Goal: Task Accomplishment & Management: Manage account settings

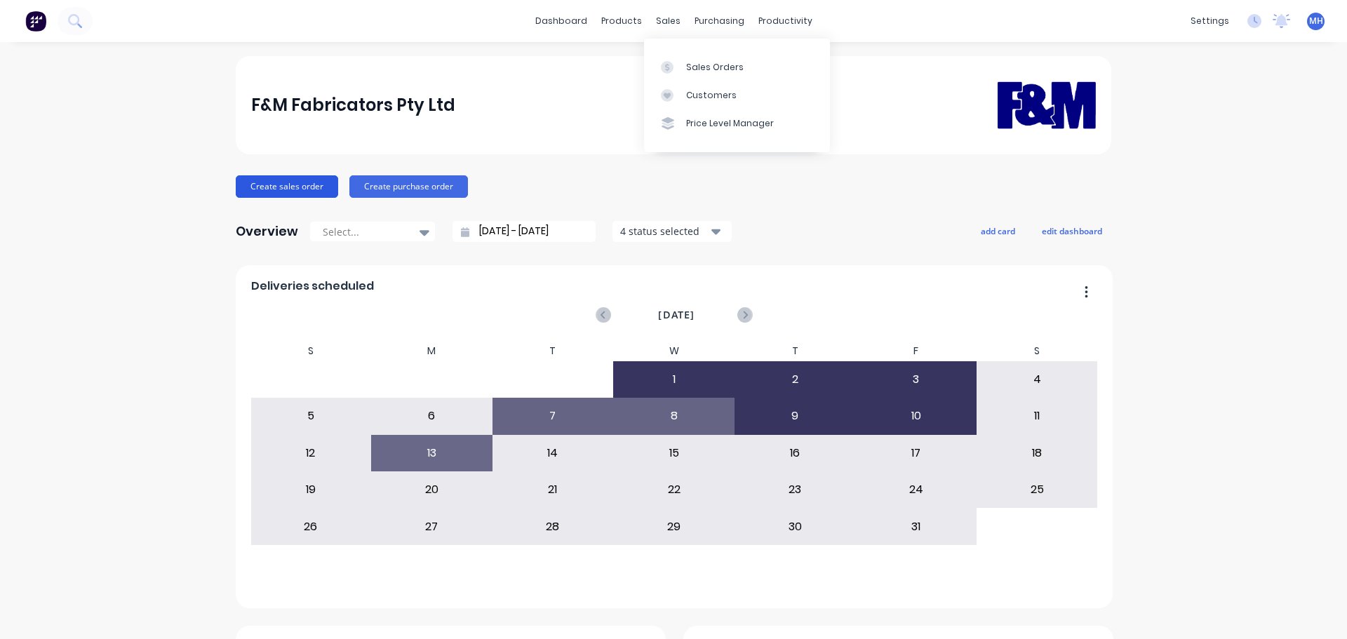
click at [276, 184] on button "Create sales order" at bounding box center [287, 186] width 102 height 22
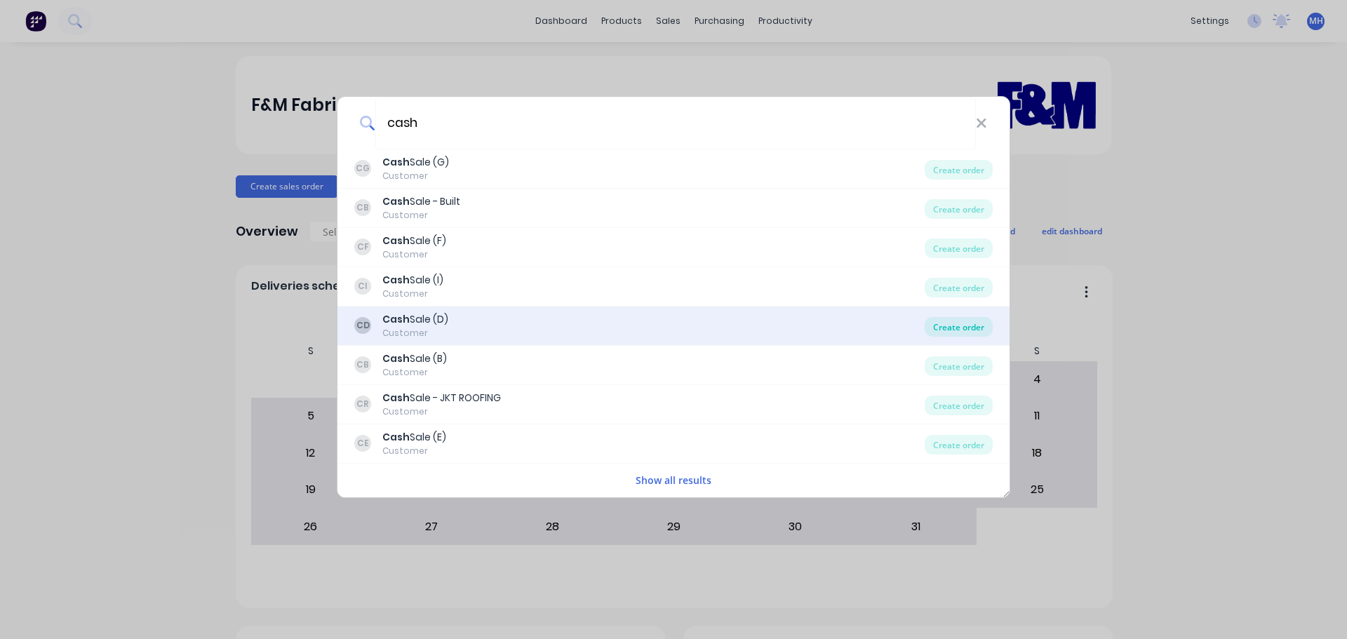
type input "cash"
click at [964, 331] on div "Create order" at bounding box center [958, 327] width 68 height 20
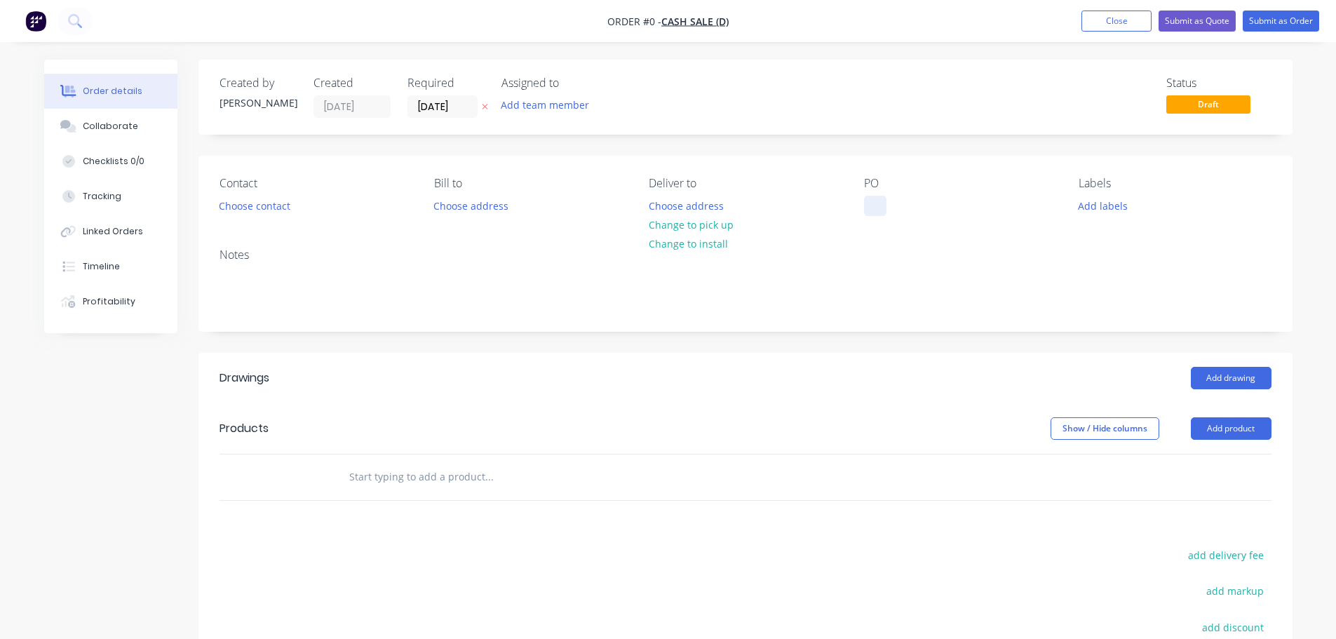
click at [865, 204] on div at bounding box center [875, 206] width 22 height 20
click at [511, 156] on div "Order details Collaborate Checklists 0/0 Tracking Linked Orders Timeline Profit…" at bounding box center [668, 459] width 1276 height 799
click at [447, 103] on input "[DATE]" at bounding box center [442, 106] width 69 height 21
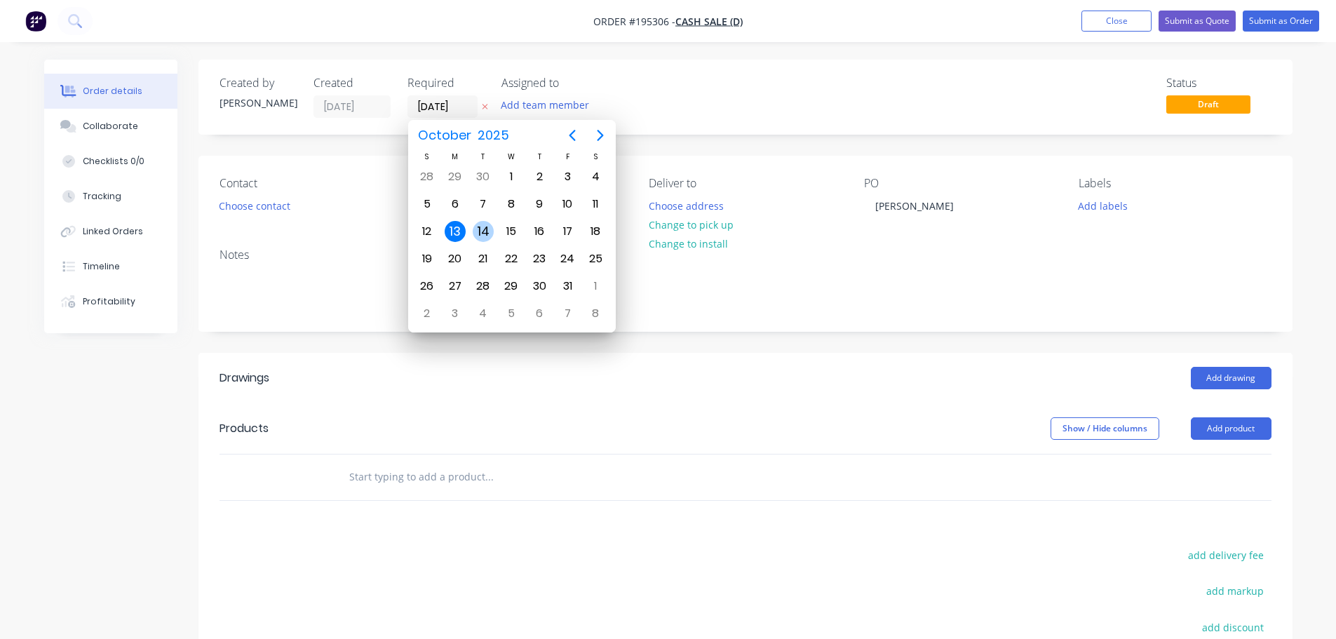
click at [490, 229] on div "14" at bounding box center [483, 231] width 21 height 21
type input "14/10/25"
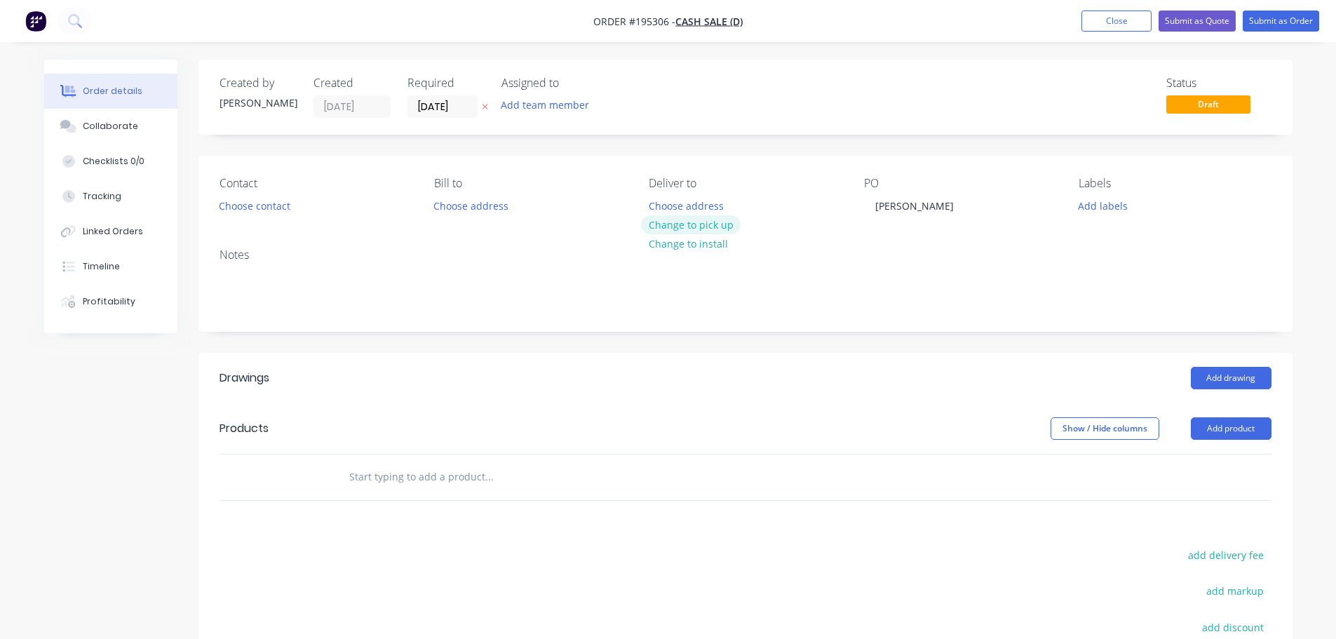
click at [657, 220] on button "Change to pick up" at bounding box center [691, 224] width 100 height 19
click at [260, 205] on button "Choose contact" at bounding box center [254, 205] width 86 height 19
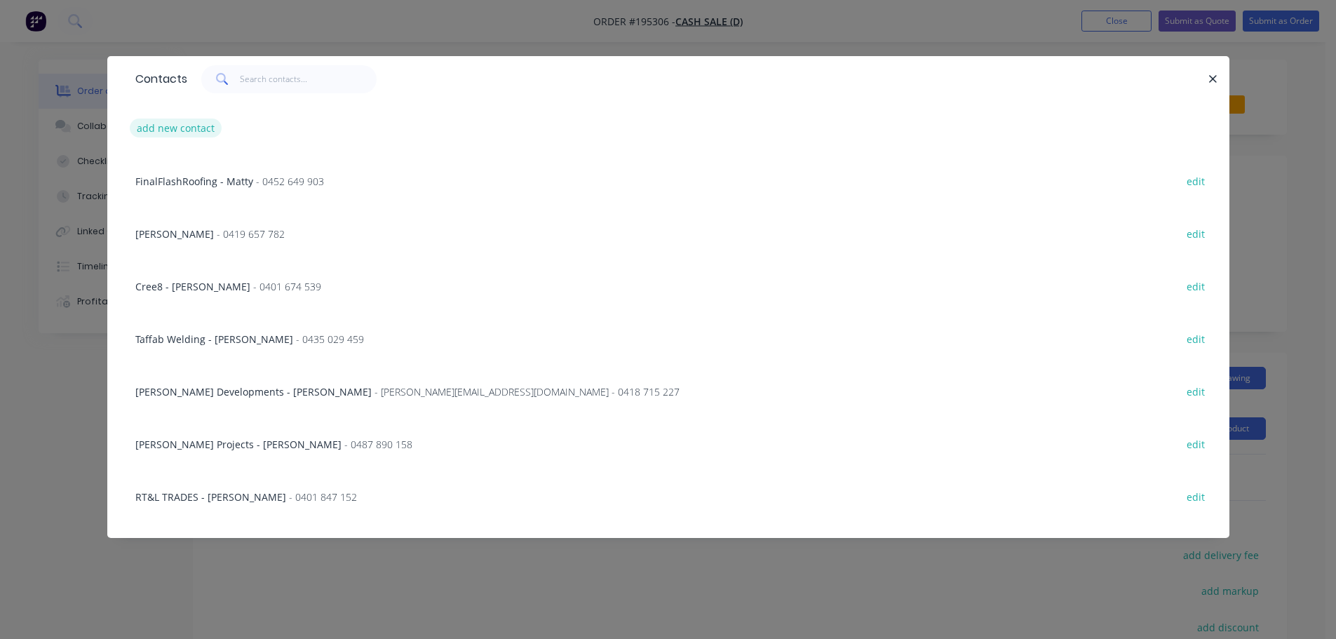
click at [189, 136] on button "add new contact" at bounding box center [176, 128] width 93 height 19
select select "AU"
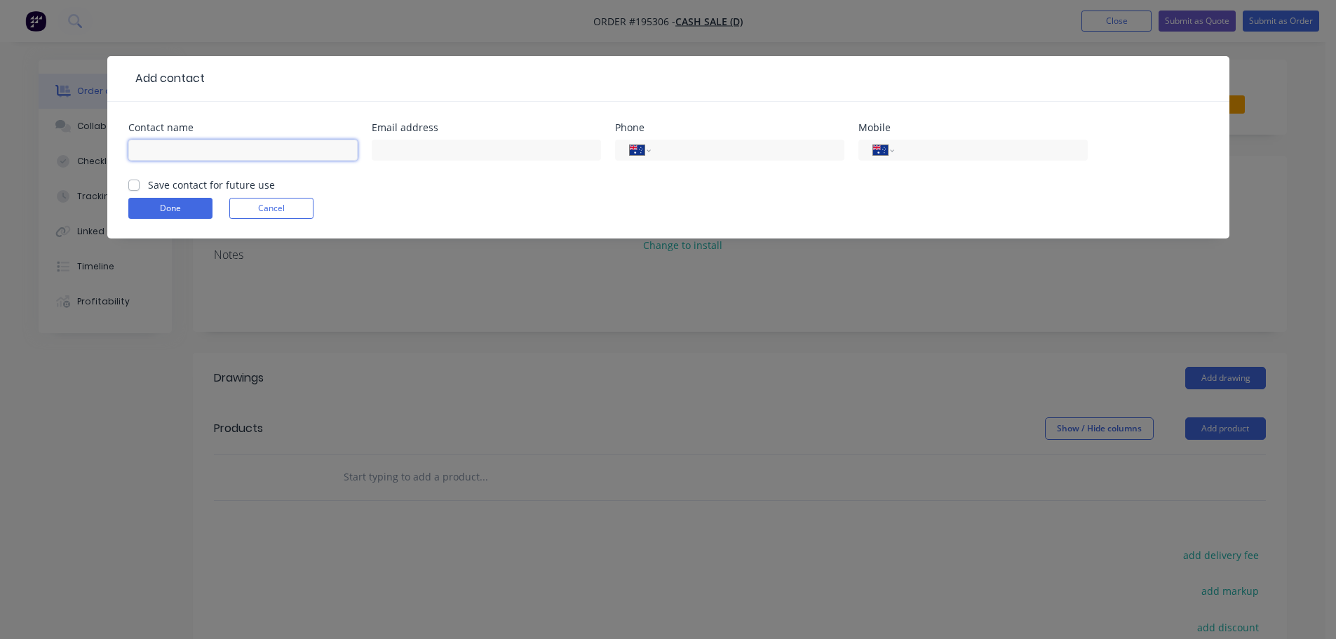
click at [191, 152] on input "text" at bounding box center [242, 150] width 229 height 21
type input "LACE"
type input "0448 164 582"
click button "Done" at bounding box center [170, 208] width 84 height 21
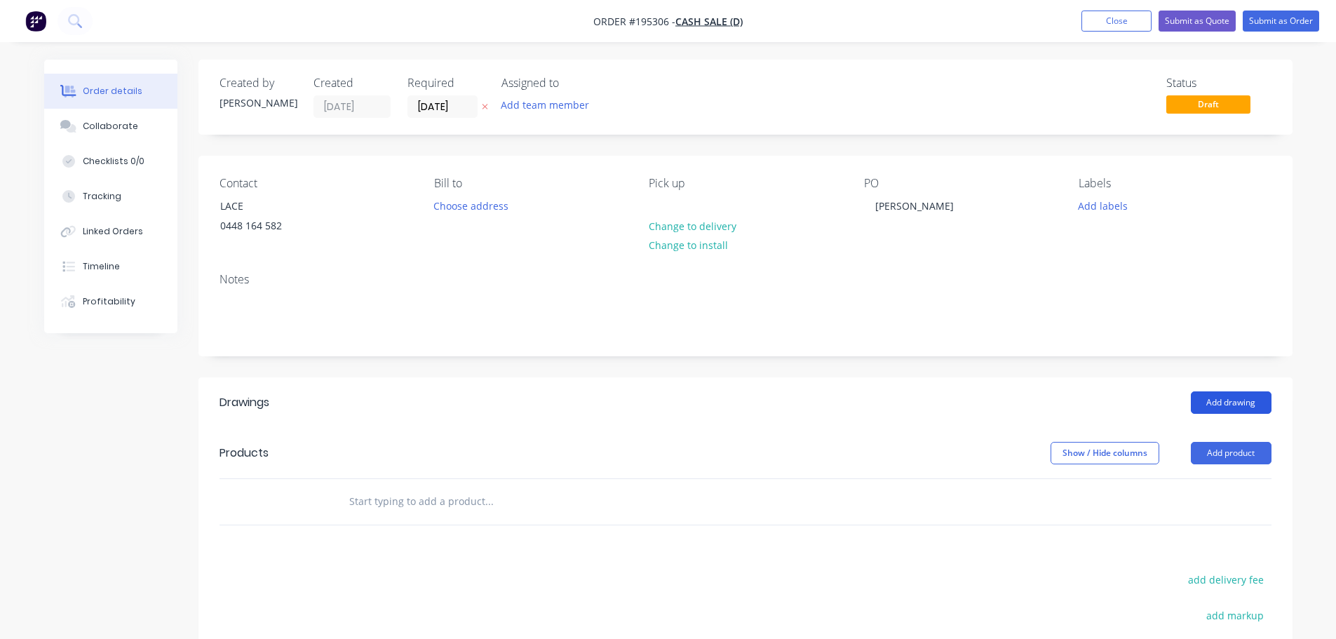
click at [1207, 401] on button "Add drawing" at bounding box center [1231, 402] width 81 height 22
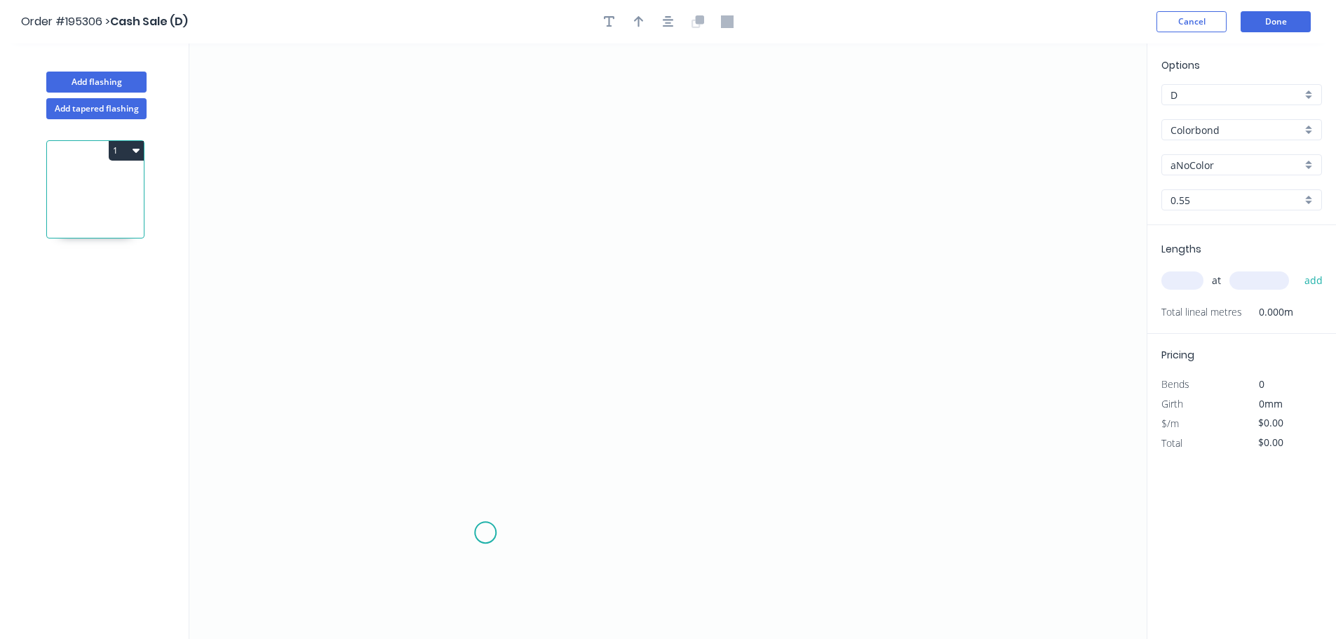
click at [477, 537] on icon "0" at bounding box center [667, 340] width 957 height 595
click at [445, 503] on icon "0" at bounding box center [667, 340] width 957 height 595
click at [476, 475] on icon "0 ?" at bounding box center [667, 340] width 957 height 595
click at [483, 234] on icon "0 ? ?" at bounding box center [667, 340] width 957 height 595
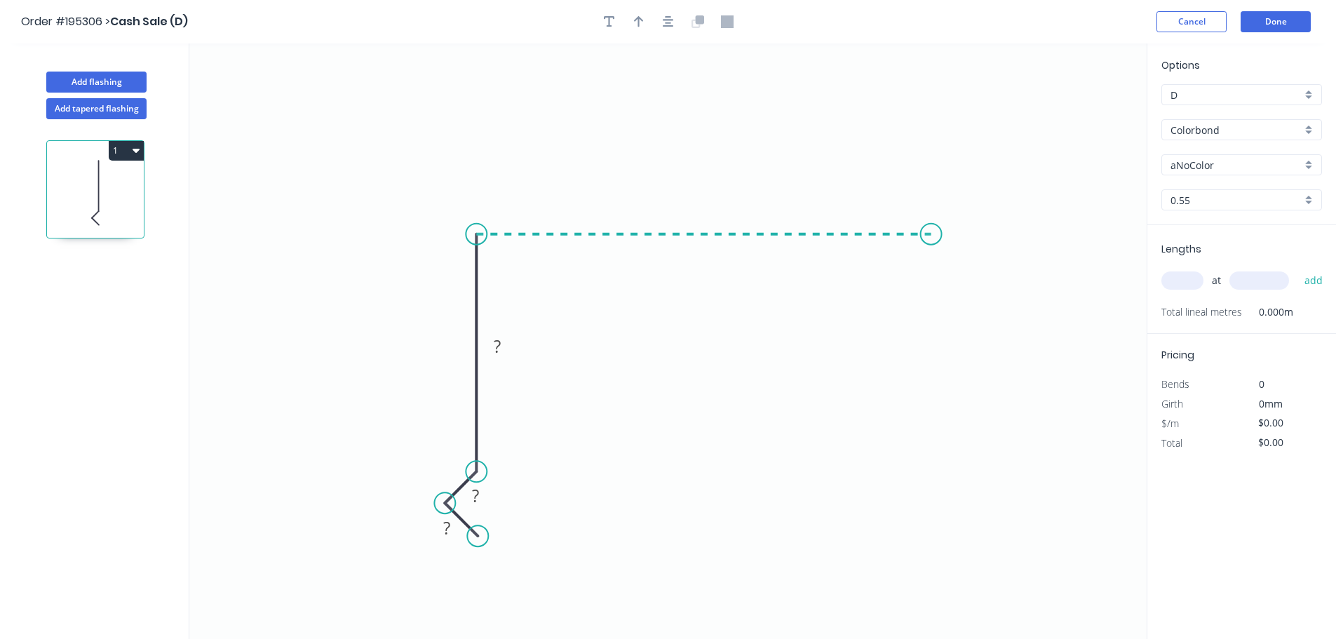
click at [932, 236] on icon "0 ? ? ?" at bounding box center [667, 340] width 957 height 595
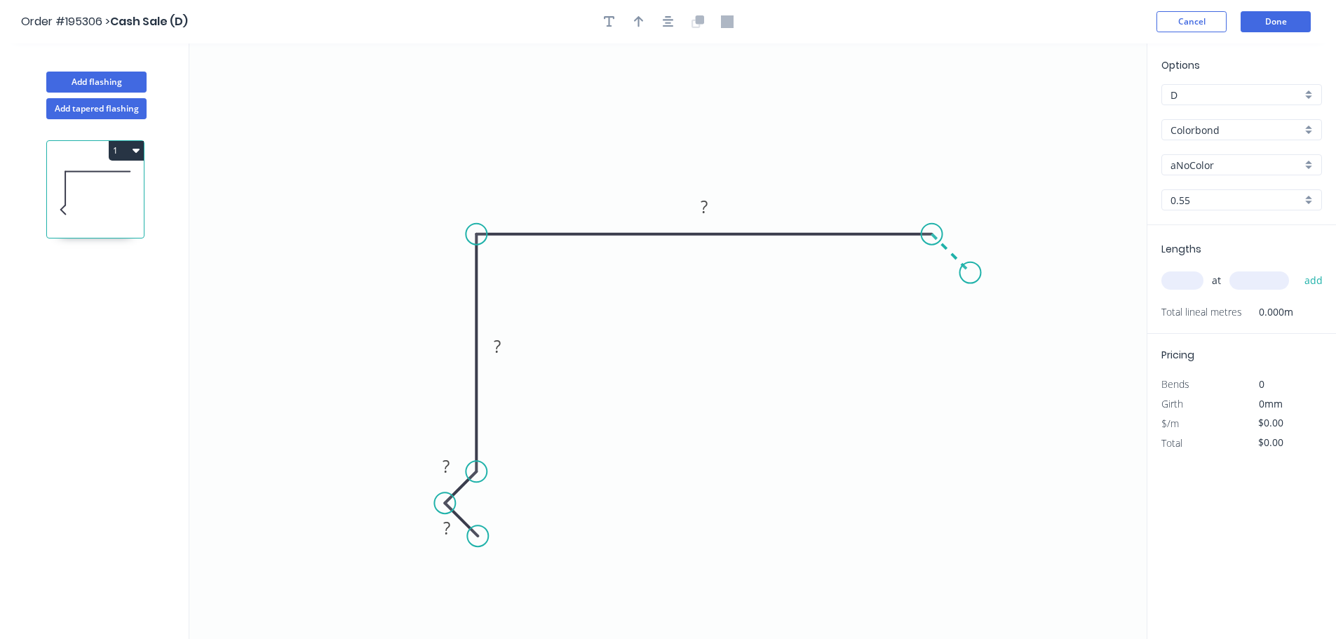
click at [969, 276] on icon "0 ? ? ? ?" at bounding box center [667, 340] width 957 height 595
click at [443, 522] on tspan "?" at bounding box center [446, 527] width 7 height 23
type input "$13.52"
click at [670, 25] on icon "button" at bounding box center [668, 21] width 11 height 13
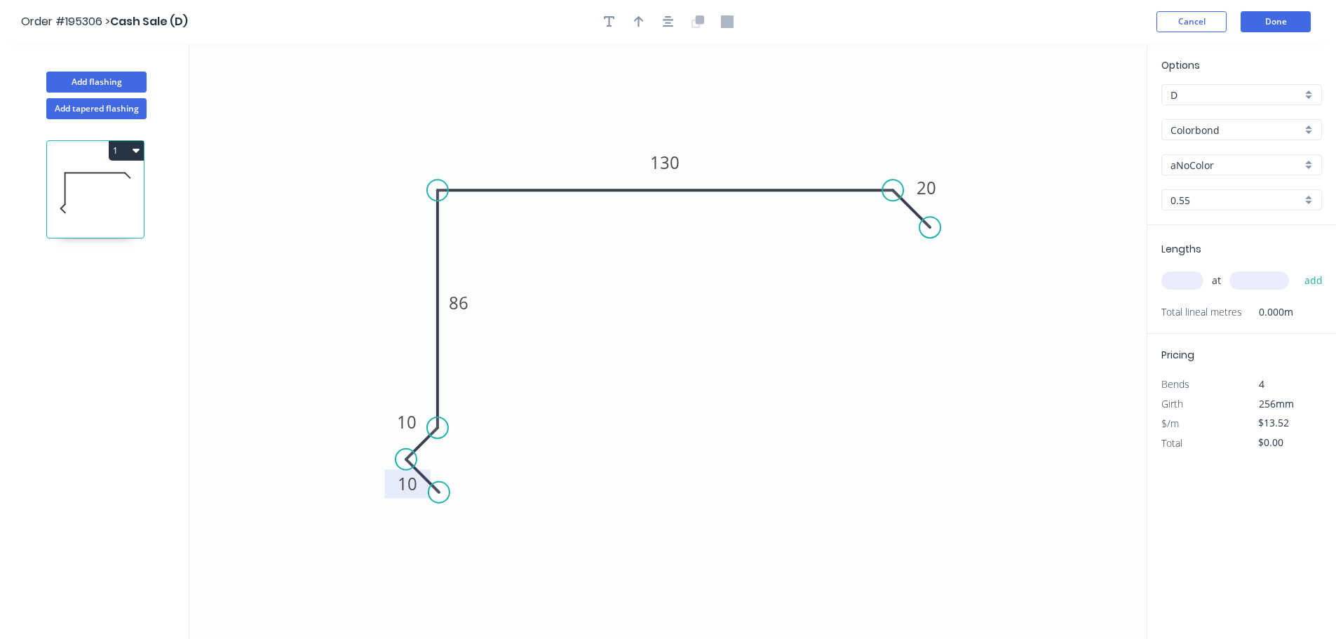
click at [1213, 127] on input "Colorbond" at bounding box center [1235, 130] width 131 height 15
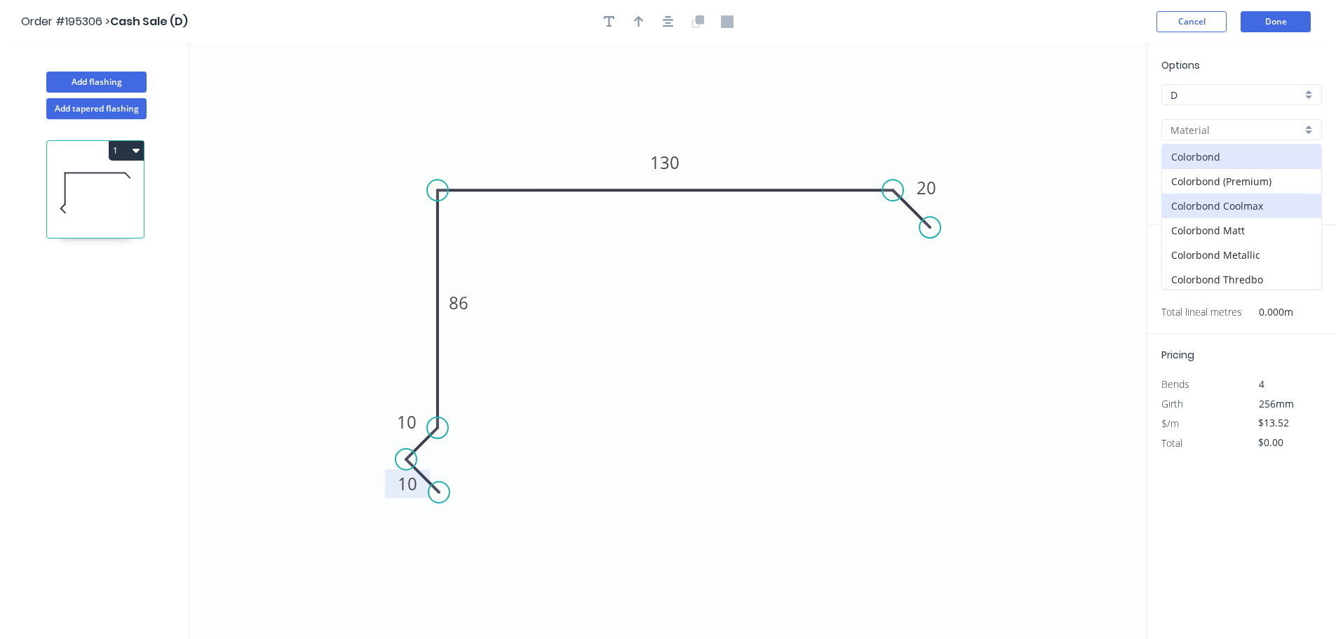
scroll to position [297, 0]
click at [1224, 244] on div "Zincalume" at bounding box center [1241, 252] width 159 height 25
type input "Zincalume"
type input "$12.69"
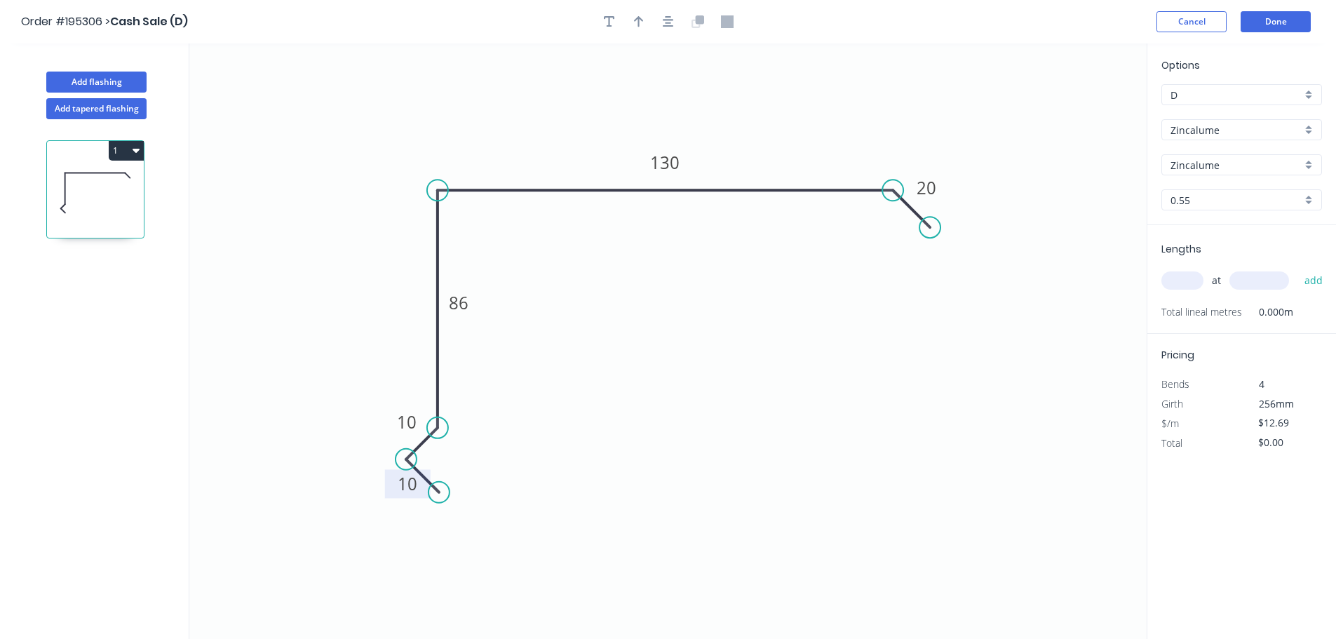
click at [1180, 282] on input "text" at bounding box center [1182, 280] width 42 height 18
type input "1"
type input "1000"
click at [1297, 269] on button "add" at bounding box center [1313, 281] width 33 height 24
type input "$12.69"
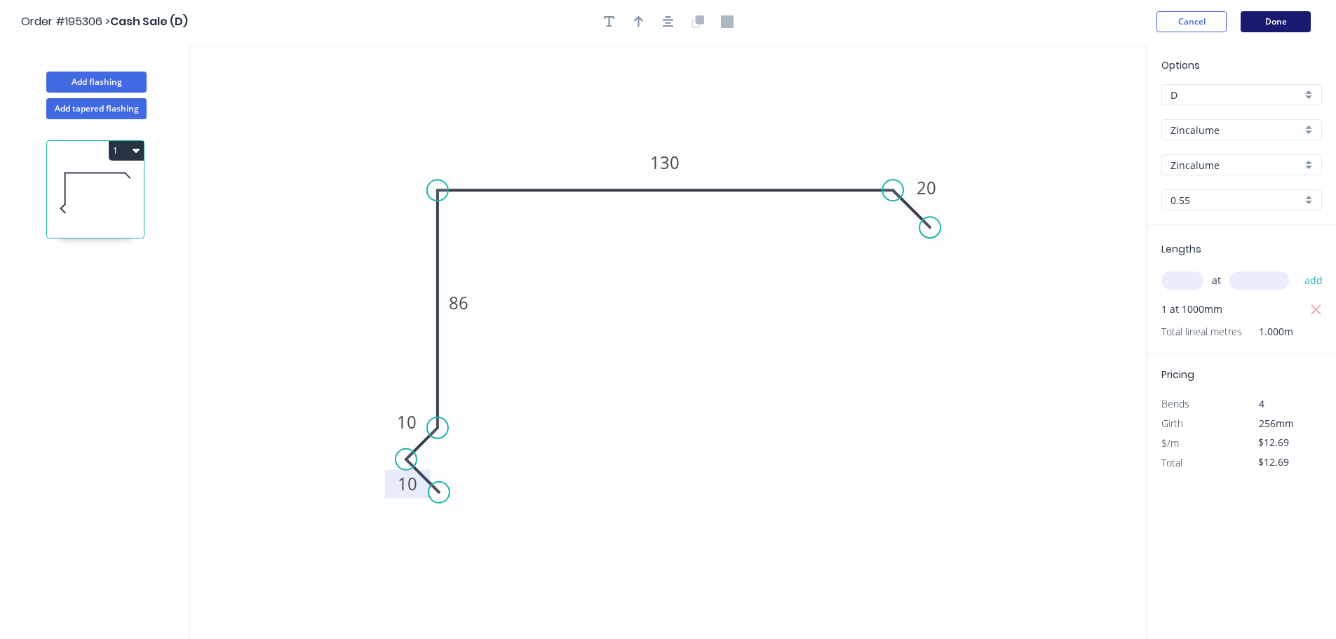
click at [1268, 17] on button "Done" at bounding box center [1276, 21] width 70 height 21
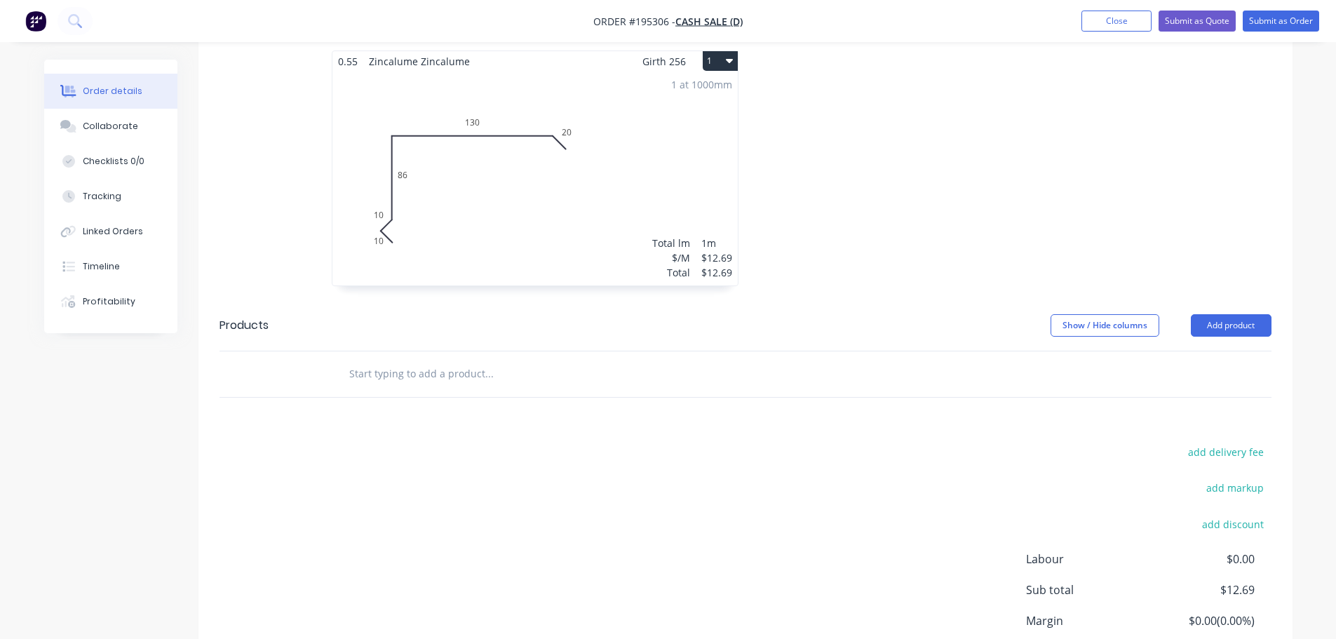
scroll to position [421, 0]
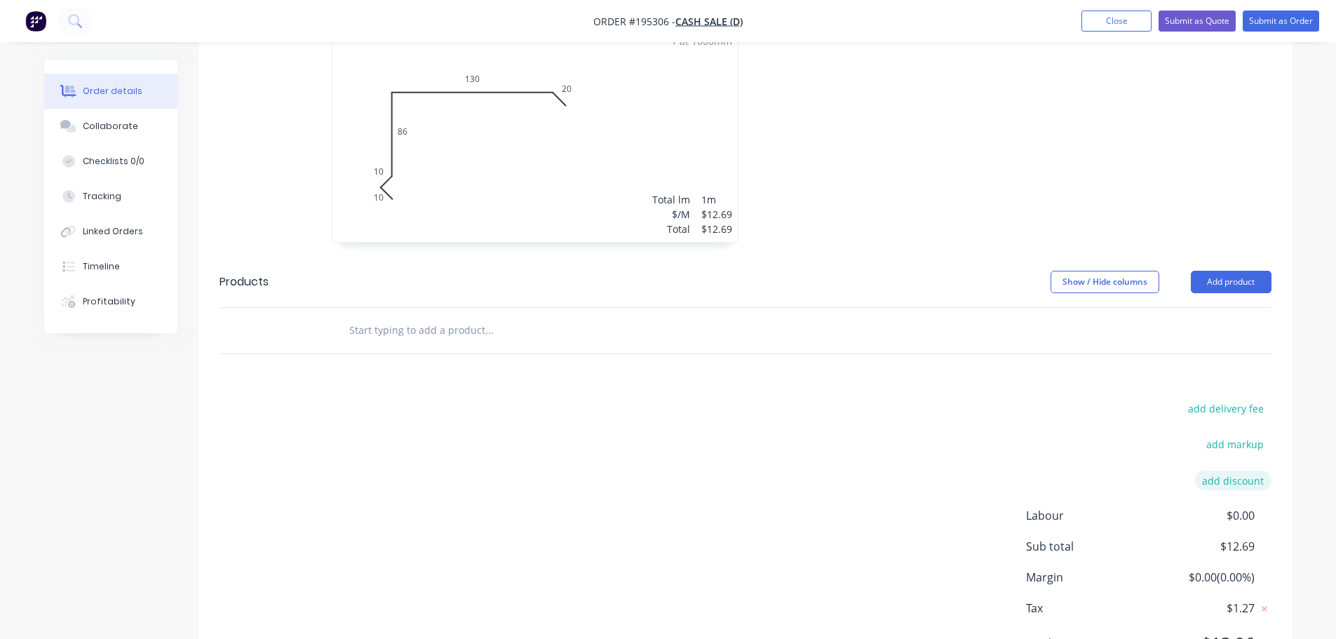
click at [1239, 490] on button "add discount" at bounding box center [1233, 480] width 76 height 19
type input "O"
type input "NO CHARGE"
type input "100"
click input "submit" at bounding box center [0, 0] width 0 height 0
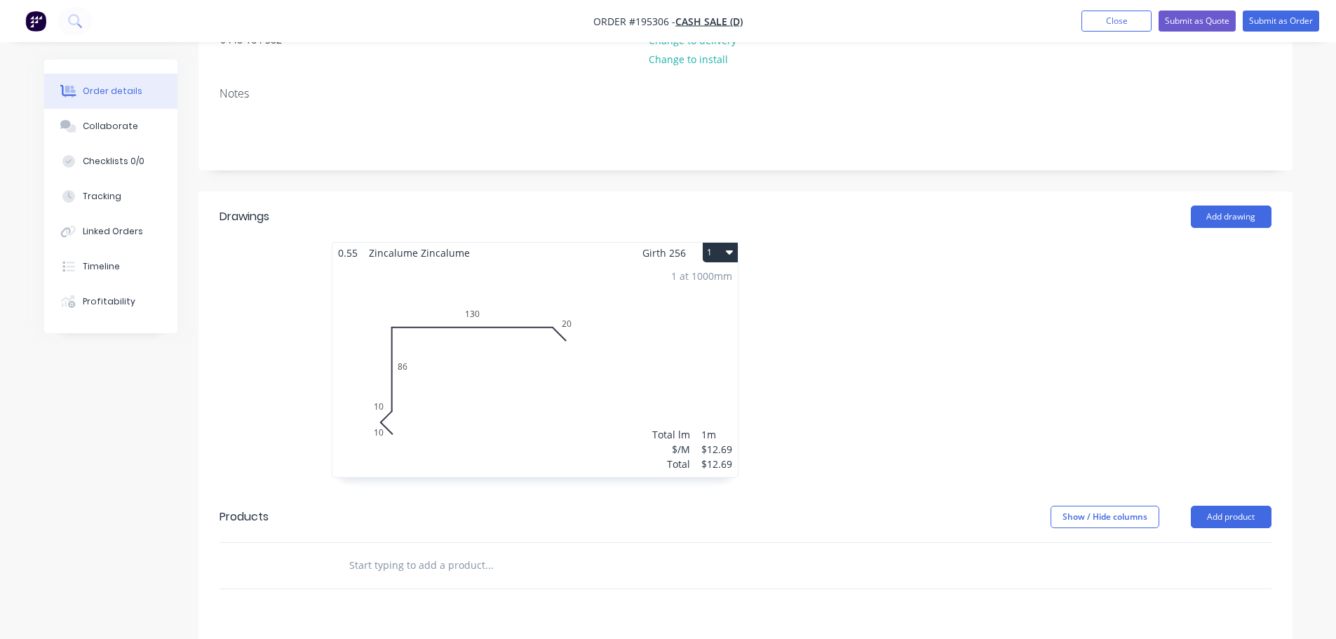
scroll to position [0, 0]
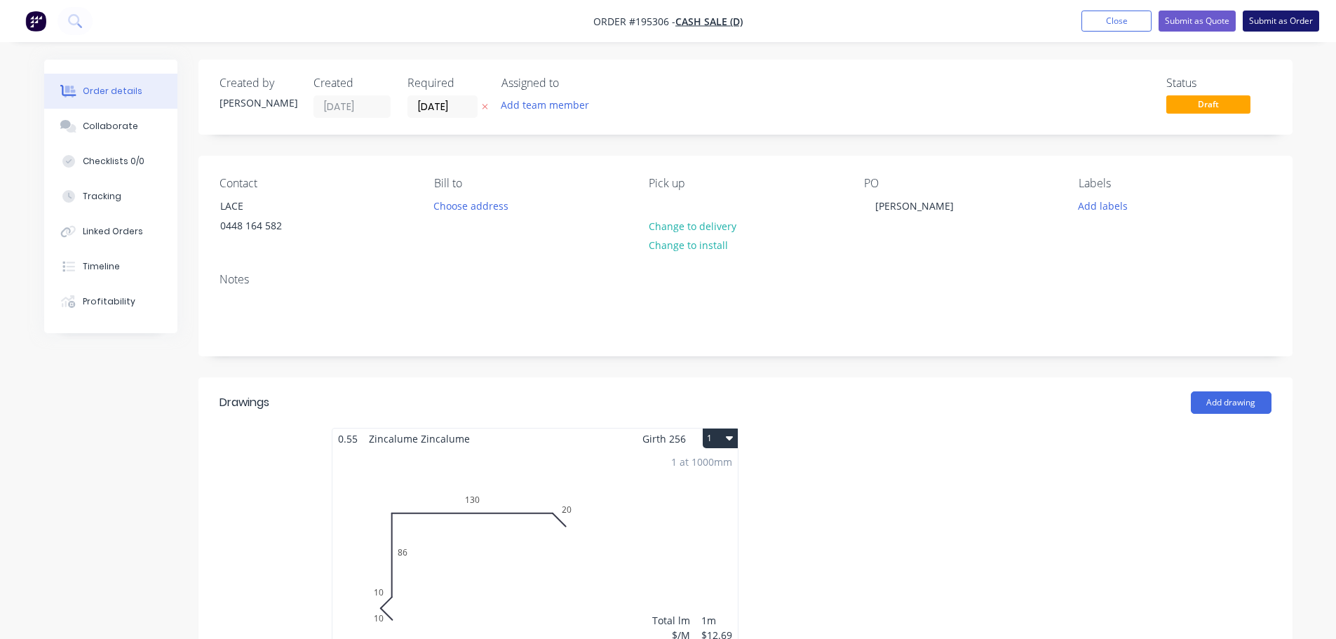
click at [1266, 27] on button "Submit as Order" at bounding box center [1281, 21] width 76 height 21
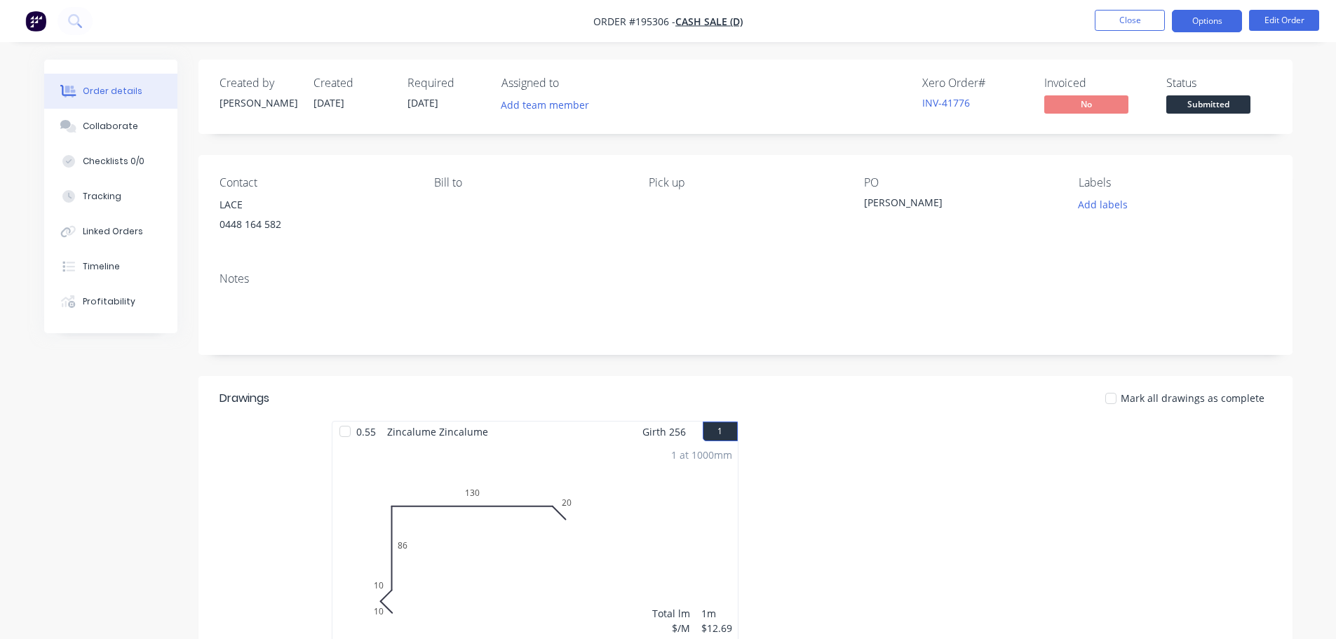
click at [1189, 24] on button "Options" at bounding box center [1207, 21] width 70 height 22
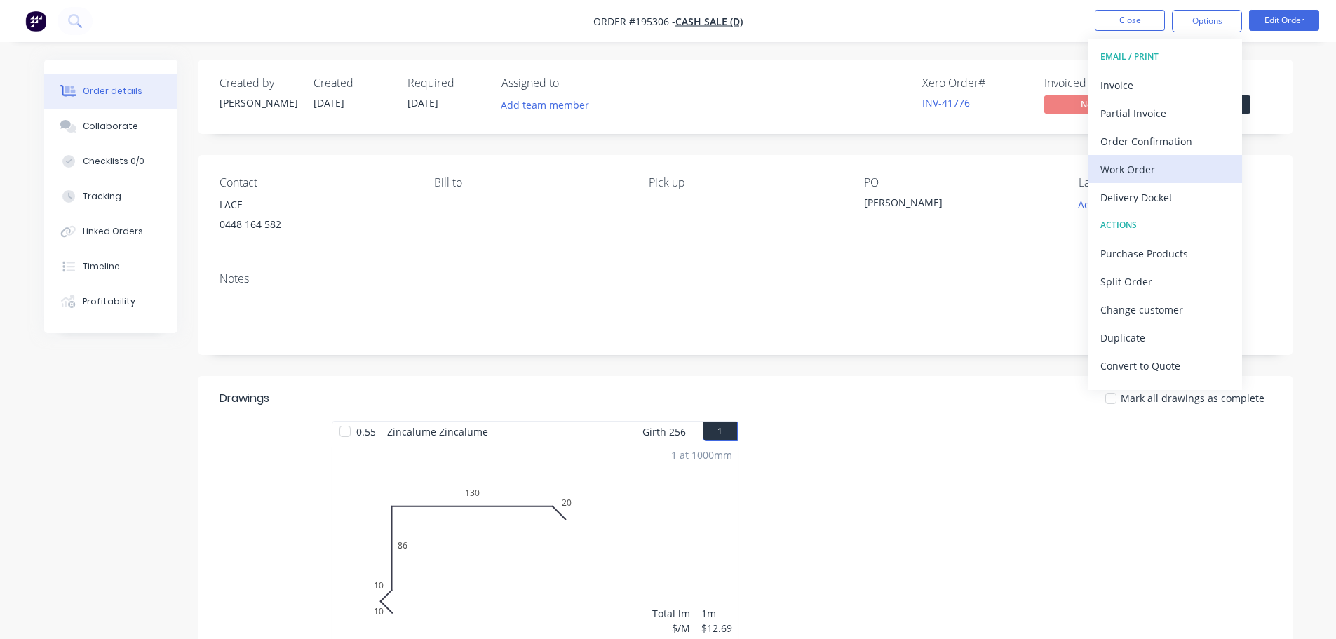
click at [1175, 156] on button "Work Order" at bounding box center [1165, 169] width 154 height 28
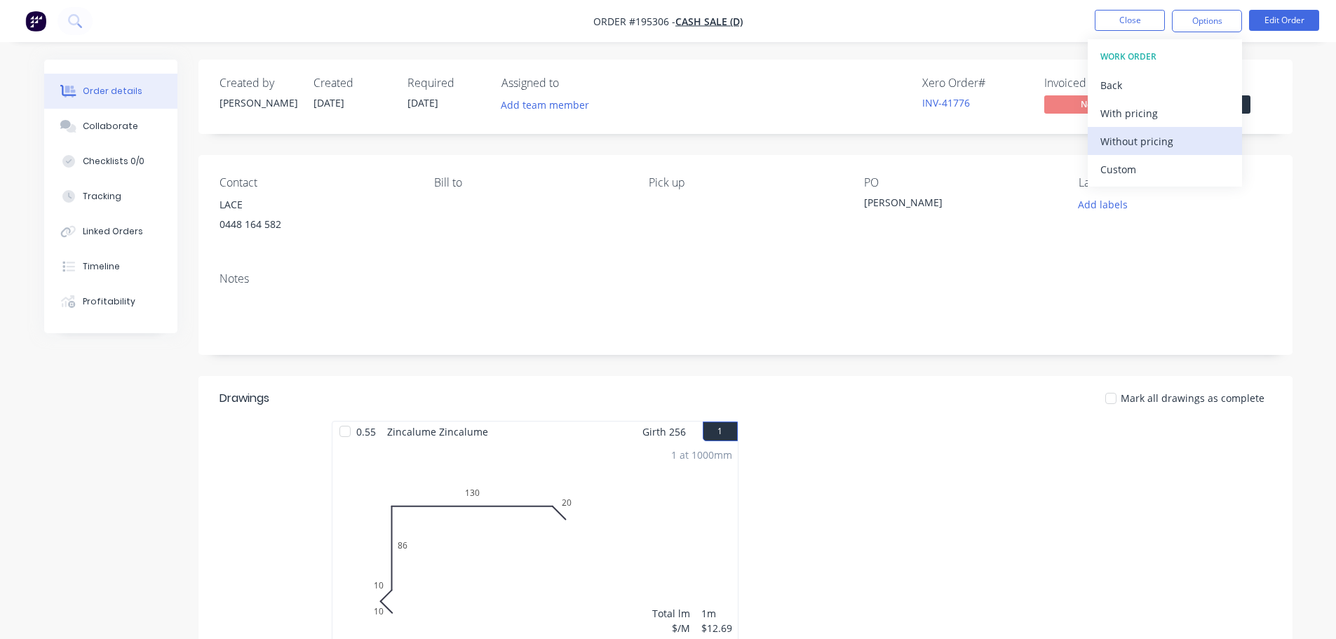
click at [1175, 140] on div "Without pricing" at bounding box center [1164, 141] width 129 height 20
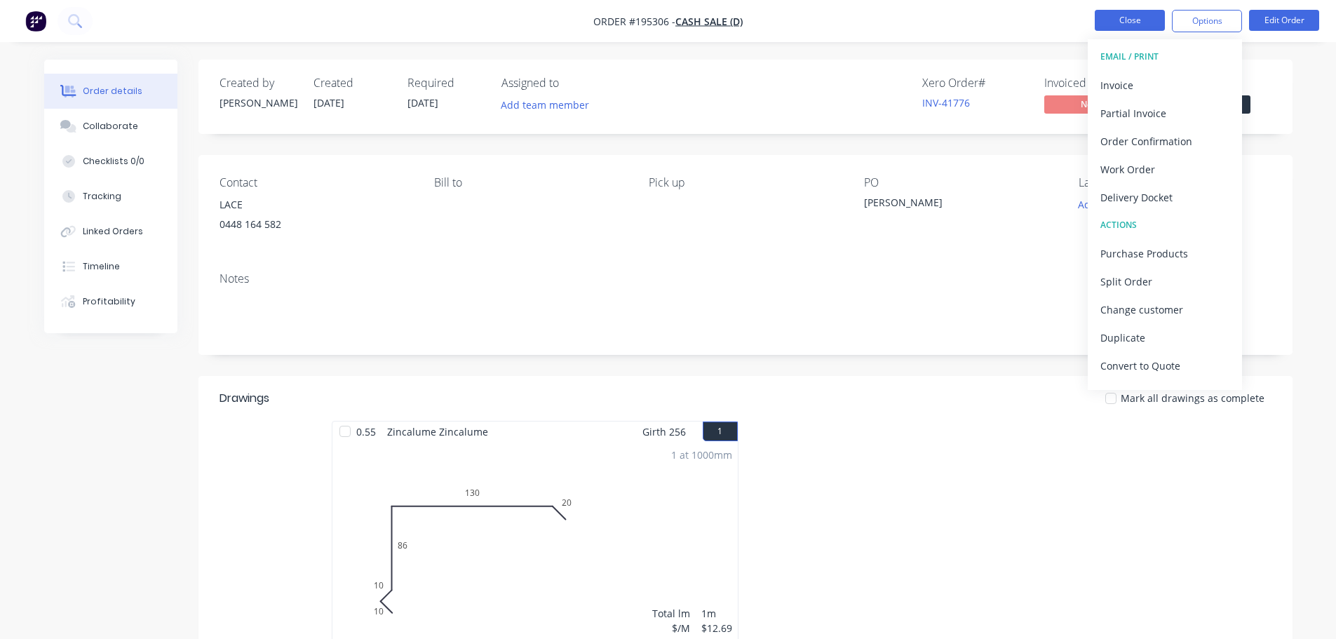
click at [1118, 23] on button "Close" at bounding box center [1130, 20] width 70 height 21
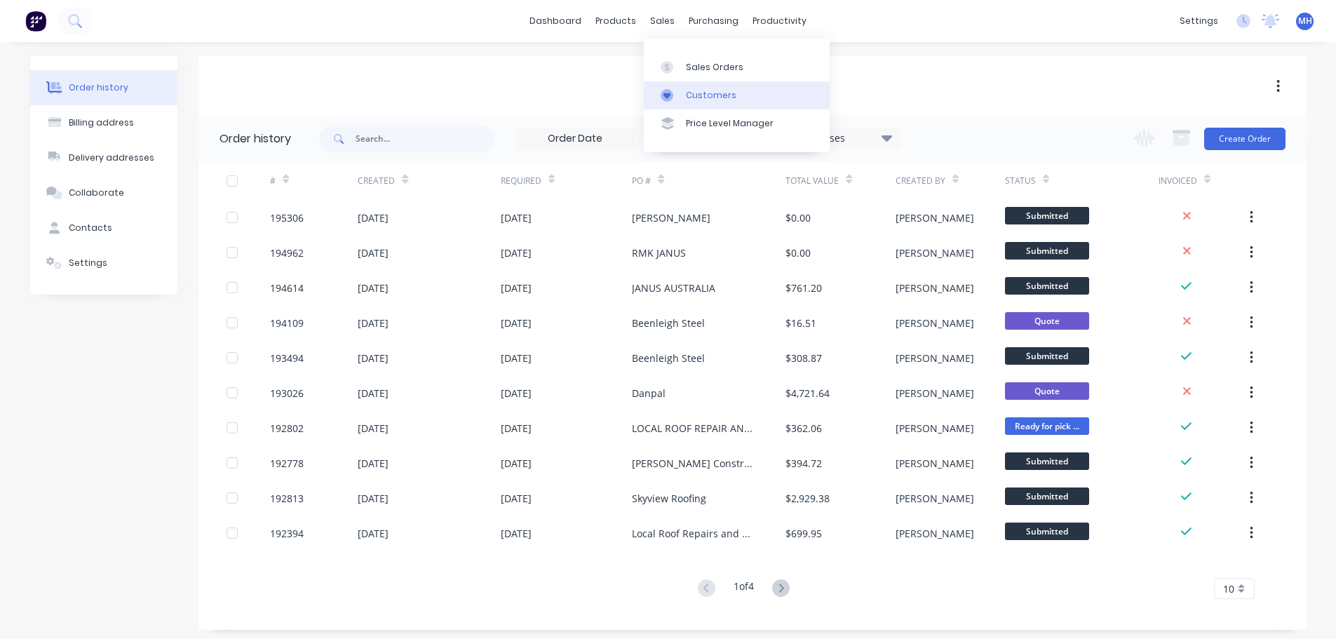
click at [703, 102] on link "Customers" at bounding box center [737, 95] width 186 height 28
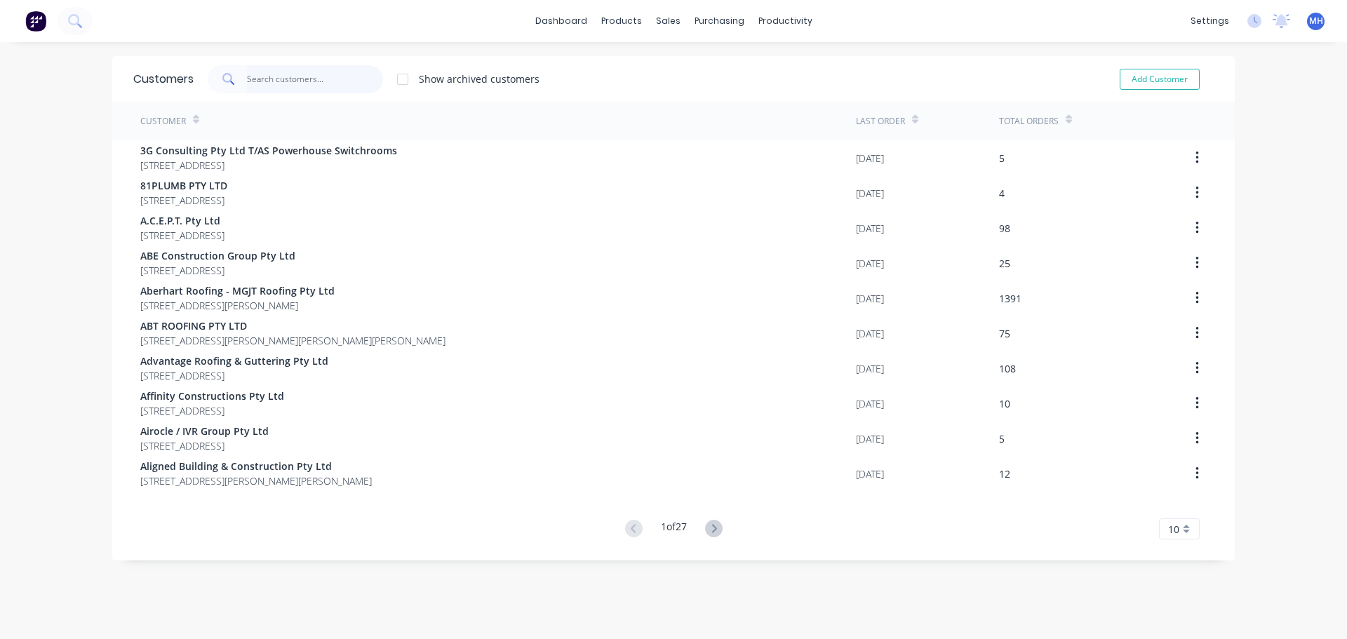
click at [330, 76] on input "text" at bounding box center [315, 79] width 137 height 28
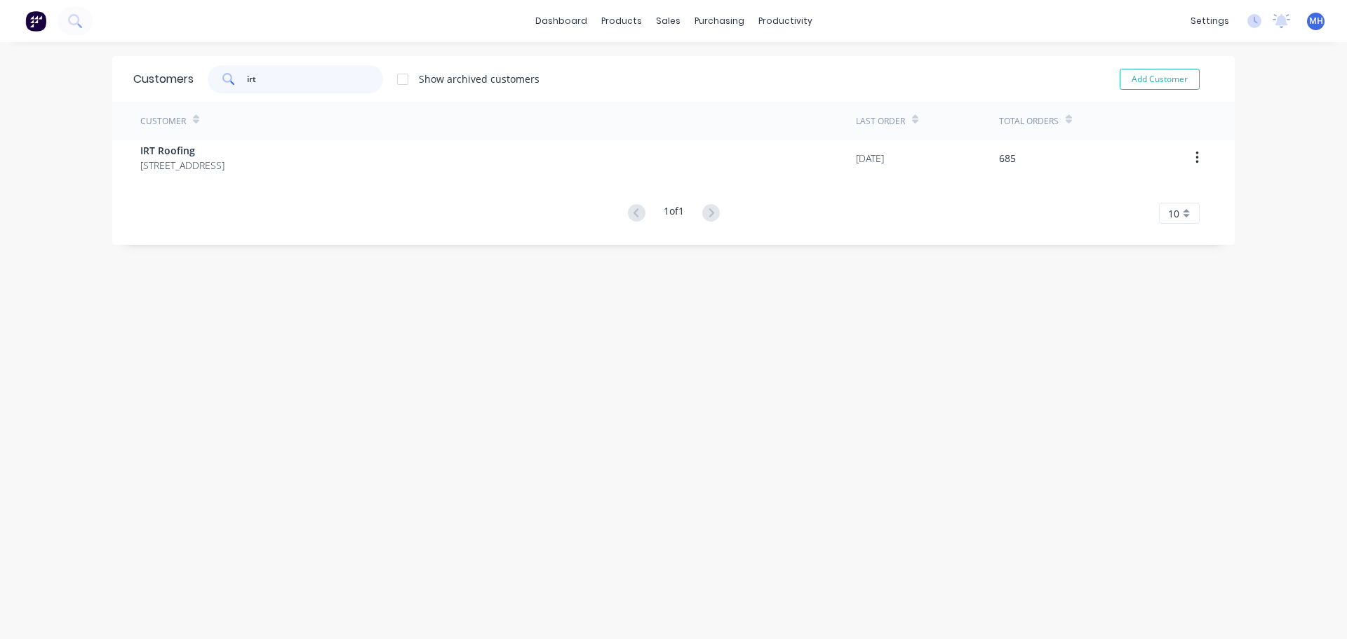
type input "irt"
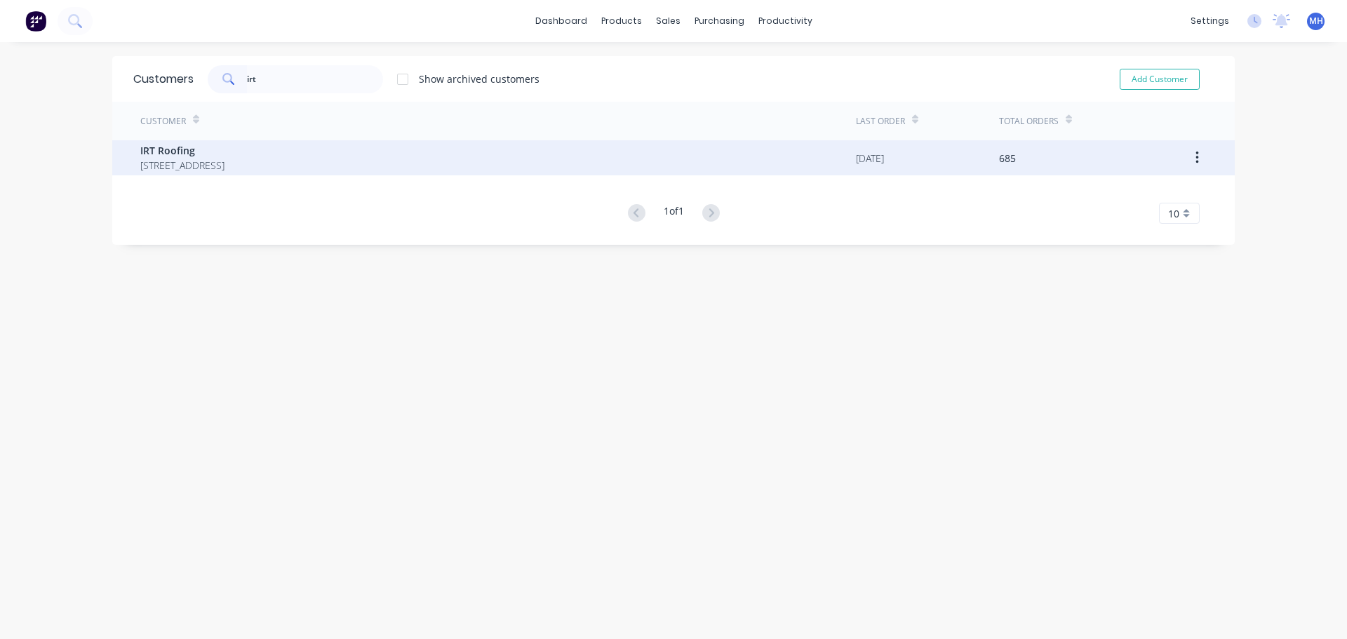
click at [224, 159] on span "PO Box 189 Cleveland Queensland Australia 4163" at bounding box center [182, 165] width 84 height 15
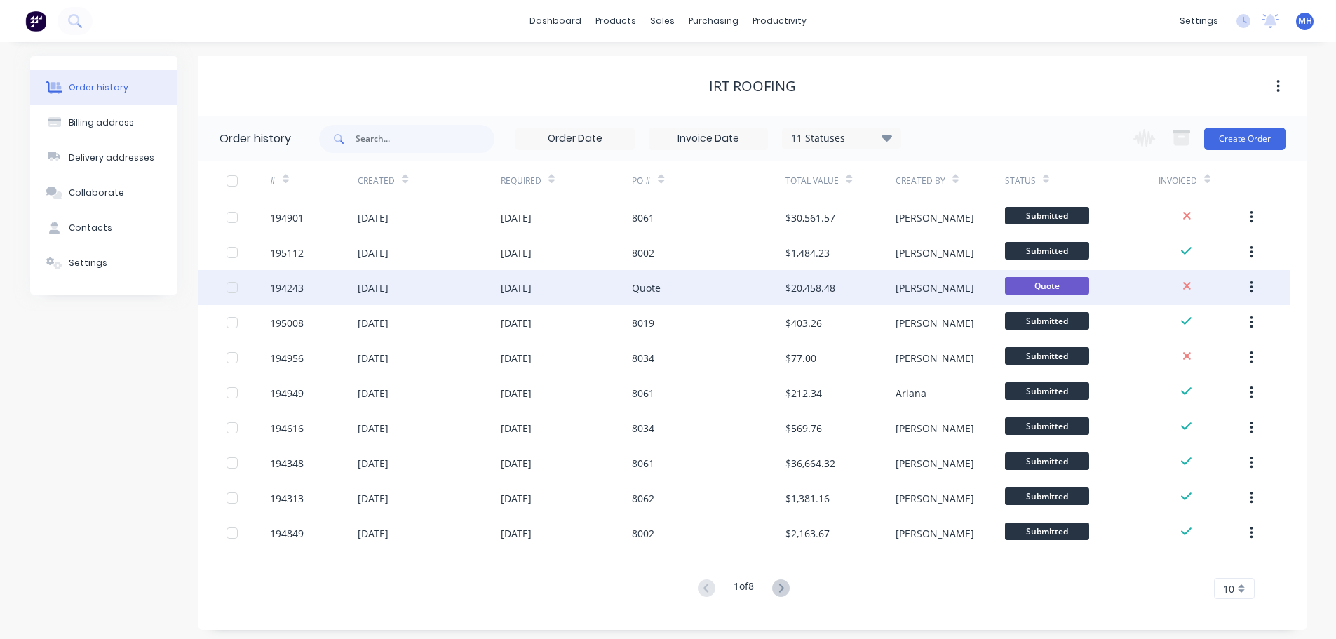
click at [806, 290] on div "$20,458.48" at bounding box center [810, 288] width 50 height 15
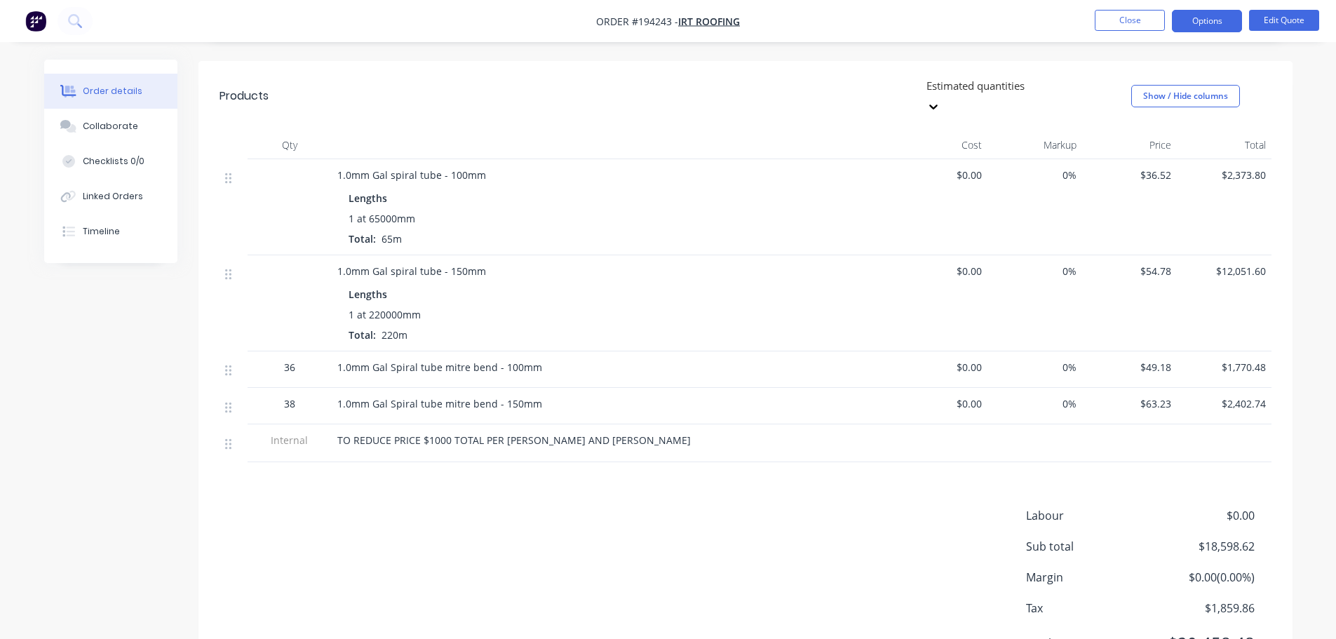
scroll to position [368, 0]
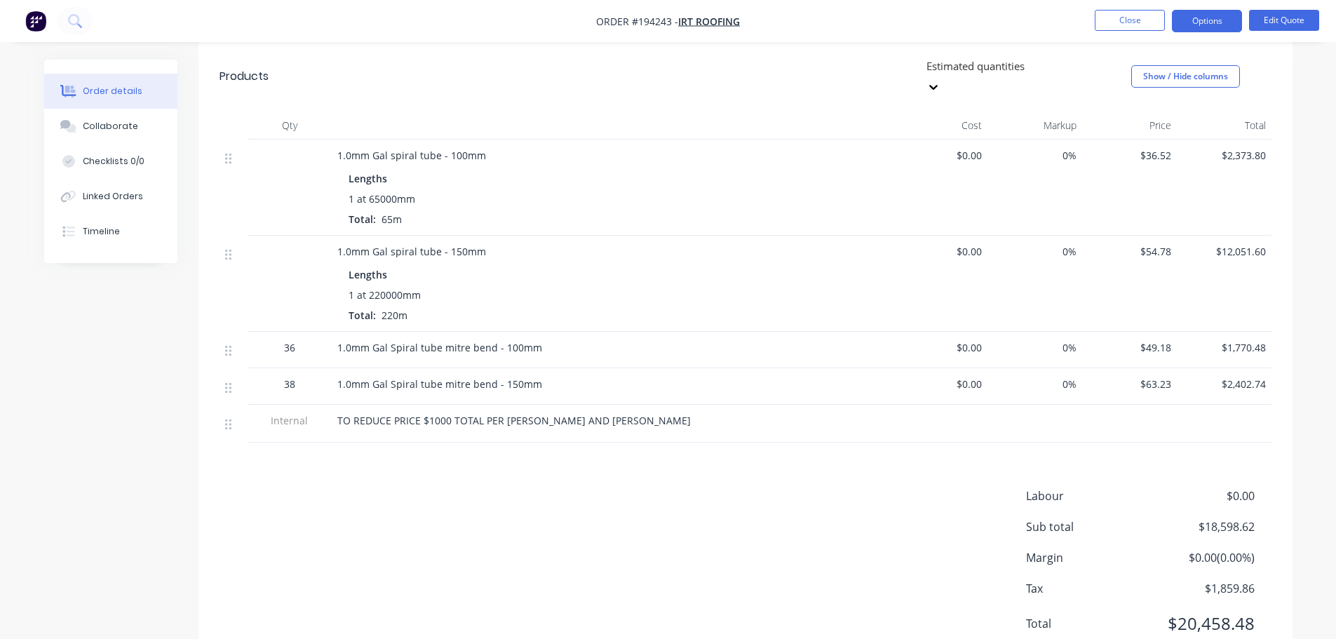
click at [790, 407] on div "Products Estimated quantities Show / Hide columns Qty Cost Markup Price Total 1…" at bounding box center [745, 356] width 1094 height 630
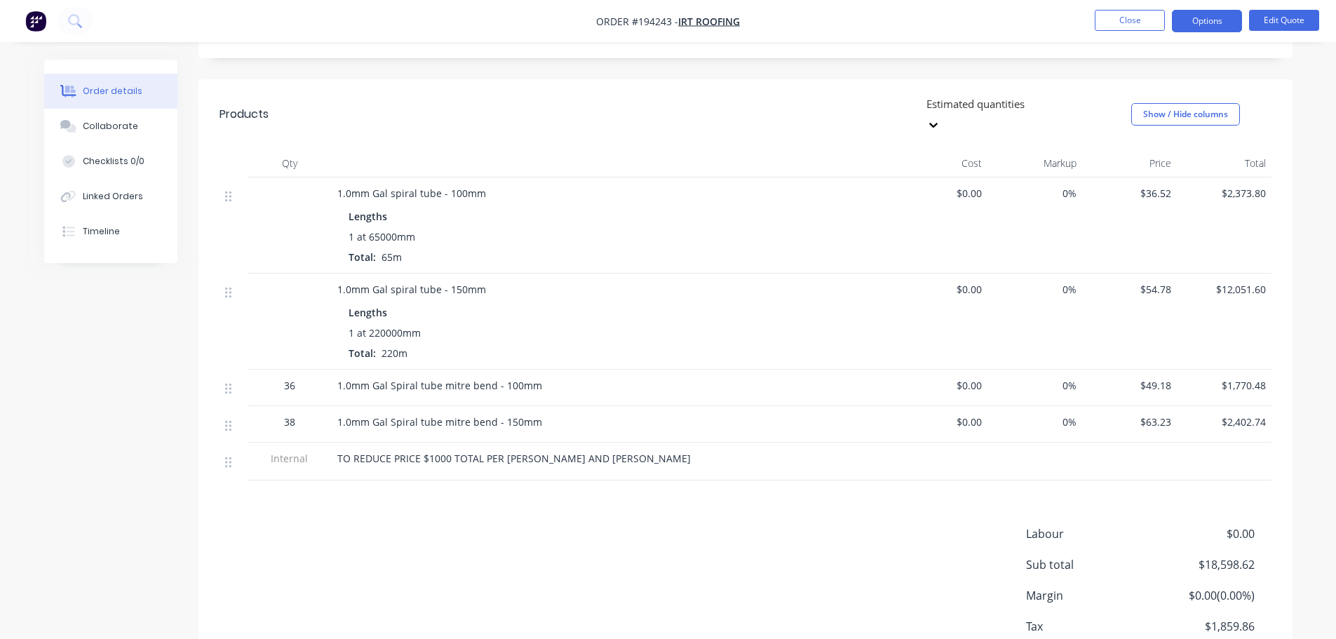
scroll to position [298, 0]
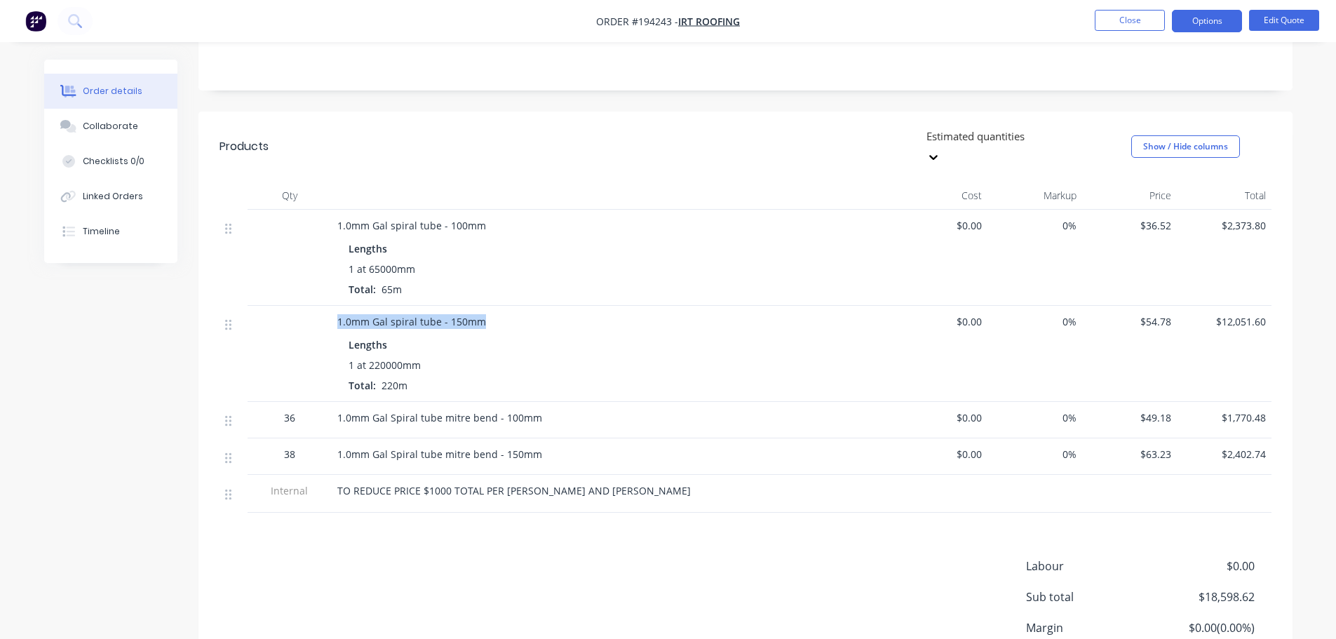
drag, startPoint x: 336, startPoint y: 274, endPoint x: 490, endPoint y: 267, distance: 153.7
click at [490, 306] on div "1.0mm Gal spiral tube - 150mm Lengths 1 at 220000mm Total: 220m" at bounding box center [612, 354] width 561 height 96
click at [572, 126] on header "Products Estimated quantities Show / Hide columns" at bounding box center [745, 147] width 1094 height 70
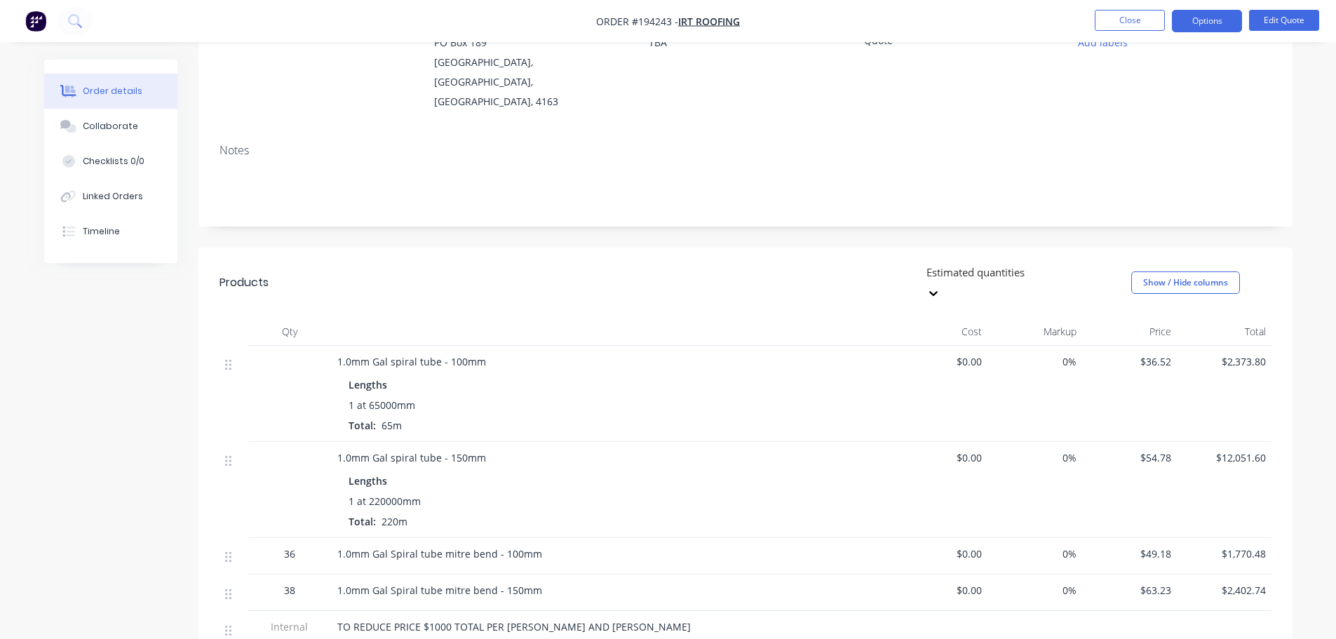
scroll to position [0, 0]
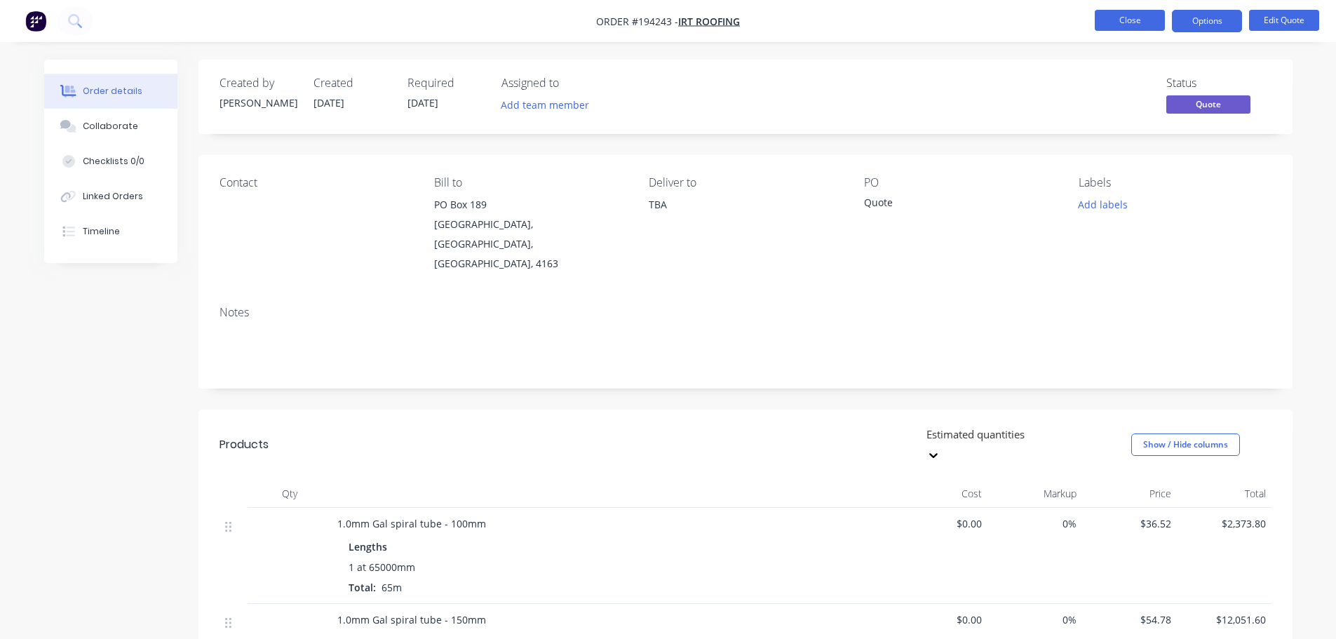
click at [1119, 21] on button "Close" at bounding box center [1130, 20] width 70 height 21
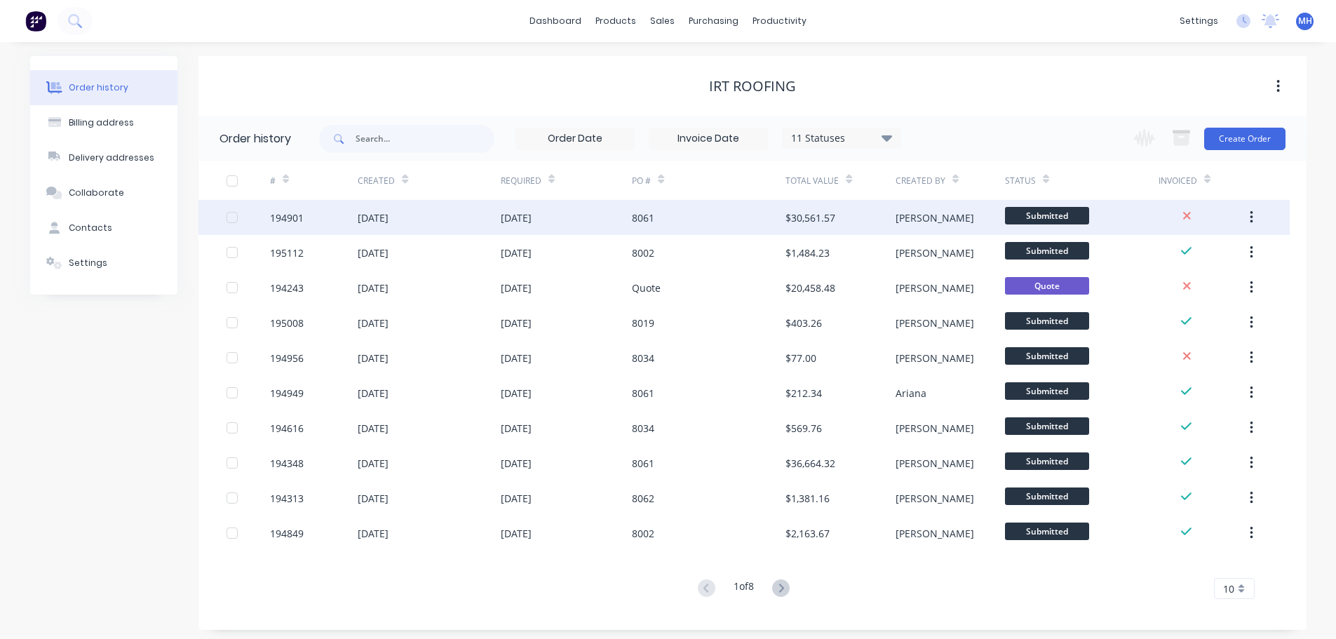
click at [609, 227] on div "[DATE]" at bounding box center [567, 217] width 132 height 35
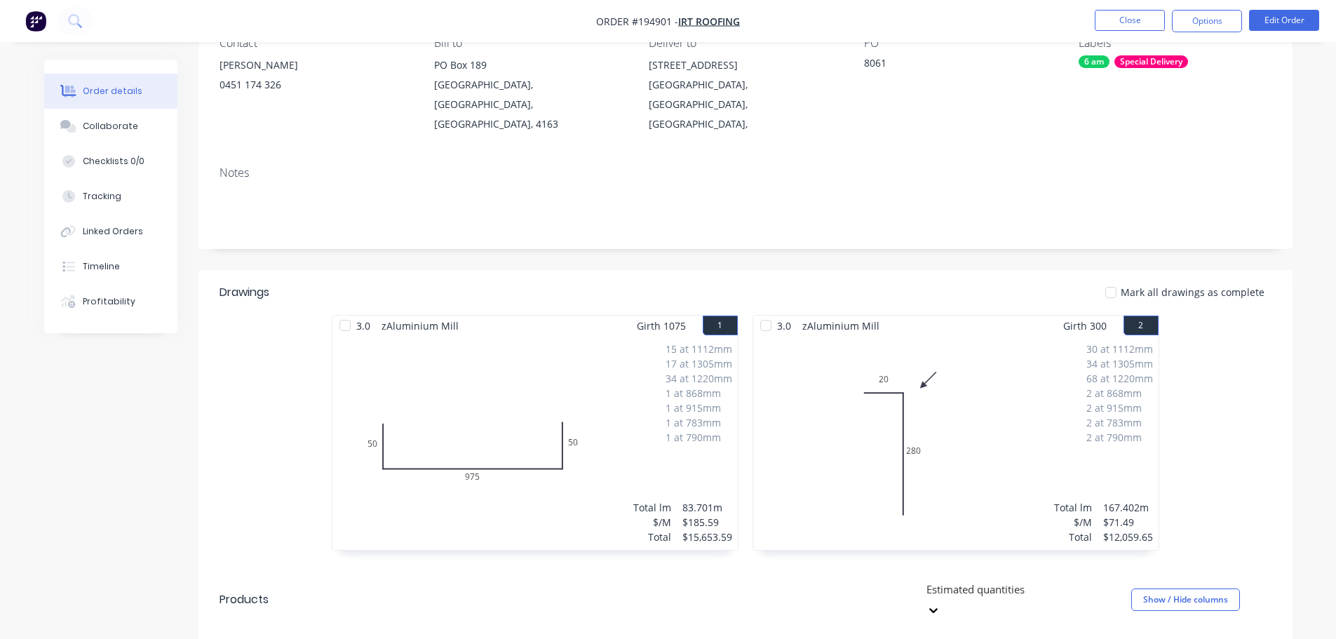
scroll to position [351, 0]
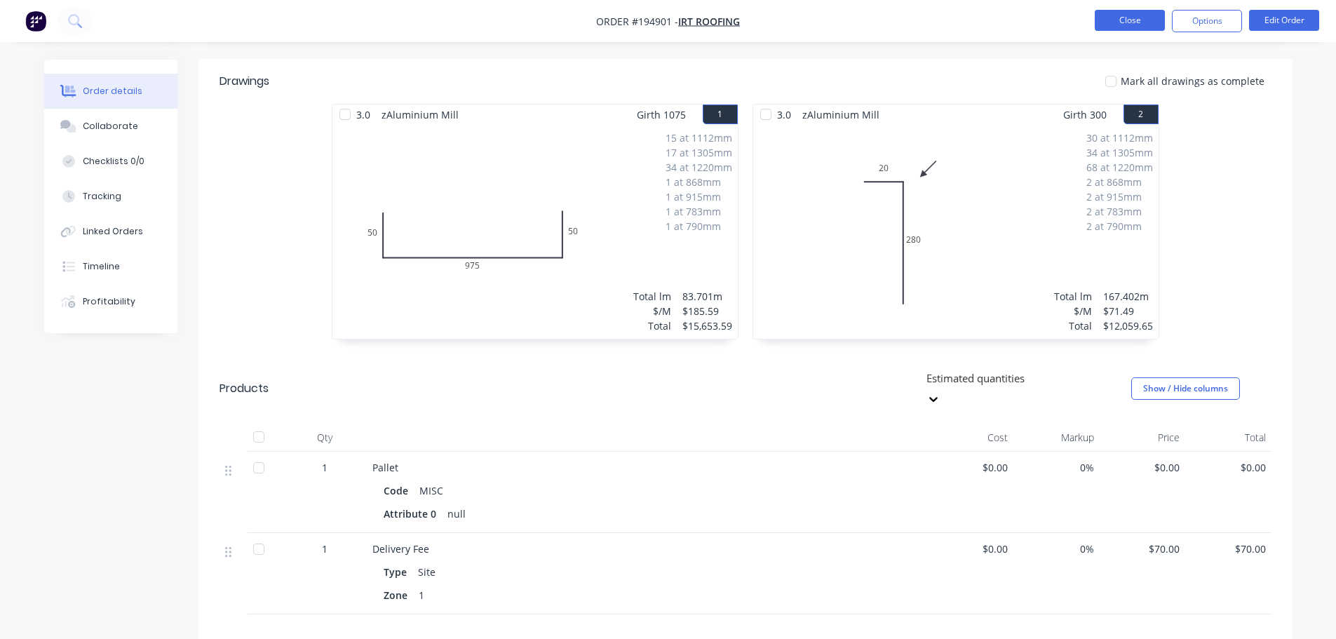
click at [1131, 25] on button "Close" at bounding box center [1130, 20] width 70 height 21
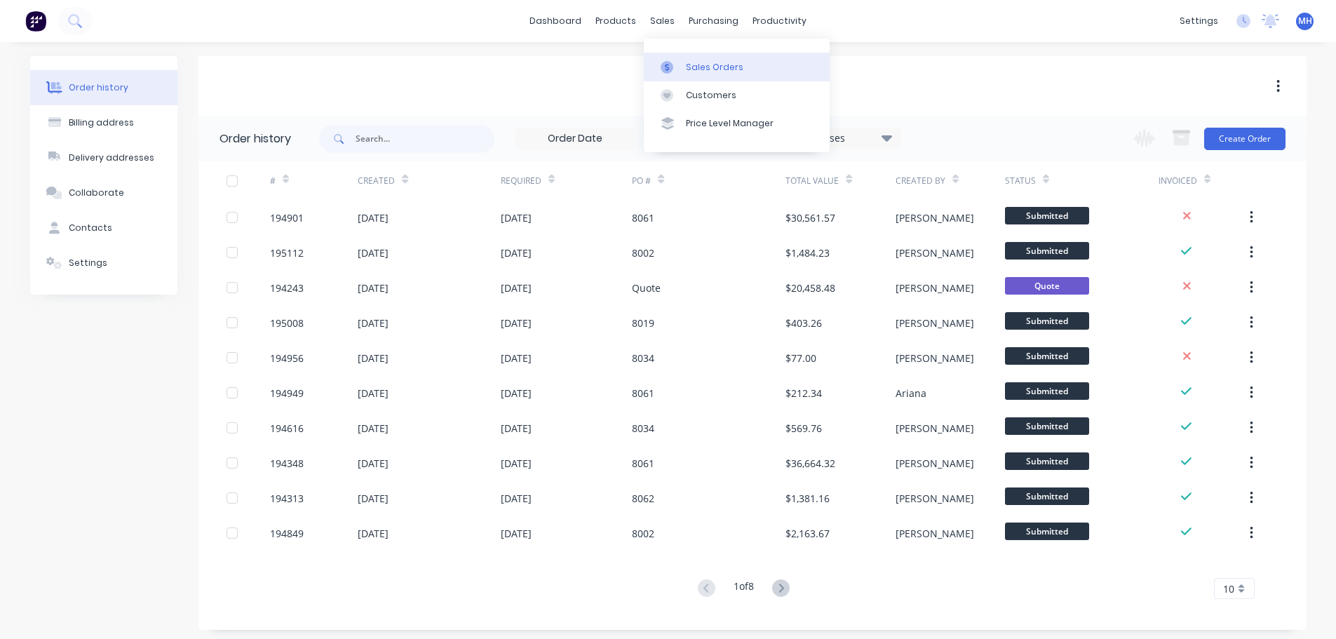
click at [701, 68] on div "Sales Orders" at bounding box center [715, 67] width 58 height 13
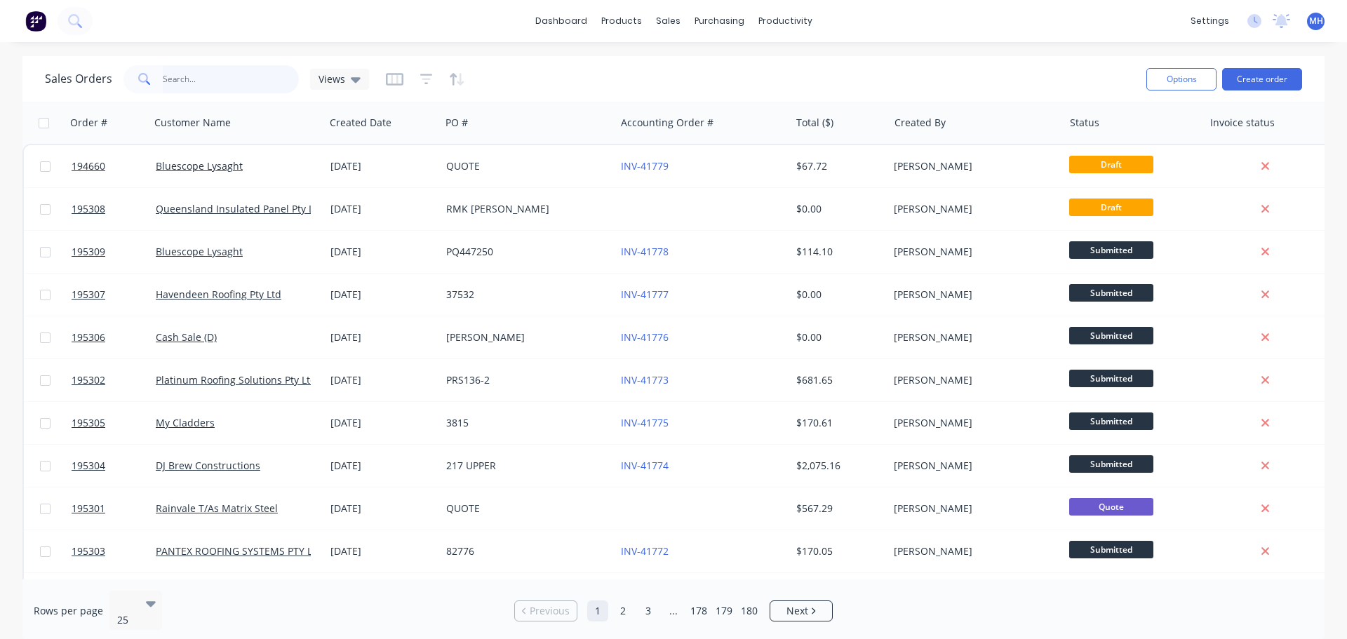
click at [222, 74] on input "text" at bounding box center [231, 79] width 137 height 28
type input "mills"
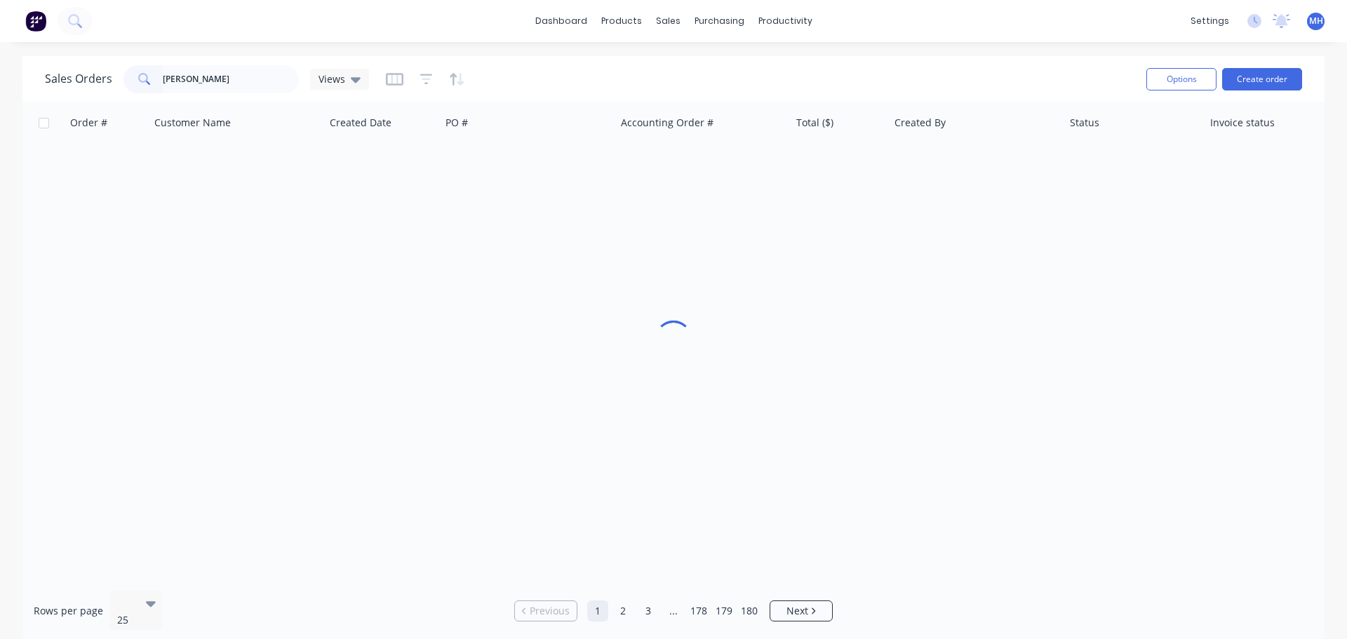
click at [591, 72] on div "Sales Orders mills Views" at bounding box center [590, 79] width 1090 height 34
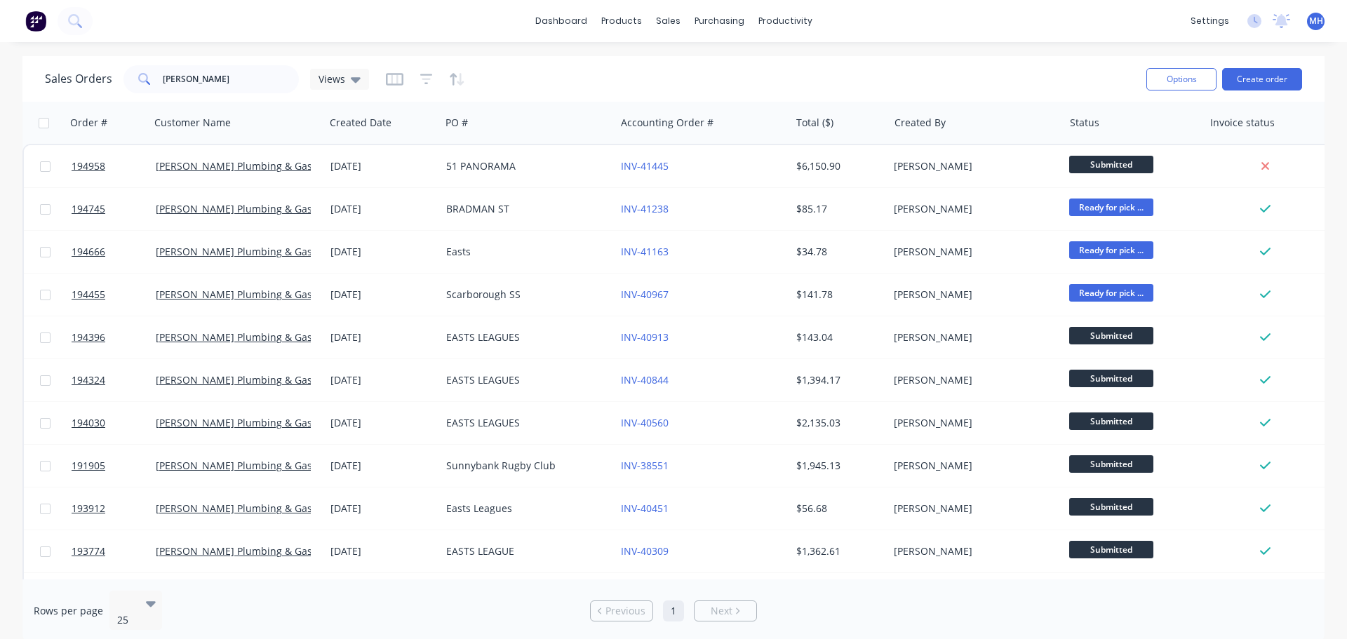
drag, startPoint x: 586, startPoint y: 72, endPoint x: 544, endPoint y: 50, distance: 46.7
click at [544, 50] on div "dashboard products sales purchasing productivity dashboard products Product Cat…" at bounding box center [673, 319] width 1347 height 639
click at [689, 87] on link "Customers" at bounding box center [742, 95] width 186 height 28
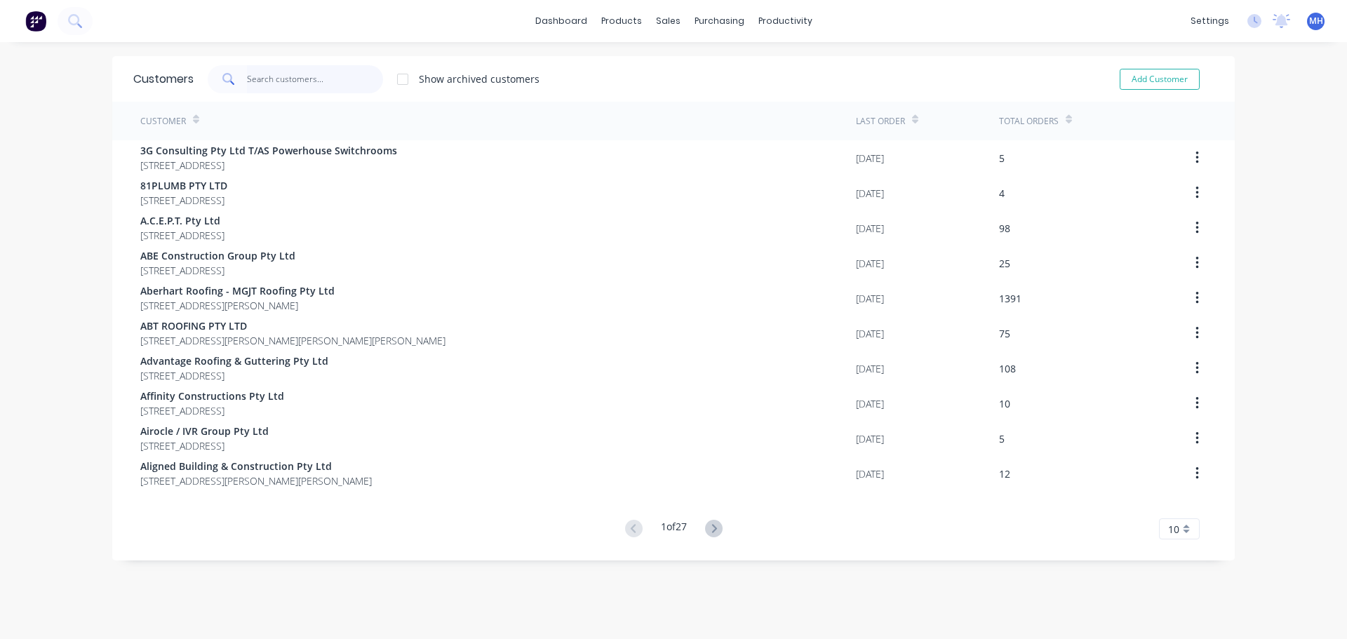
click at [307, 84] on input "text" at bounding box center [315, 79] width 137 height 28
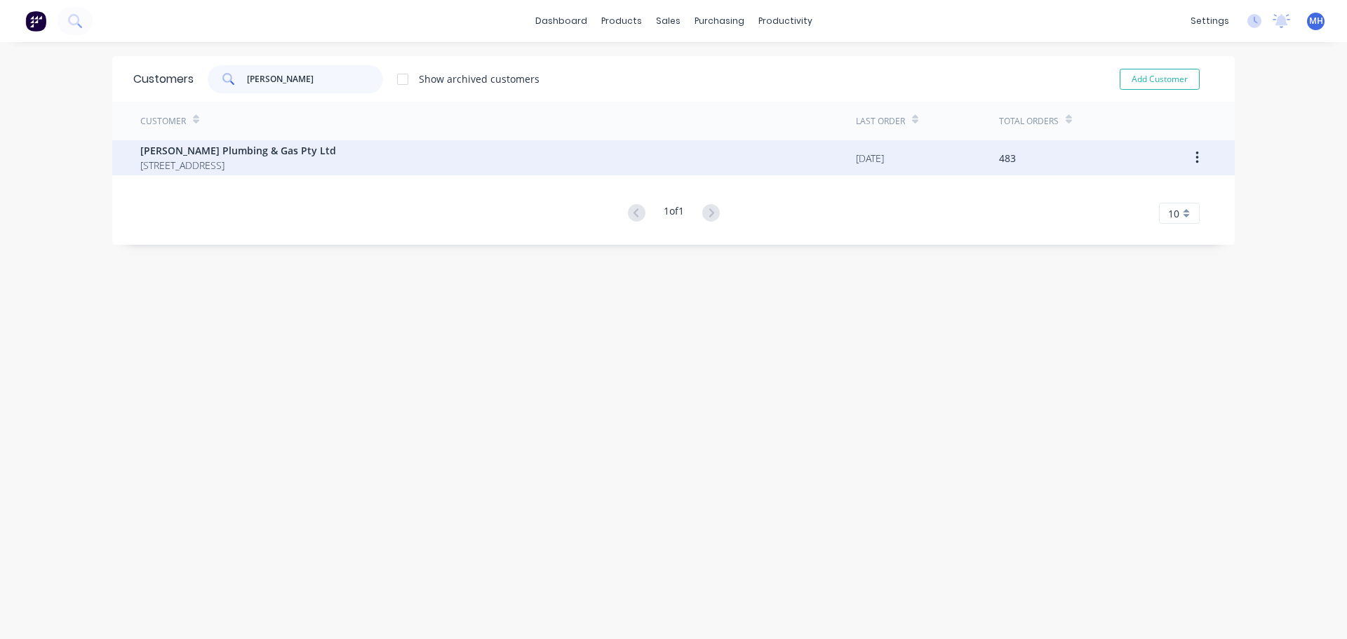
type input "mills"
click at [311, 167] on span "PO BOX 202 CHERMSIDE Queensland Australia 4032" at bounding box center [238, 165] width 196 height 15
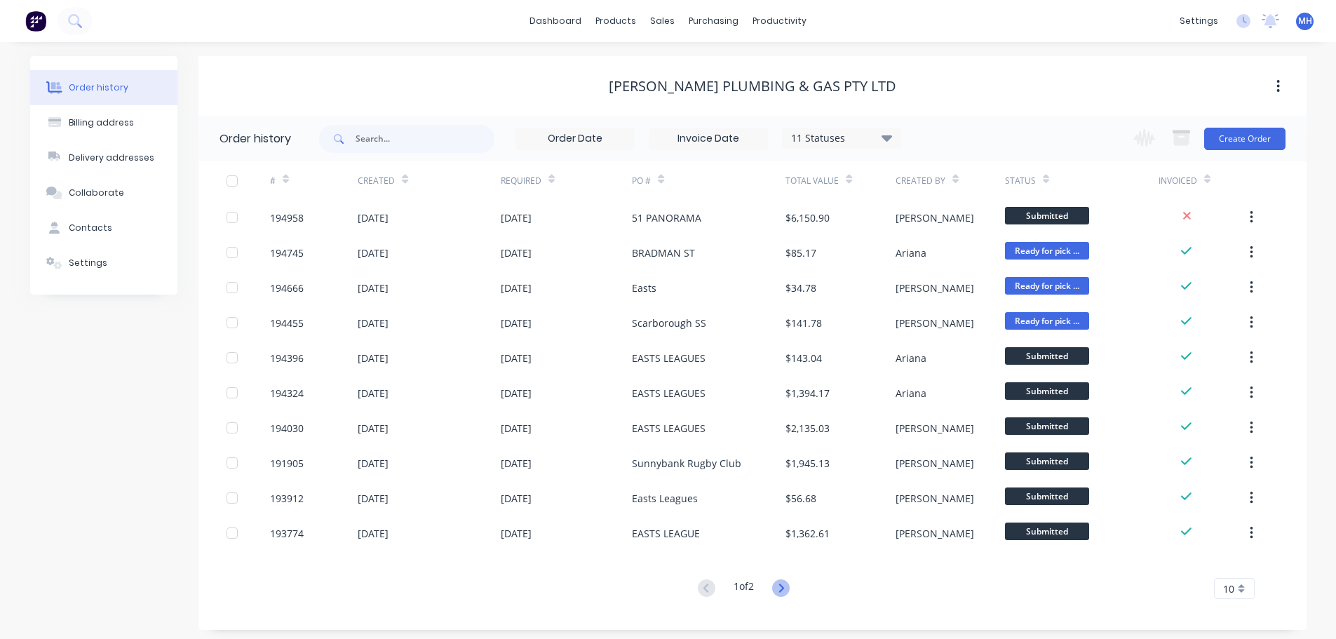
click at [784, 589] on icon at bounding box center [781, 587] width 5 height 8
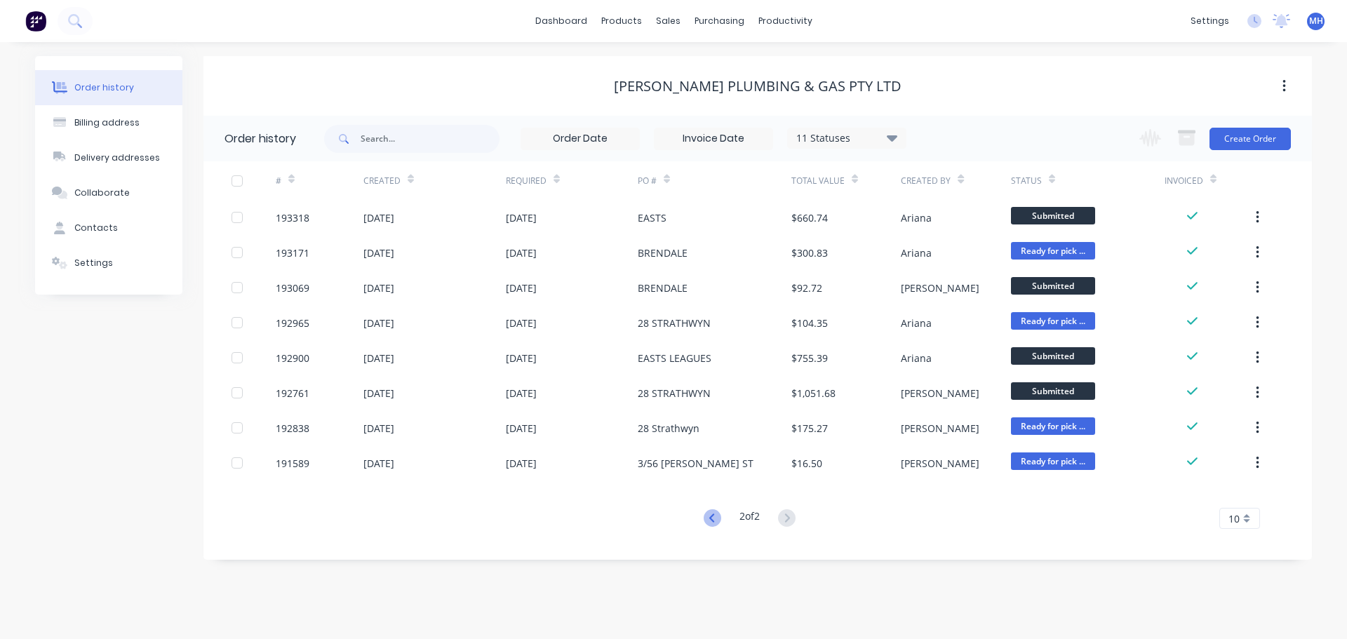
click at [703, 515] on icon at bounding box center [712, 518] width 18 height 18
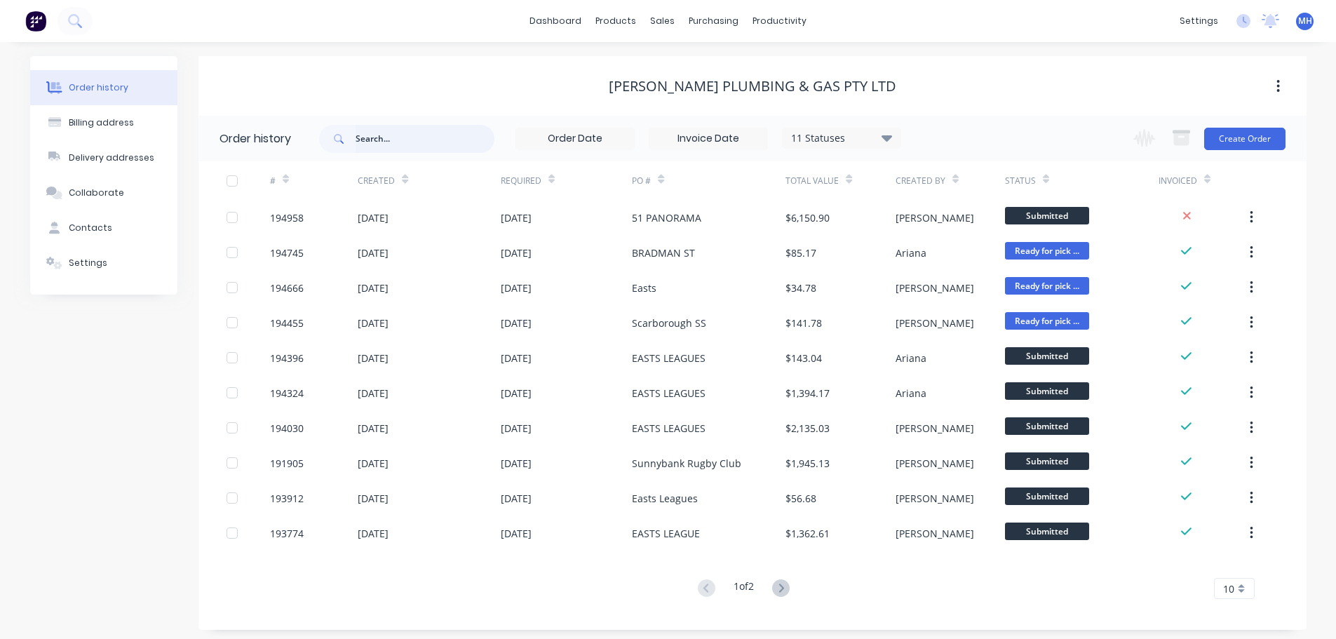
click at [468, 134] on input "text" at bounding box center [425, 139] width 139 height 28
type input "perf"
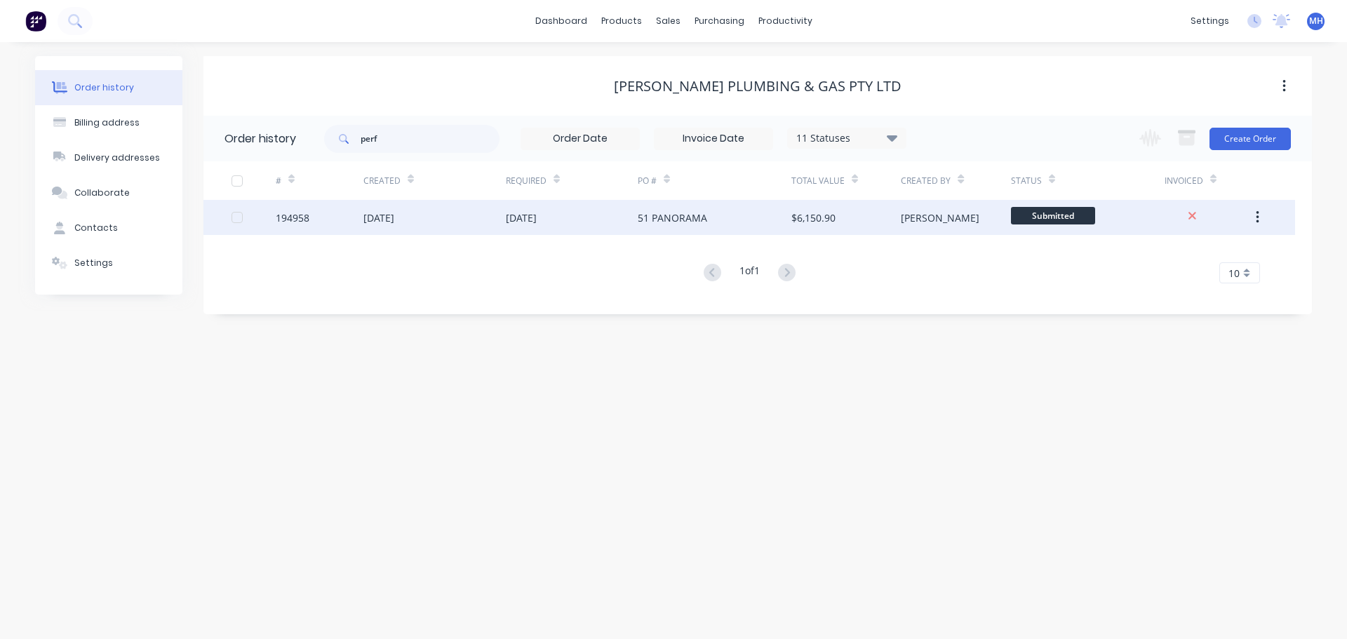
click at [607, 226] on div "14 Oct 2025" at bounding box center [572, 217] width 132 height 35
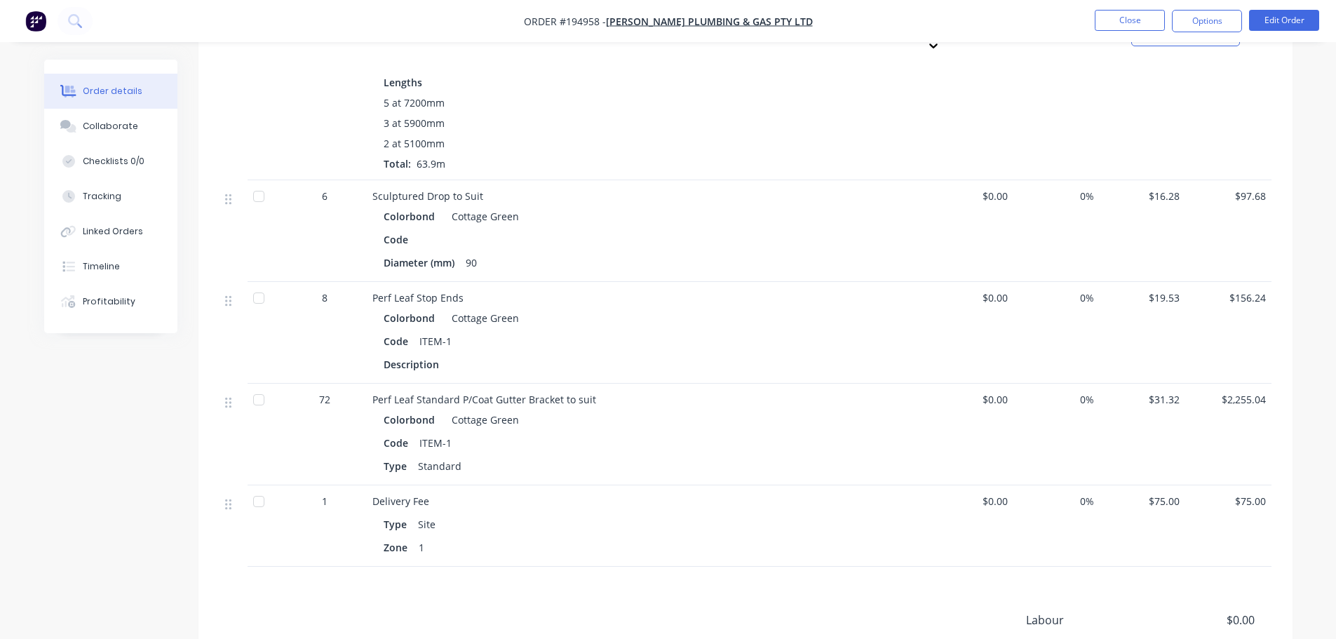
scroll to position [631, 0]
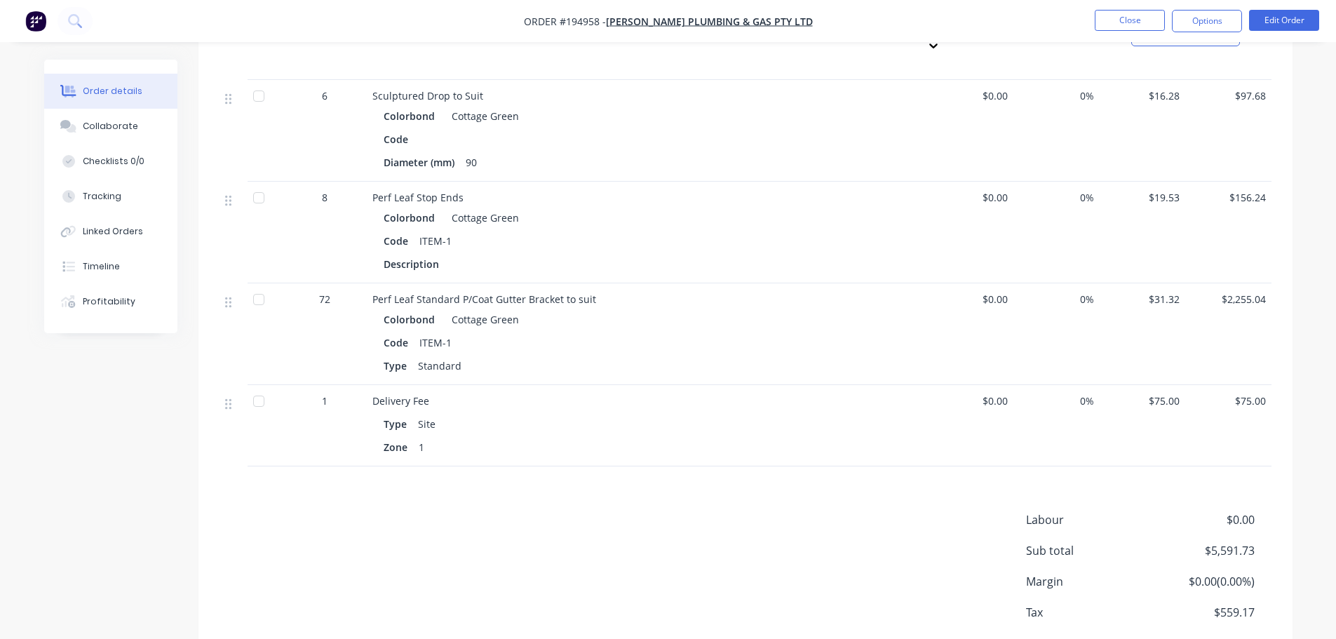
click at [696, 511] on div "Labour $0.00 Sub total $5,591.73 Margin $0.00 ( 0.00 %) Tax $559.17 Total $6,15…" at bounding box center [746, 592] width 1052 height 163
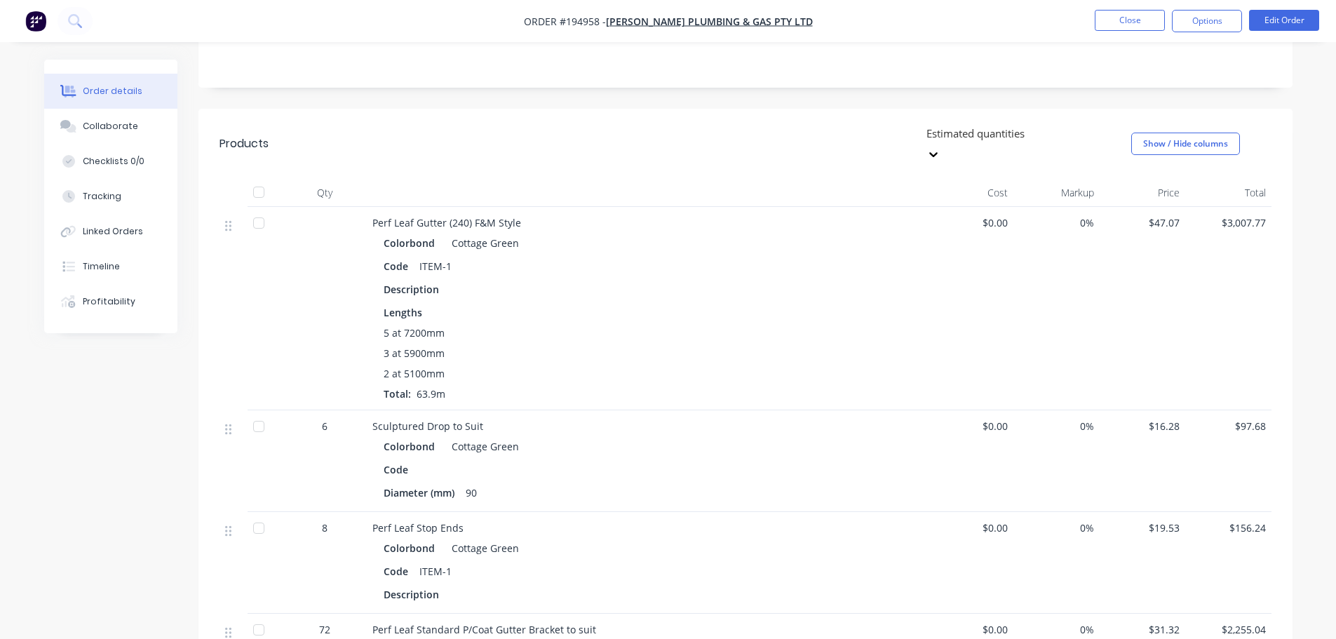
scroll to position [140, 0]
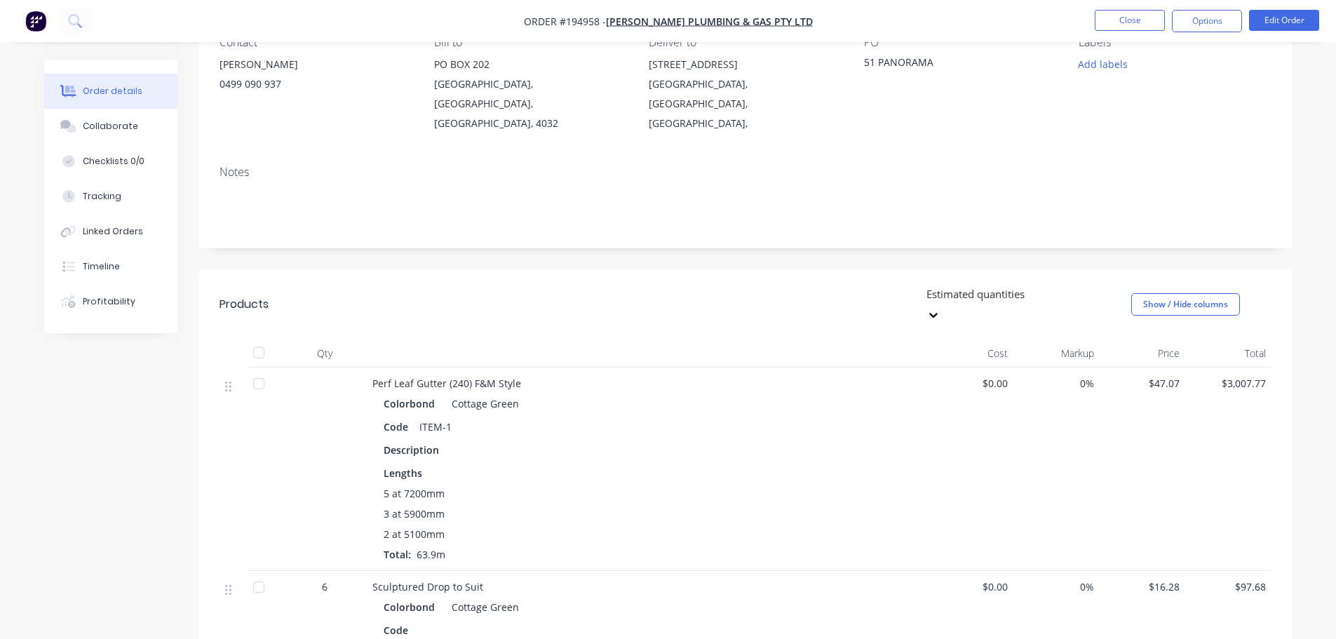
click at [673, 339] on div at bounding box center [647, 353] width 561 height 28
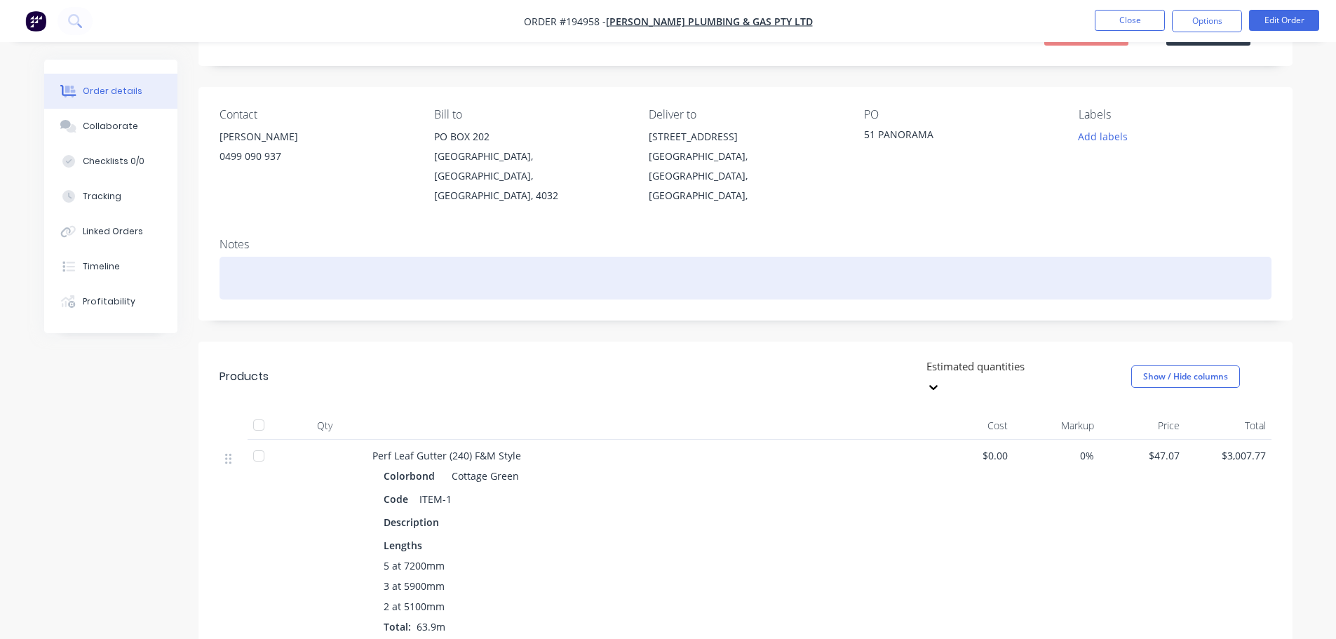
scroll to position [0, 0]
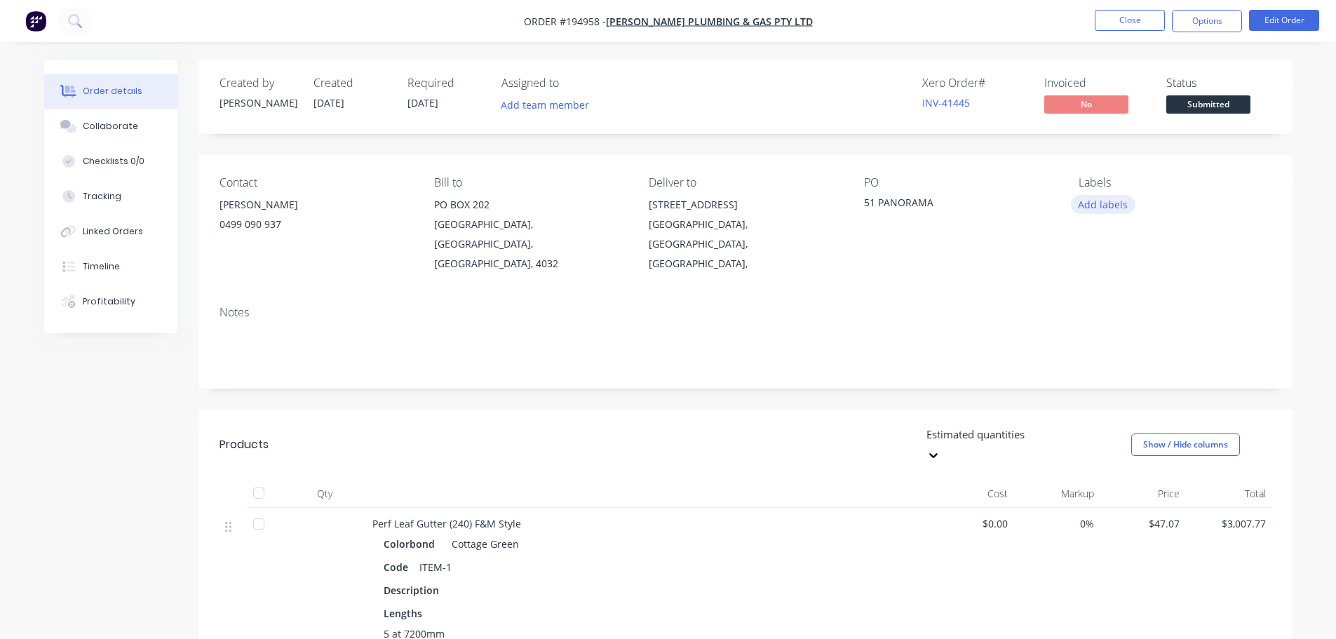
click at [1098, 205] on button "Add labels" at bounding box center [1103, 204] width 65 height 19
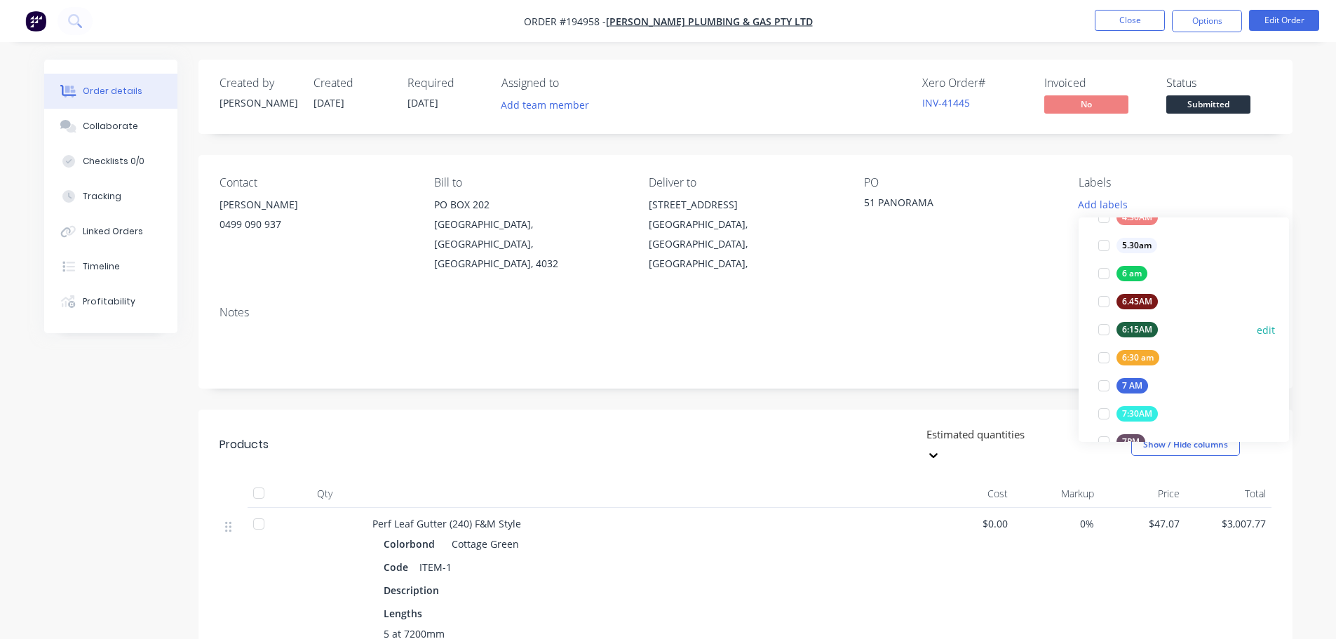
scroll to position [351, 0]
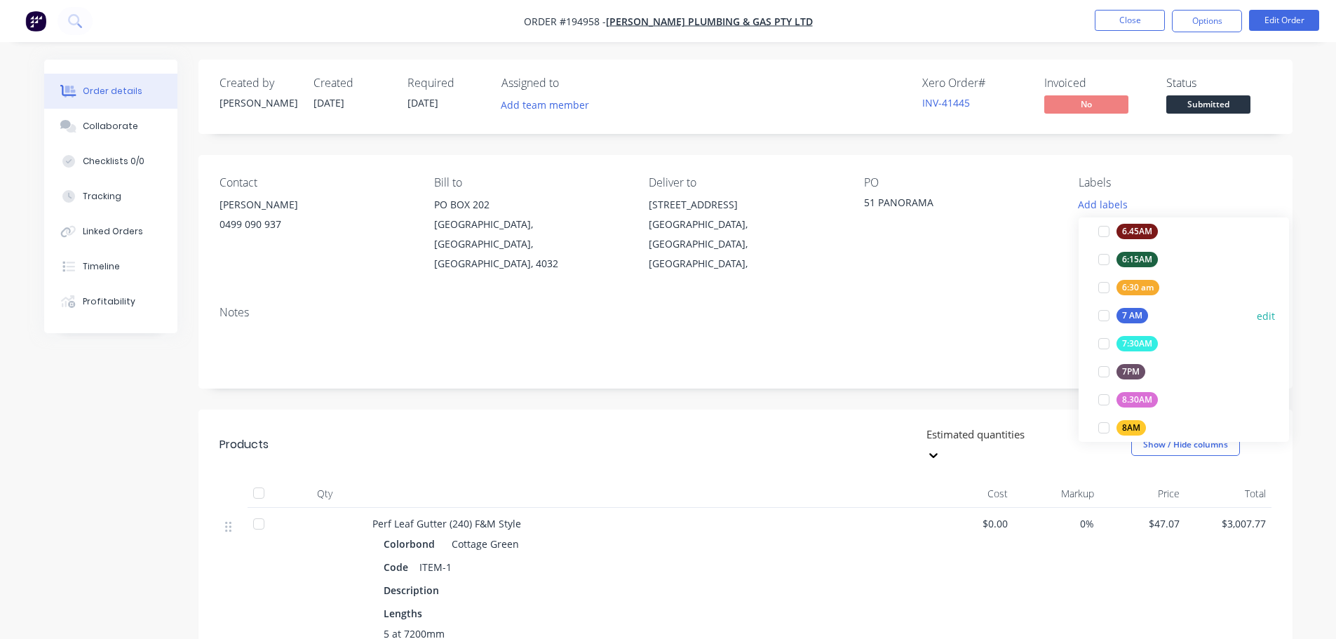
click at [1103, 312] on div at bounding box center [1104, 316] width 28 height 28
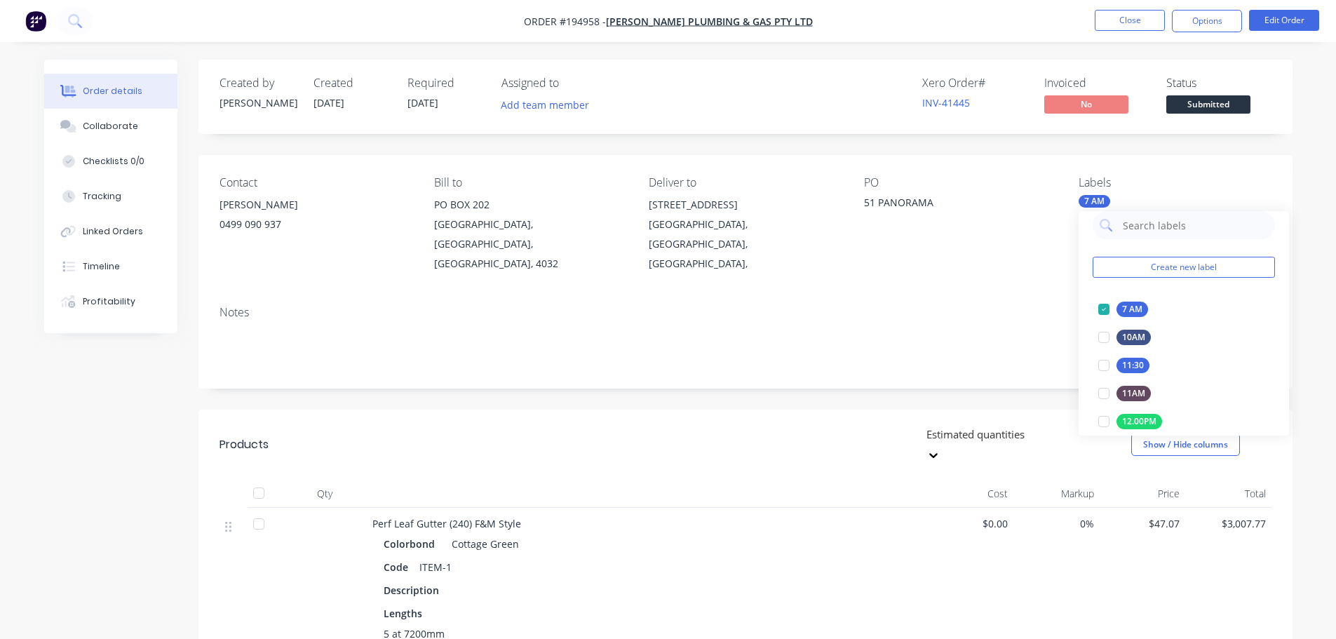
click at [860, 410] on header "Products Estimated quantities Show / Hide columns" at bounding box center [745, 445] width 1094 height 70
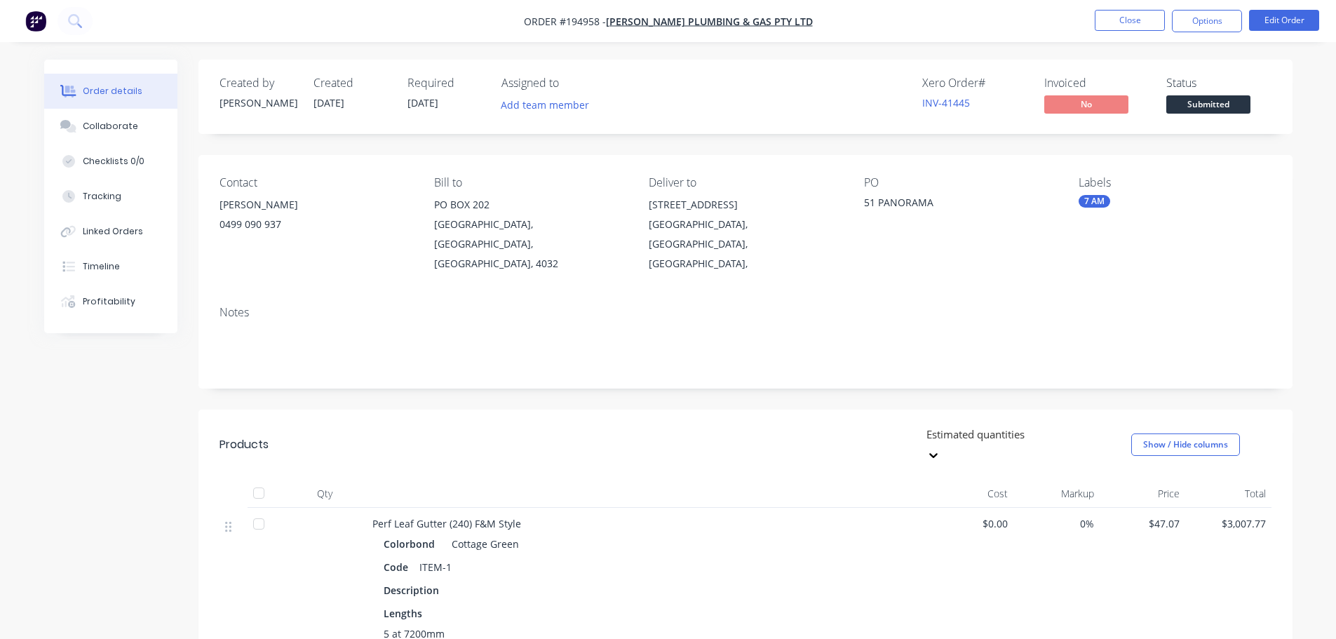
click at [822, 161] on div "Contact CASSADY 0499 090 937 Bill to PO BOX 202 CHERMSIDE, Queensland, Australi…" at bounding box center [745, 225] width 1094 height 140
click at [1118, 19] on button "Close" at bounding box center [1130, 20] width 70 height 21
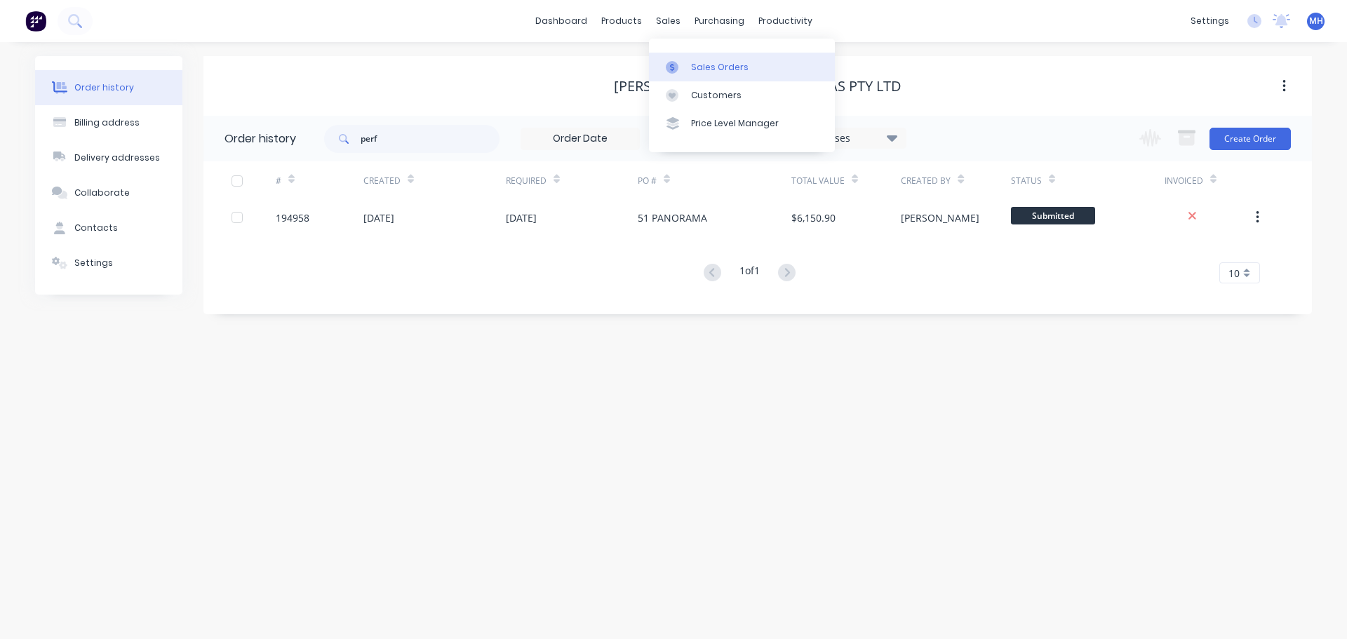
click at [677, 72] on icon at bounding box center [672, 67] width 13 height 13
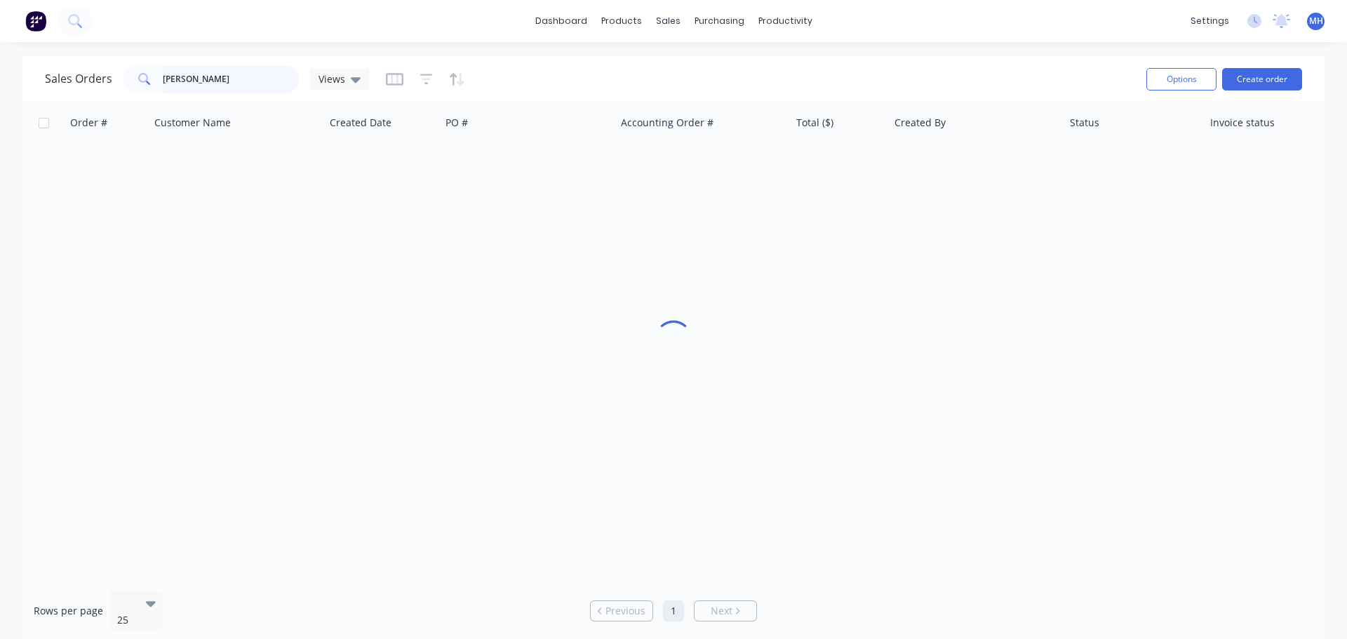
click at [225, 67] on input "mills" at bounding box center [231, 79] width 137 height 28
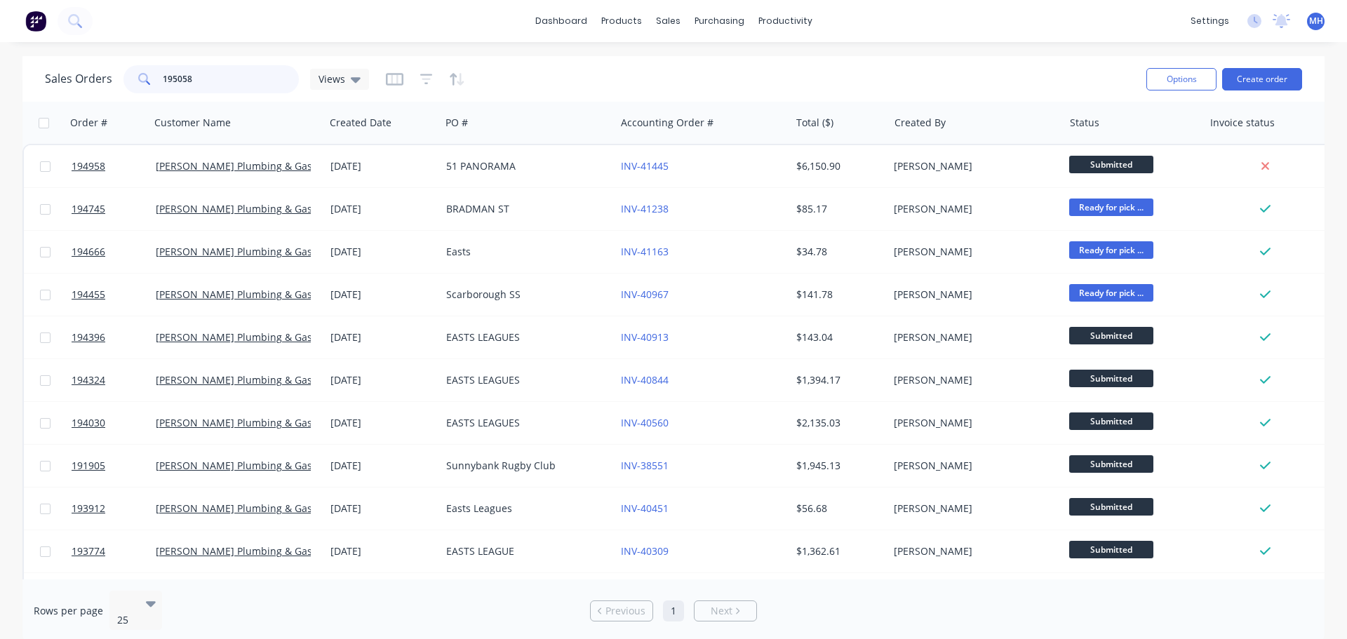
type input "195058"
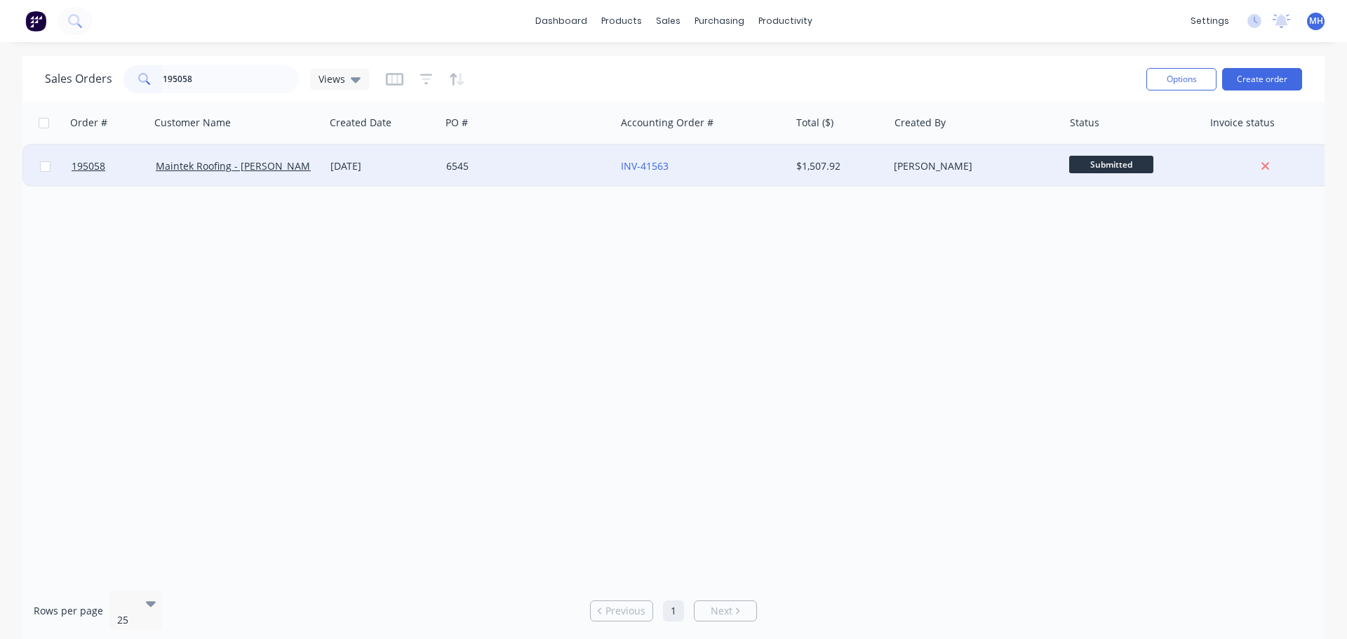
click at [515, 168] on div "6545" at bounding box center [524, 166] width 156 height 14
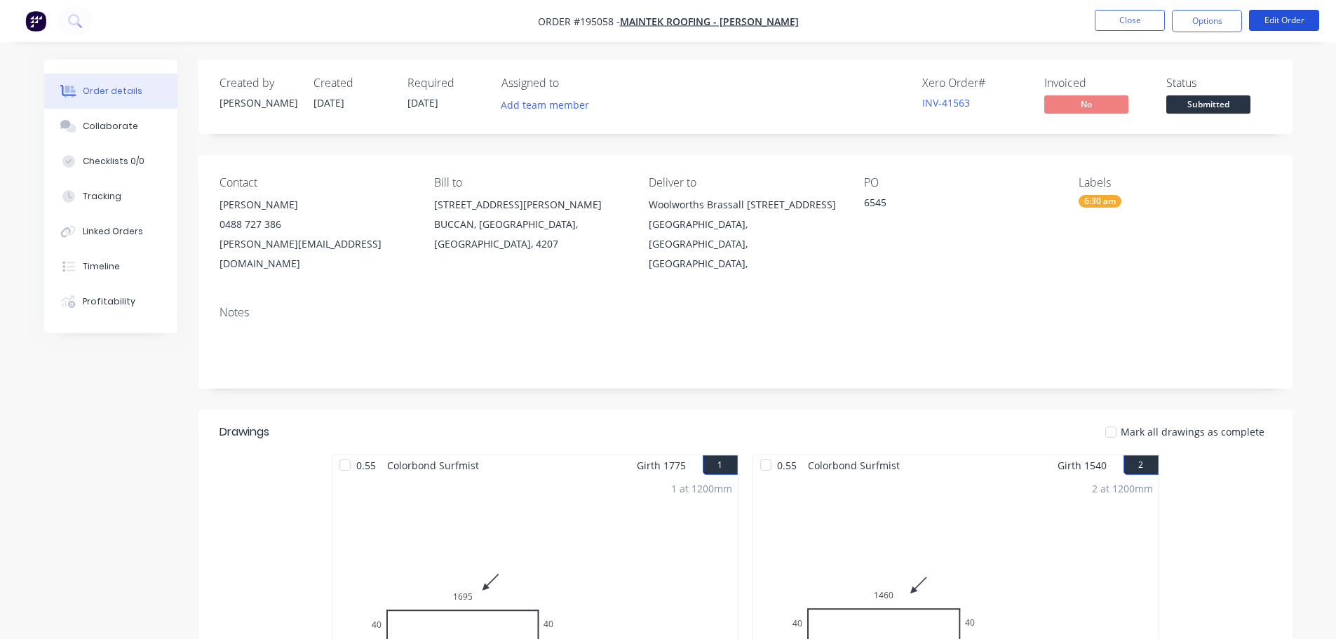
click at [1290, 26] on button "Edit Order" at bounding box center [1284, 20] width 70 height 21
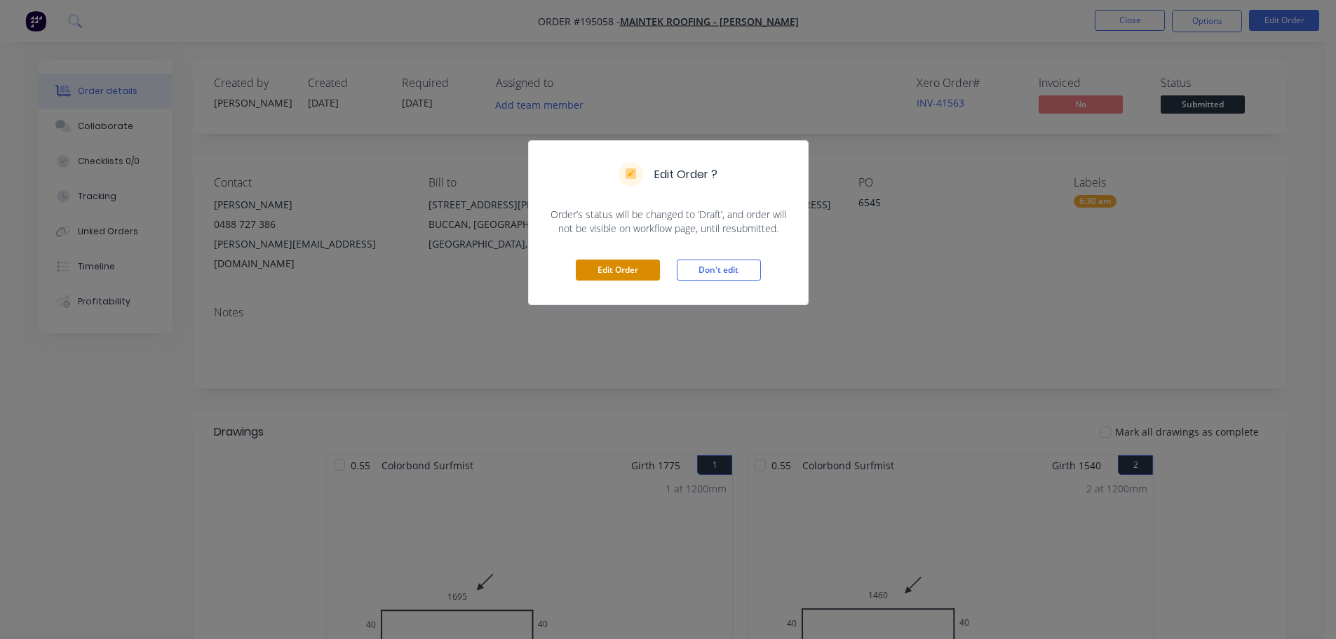
click at [643, 267] on button "Edit Order" at bounding box center [618, 269] width 84 height 21
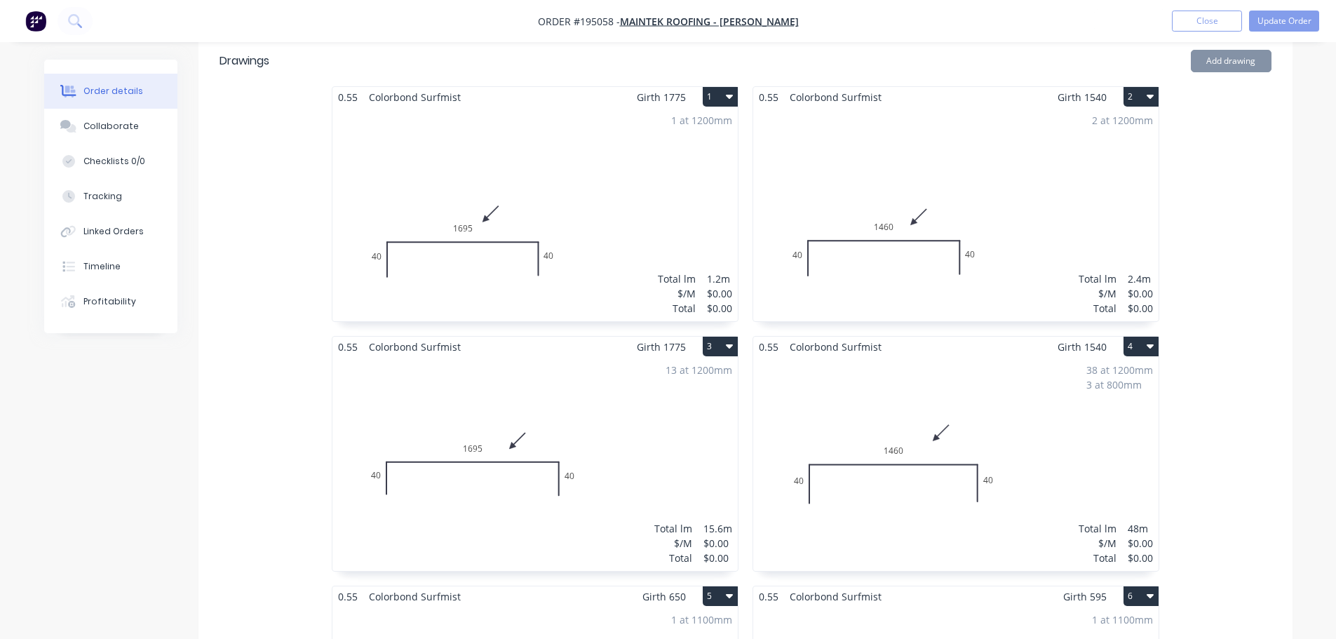
scroll to position [491, 0]
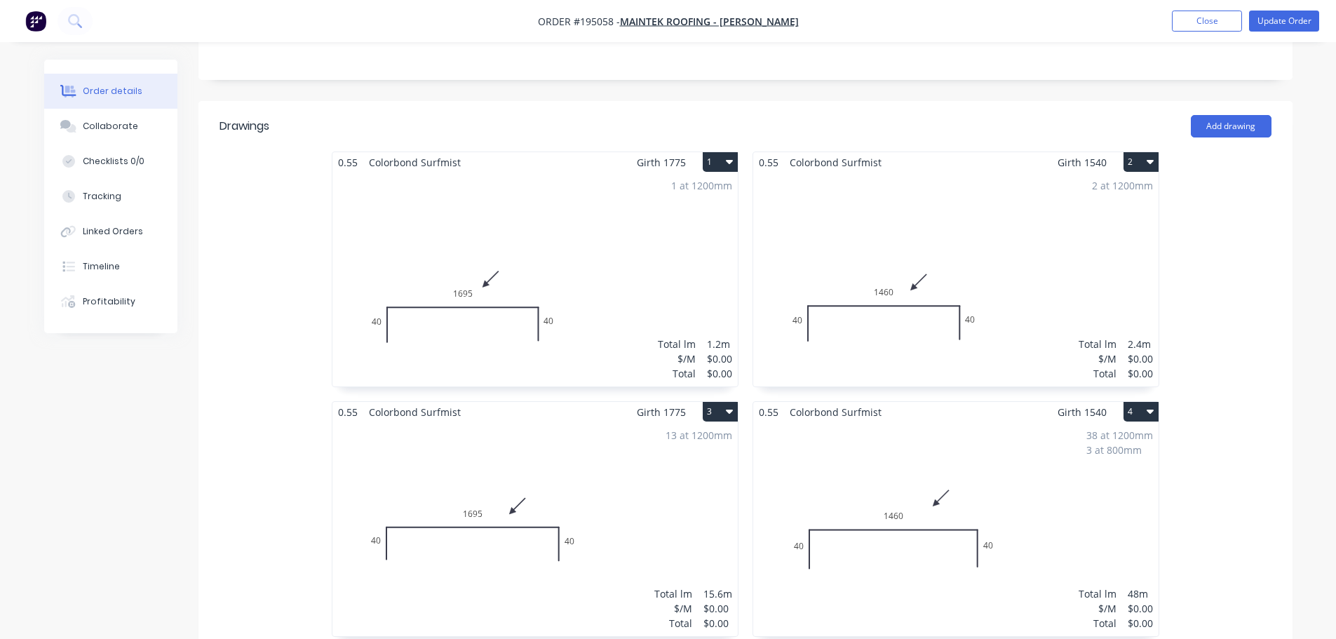
click at [692, 210] on div "1 at 1200mm Total lm $/M Total 1.2m $0.00 $0.00" at bounding box center [534, 280] width 405 height 214
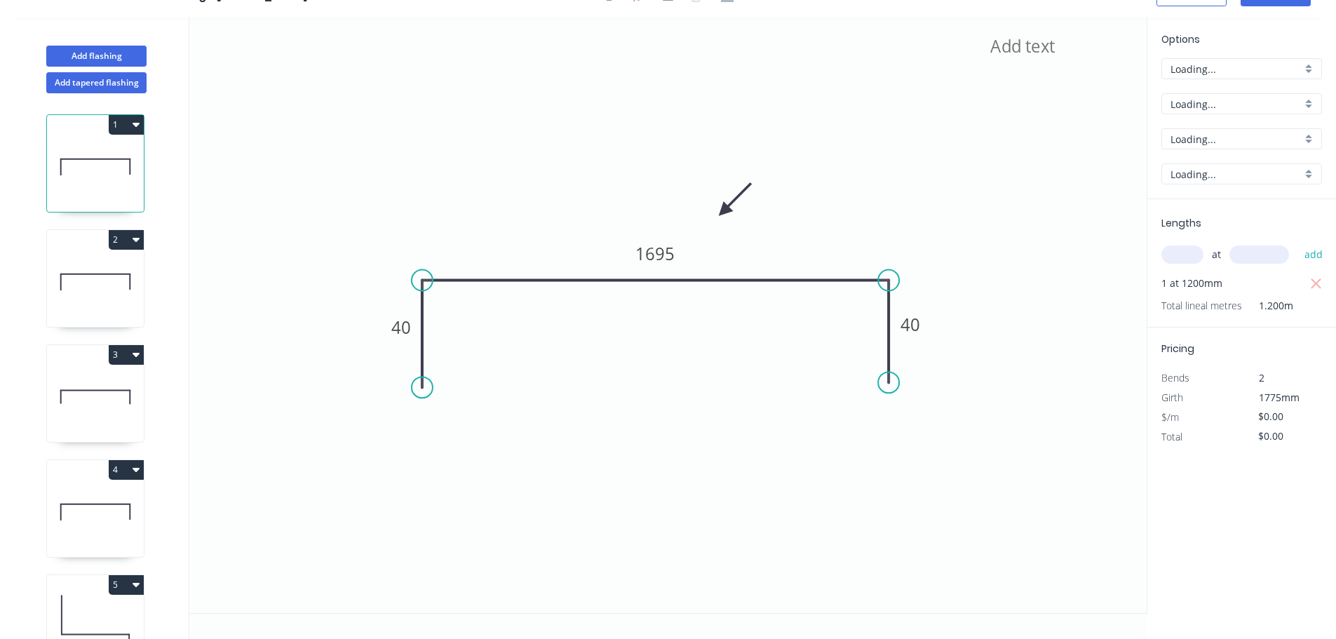
scroll to position [26, 0]
click at [1272, 414] on input "$0.00" at bounding box center [1282, 417] width 48 height 20
type input "$39.47"
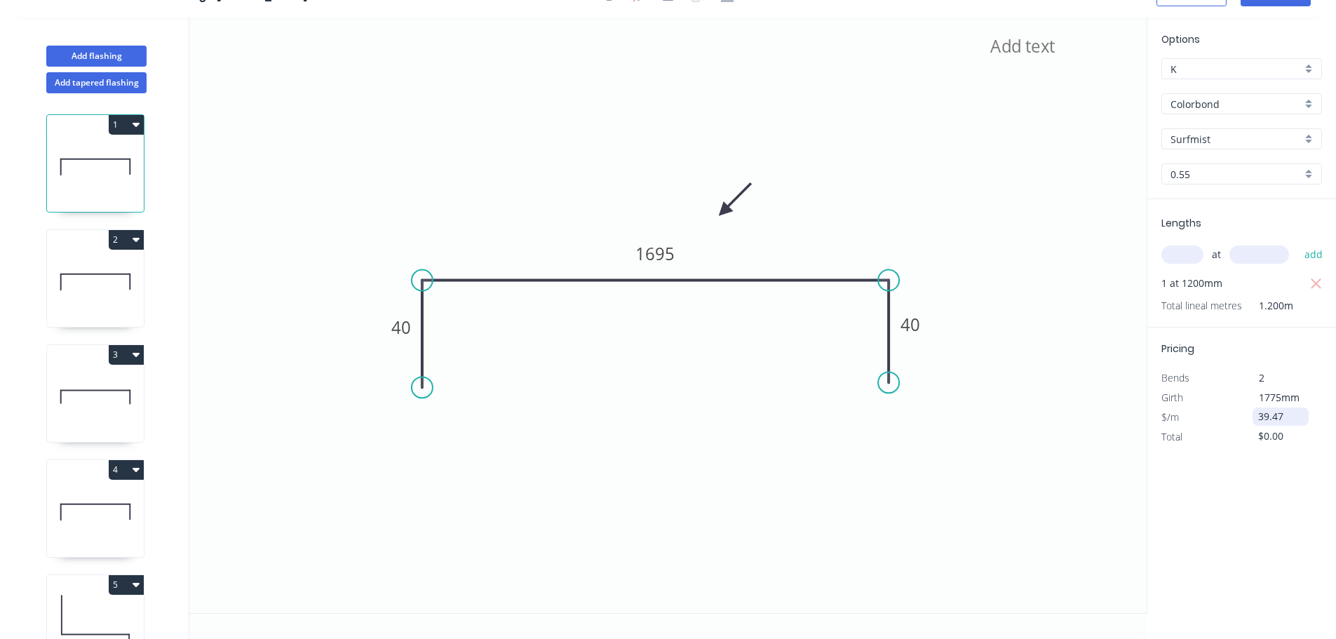
type input "$47.36"
click at [55, 295] on icon at bounding box center [95, 282] width 97 height 90
type input "$0.00"
click at [1261, 412] on input "$0.00" at bounding box center [1282, 417] width 48 height 20
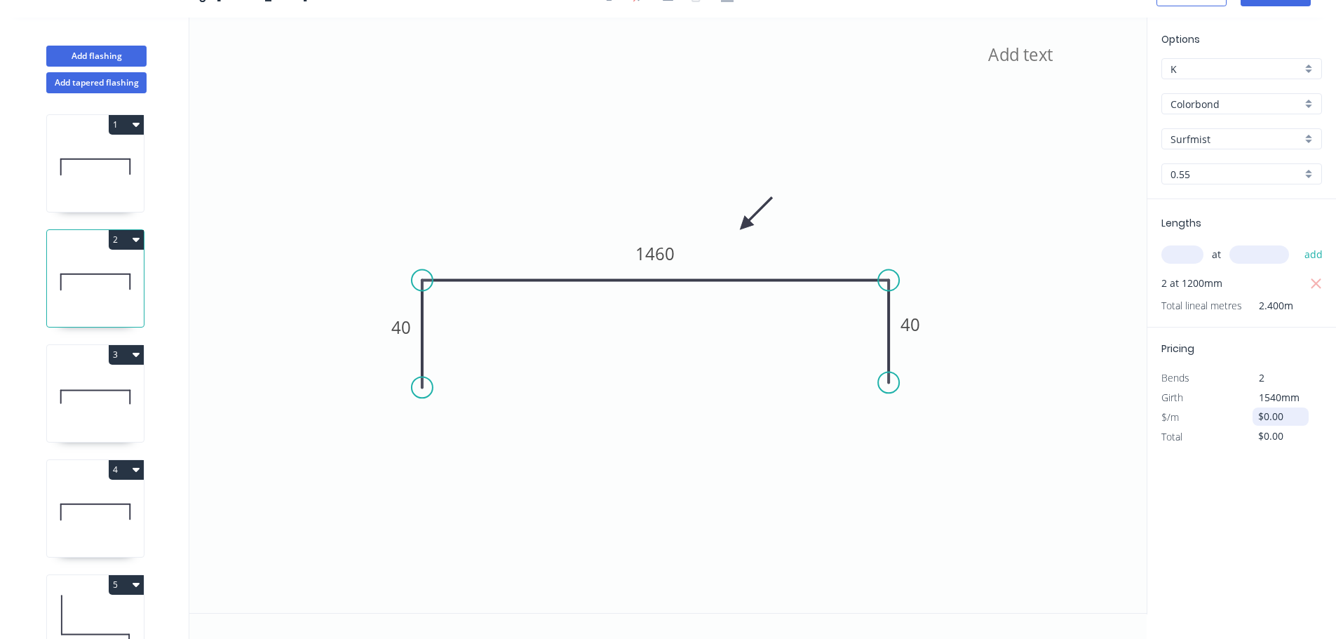
click at [1261, 412] on input "$0.00" at bounding box center [1282, 417] width 48 height 20
type input "$34.25"
type input "$82.20"
click at [82, 170] on icon at bounding box center [95, 167] width 97 height 90
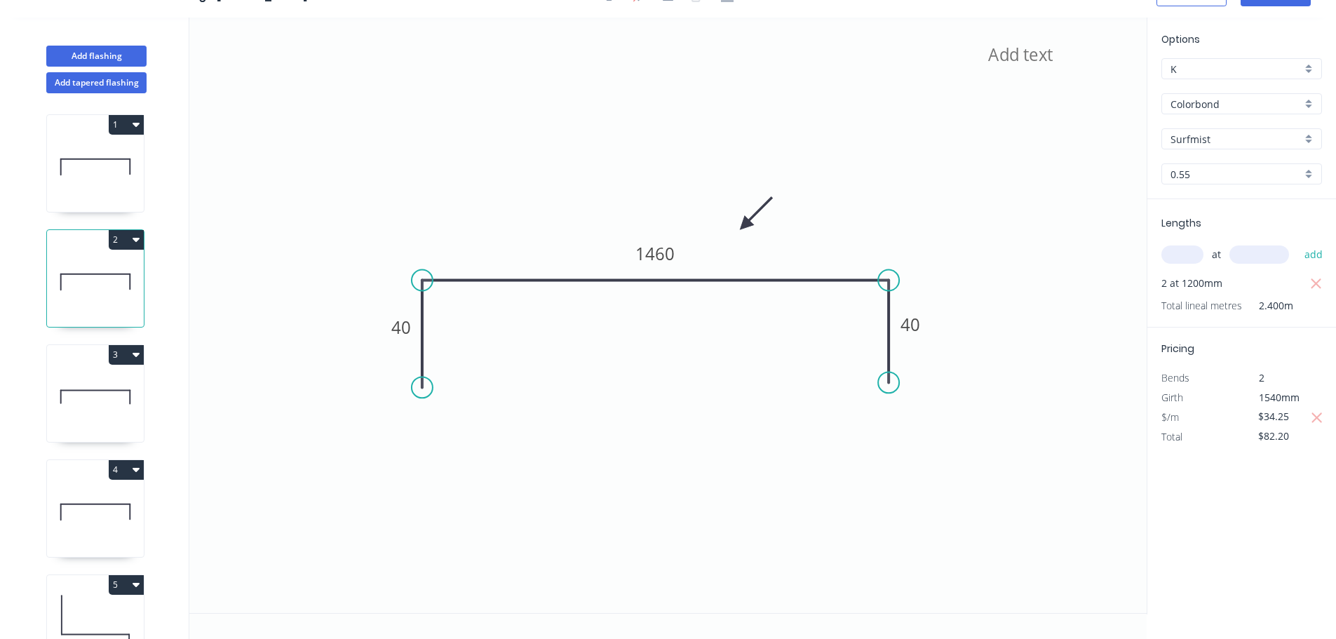
type input "$39.47"
type input "$47.36"
click at [92, 280] on icon at bounding box center [95, 282] width 97 height 90
type input "$34.25"
type input "$82.20"
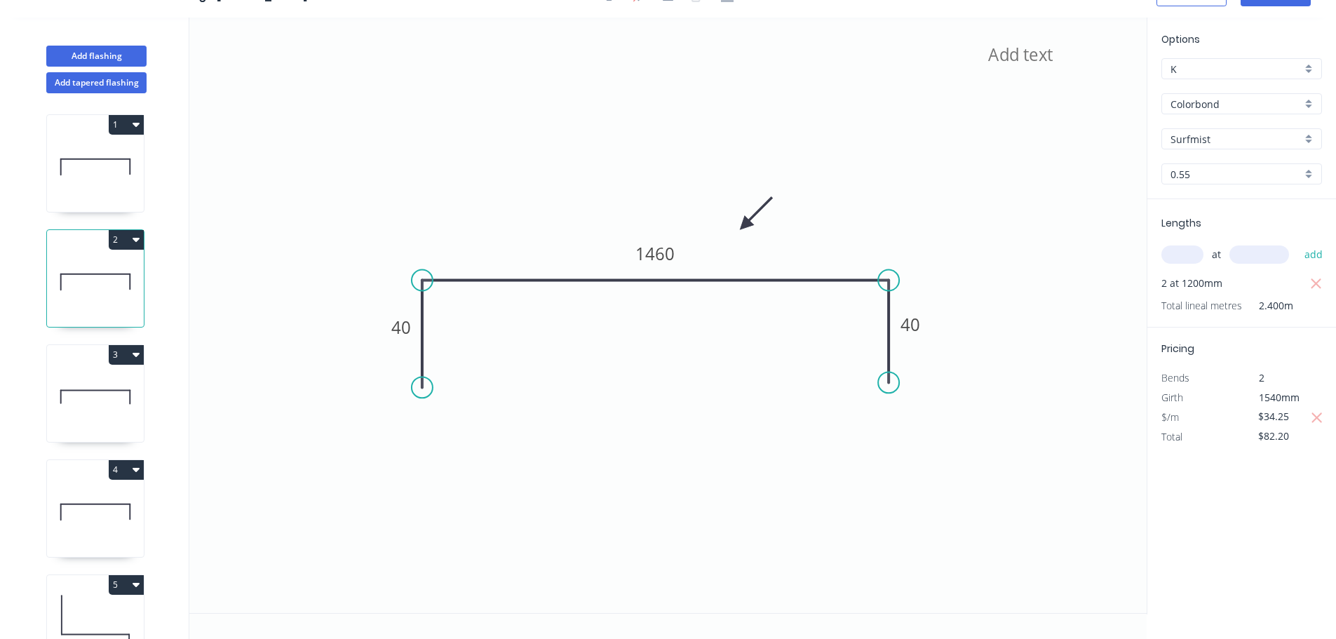
click at [74, 363] on div "3" at bounding box center [95, 355] width 97 height 20
type input "$0.00"
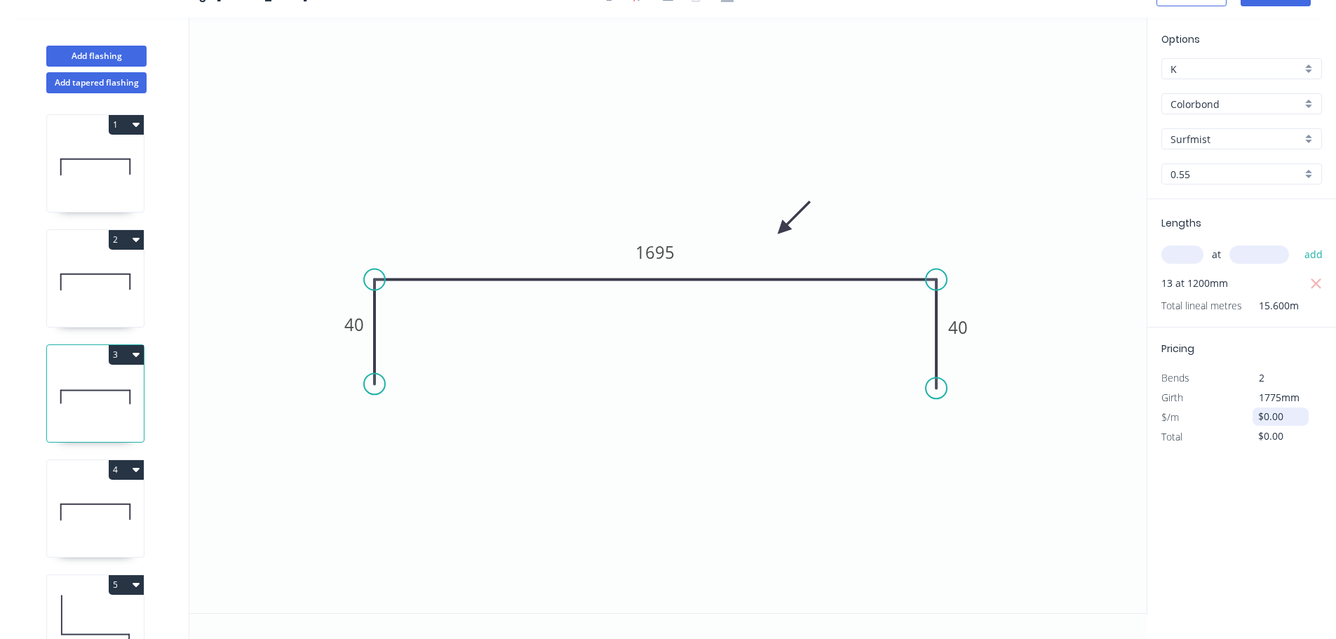
click at [1254, 414] on div "$0.00" at bounding box center [1281, 416] width 56 height 18
click at [1267, 417] on input "$0.00" at bounding box center [1282, 417] width 48 height 20
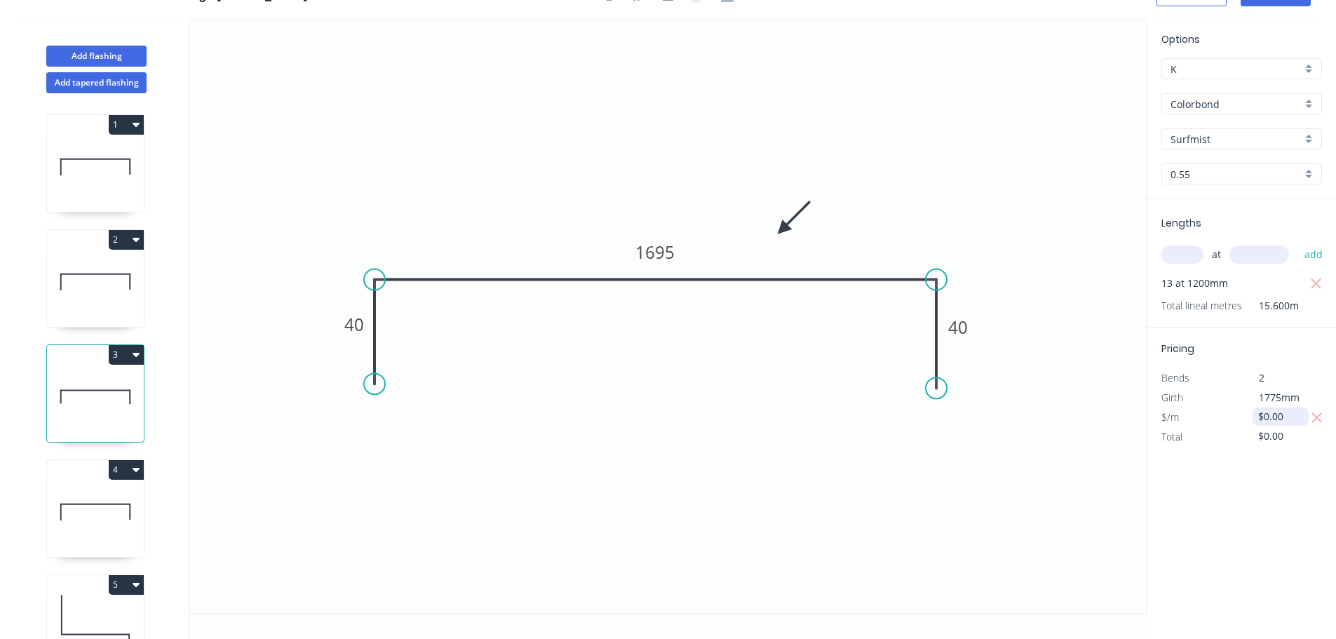
click at [1267, 417] on input "$0.00" at bounding box center [1282, 417] width 48 height 20
type input "$39.47"
type input "$615.73"
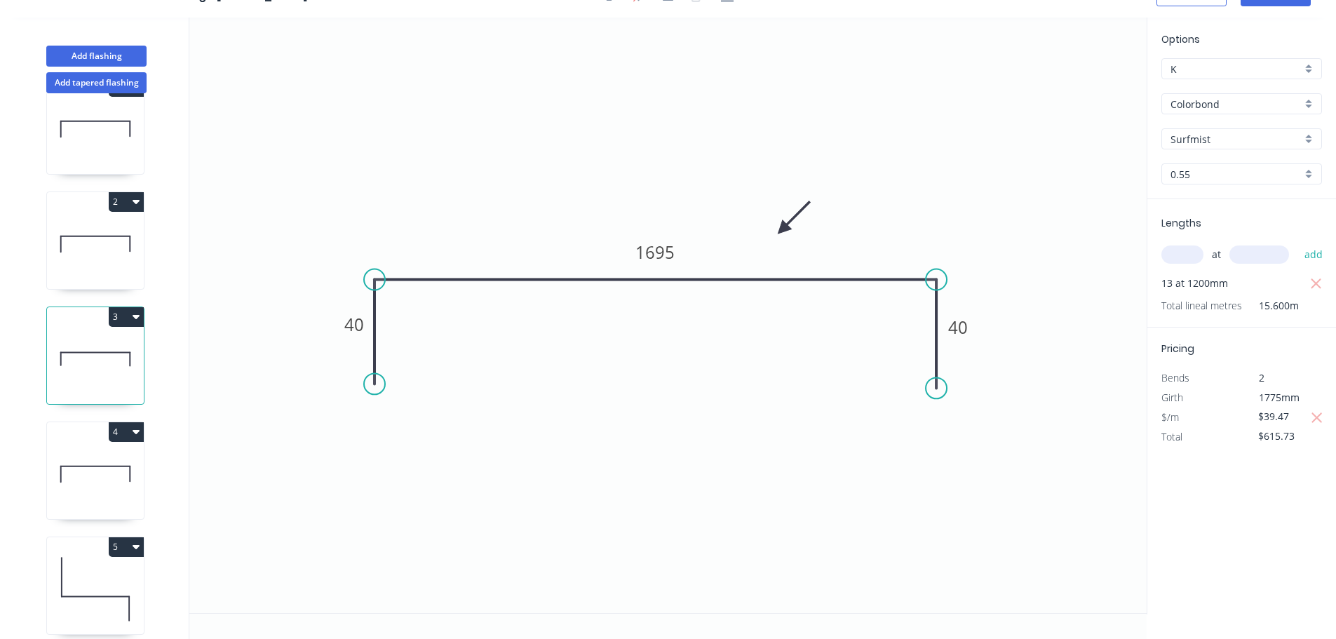
scroll to position [70, 0]
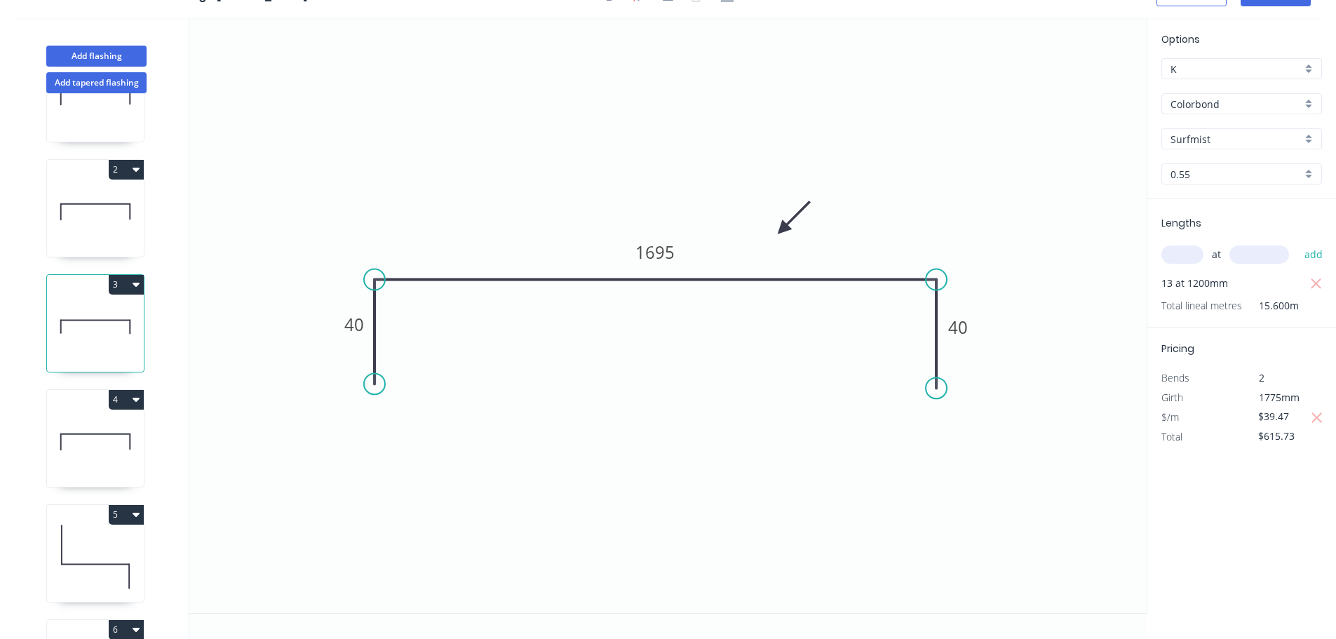
click at [104, 424] on icon at bounding box center [95, 442] width 97 height 90
type input "$0.00"
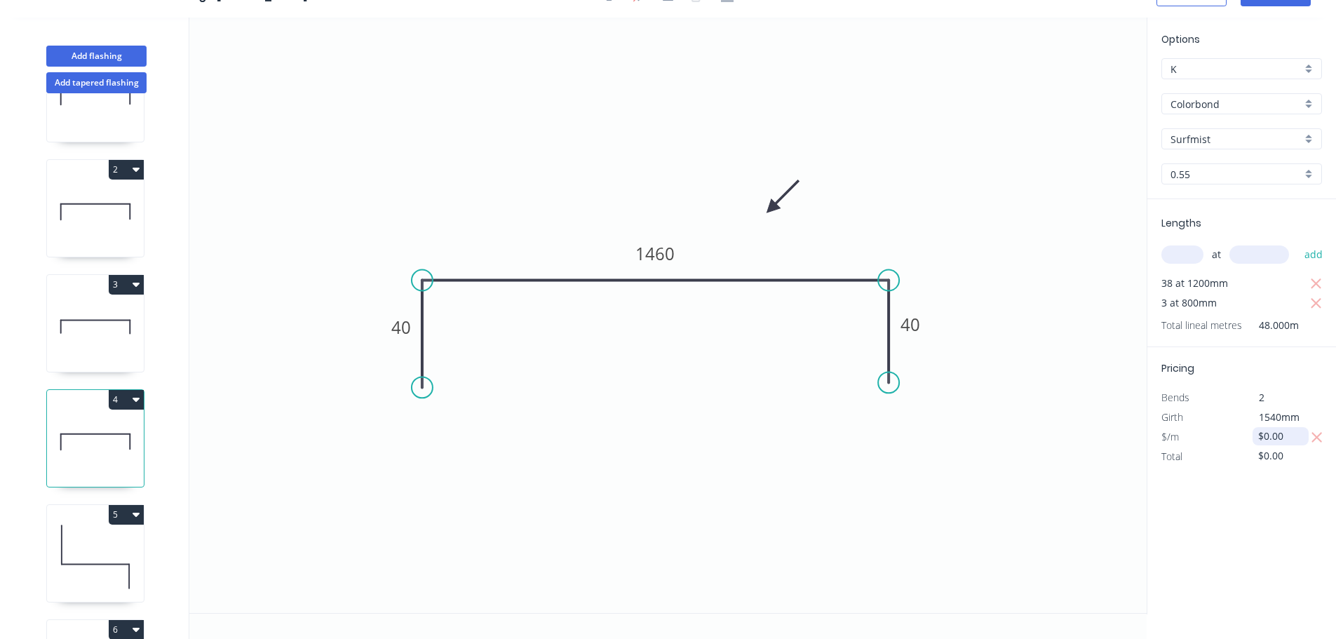
click at [1269, 433] on input "$0.00" at bounding box center [1282, 436] width 48 height 20
type input "$34.25"
type input "$1,664.55"
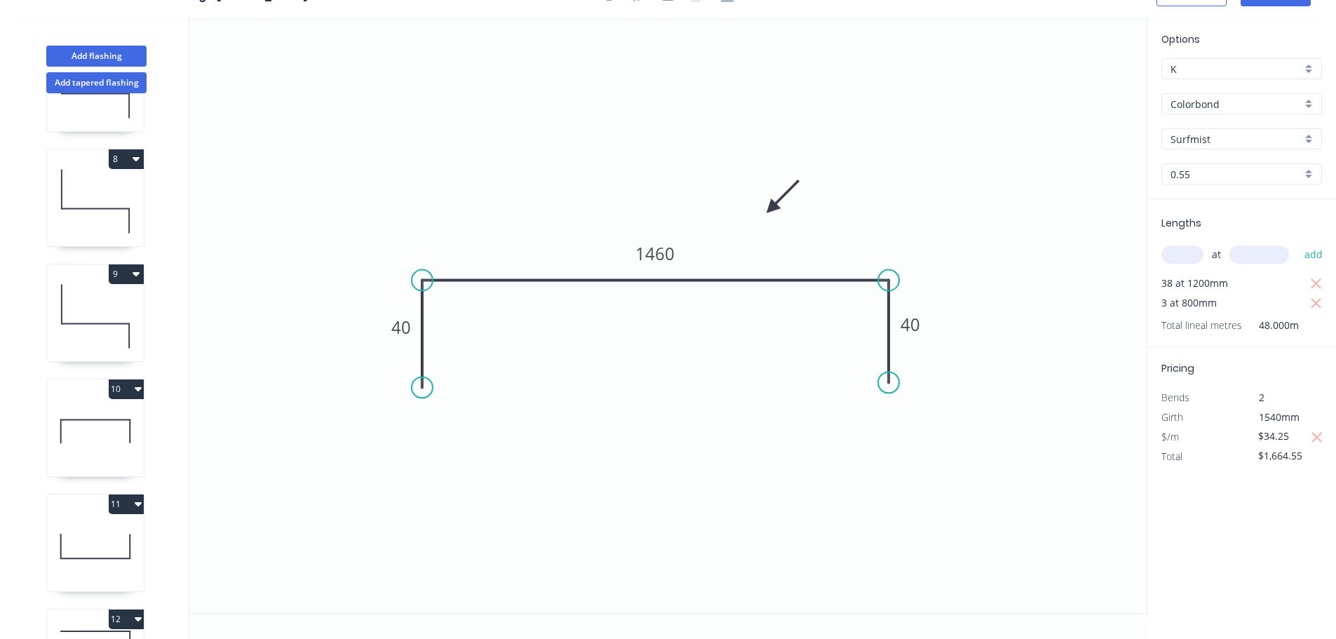
scroll to position [771, 0]
click at [79, 424] on icon at bounding box center [95, 431] width 97 height 90
type input "$0.00"
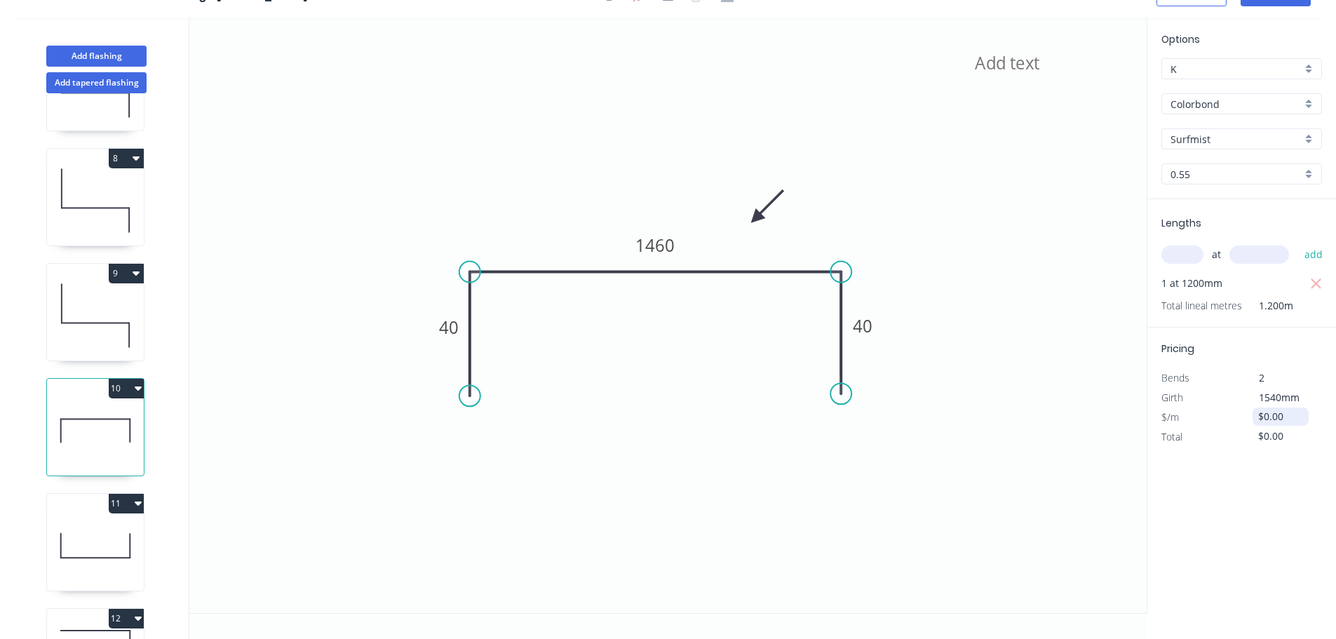
click at [1281, 422] on input "$0.00" at bounding box center [1282, 417] width 48 height 20
type input "$34.25"
type input "$41.10"
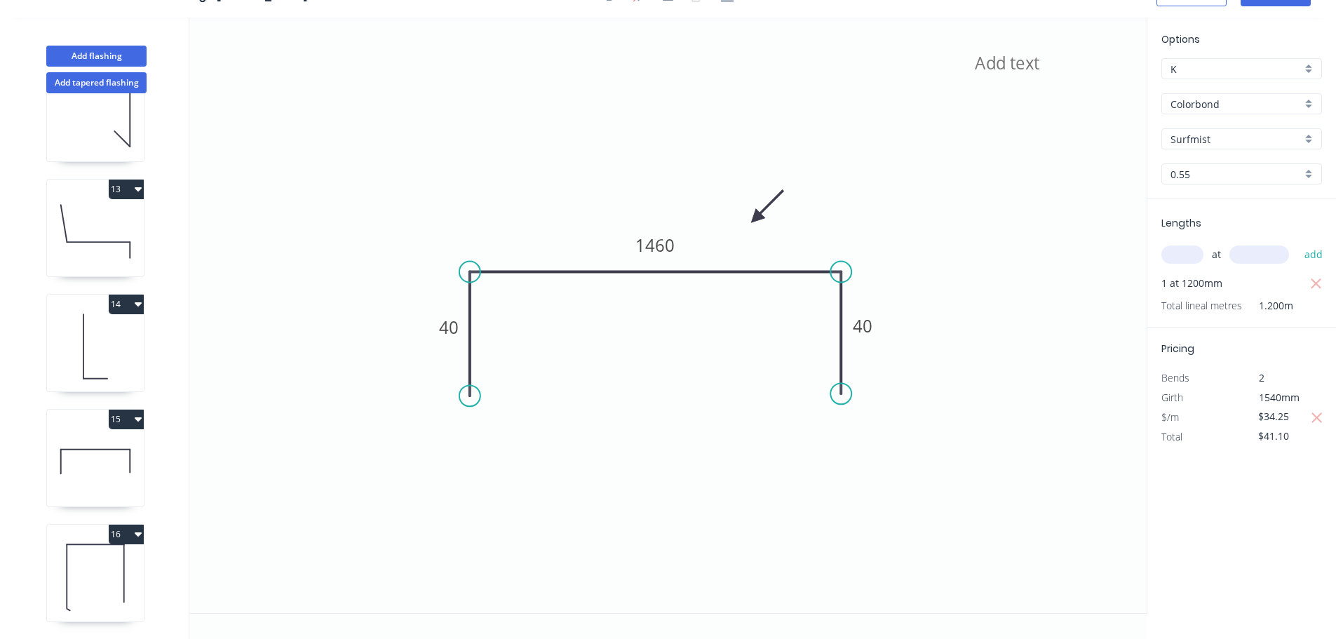
scroll to position [1326, 0]
click at [88, 480] on icon at bounding box center [95, 462] width 97 height 90
type input "$0.00"
click at [1276, 417] on input "$0.00" at bounding box center [1282, 417] width 48 height 20
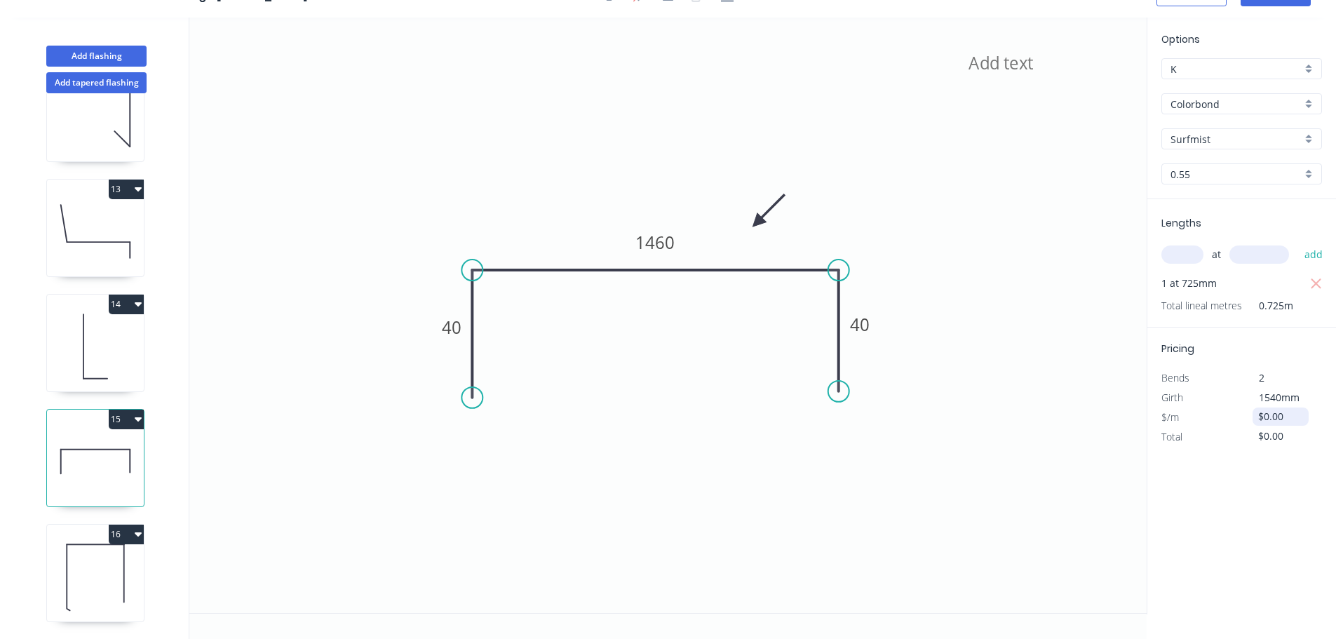
click at [1276, 417] on input "$0.00" at bounding box center [1282, 417] width 48 height 20
type input "$34.25"
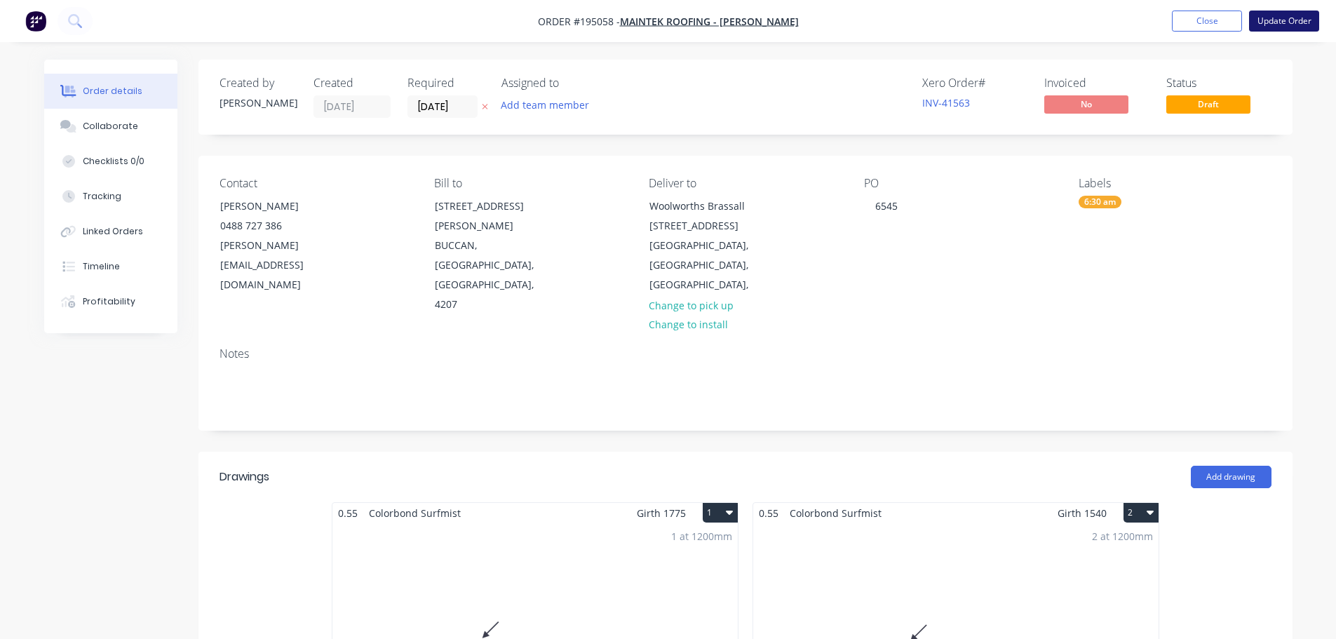
click at [1280, 22] on button "Update Order" at bounding box center [1284, 21] width 70 height 21
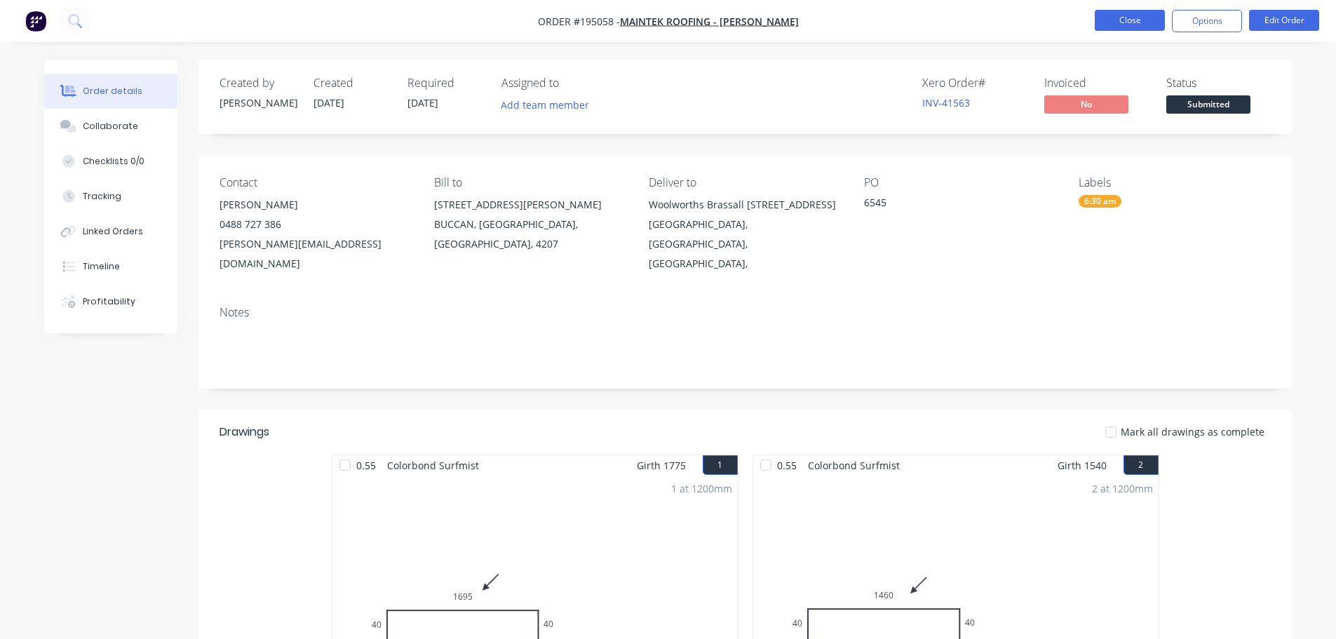
click at [1161, 19] on button "Close" at bounding box center [1130, 20] width 70 height 21
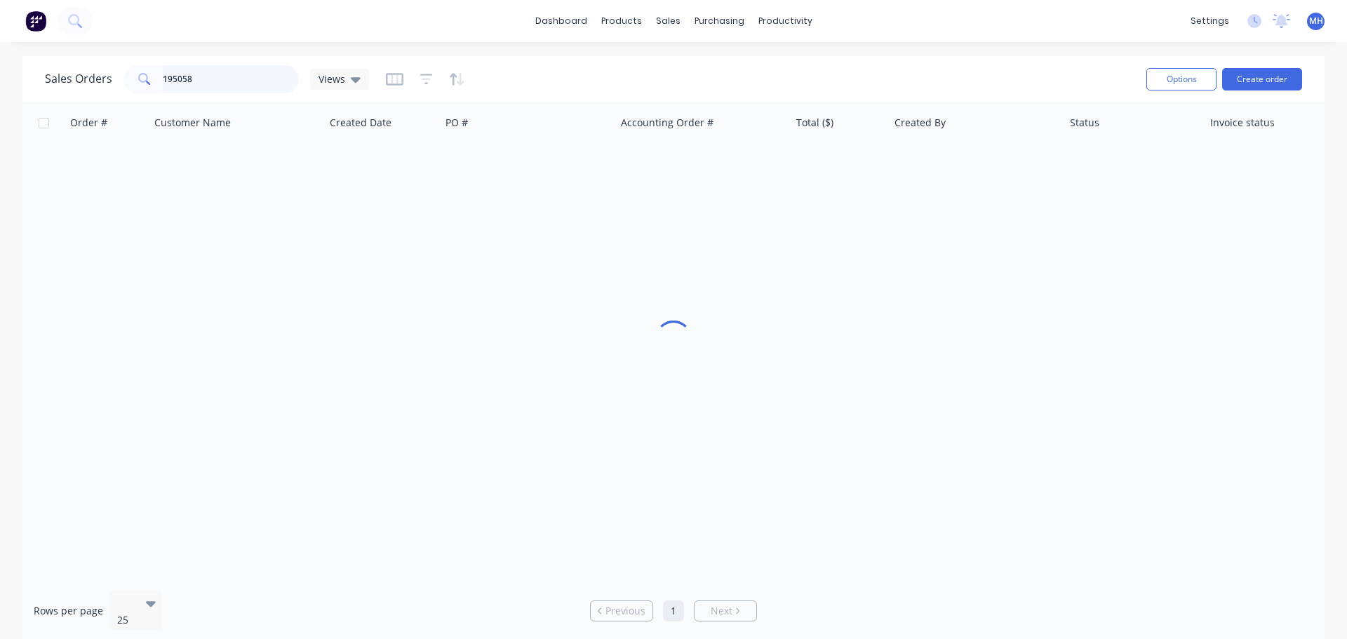
click at [243, 78] on input "195058" at bounding box center [231, 79] width 137 height 28
type input "194954"
click at [501, 79] on div "Sales Orders 194954 Views" at bounding box center [590, 79] width 1090 height 34
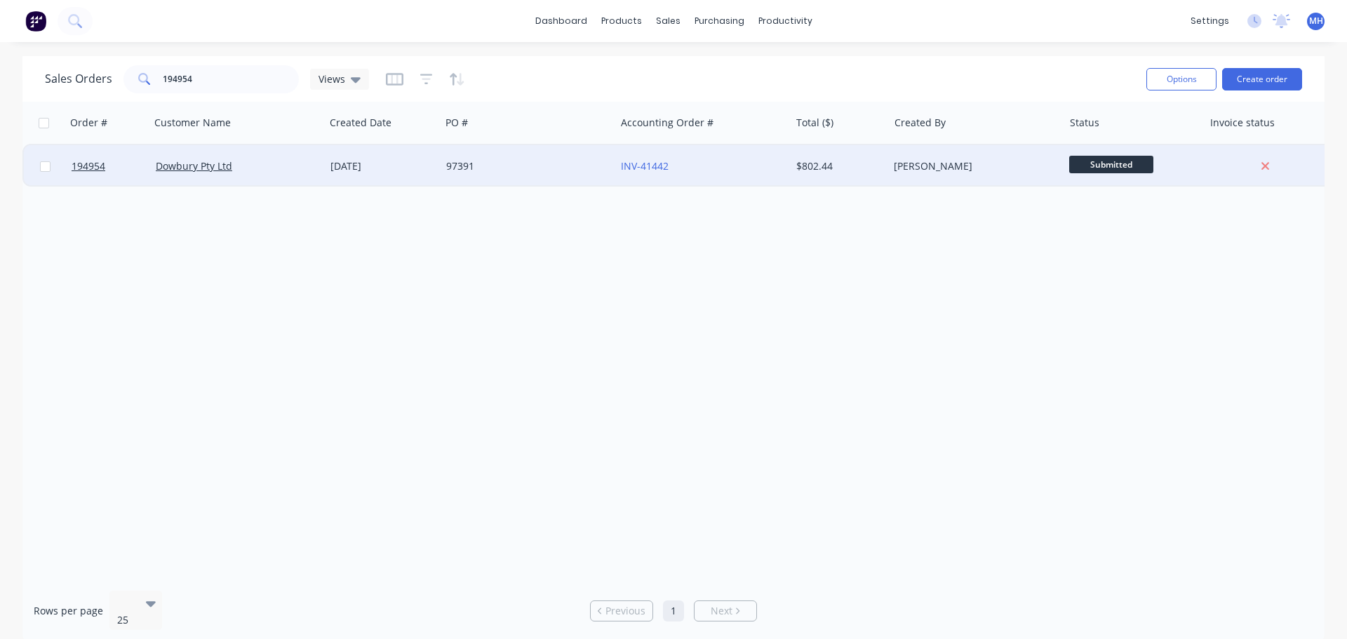
click at [506, 178] on div "97391" at bounding box center [527, 166] width 175 height 42
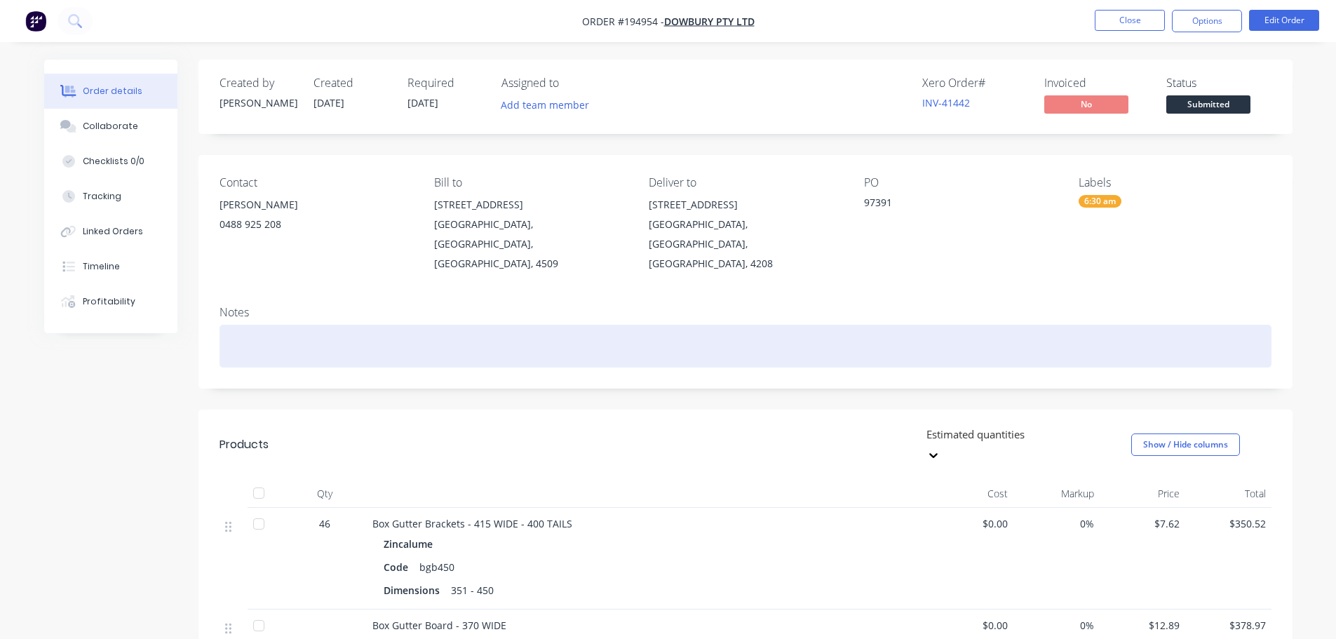
scroll to position [281, 0]
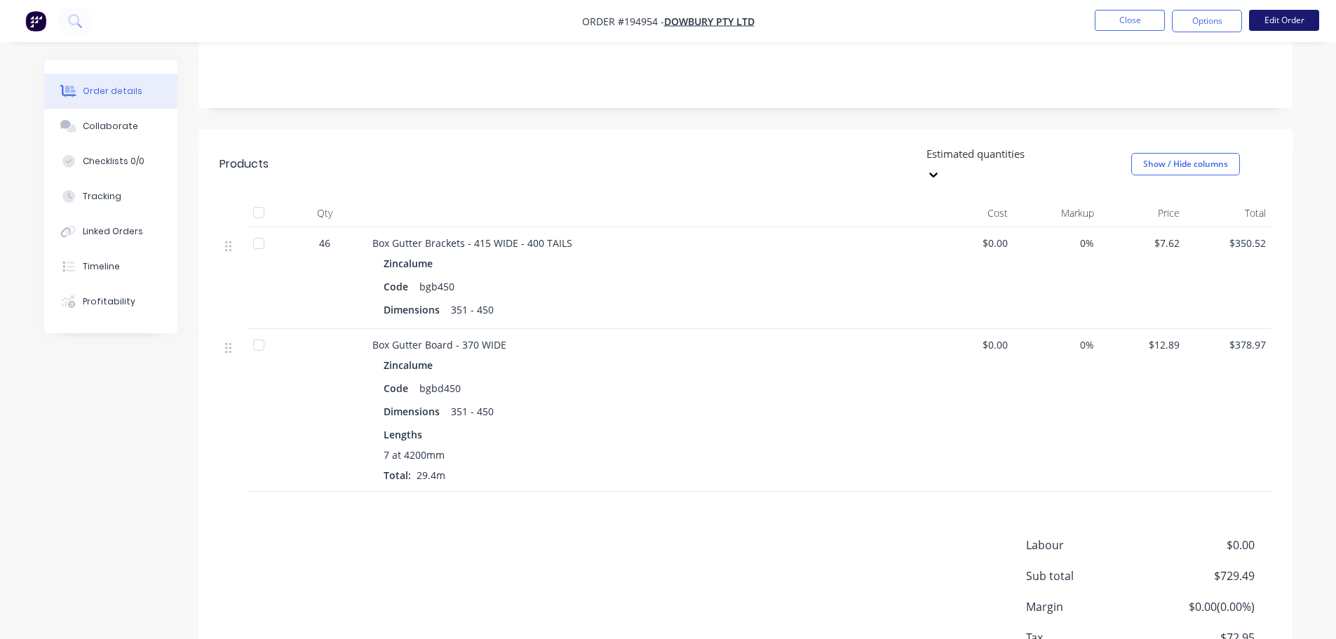
click at [1305, 25] on button "Edit Order" at bounding box center [1284, 20] width 70 height 21
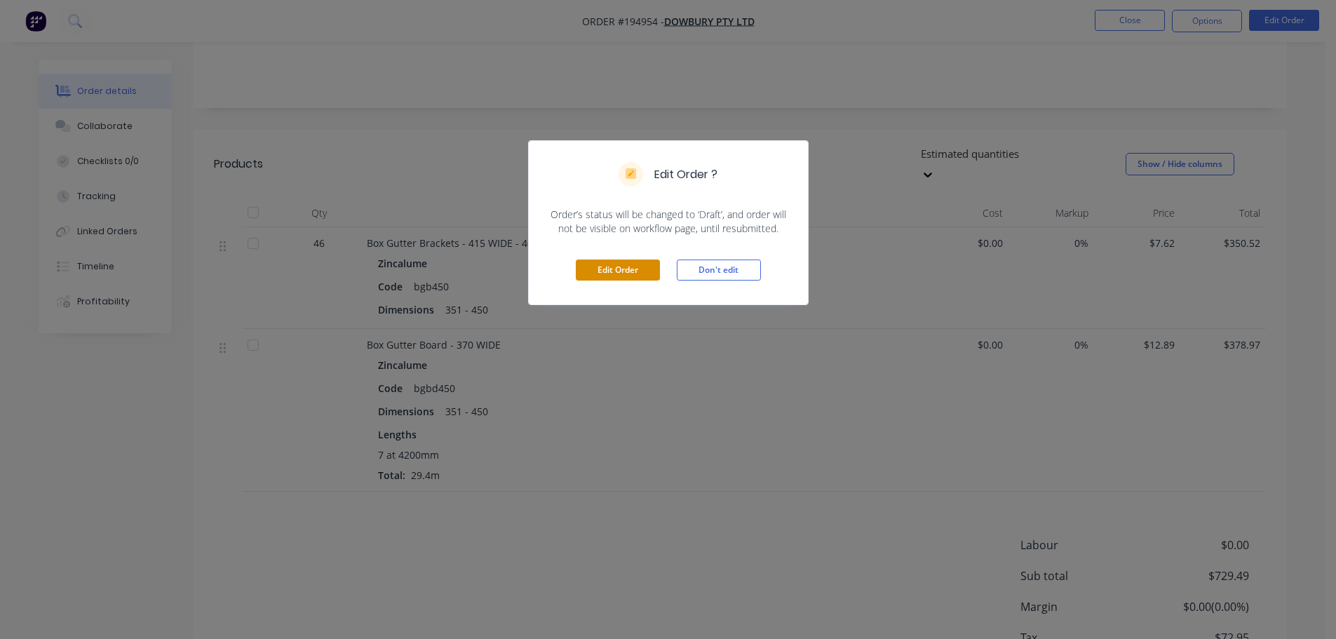
click at [604, 262] on button "Edit Order" at bounding box center [618, 269] width 84 height 21
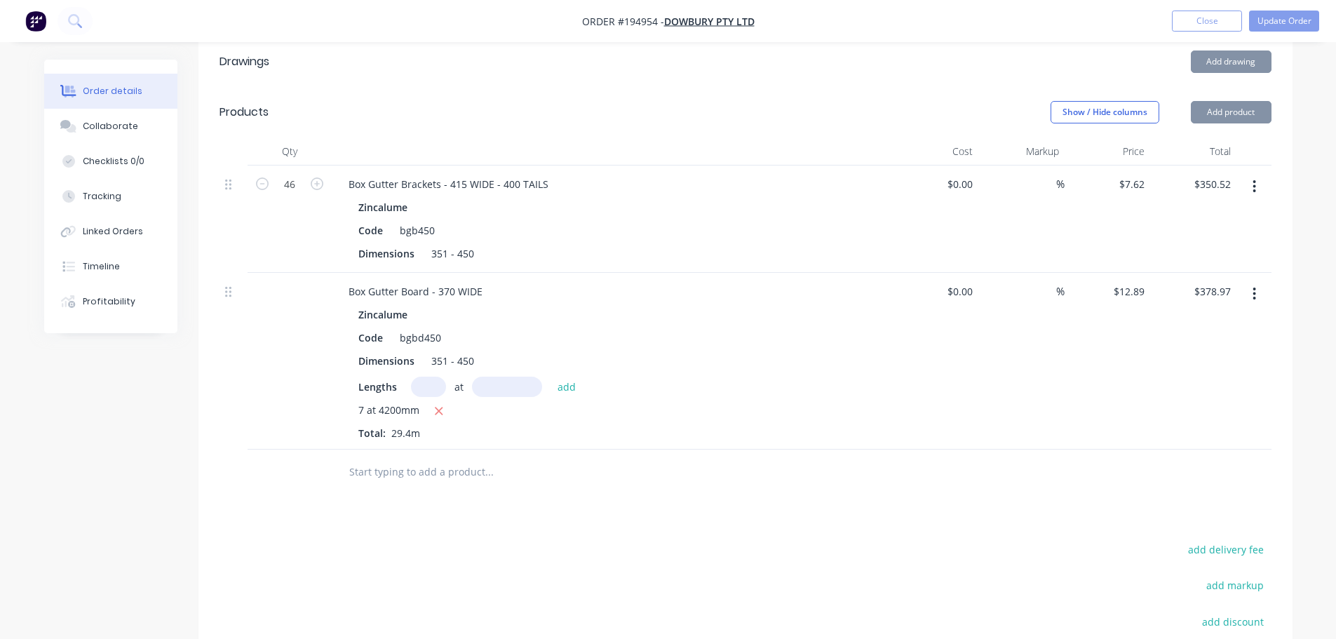
scroll to position [421, 0]
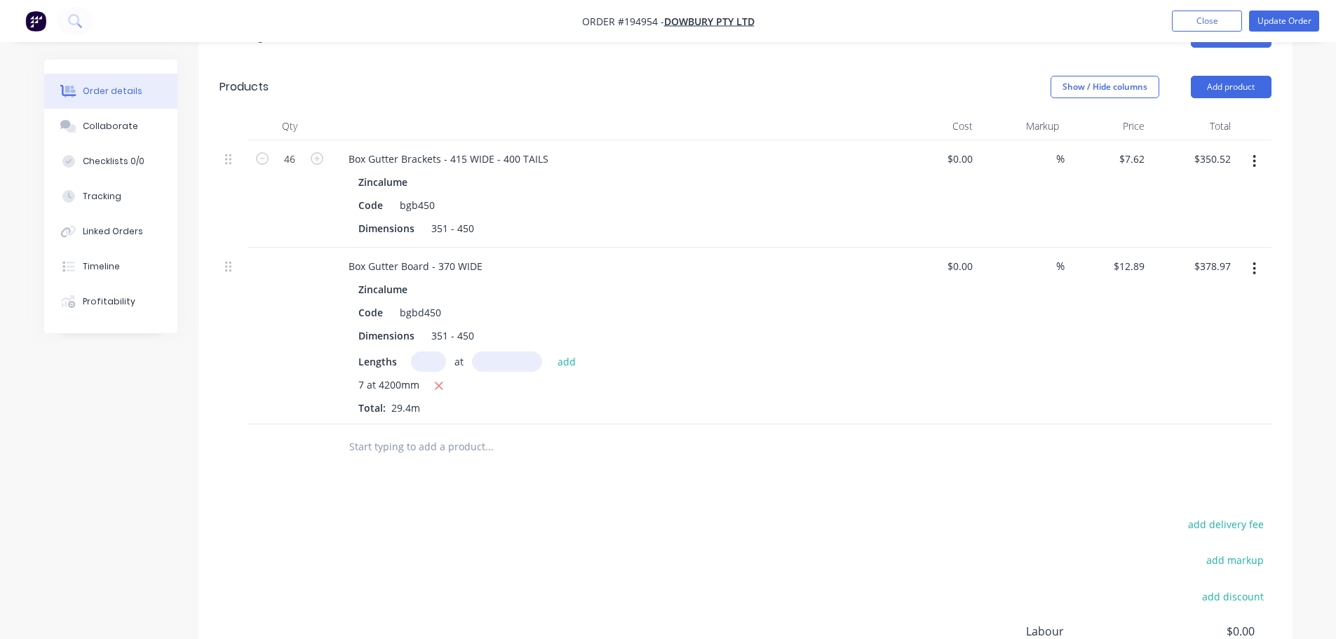
click at [1249, 149] on button "button" at bounding box center [1254, 161] width 33 height 25
click at [1227, 188] on div "Edit" at bounding box center [1205, 198] width 108 height 20
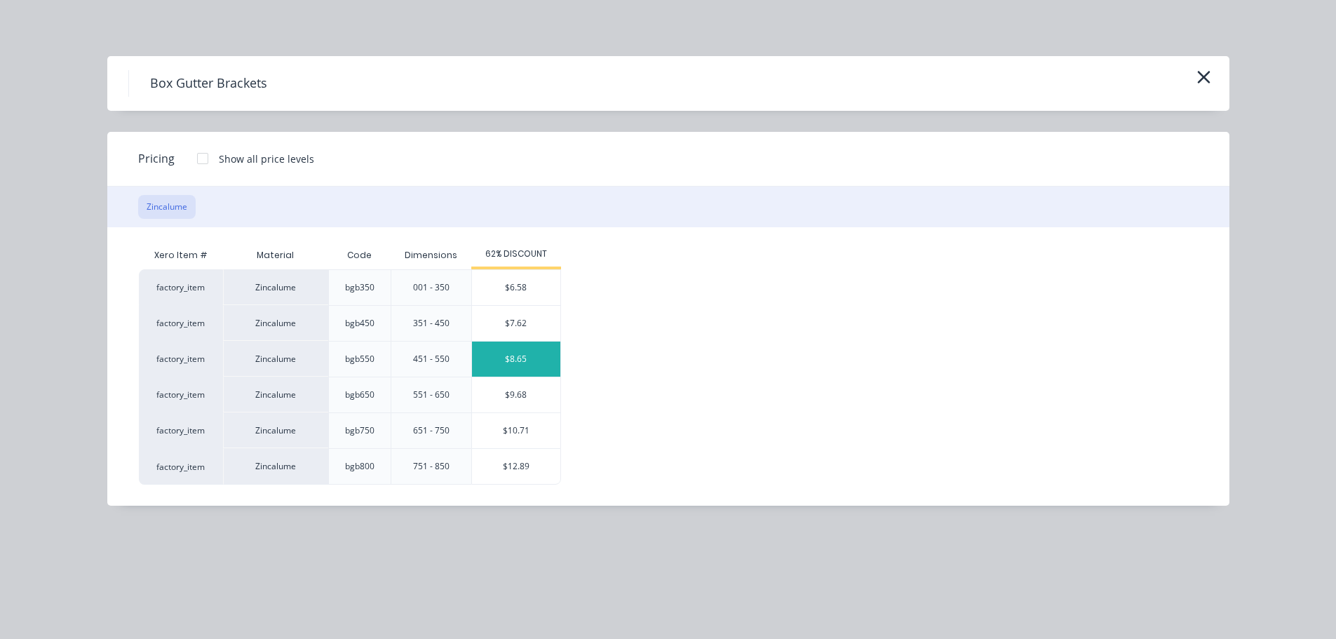
click at [519, 365] on div "$8.65" at bounding box center [516, 359] width 88 height 35
type input "$8.65"
type input "$397.90"
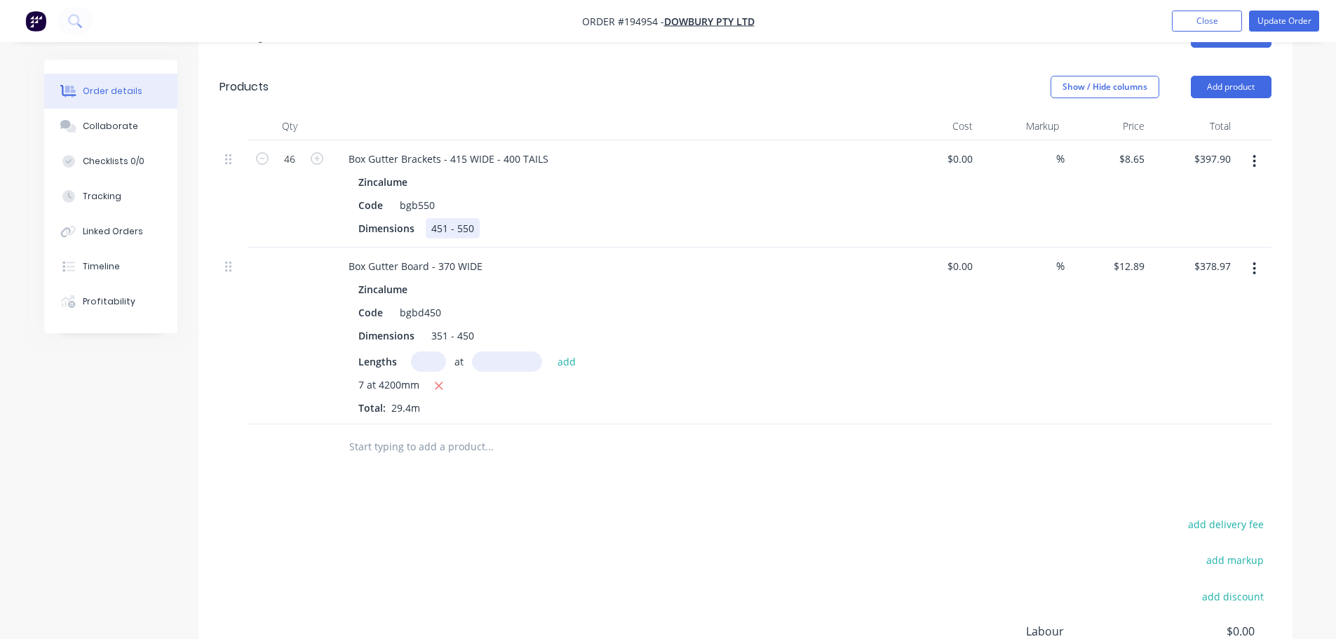
click at [448, 218] on div "451 - 550" at bounding box center [453, 228] width 54 height 20
click at [466, 76] on div "Show / Hide columns Add product" at bounding box center [857, 87] width 828 height 22
click at [1283, 18] on button "Update Order" at bounding box center [1284, 21] width 70 height 21
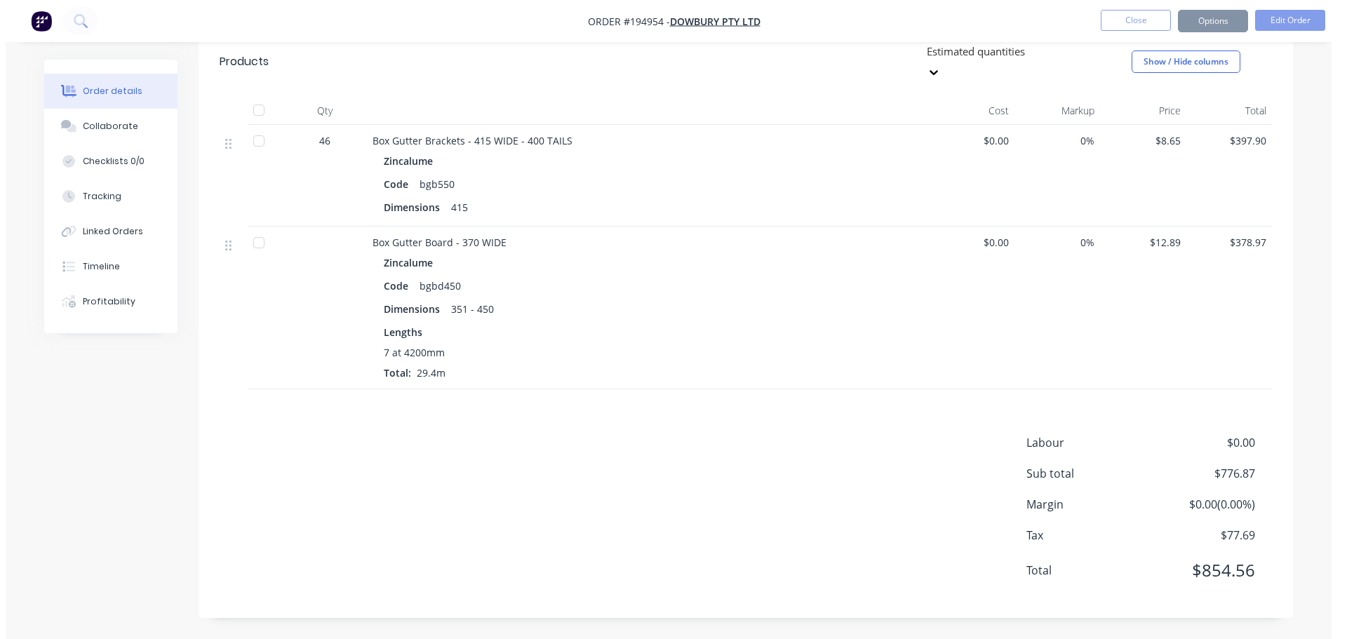
scroll to position [0, 0]
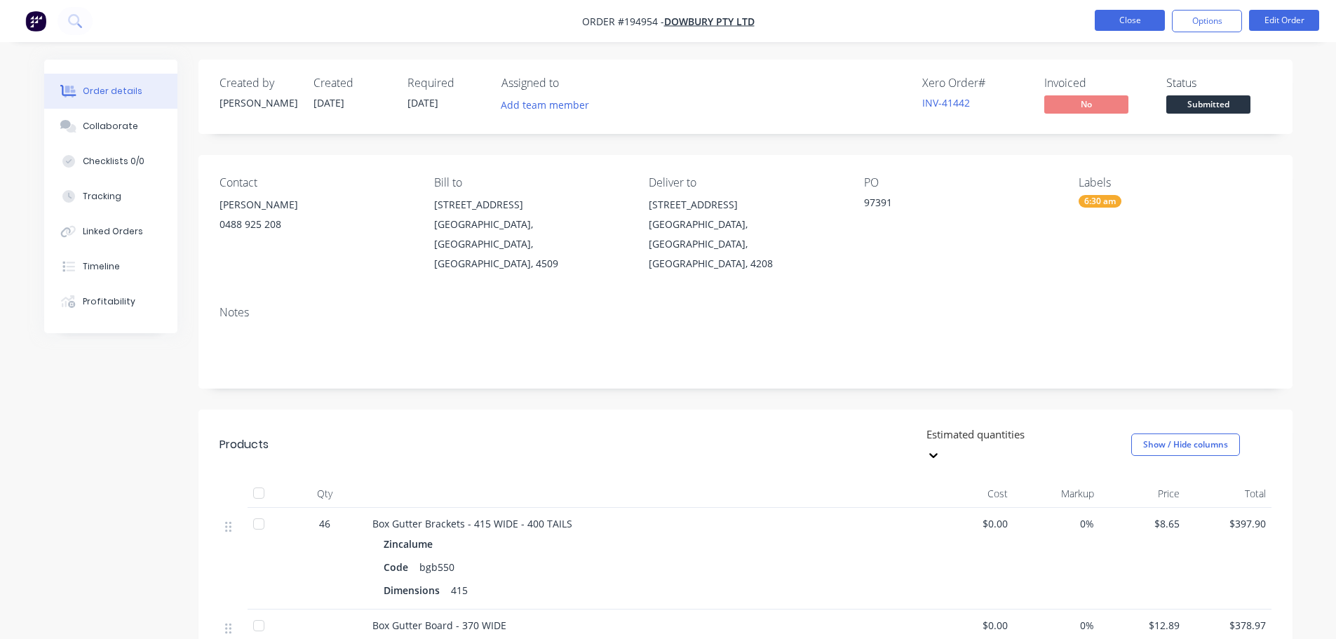
click at [1102, 12] on button "Close" at bounding box center [1130, 20] width 70 height 21
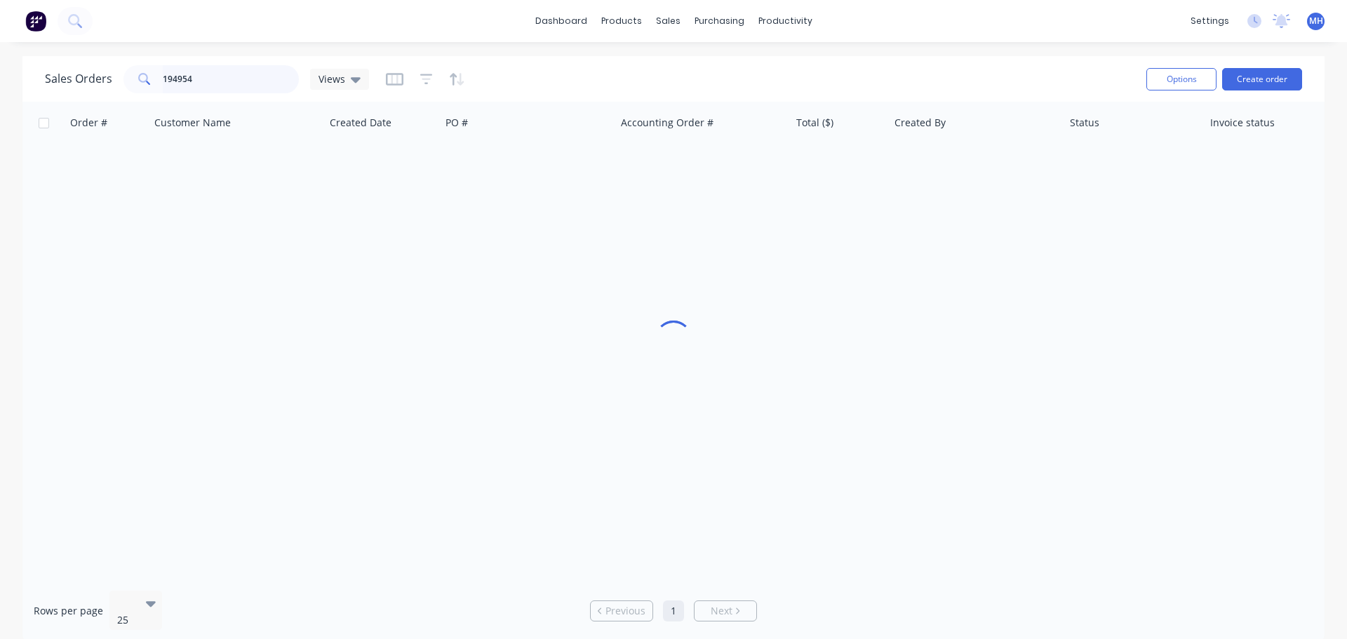
click at [243, 81] on input "194954" at bounding box center [231, 79] width 137 height 28
click at [503, 80] on div "Sales Orders 195022 Views" at bounding box center [590, 79] width 1090 height 34
drag, startPoint x: 501, startPoint y: 83, endPoint x: 507, endPoint y: 65, distance: 18.6
click at [507, 65] on div "Sales Orders 195022 Views" at bounding box center [590, 79] width 1090 height 34
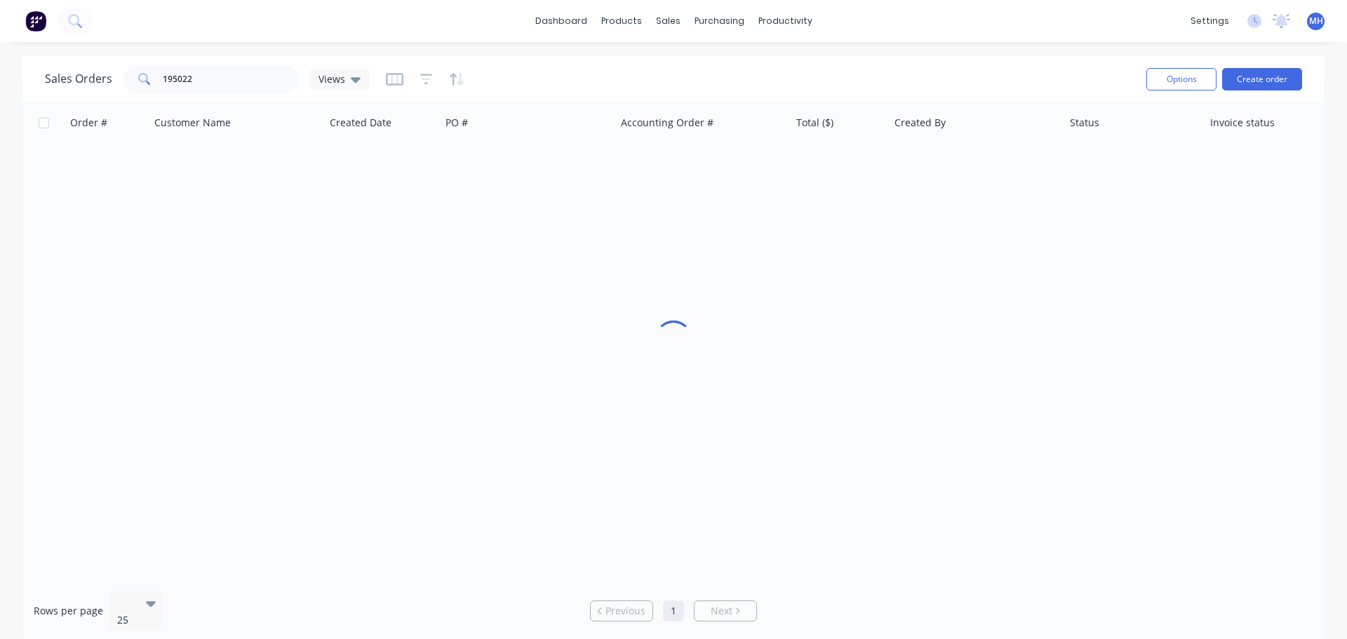
click at [540, 68] on div "Sales Orders 195022 Views" at bounding box center [590, 79] width 1090 height 34
click at [255, 74] on input "195022" at bounding box center [231, 79] width 137 height 28
click at [249, 88] on input "195022" at bounding box center [231, 79] width 137 height 28
type input "19502"
click at [223, 79] on input "19502" at bounding box center [231, 79] width 137 height 28
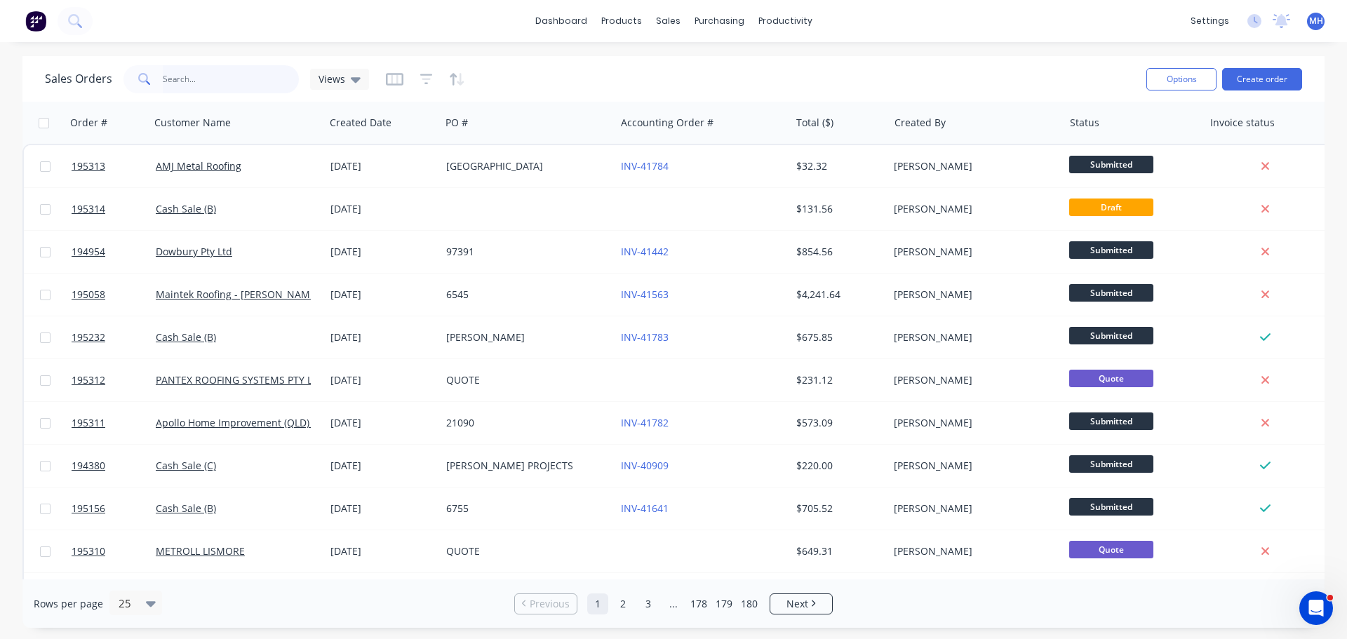
click at [192, 78] on input "text" at bounding box center [231, 79] width 137 height 28
type input "195022"
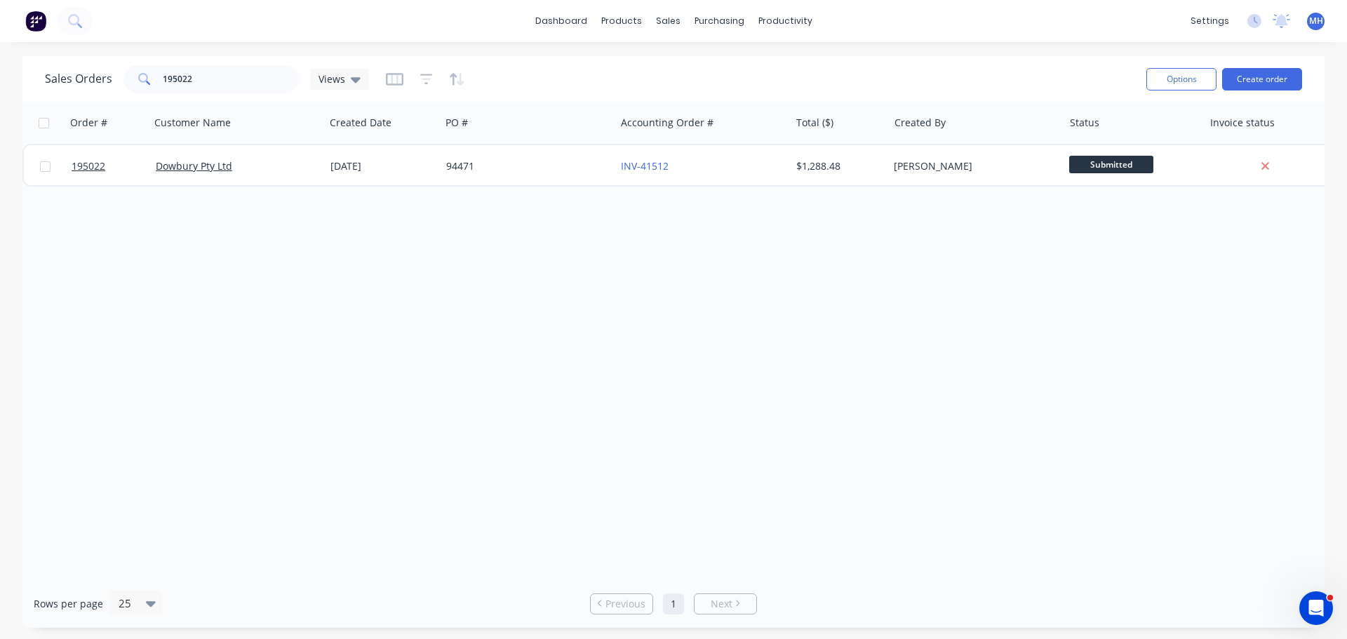
click at [581, 458] on div "Order # Customer Name Created Date PO # Accounting Order # Total ($) Created By…" at bounding box center [673, 341] width 1302 height 478
click at [506, 72] on div "Sales Orders 195022 Views" at bounding box center [590, 79] width 1090 height 34
click at [887, 345] on div "Order # Customer Name Created Date PO # Accounting Order # Total ($) Created By…" at bounding box center [673, 341] width 1302 height 478
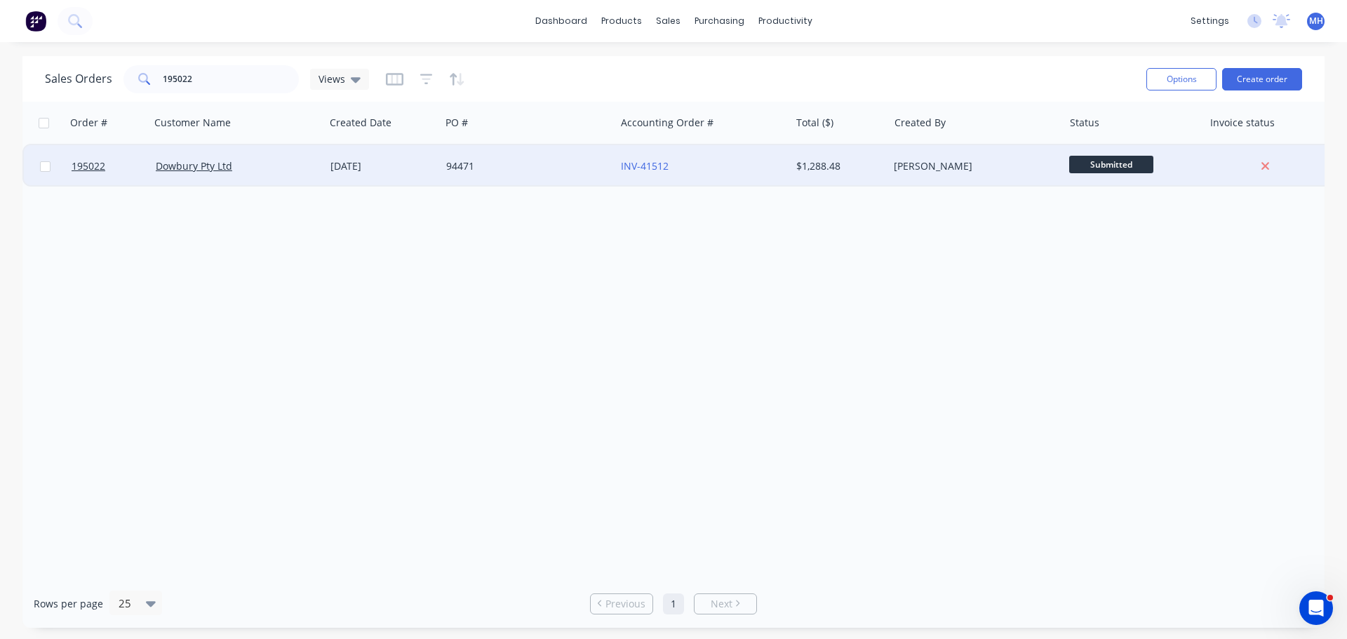
click at [558, 171] on div "94471" at bounding box center [524, 166] width 156 height 14
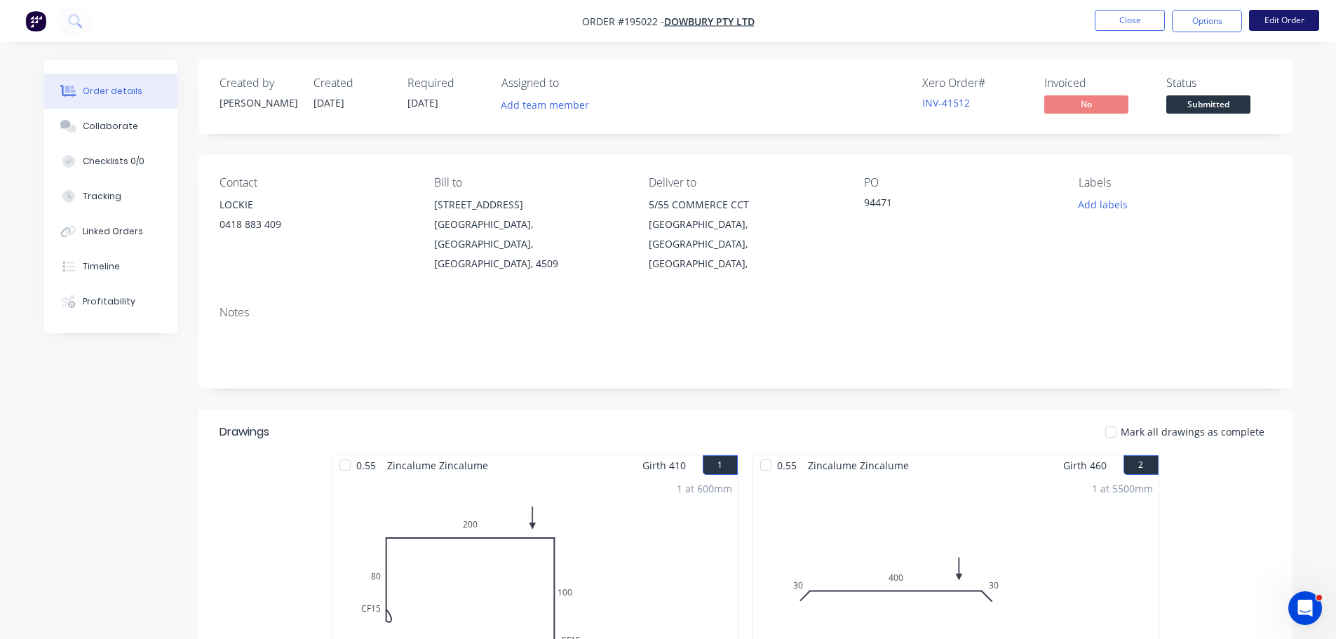
click at [1300, 26] on button "Edit Order" at bounding box center [1284, 20] width 70 height 21
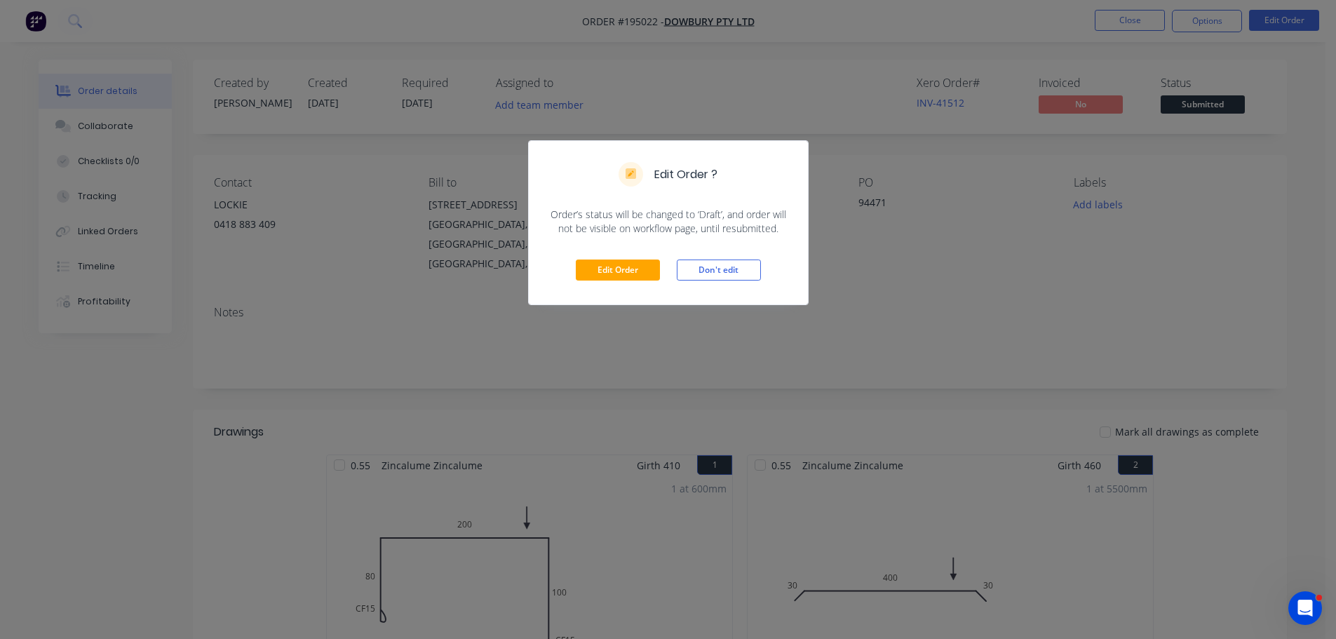
click at [662, 270] on div "Edit Order Don't edit" at bounding box center [668, 270] width 279 height 69
click at [640, 271] on button "Edit Order" at bounding box center [618, 269] width 84 height 21
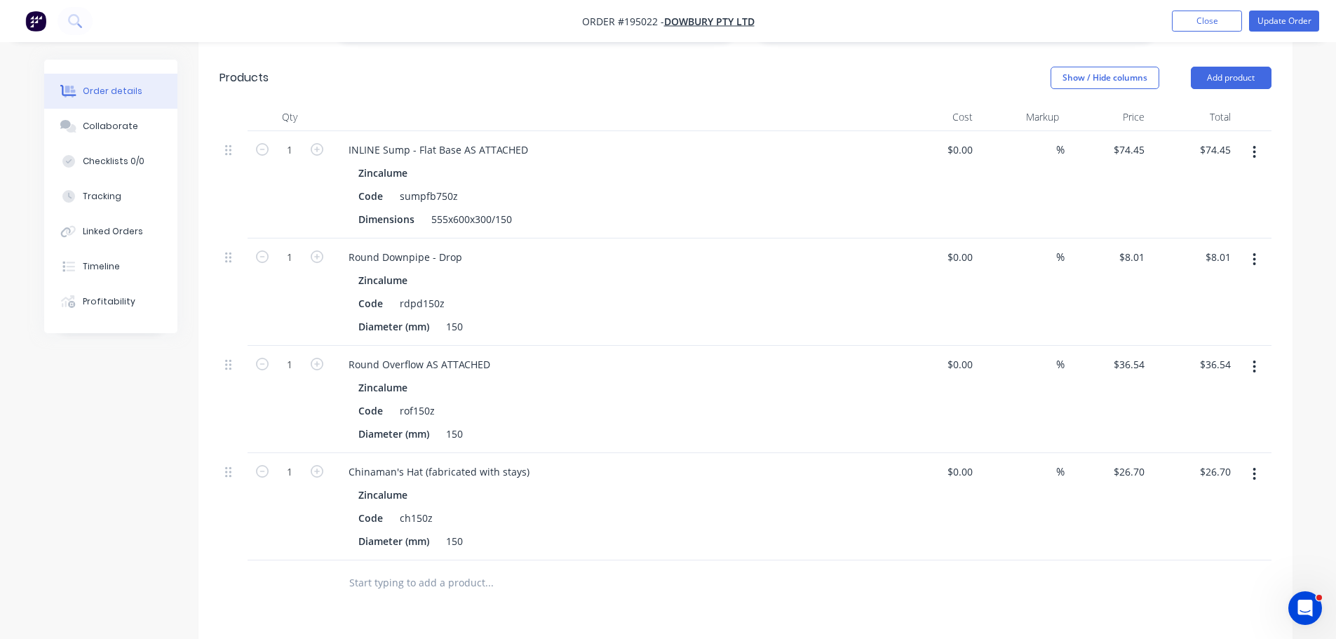
scroll to position [1473, 0]
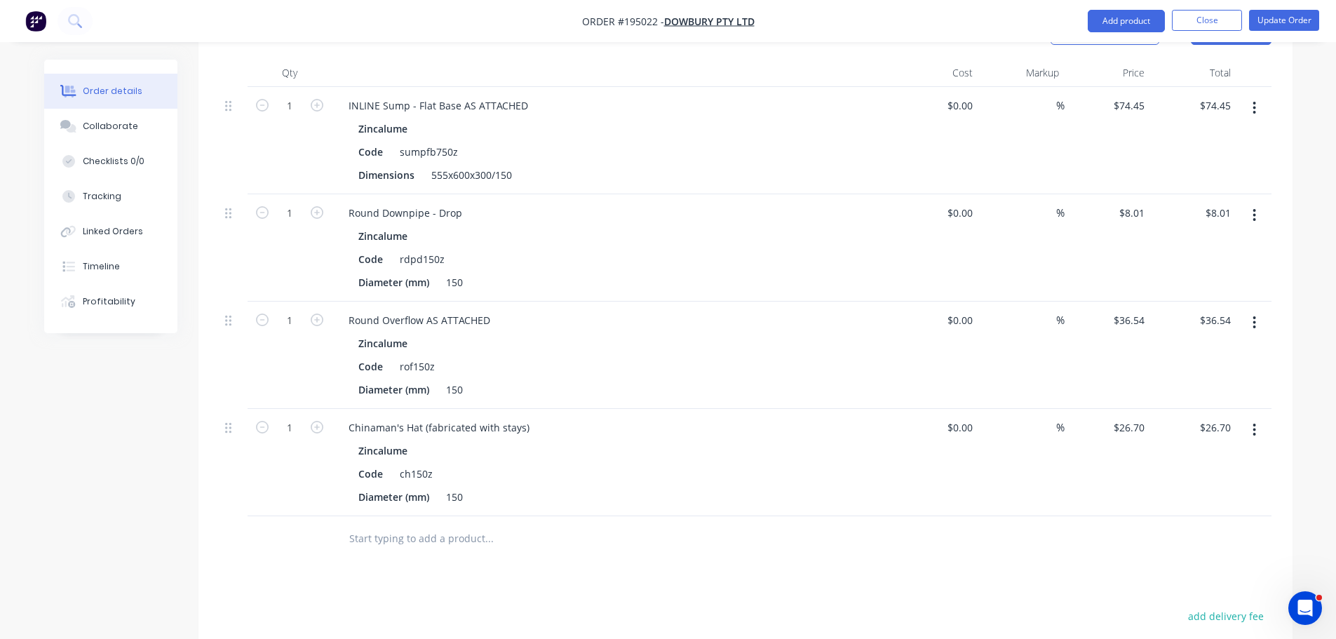
click at [1255, 315] on icon "button" at bounding box center [1255, 322] width 4 height 15
click at [1232, 349] on div "Edit" at bounding box center [1205, 359] width 108 height 20
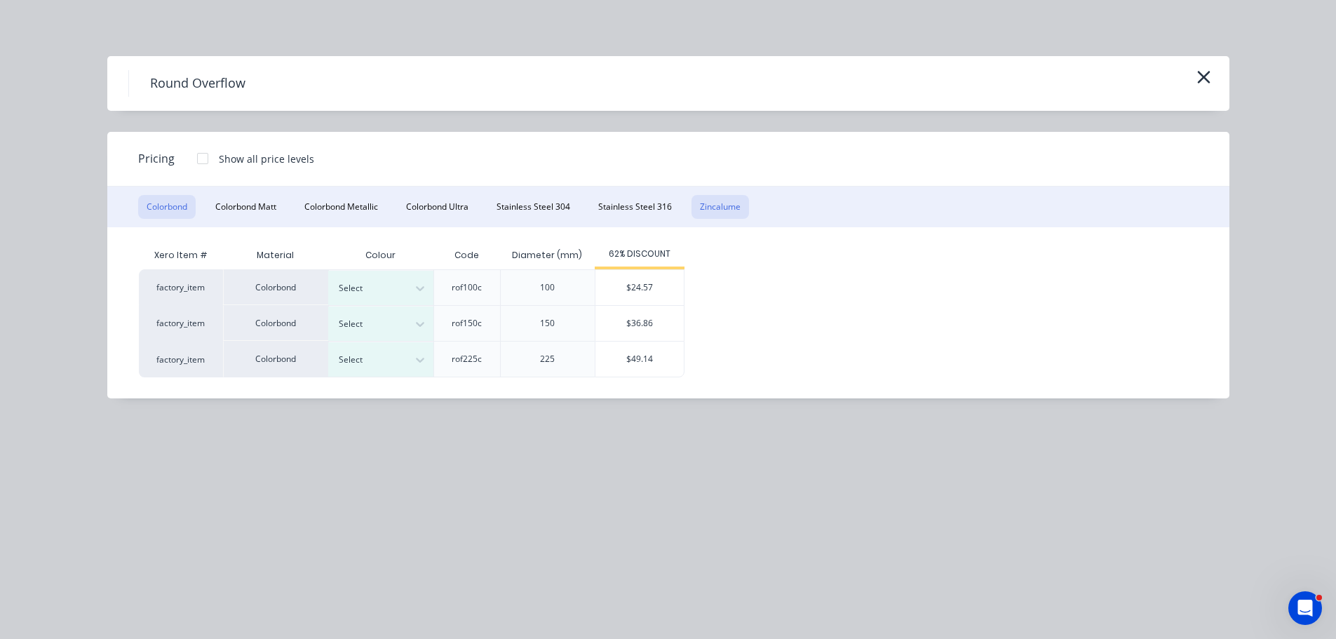
click at [724, 198] on button "Zincalume" at bounding box center [720, 207] width 58 height 24
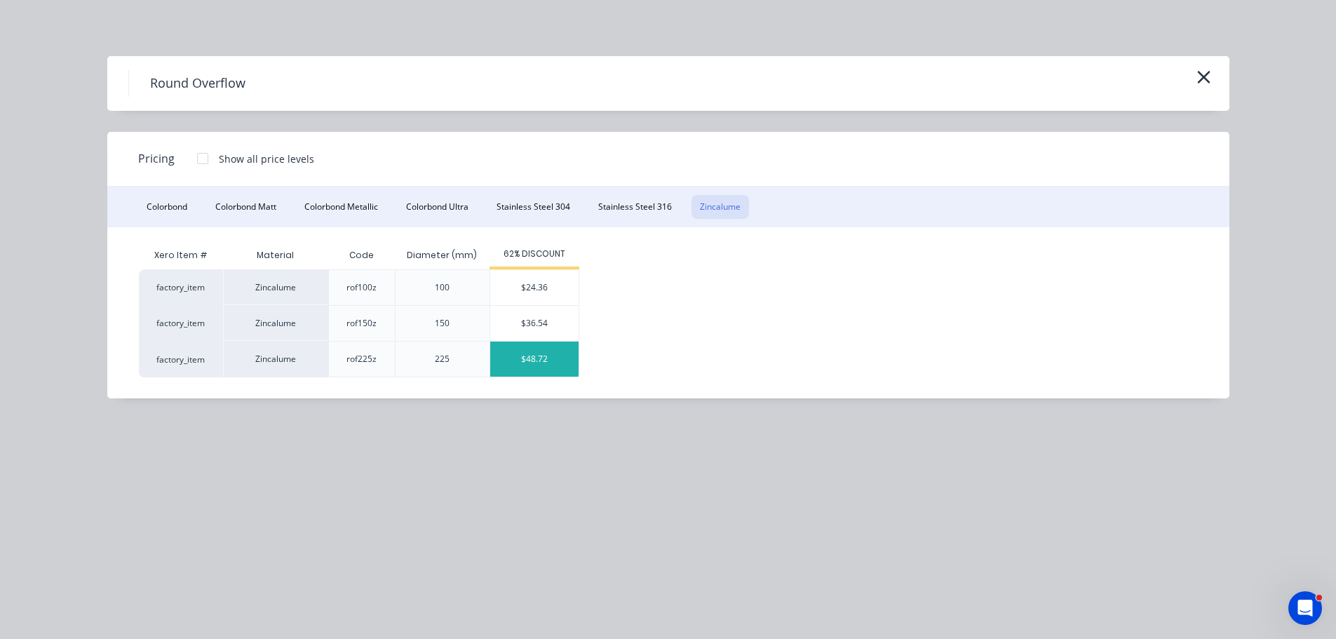
click at [532, 364] on div "$48.72" at bounding box center [534, 359] width 88 height 35
type input "$48.72"
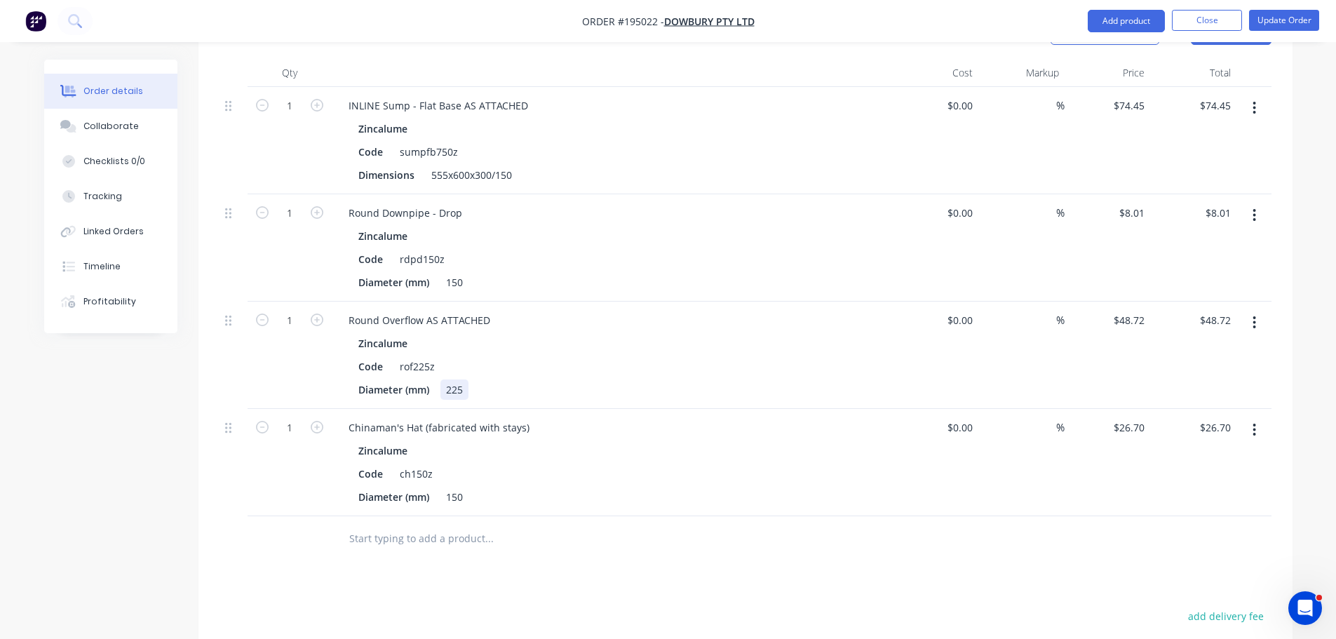
click at [468, 379] on div "225" at bounding box center [454, 389] width 28 height 20
click at [457, 379] on div "225" at bounding box center [454, 389] width 28 height 20
click at [1267, 25] on button "Update Order" at bounding box center [1284, 20] width 70 height 21
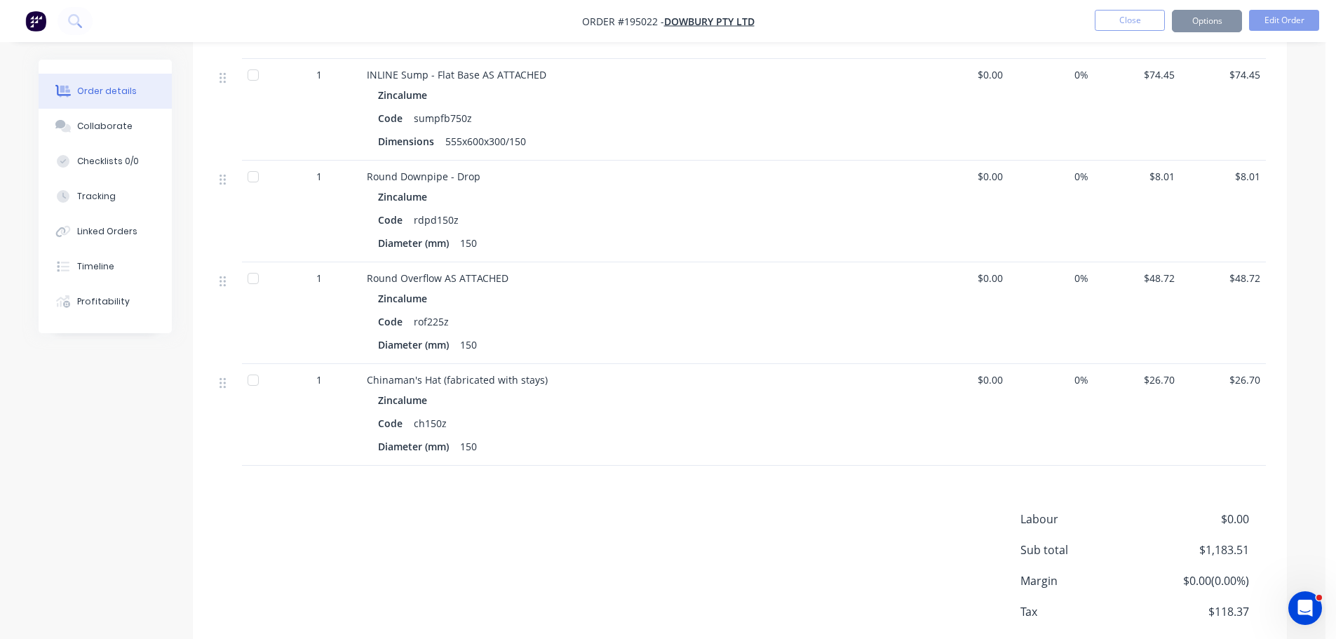
scroll to position [0, 0]
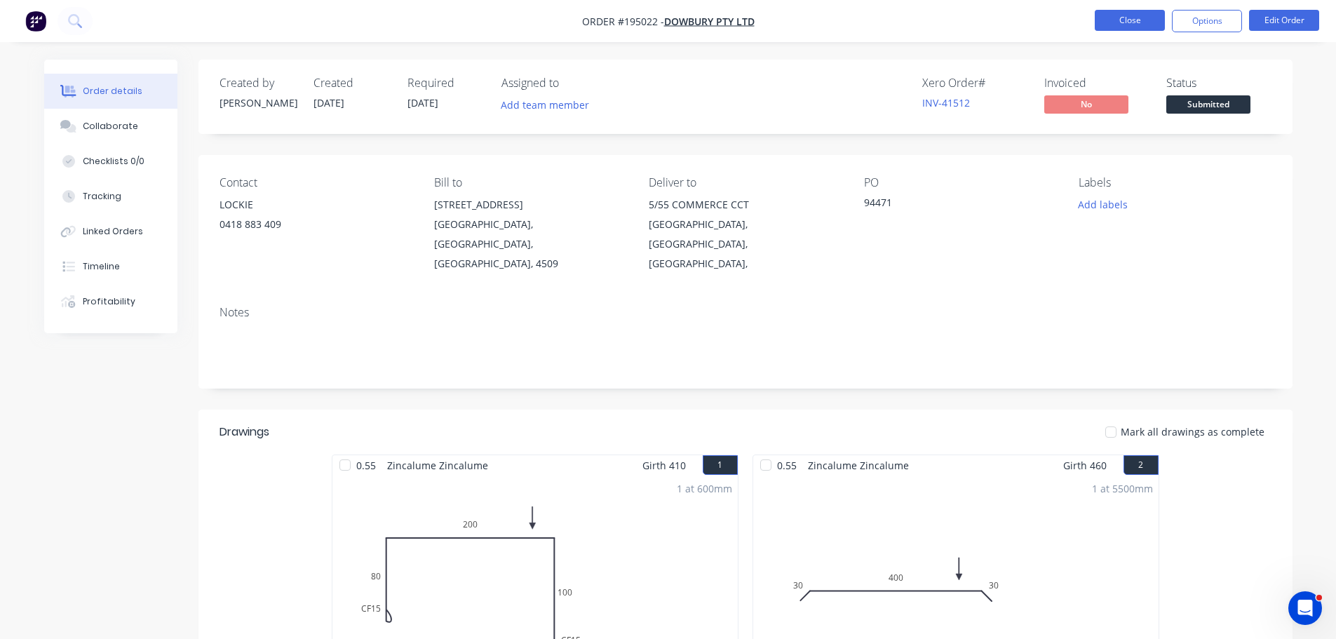
click at [1152, 24] on button "Close" at bounding box center [1130, 20] width 70 height 21
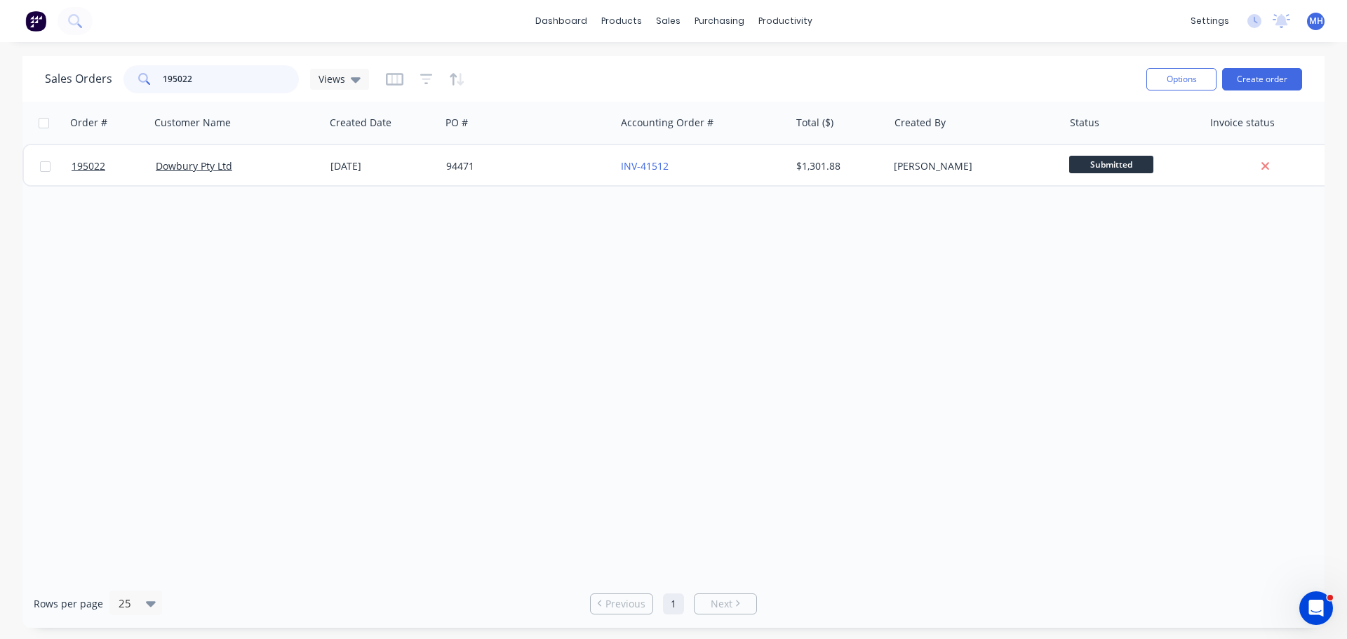
click at [245, 83] on input "195022" at bounding box center [231, 79] width 137 height 28
type input "194788"
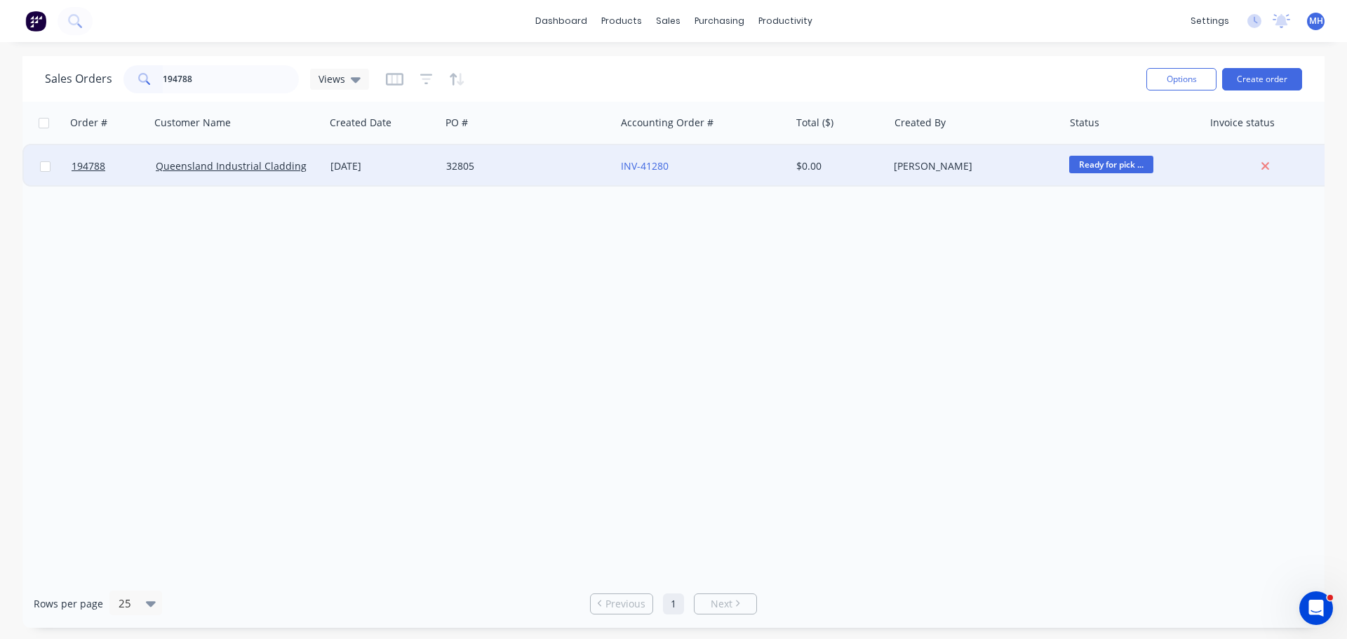
click at [532, 157] on div "32805" at bounding box center [527, 166] width 175 height 42
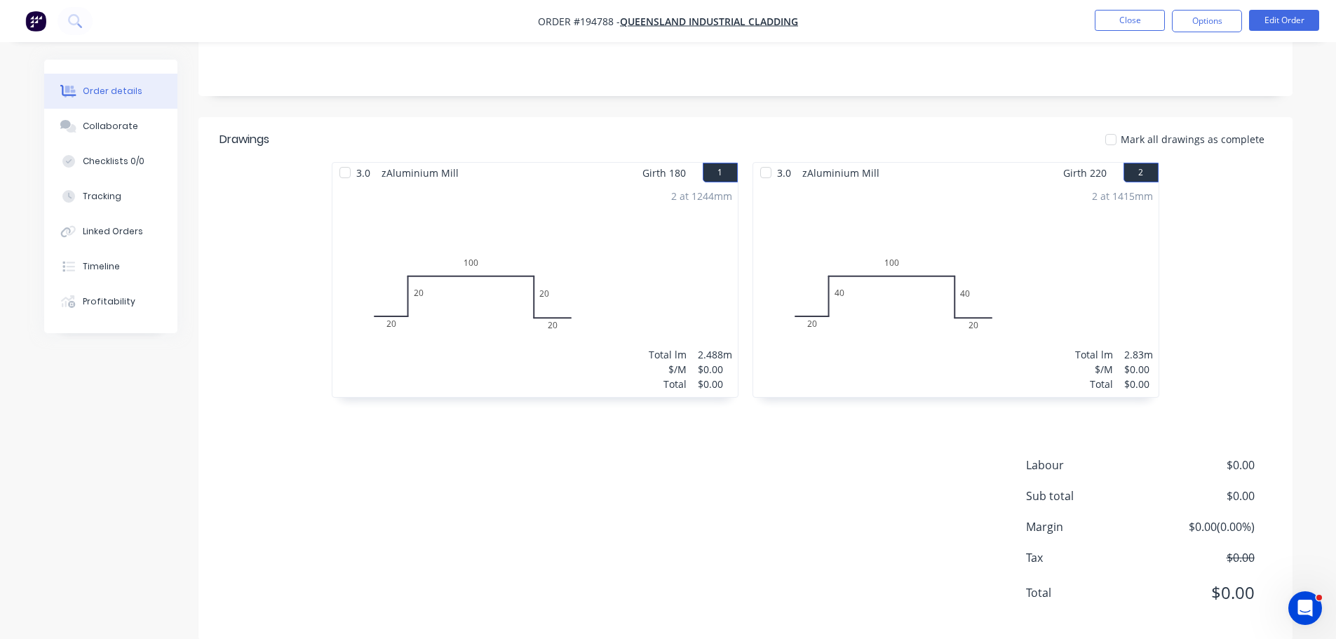
scroll to position [295, 0]
click at [1279, 22] on button "Edit Order" at bounding box center [1284, 20] width 70 height 21
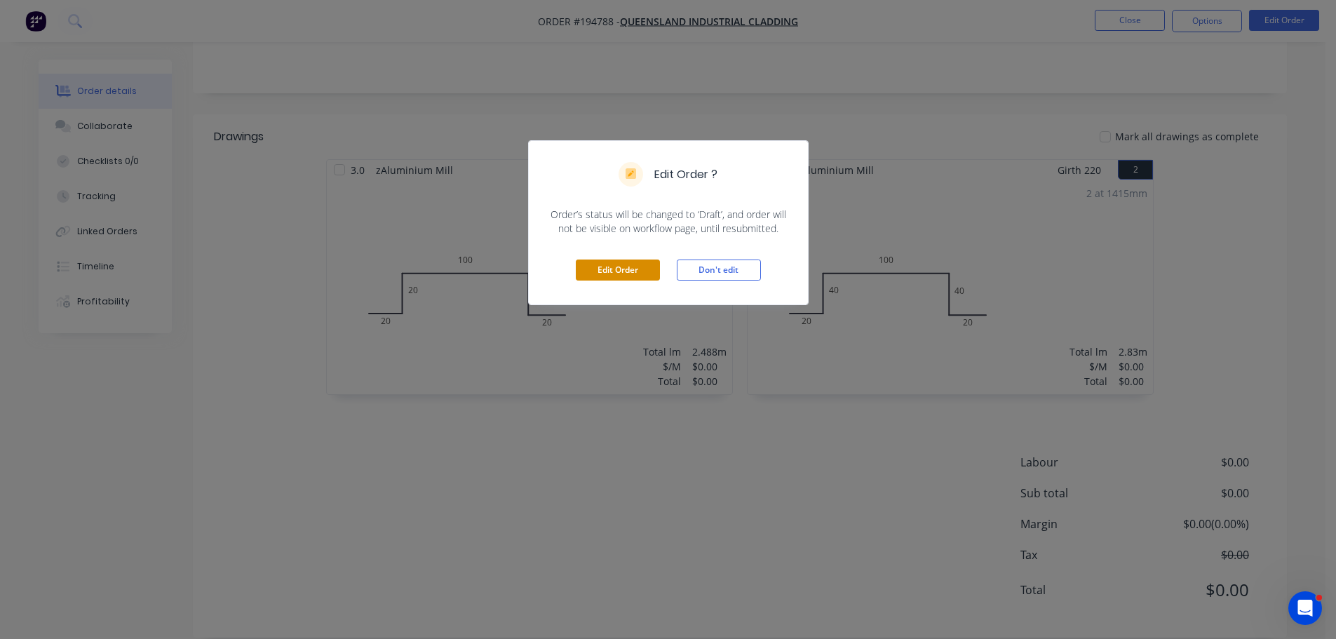
click at [595, 279] on button "Edit Order" at bounding box center [618, 269] width 84 height 21
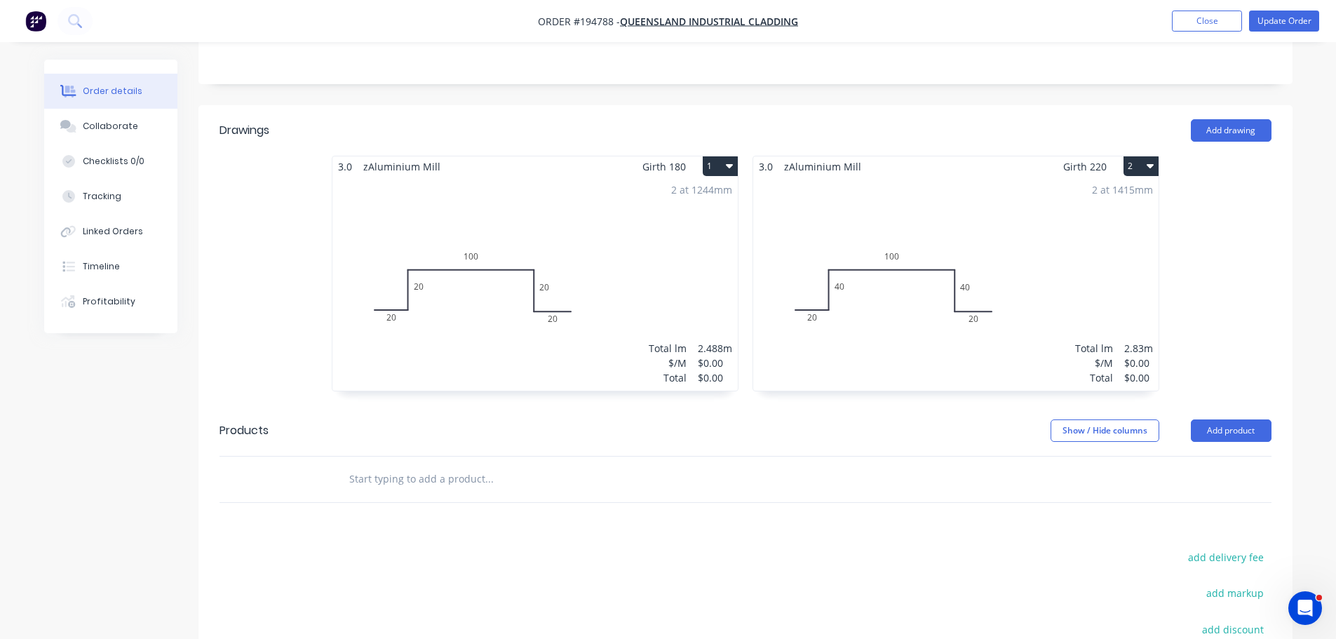
scroll to position [351, 0]
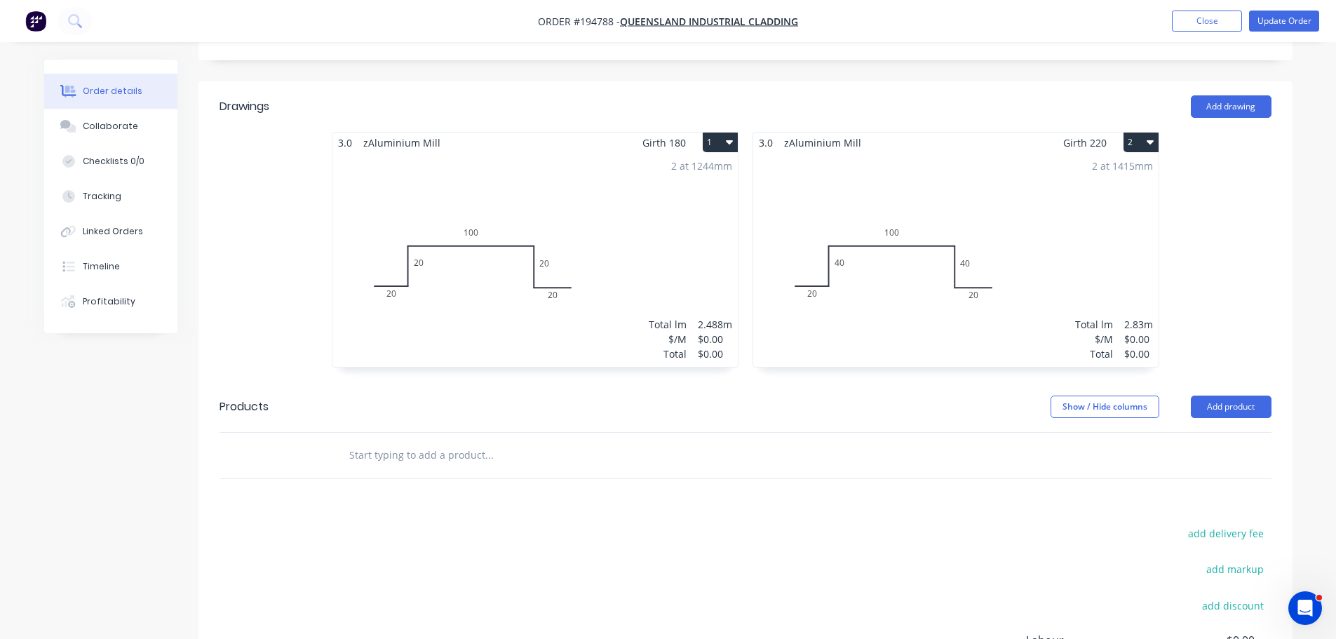
click at [628, 254] on div "2 at 1244mm Total lm $/M Total 2.488m $0.00 $0.00" at bounding box center [534, 260] width 405 height 214
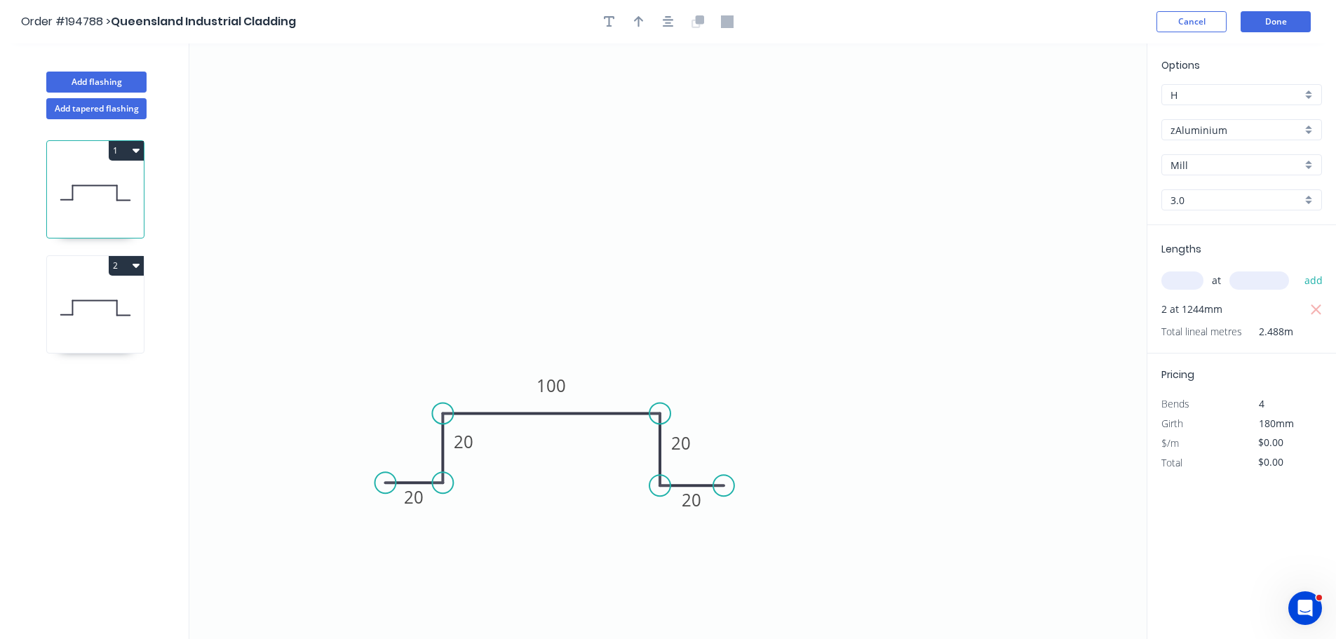
click at [1209, 200] on input "3.0" at bounding box center [1235, 200] width 131 height 15
click at [1222, 256] on div "1.2" at bounding box center [1241, 251] width 159 height 25
type input "1.2"
type input "$21.37"
type input "$53.17"
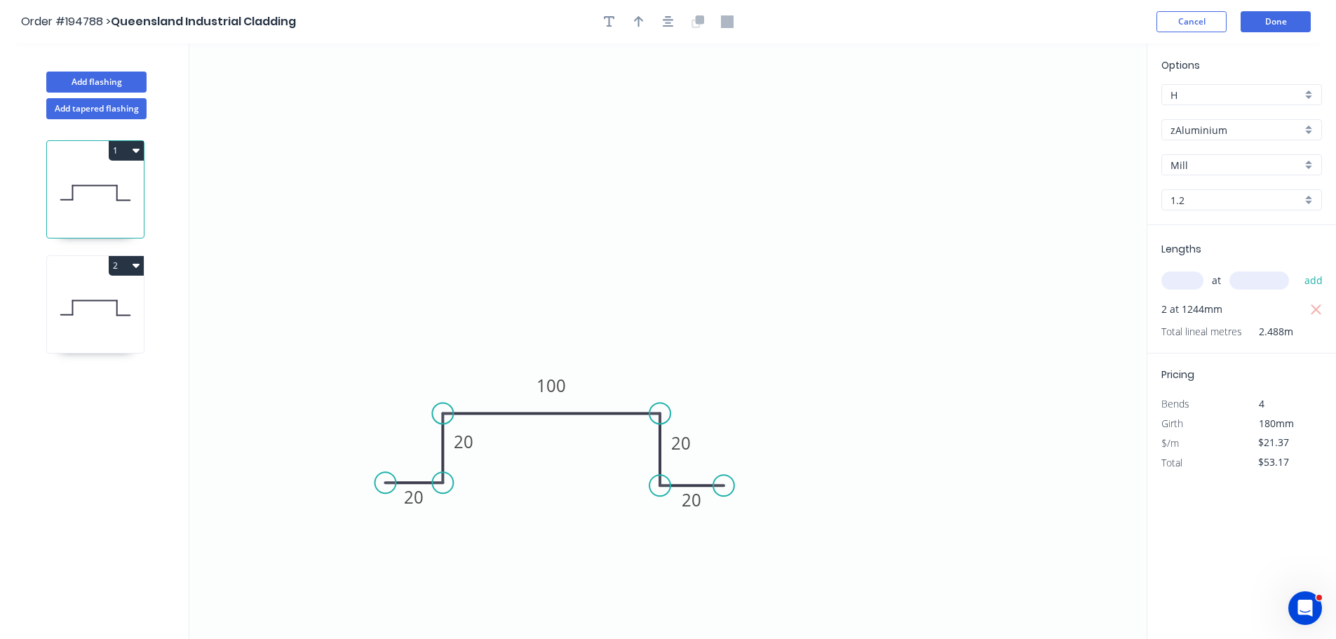
click at [1205, 199] on input "1.2" at bounding box center [1235, 200] width 131 height 15
click at [1200, 318] on div "3.0" at bounding box center [1241, 325] width 159 height 25
type input "3.0"
type input "$0.00"
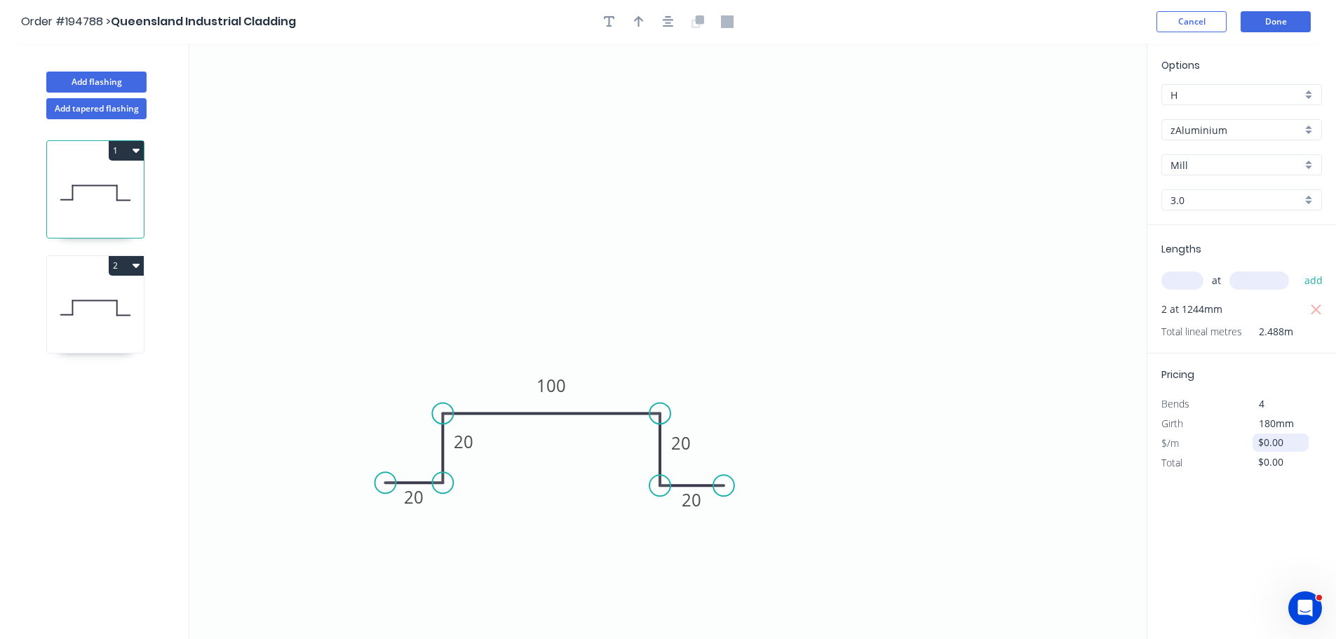
click at [1281, 442] on input "$0.00" at bounding box center [1282, 443] width 48 height 20
type input "$53.42"
type input "$132.91"
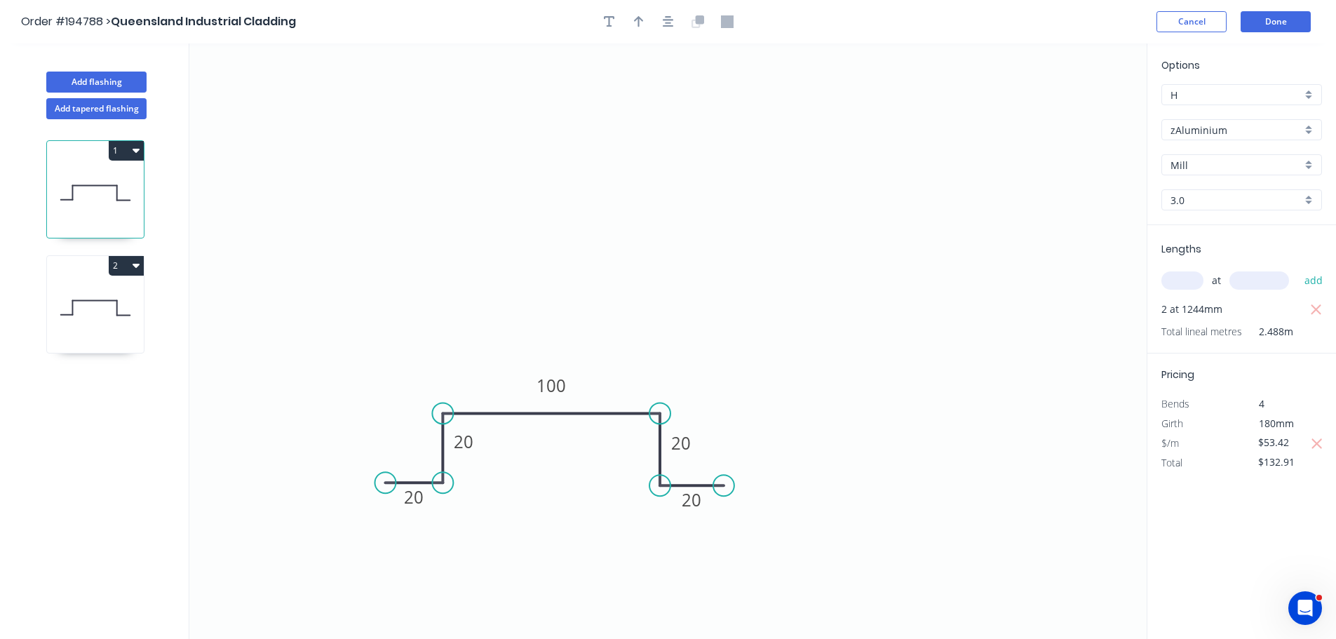
click at [114, 294] on icon at bounding box center [95, 308] width 97 height 90
type input "$0.00"
click at [1201, 198] on input "3.0" at bounding box center [1235, 200] width 131 height 15
click at [1182, 257] on div "1.2" at bounding box center [1241, 251] width 159 height 25
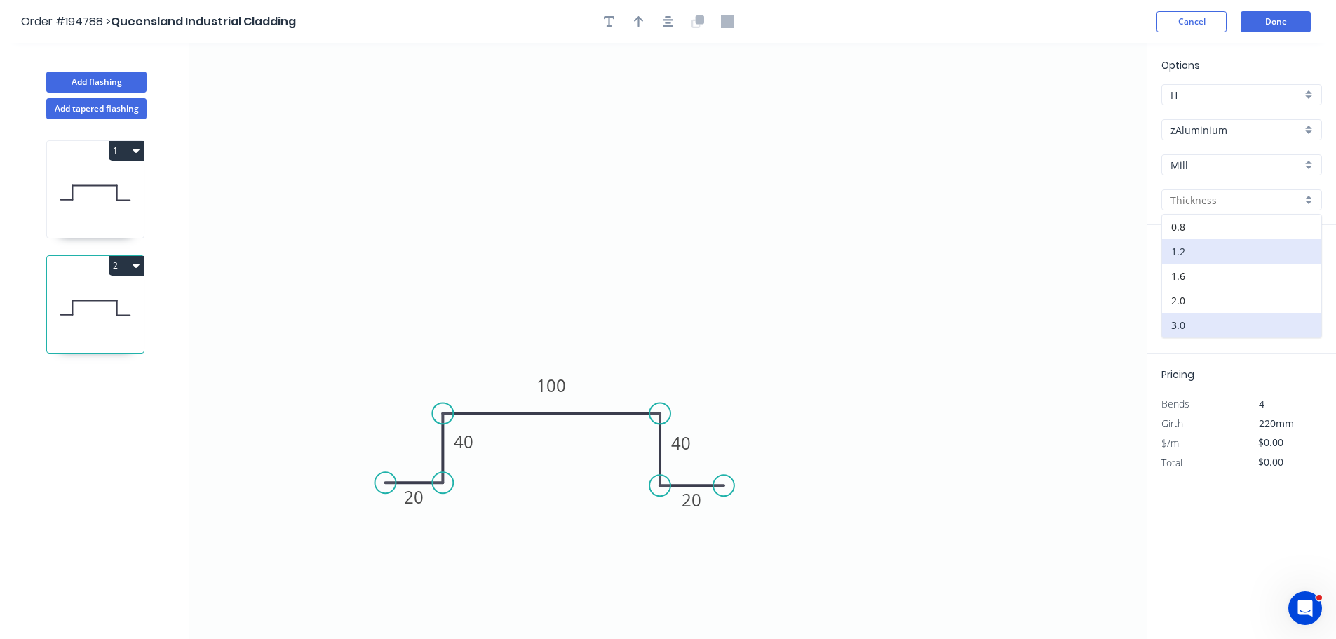
type input "1.2"
type input "$34.79"
type input "$98.46"
drag, startPoint x: 1208, startPoint y: 200, endPoint x: 1206, endPoint y: 210, distance: 10.0
click at [1208, 199] on input "1.2" at bounding box center [1235, 200] width 131 height 15
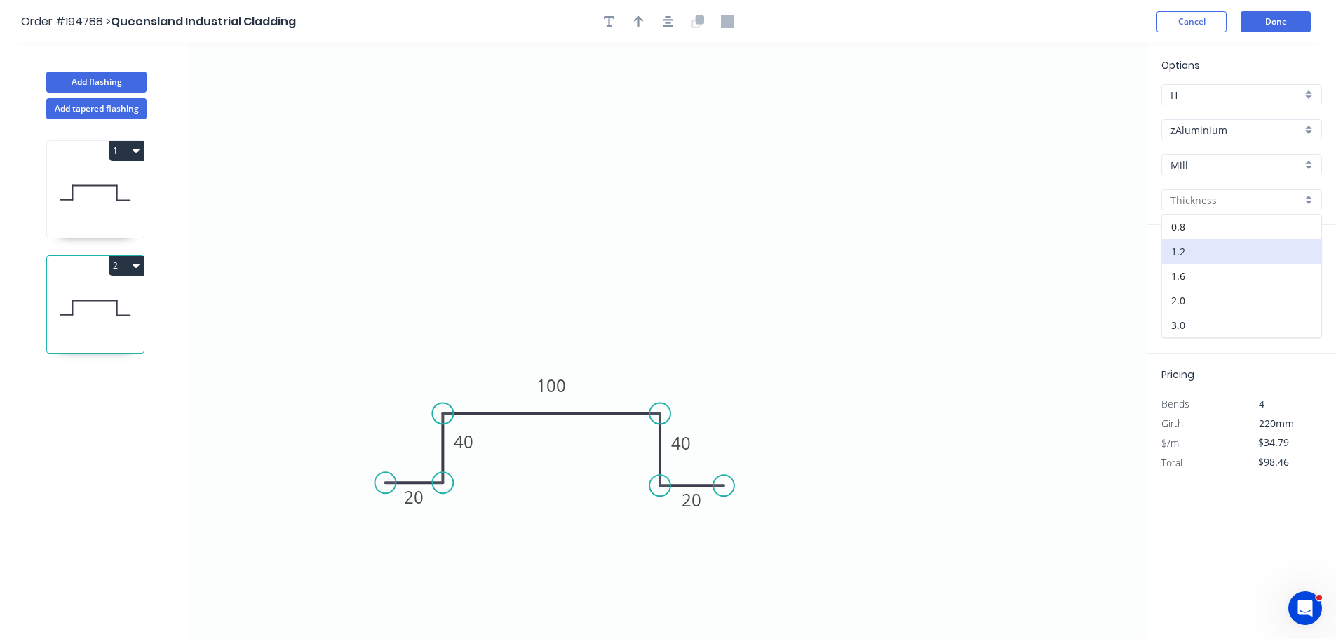
click at [1172, 325] on div "3.0" at bounding box center [1241, 325] width 159 height 25
type input "3.0"
type input "$0.00"
click at [1294, 447] on input "$0.00" at bounding box center [1282, 443] width 48 height 20
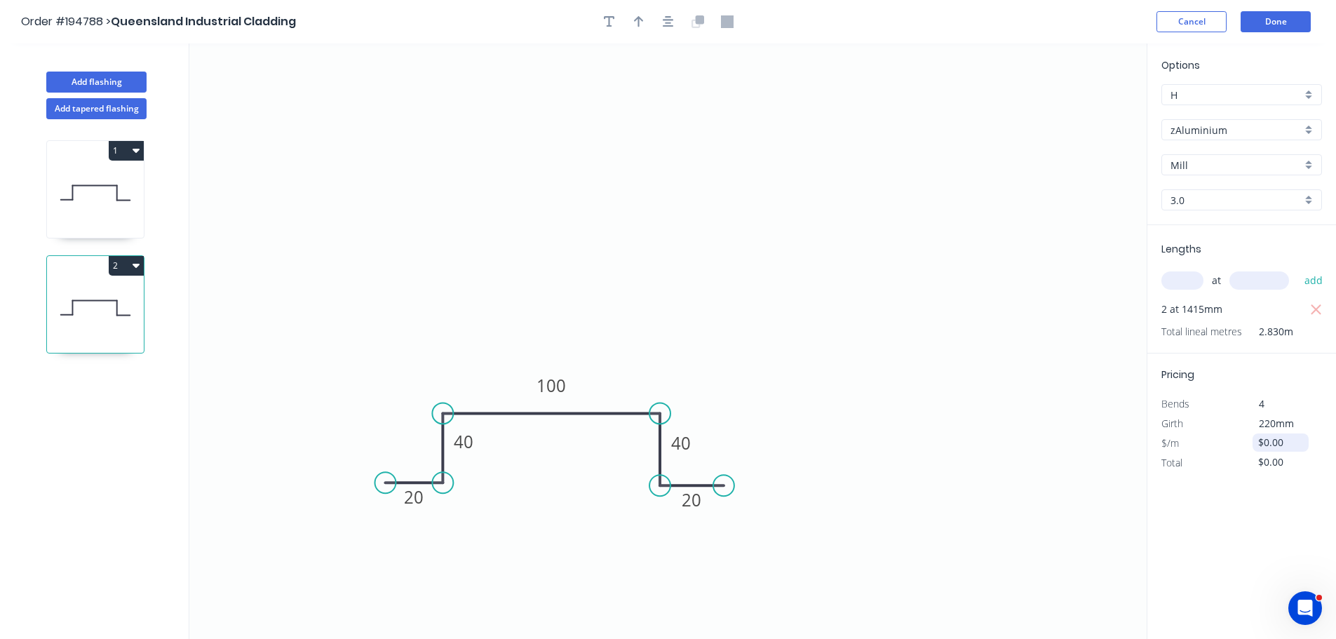
click at [1294, 446] on input "$0.00" at bounding box center [1282, 443] width 48 height 20
type input "$86.97"
type input "$246.13"
click at [1288, 27] on button "Done" at bounding box center [1276, 21] width 70 height 21
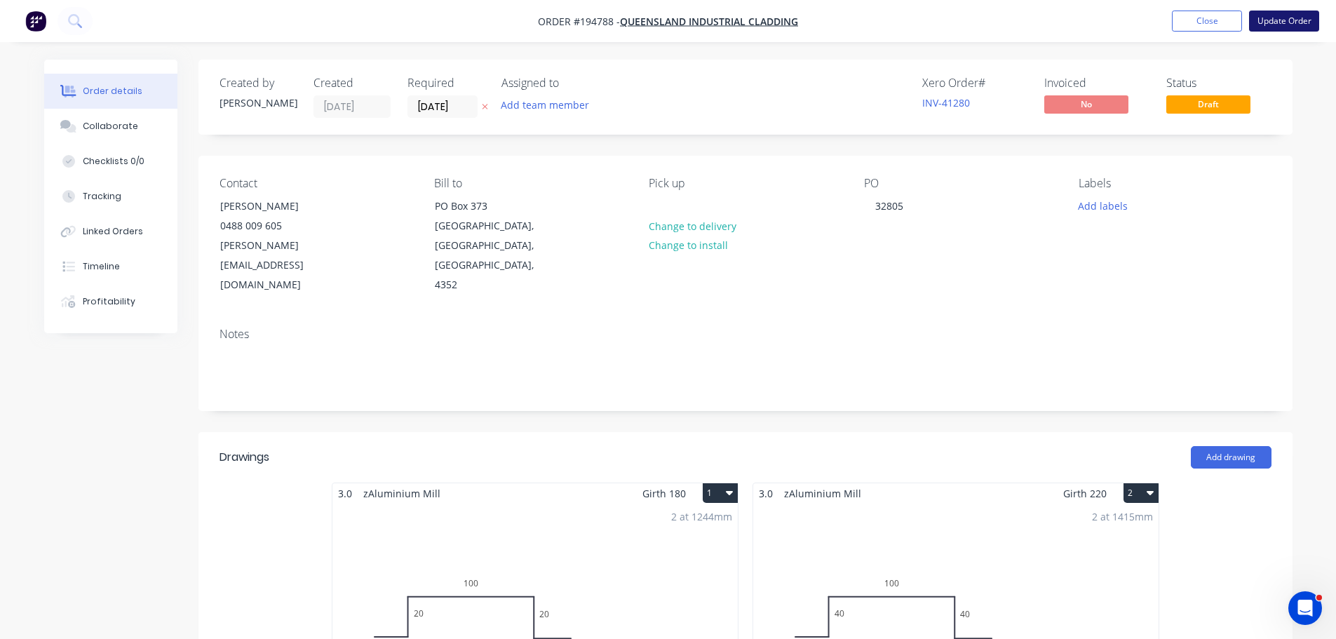
click at [1261, 27] on button "Update Order" at bounding box center [1284, 21] width 70 height 21
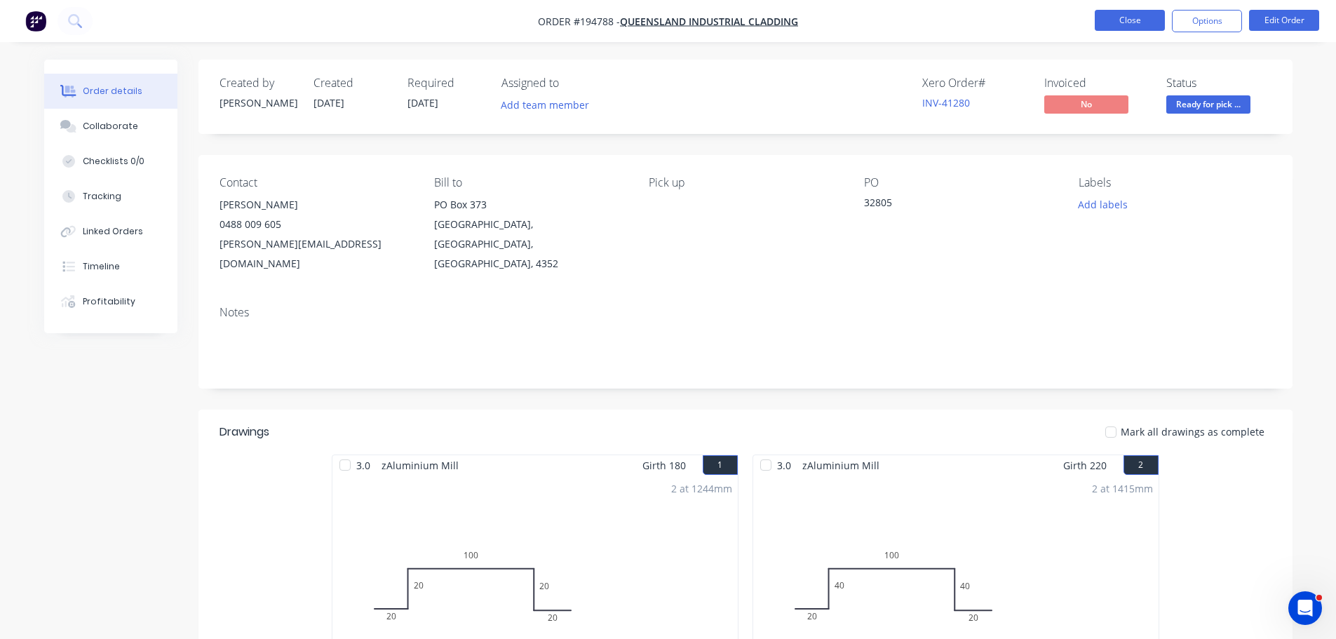
click at [1158, 16] on button "Close" at bounding box center [1130, 20] width 70 height 21
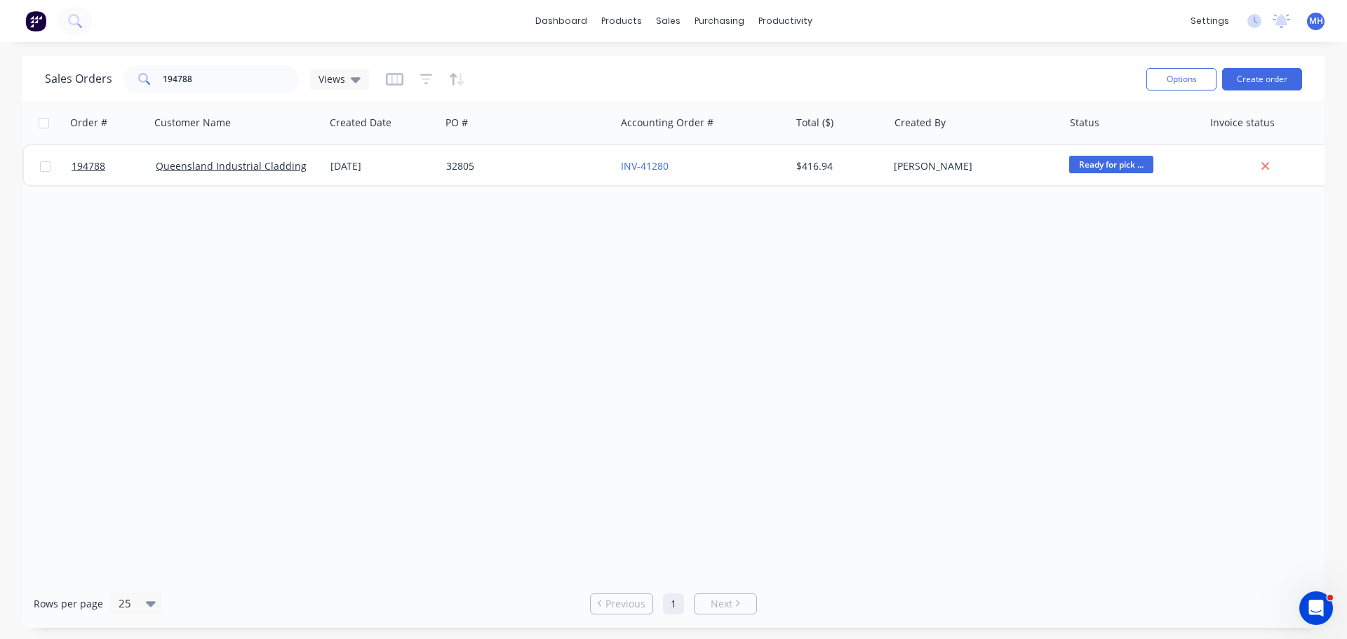
click at [1008, 365] on div "Order # Customer Name Created Date PO # Accounting Order # Total ($) Created By…" at bounding box center [673, 341] width 1302 height 478
click at [212, 90] on input "194788" at bounding box center [231, 79] width 137 height 28
type input "194862"
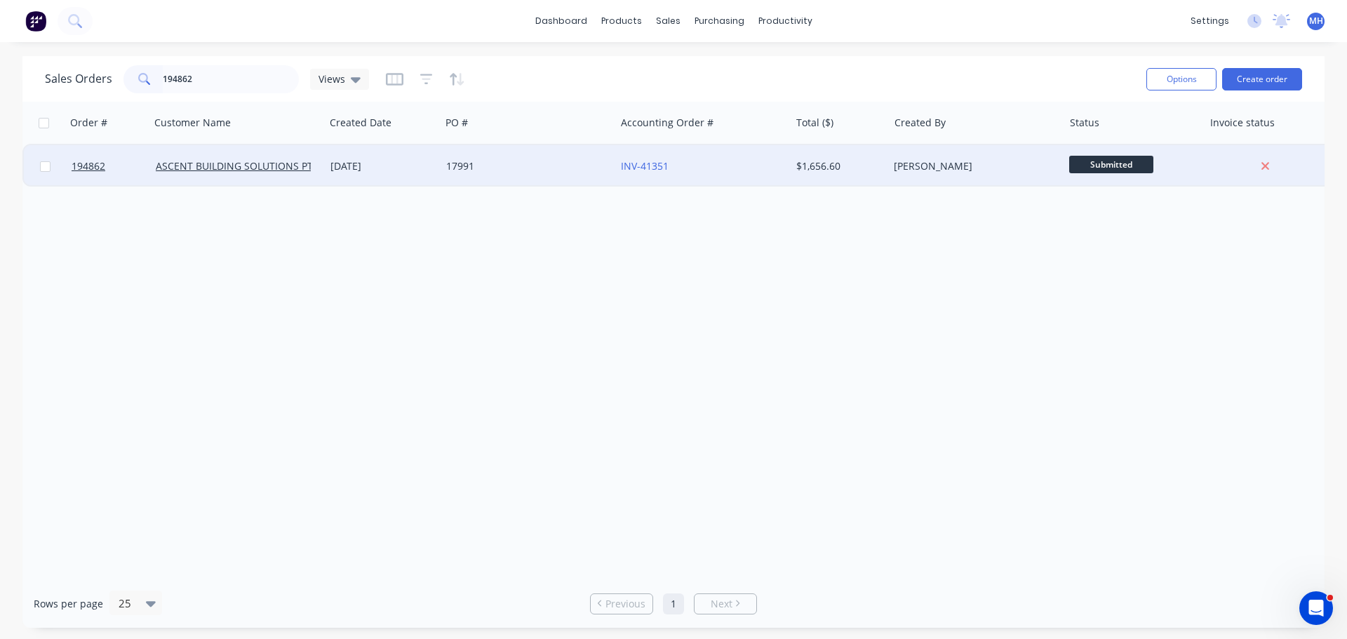
click at [497, 152] on div "17991" at bounding box center [527, 166] width 175 height 42
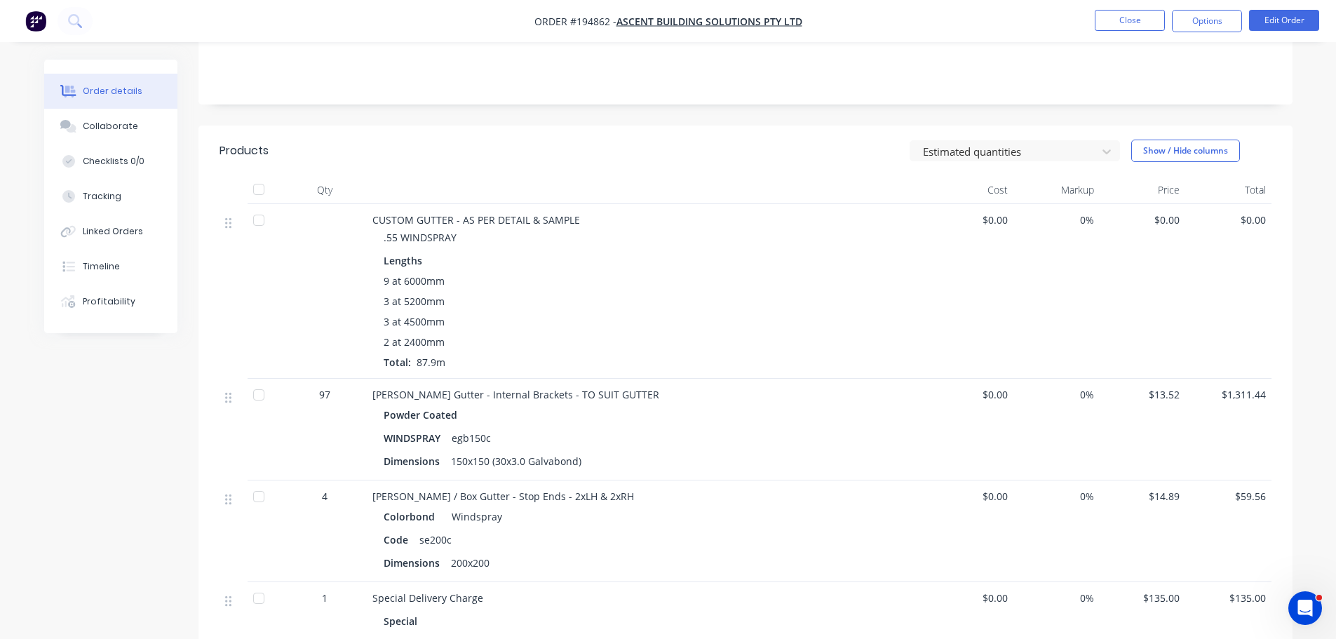
scroll to position [351, 0]
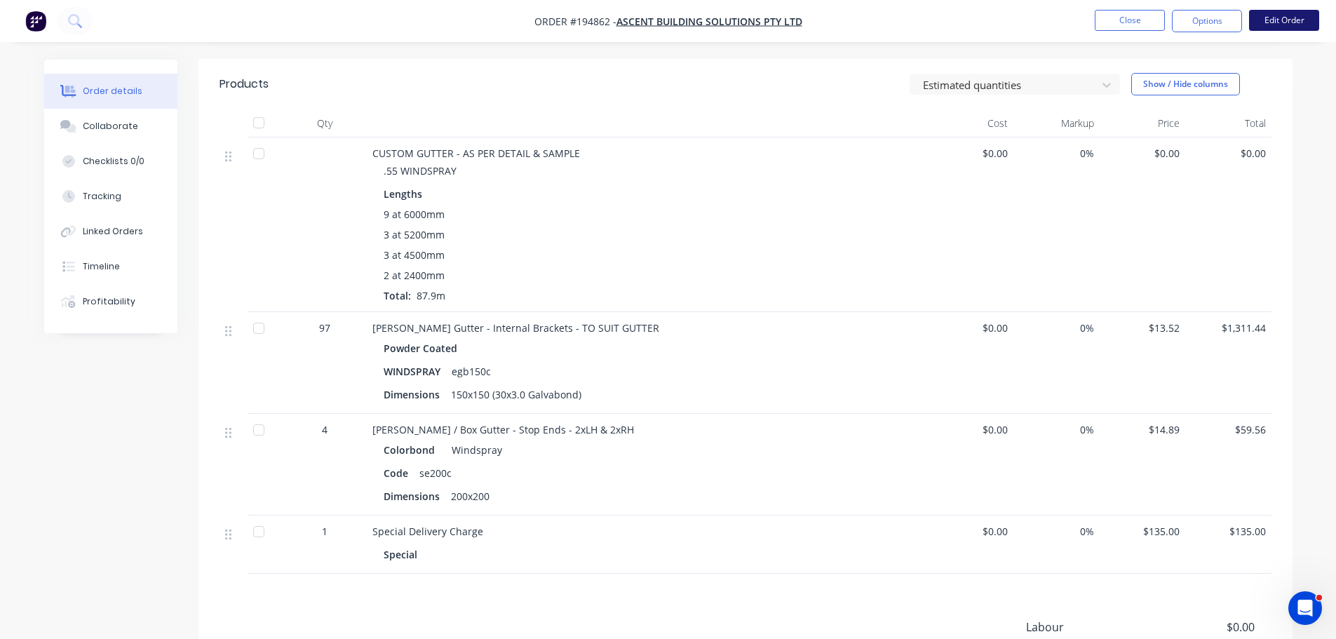
click at [1290, 20] on button "Edit Order" at bounding box center [1284, 20] width 70 height 21
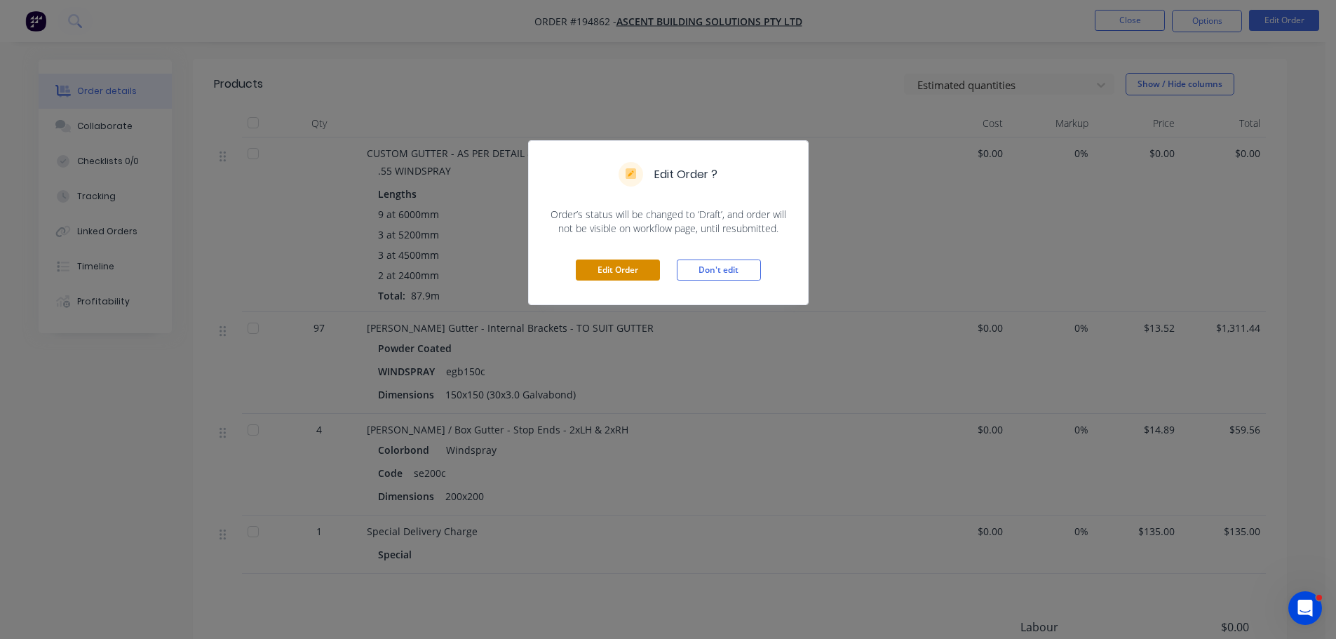
click at [592, 266] on button "Edit Order" at bounding box center [618, 269] width 84 height 21
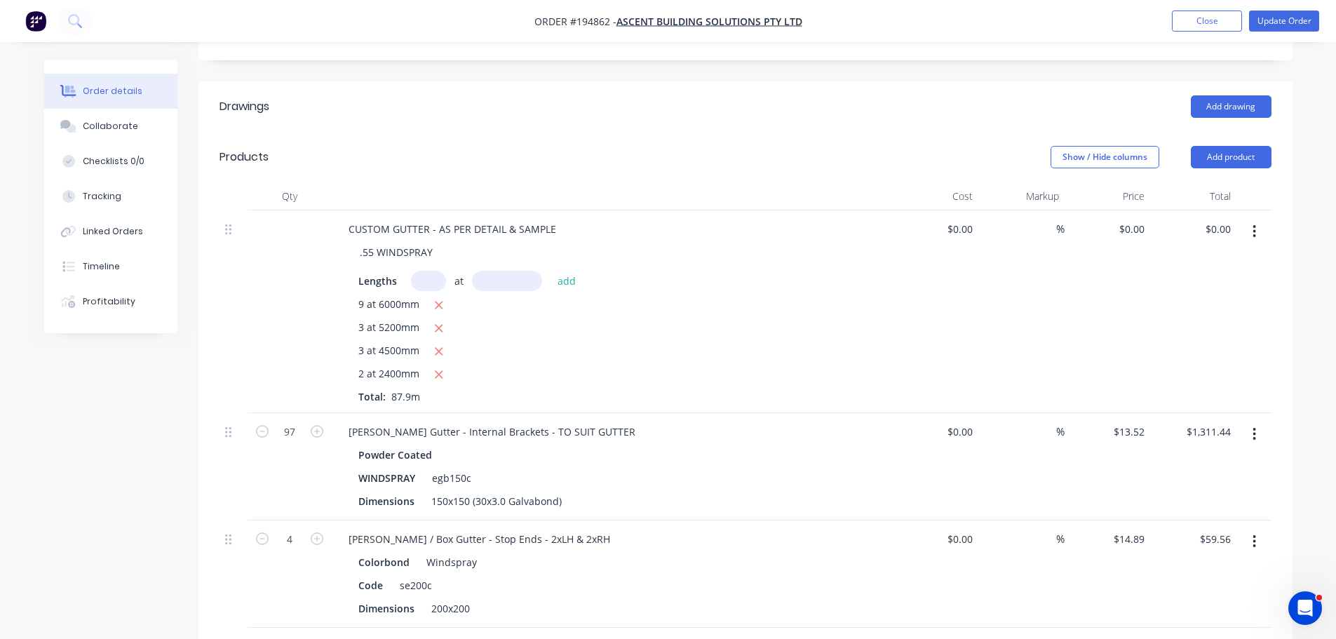
click at [1263, 421] on button "button" at bounding box center [1254, 433] width 33 height 25
click at [1239, 461] on div "Edit" at bounding box center [1205, 471] width 108 height 20
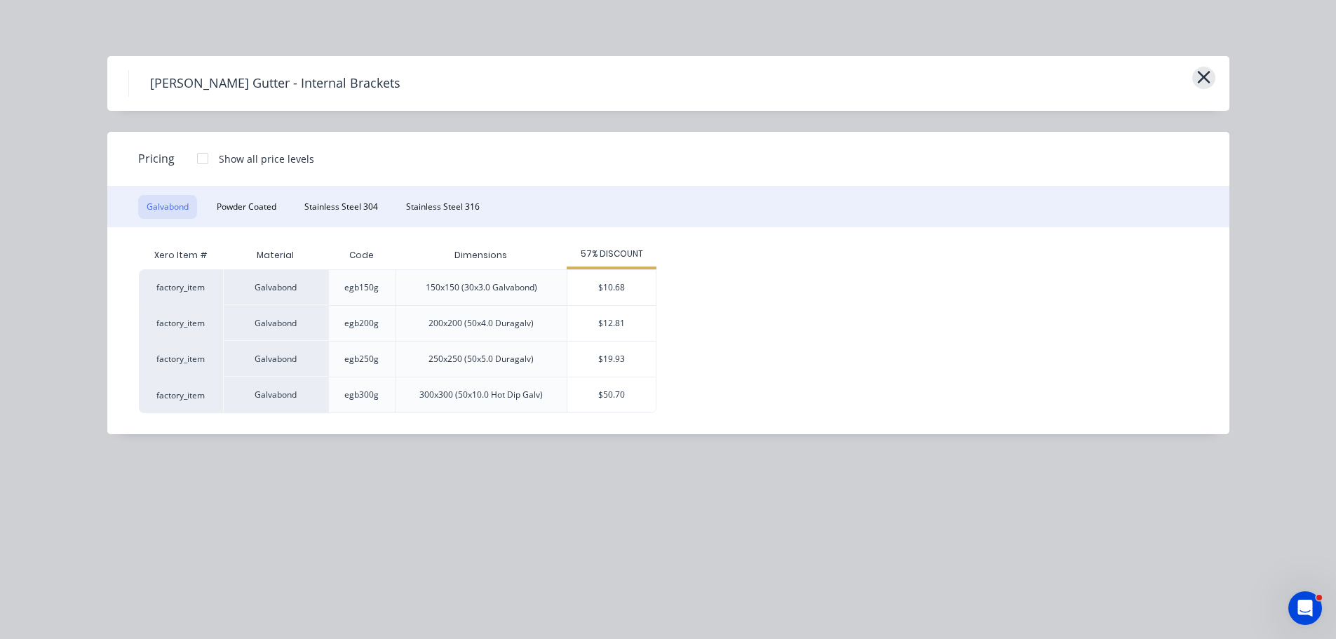
click at [1208, 76] on icon "button" at bounding box center [1203, 77] width 15 height 20
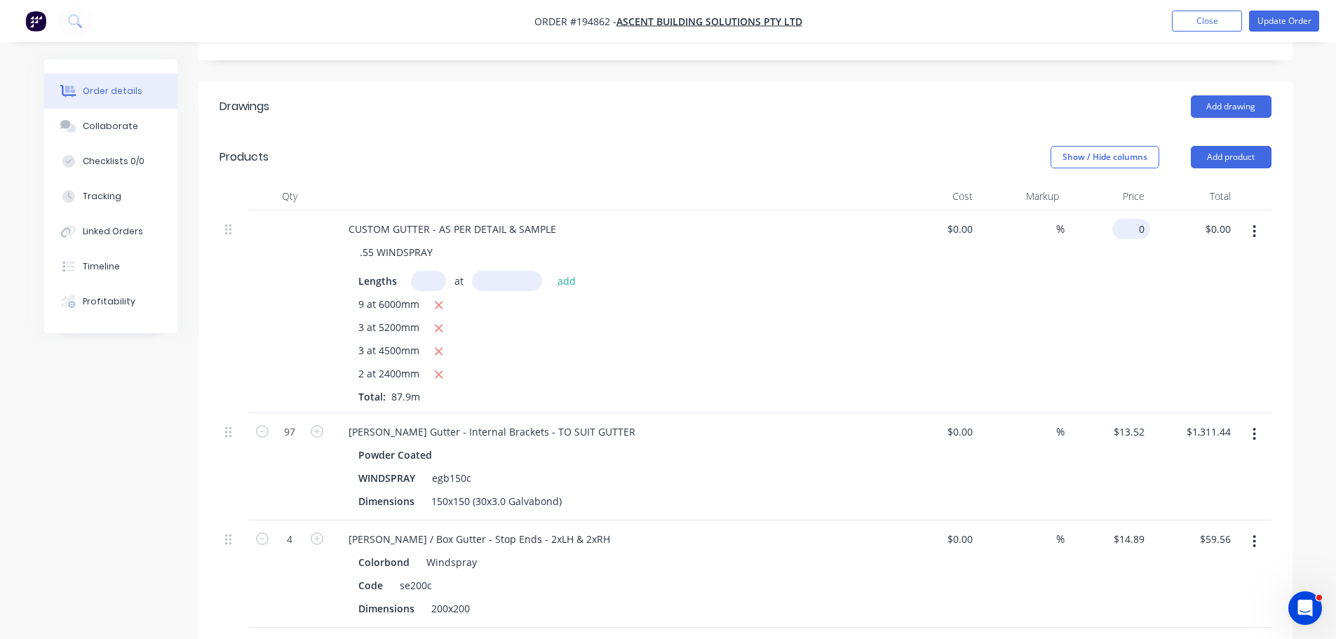
click at [1136, 219] on input "0" at bounding box center [1134, 229] width 32 height 20
type input "$26.09"
type input "$2,293.31"
click at [761, 146] on div "Show / Hide columns Add product" at bounding box center [857, 157] width 828 height 22
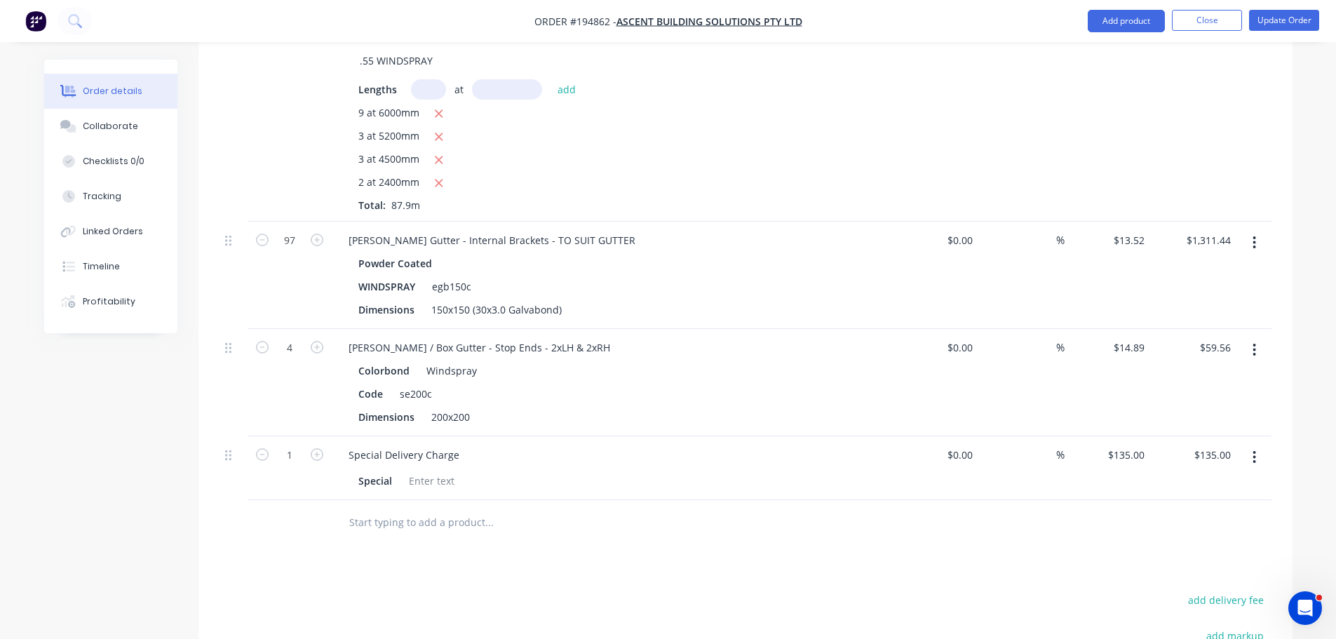
scroll to position [561, 0]
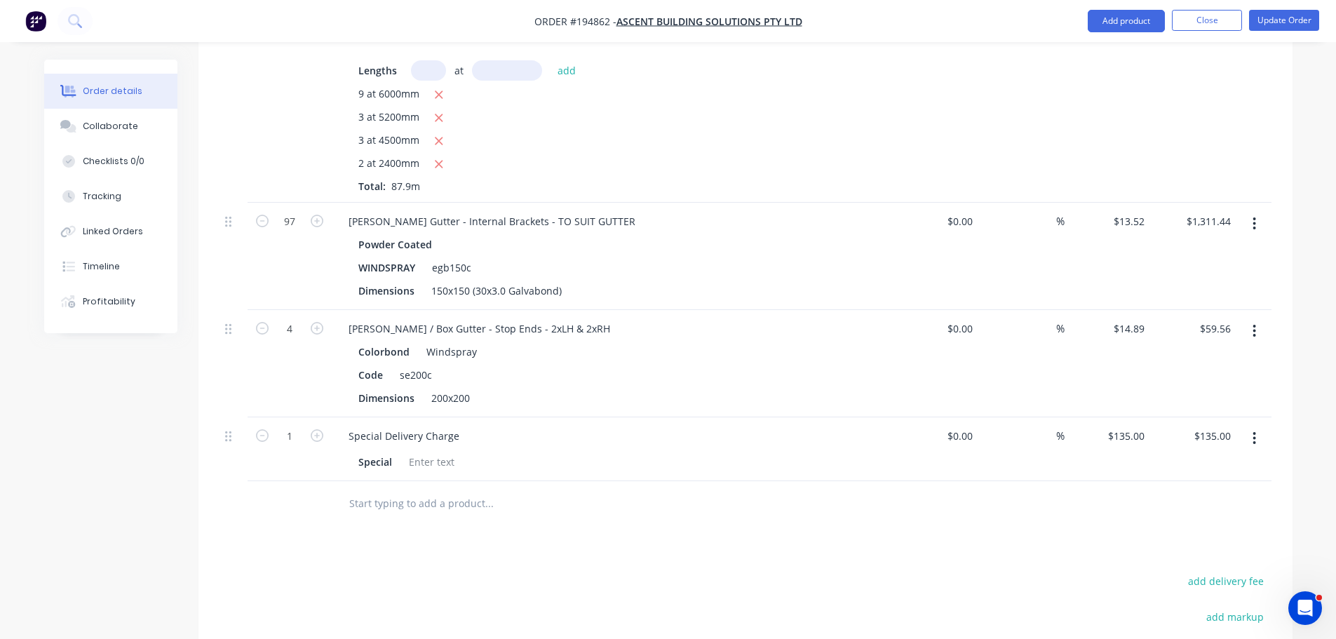
click at [1309, 193] on div "Order details Collaborate Checklists 0/0 Tracking Linked Orders Timeline Profit…" at bounding box center [668, 161] width 1336 height 1445
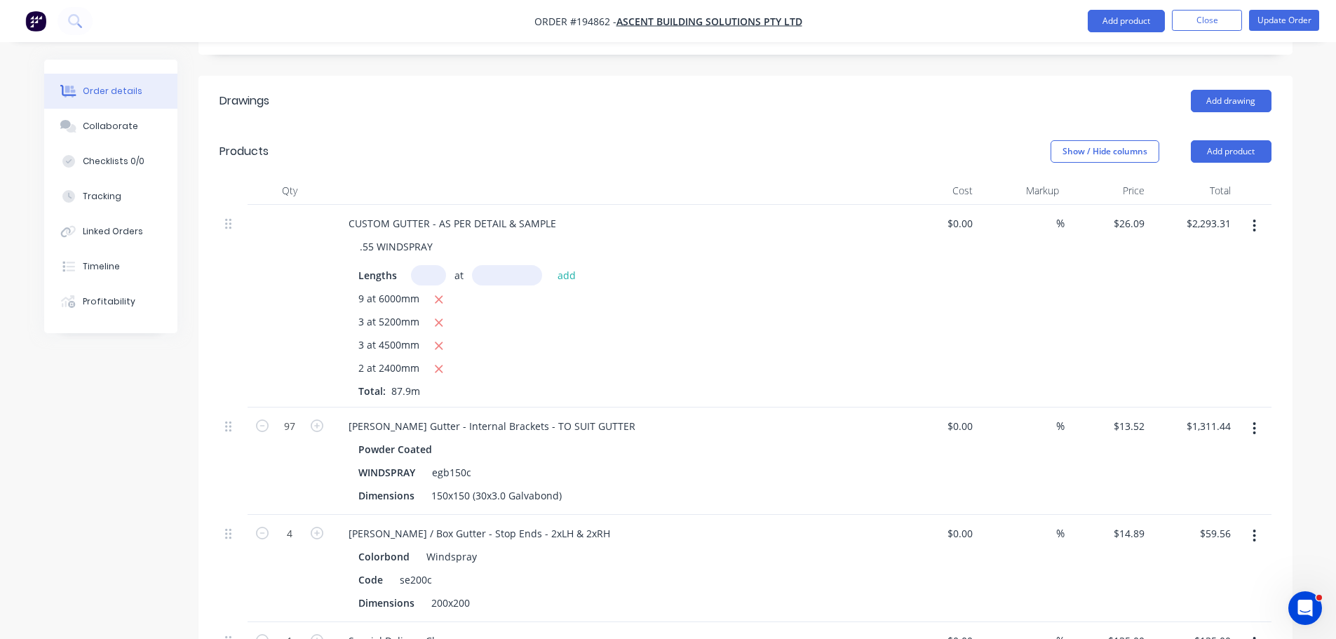
scroll to position [351, 0]
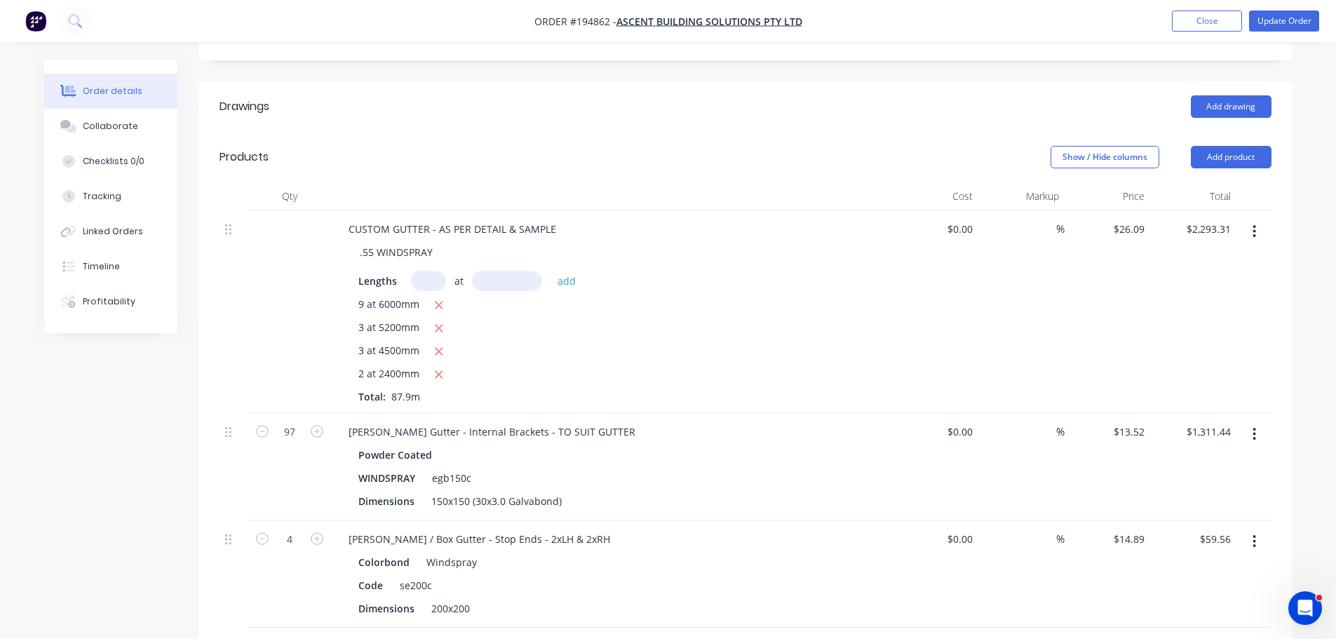
click at [1156, 220] on div "$2,293.31 $2,293.31" at bounding box center [1193, 311] width 86 height 203
click at [1147, 219] on input "26.09" at bounding box center [1131, 229] width 38 height 20
type input "$30.74"
type input "$2,702.05"
click at [888, 110] on header "Drawings Add drawing" at bounding box center [745, 106] width 1094 height 50
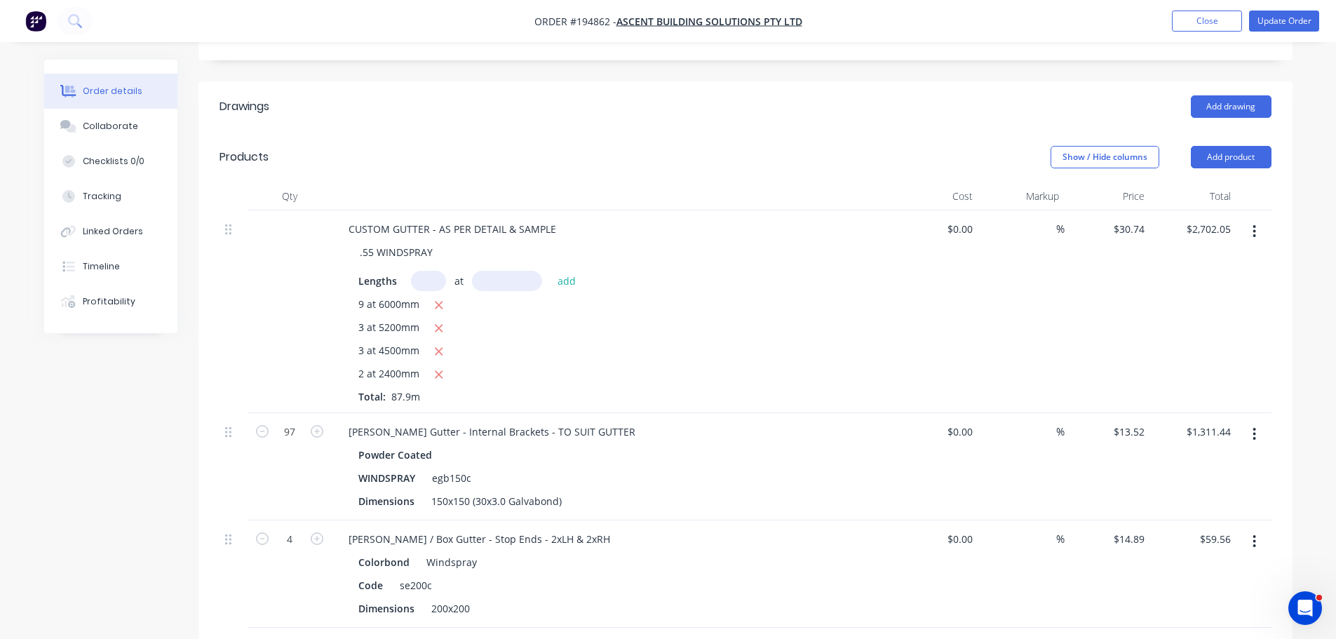
click at [541, 95] on div "Add drawing" at bounding box center [857, 106] width 828 height 22
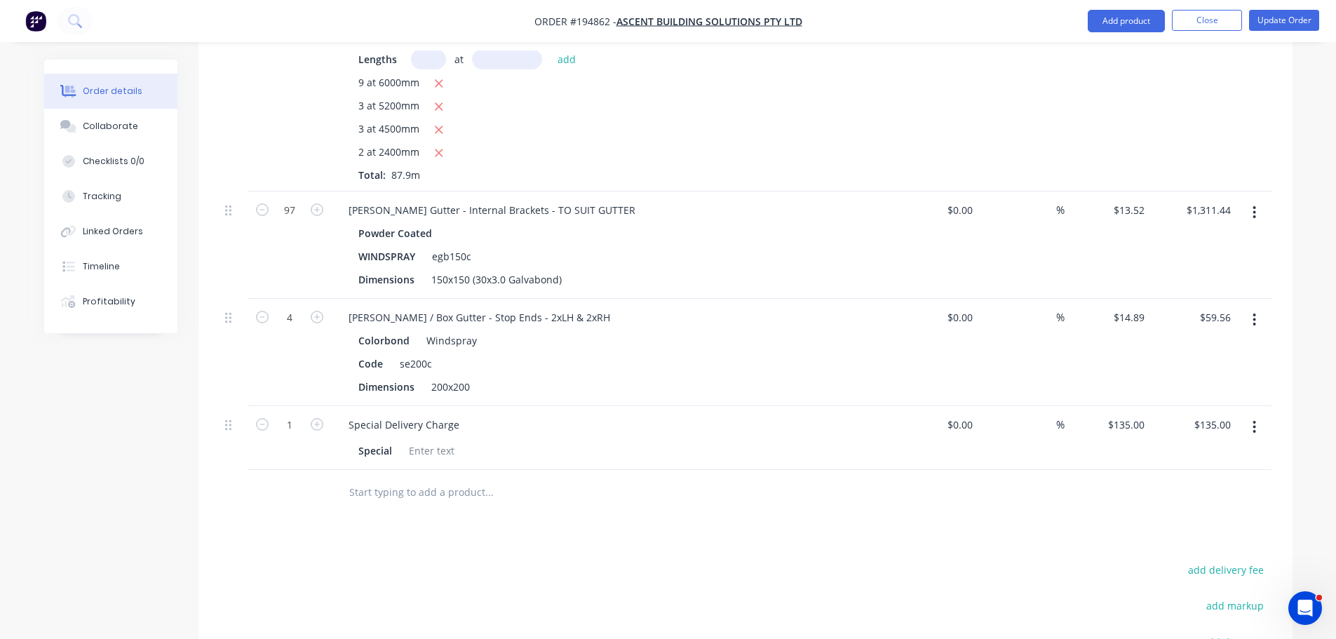
scroll to position [631, 0]
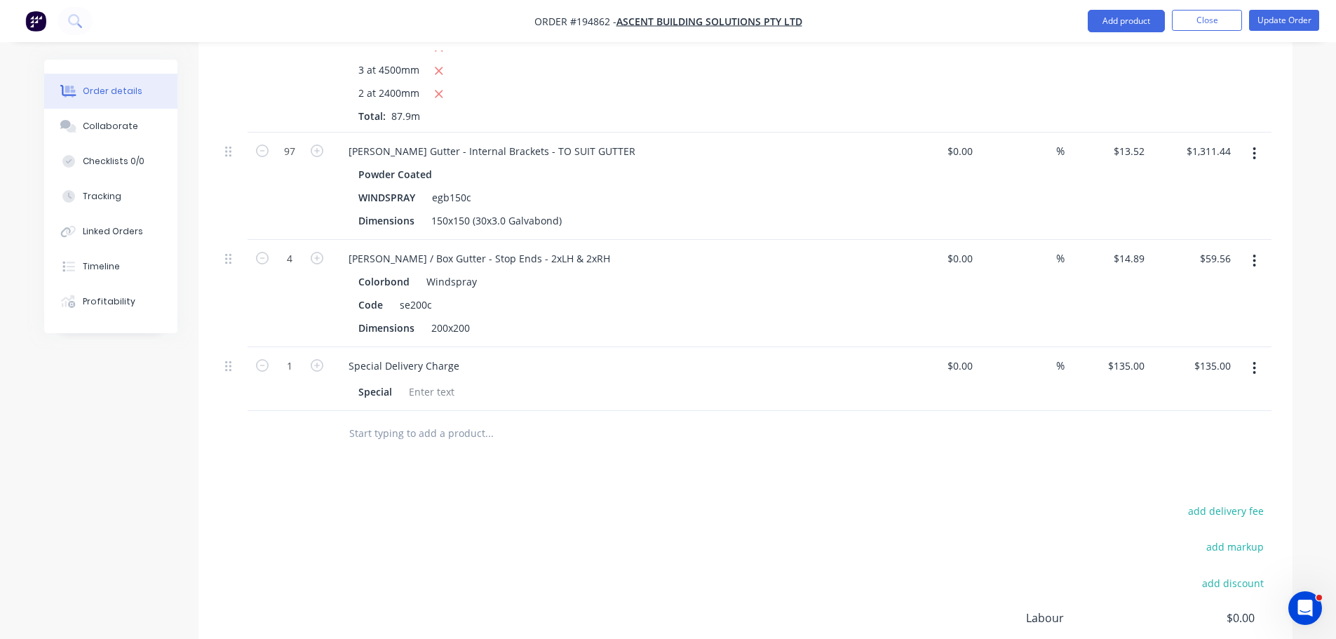
drag, startPoint x: 1119, startPoint y: 22, endPoint x: 1118, endPoint y: 34, distance: 12.6
click at [1119, 22] on button "Add product" at bounding box center [1126, 21] width 77 height 22
click at [1106, 59] on div "Product catalogue" at bounding box center [1098, 57] width 108 height 20
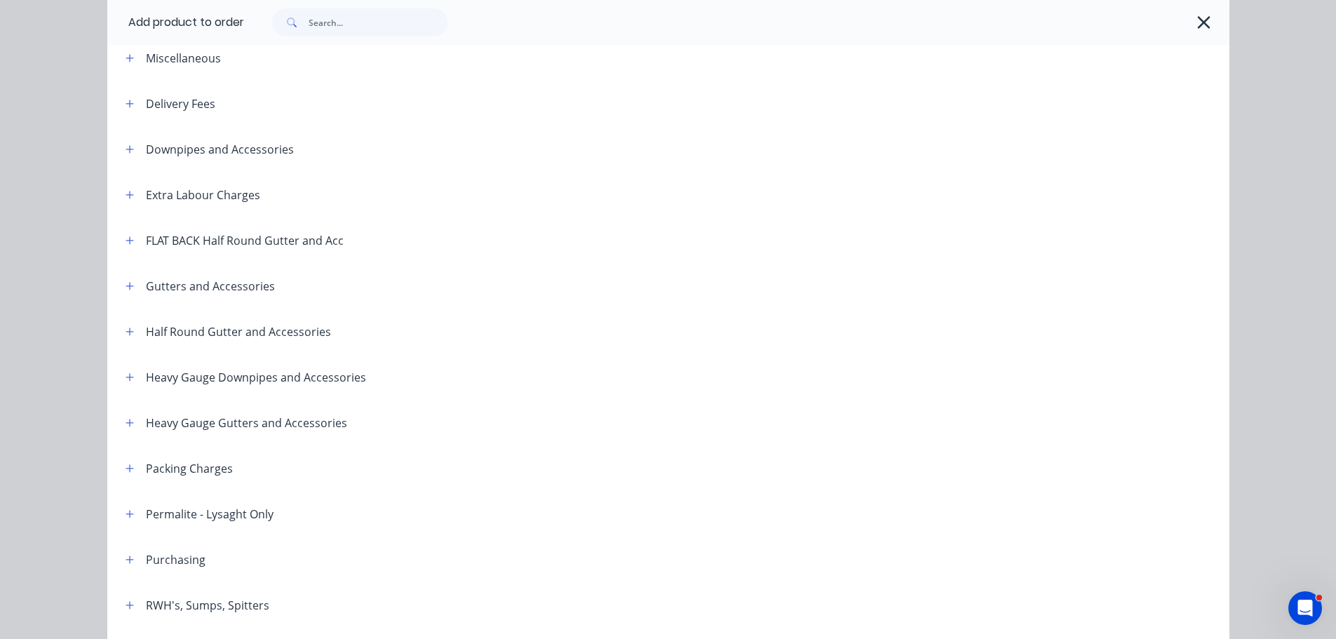
scroll to position [140, 0]
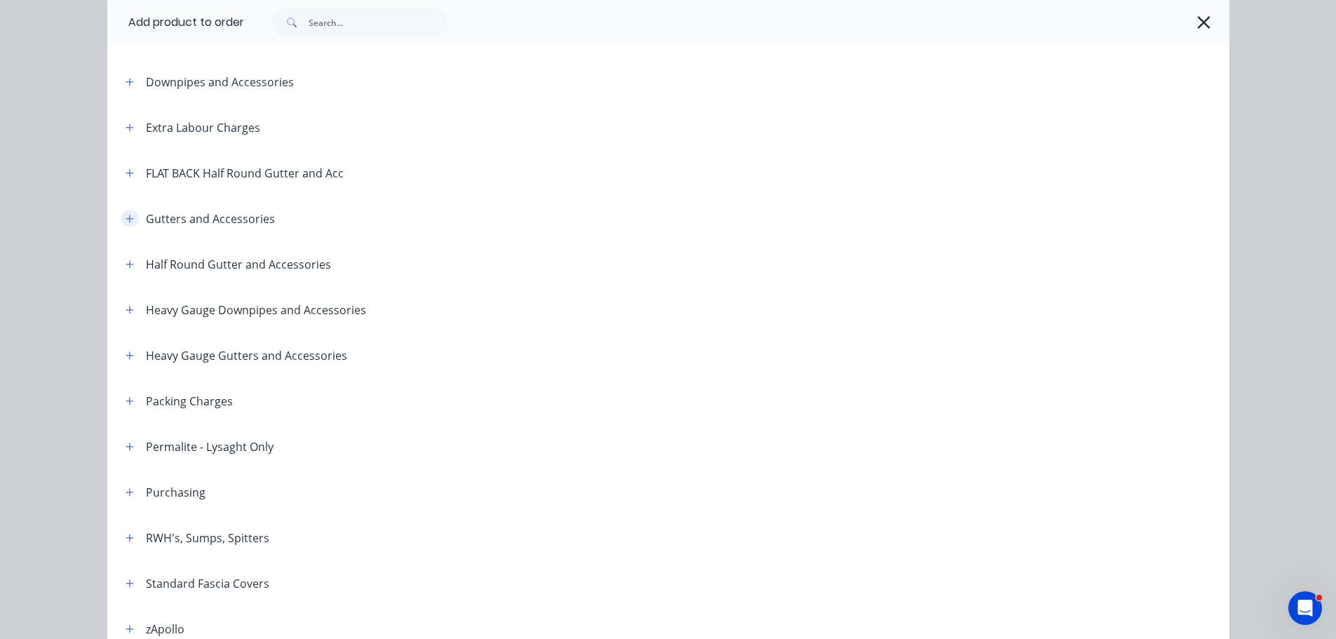
click at [126, 218] on icon "button" at bounding box center [130, 219] width 8 height 10
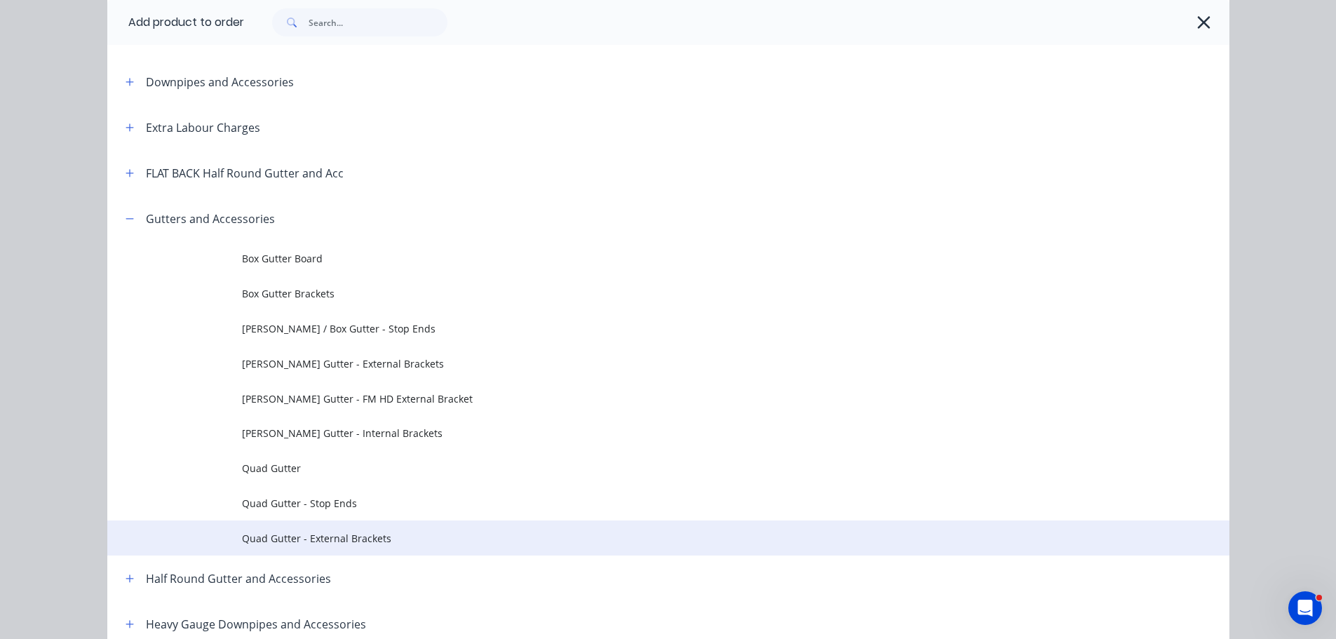
click at [334, 531] on span "Quad Gutter - External Brackets" at bounding box center [637, 538] width 790 height 15
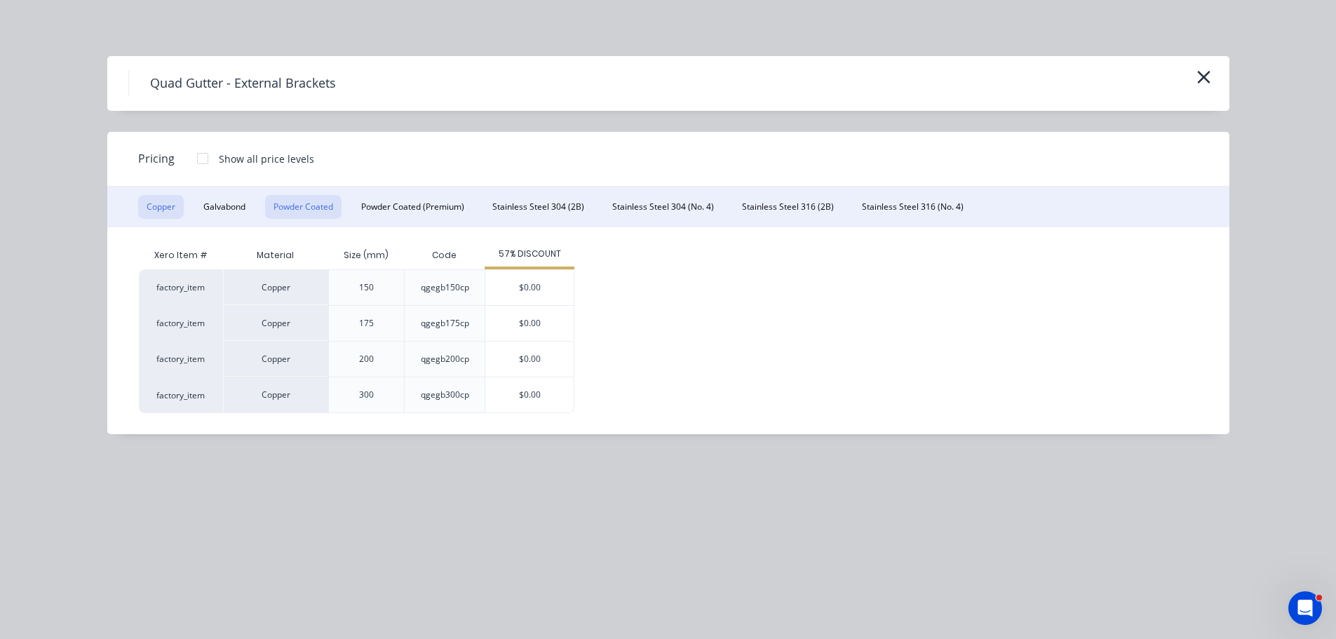
click at [277, 207] on button "Powder Coated" at bounding box center [303, 207] width 76 height 24
click at [203, 158] on div at bounding box center [203, 158] width 28 height 28
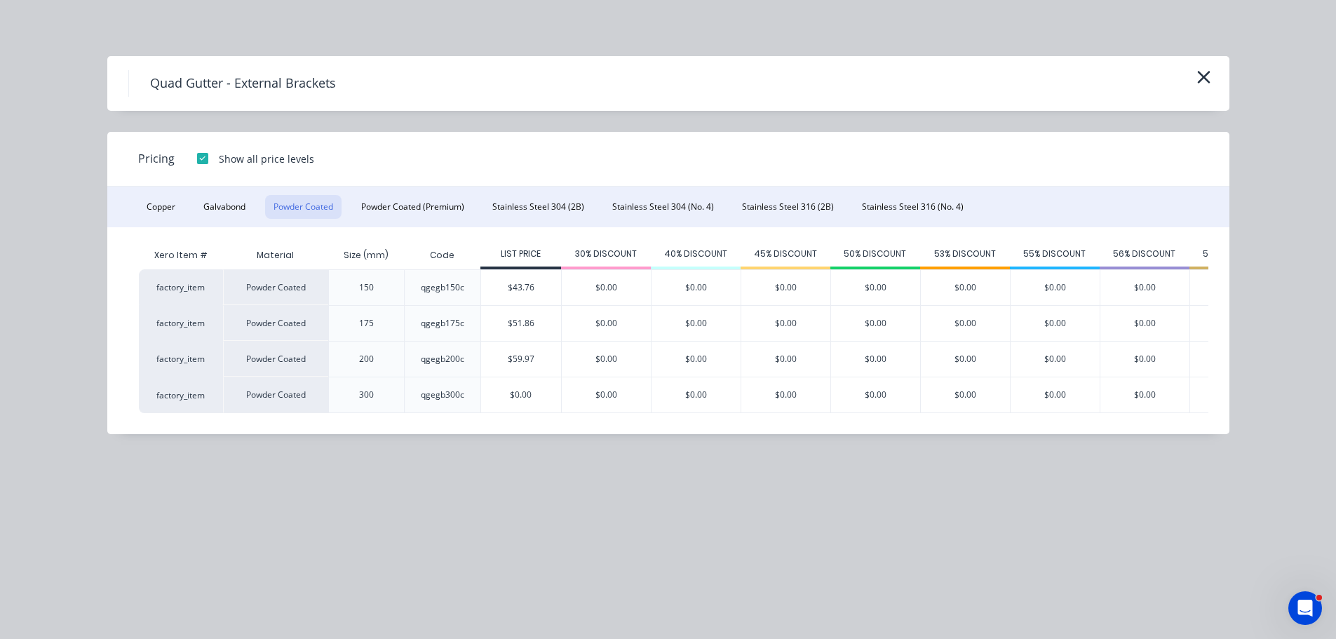
click at [203, 161] on div at bounding box center [203, 158] width 28 height 28
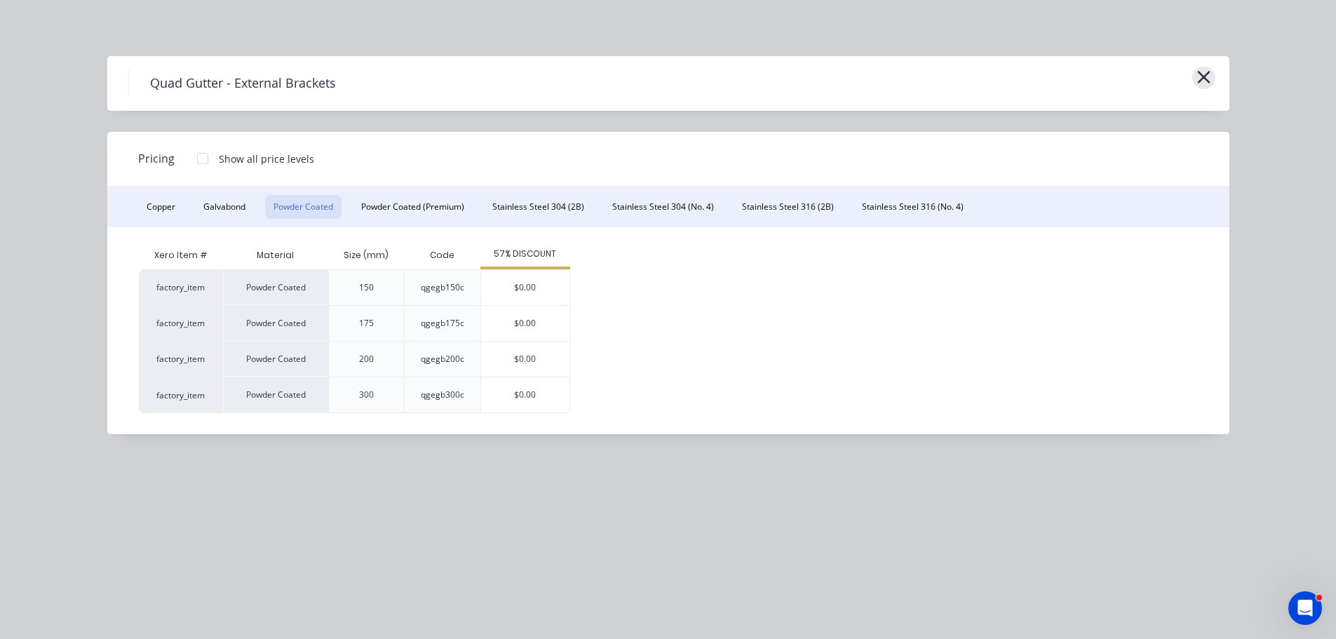
click at [1204, 72] on icon "button" at bounding box center [1203, 77] width 15 height 20
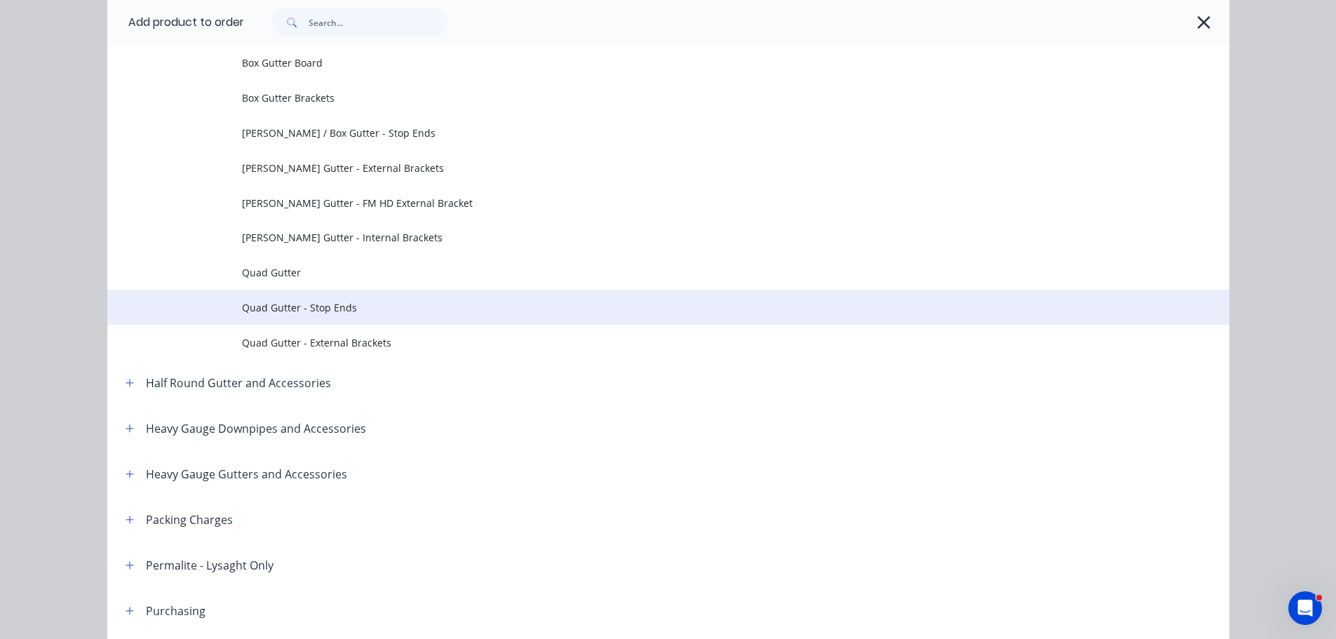
click at [569, 304] on span "Quad Gutter - Stop Ends" at bounding box center [637, 307] width 790 height 15
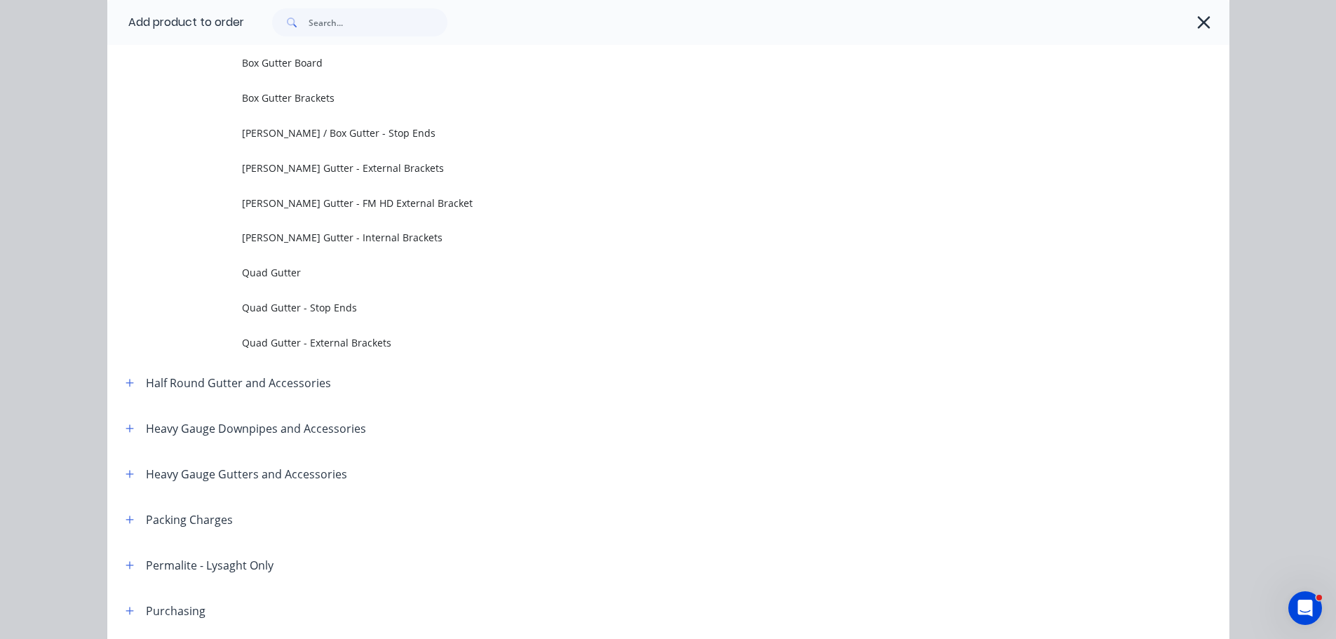
scroll to position [0, 0]
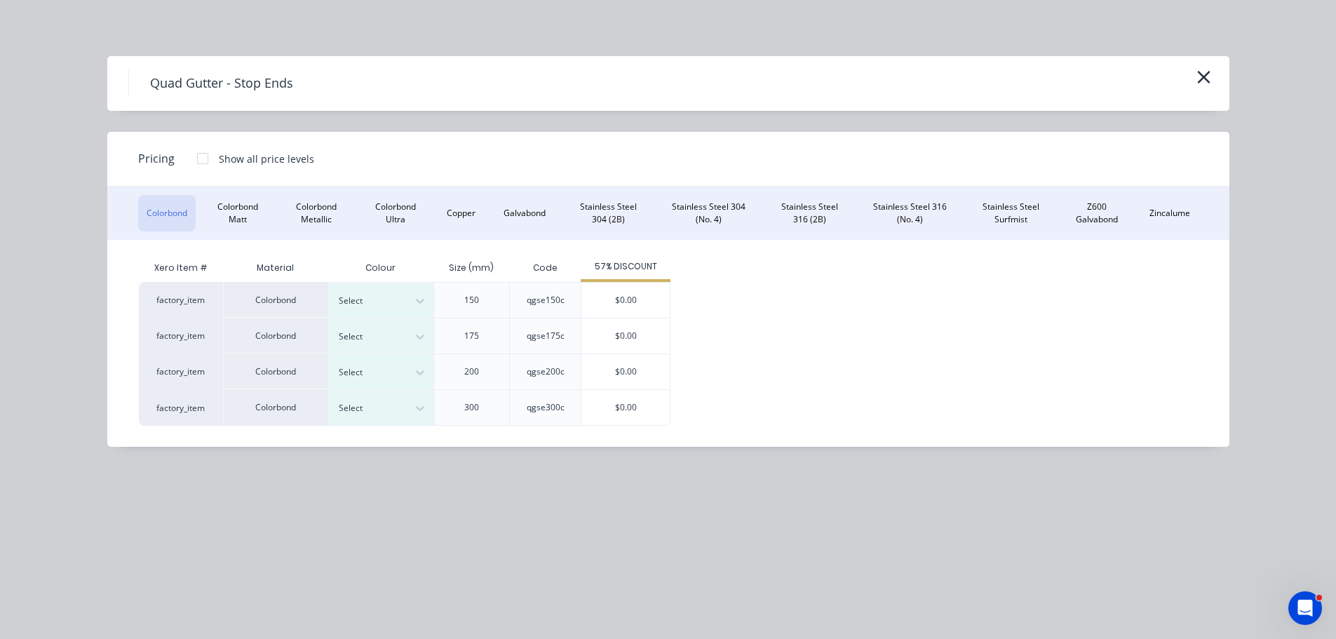
click at [201, 158] on div at bounding box center [203, 158] width 28 height 28
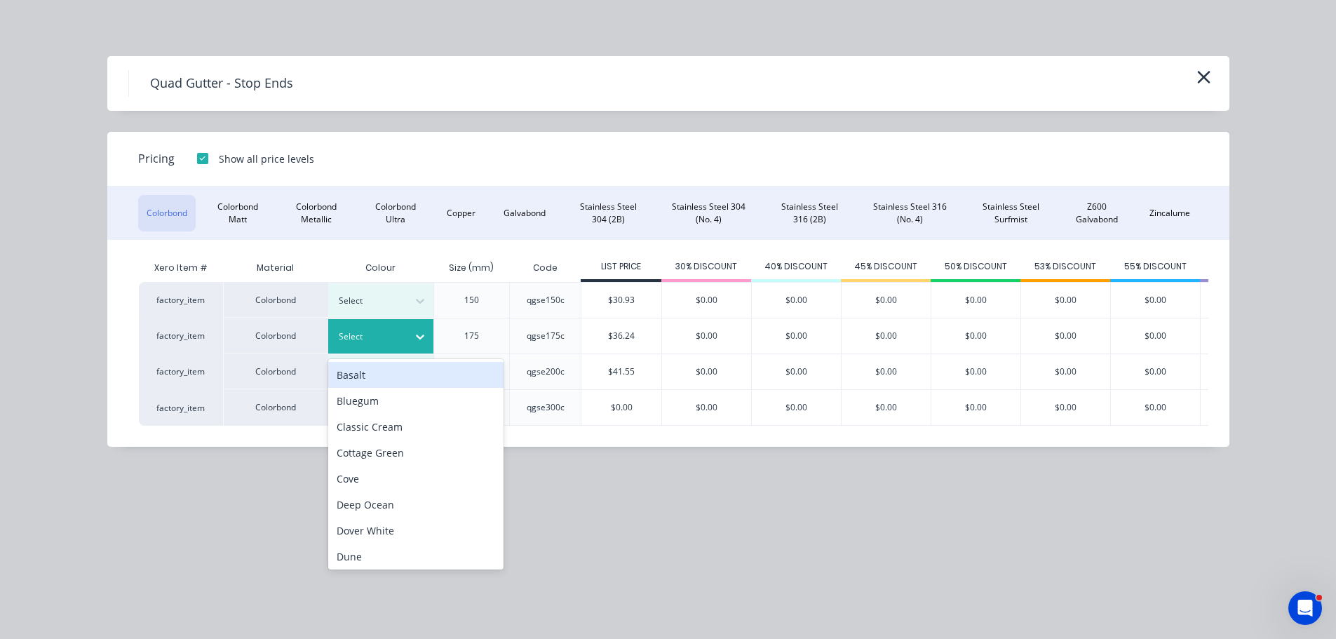
click at [394, 344] on div at bounding box center [370, 336] width 63 height 15
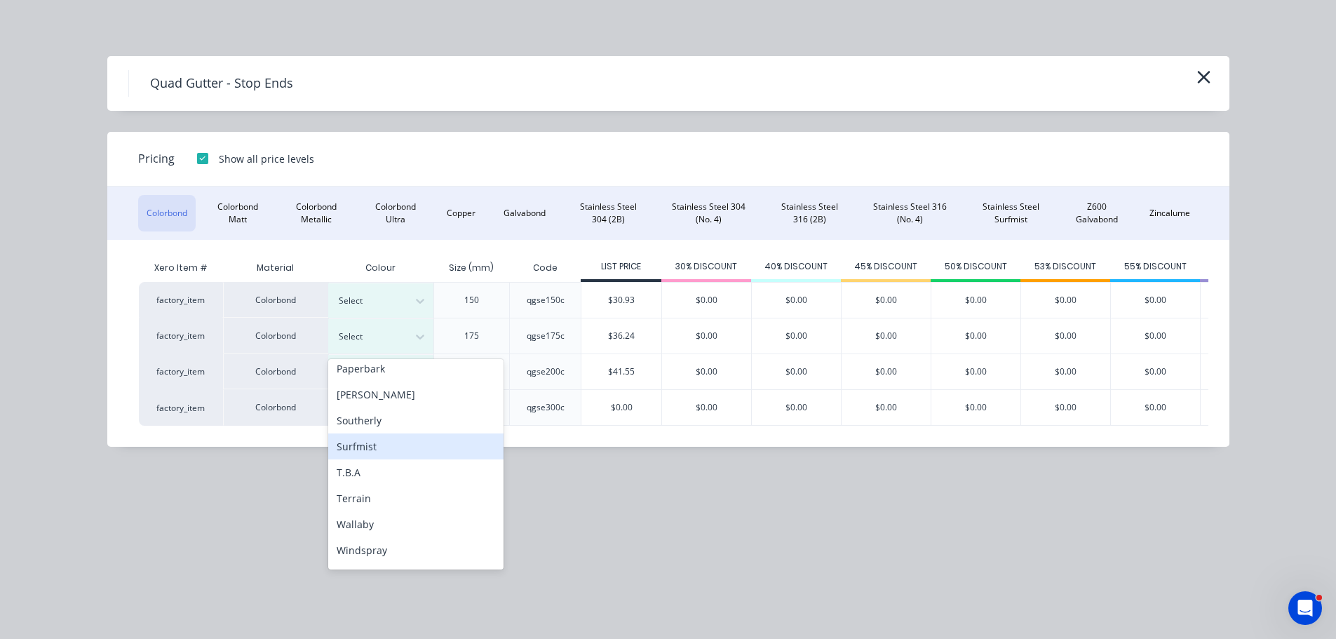
scroll to position [470, 0]
click at [386, 535] on div "Windspray" at bounding box center [415, 528] width 175 height 26
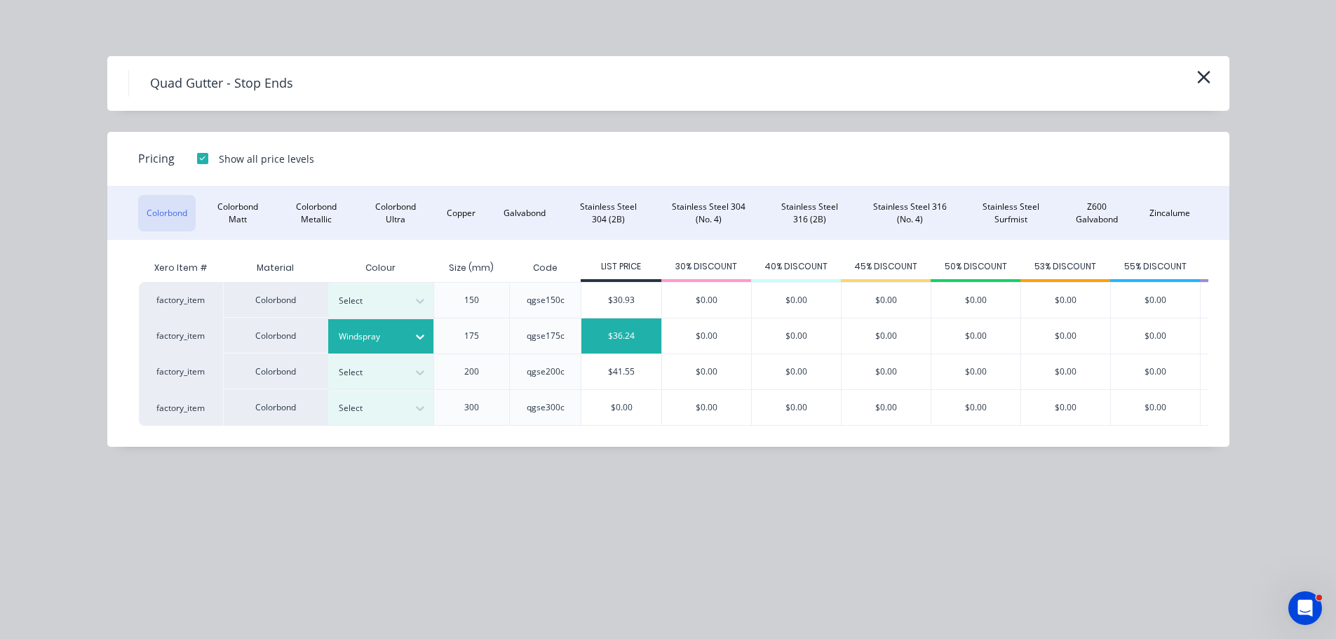
click at [639, 339] on div "$36.24" at bounding box center [621, 335] width 80 height 35
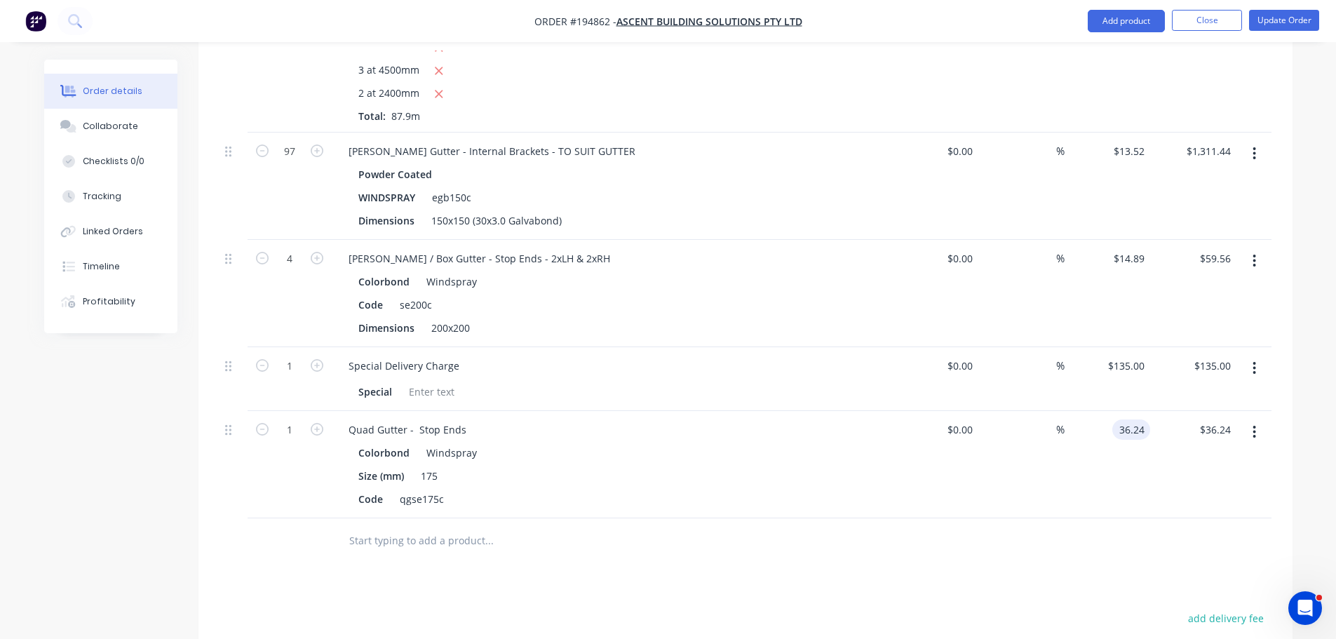
click at [1135, 419] on input "36.24" at bounding box center [1134, 429] width 32 height 20
type input "$15.58"
click at [316, 557] on div "Drawings Add drawing Products Show / Hide columns Add product Qty Cost Markup P…" at bounding box center [745, 351] width 1094 height 1100
click at [316, 423] on icon "button" at bounding box center [317, 429] width 13 height 13
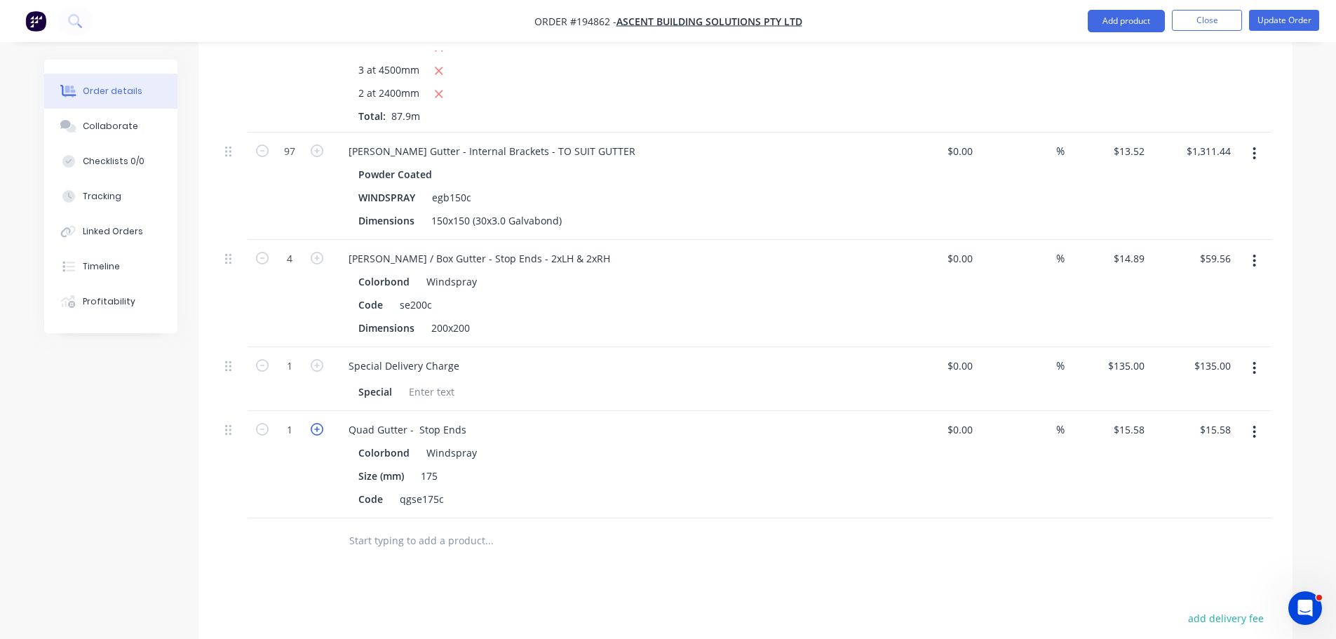
type input "2"
type input "$31.16"
click at [316, 423] on icon "button" at bounding box center [317, 429] width 13 height 13
type input "3"
type input "$46.74"
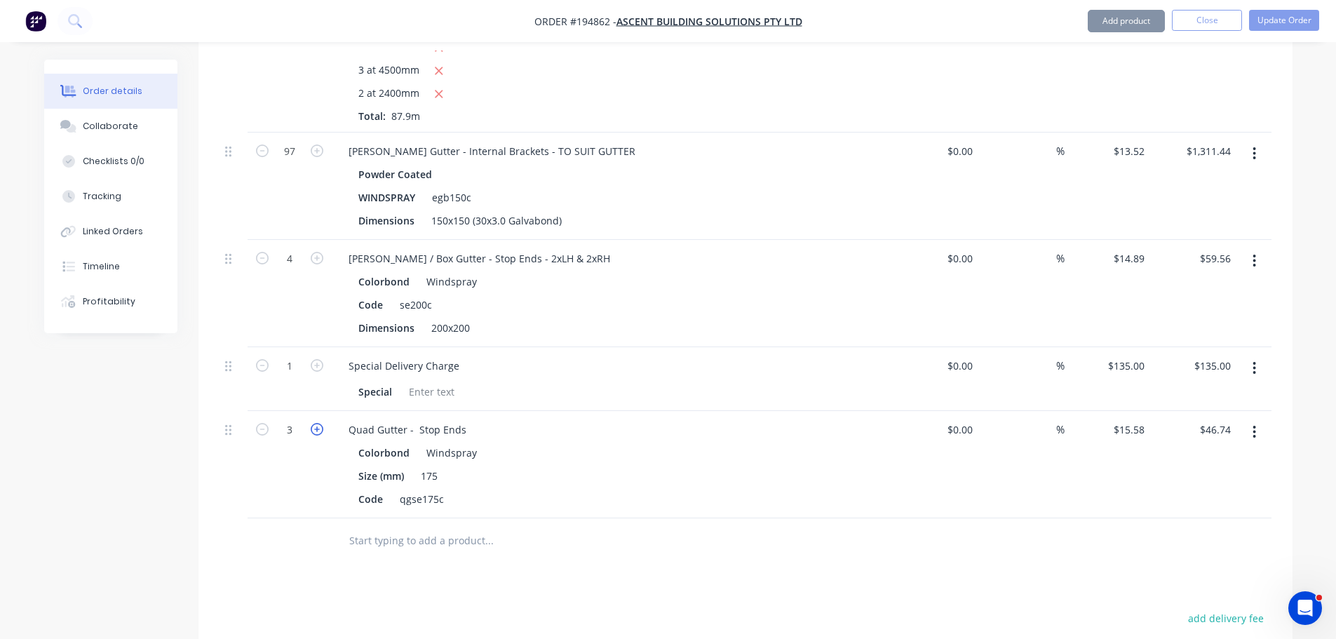
click at [316, 423] on icon "button" at bounding box center [317, 429] width 13 height 13
type input "4"
type input "$62.32"
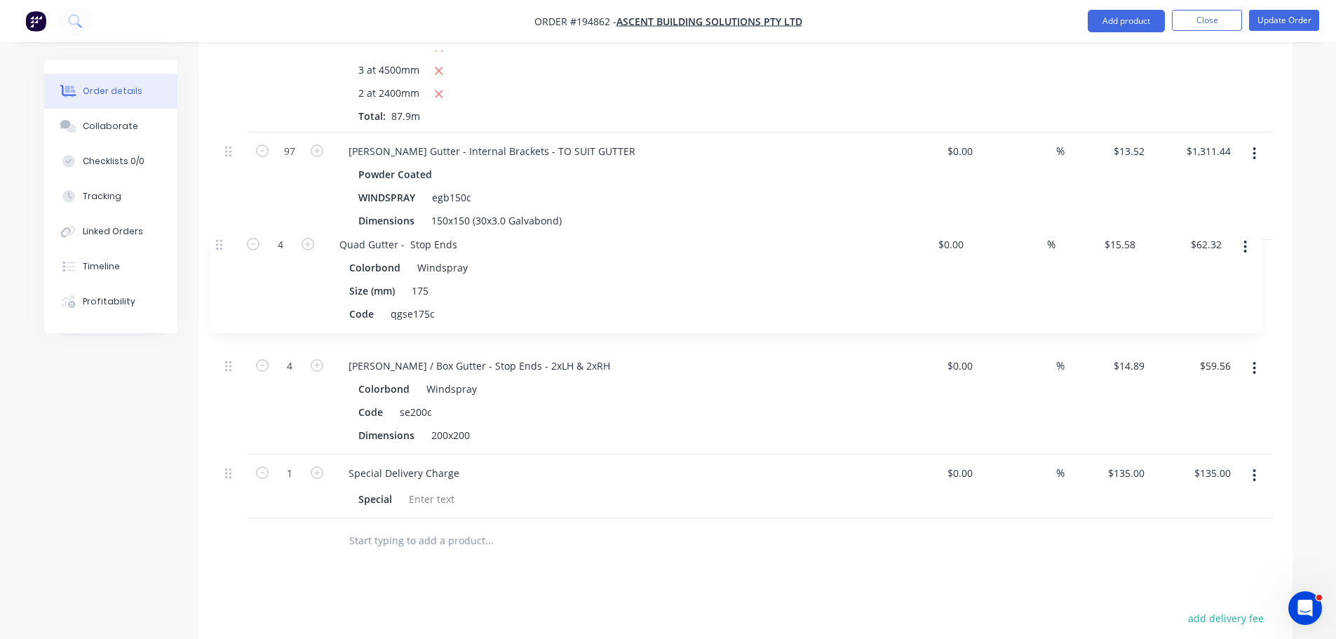
drag, startPoint x: 234, startPoint y: 410, endPoint x: 226, endPoint y: 236, distance: 174.1
click at [226, 236] on div "CUSTOM GUTTER - AS PER DETAIL & SAMPLE .55 WINDSPRAY Lengths at add 9 at 6000mm…" at bounding box center [746, 224] width 1052 height 588
drag, startPoint x: 377, startPoint y: 240, endPoint x: 272, endPoint y: 290, distance: 116.7
click at [285, 247] on div "4 Quad Gutter - Stop Ends Colorbond Windspray Size (mm) 175 Code qgse175c $0.00…" at bounding box center [746, 293] width 1052 height 107
click at [123, 473] on div "Created by Taylor Created 07/10/25 Required 10/10/25 Assigned to Add team membe…" at bounding box center [668, 174] width 1248 height 1493
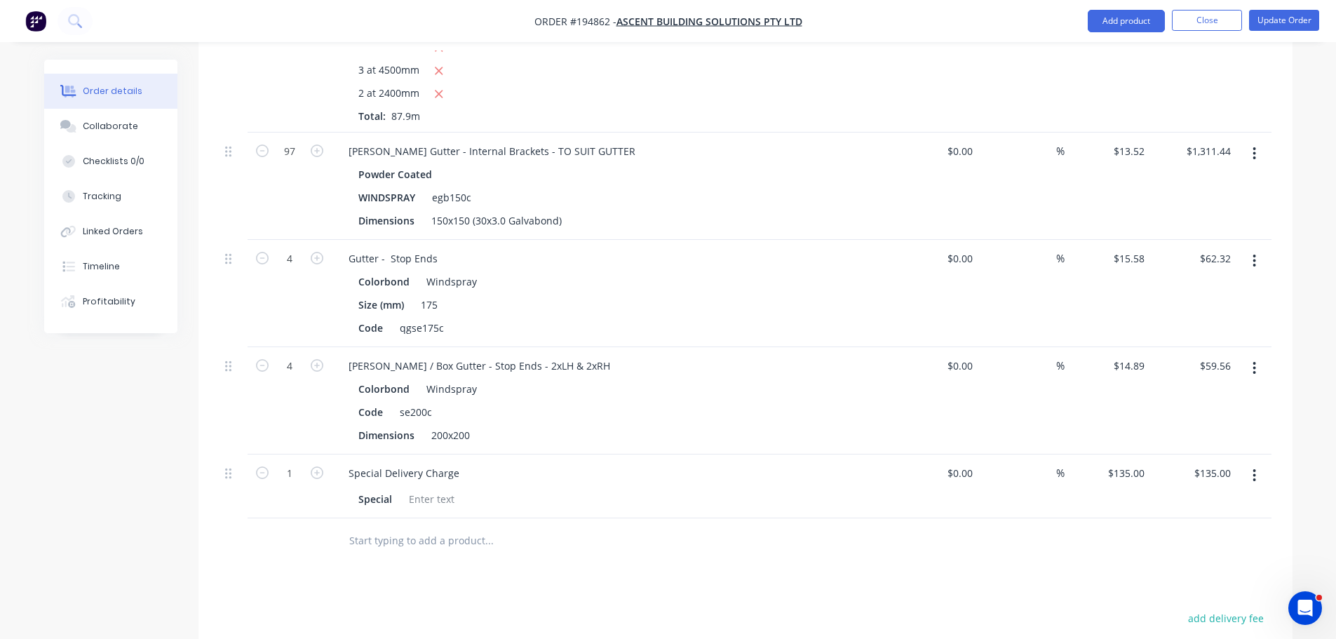
click at [1261, 356] on button "button" at bounding box center [1254, 368] width 33 height 25
click at [1214, 479] on div "Delete" at bounding box center [1205, 489] width 108 height 20
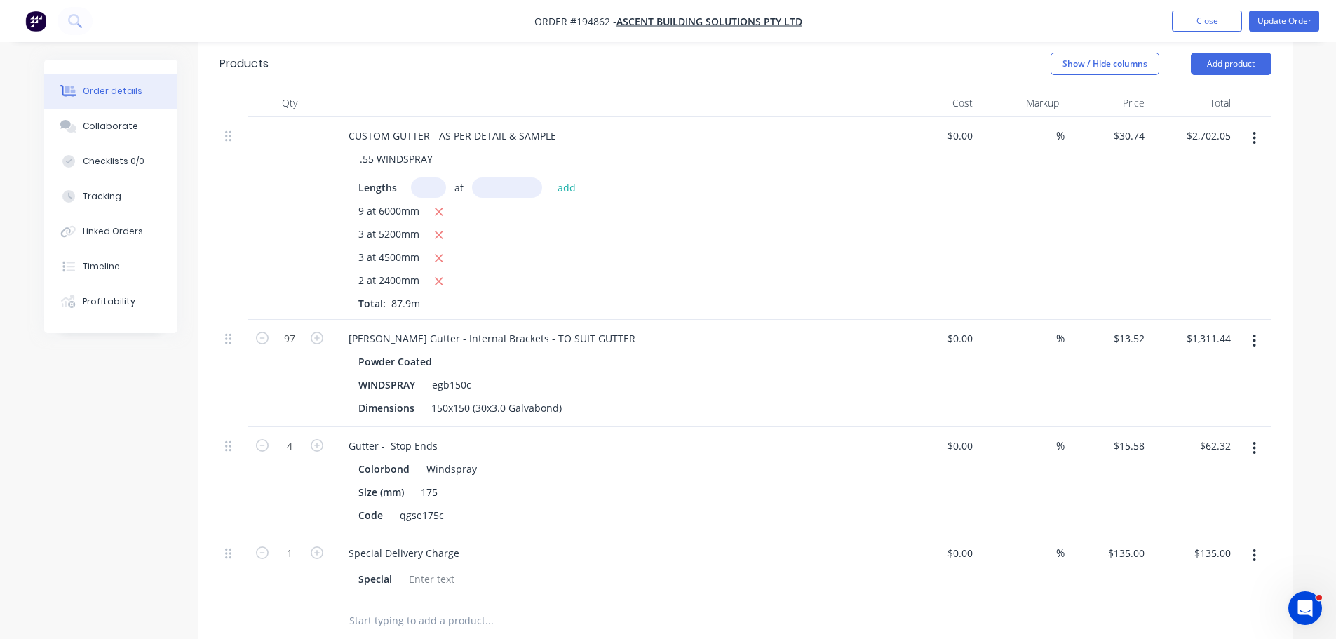
scroll to position [421, 0]
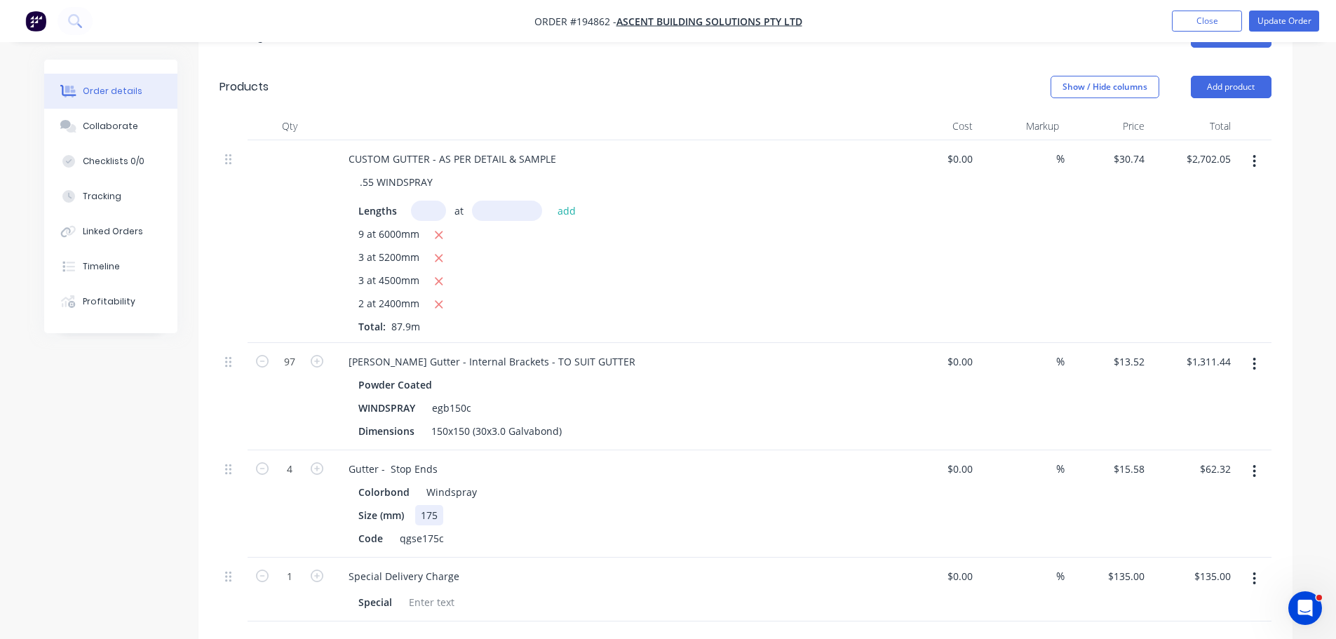
click at [429, 505] on div "175" at bounding box center [429, 515] width 28 height 20
click at [79, 485] on div "Created by Taylor Created 07/10/25 Required 10/10/25 Assigned to Add team membe…" at bounding box center [668, 332] width 1248 height 1386
click at [1309, 18] on button "Update Order" at bounding box center [1284, 21] width 70 height 21
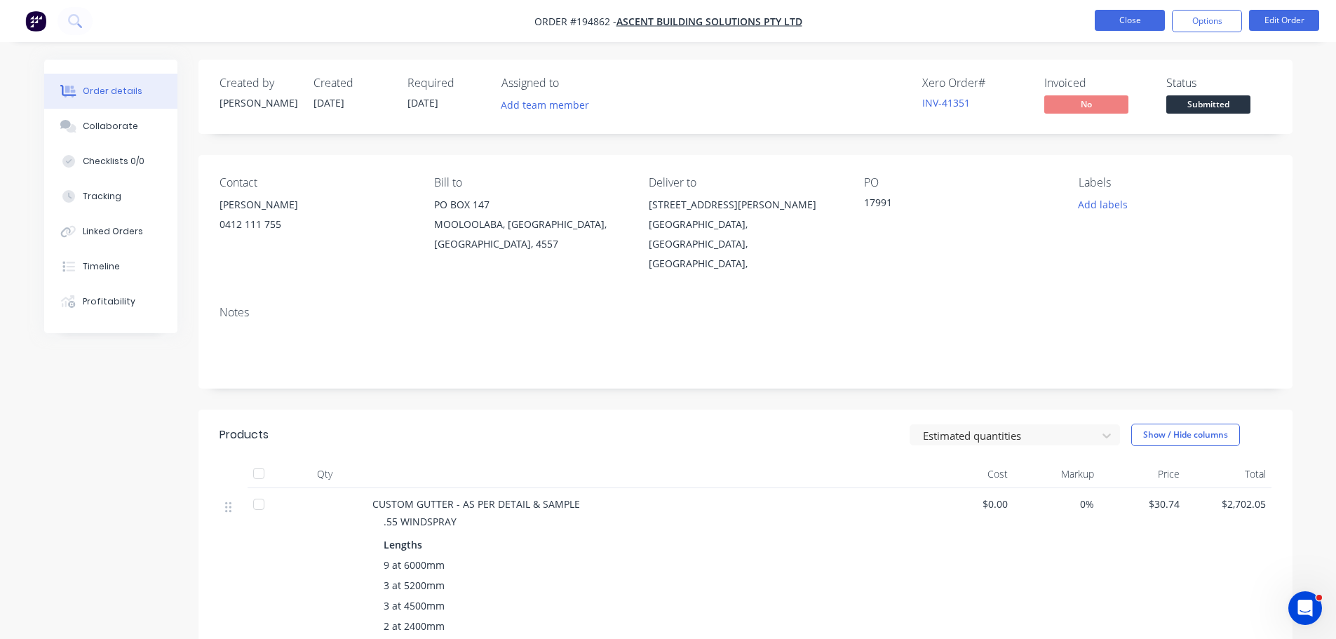
click at [1149, 22] on button "Close" at bounding box center [1130, 20] width 70 height 21
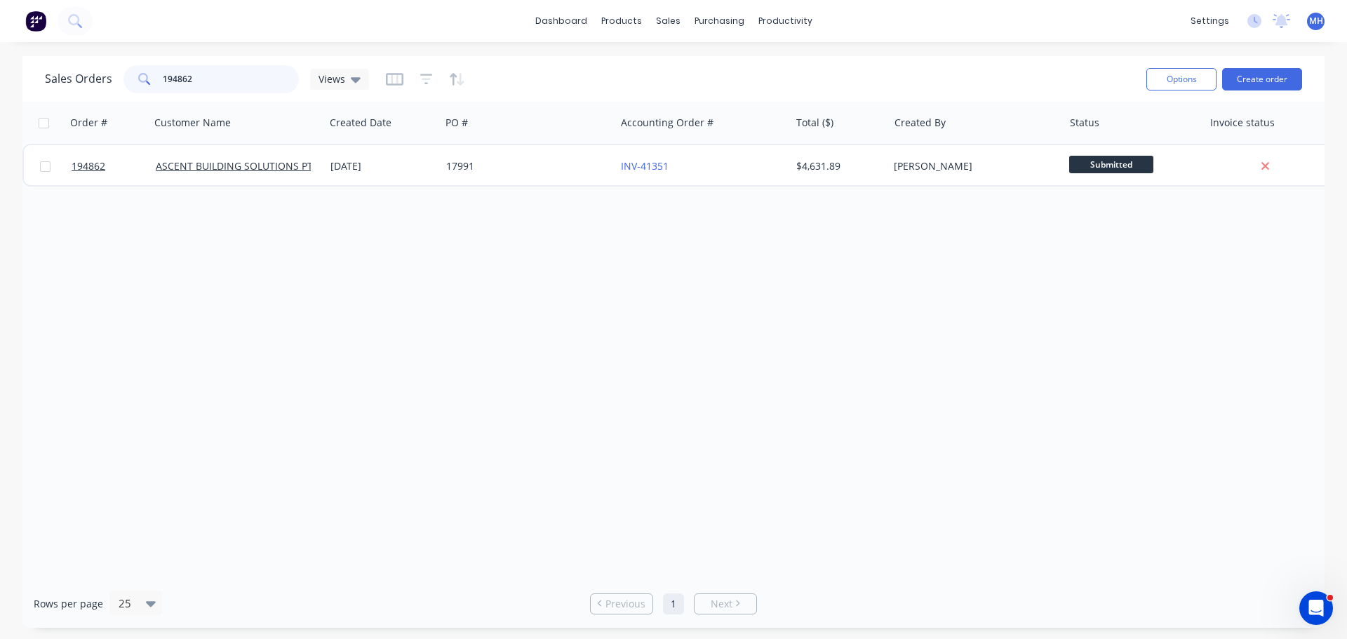
click at [261, 72] on input "194862" at bounding box center [231, 79] width 137 height 28
type input "194690"
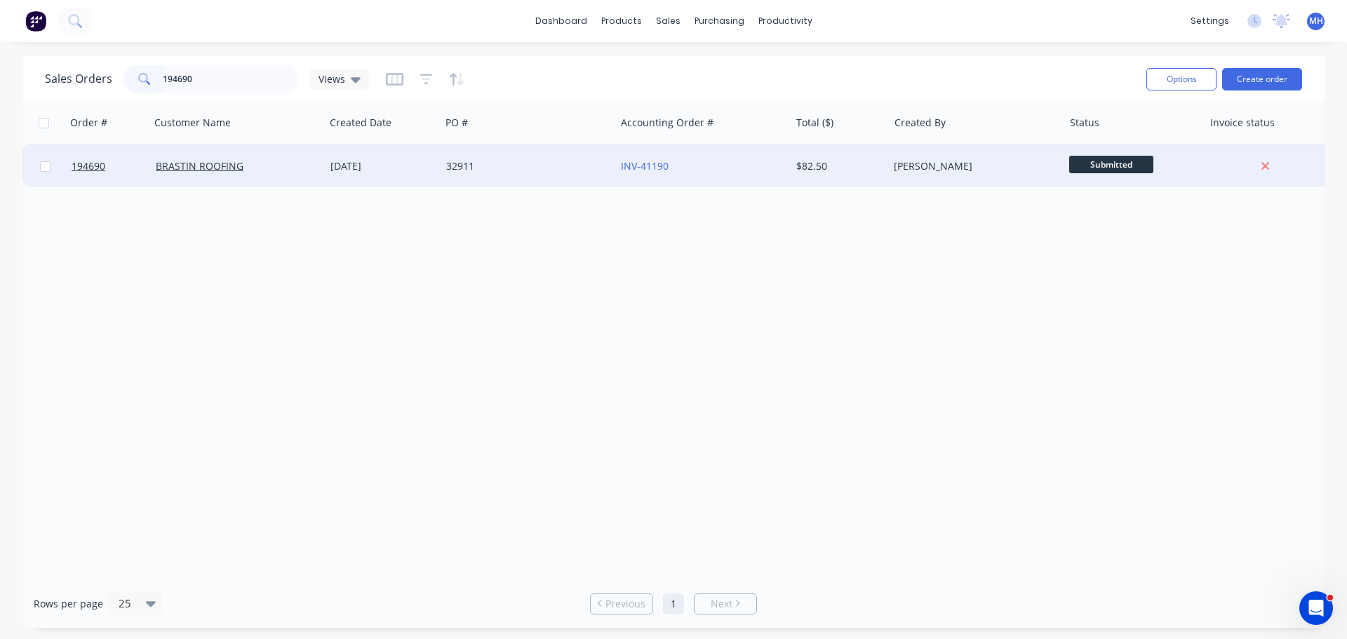
click at [494, 174] on div "32911" at bounding box center [527, 166] width 175 height 42
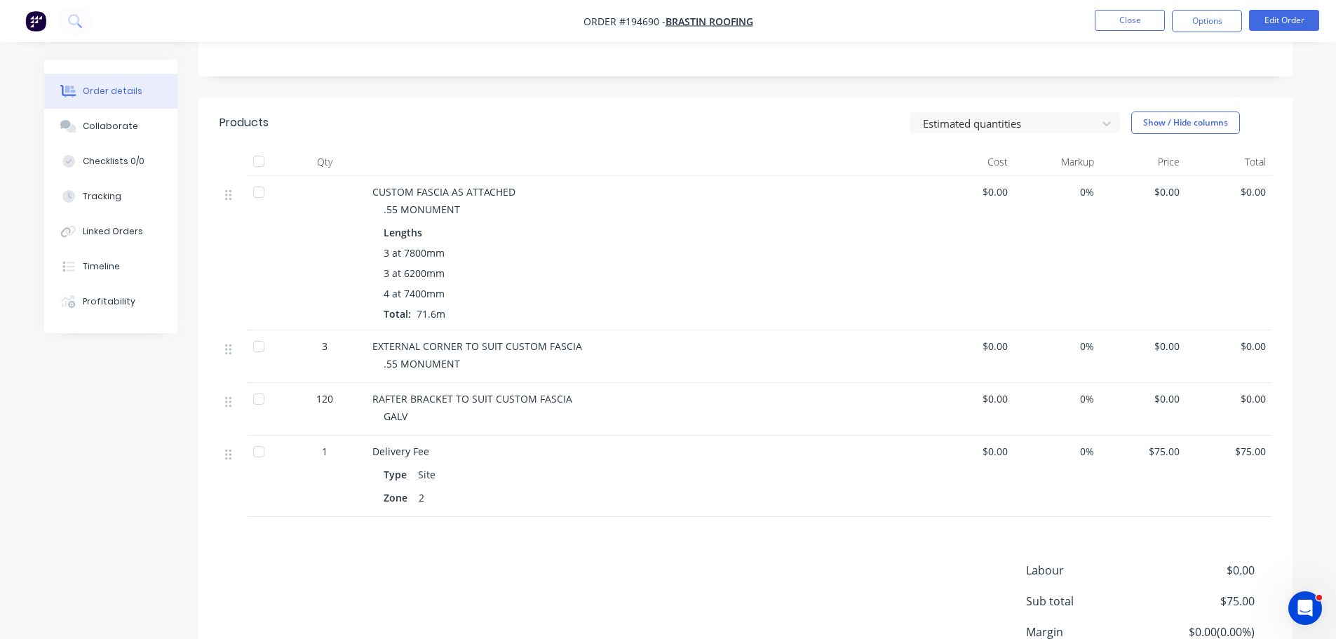
scroll to position [351, 0]
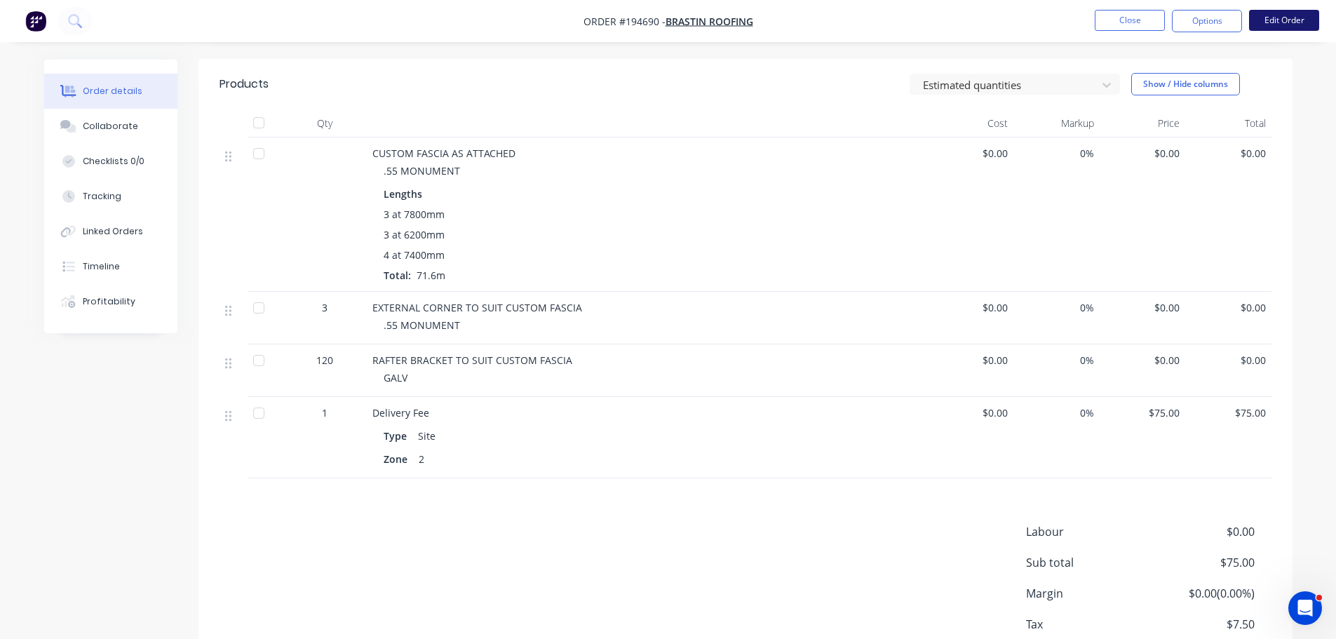
click at [1307, 19] on button "Edit Order" at bounding box center [1284, 20] width 70 height 21
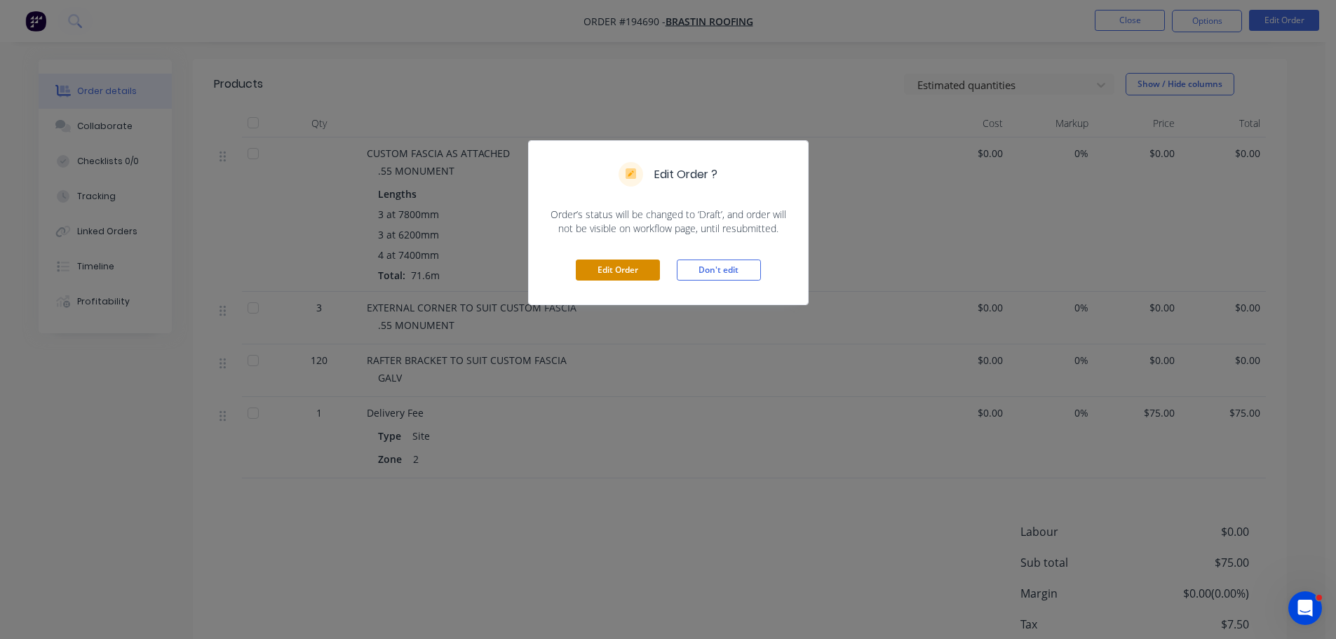
click at [619, 266] on button "Edit Order" at bounding box center [618, 269] width 84 height 21
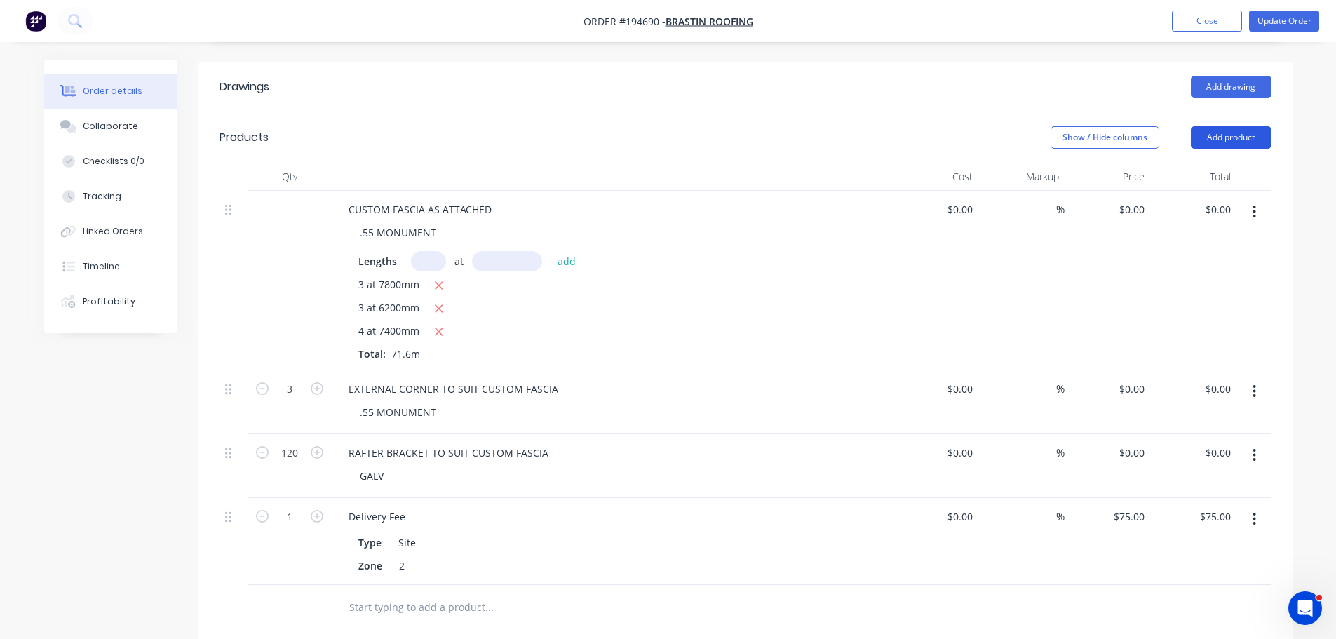
click at [1218, 126] on button "Add product" at bounding box center [1231, 137] width 81 height 22
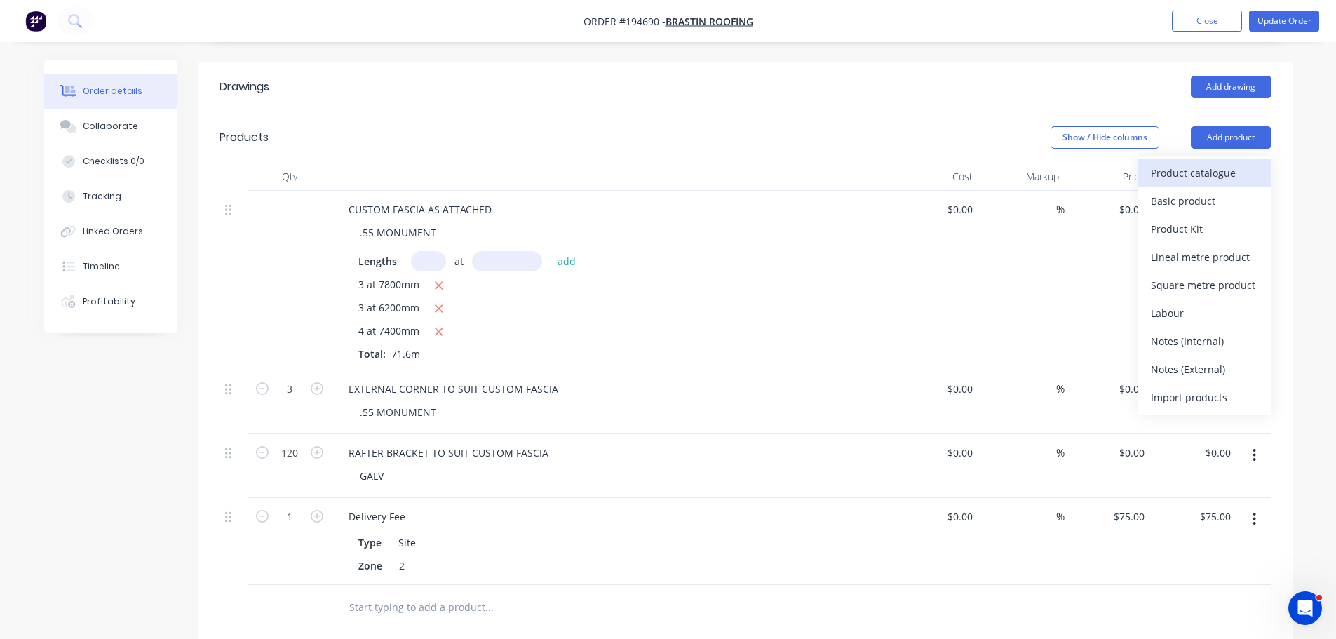
click at [1210, 163] on div "Product catalogue" at bounding box center [1205, 173] width 108 height 20
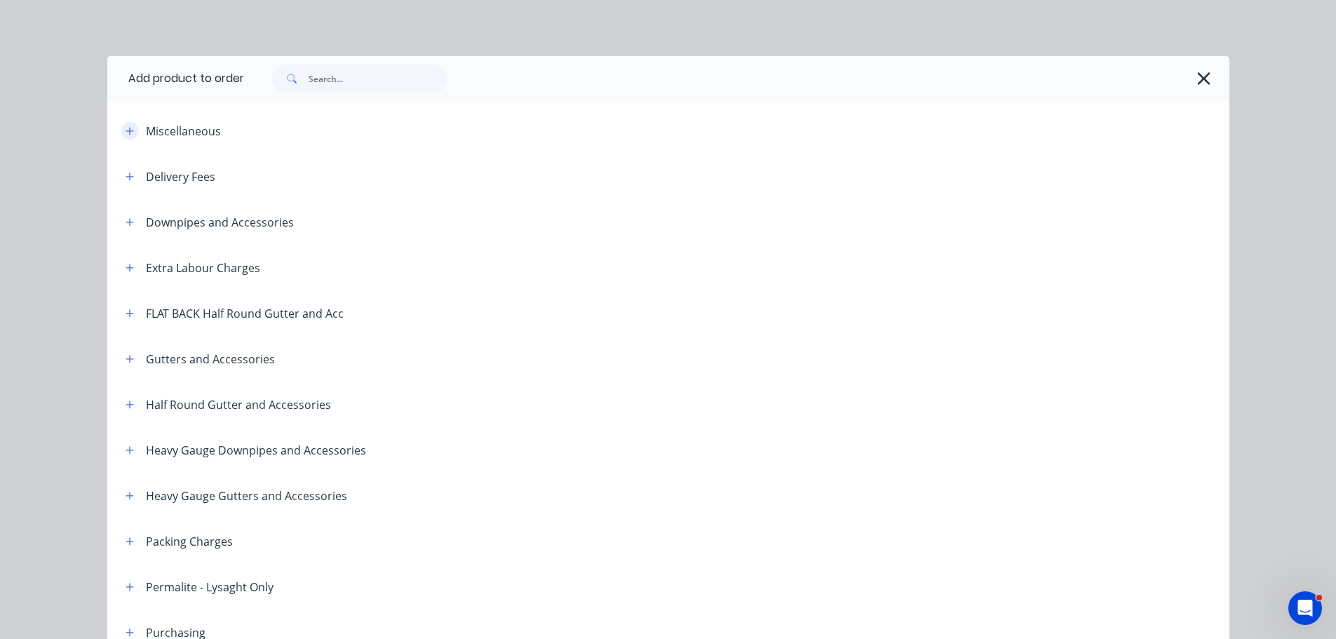
click at [121, 131] on button "button" at bounding box center [130, 131] width 18 height 18
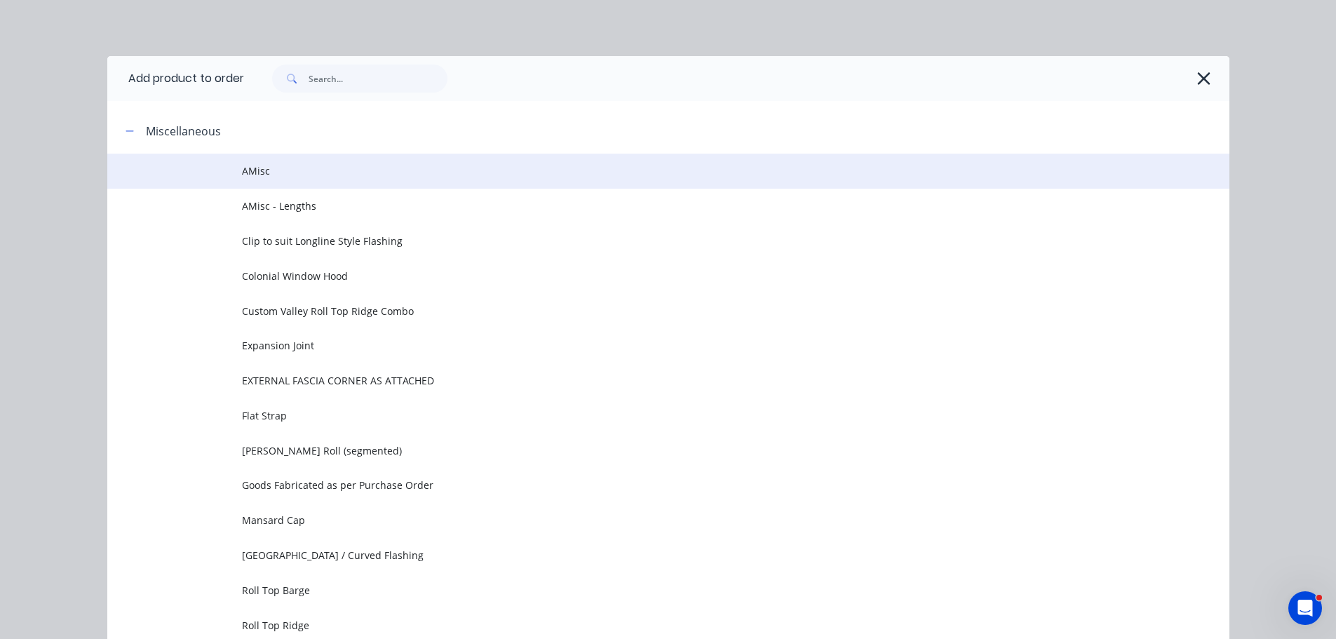
click at [193, 170] on td at bounding box center [174, 171] width 135 height 35
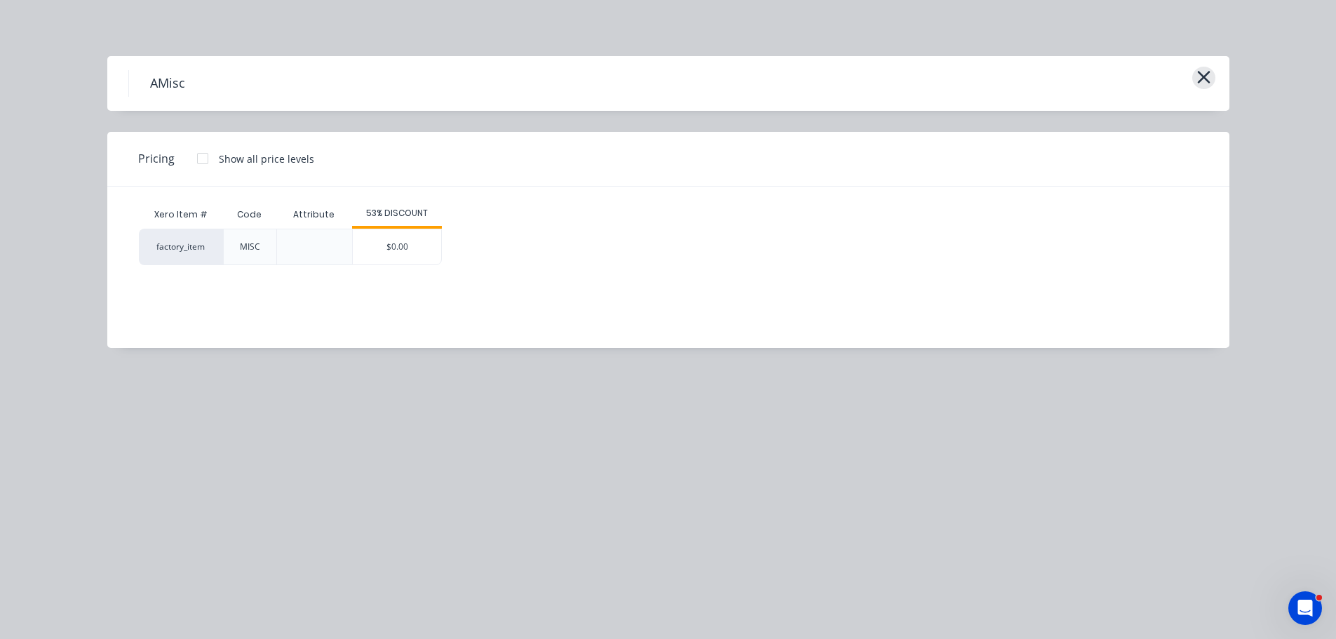
click at [1214, 80] on button "button" at bounding box center [1203, 78] width 23 height 22
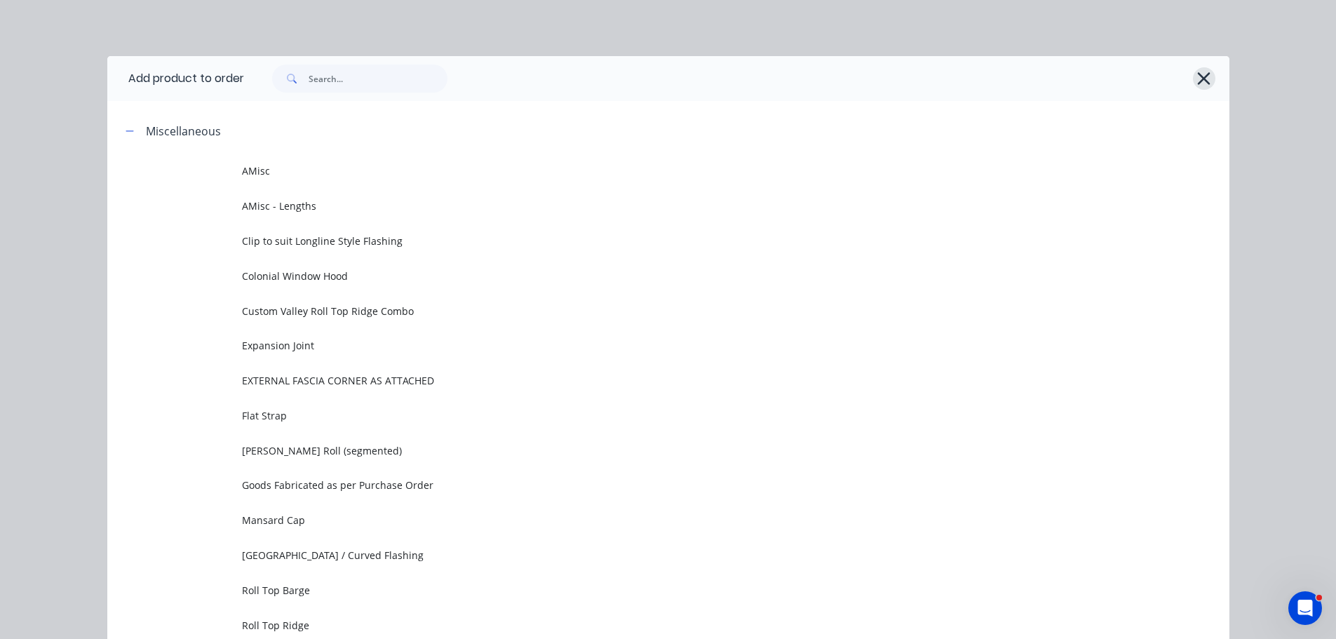
scroll to position [108, 0]
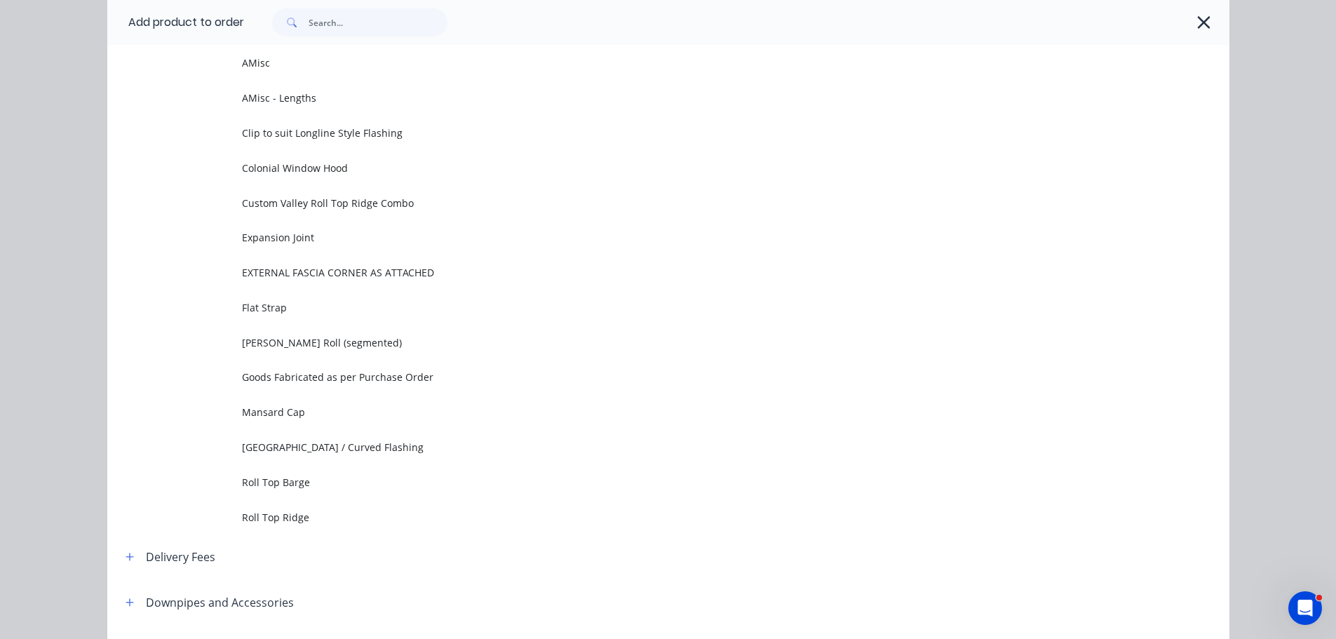
click at [1209, 17] on div at bounding box center [729, 22] width 971 height 28
click at [1208, 20] on button "button" at bounding box center [1204, 22] width 22 height 22
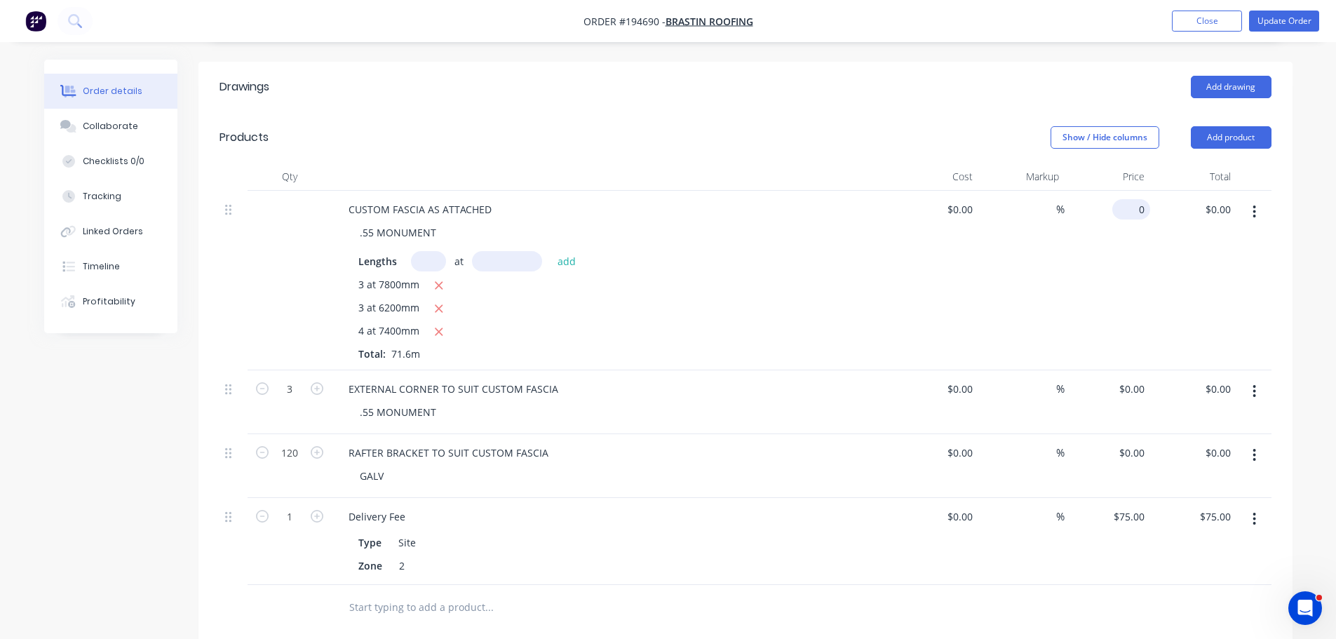
click at [1142, 199] on input "0" at bounding box center [1134, 209] width 32 height 20
type input "$29.39"
type input "$2,104.32"
click at [823, 126] on div "Show / Hide columns Add product" at bounding box center [857, 137] width 828 height 22
click at [1216, 126] on button "Add product" at bounding box center [1231, 137] width 81 height 22
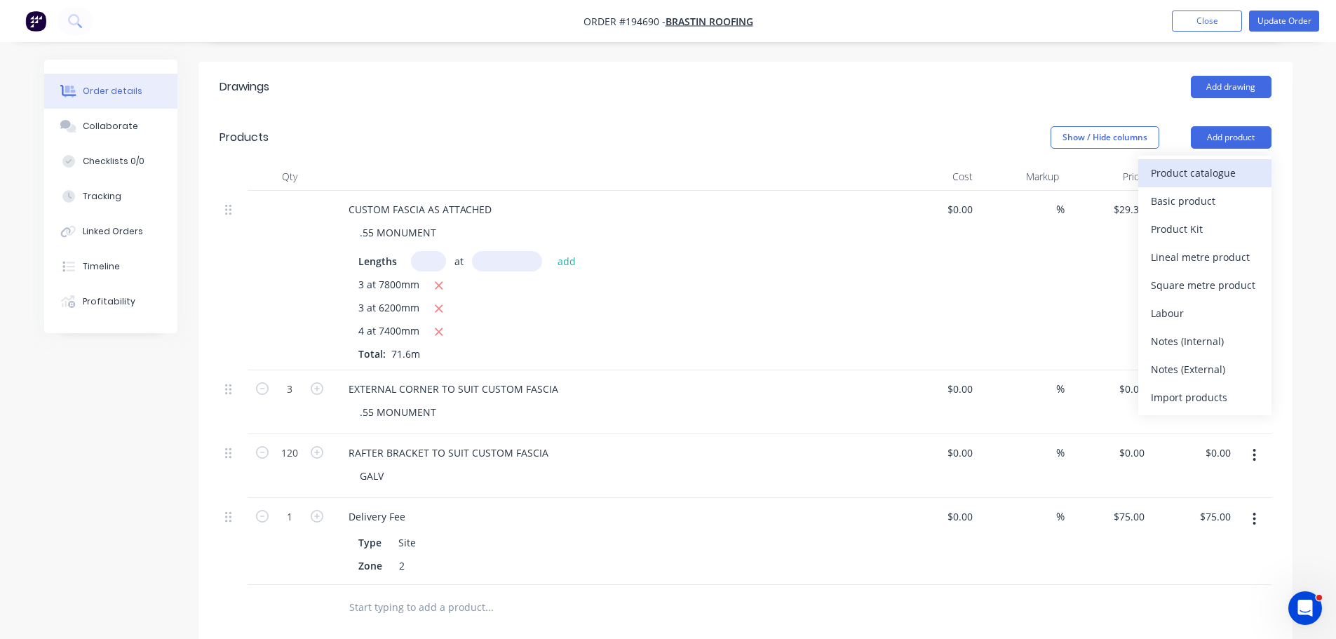
click at [1220, 163] on div "Product catalogue" at bounding box center [1205, 173] width 108 height 20
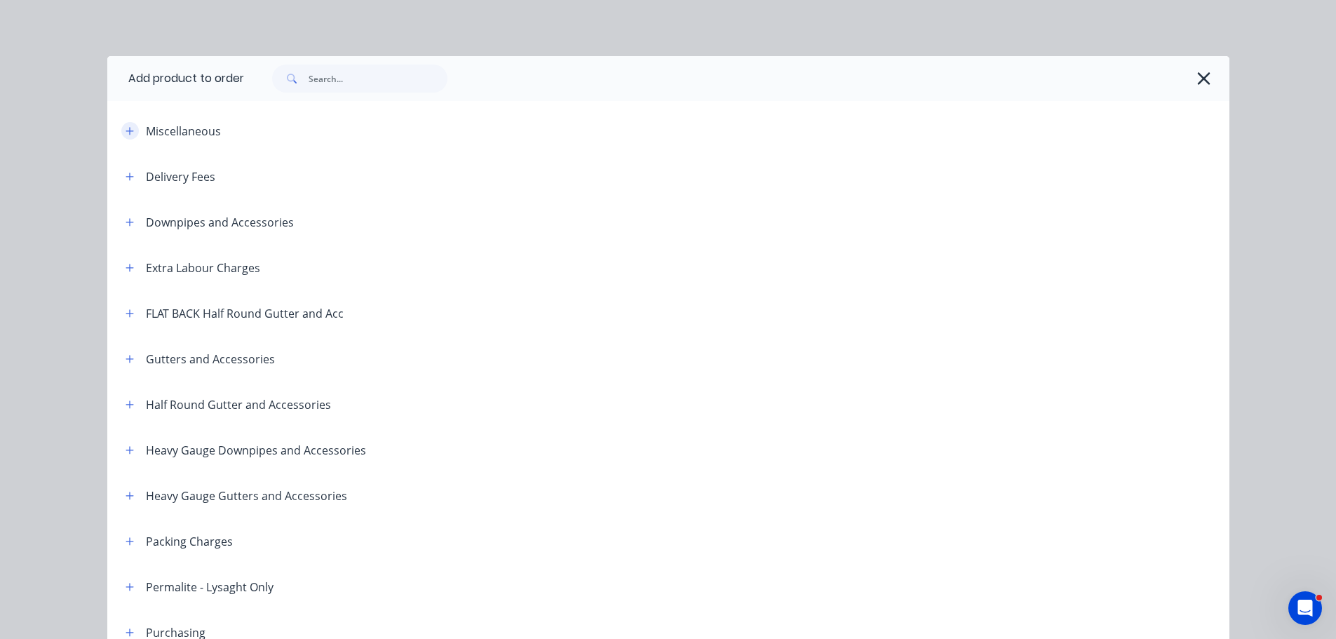
click at [124, 124] on button "button" at bounding box center [130, 131] width 18 height 18
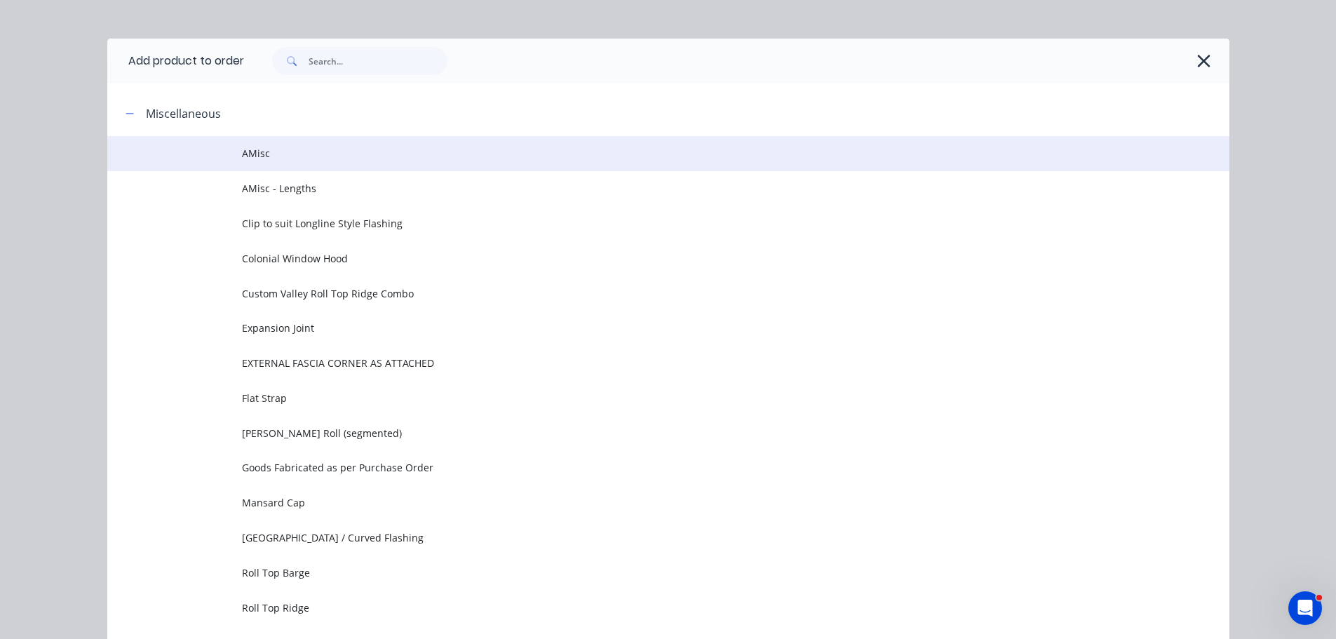
scroll to position [0, 0]
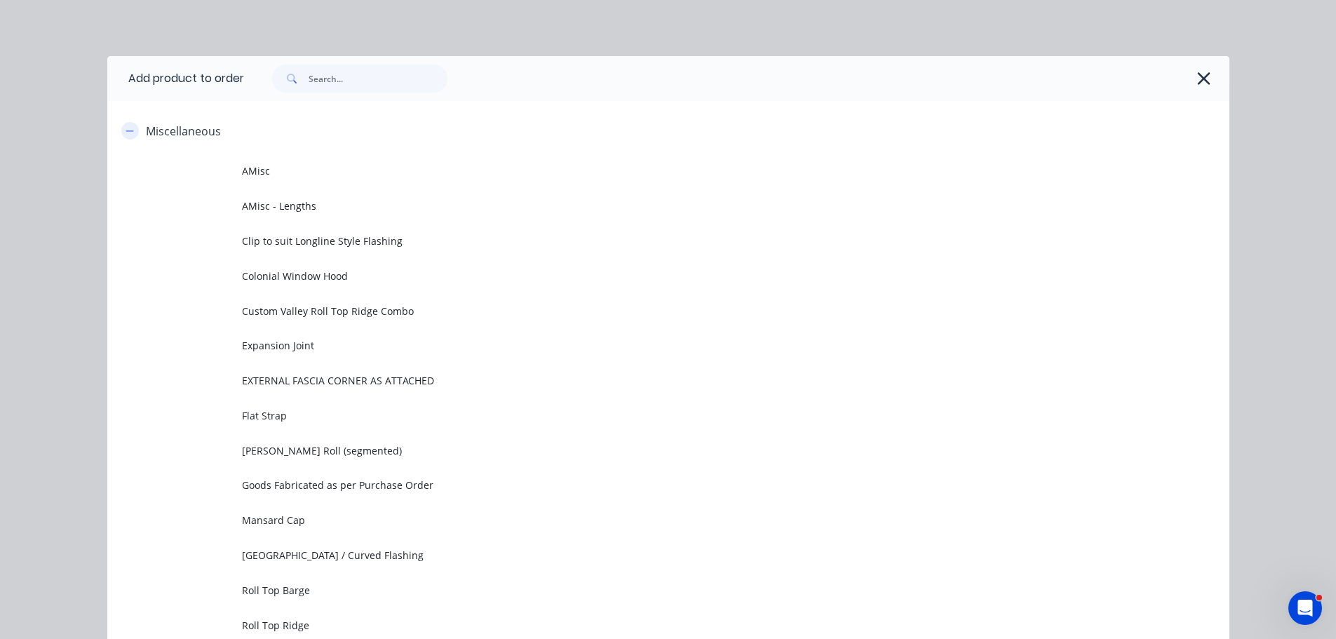
click at [126, 133] on icon "button" at bounding box center [130, 131] width 8 height 10
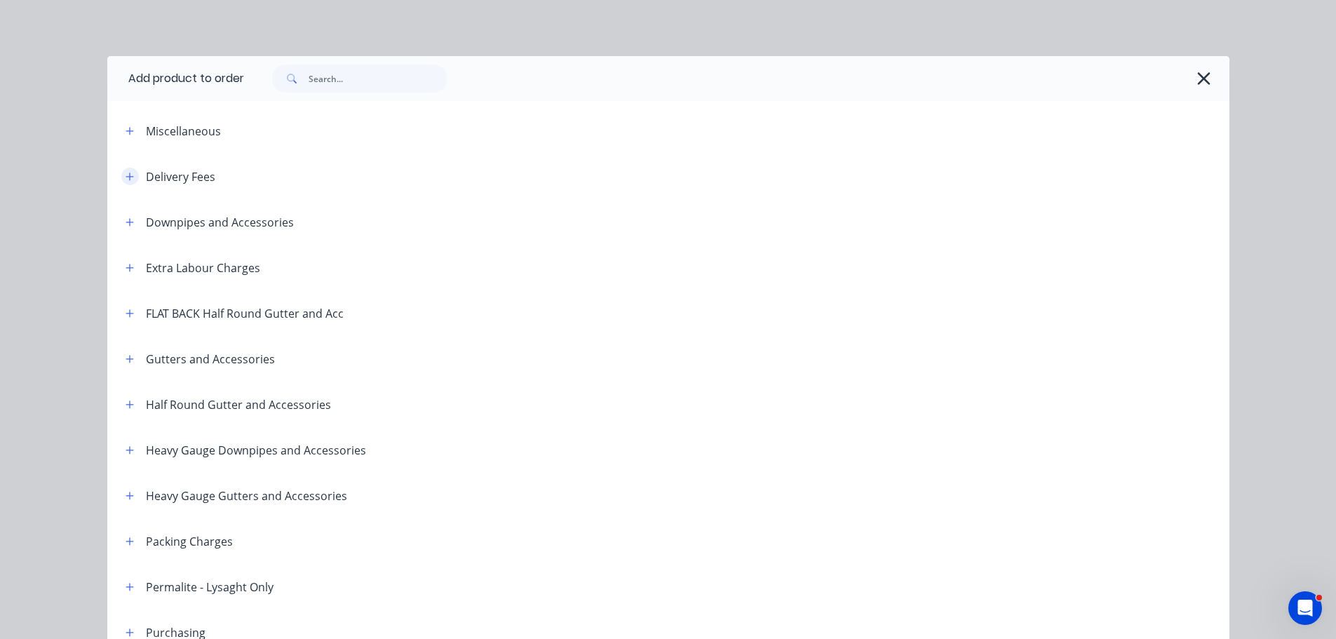
click at [126, 178] on icon "button" at bounding box center [130, 177] width 8 height 10
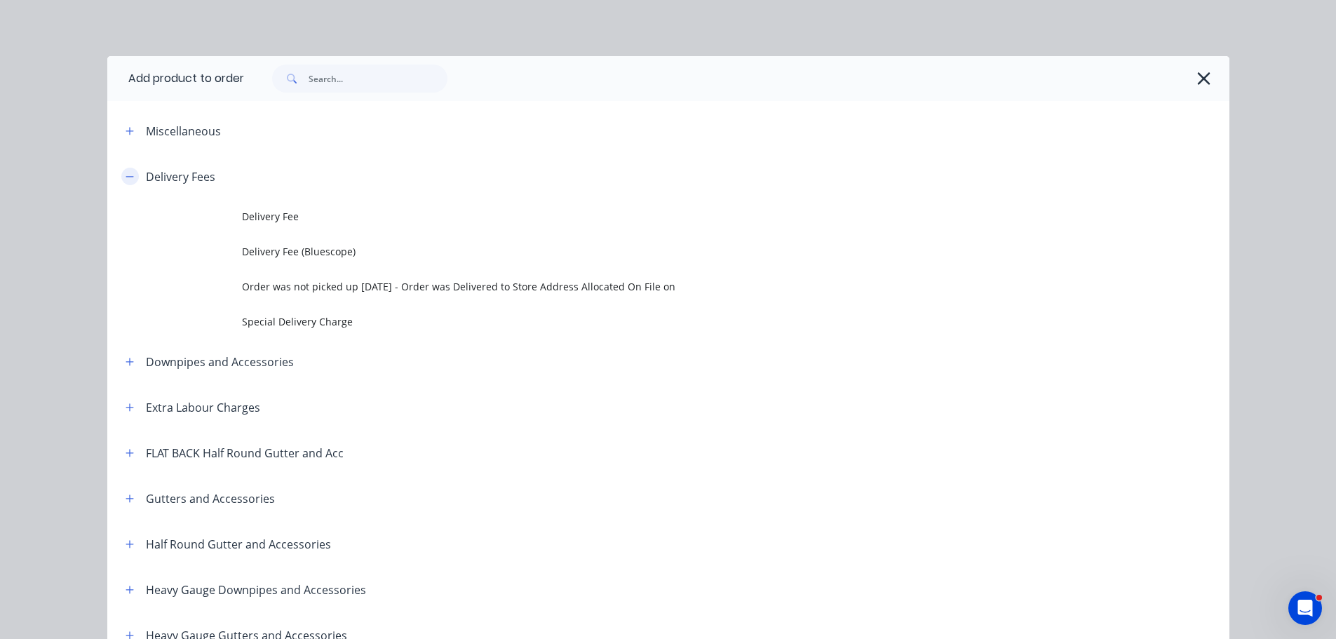
click at [126, 178] on icon "button" at bounding box center [130, 177] width 8 height 10
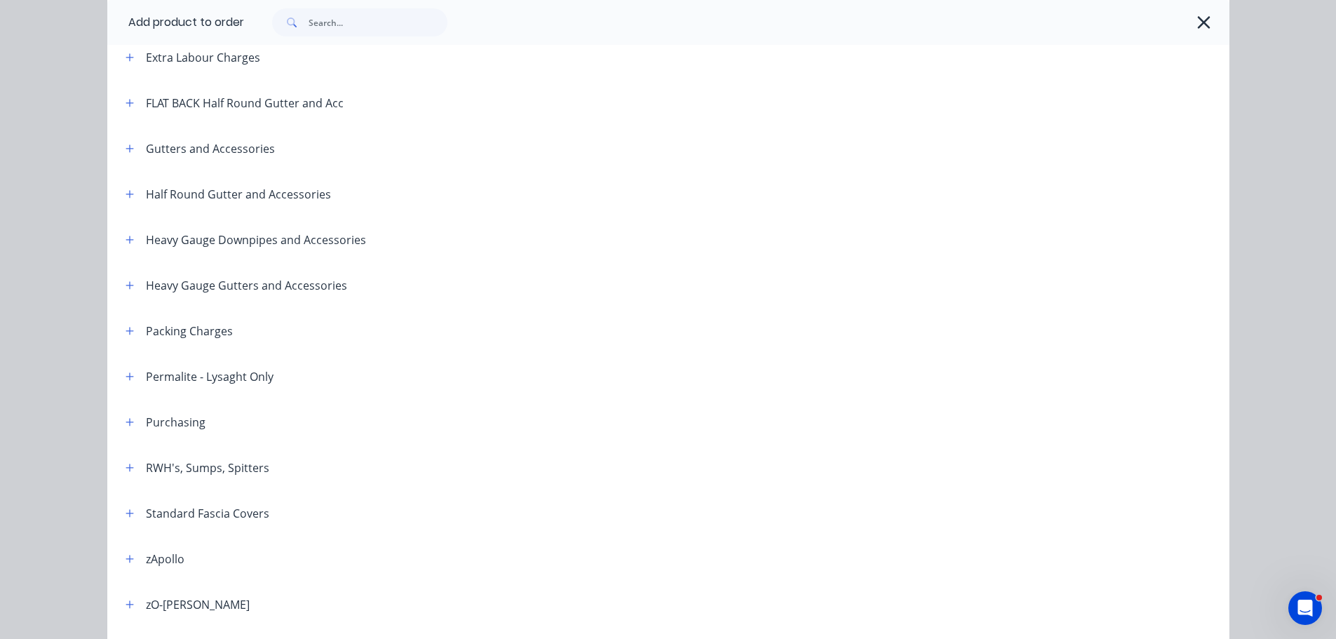
scroll to position [281, 0]
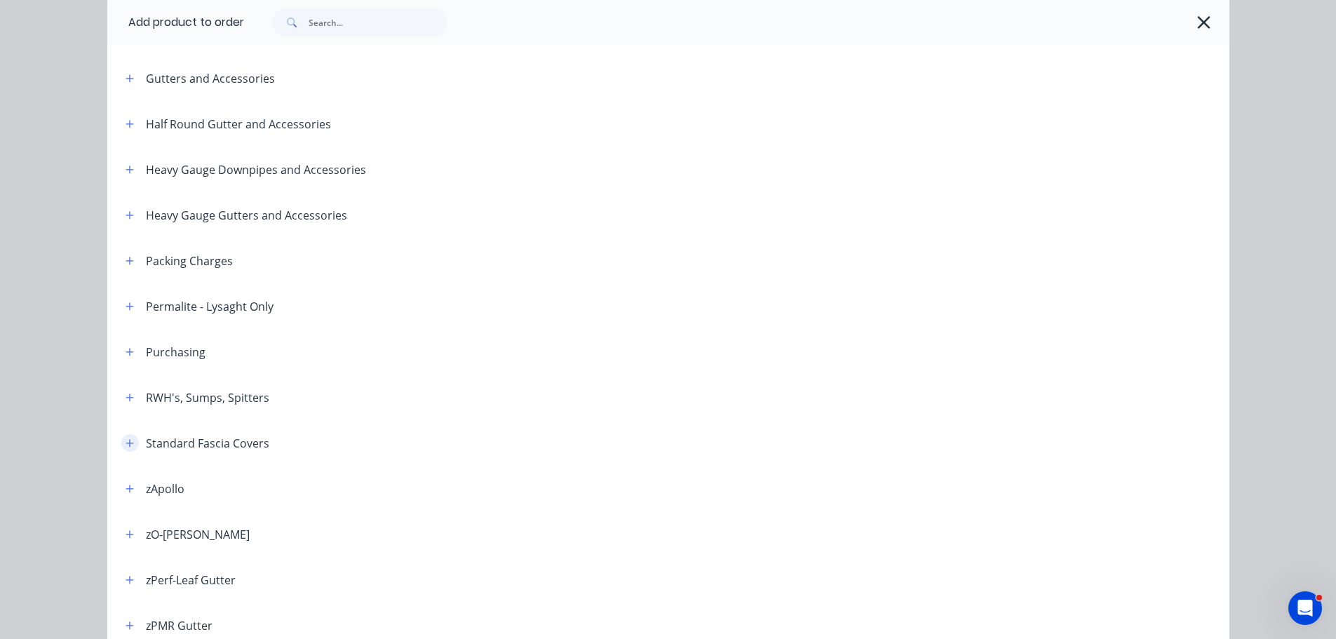
click at [128, 436] on button "button" at bounding box center [130, 443] width 18 height 18
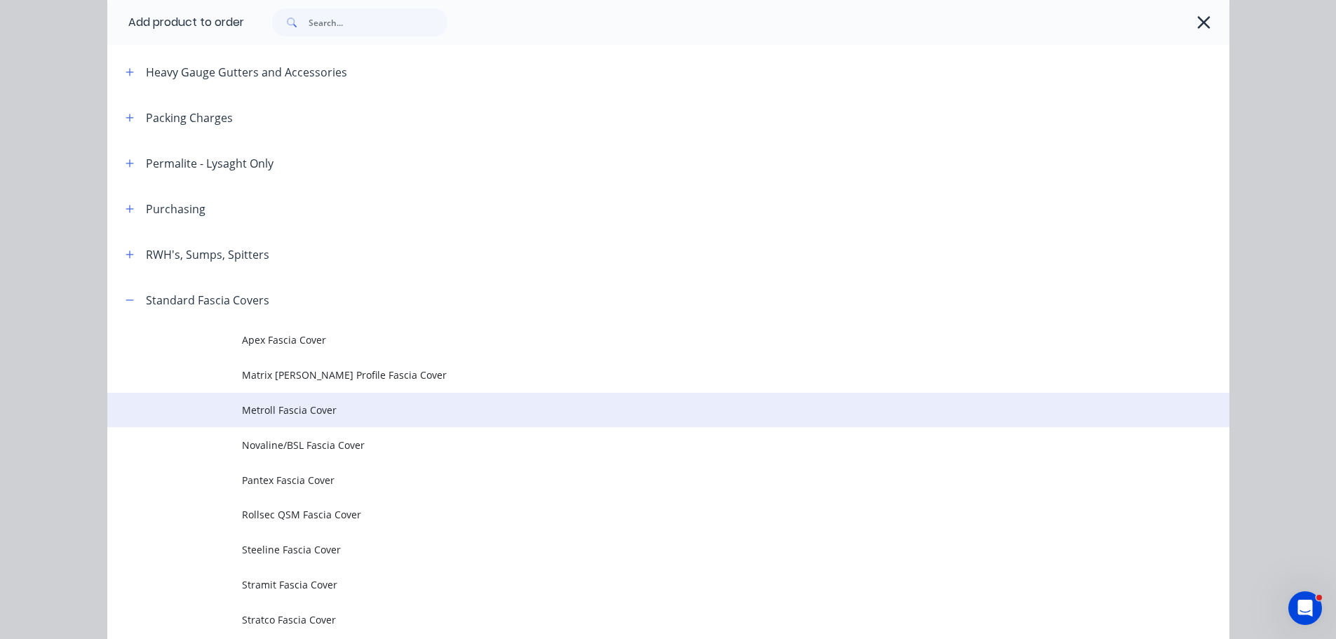
scroll to position [491, 0]
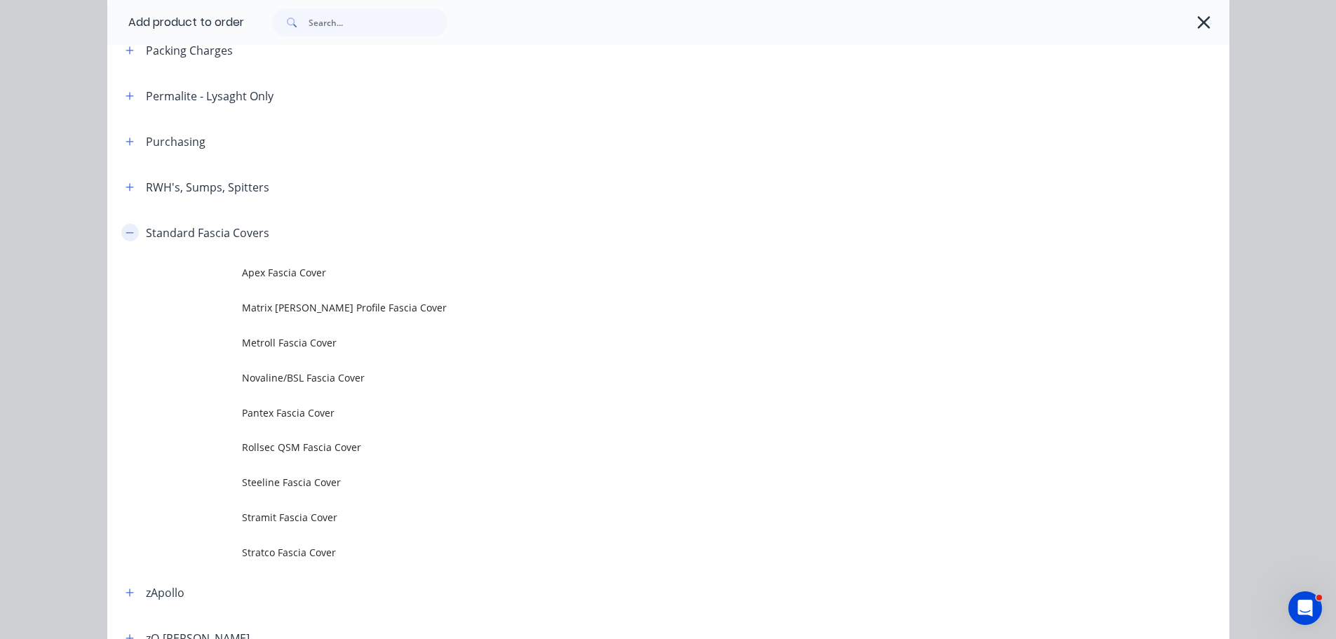
click at [121, 232] on button "button" at bounding box center [130, 233] width 18 height 18
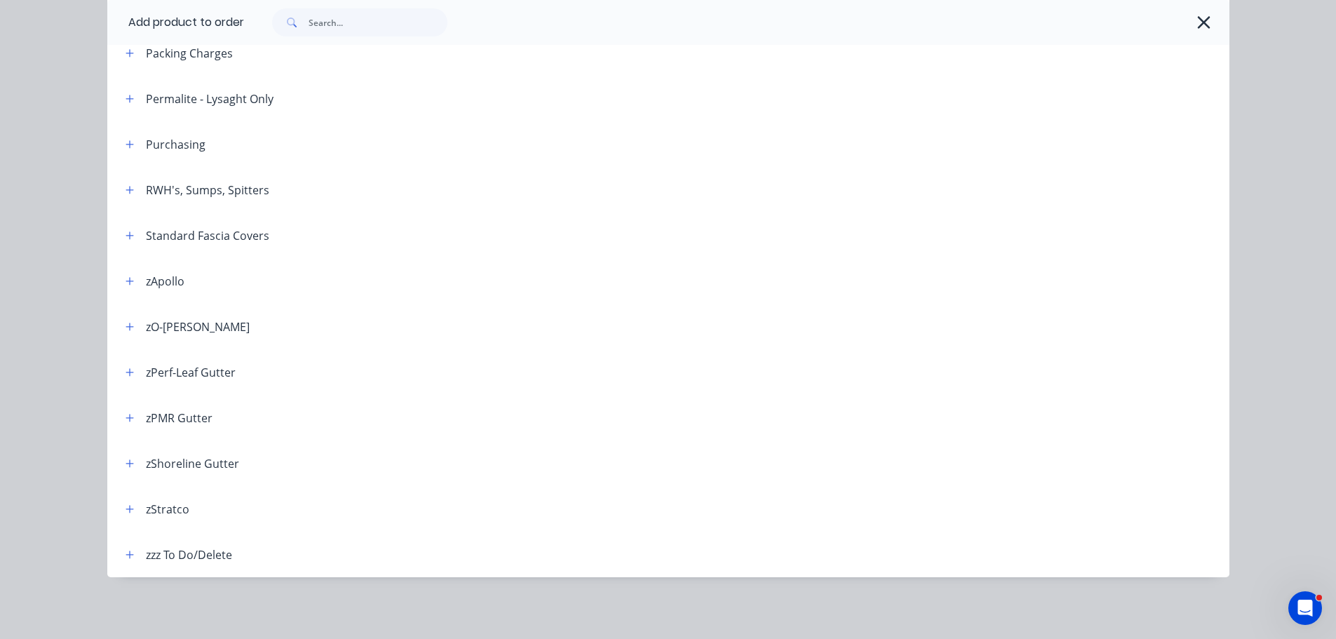
scroll to position [488, 0]
click at [1198, 20] on icon "button" at bounding box center [1204, 22] width 13 height 13
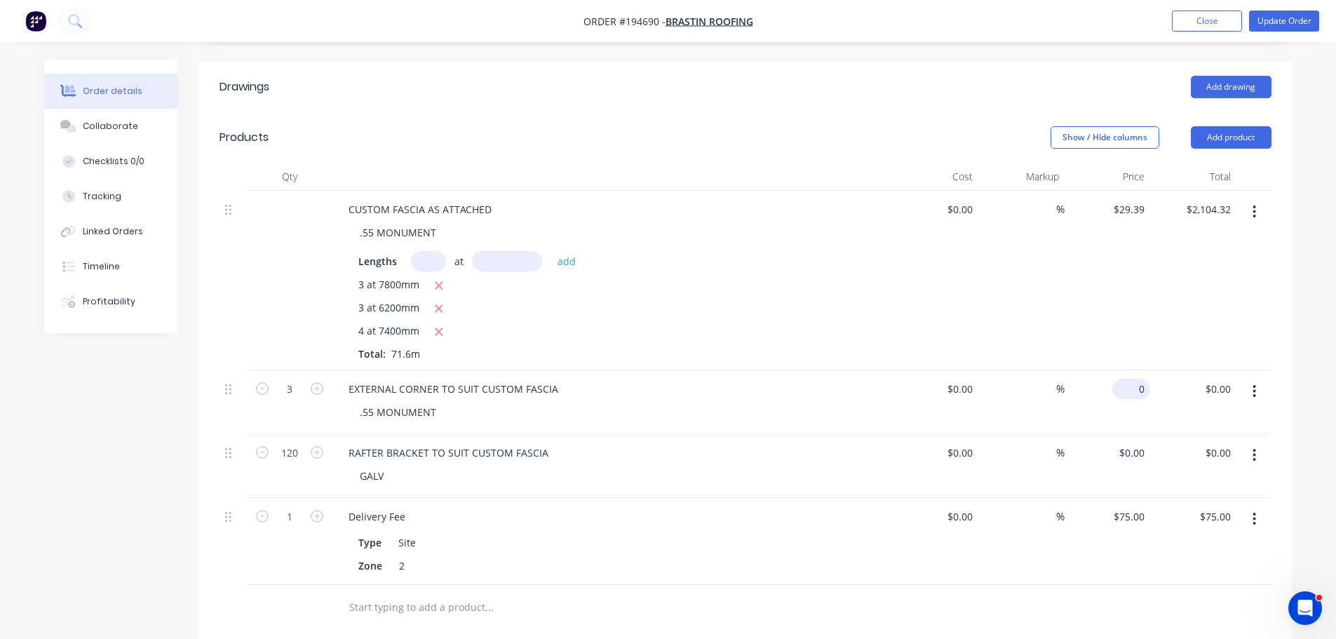
click at [1133, 379] on div "0 $0.00" at bounding box center [1131, 389] width 38 height 20
type input "$12.26"
type input "$36.78"
click at [157, 498] on div "Created by Hayden Created 03/10/25 Required 10/10/25 Assigned to Add team membe…" at bounding box center [668, 348] width 1248 height 1279
click at [1138, 443] on input "0" at bounding box center [1134, 453] width 32 height 20
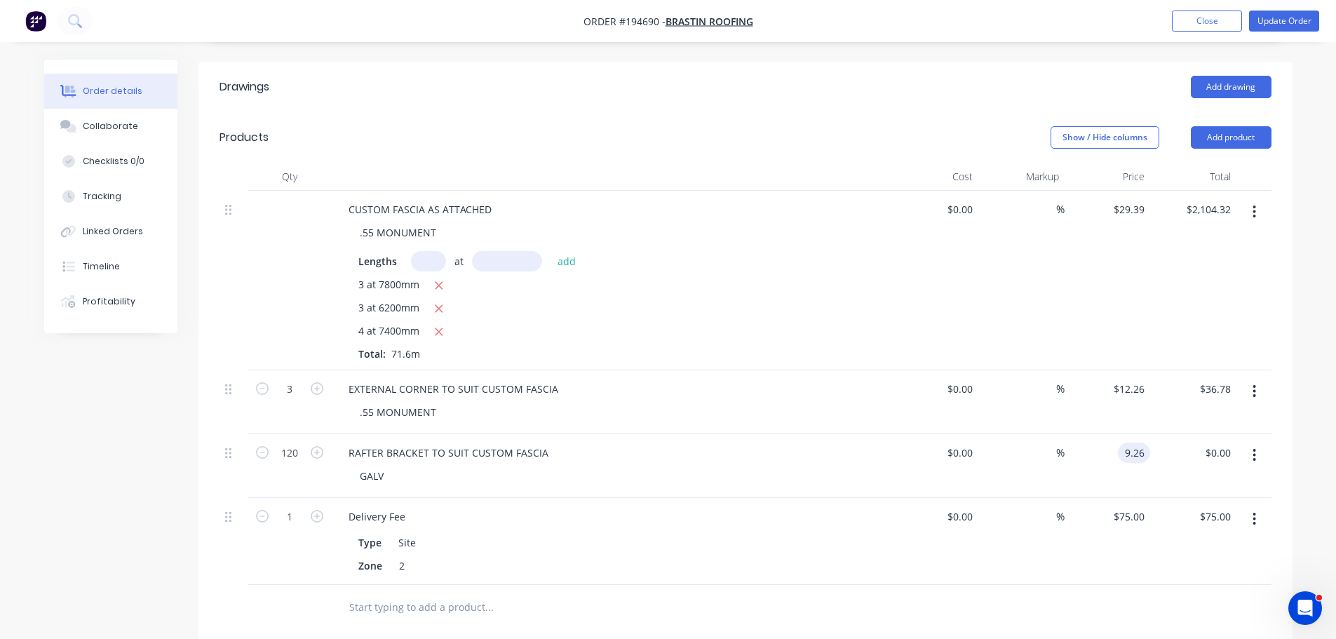
type input "$9.26"
type input "$1,111.20"
click at [1301, 336] on div "Order details Collaborate Checklists 0/0 Tracking Linked Orders Timeline Profit…" at bounding box center [668, 348] width 1276 height 1279
click at [1297, 25] on button "Update Order" at bounding box center [1284, 21] width 70 height 21
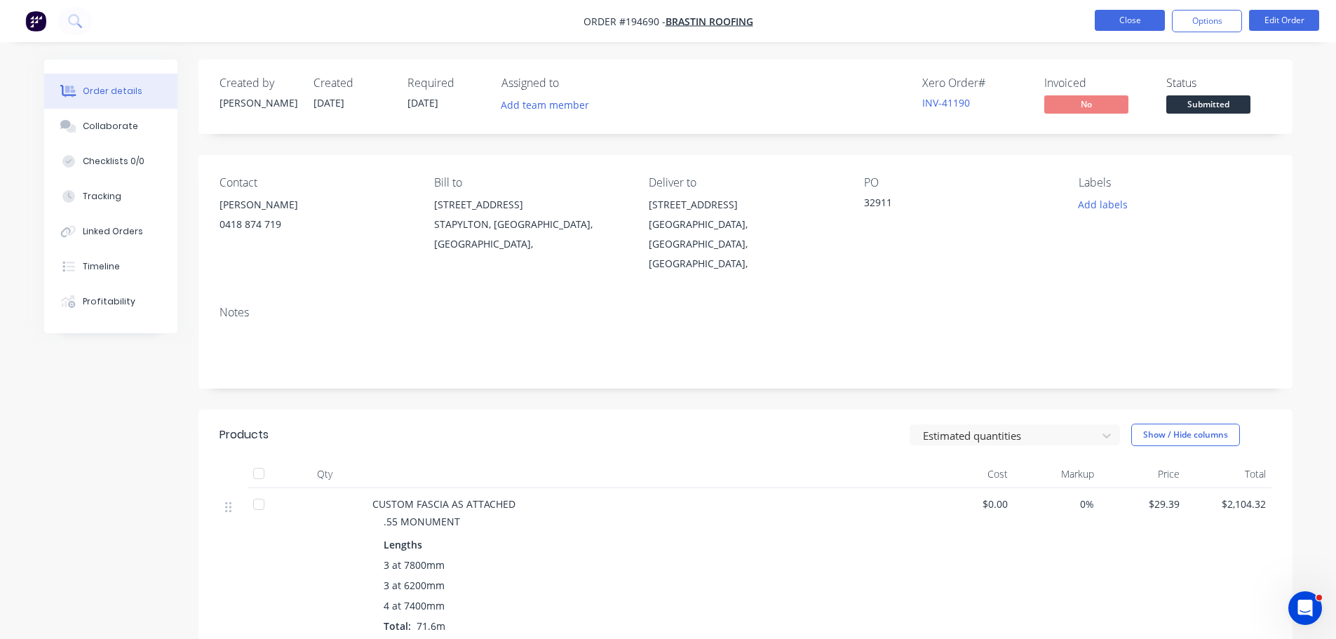
click at [1143, 30] on button "Close" at bounding box center [1130, 20] width 70 height 21
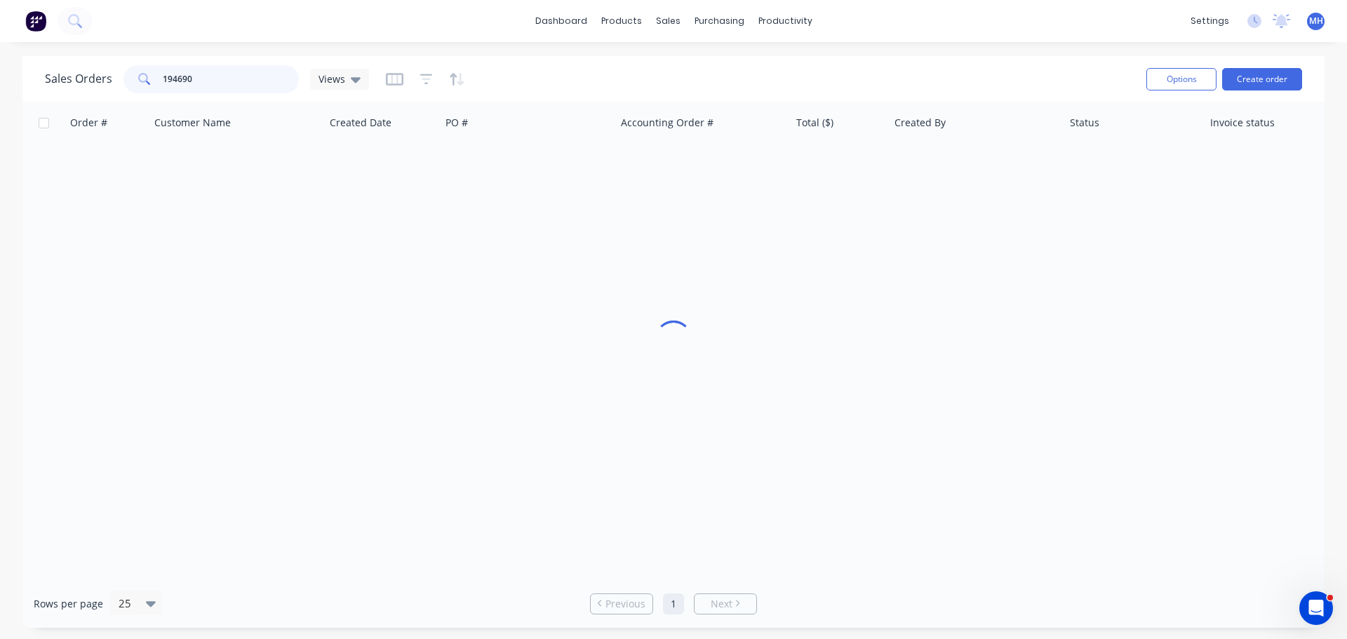
click at [201, 90] on input "194690" at bounding box center [231, 79] width 137 height 28
click at [187, 79] on input "1948962" at bounding box center [231, 79] width 137 height 28
type input "194892"
click at [527, 80] on div "Sales Orders 194892 Views" at bounding box center [590, 79] width 1090 height 34
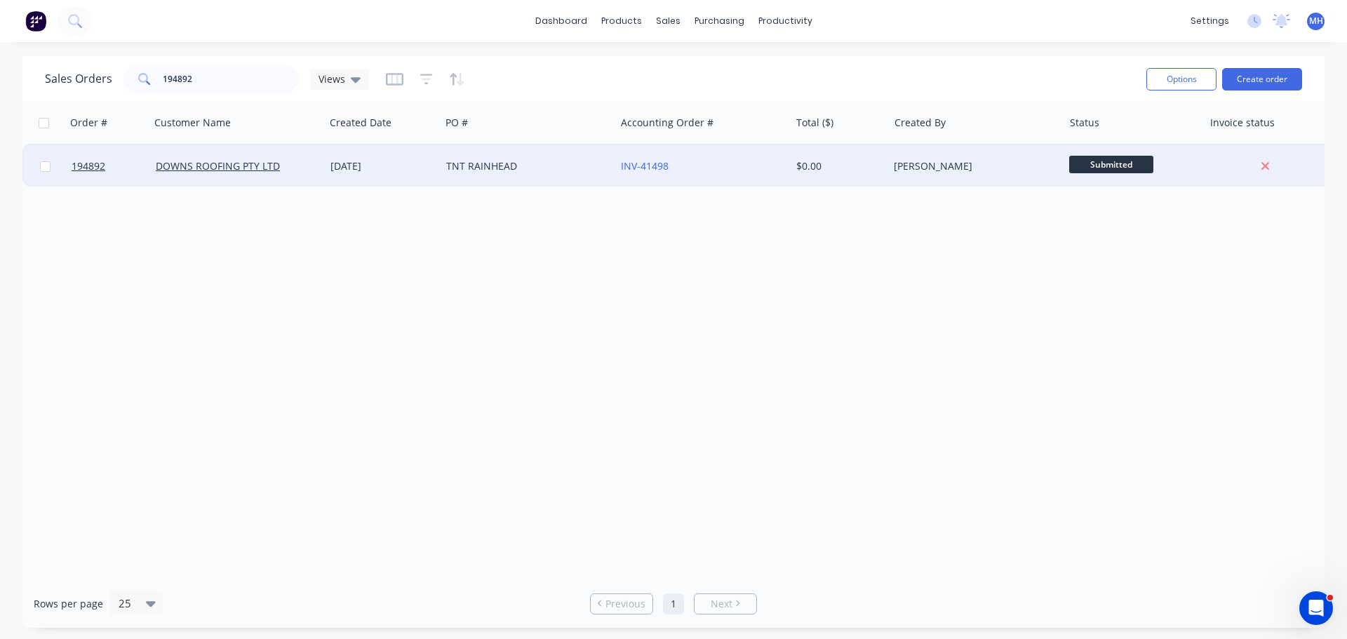
click at [450, 163] on div "TNT RAINHEAD" at bounding box center [524, 166] width 156 height 14
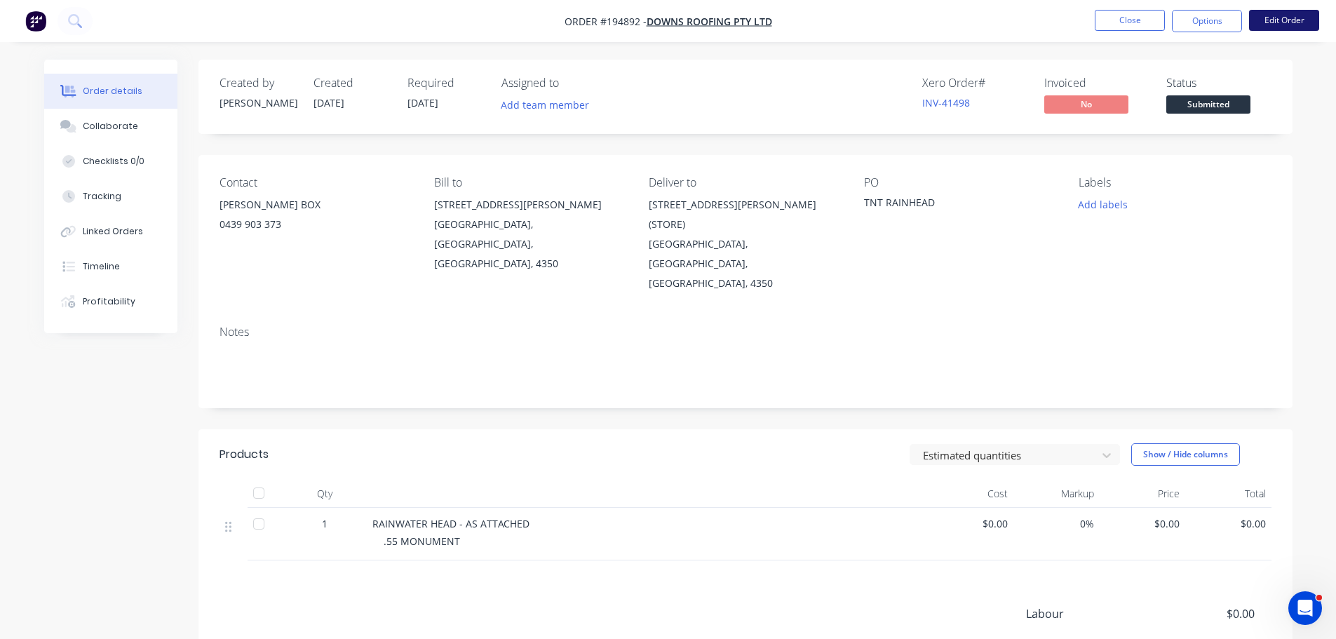
click at [1281, 15] on button "Edit Order" at bounding box center [1284, 20] width 70 height 21
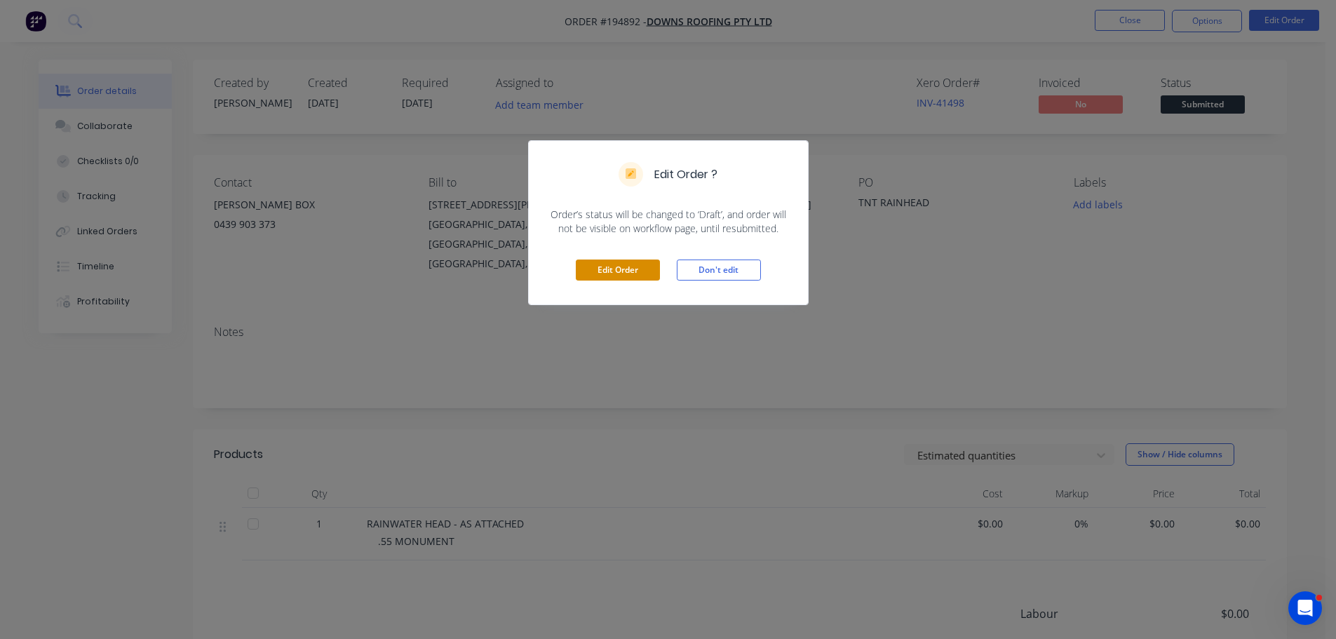
click at [648, 278] on button "Edit Order" at bounding box center [618, 269] width 84 height 21
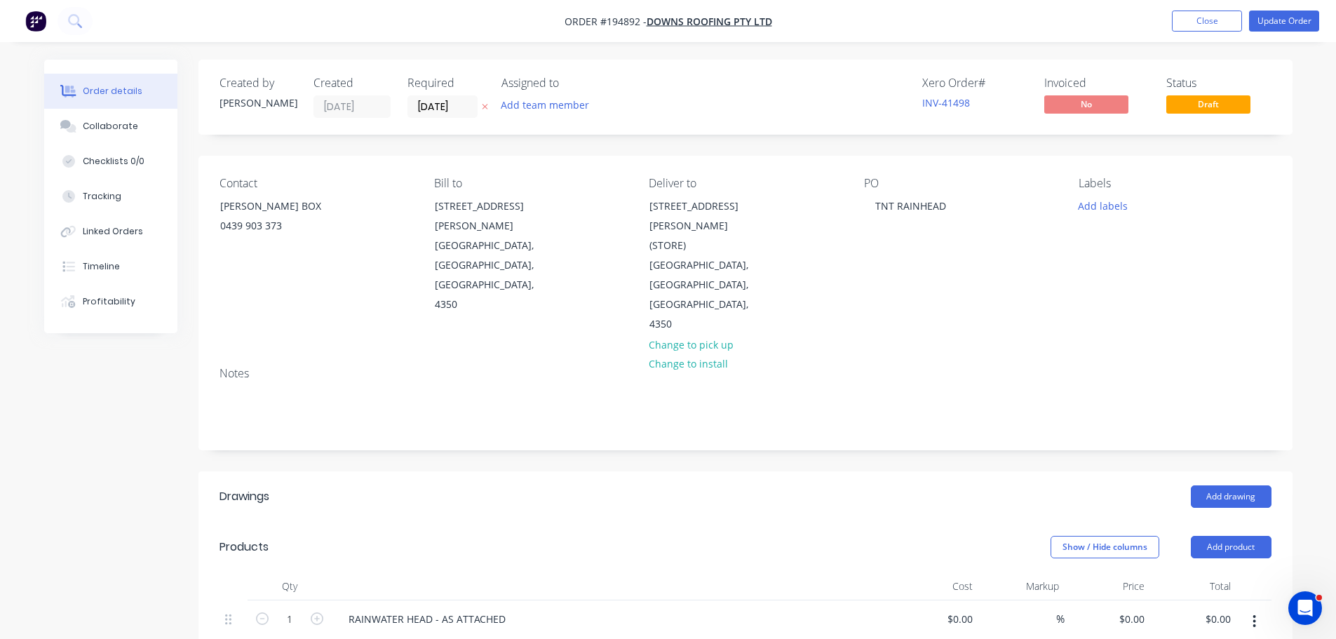
click at [764, 485] on div "Add drawing" at bounding box center [857, 496] width 828 height 22
drag, startPoint x: 1234, startPoint y: 490, endPoint x: 1232, endPoint y: 504, distance: 15.0
click at [1234, 536] on button "Add product" at bounding box center [1231, 547] width 81 height 22
click at [1219, 572] on div "Product catalogue" at bounding box center [1205, 582] width 108 height 20
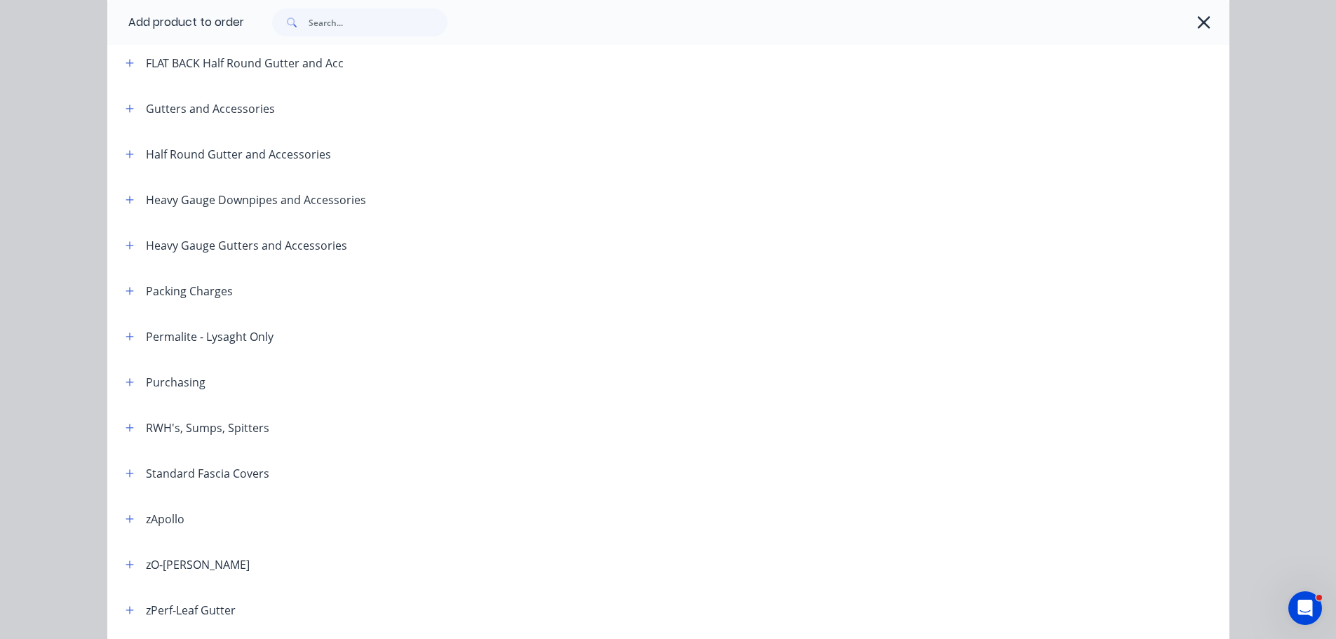
scroll to position [281, 0]
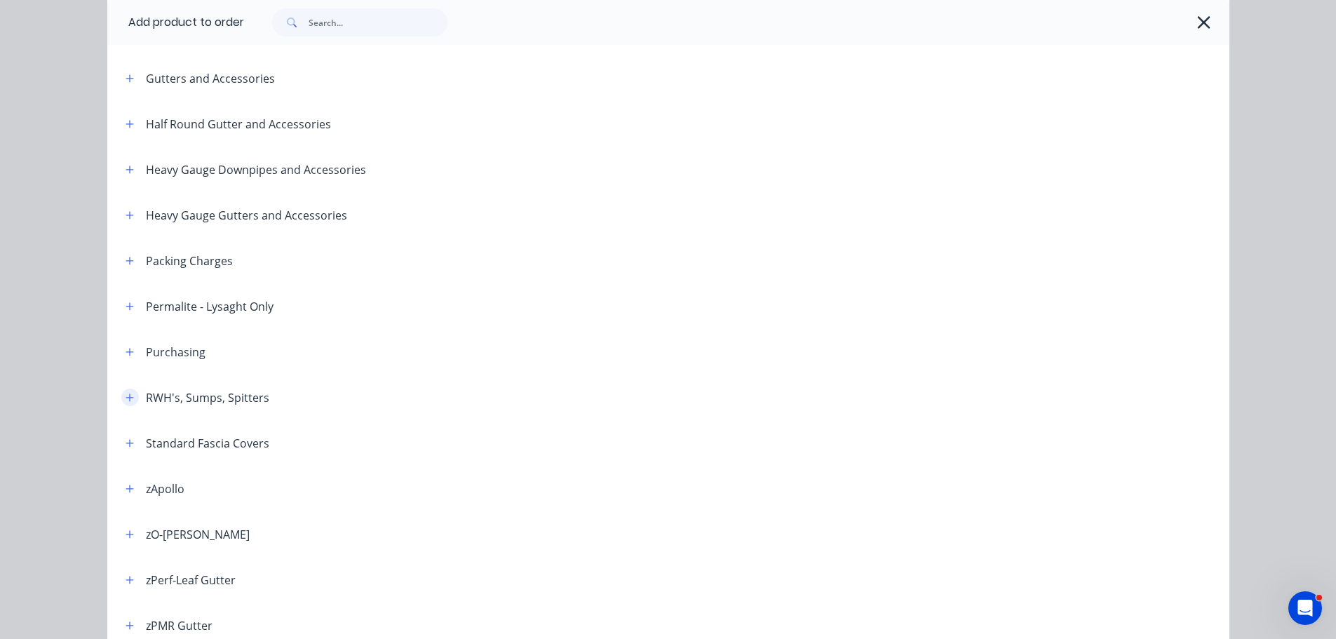
click at [126, 398] on icon "button" at bounding box center [130, 397] width 8 height 8
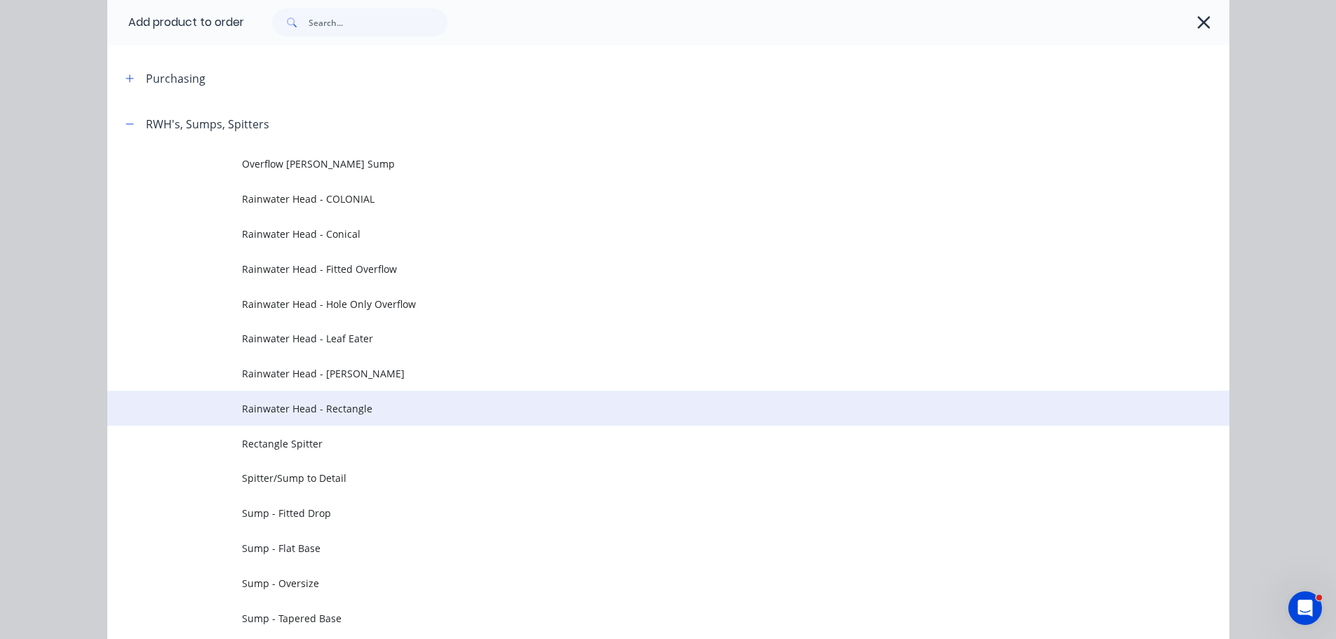
scroll to position [561, 0]
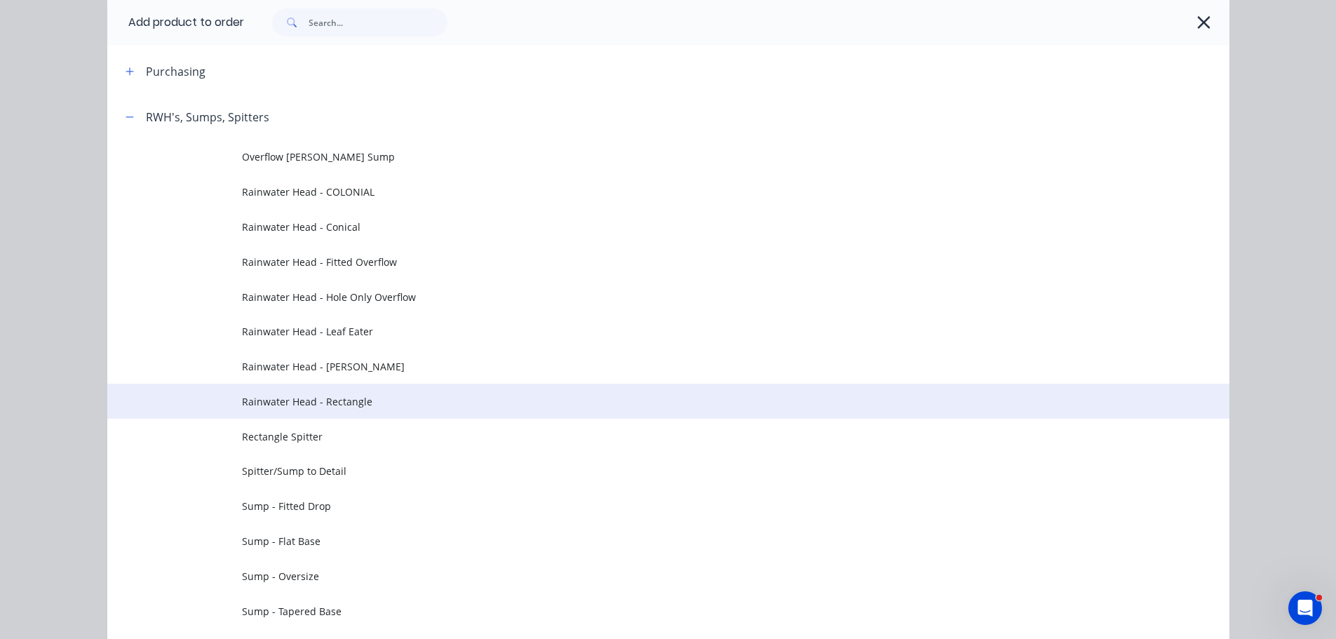
click at [292, 399] on span "Rainwater Head - Rectangle" at bounding box center [637, 401] width 790 height 15
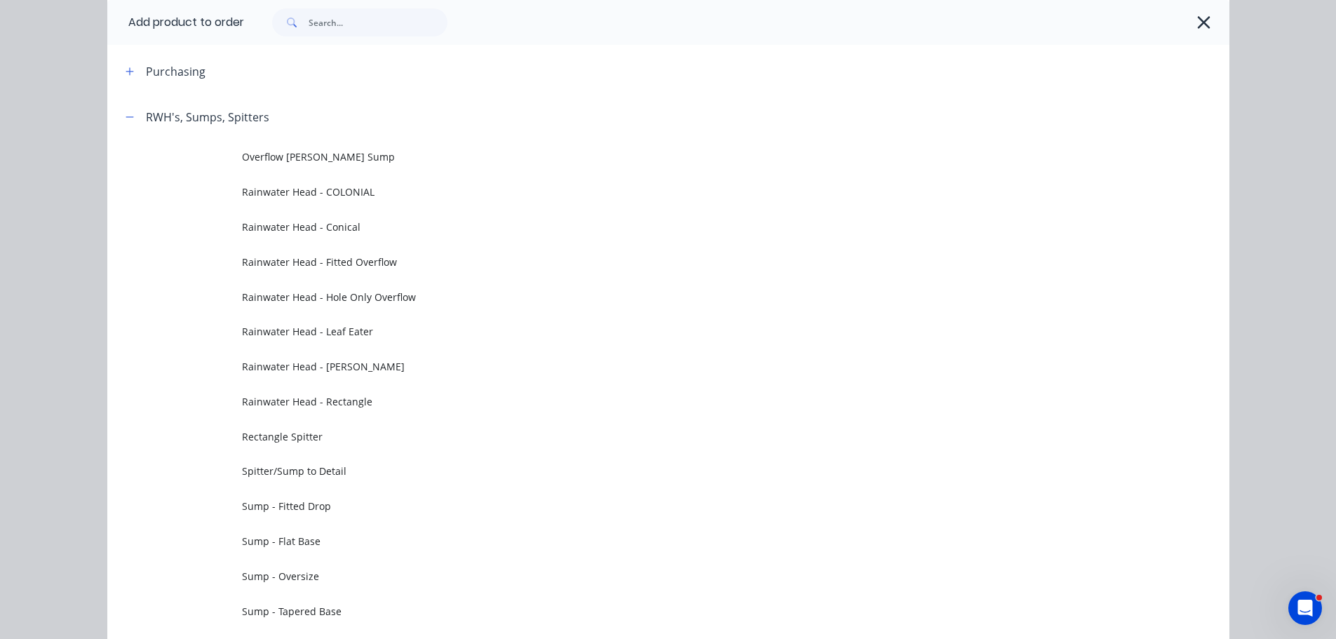
scroll to position [0, 0]
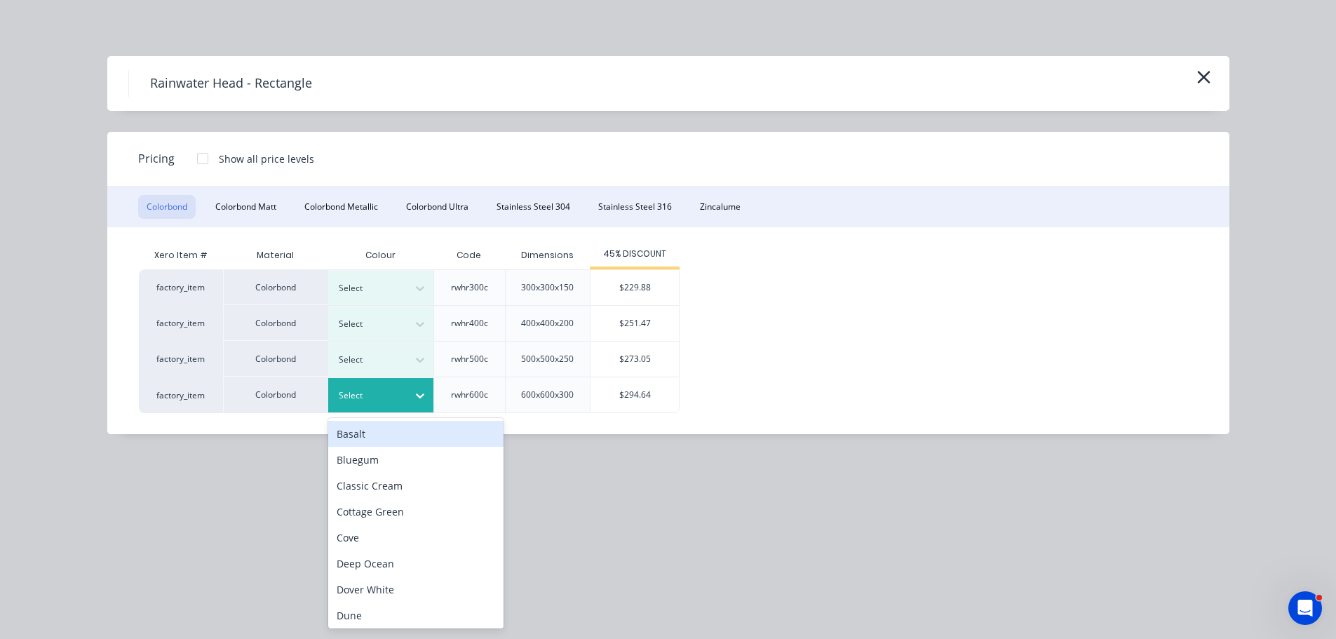
click at [381, 401] on div at bounding box center [370, 395] width 63 height 15
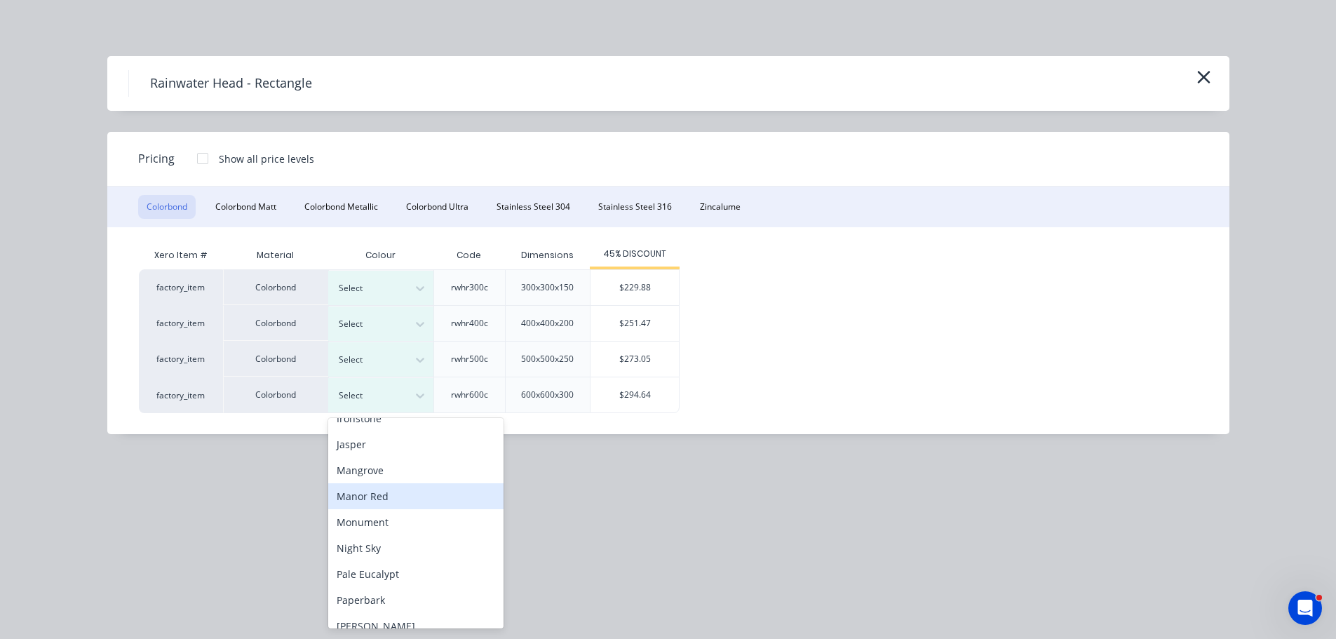
scroll to position [281, 0]
click at [406, 518] on div "Monument" at bounding box center [415, 517] width 175 height 26
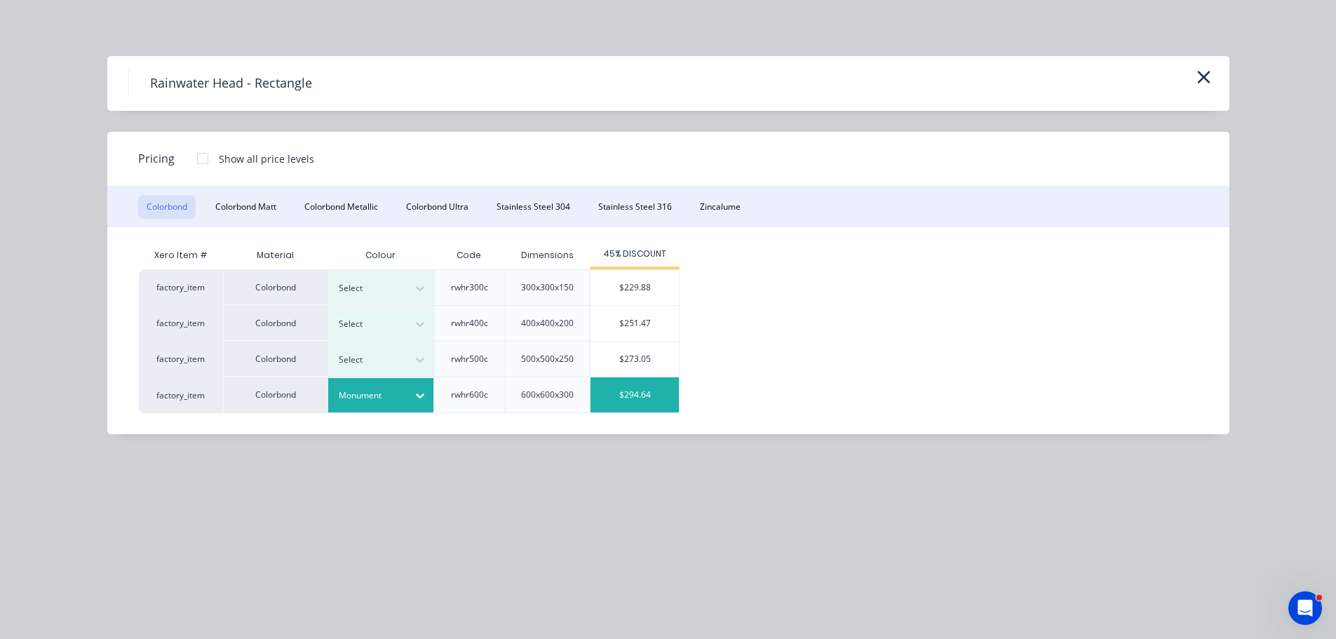
click at [630, 383] on div "$294.64" at bounding box center [635, 394] width 88 height 35
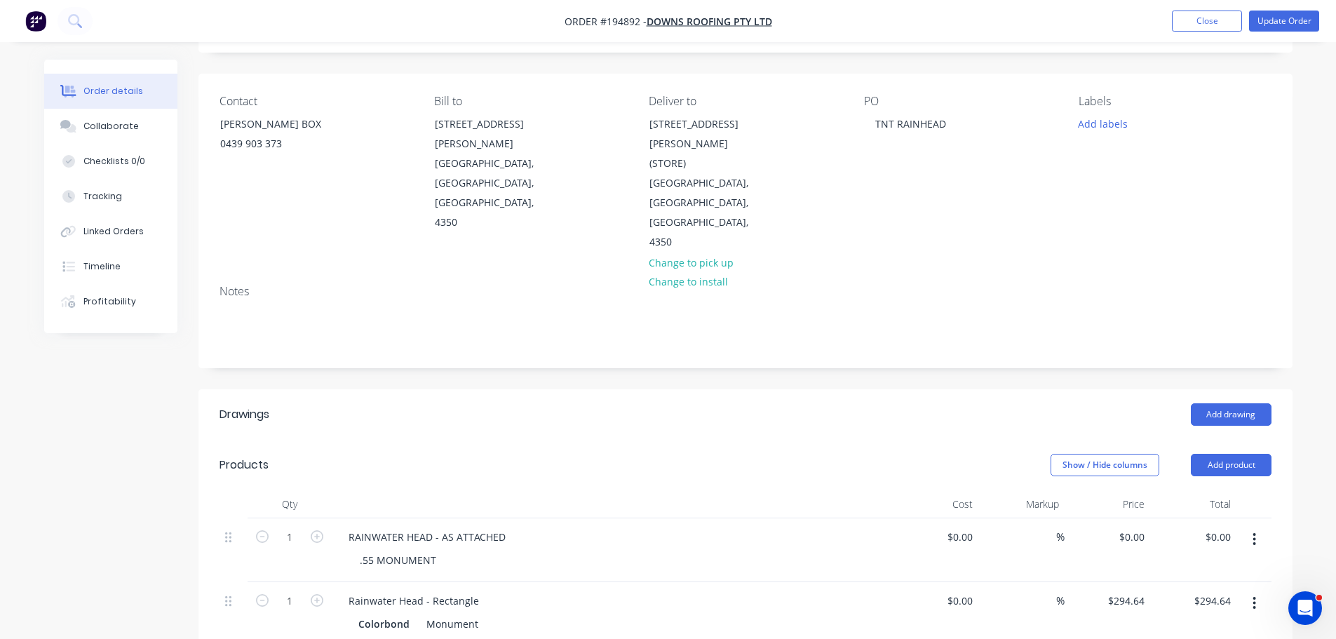
scroll to position [210, 0]
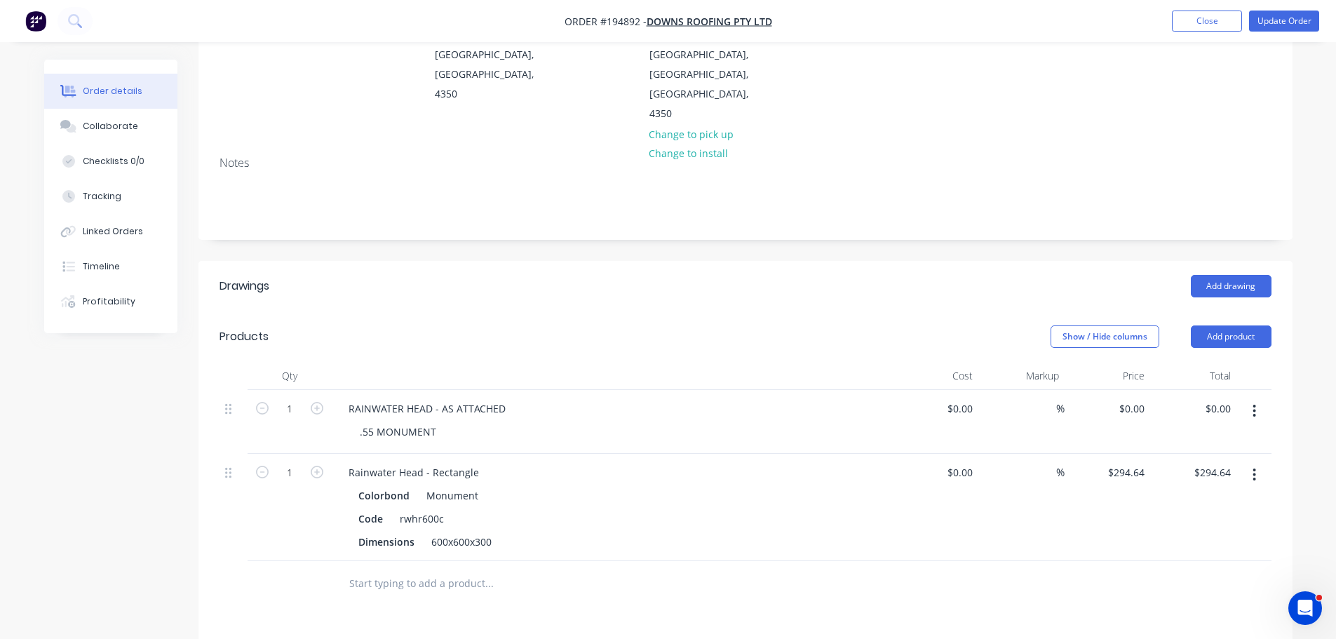
drag, startPoint x: 231, startPoint y: 410, endPoint x: 220, endPoint y: 321, distance: 89.0
click at [220, 362] on div "Qty Cost Markup Price Total 1 RAINWATER HEAD - AS ATTACHED .55 MONUMENT $0.00 $…" at bounding box center [746, 461] width 1052 height 199
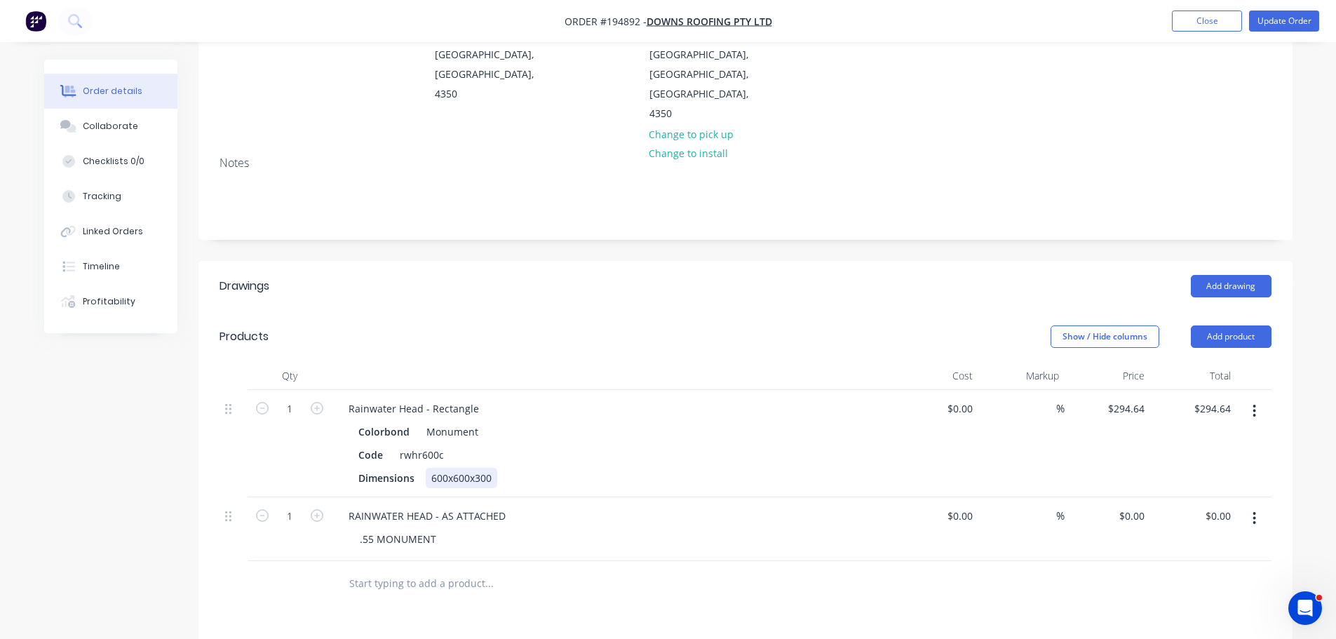
click at [470, 468] on div "600x600x300" at bounding box center [462, 478] width 72 height 20
click at [449, 468] on div "220x500x700" at bounding box center [462, 478] width 72 height 20
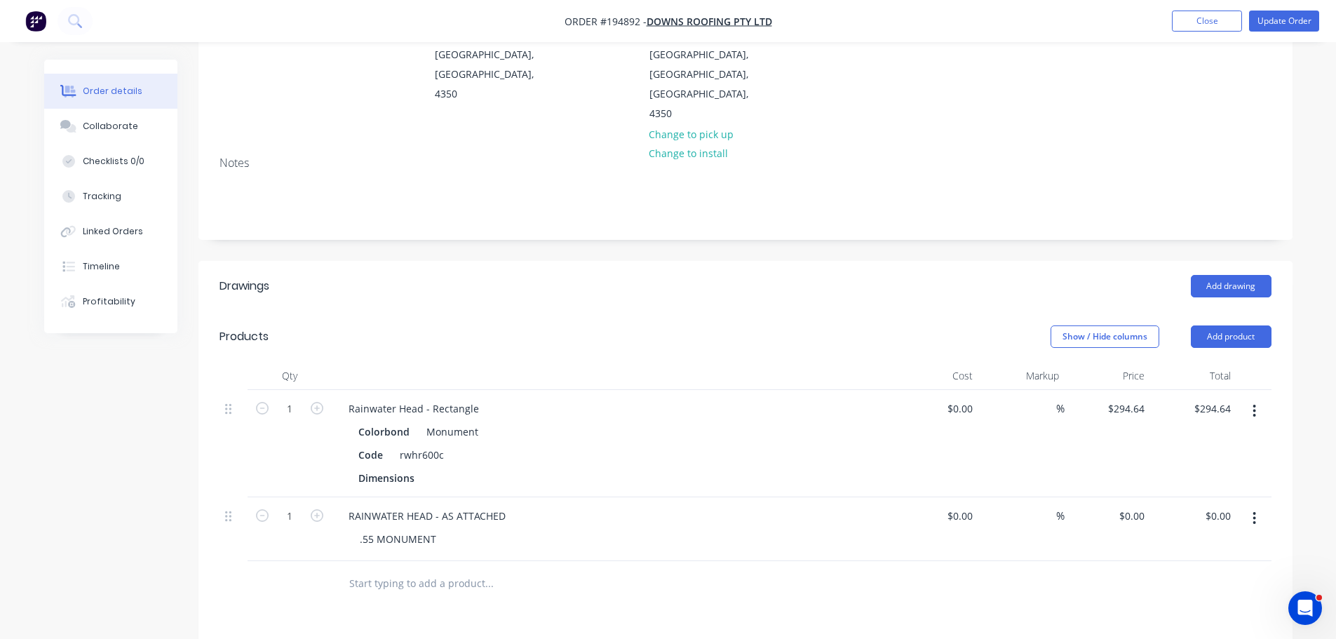
click at [666, 194] on div "Created by Taylor Created 08/10/25 Required 08/10/25 Assigned to Add team membe…" at bounding box center [745, 396] width 1094 height 1094
click at [1253, 511] on icon "button" at bounding box center [1255, 518] width 4 height 15
click at [1209, 629] on div "Delete" at bounding box center [1205, 639] width 108 height 20
click at [1216, 325] on button "Add product" at bounding box center [1231, 336] width 81 height 22
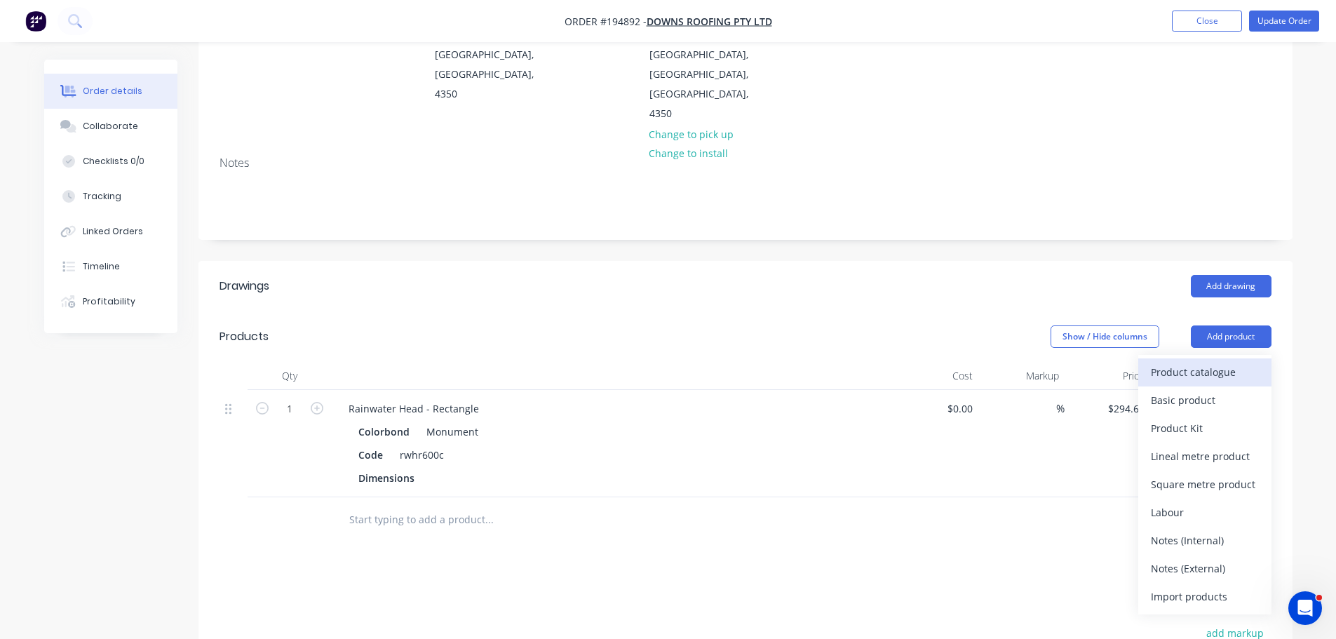
click at [1225, 362] on div "Product catalogue" at bounding box center [1205, 372] width 108 height 20
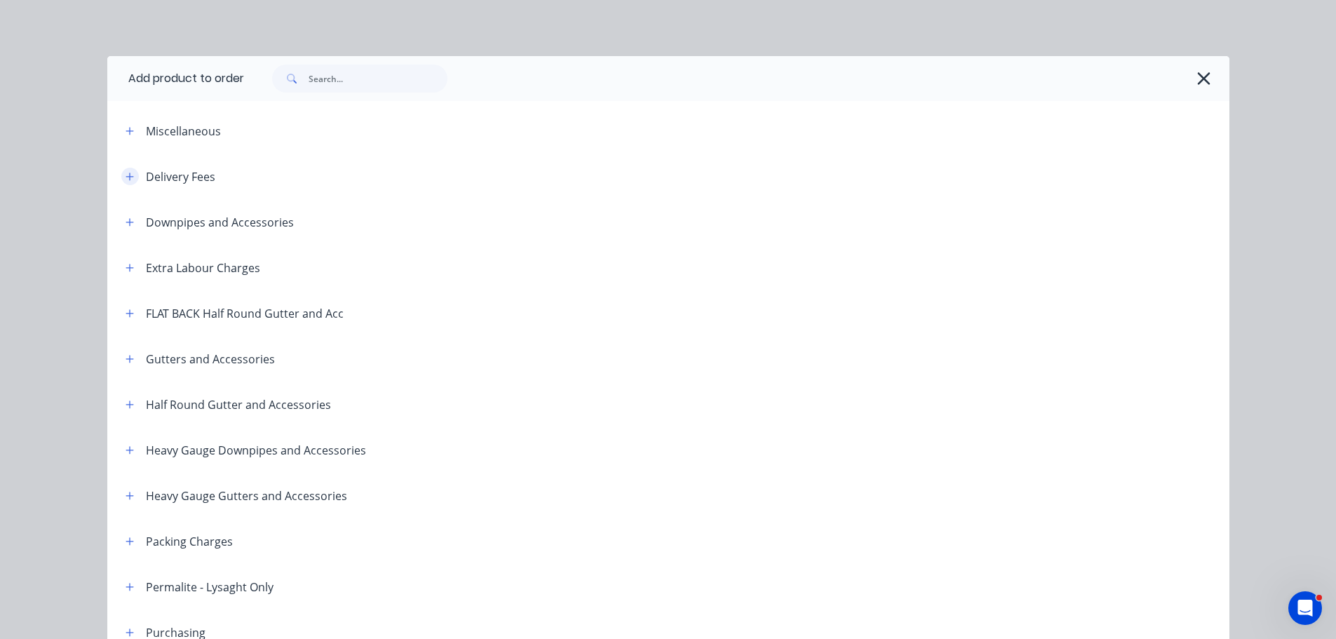
click at [126, 177] on icon "button" at bounding box center [130, 177] width 8 height 10
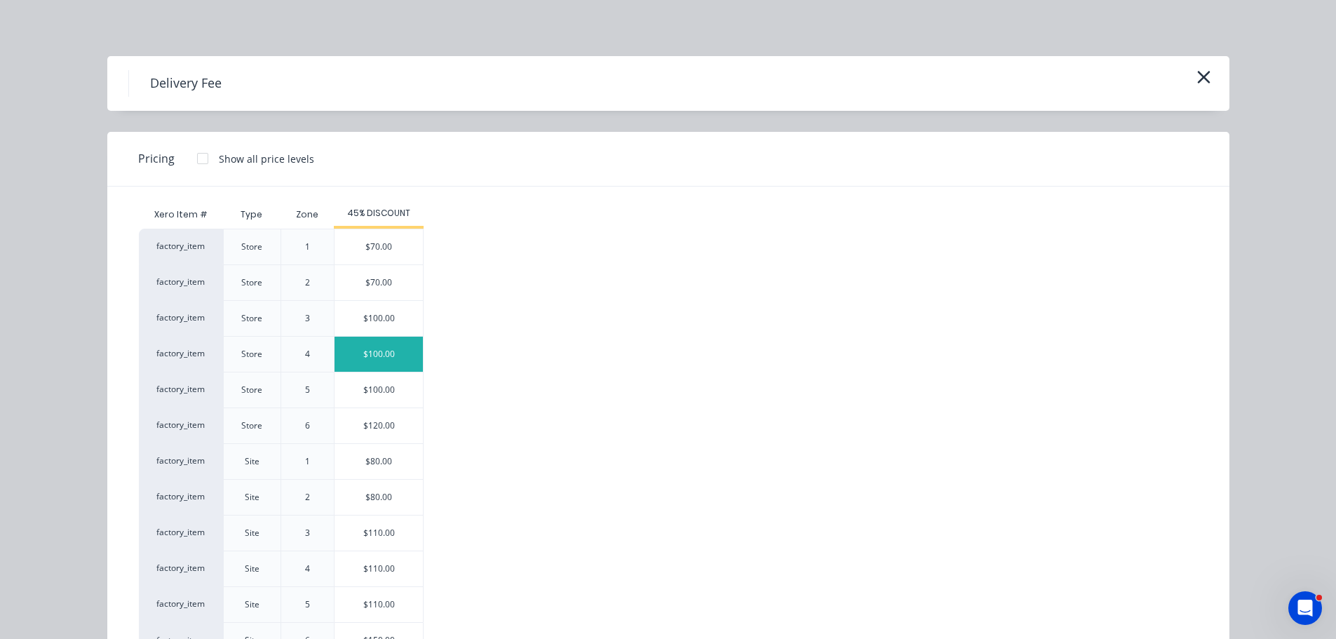
click at [384, 360] on div "$100.00" at bounding box center [379, 354] width 88 height 35
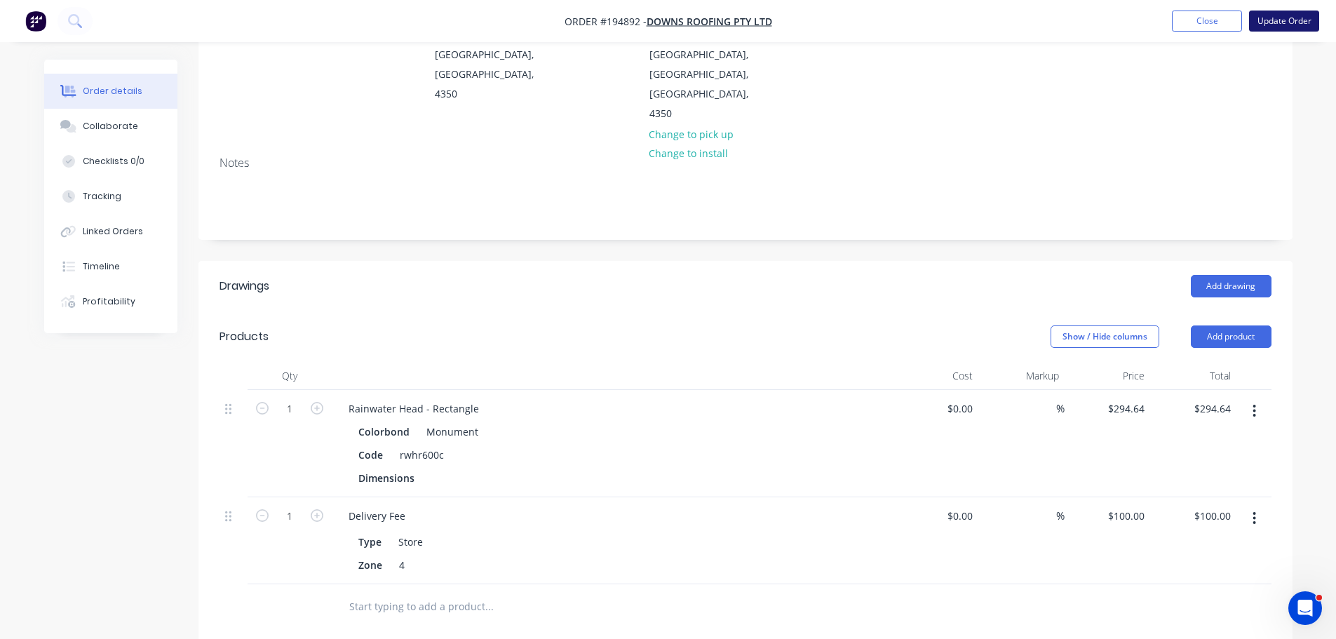
click at [1304, 13] on button "Update Order" at bounding box center [1284, 21] width 70 height 21
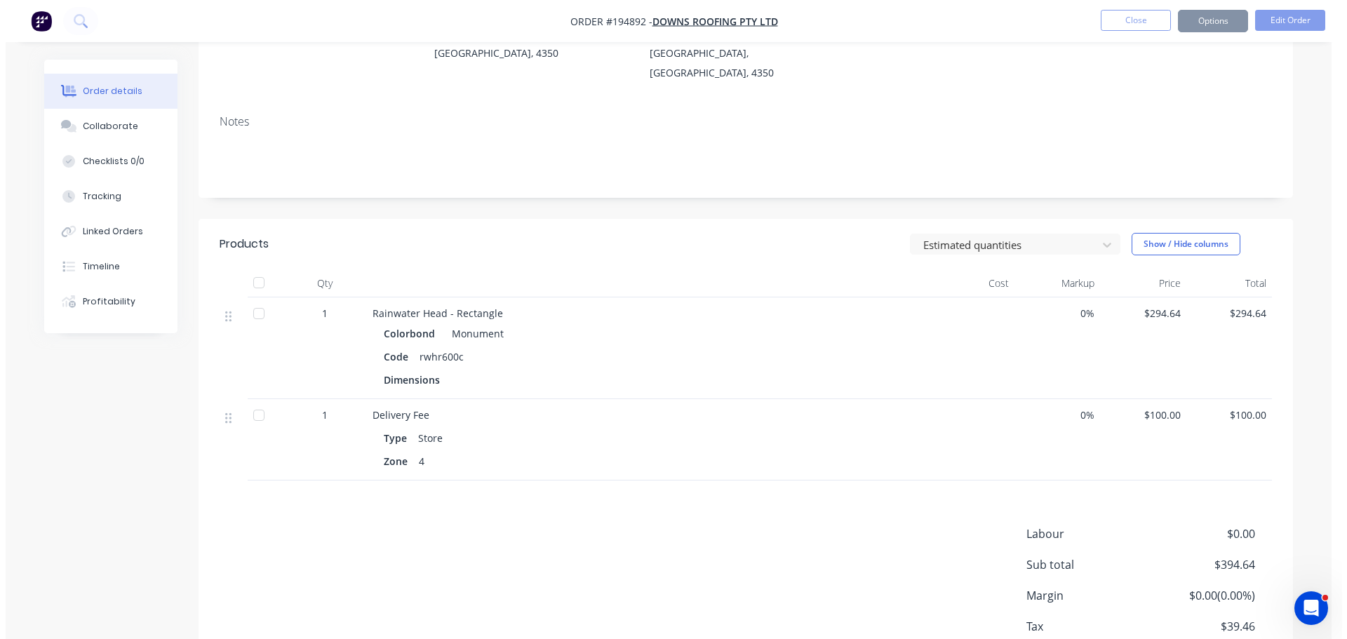
scroll to position [0, 0]
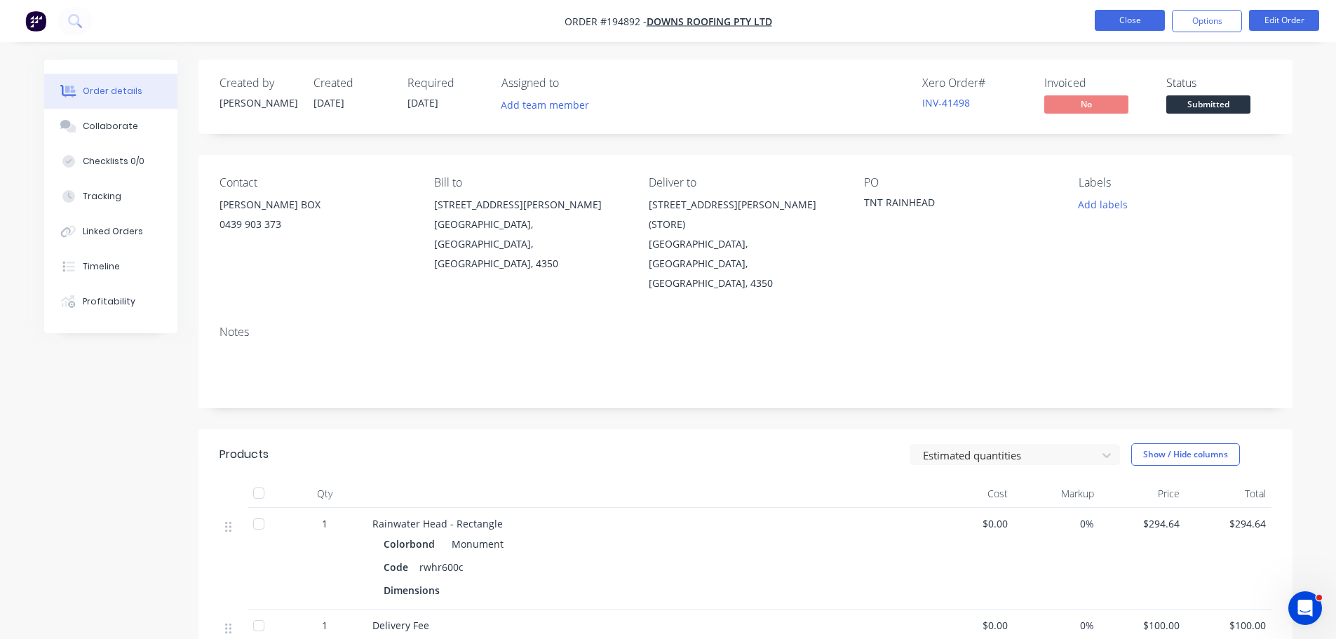
click at [1107, 19] on button "Close" at bounding box center [1130, 20] width 70 height 21
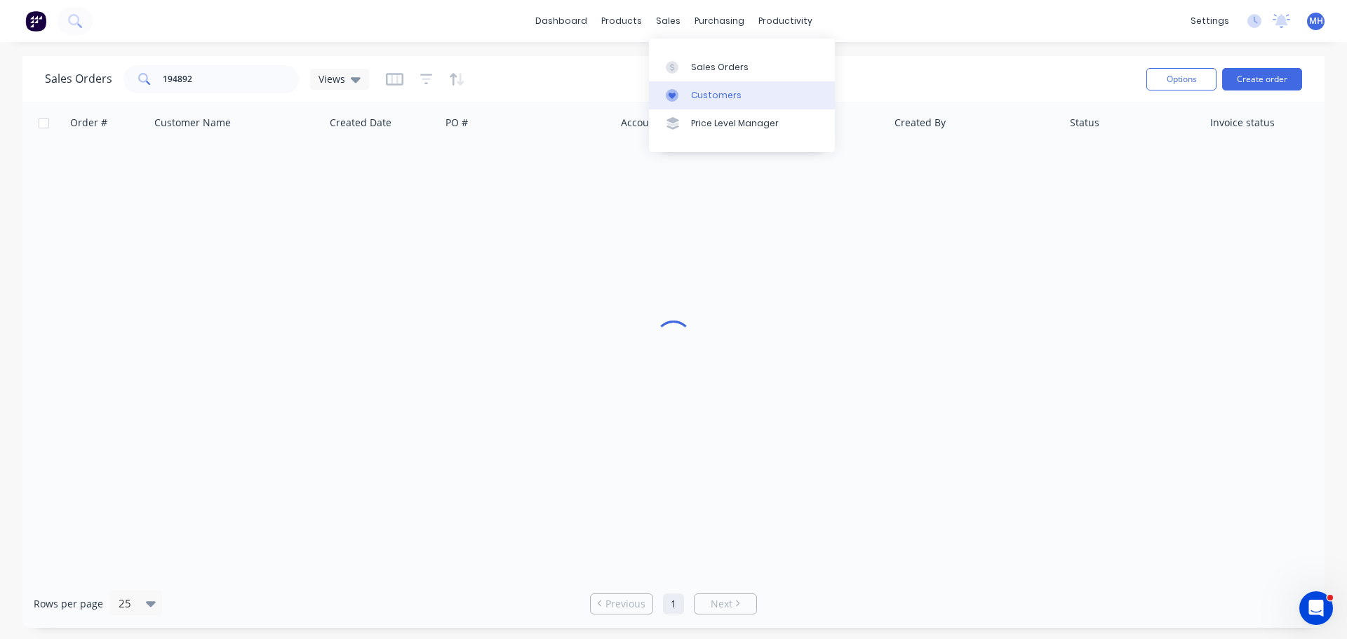
click at [675, 89] on icon at bounding box center [672, 95] width 13 height 13
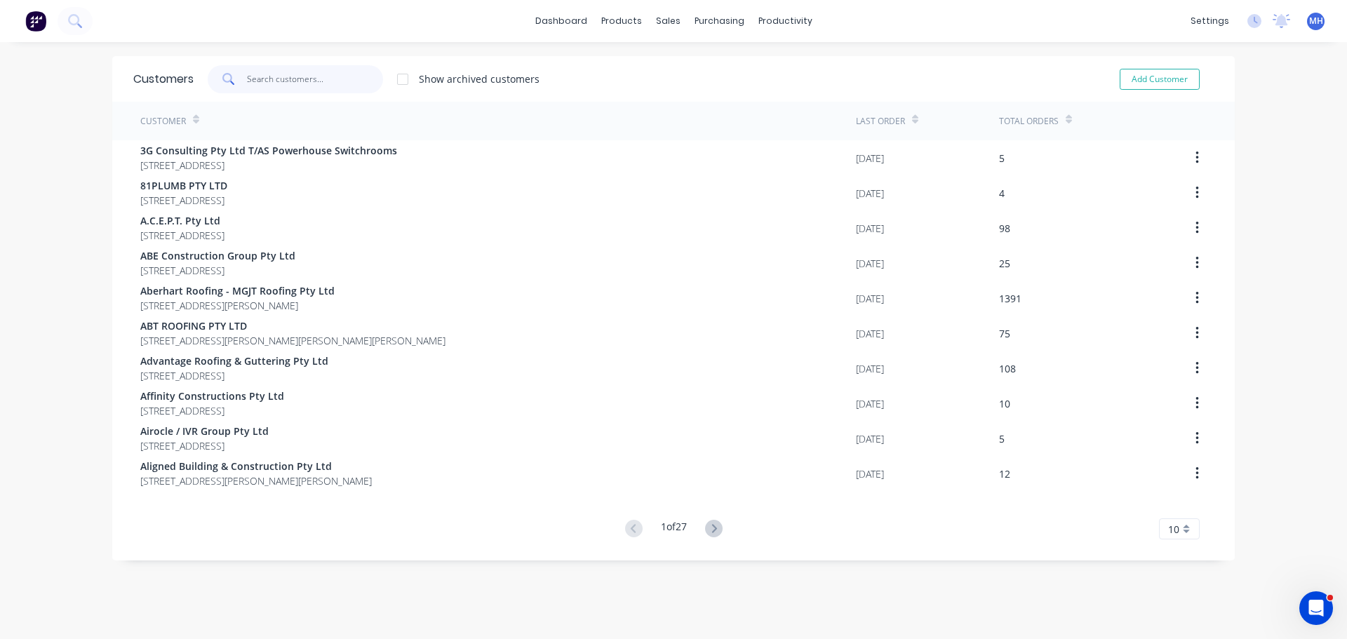
click at [318, 80] on input "text" at bounding box center [315, 79] width 137 height 28
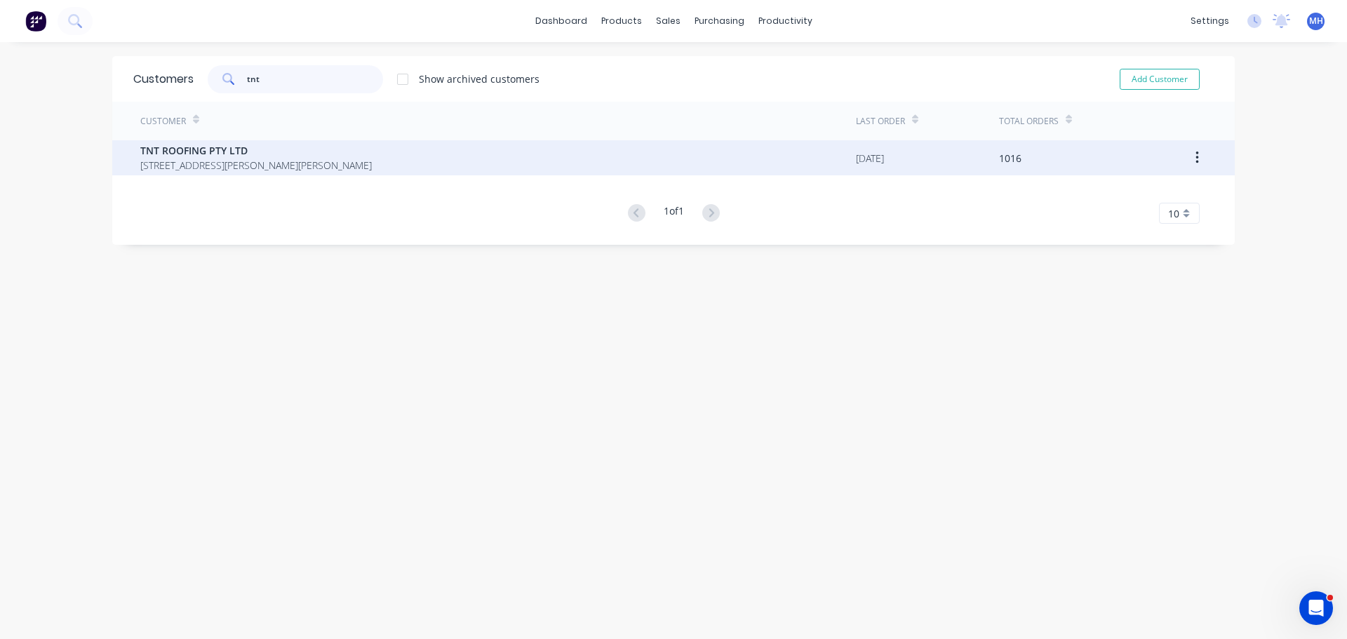
type input "tnt"
click at [285, 155] on span "TNT ROOFING PTY LTD" at bounding box center [255, 150] width 231 height 15
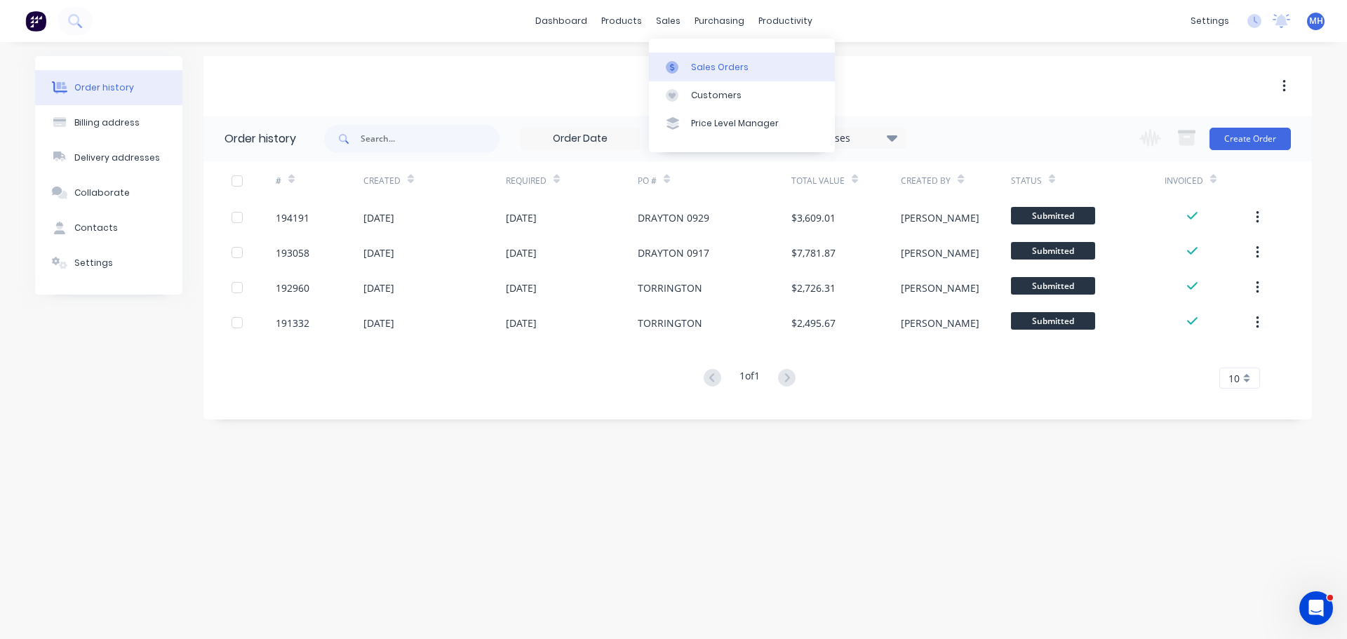
click at [685, 63] on div at bounding box center [676, 67] width 21 height 13
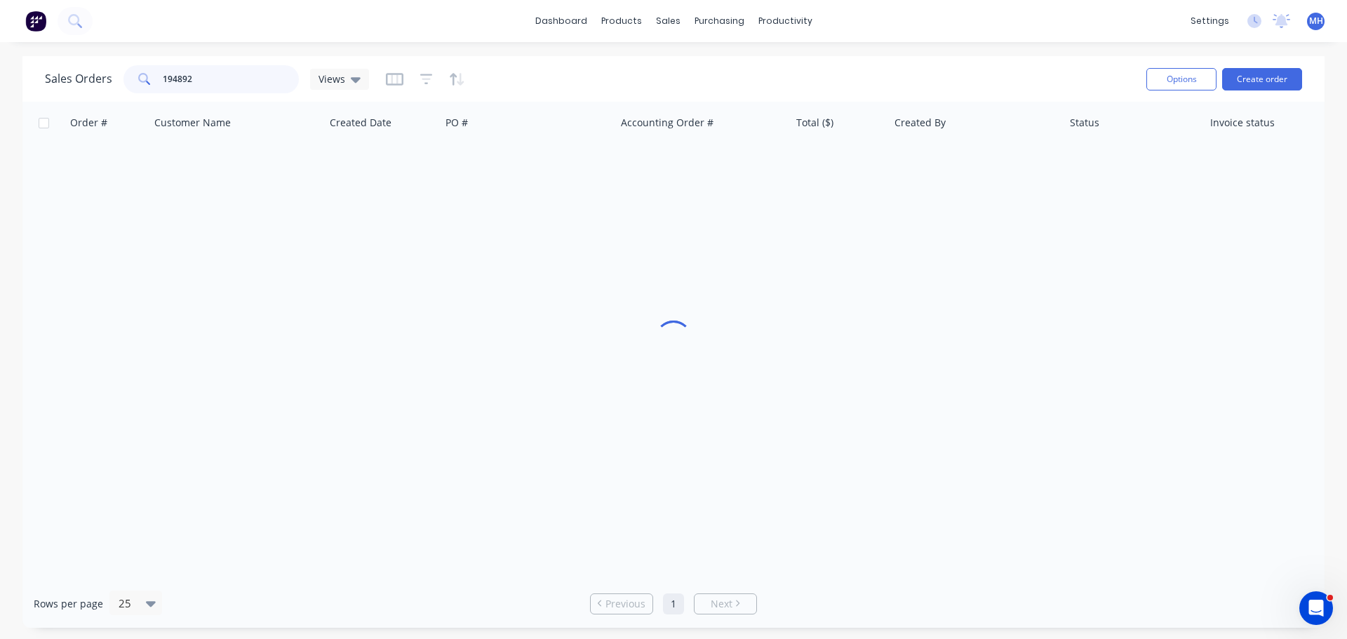
click at [234, 82] on input "194892" at bounding box center [231, 79] width 137 height 28
type input "194824"
click at [549, 80] on div "Sales Orders 194824 Views" at bounding box center [590, 79] width 1090 height 34
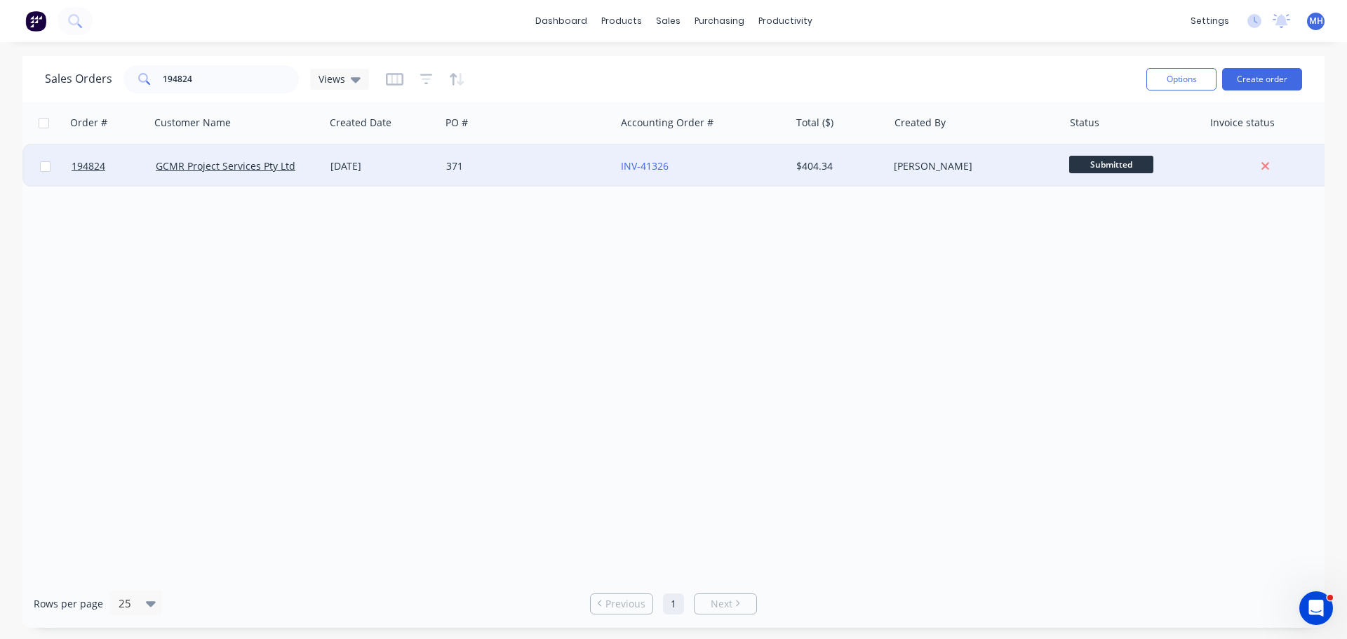
click at [450, 171] on div "371" at bounding box center [524, 166] width 156 height 14
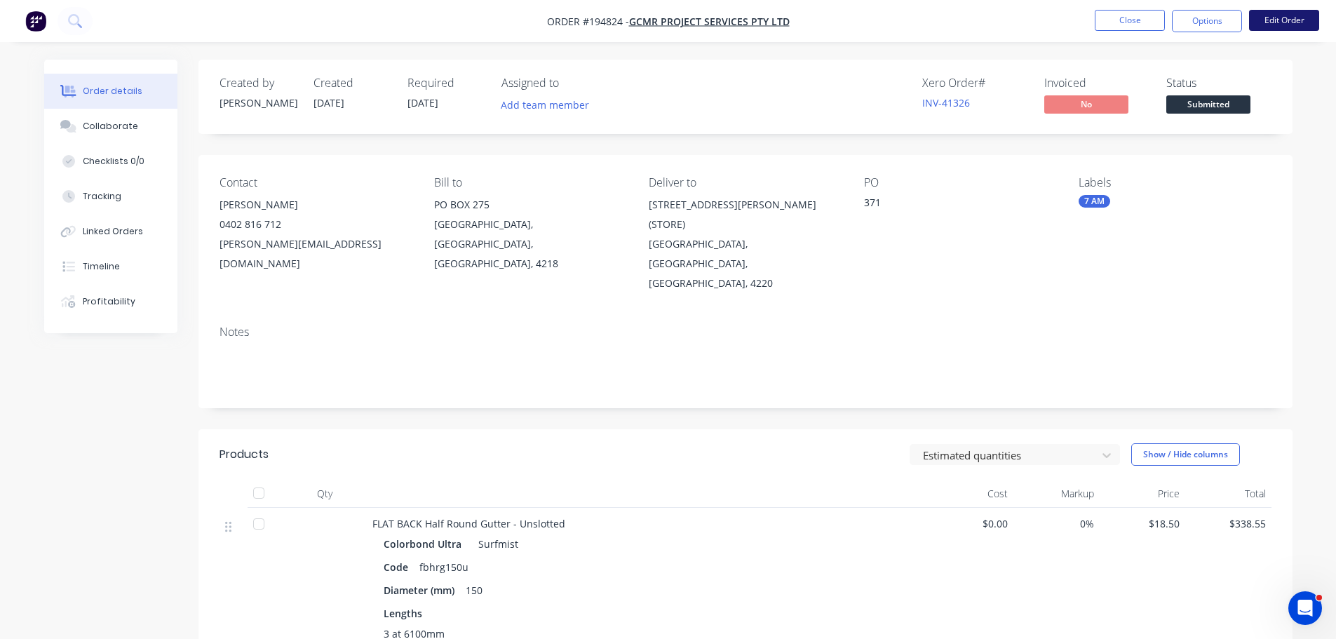
click at [1292, 18] on button "Edit Order" at bounding box center [1284, 20] width 70 height 21
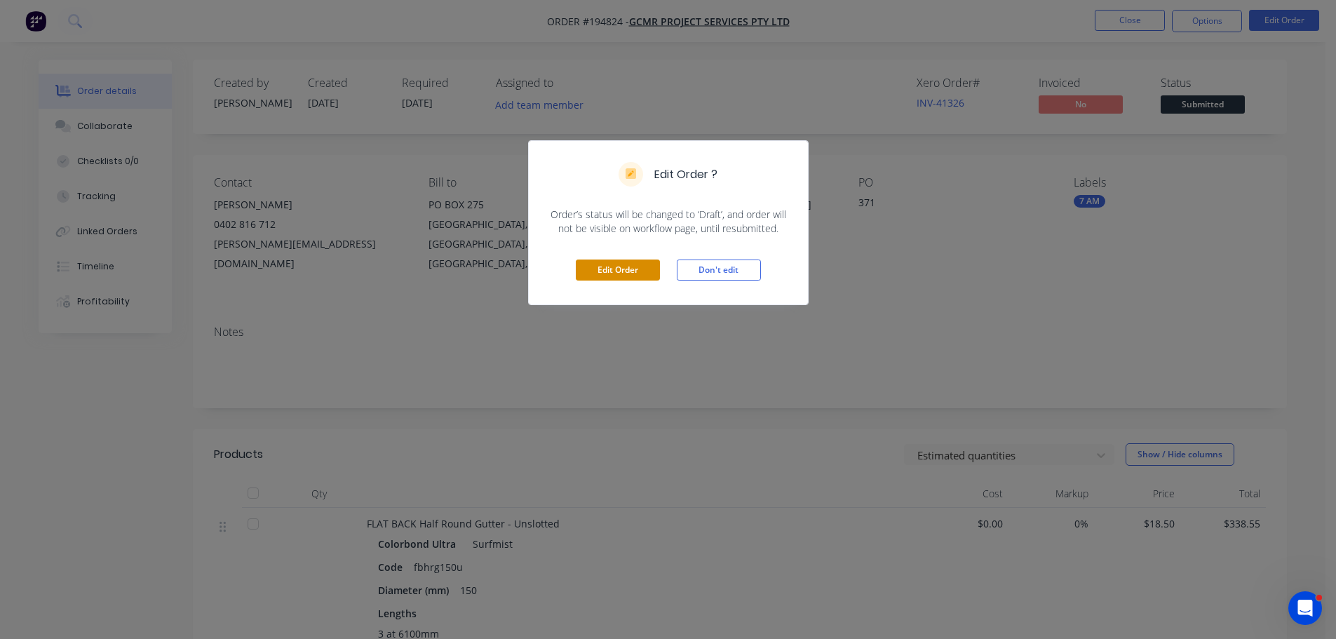
click at [620, 273] on button "Edit Order" at bounding box center [618, 269] width 84 height 21
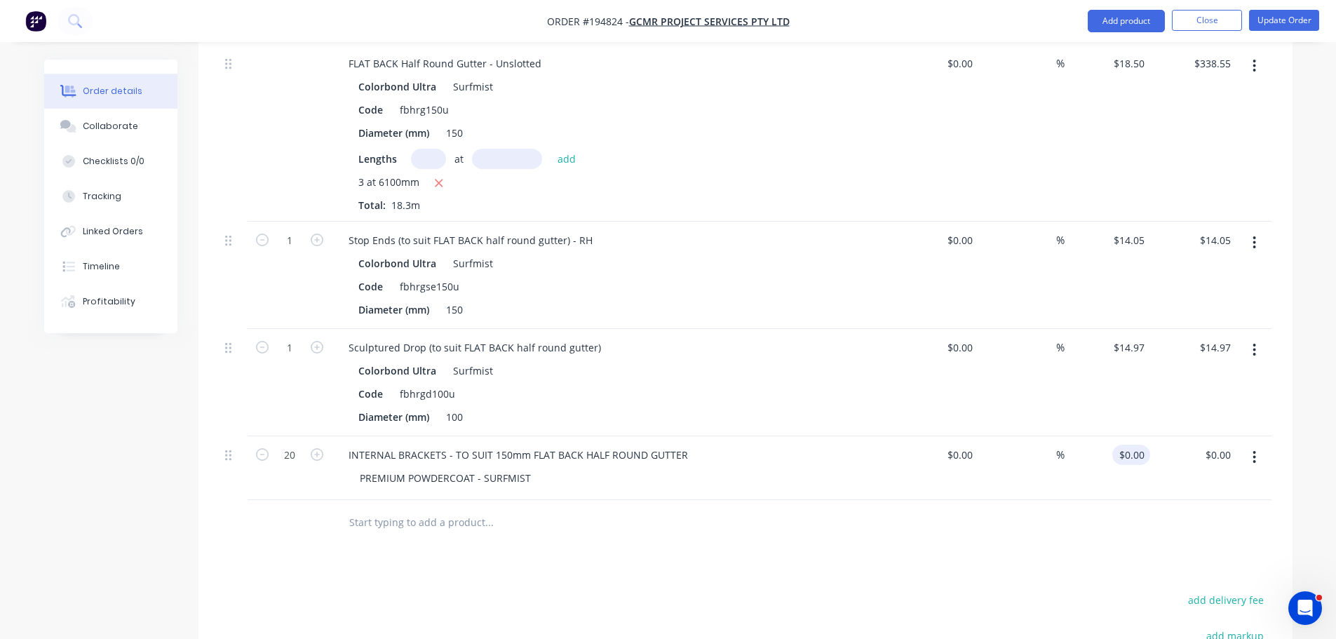
scroll to position [561, 0]
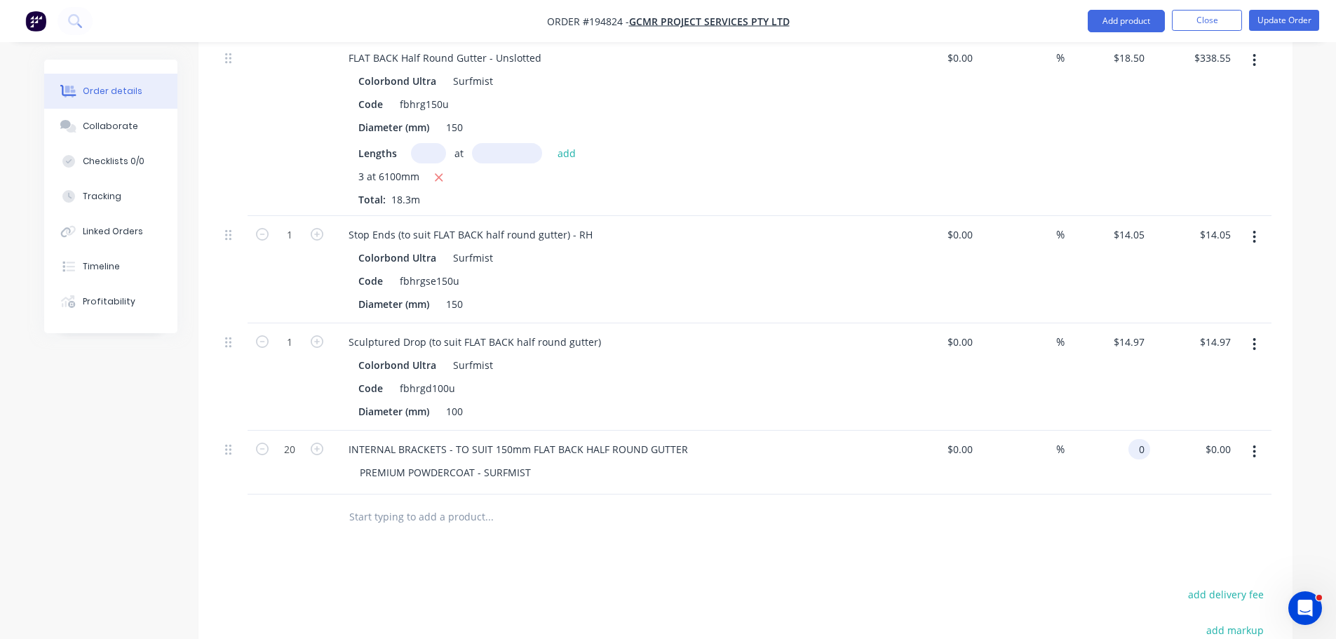
click at [1128, 439] on div "0 0" at bounding box center [1139, 449] width 22 height 20
type input "1"
type input "$14.15"
type input "$283.00"
click at [1042, 494] on div at bounding box center [746, 517] width 1052 height 46
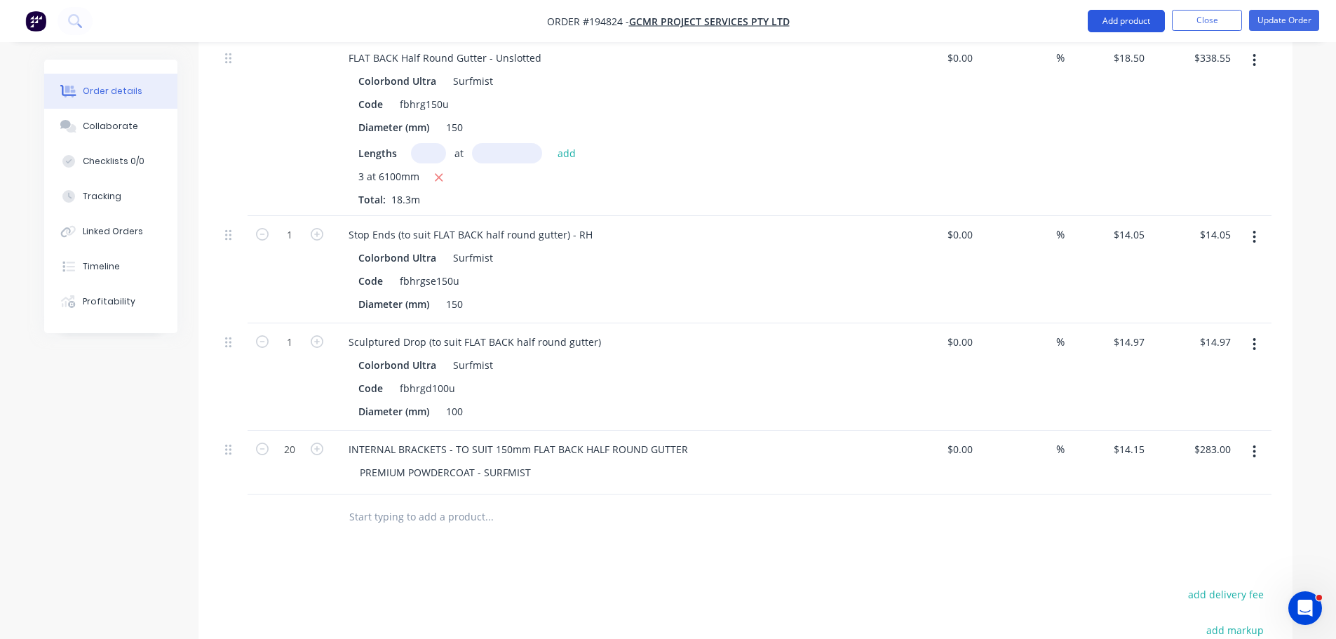
click at [1103, 22] on button "Add product" at bounding box center [1126, 21] width 77 height 22
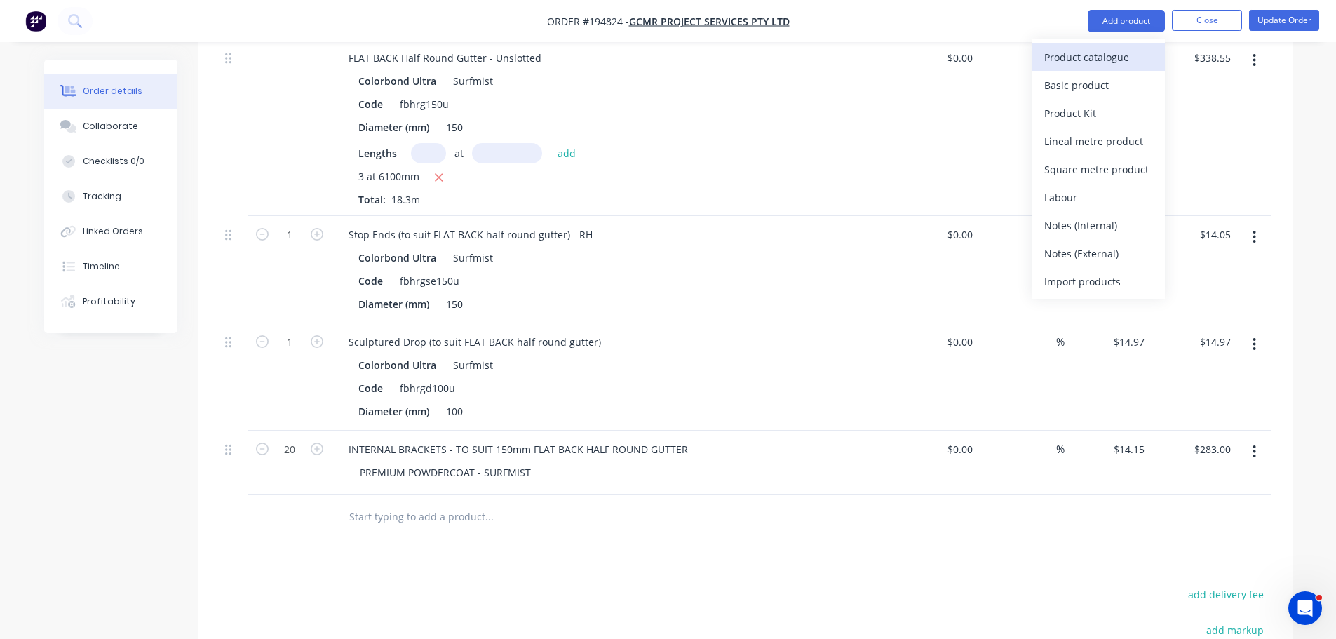
click at [1093, 58] on div "Product catalogue" at bounding box center [1098, 57] width 108 height 20
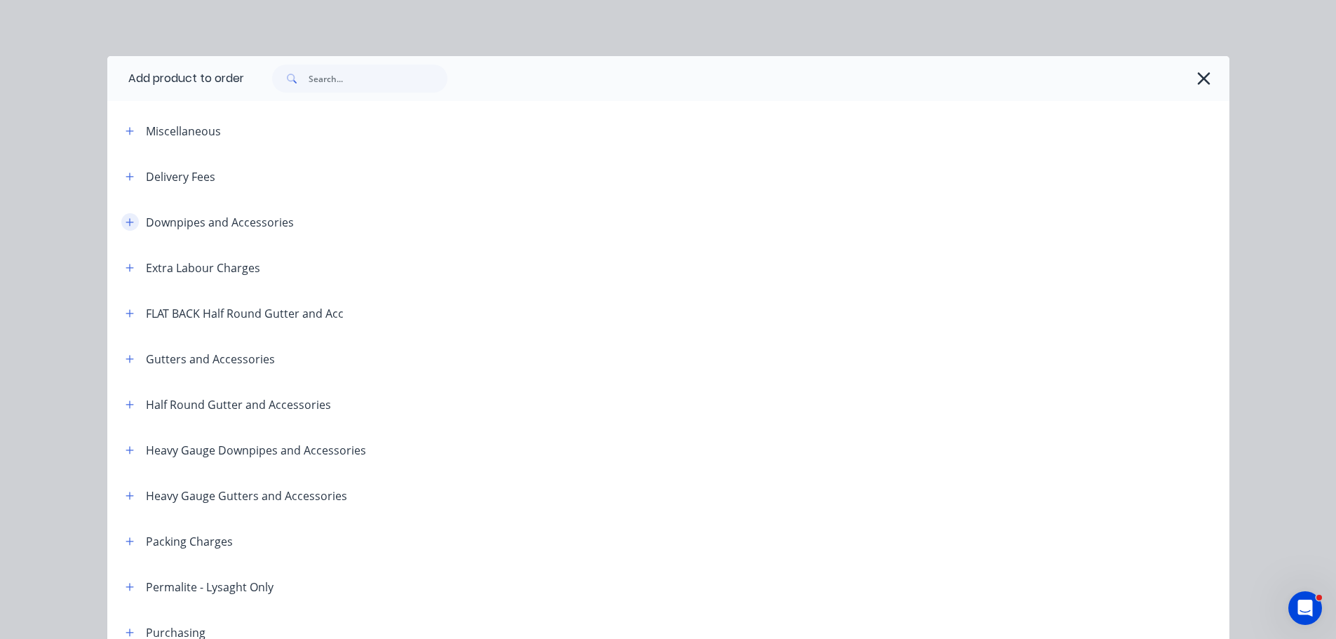
click at [126, 221] on icon "button" at bounding box center [130, 222] width 8 height 10
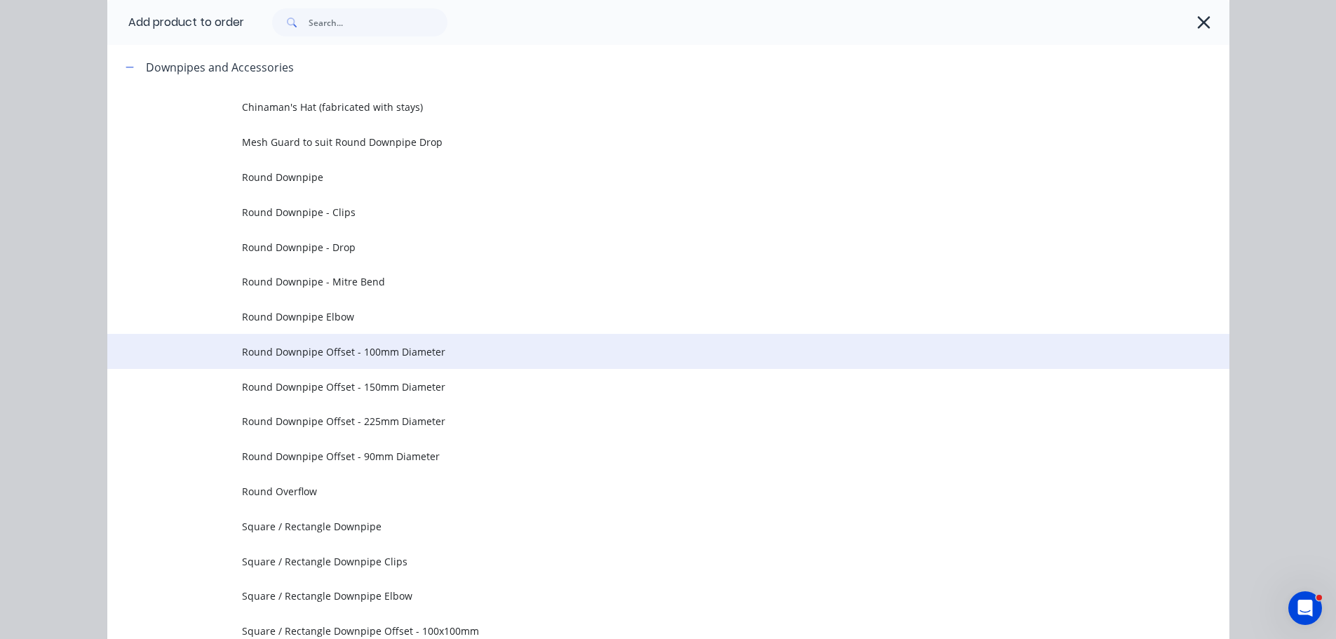
scroll to position [140, 0]
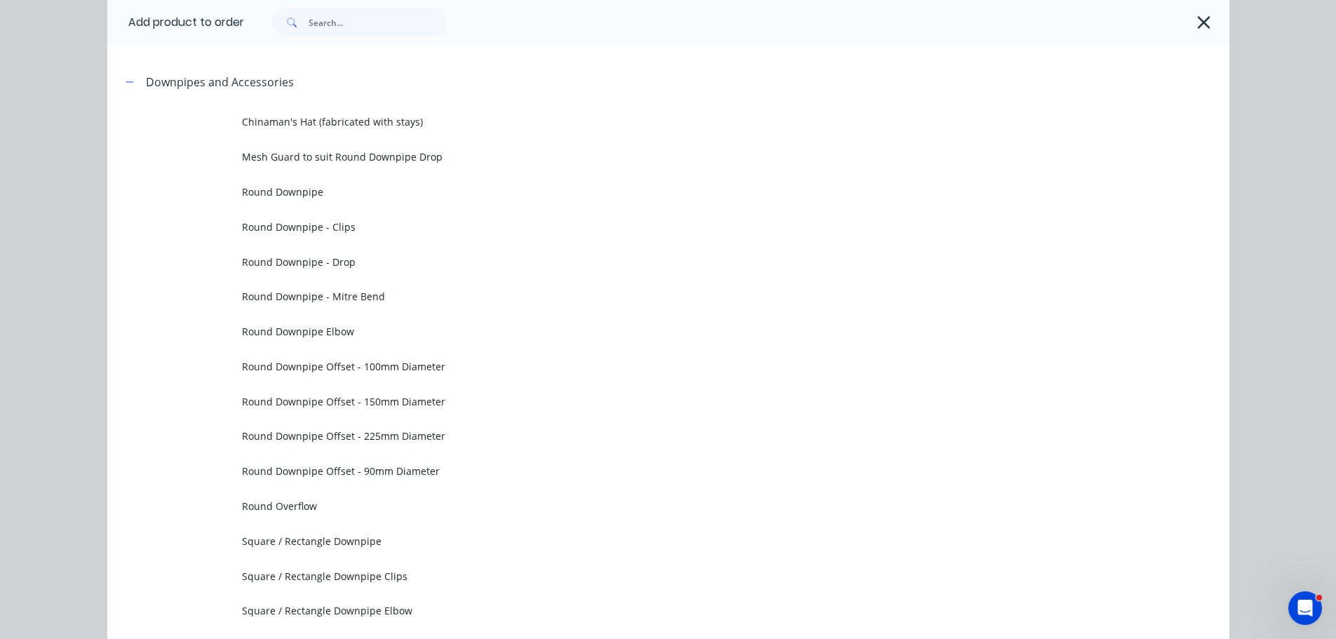
drag, startPoint x: 365, startPoint y: 504, endPoint x: 347, endPoint y: 494, distance: 20.1
click at [365, 504] on span "Round Overflow" at bounding box center [637, 506] width 790 height 15
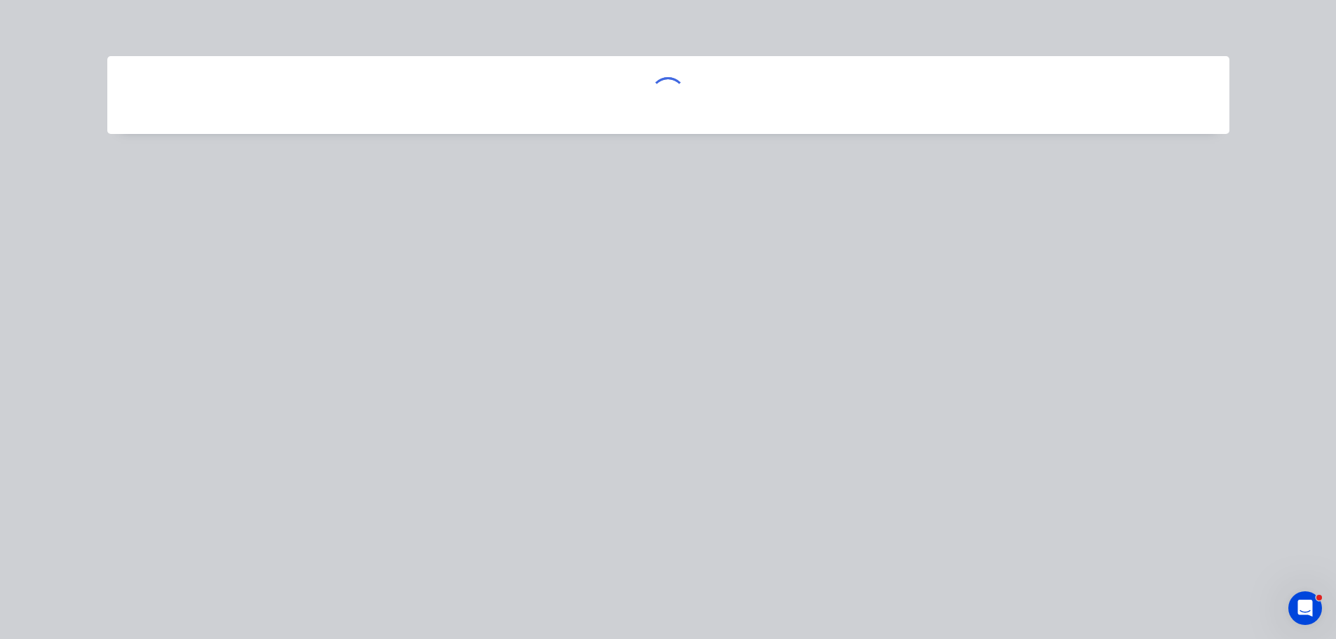
scroll to position [0, 0]
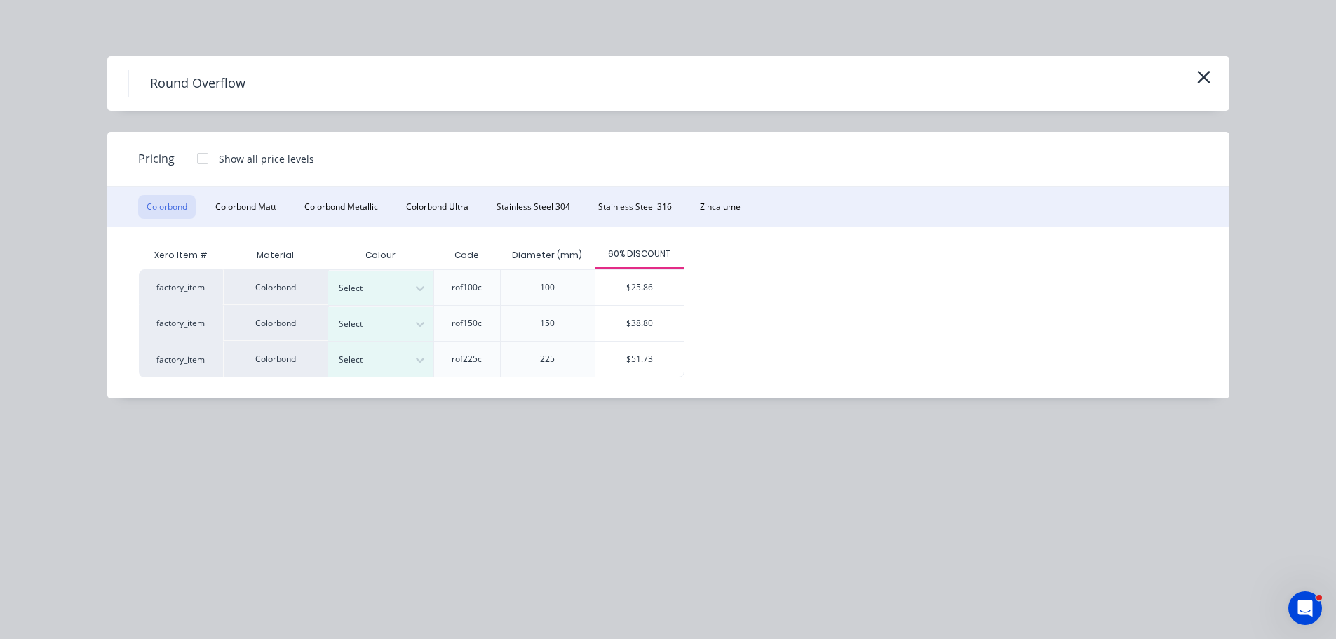
click at [1215, 83] on div "Round Overflow" at bounding box center [668, 83] width 1122 height 55
click at [1204, 65] on div "Round Overflow" at bounding box center [668, 83] width 1122 height 55
click at [1203, 70] on icon "button" at bounding box center [1203, 77] width 15 height 20
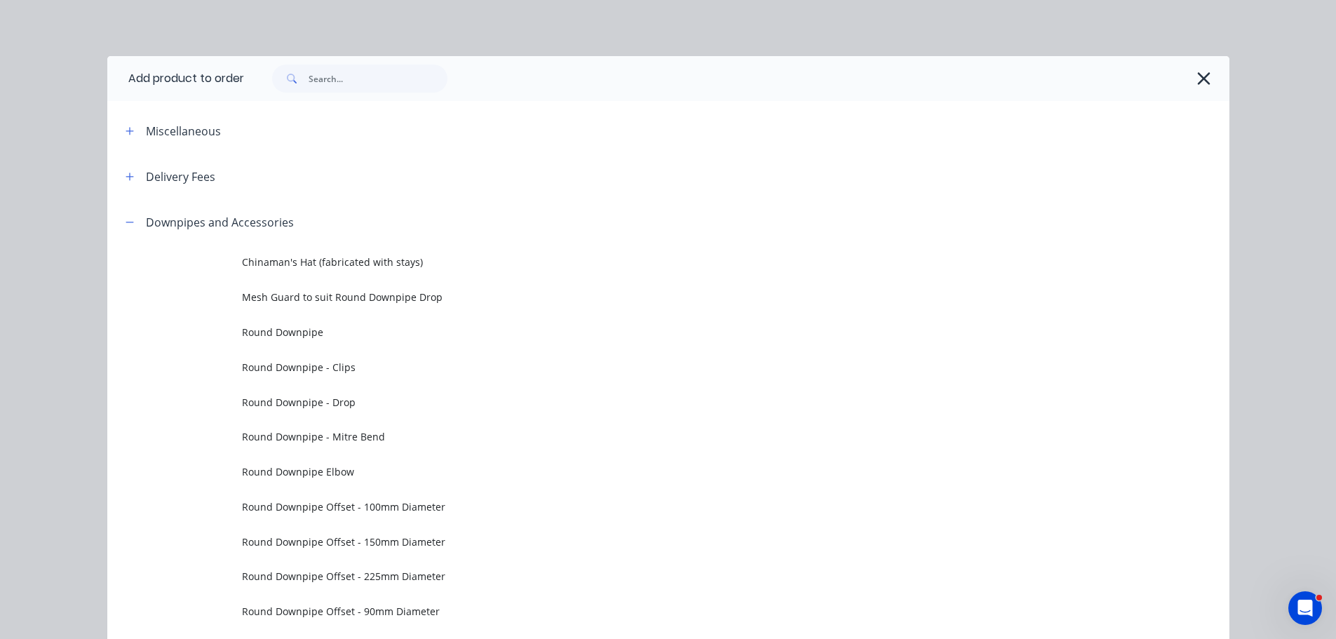
scroll to position [199, 0]
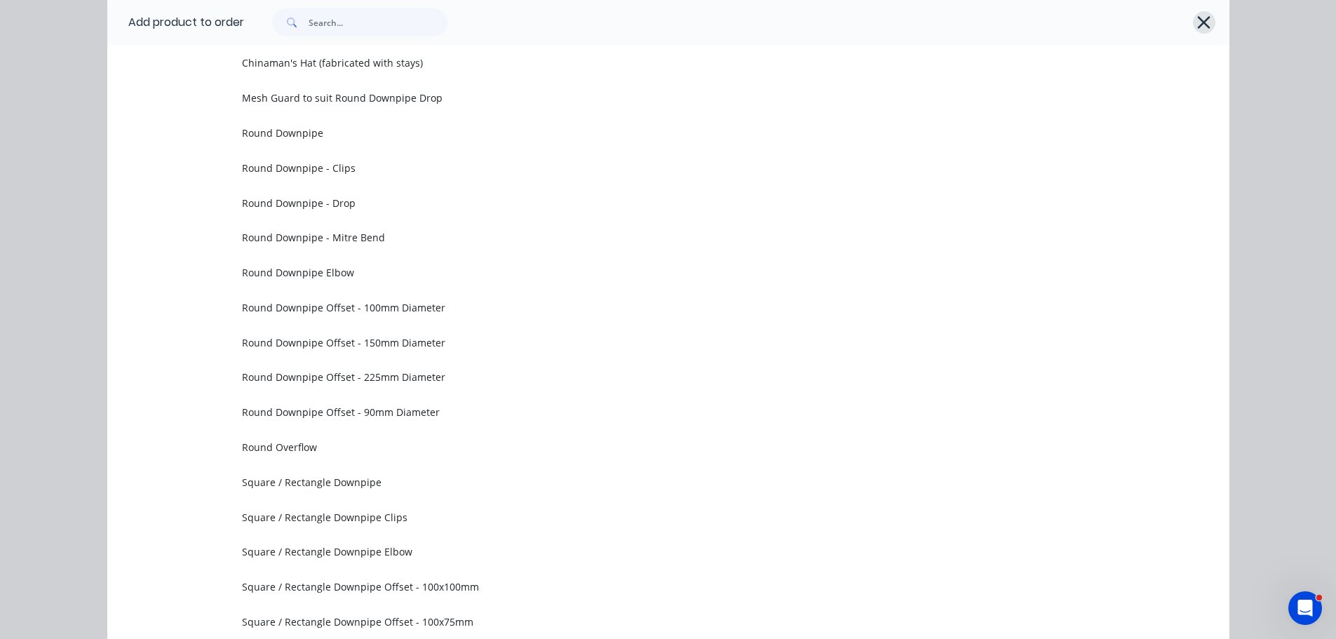
click at [1200, 14] on icon "button" at bounding box center [1203, 23] width 15 height 20
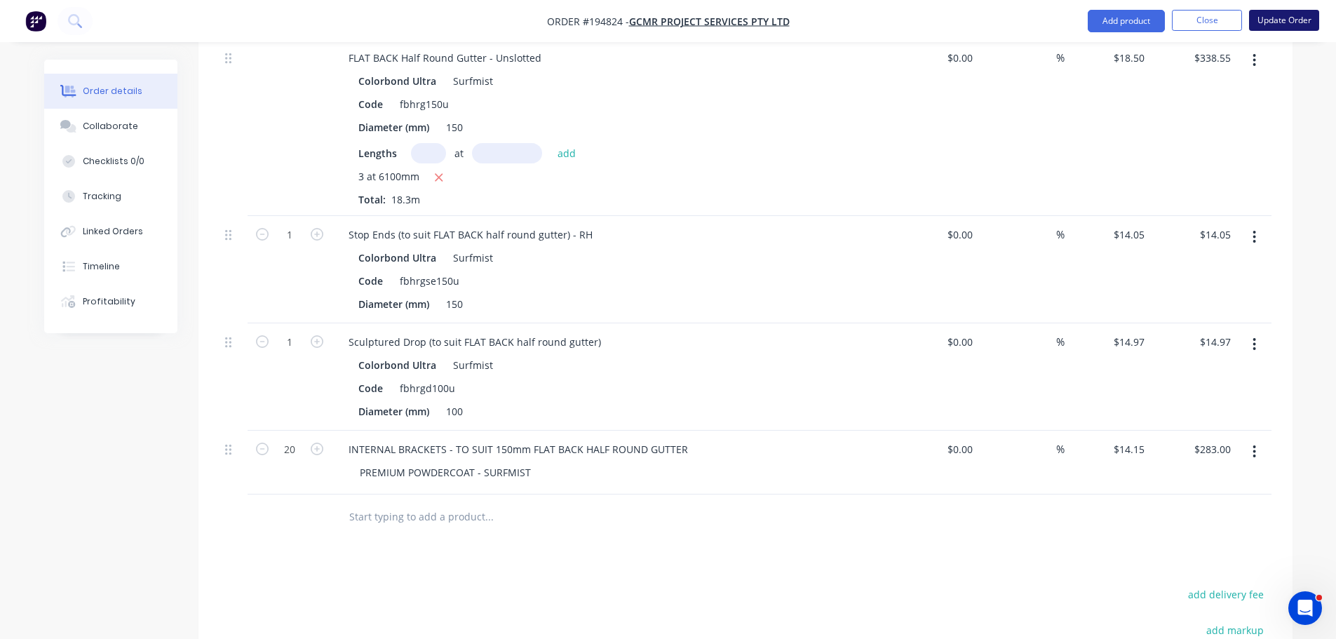
click at [1281, 24] on button "Update Order" at bounding box center [1284, 20] width 70 height 21
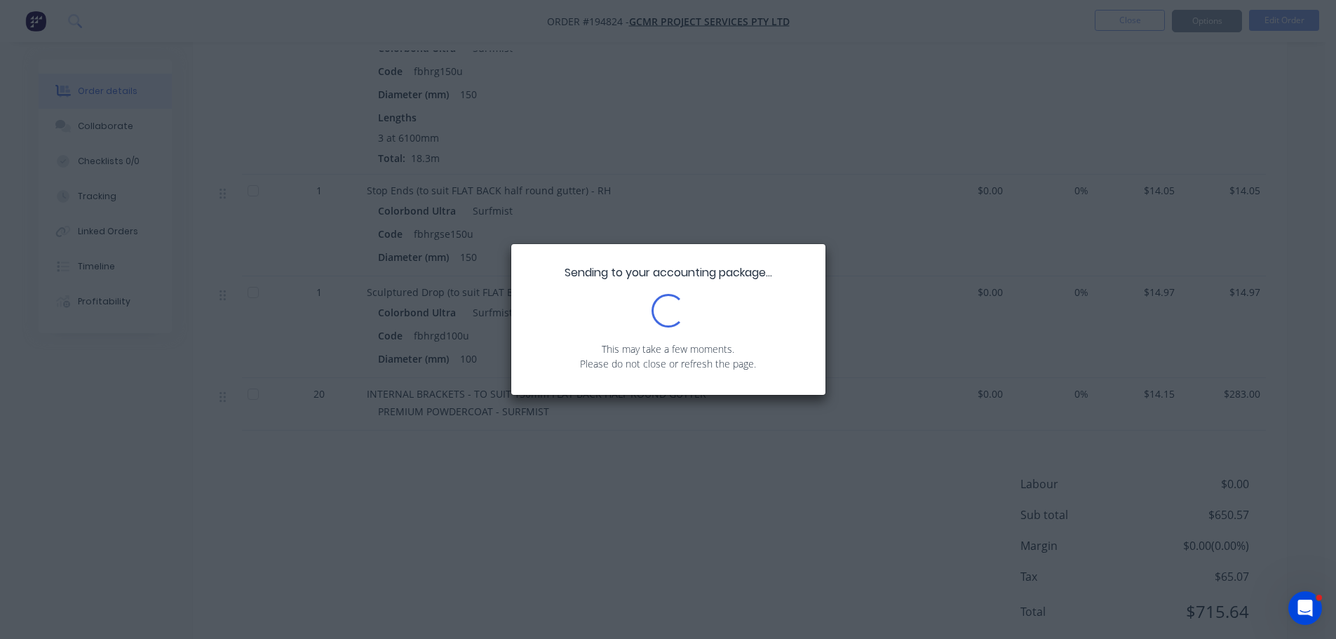
scroll to position [498, 0]
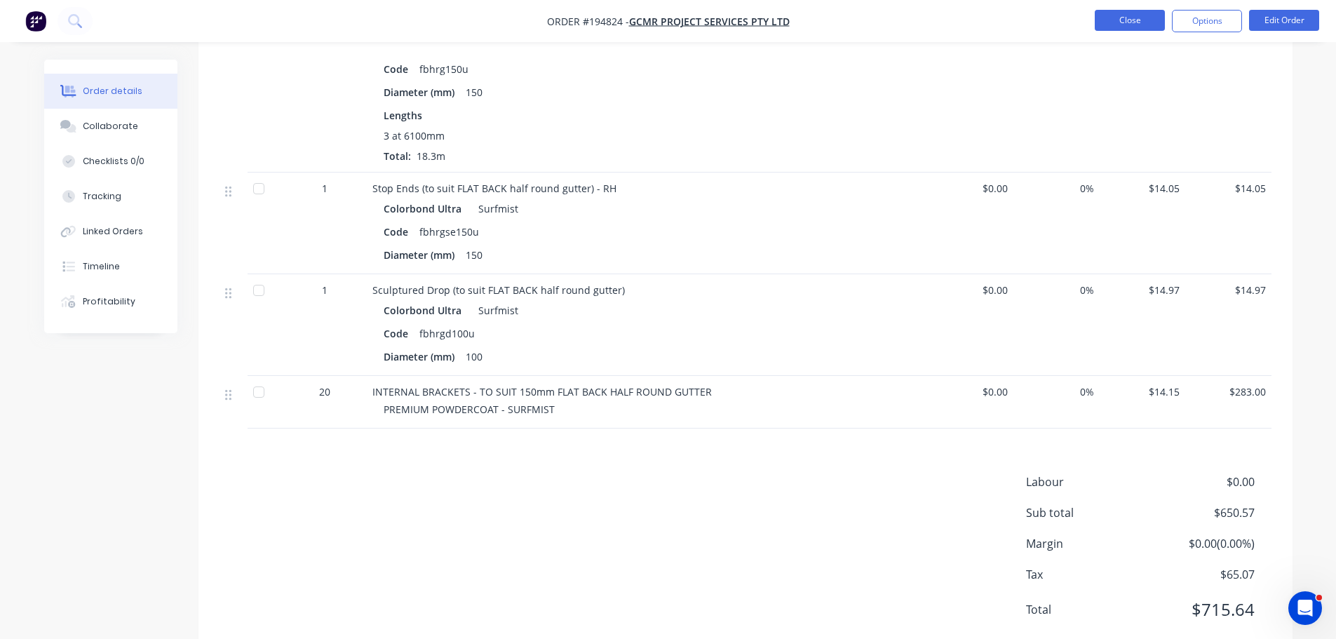
click at [1143, 26] on button "Close" at bounding box center [1130, 20] width 70 height 21
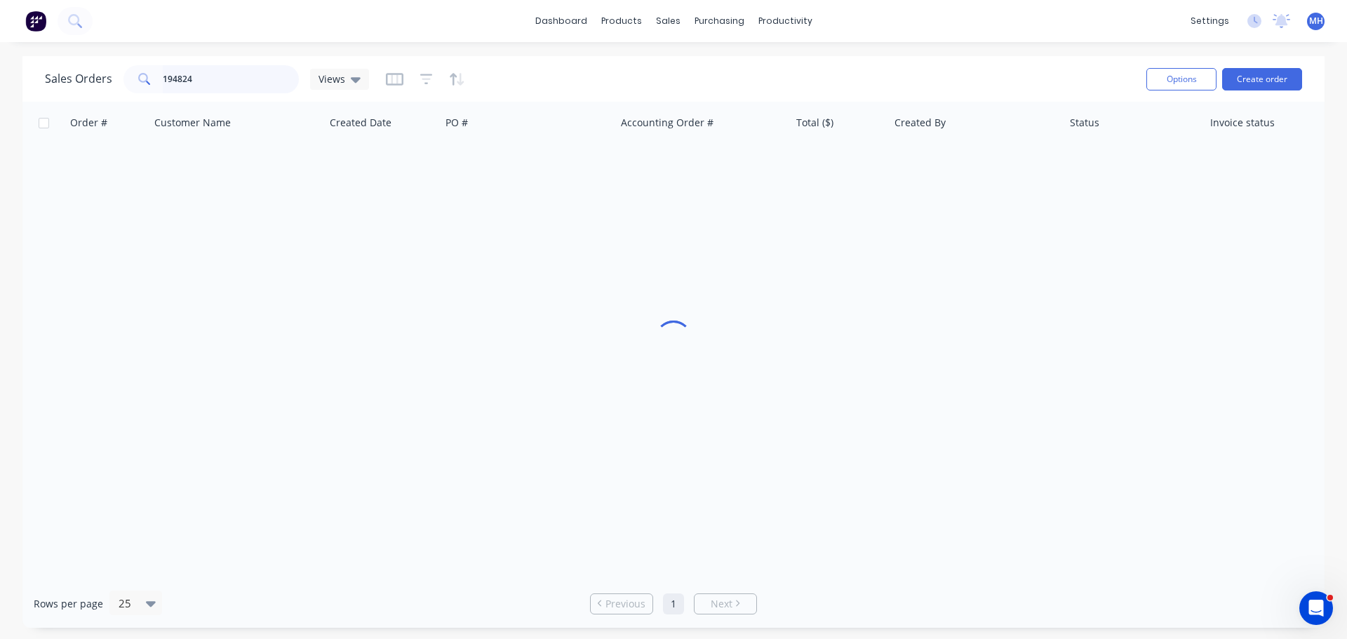
click at [212, 79] on input "194824" at bounding box center [231, 79] width 137 height 28
type input "194879"
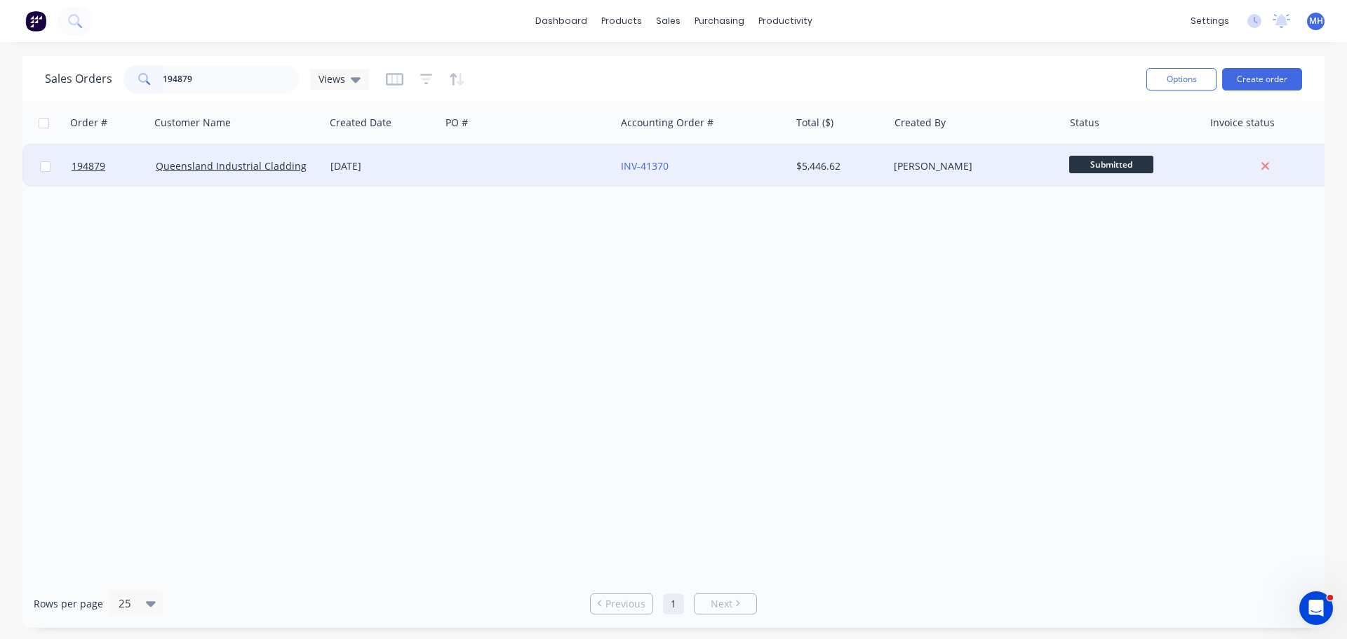
click at [433, 170] on div "07 Oct 2025" at bounding box center [382, 166] width 104 height 14
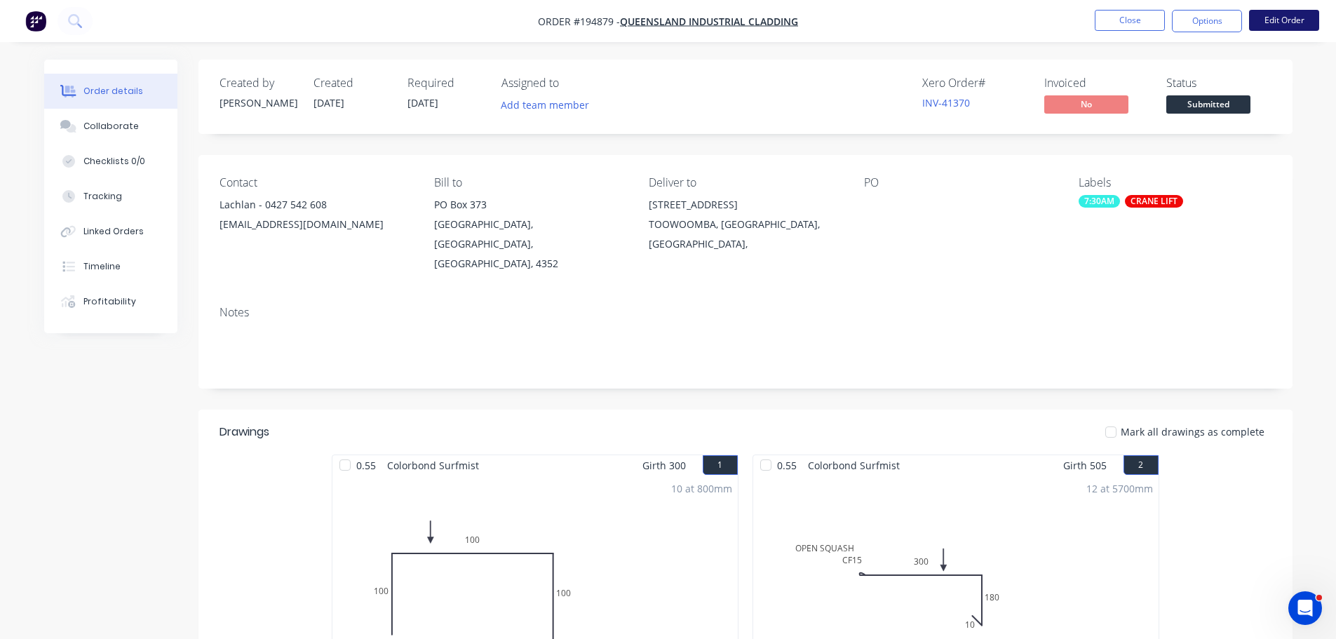
click at [1287, 20] on button "Edit Order" at bounding box center [1284, 20] width 70 height 21
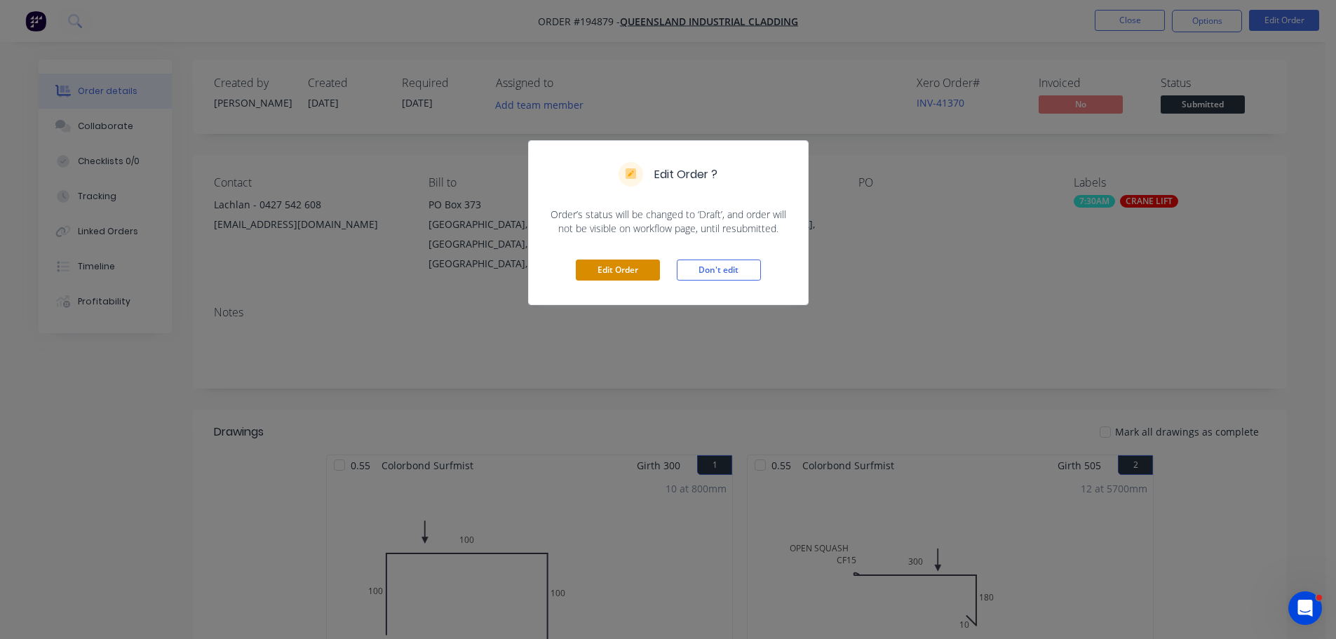
click at [599, 260] on button "Edit Order" at bounding box center [618, 269] width 84 height 21
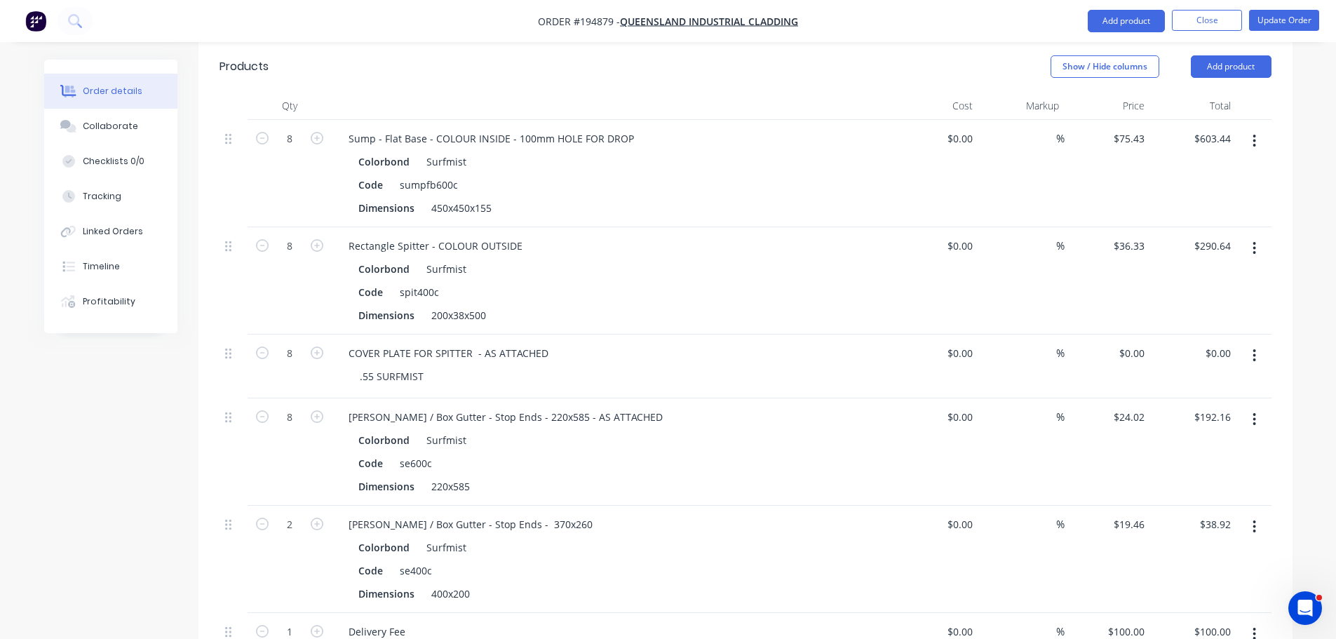
scroll to position [3436, 0]
click at [1142, 344] on input "0" at bounding box center [1142, 354] width 16 height 20
type input "$12.93"
type input "$103.44"
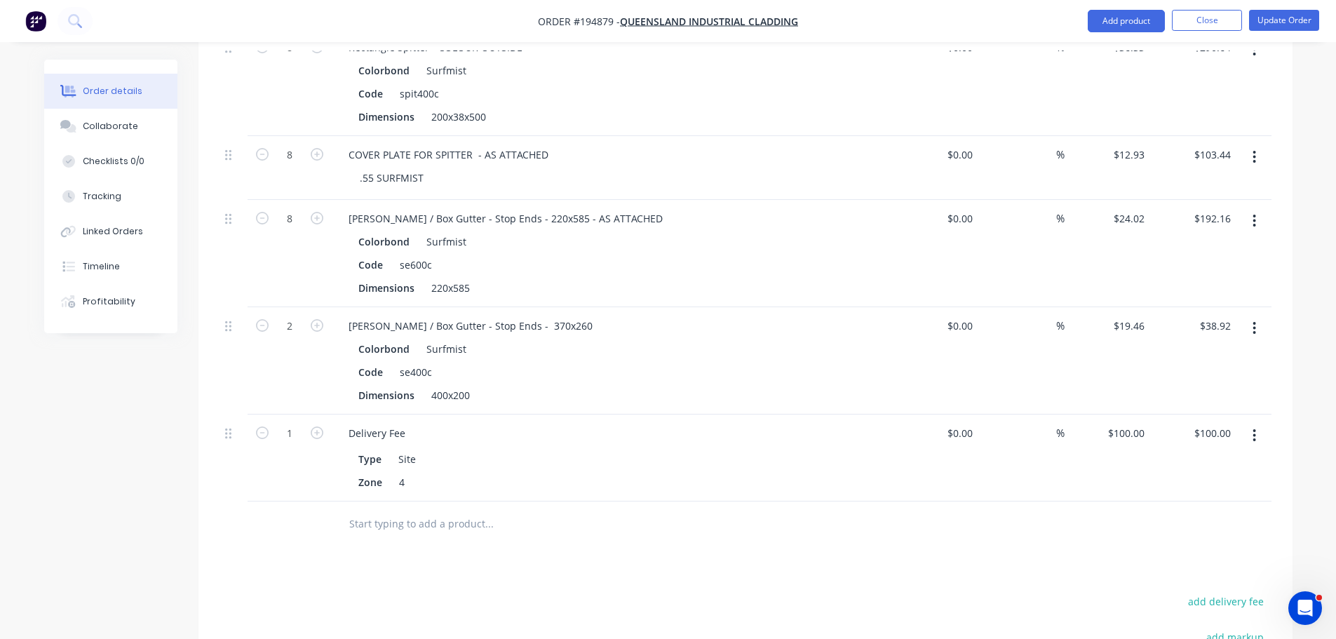
scroll to position [3787, 0]
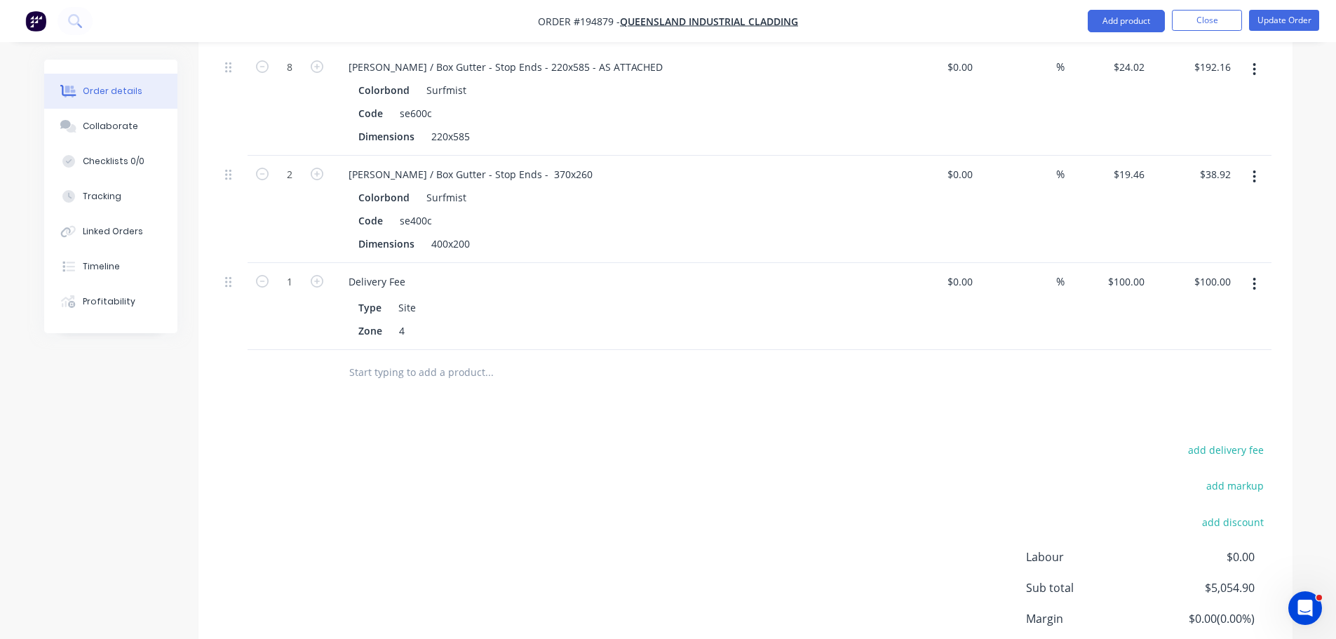
drag, startPoint x: 1248, startPoint y: 244, endPoint x: 1253, endPoint y: 258, distance: 14.9
click at [1250, 271] on button "button" at bounding box center [1254, 283] width 33 height 25
click at [1251, 395] on div "Delete" at bounding box center [1205, 405] width 108 height 20
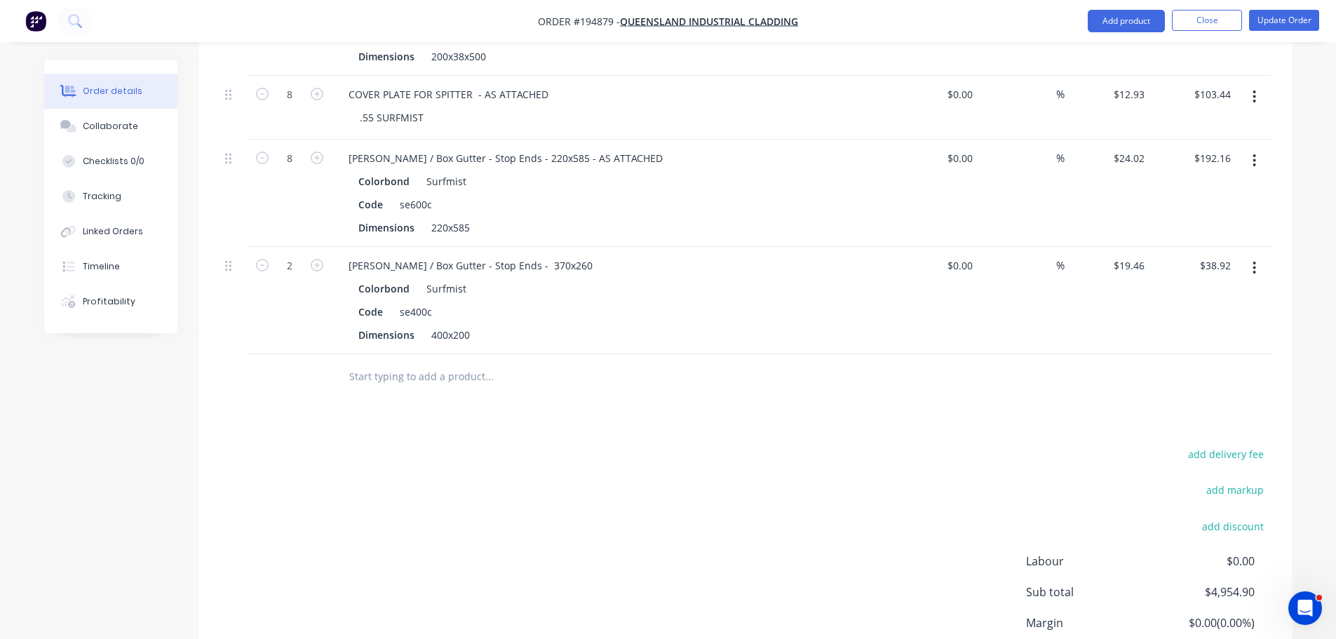
scroll to position [3705, 0]
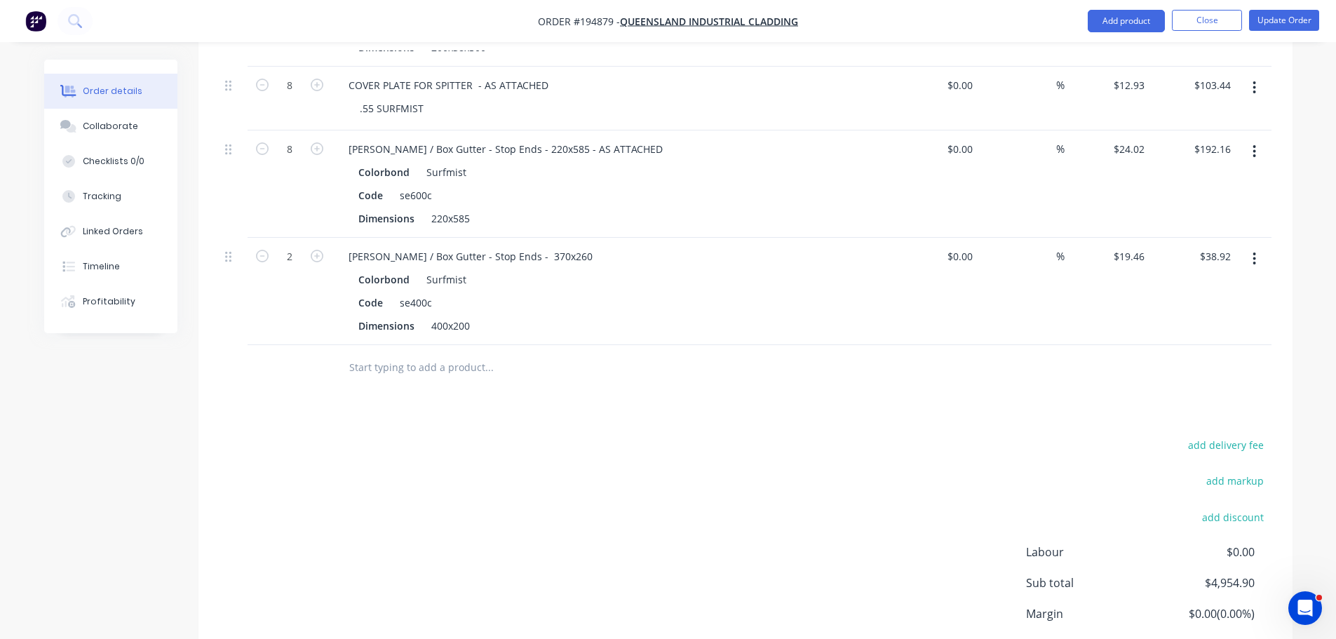
click at [776, 436] on div "add delivery fee add markup add discount Labour $0.00 Sub total $4,954.90 Margi…" at bounding box center [746, 571] width 1052 height 271
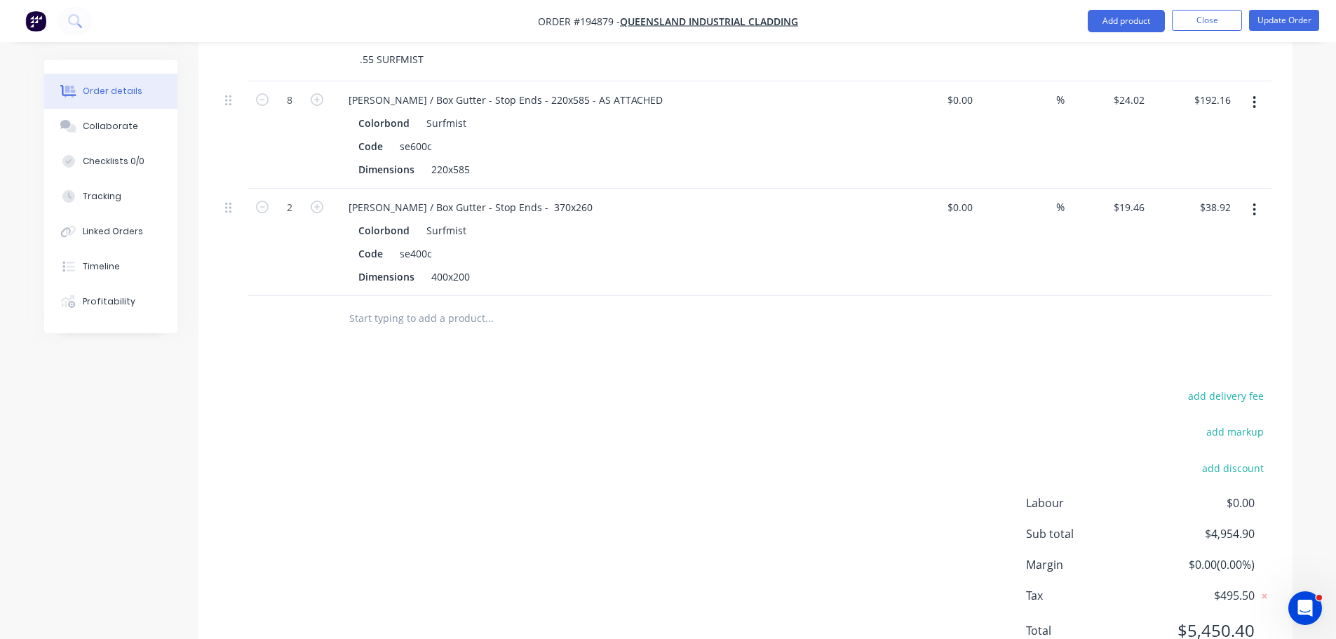
scroll to position [3775, 0]
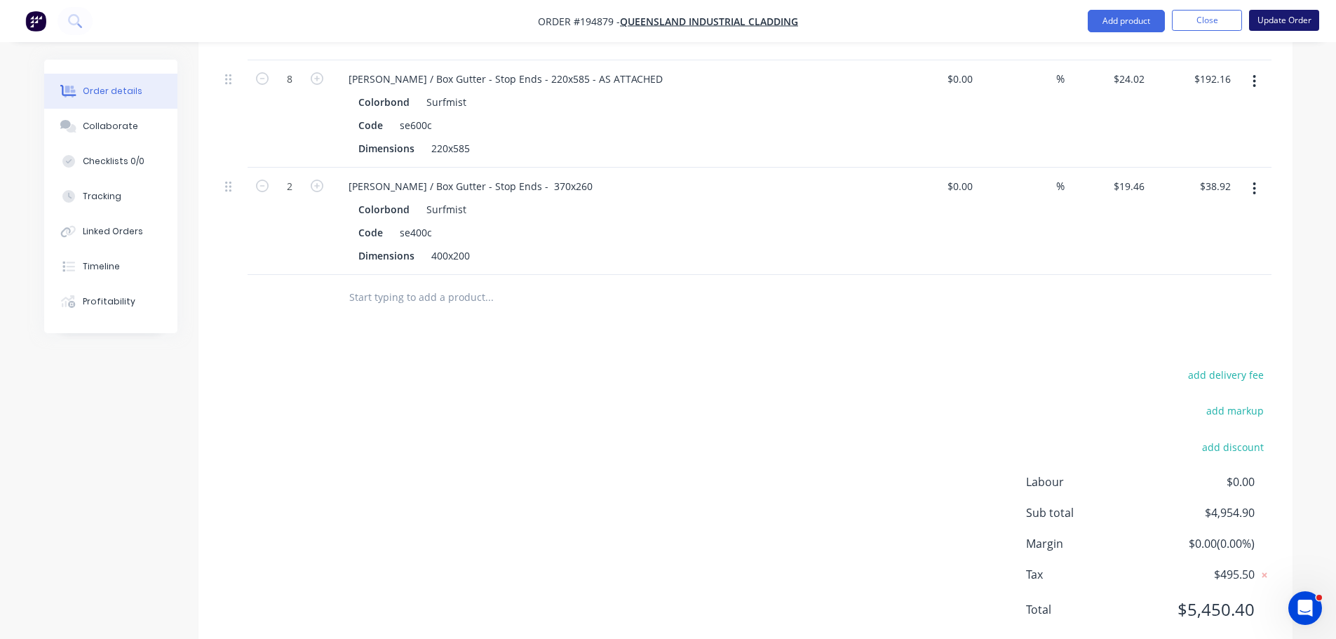
click at [1293, 19] on button "Update Order" at bounding box center [1284, 20] width 70 height 21
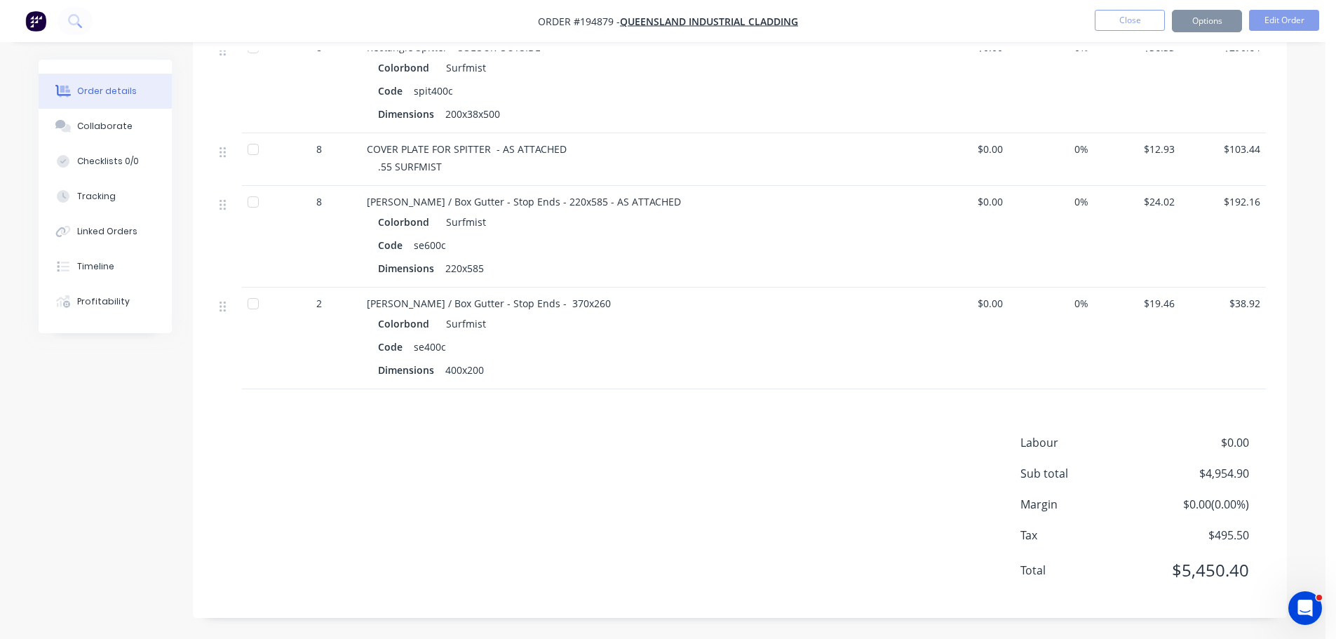
scroll to position [0, 0]
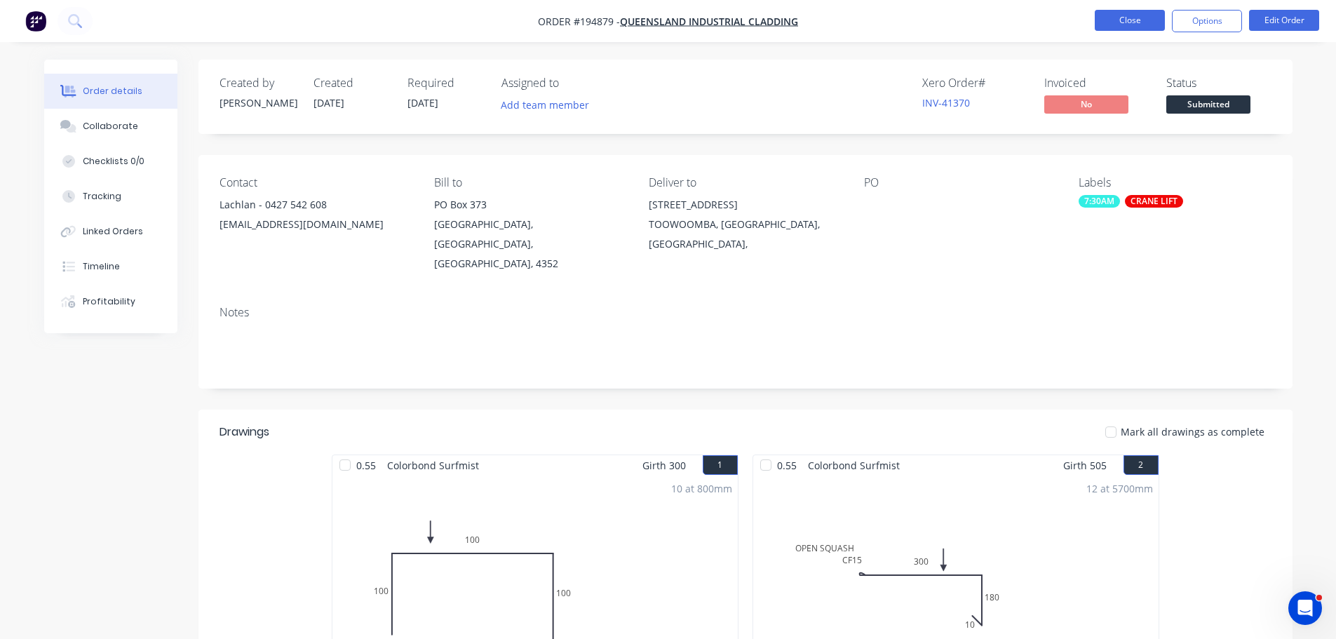
click at [1143, 13] on button "Close" at bounding box center [1130, 20] width 70 height 21
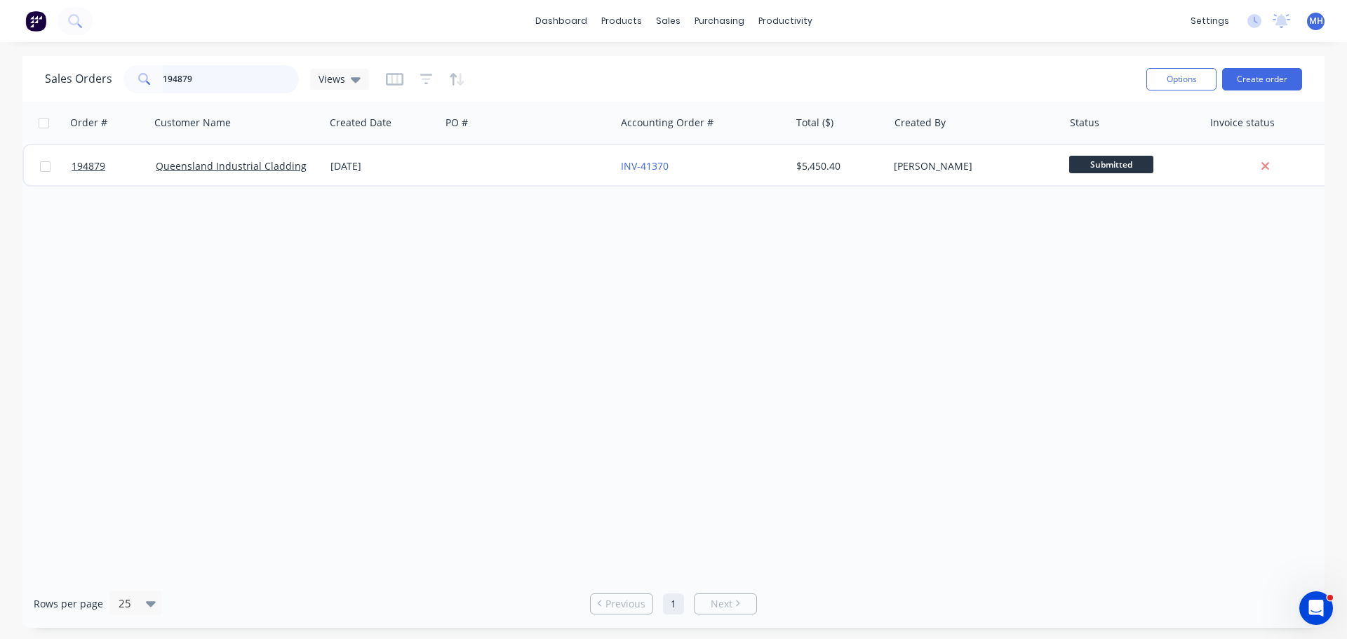
click at [250, 74] on input "194879" at bounding box center [231, 79] width 137 height 28
type input "195066"
click at [565, 69] on div "Sales Orders 195066 Views" at bounding box center [590, 79] width 1090 height 34
click at [563, 64] on div "Sales Orders 195066 Views" at bounding box center [590, 79] width 1090 height 34
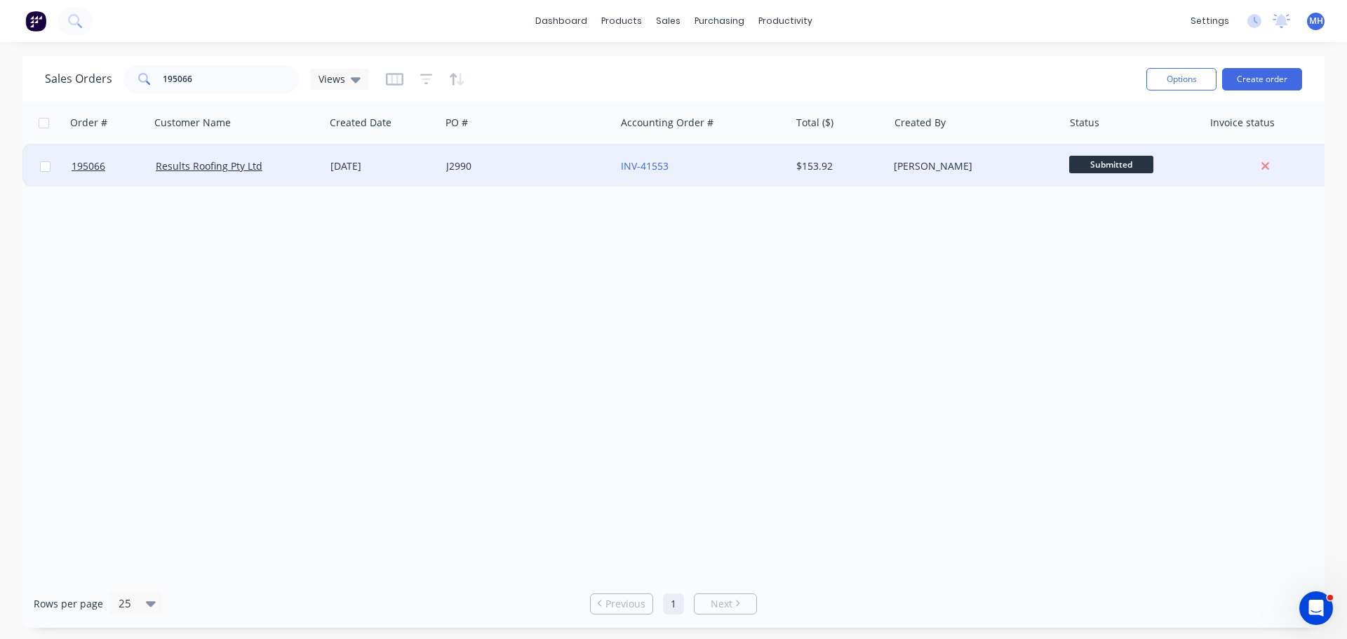
click at [543, 169] on div "J2990" at bounding box center [524, 166] width 156 height 14
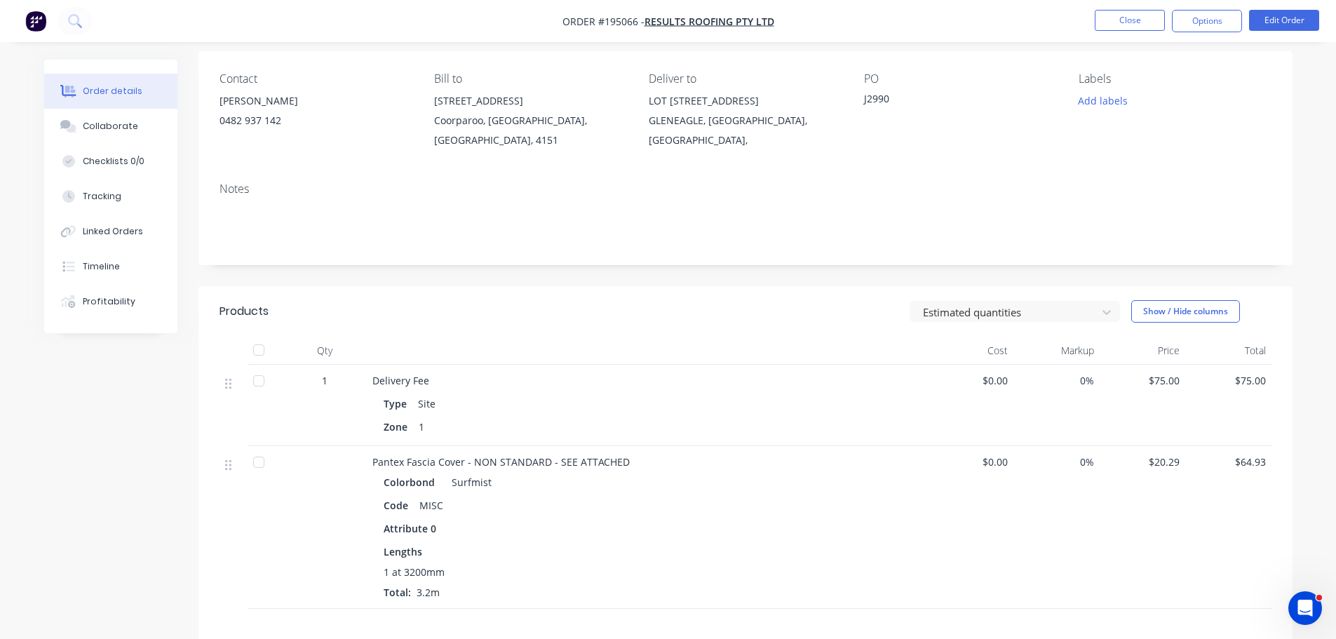
scroll to position [281, 0]
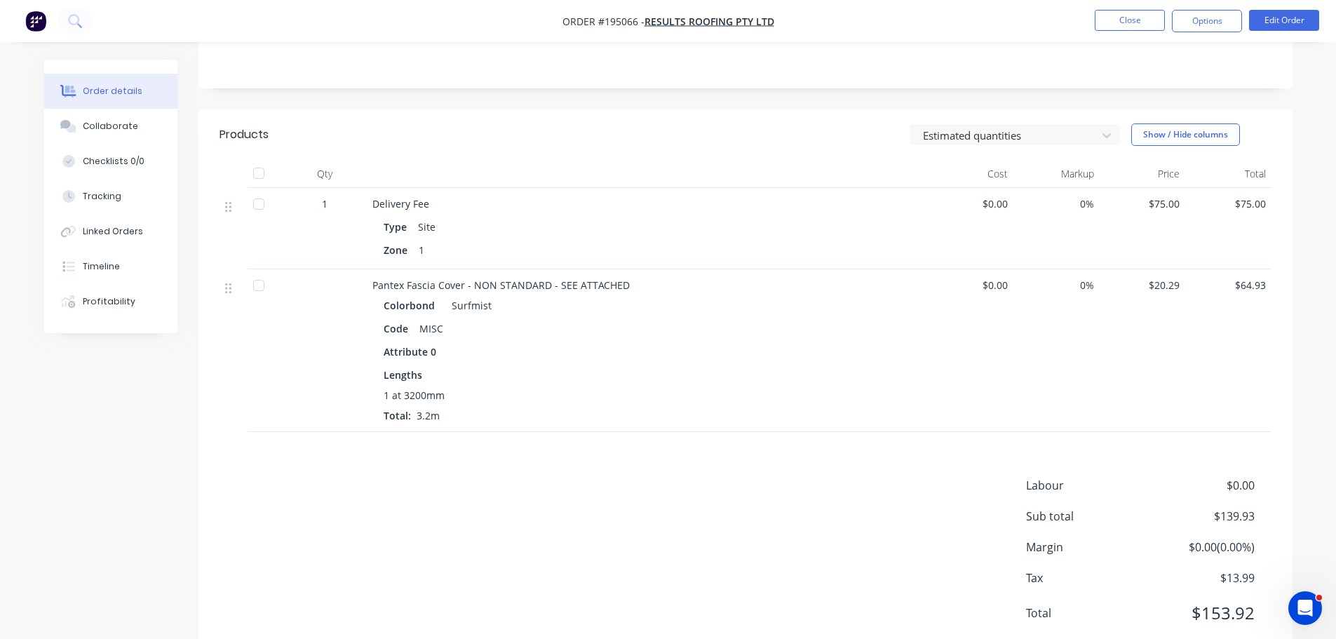
drag, startPoint x: 616, startPoint y: 546, endPoint x: 619, endPoint y: 535, distance: 11.4
click at [616, 544] on div "Labour $0.00 Sub total $139.93 Margin $0.00 ( 0.00 %) Tax $13.99 Total $153.92" at bounding box center [746, 558] width 1052 height 163
click at [1141, 22] on button "Close" at bounding box center [1130, 20] width 70 height 21
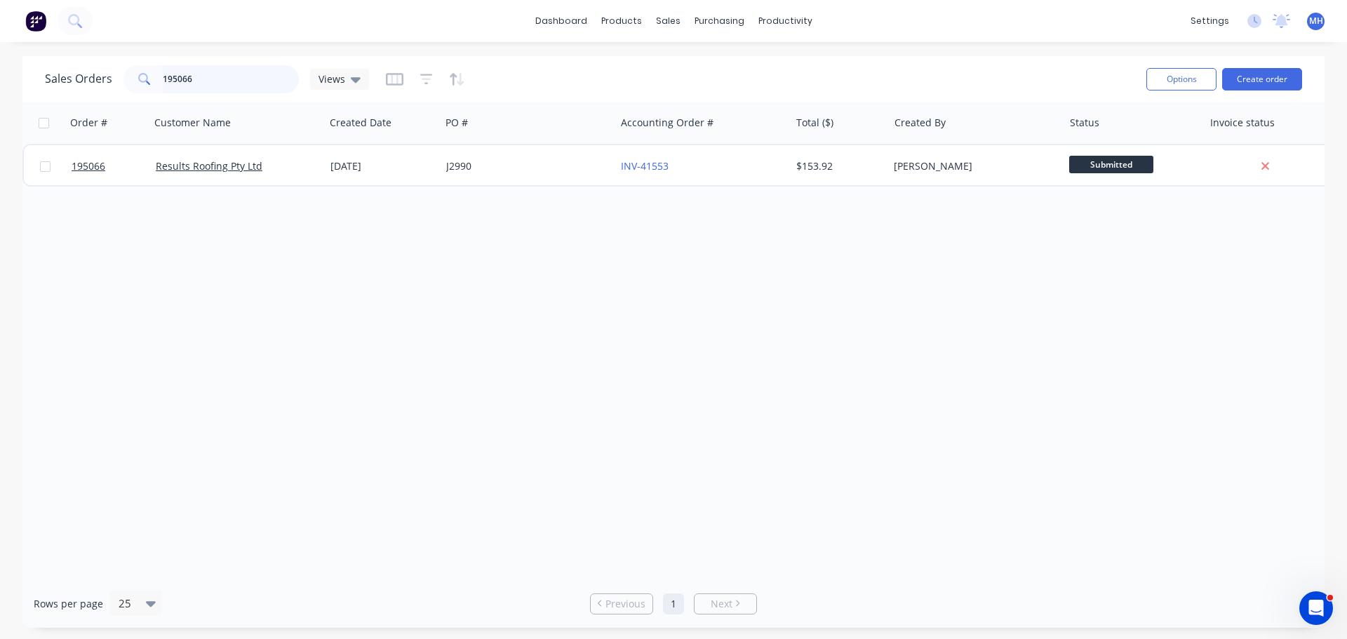
click at [223, 88] on input "195066" at bounding box center [231, 79] width 137 height 28
type input "194800"
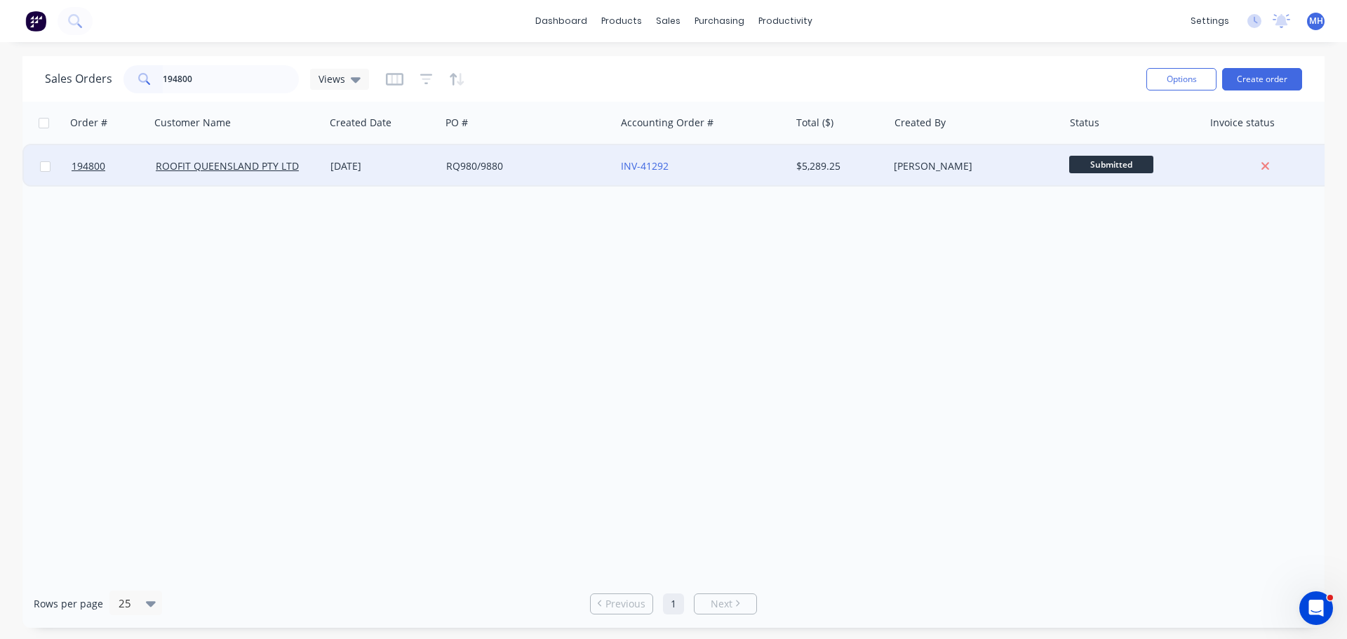
click at [501, 168] on div "RQ980/9880" at bounding box center [524, 166] width 156 height 14
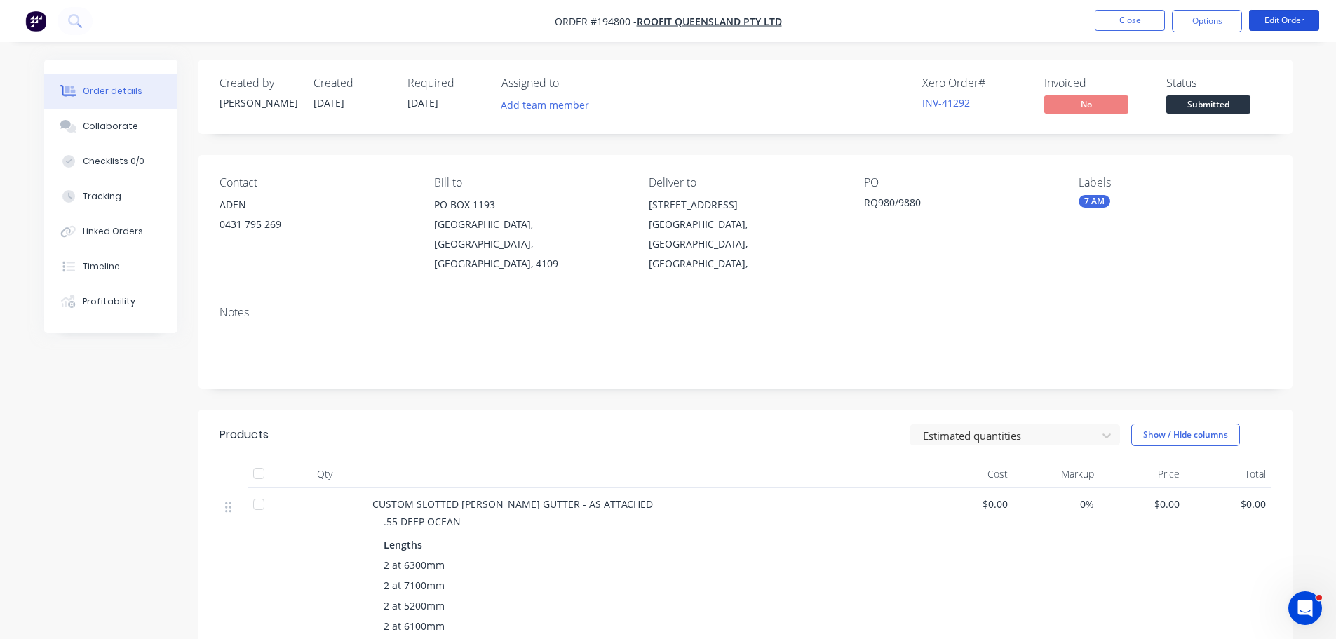
click at [1291, 17] on button "Edit Order" at bounding box center [1284, 20] width 70 height 21
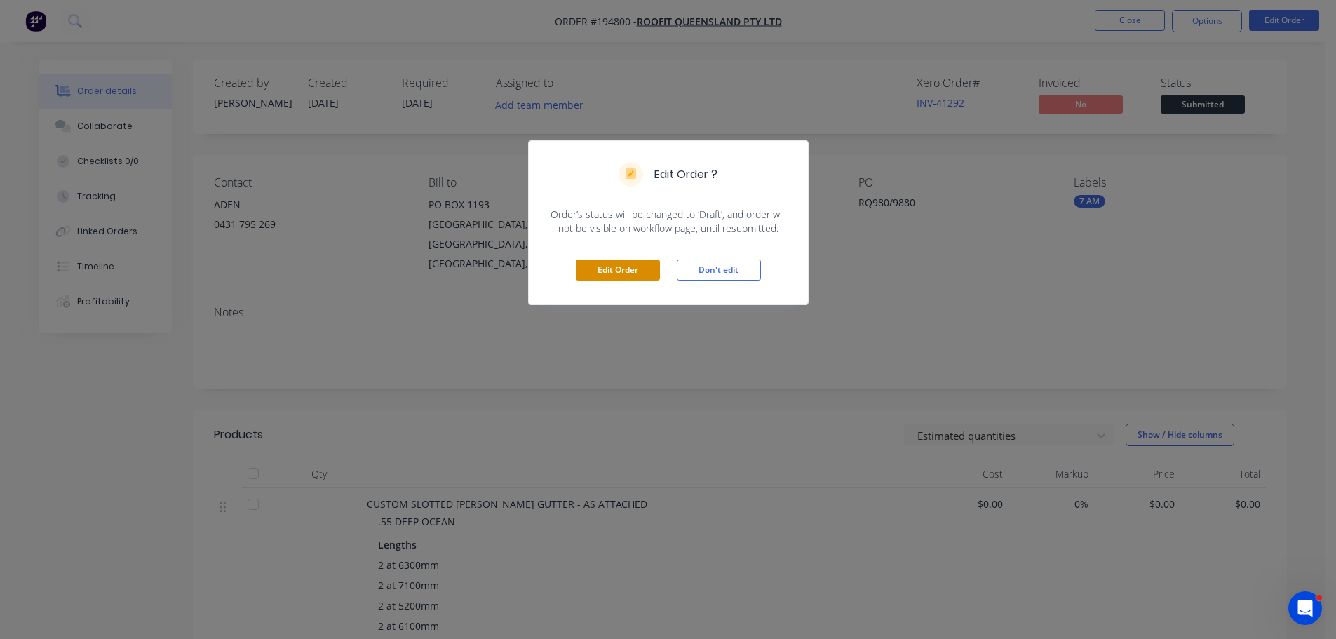
click at [630, 270] on button "Edit Order" at bounding box center [618, 269] width 84 height 21
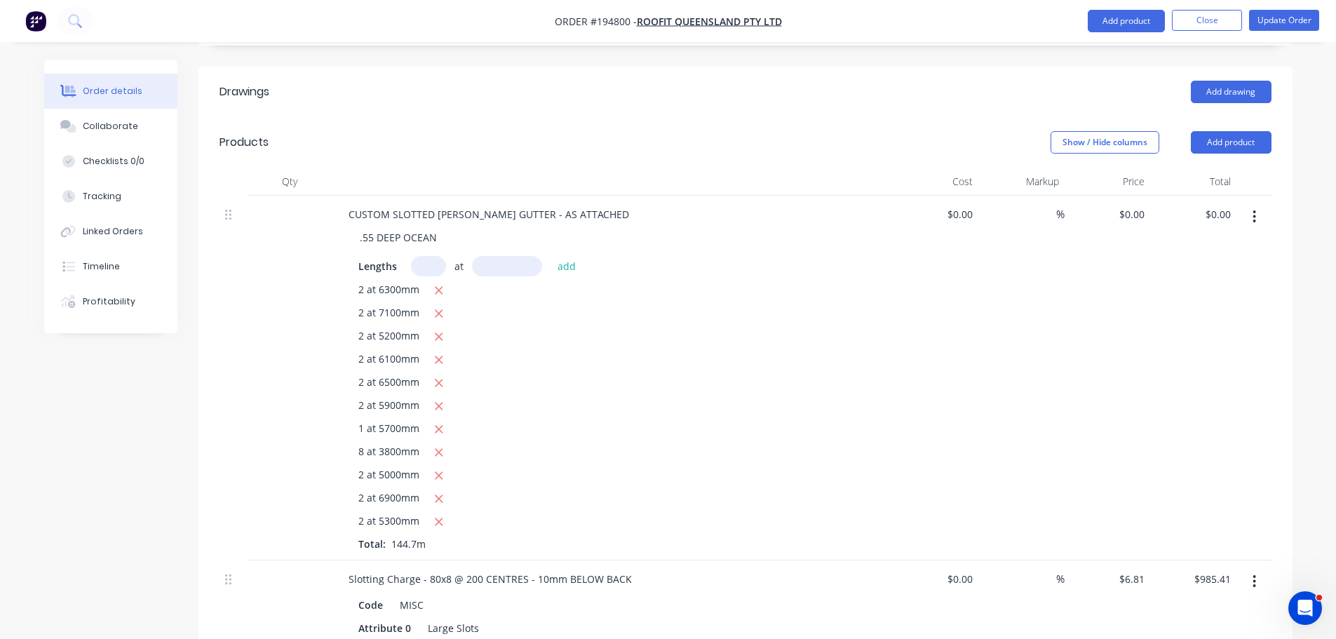
scroll to position [631, 0]
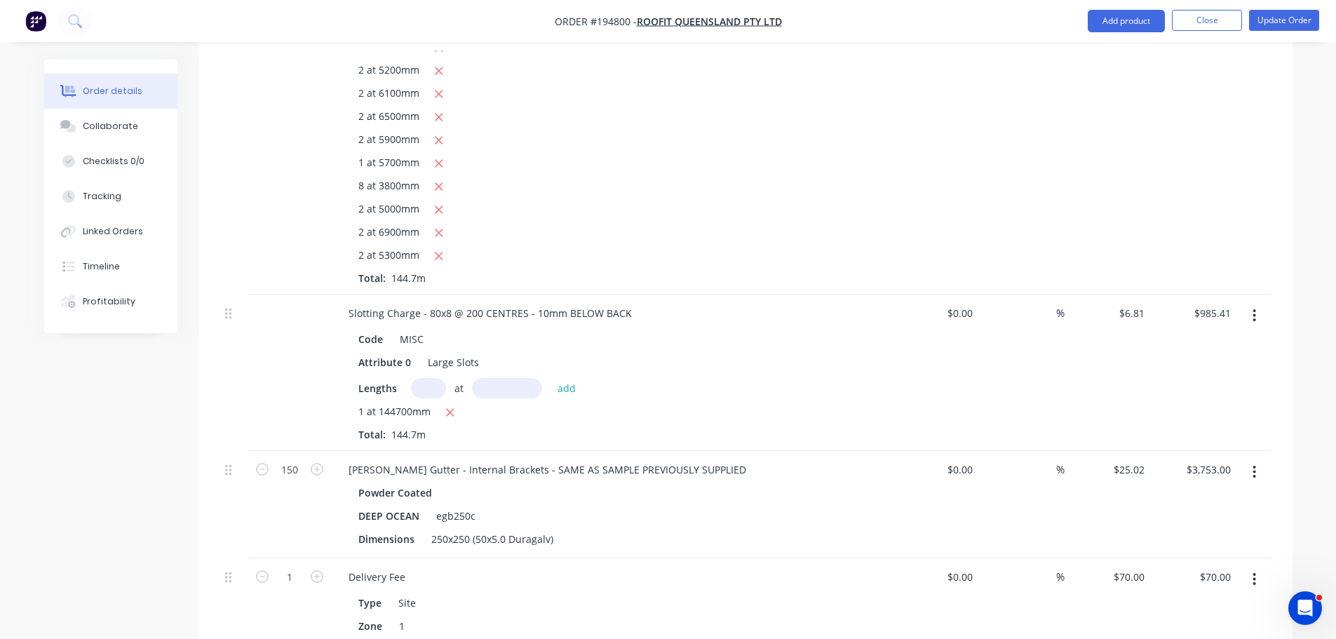
click at [1257, 303] on button "button" at bounding box center [1254, 315] width 33 height 25
click at [1248, 342] on div "Edit" at bounding box center [1205, 352] width 108 height 20
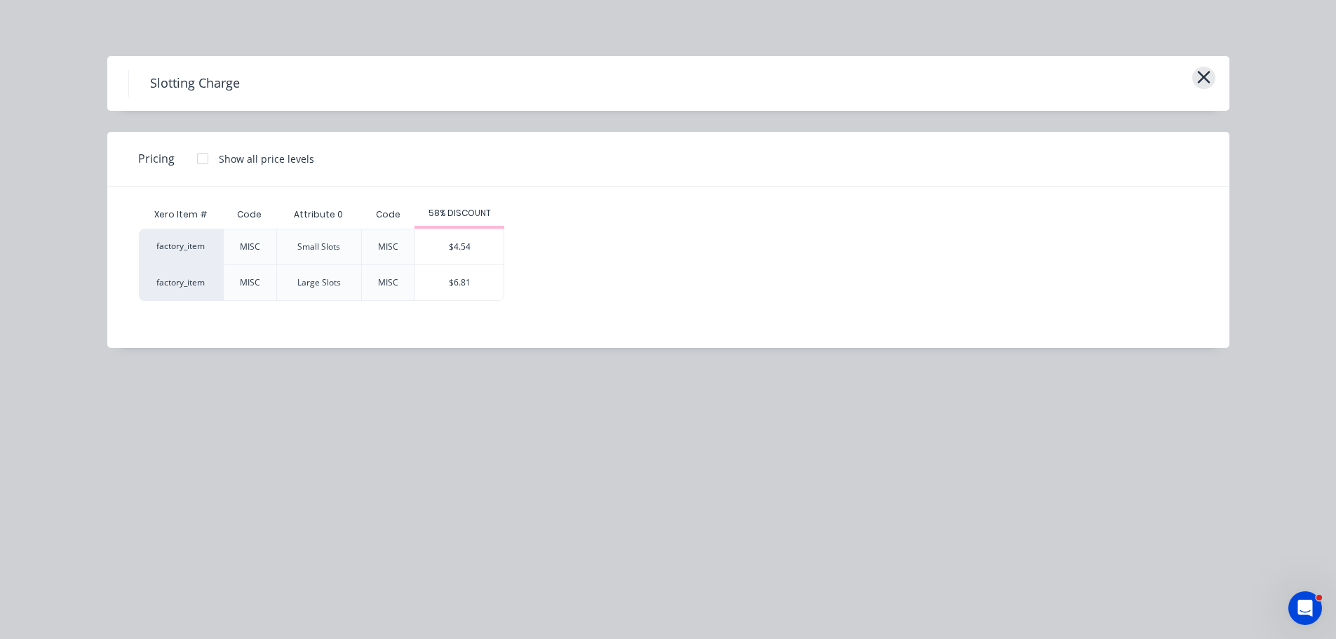
click at [1213, 82] on button "button" at bounding box center [1203, 78] width 23 height 22
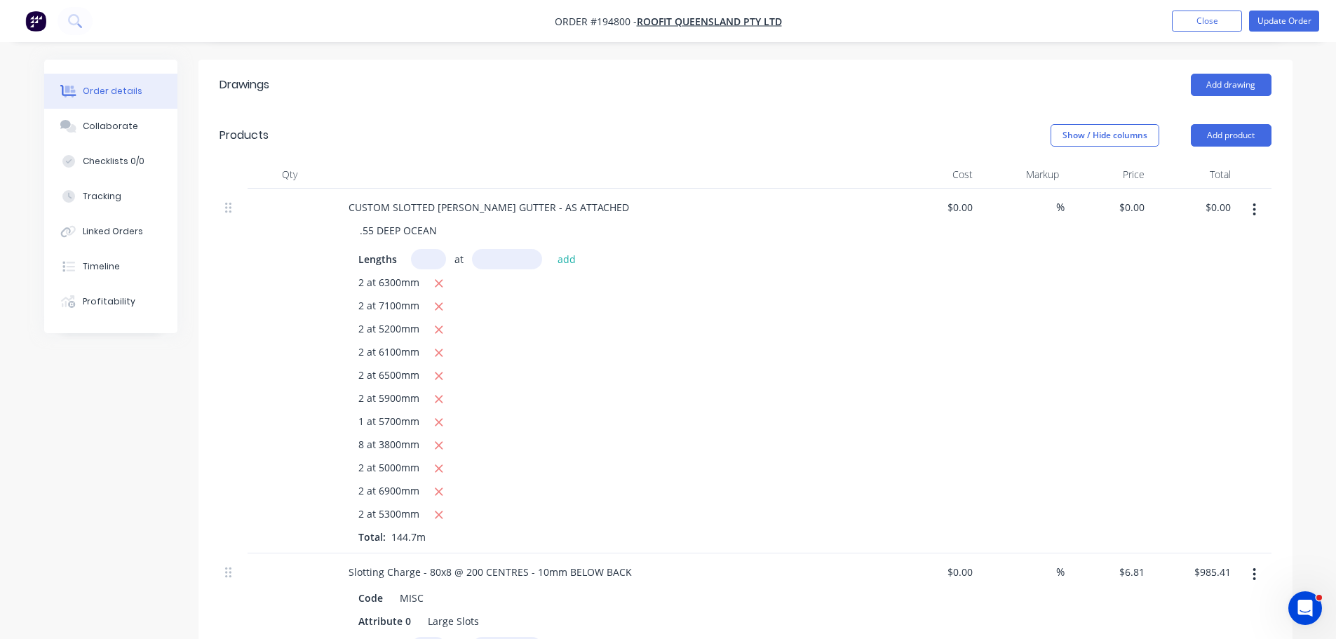
scroll to position [351, 0]
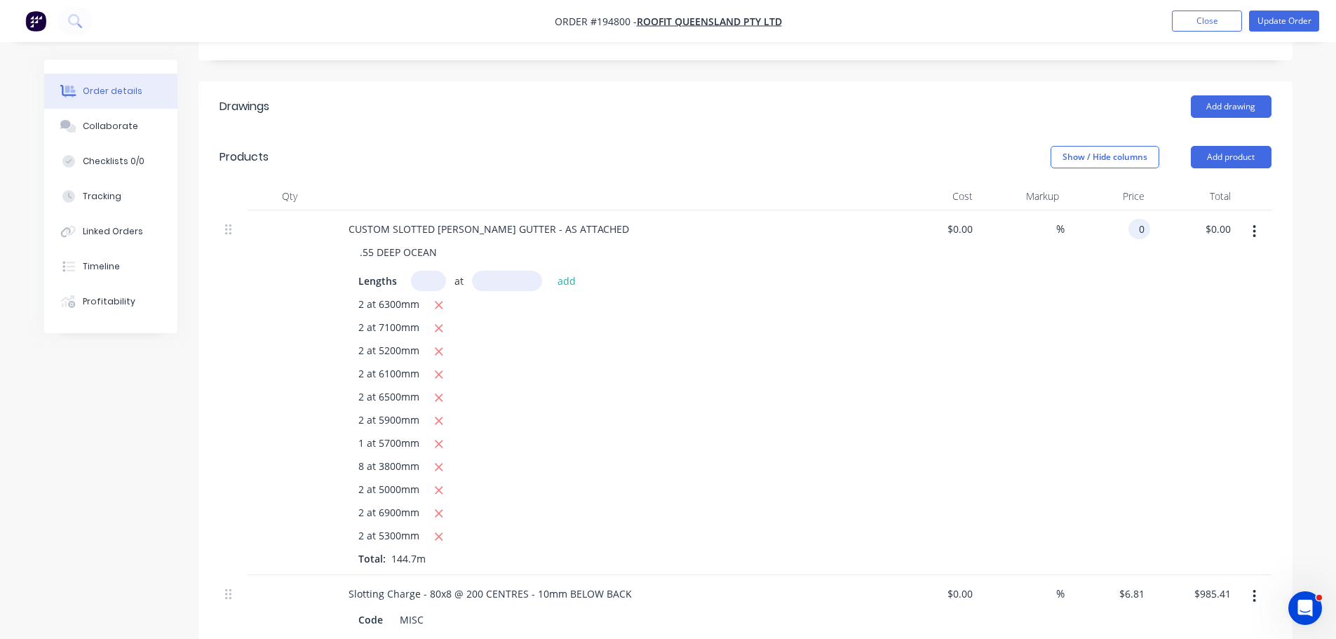
click at [1138, 219] on input "0" at bounding box center [1142, 229] width 16 height 20
type input "$21.79"
type input "$3,153.01"
click at [898, 111] on header "Drawings Add drawing" at bounding box center [745, 106] width 1094 height 50
click at [891, 107] on header "Drawings Add drawing" at bounding box center [745, 106] width 1094 height 50
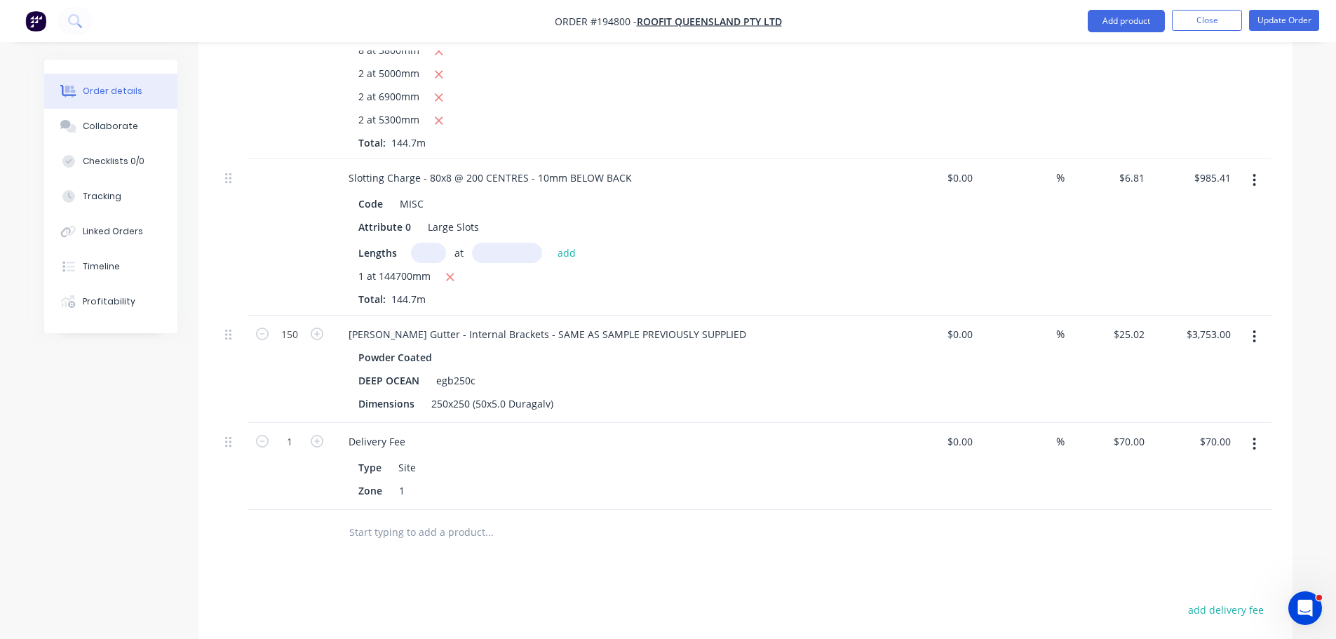
scroll to position [771, 0]
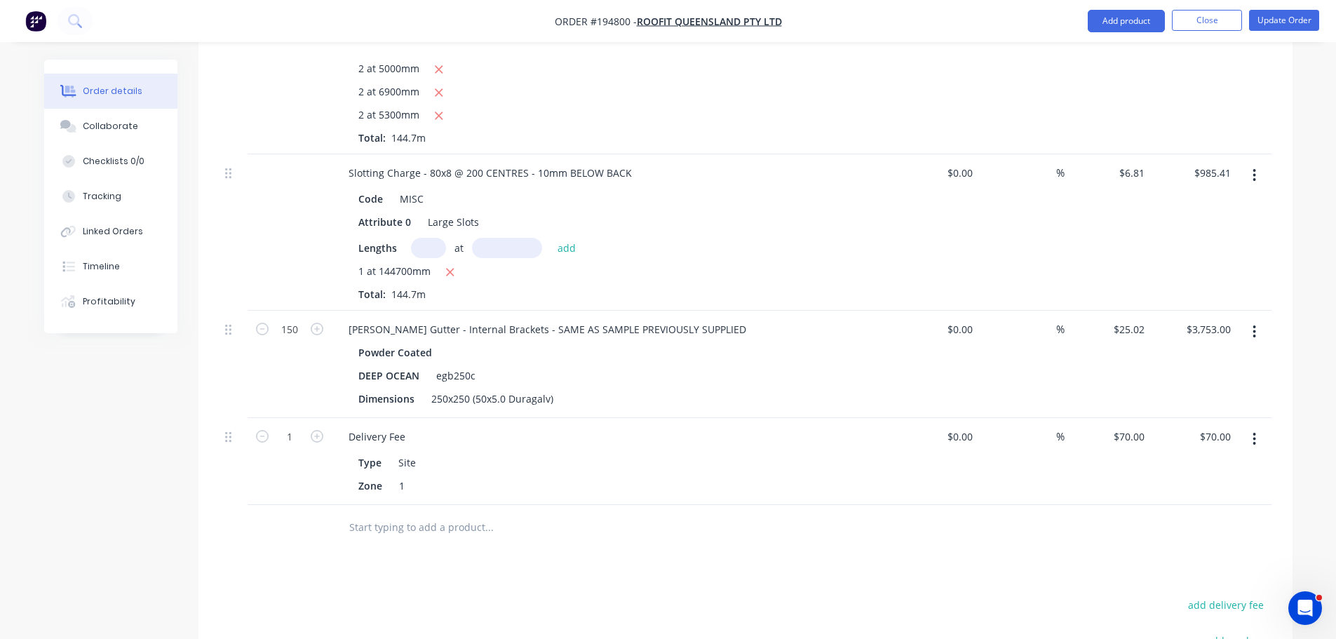
click at [1301, 239] on div "Order details Collaborate Checklists 0/0 Tracking Linked Orders Timeline Profit…" at bounding box center [668, 98] width 1276 height 1620
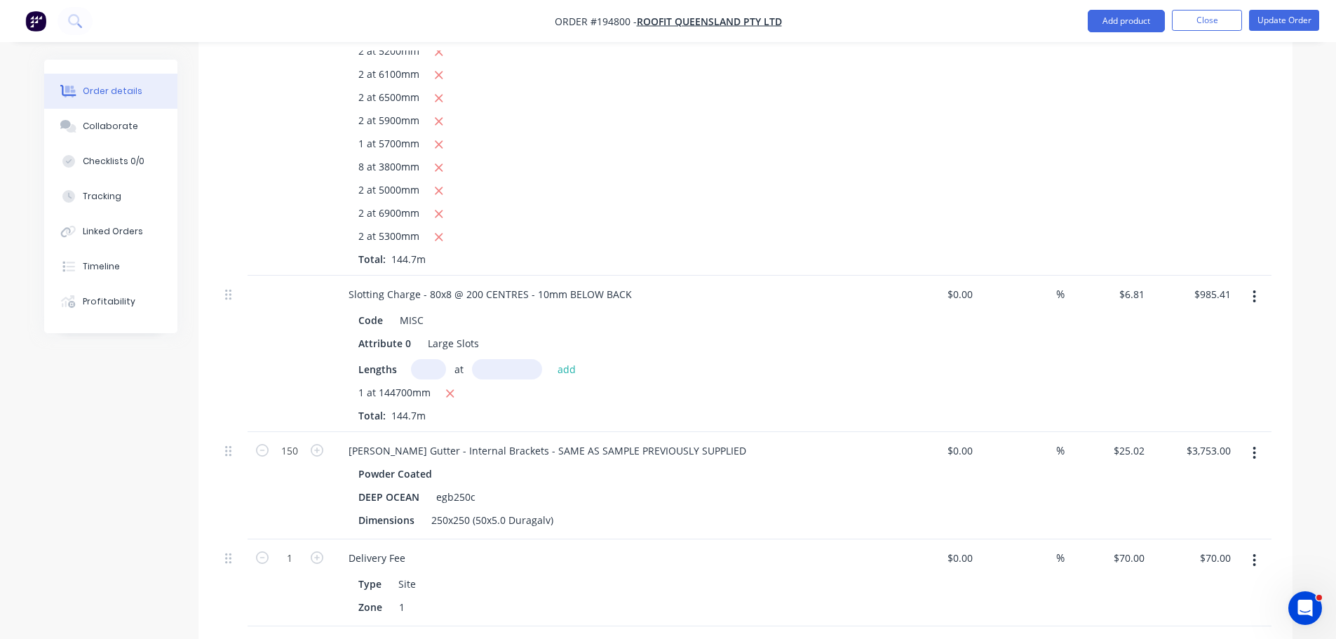
scroll to position [842, 0]
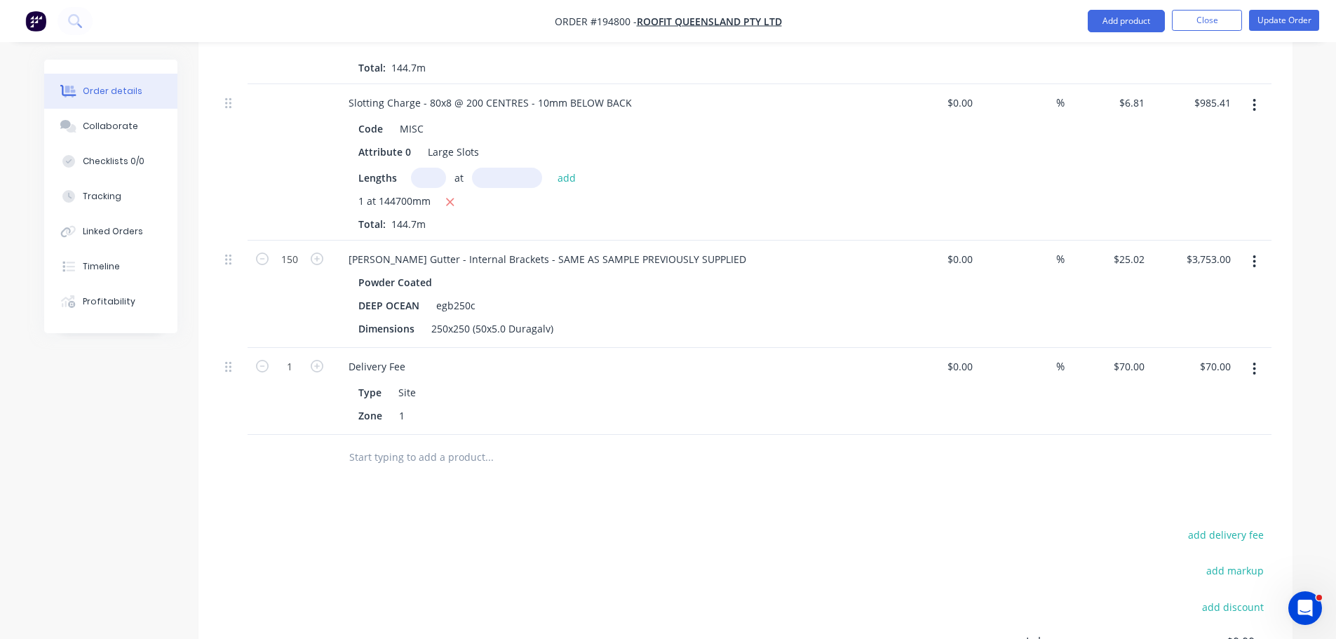
click at [1259, 356] on button "button" at bounding box center [1254, 368] width 33 height 25
click at [1189, 480] on div "Delete" at bounding box center [1205, 490] width 108 height 20
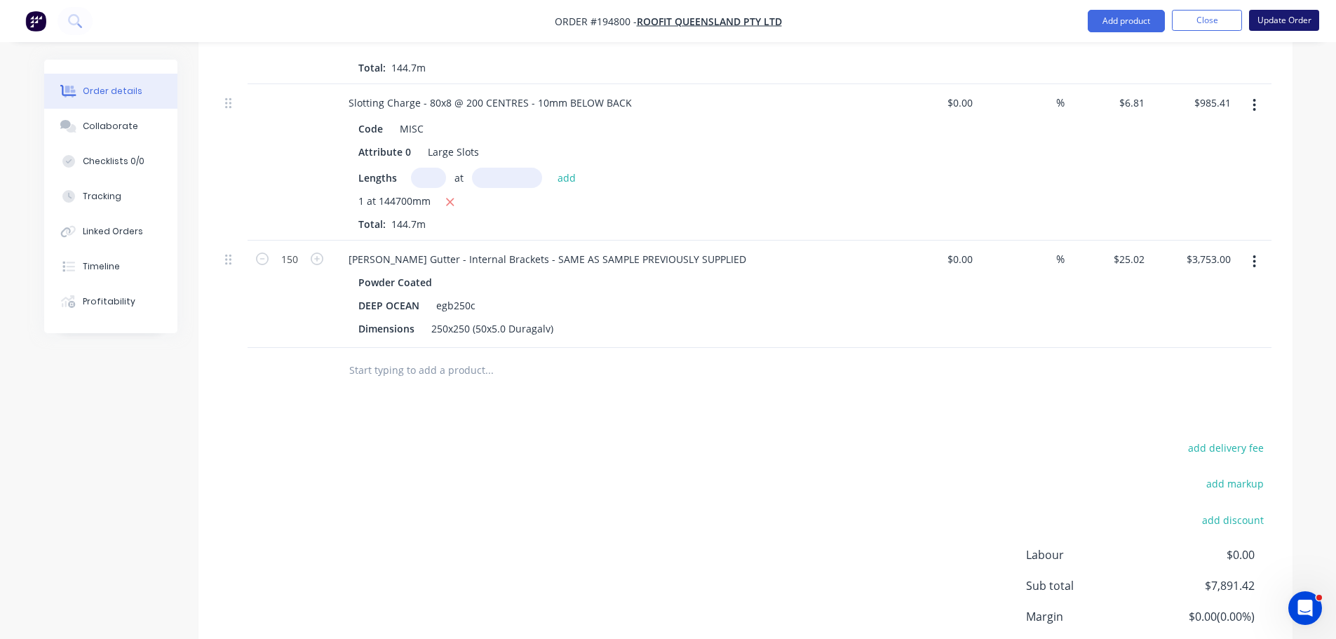
click at [1291, 18] on button "Update Order" at bounding box center [1284, 20] width 70 height 21
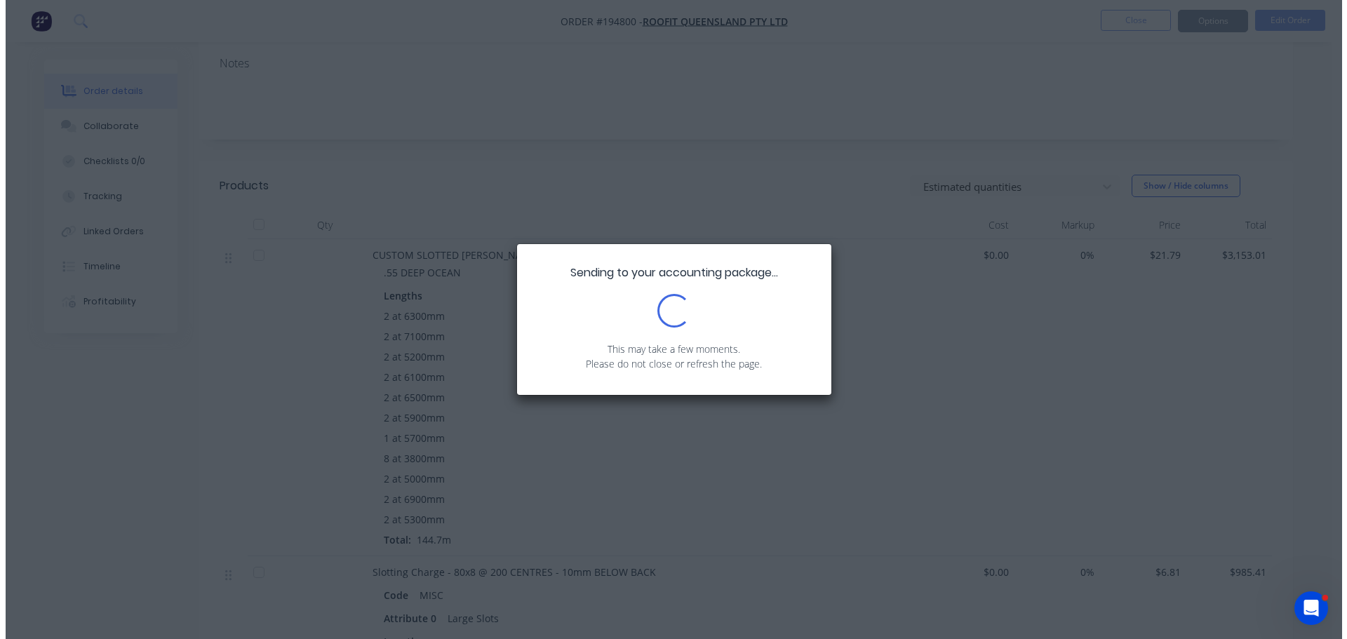
scroll to position [0, 0]
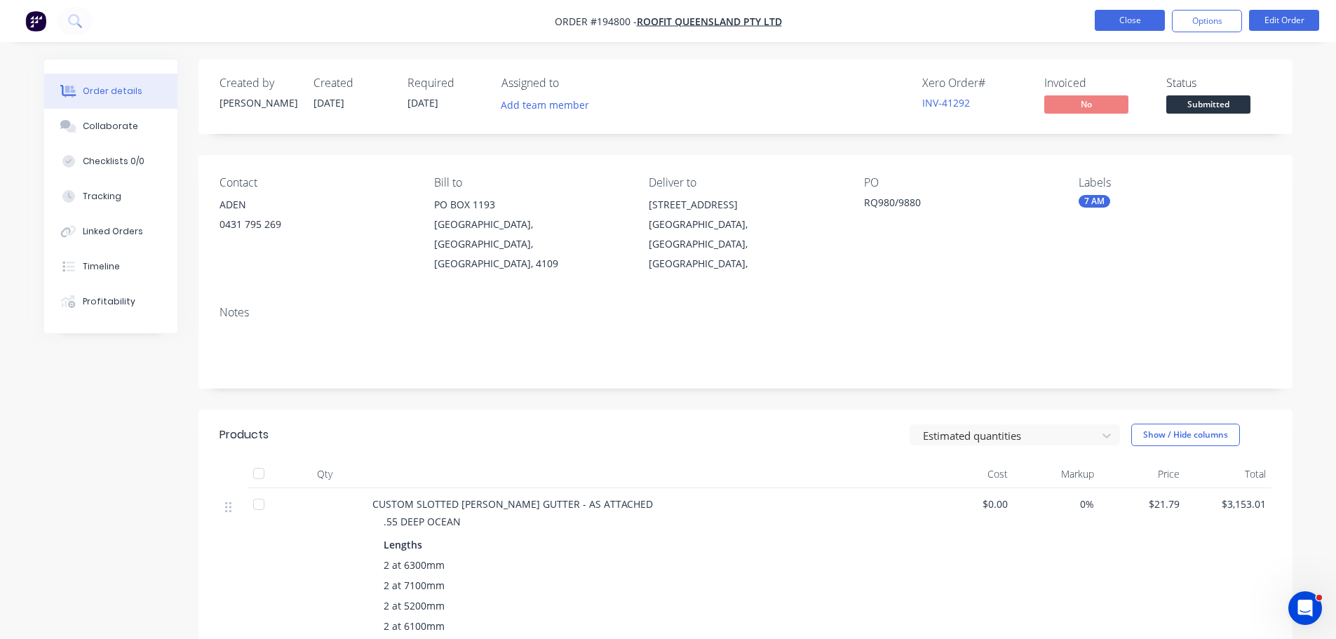
click at [1135, 26] on button "Close" at bounding box center [1130, 20] width 70 height 21
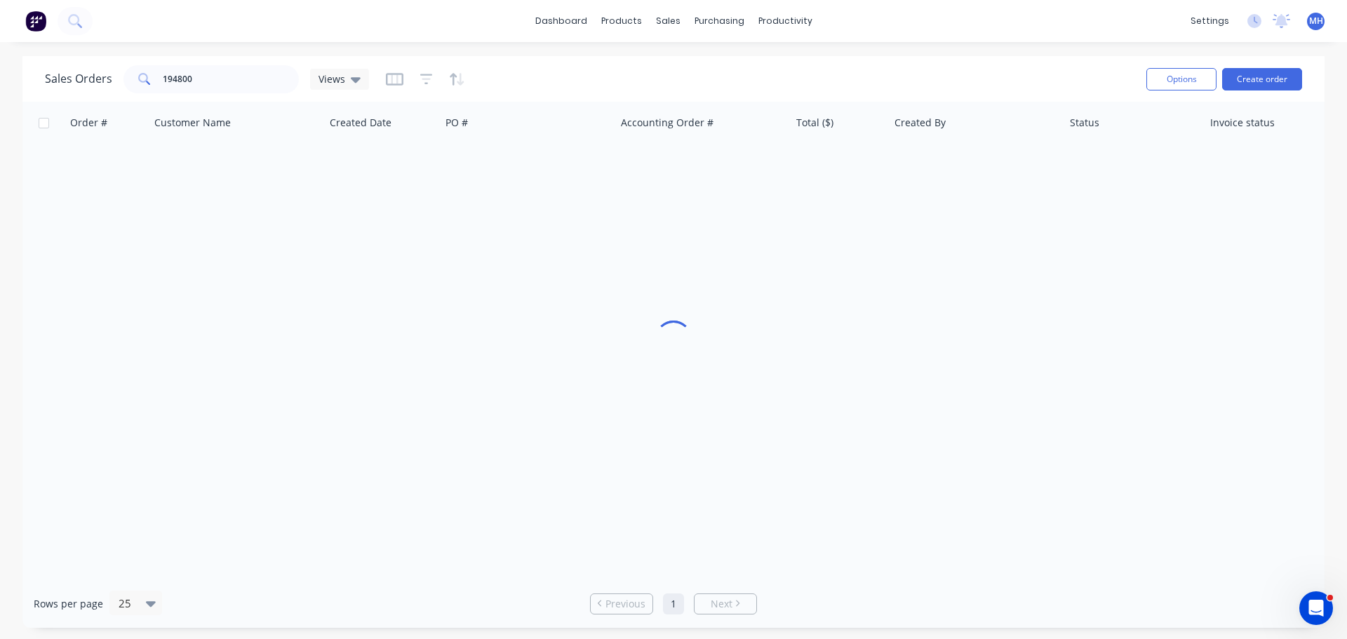
click at [1005, 74] on div "Sales Orders 194800 Views" at bounding box center [590, 79] width 1090 height 34
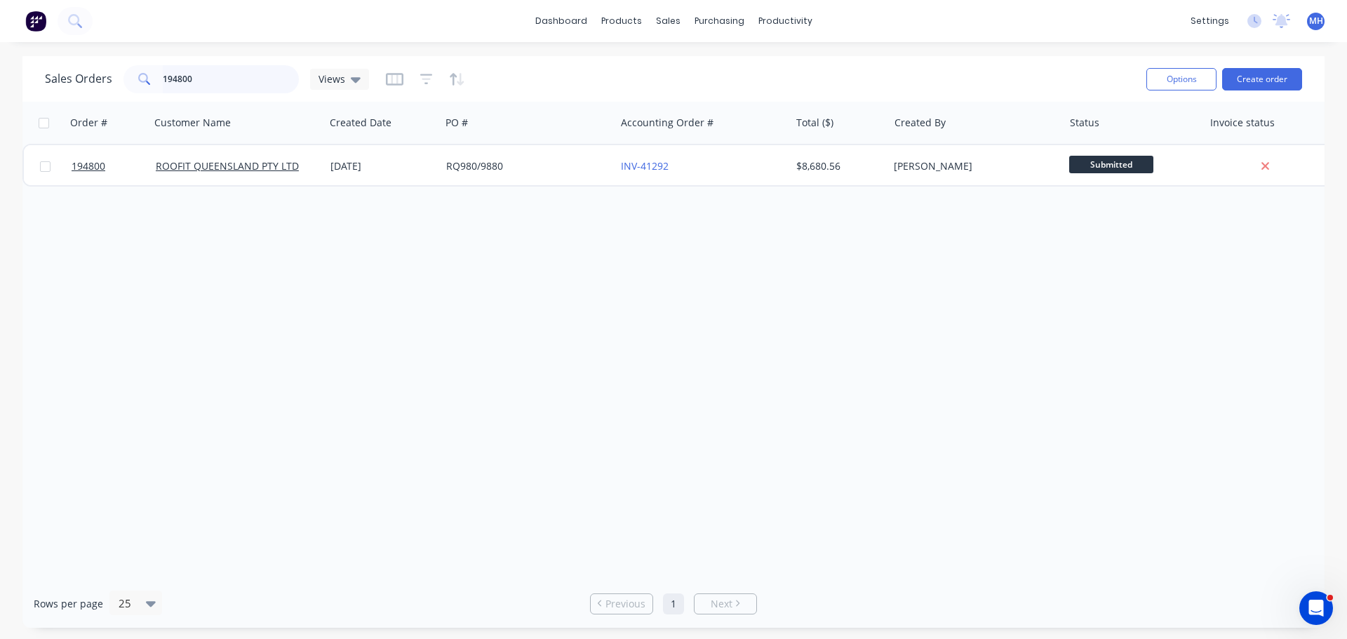
click at [249, 82] on input "194800" at bounding box center [231, 79] width 137 height 28
type input "194362"
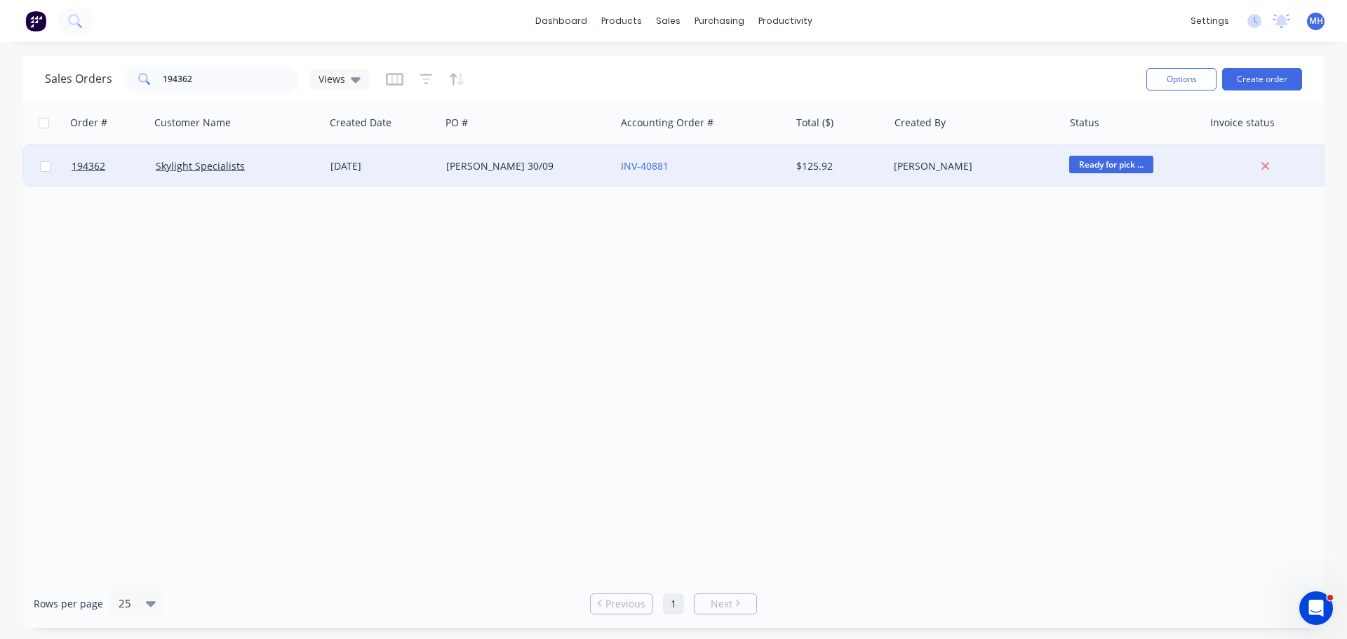
click at [290, 154] on div "Skylight Specialists" at bounding box center [237, 166] width 175 height 42
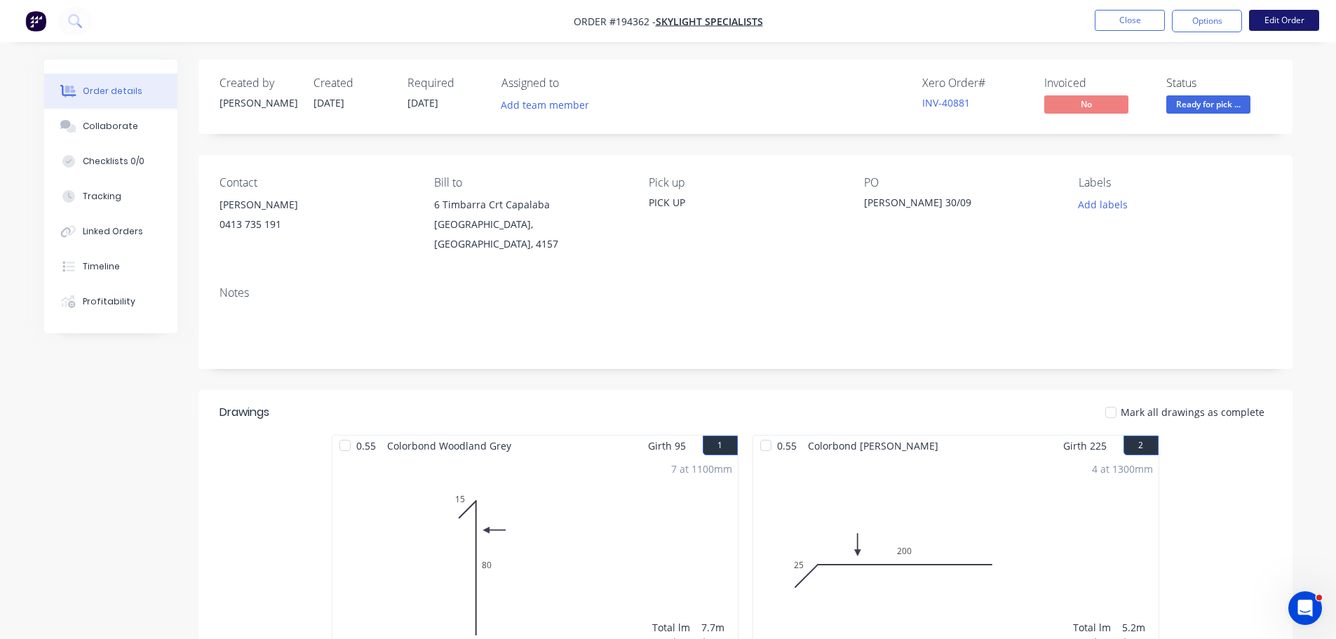
click at [1288, 22] on button "Edit Order" at bounding box center [1284, 20] width 70 height 21
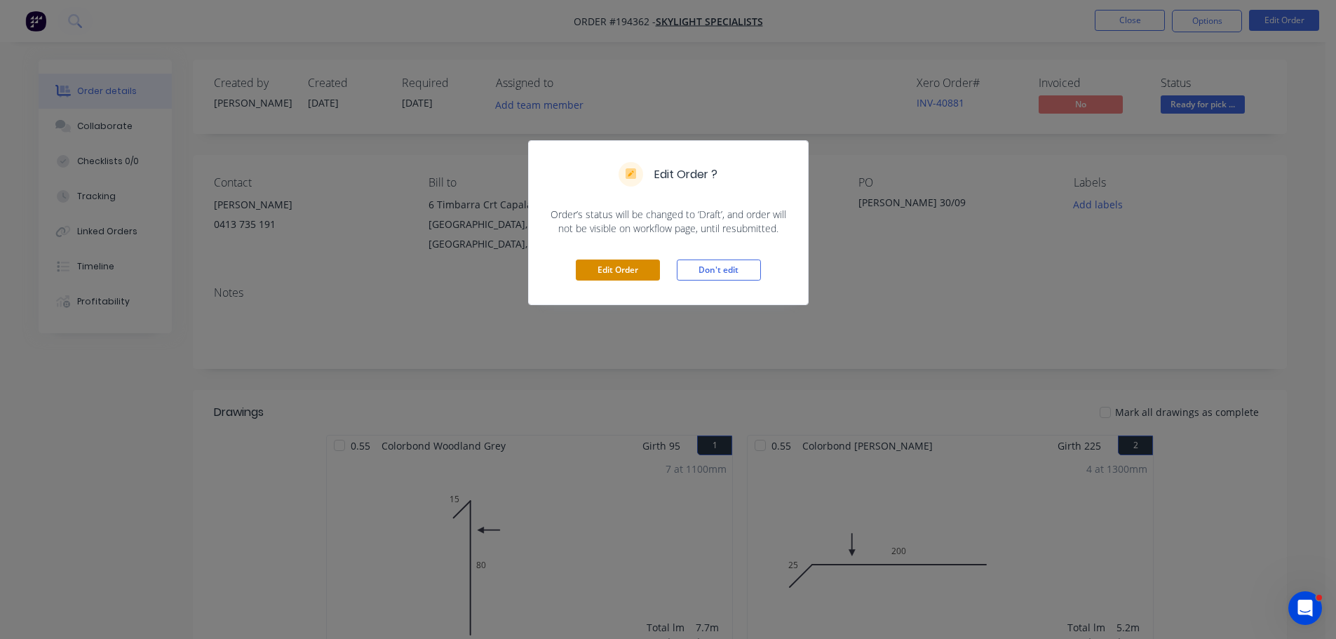
click at [600, 276] on button "Edit Order" at bounding box center [618, 269] width 84 height 21
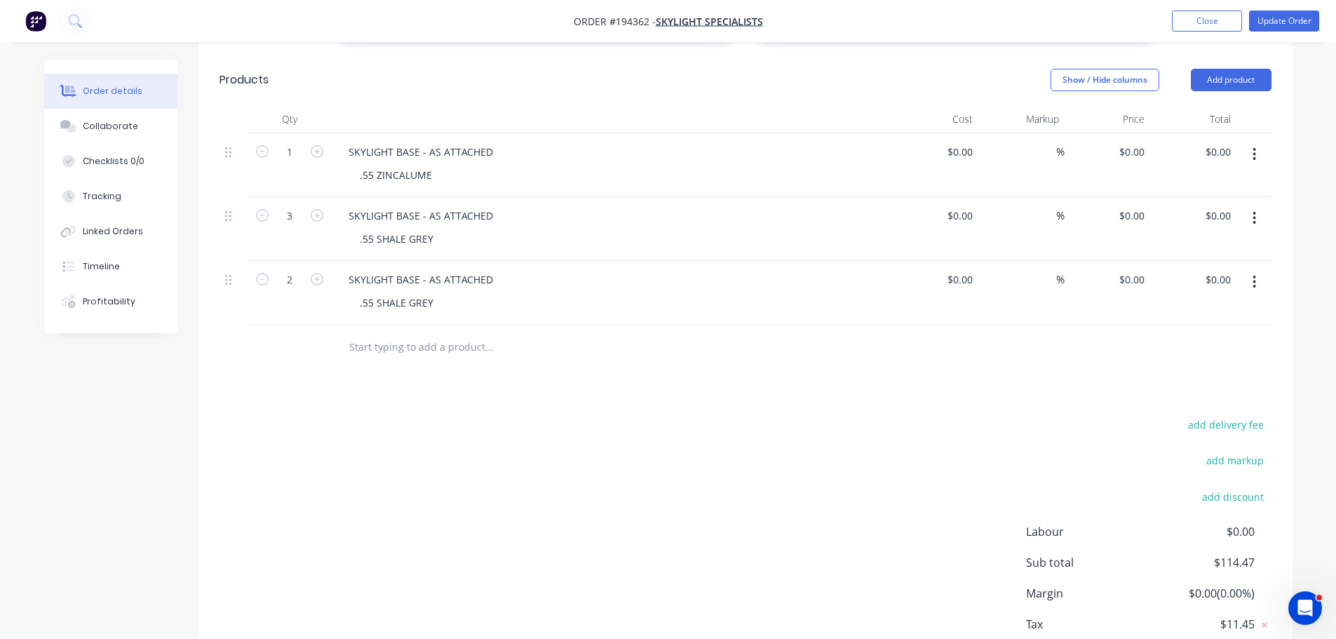
scroll to position [657, 0]
click at [1138, 142] on input "0" at bounding box center [1134, 152] width 32 height 20
type input "$157.05"
click at [1128, 201] on div "0 0" at bounding box center [1108, 230] width 86 height 64
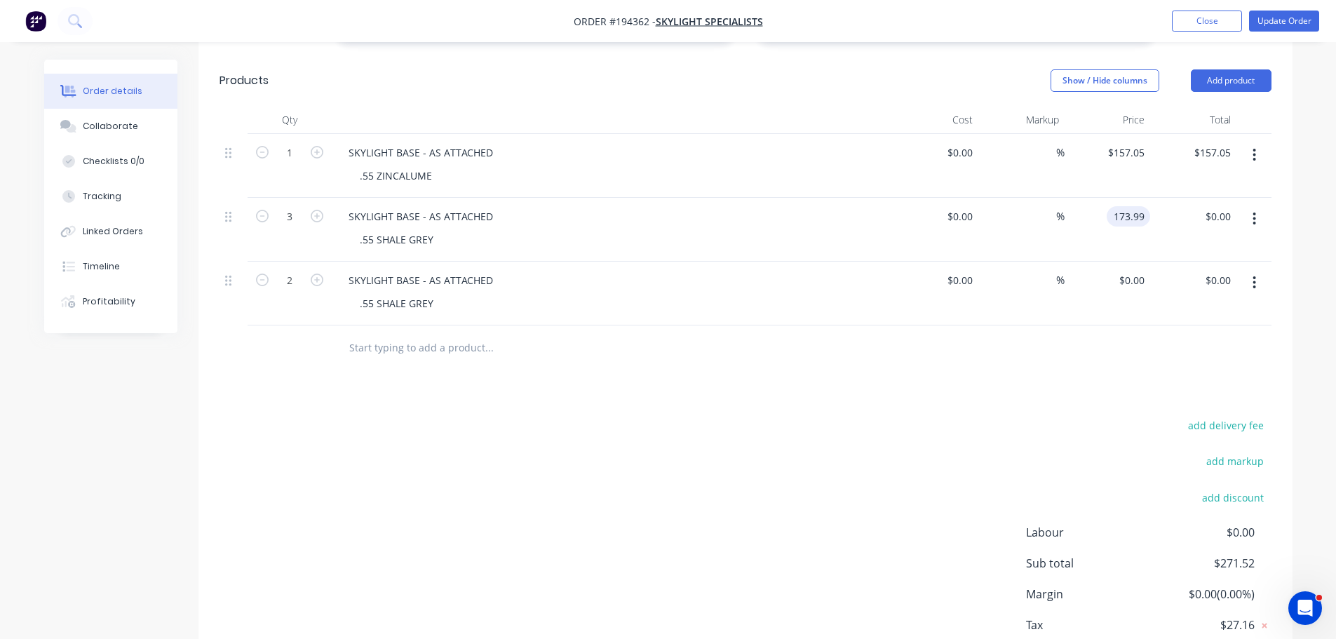
type input "$173.99"
type input "$521.97"
click at [889, 360] on div "Drawings Add drawing 0.55 Colorbond Woodland Grey Girth 95 1 0 15 80 0 15 80 7 …" at bounding box center [745, 231] width 1094 height 952
click at [1146, 270] on input "0" at bounding box center [1134, 280] width 32 height 20
type input "$157.05"
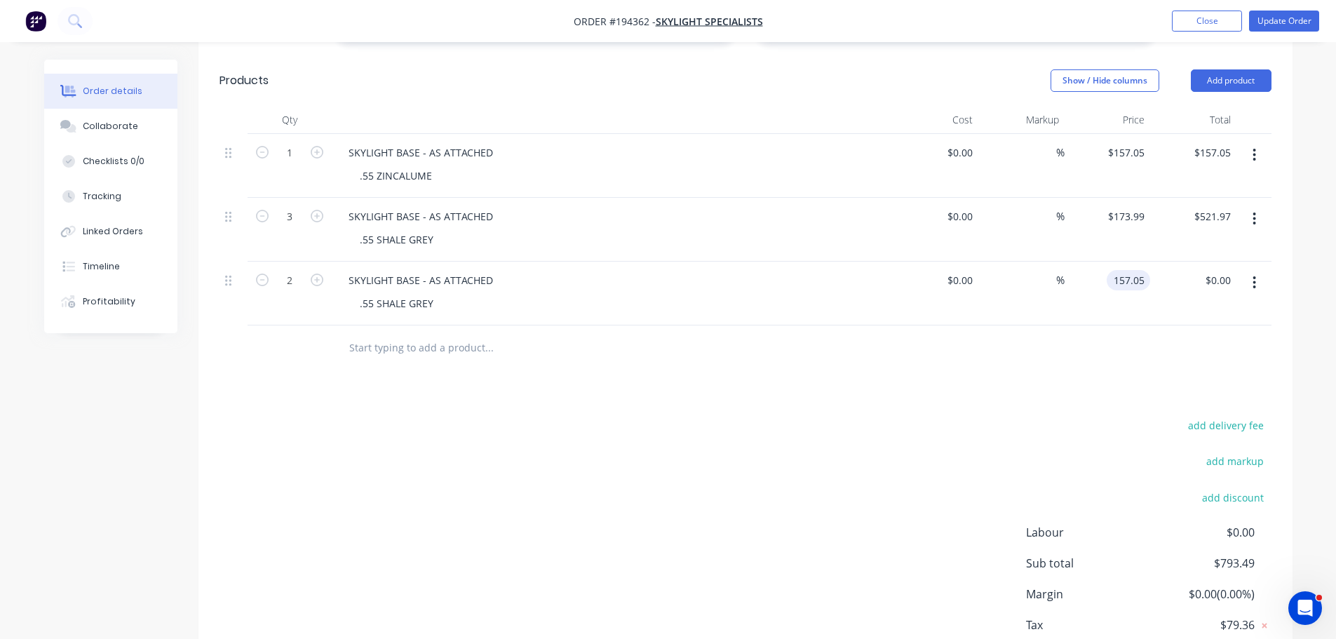
type input "$314.10"
click at [1062, 325] on div at bounding box center [746, 348] width 1052 height 46
drag, startPoint x: 235, startPoint y: 264, endPoint x: 232, endPoint y: 142, distance: 122.1
click at [232, 142] on div "1 SKYLIGHT BASE - AS ATTACHED .55 ZINCALUME $0.00 $0.00 % $157.05 $157.05 $157.…" at bounding box center [746, 229] width 1052 height 191
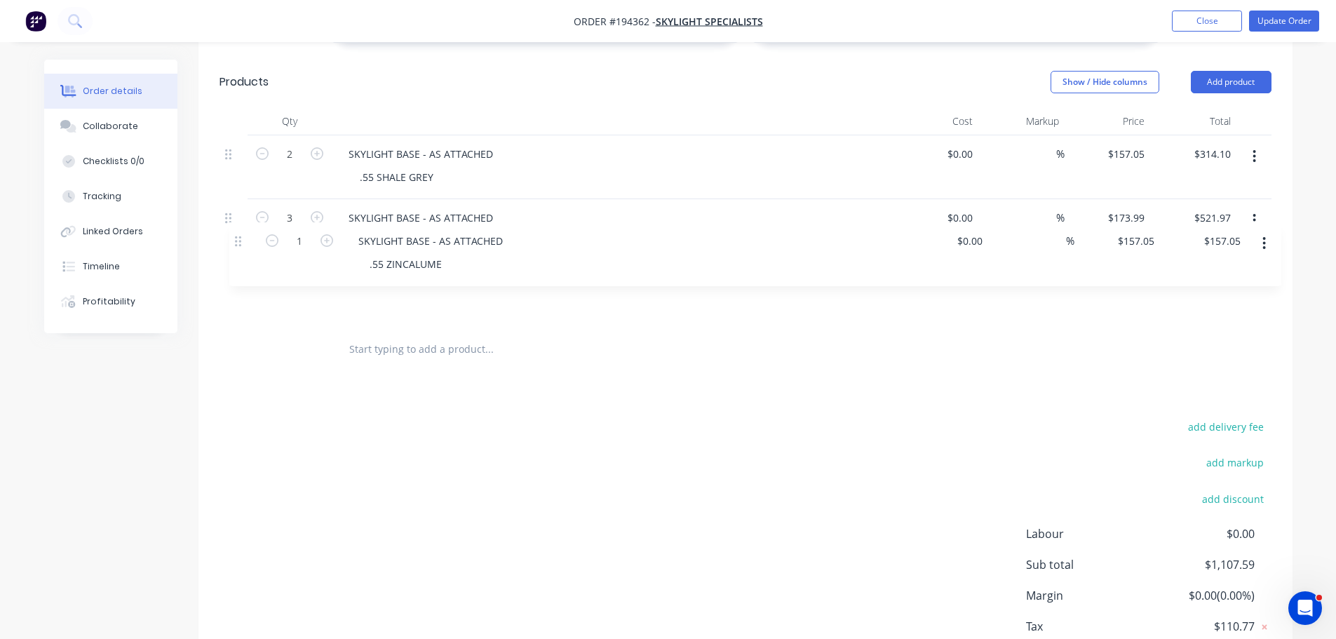
drag, startPoint x: 236, startPoint y: 197, endPoint x: 248, endPoint y: 252, distance: 56.7
click at [248, 252] on div "2 SKYLIGHT BASE - AS ATTACHED .55 SHALE GREY $0.00 $0.00 % $157.05 $157.05 $314…" at bounding box center [746, 230] width 1052 height 191
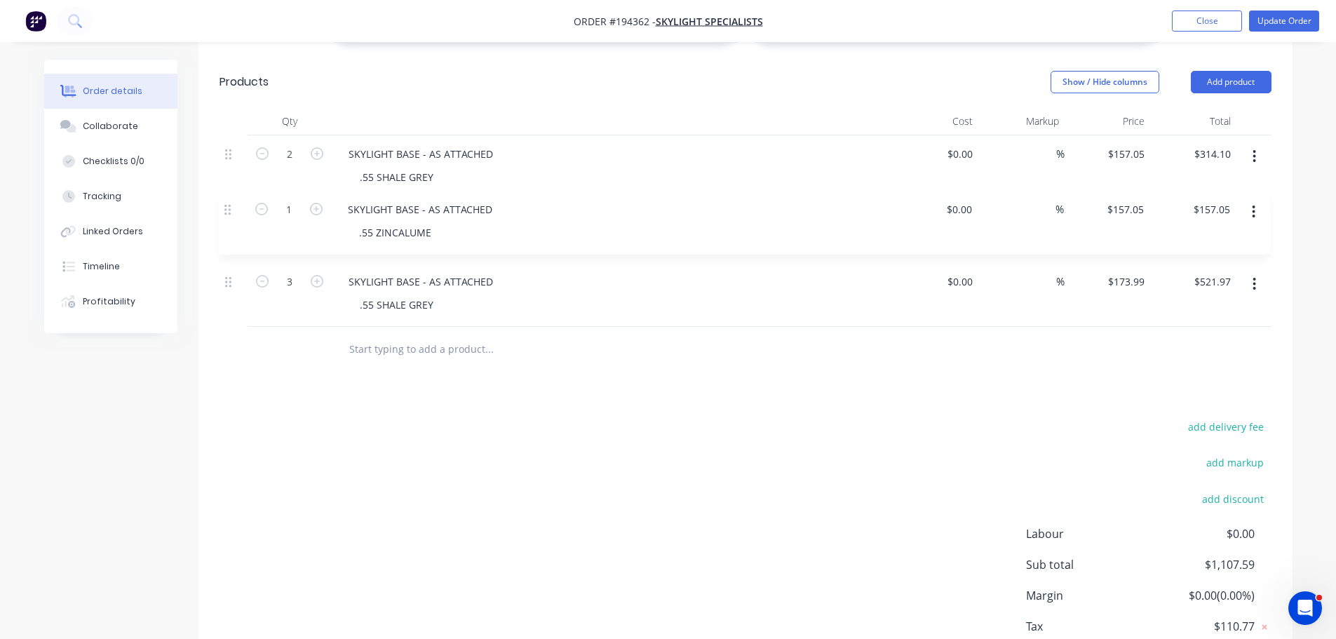
drag, startPoint x: 238, startPoint y: 261, endPoint x: 238, endPoint y: 199, distance: 61.7
click at [238, 200] on div "2 SKYLIGHT BASE - AS ATTACHED .55 SHALE GREY $0.00 $0.00 % $157.05 $157.05 $314…" at bounding box center [746, 230] width 1052 height 191
click at [1147, 271] on input "173.99" at bounding box center [1128, 281] width 43 height 20
type input "157.05"
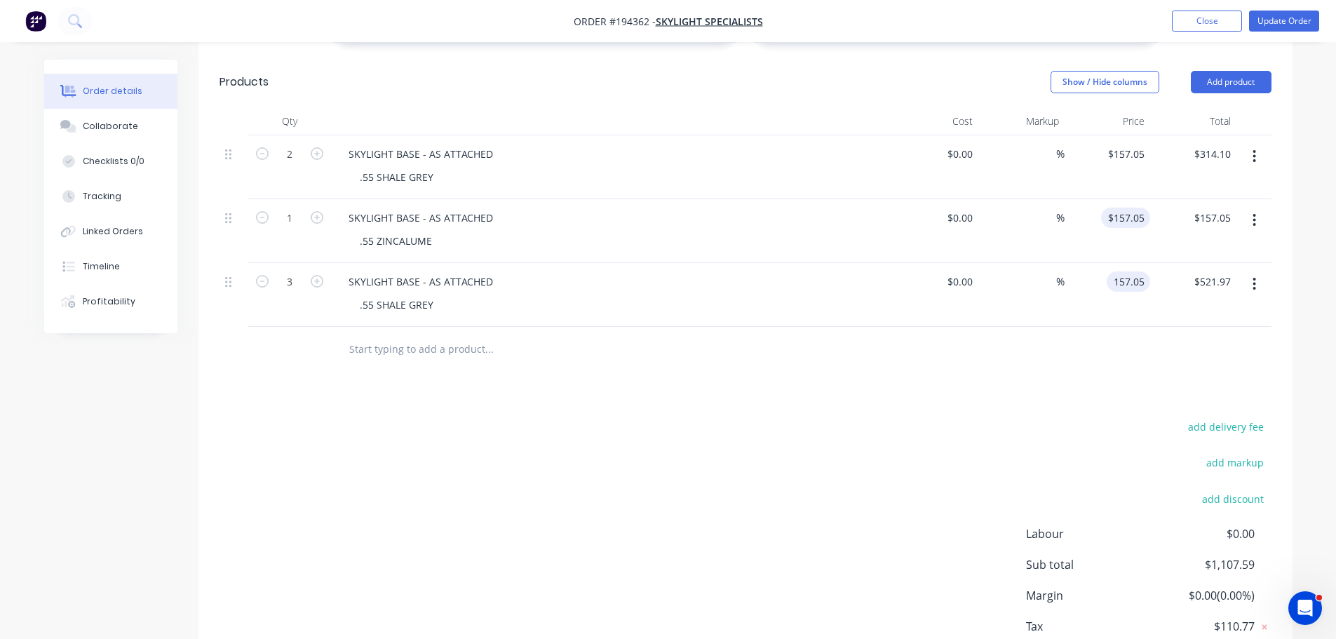
type input "$157.05"
type input "$471.15"
click at [1126, 208] on input "157.05" at bounding box center [1131, 218] width 38 height 20
type input "$173.99"
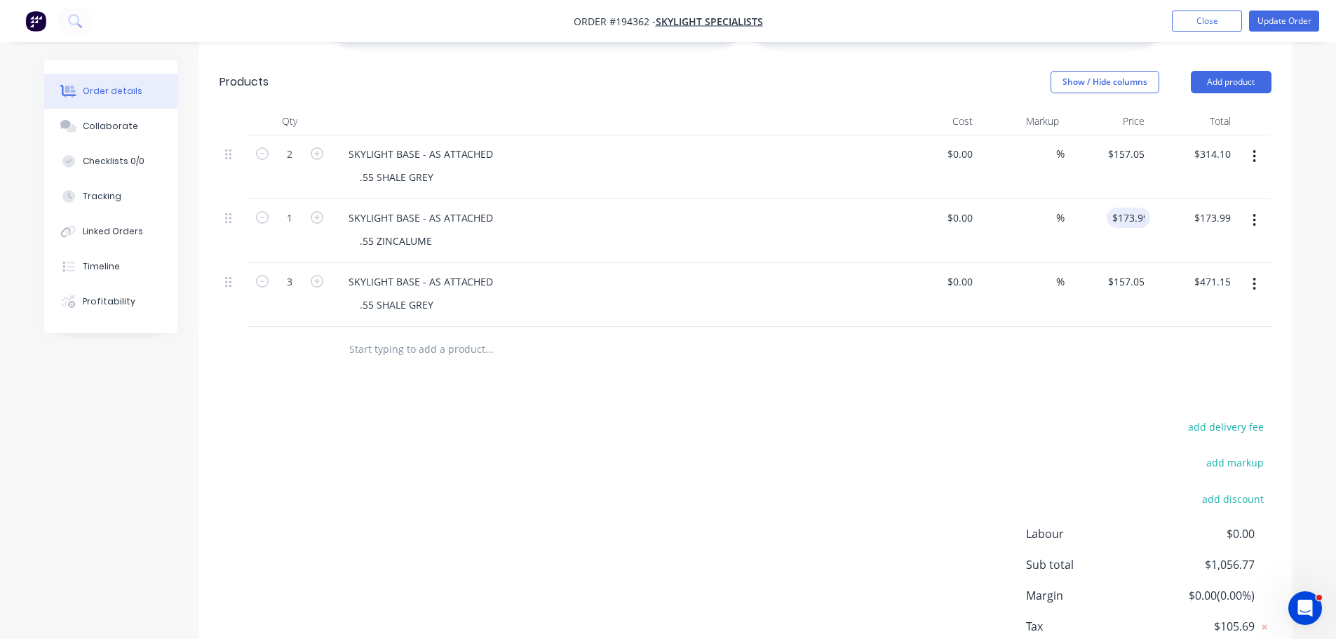
click at [961, 417] on div "add delivery fee add markup add discount Labour $0.00 Sub total $1,056.77 Margi…" at bounding box center [746, 552] width 1052 height 271
click at [1297, 22] on button "Update Order" at bounding box center [1284, 21] width 70 height 21
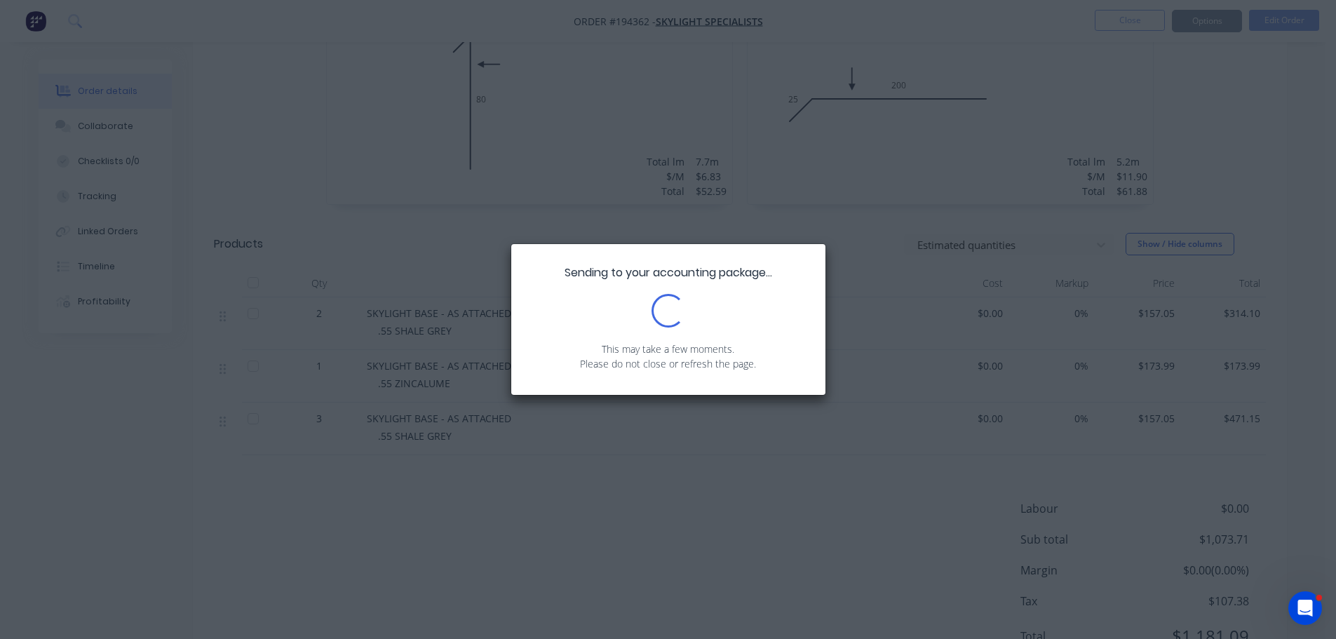
scroll to position [491, 0]
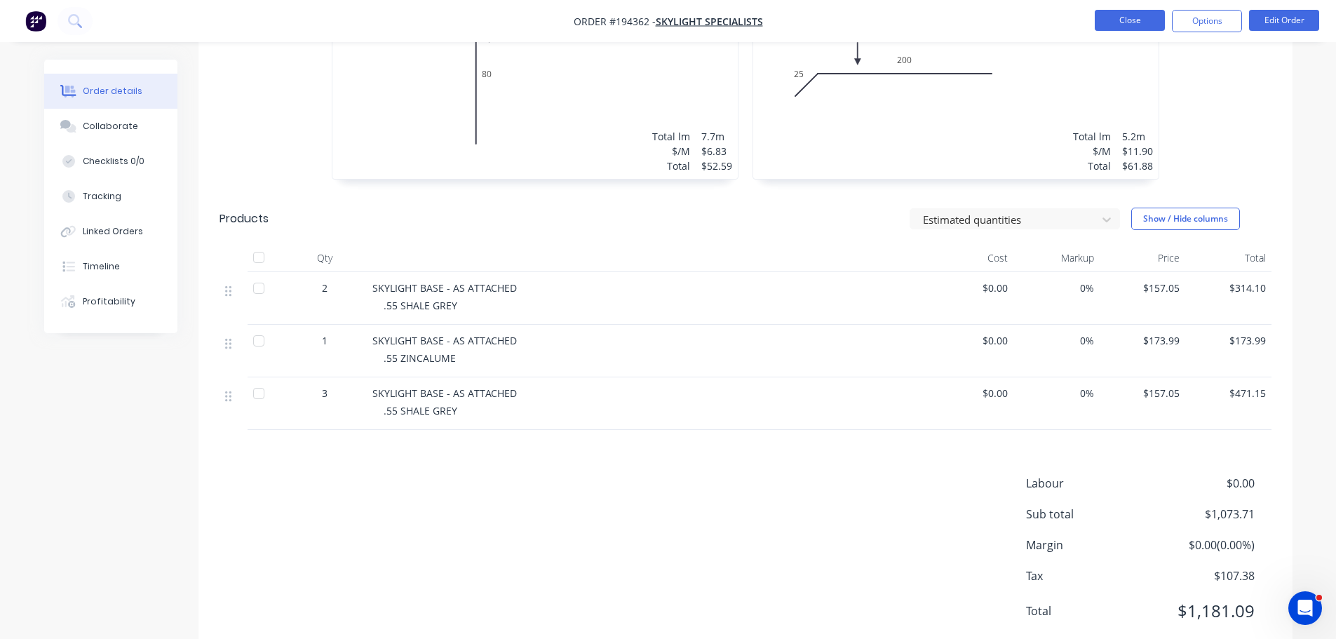
click at [1126, 10] on button "Close" at bounding box center [1130, 20] width 70 height 21
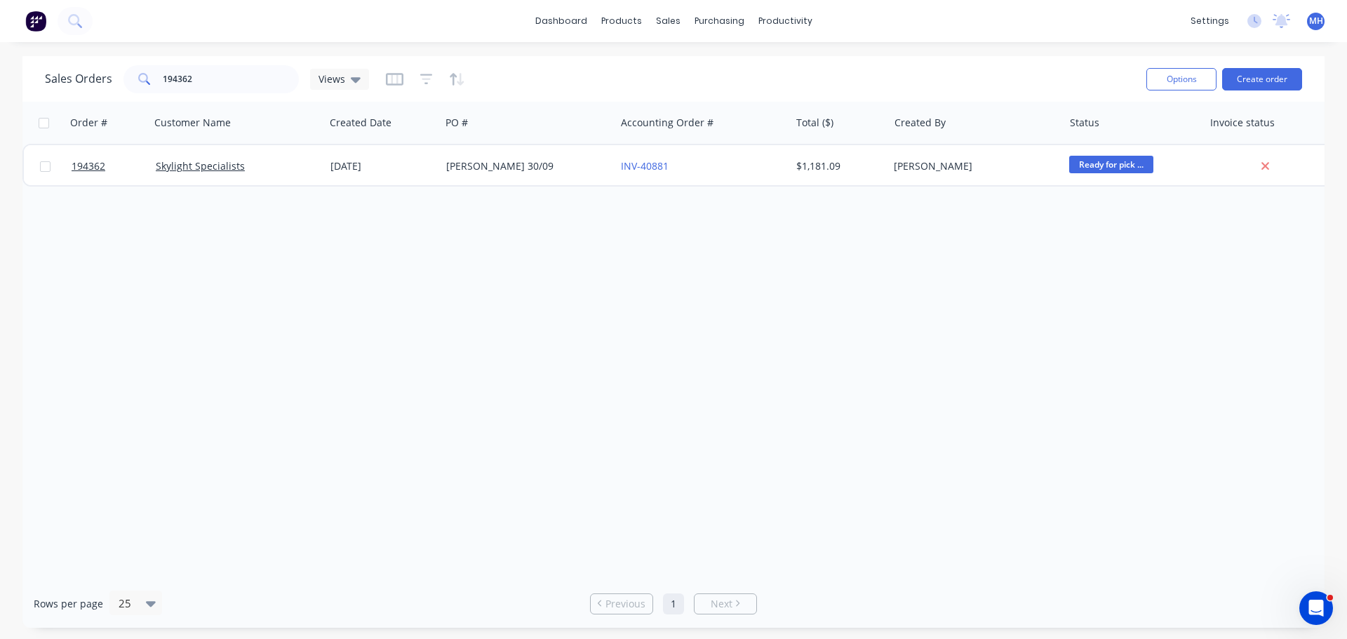
click at [901, 347] on div "Order # Customer Name Created Date PO # Accounting Order # Total ($) Created By…" at bounding box center [673, 341] width 1302 height 478
click at [212, 88] on input "194362" at bounding box center [231, 79] width 137 height 28
type input "194412"
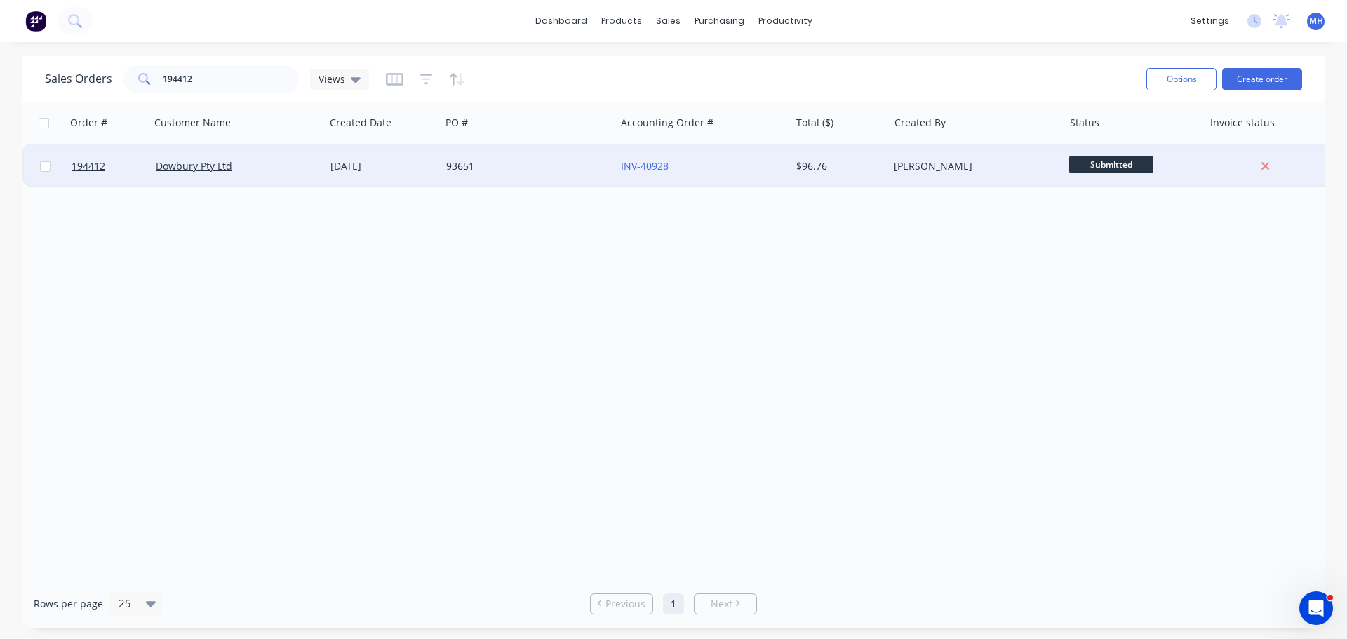
click at [315, 175] on div "Dowbury Pty Ltd" at bounding box center [237, 166] width 175 height 42
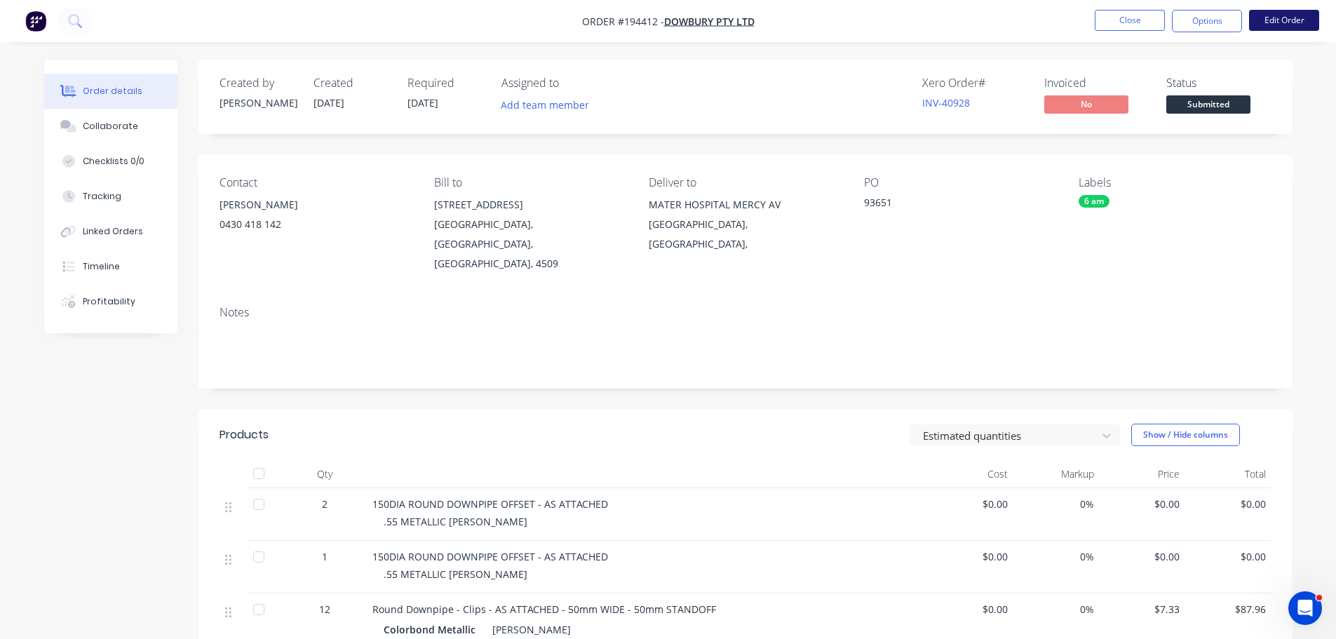
click at [1300, 23] on button "Edit Order" at bounding box center [1284, 20] width 70 height 21
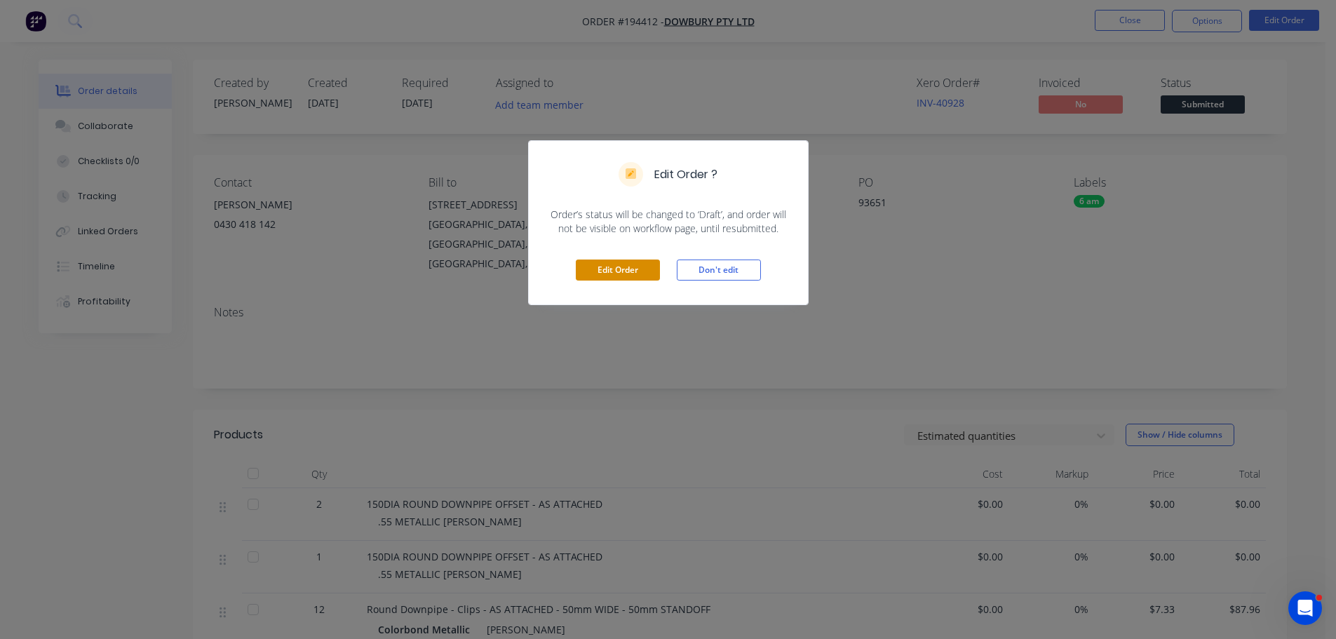
click at [645, 271] on button "Edit Order" at bounding box center [618, 269] width 84 height 21
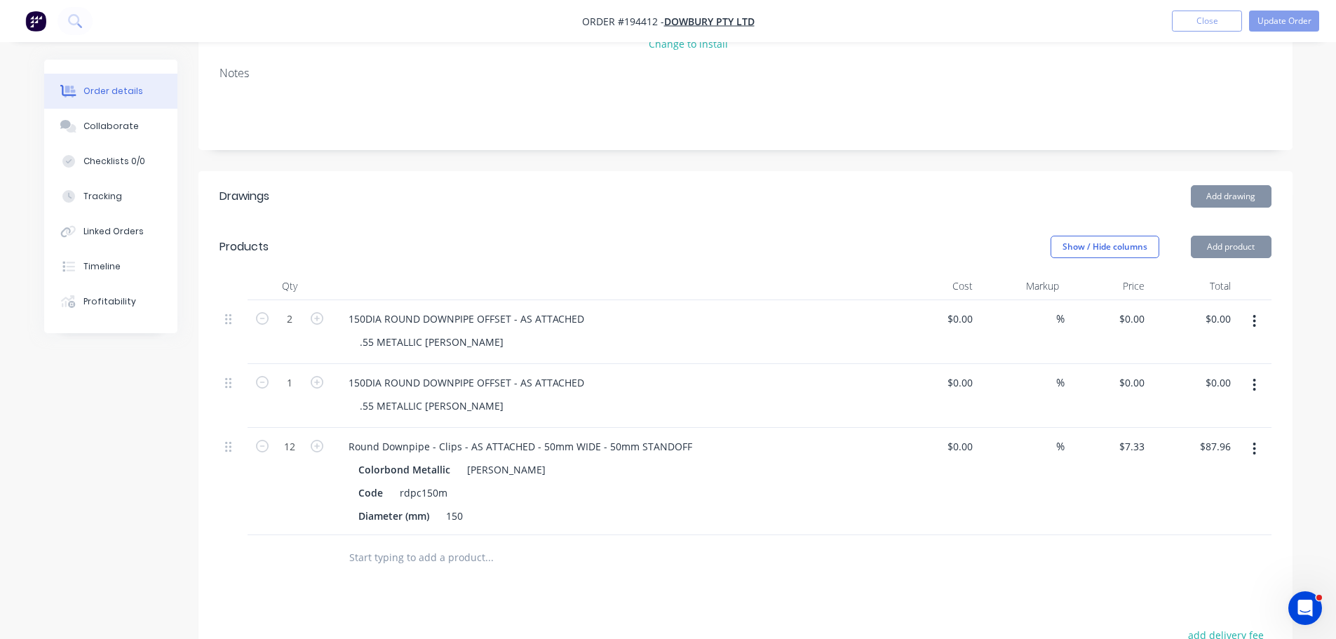
scroll to position [281, 0]
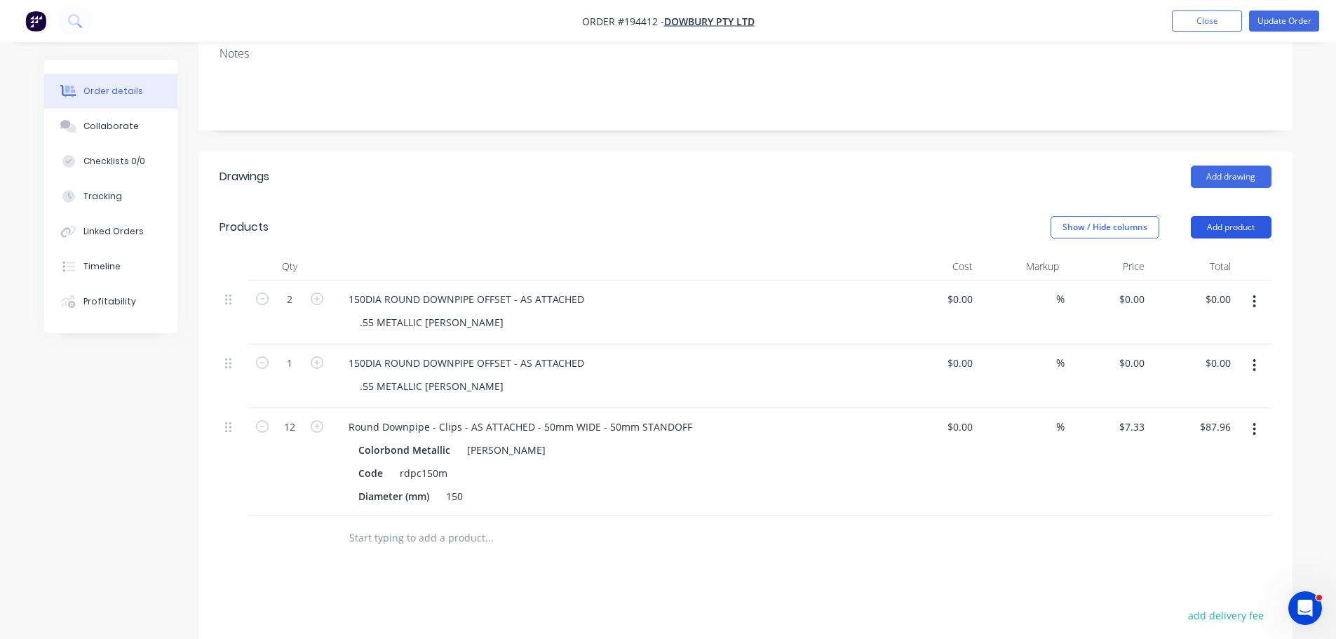
click at [1210, 216] on button "Add product" at bounding box center [1231, 227] width 81 height 22
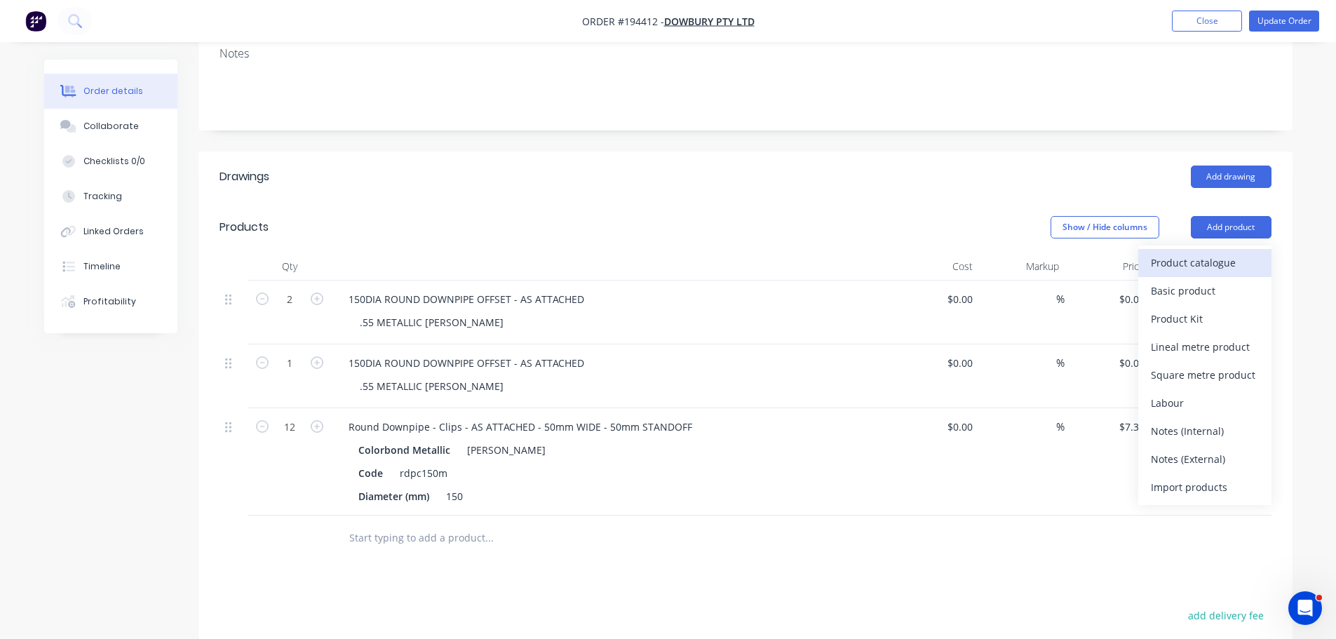
click at [1206, 252] on div "Product catalogue" at bounding box center [1205, 262] width 108 height 20
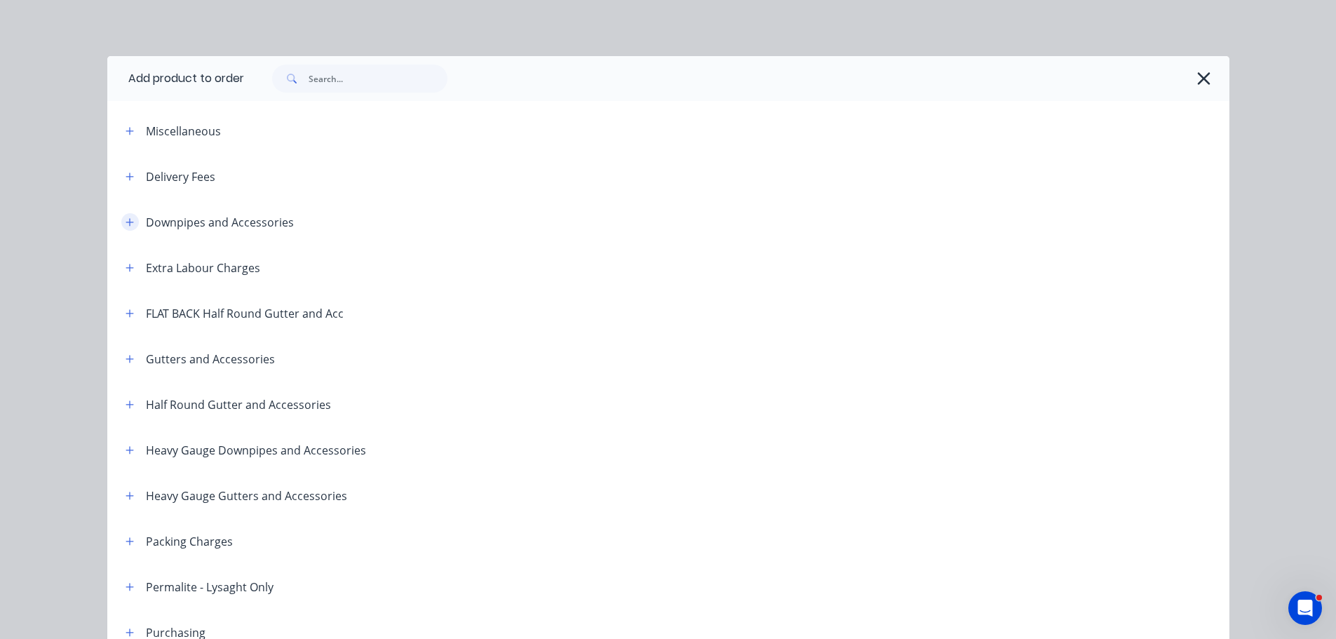
click at [129, 222] on button "button" at bounding box center [130, 222] width 18 height 18
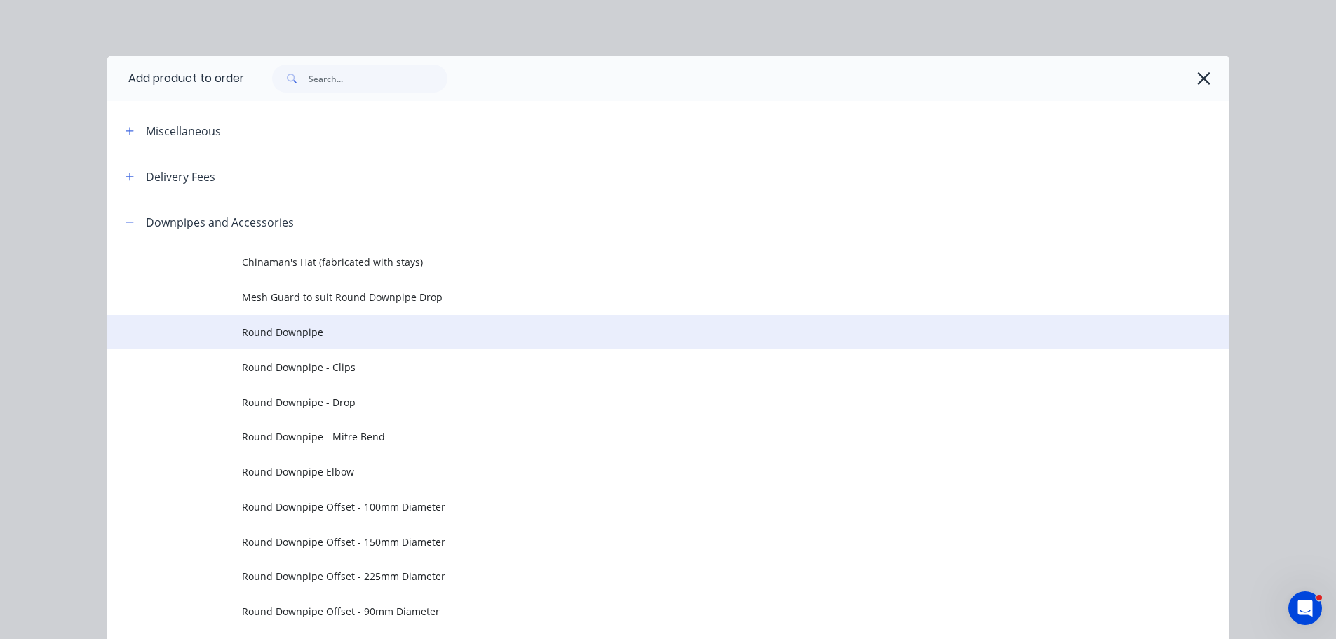
click at [339, 328] on span "Round Downpipe" at bounding box center [637, 332] width 790 height 15
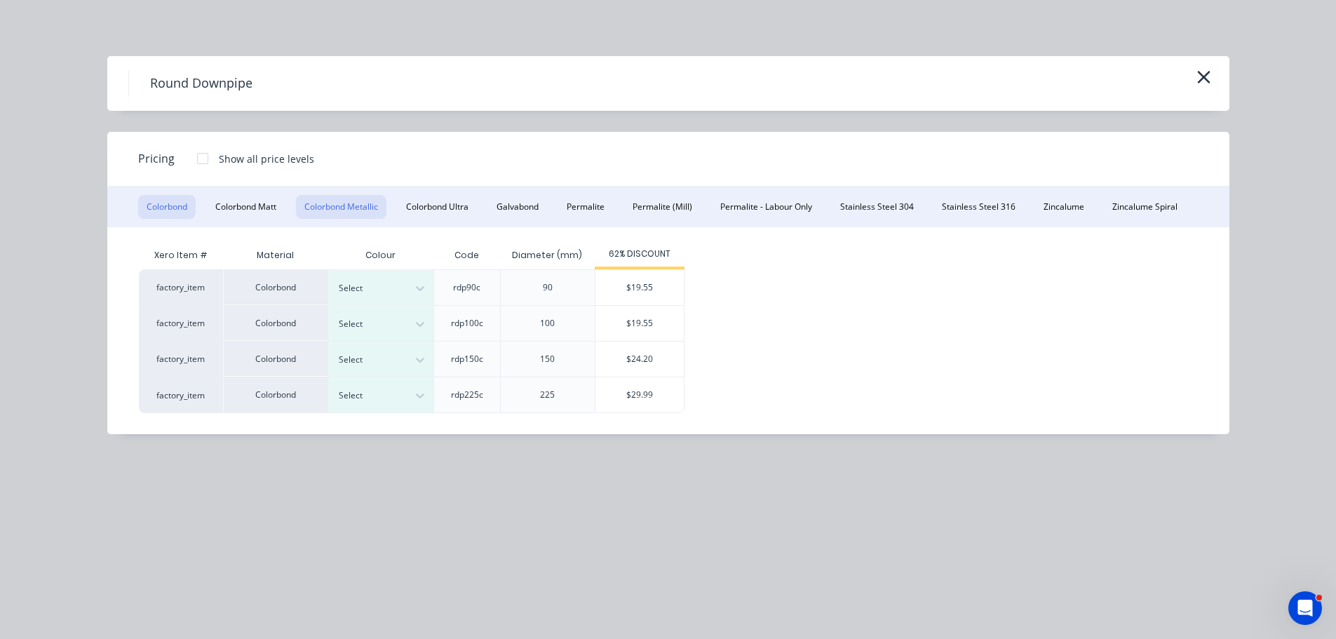
click at [335, 211] on button "Colorbond Metallic" at bounding box center [341, 207] width 90 height 24
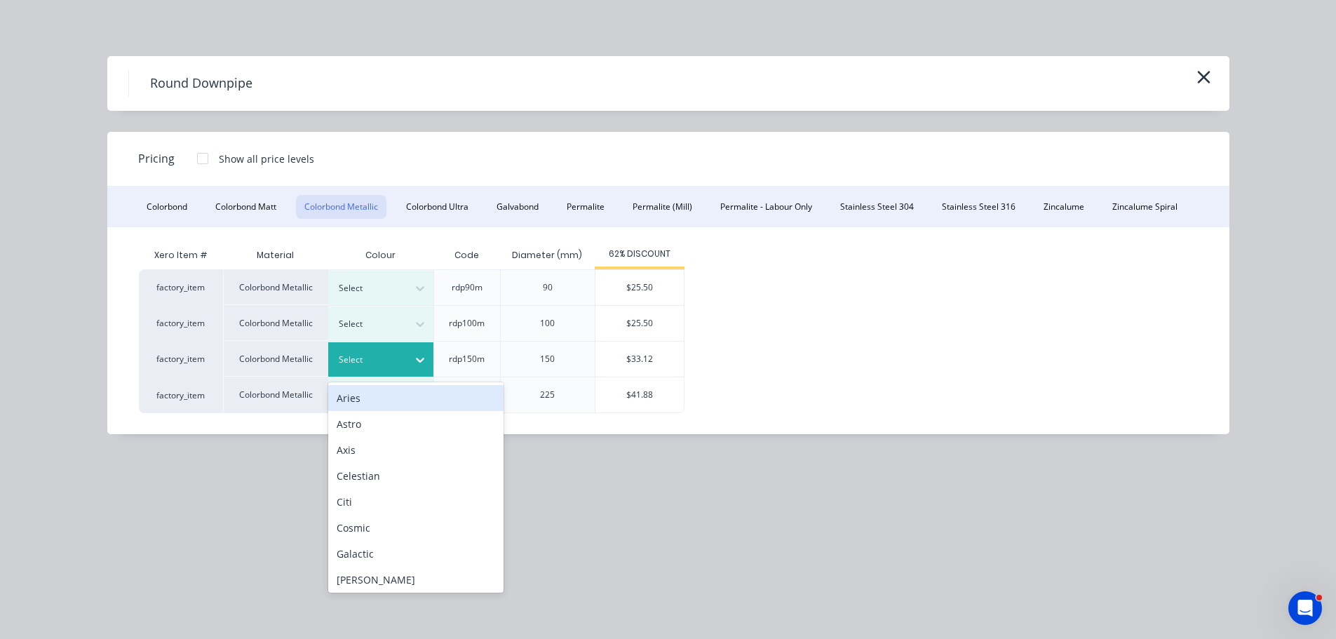
click at [358, 363] on div at bounding box center [370, 359] width 63 height 15
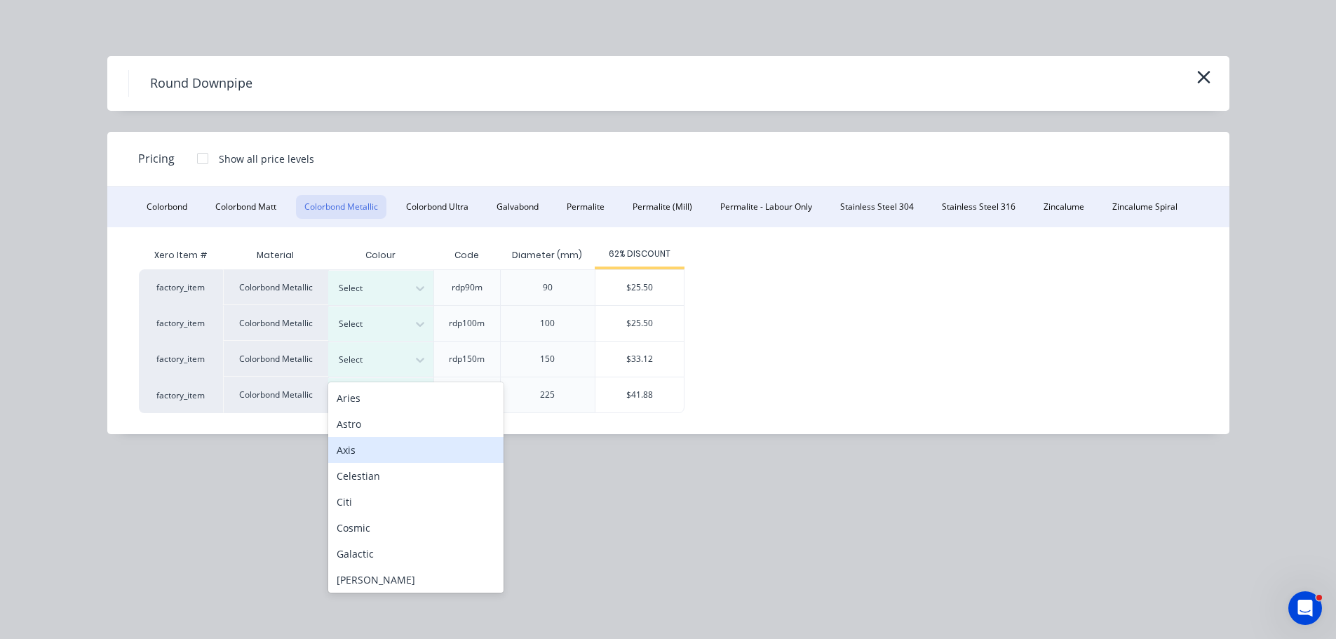
scroll to position [3, 0]
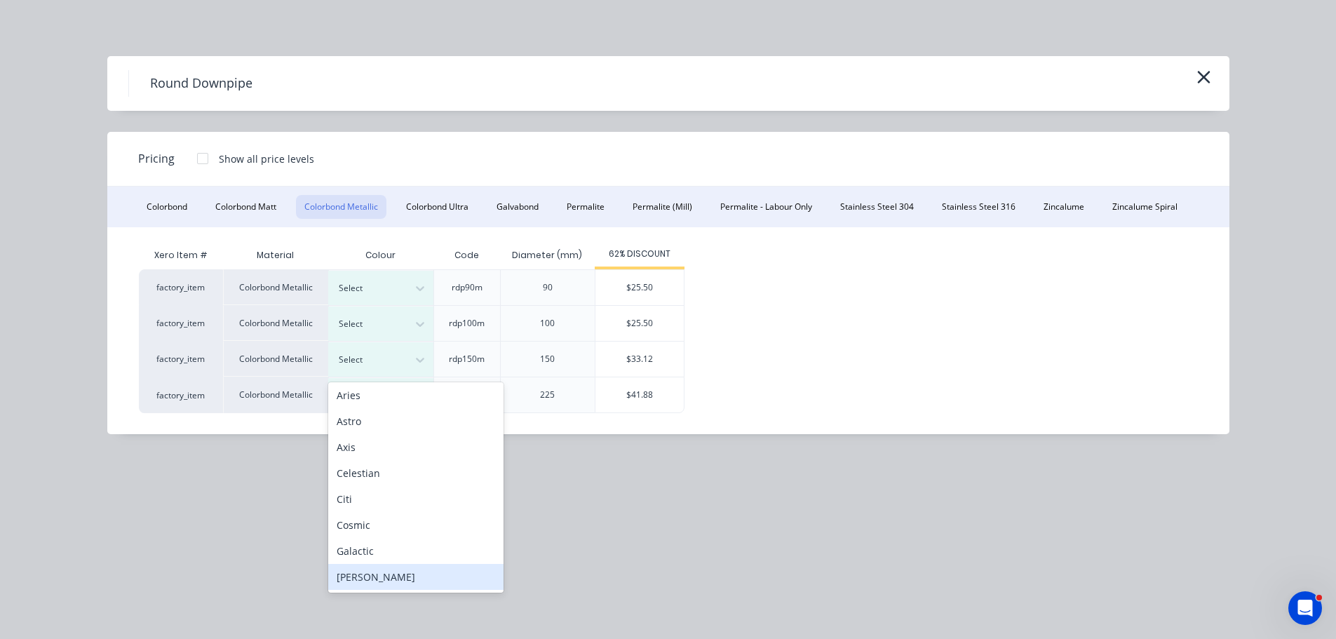
click at [395, 573] on div "Rhea" at bounding box center [415, 577] width 175 height 26
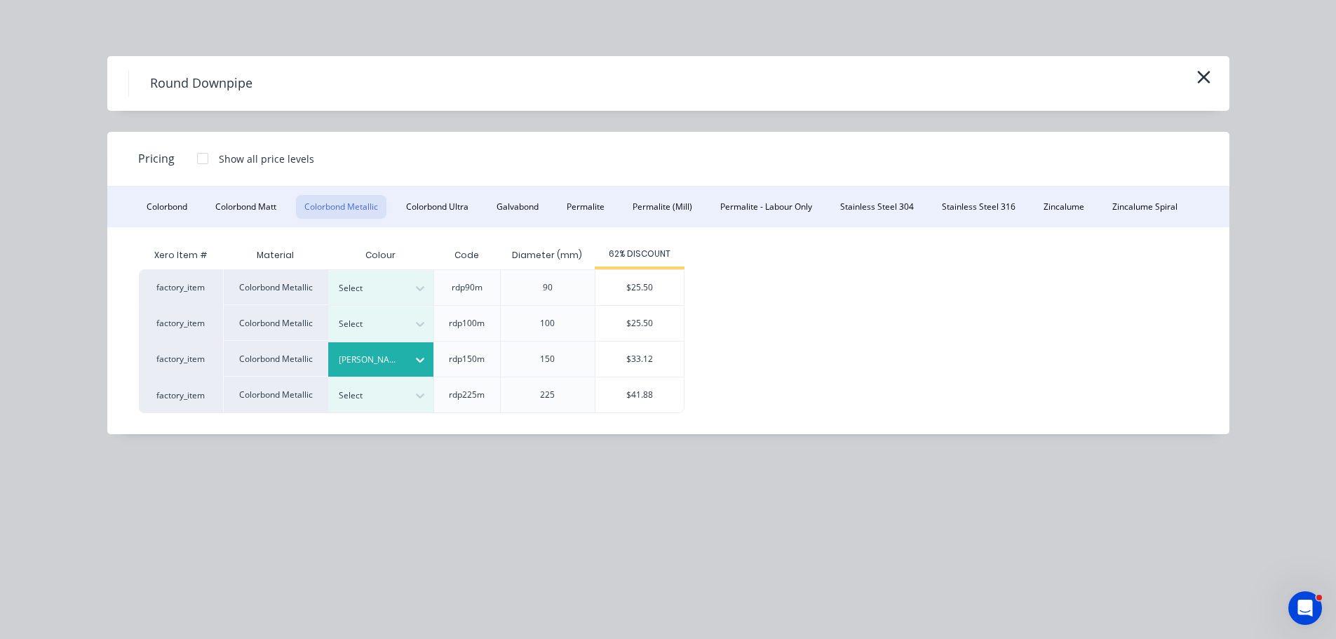
click at [1216, 70] on div "Round Downpipe" at bounding box center [668, 83] width 1122 height 55
click at [1210, 75] on icon "button" at bounding box center [1203, 77] width 15 height 20
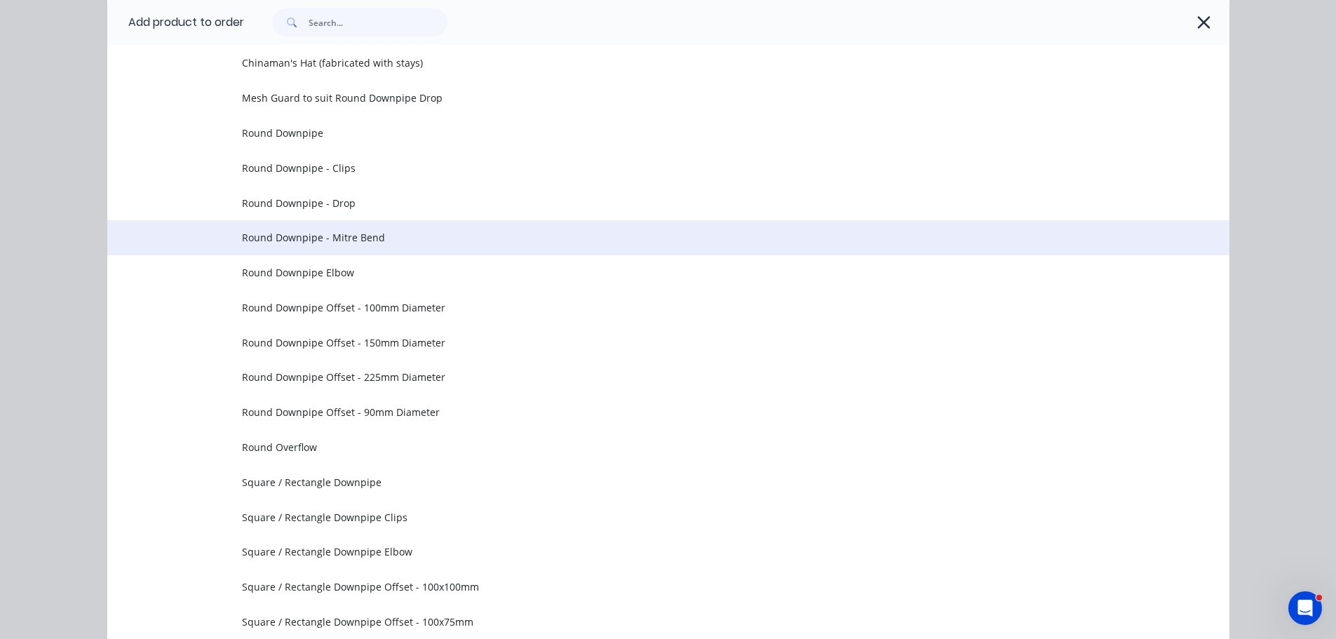
click at [485, 236] on span "Round Downpipe - Mitre Bend" at bounding box center [637, 237] width 790 height 15
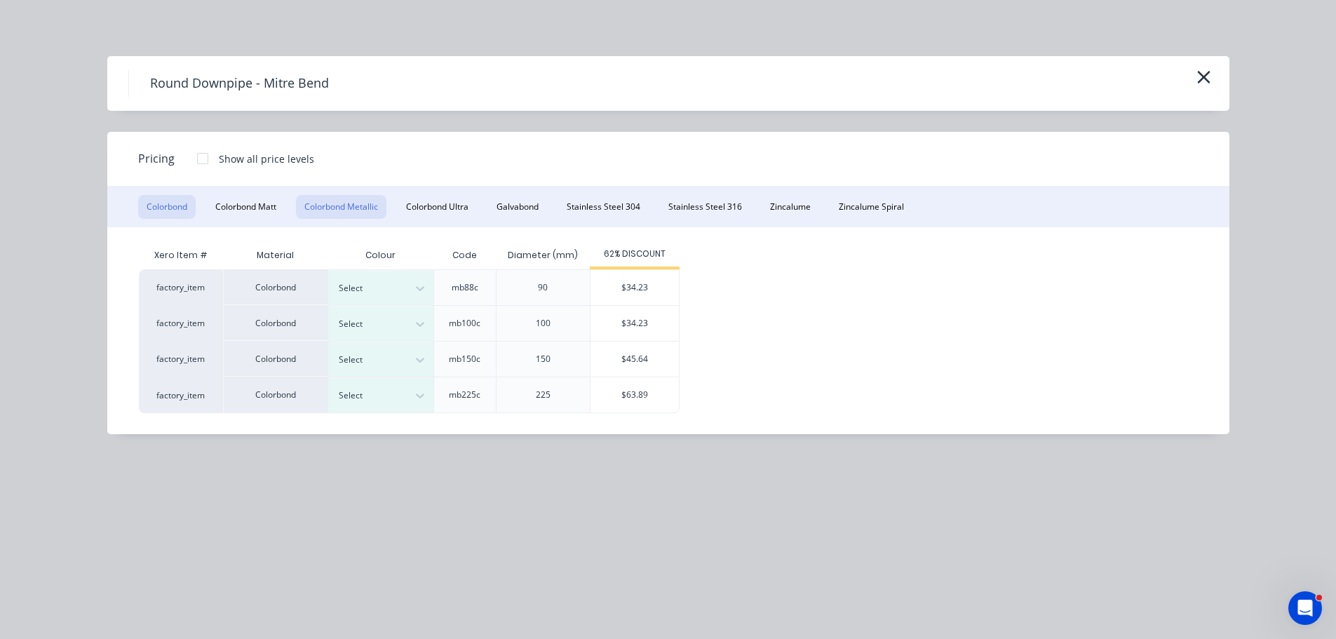
click at [359, 199] on button "Colorbond Metallic" at bounding box center [341, 207] width 90 height 24
click at [1213, 74] on button "button" at bounding box center [1203, 78] width 23 height 22
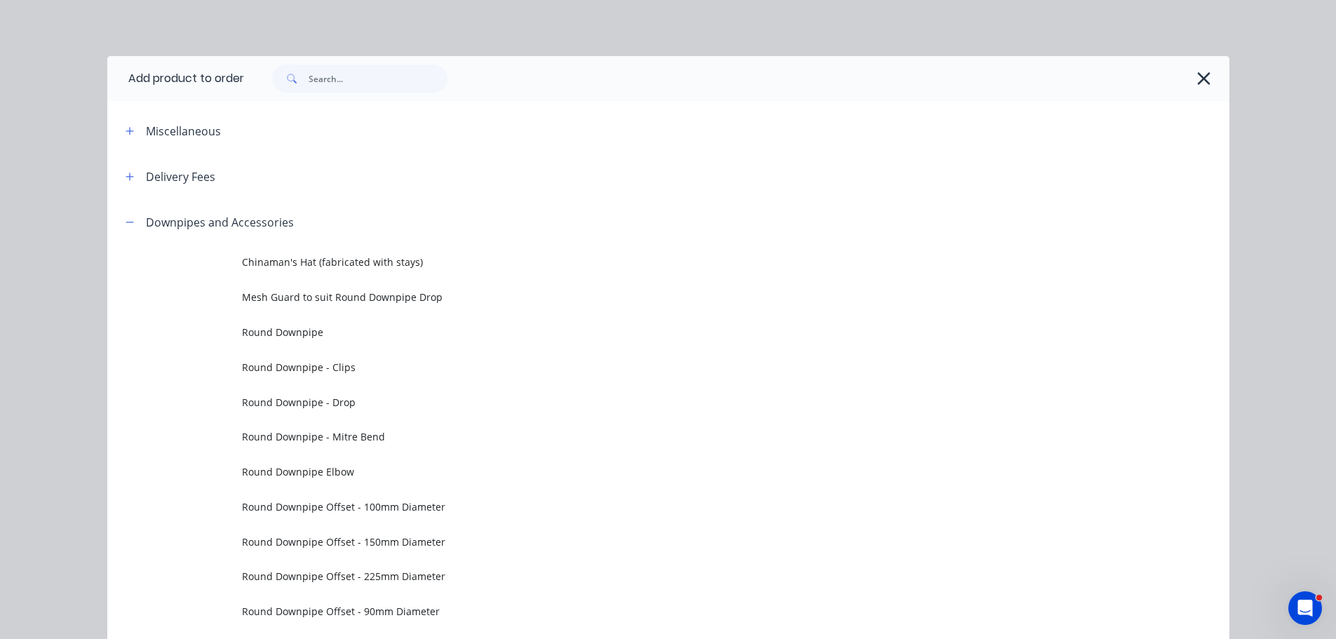
scroll to position [199, 0]
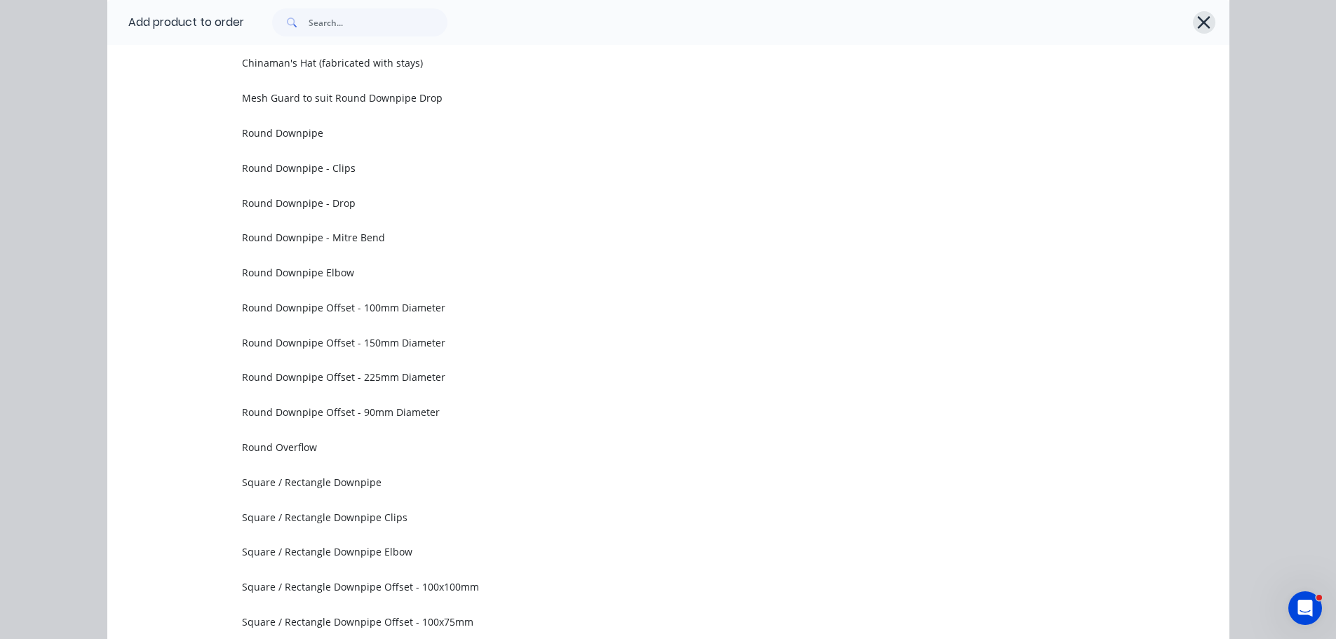
click at [1197, 25] on icon "button" at bounding box center [1203, 23] width 15 height 20
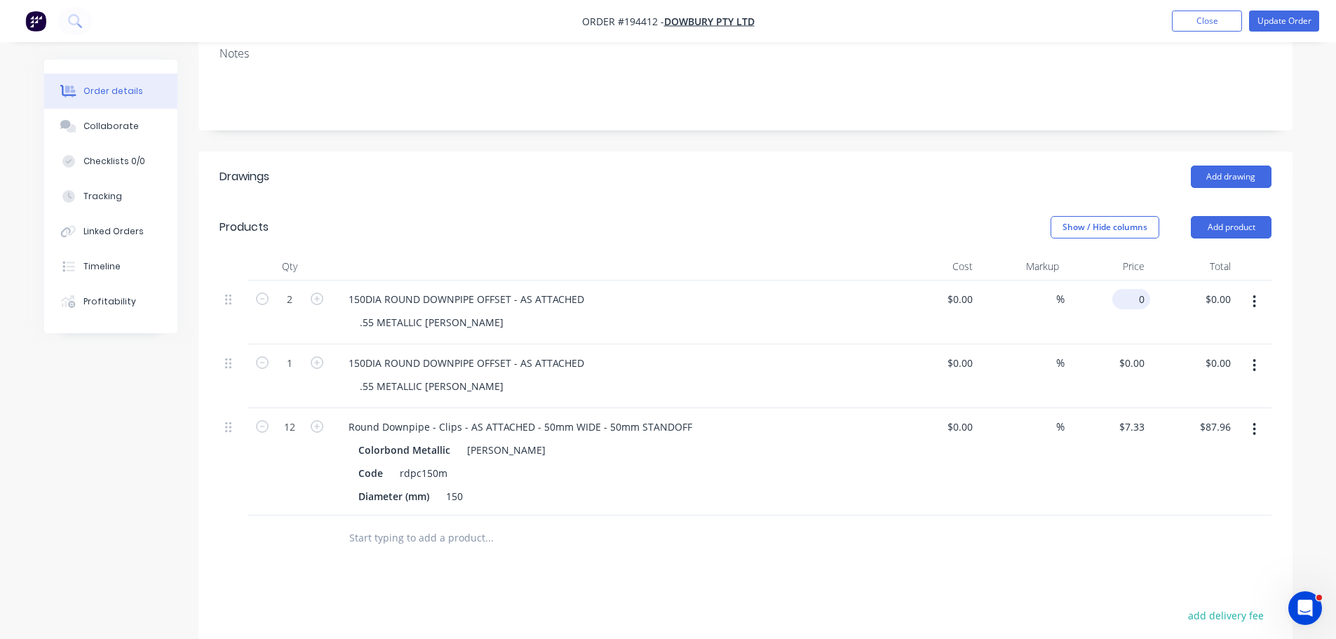
click at [1131, 289] on div "0 $0.00" at bounding box center [1131, 299] width 38 height 20
type input "$156.18"
type input "$312.36"
click at [1137, 353] on input "0" at bounding box center [1134, 363] width 32 height 20
type input "$156.18"
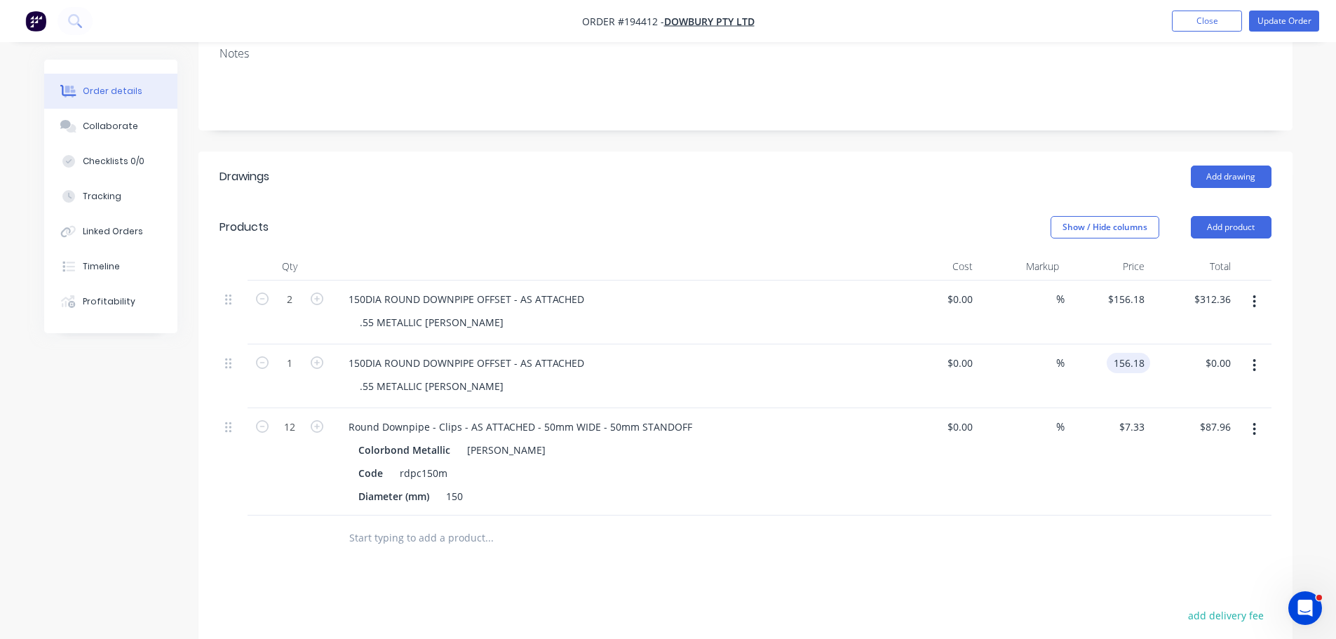
type input "$156.18"
click at [922, 202] on header "Products Show / Hide columns Add product" at bounding box center [745, 227] width 1094 height 50
click at [1283, 18] on button "Update Order" at bounding box center [1284, 21] width 70 height 21
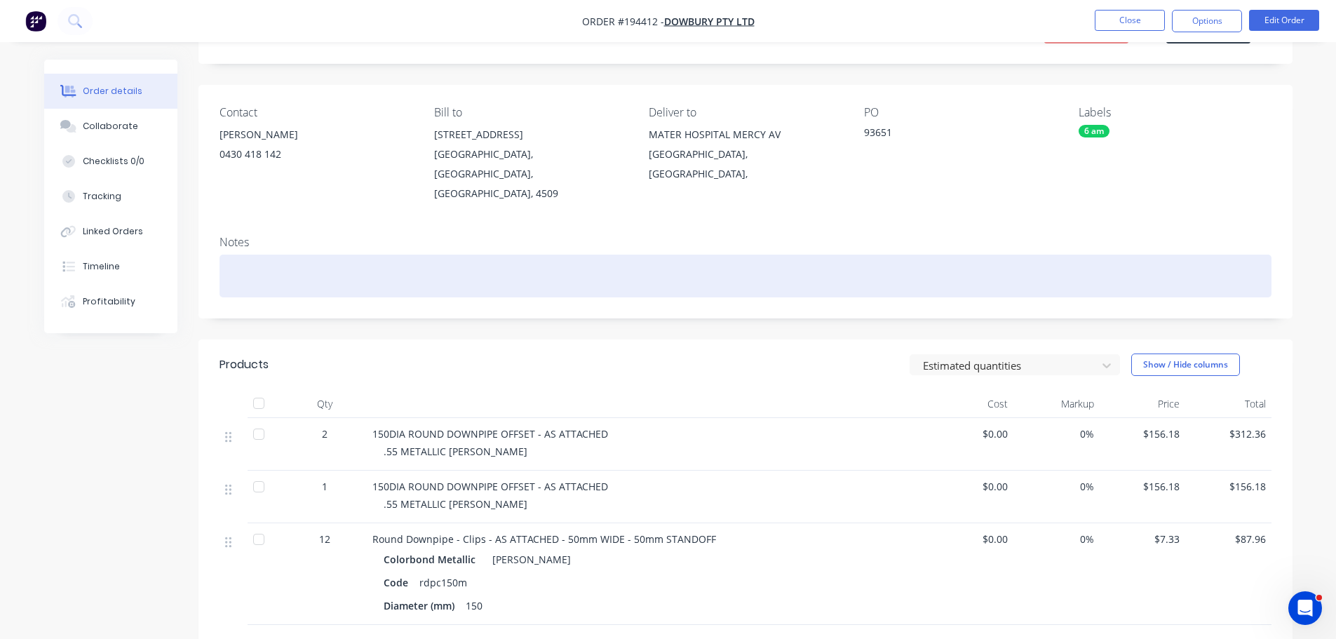
scroll to position [272, 0]
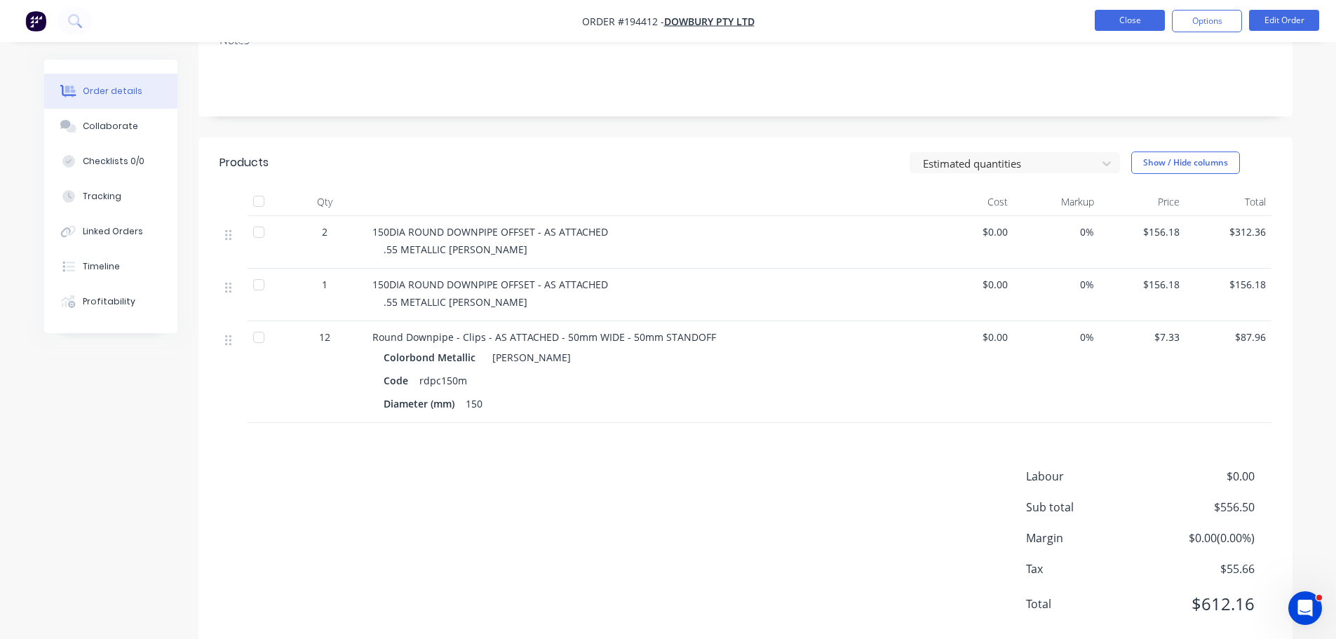
click at [1151, 15] on button "Close" at bounding box center [1130, 20] width 70 height 21
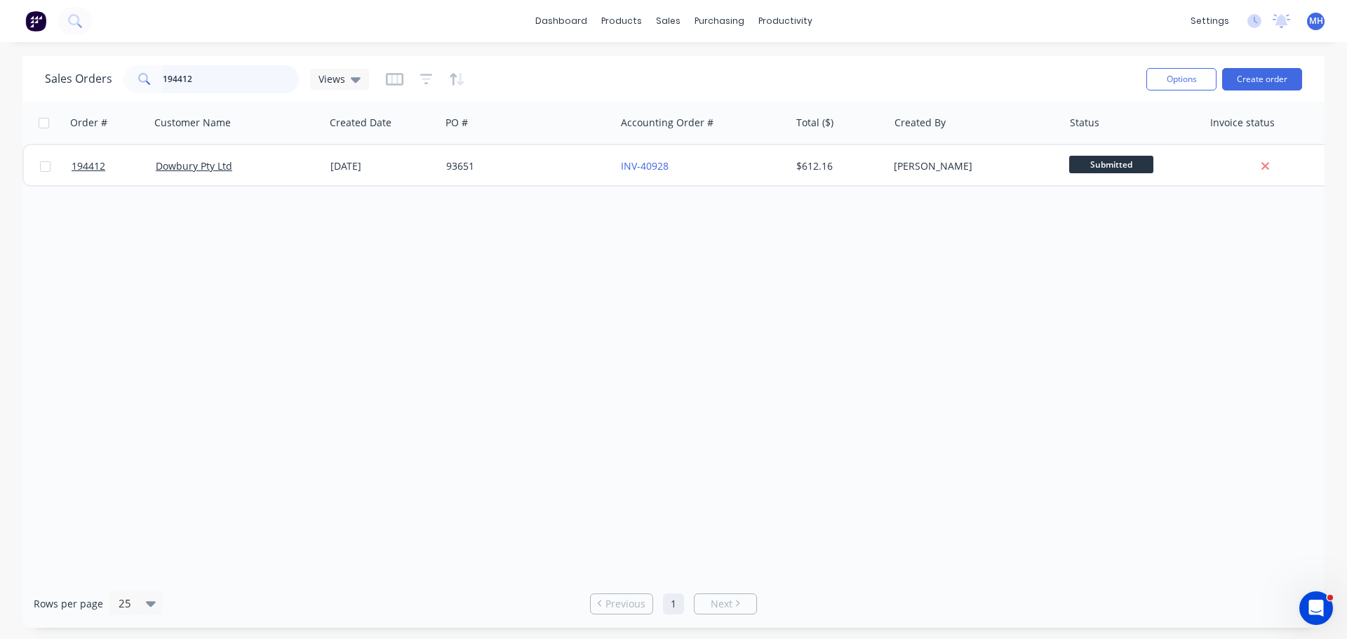
click at [278, 79] on input "194412" at bounding box center [231, 79] width 137 height 28
type input "194682"
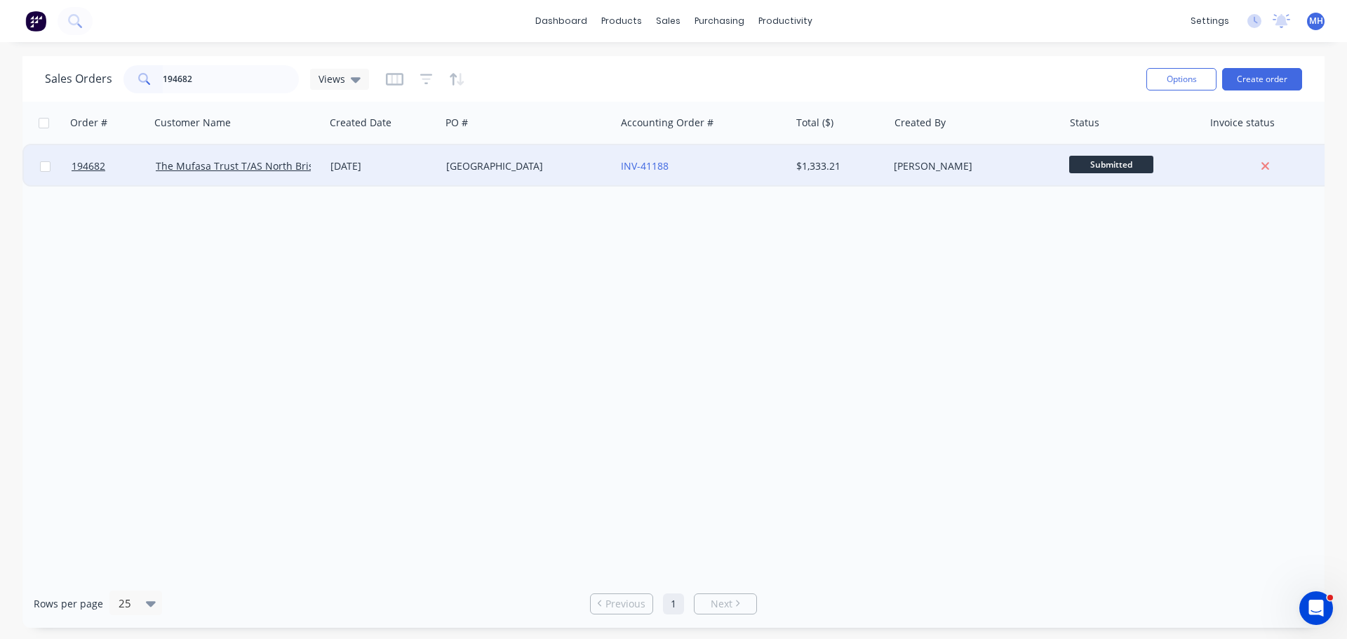
click at [483, 171] on div "652 UPPER BROOKFIELD" at bounding box center [524, 166] width 156 height 14
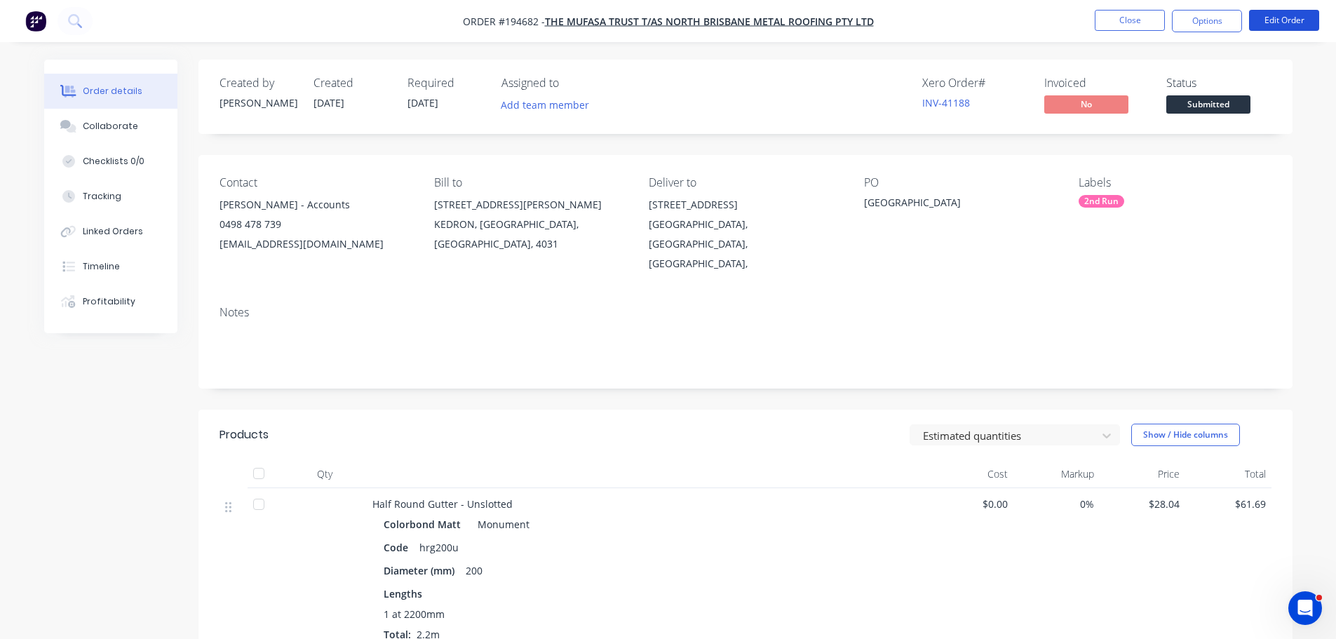
click at [1281, 20] on button "Edit Order" at bounding box center [1284, 20] width 70 height 21
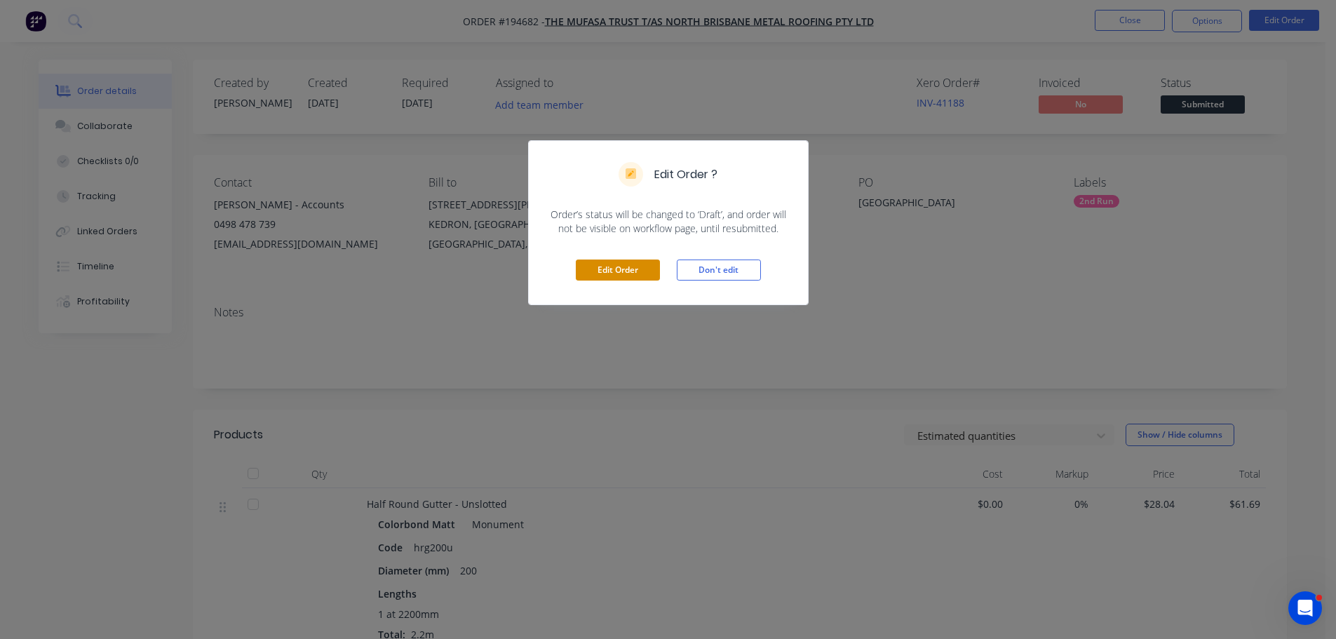
click at [624, 274] on button "Edit Order" at bounding box center [618, 269] width 84 height 21
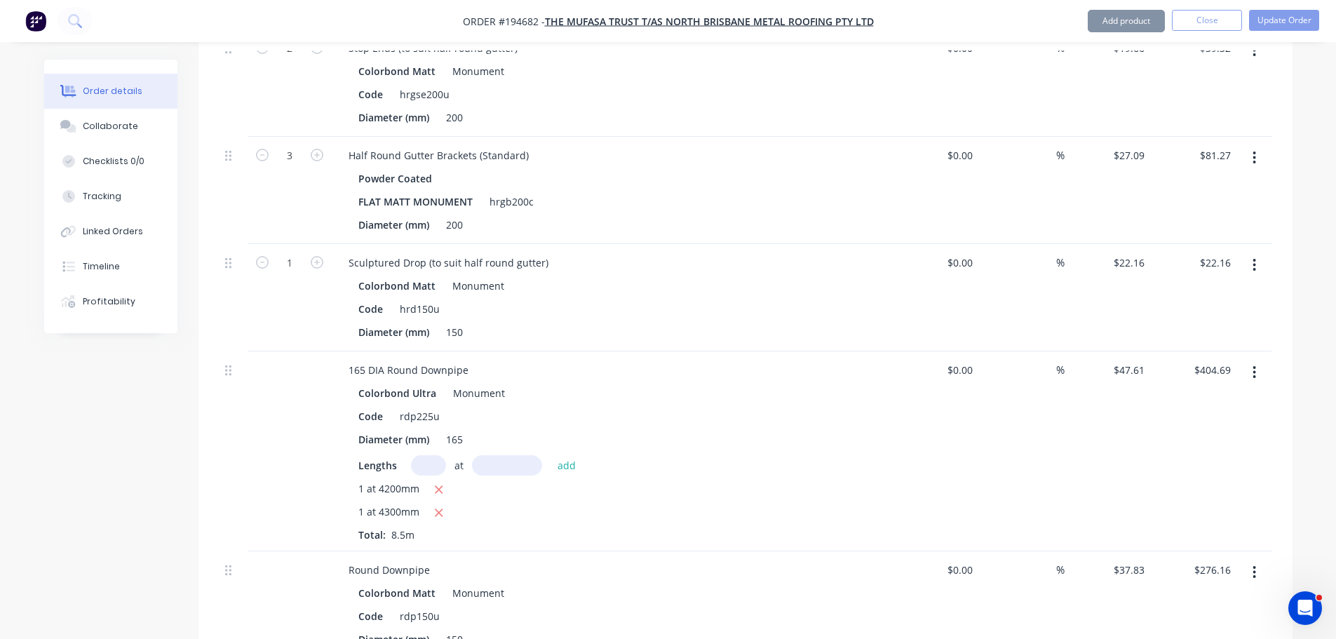
scroll to position [842, 0]
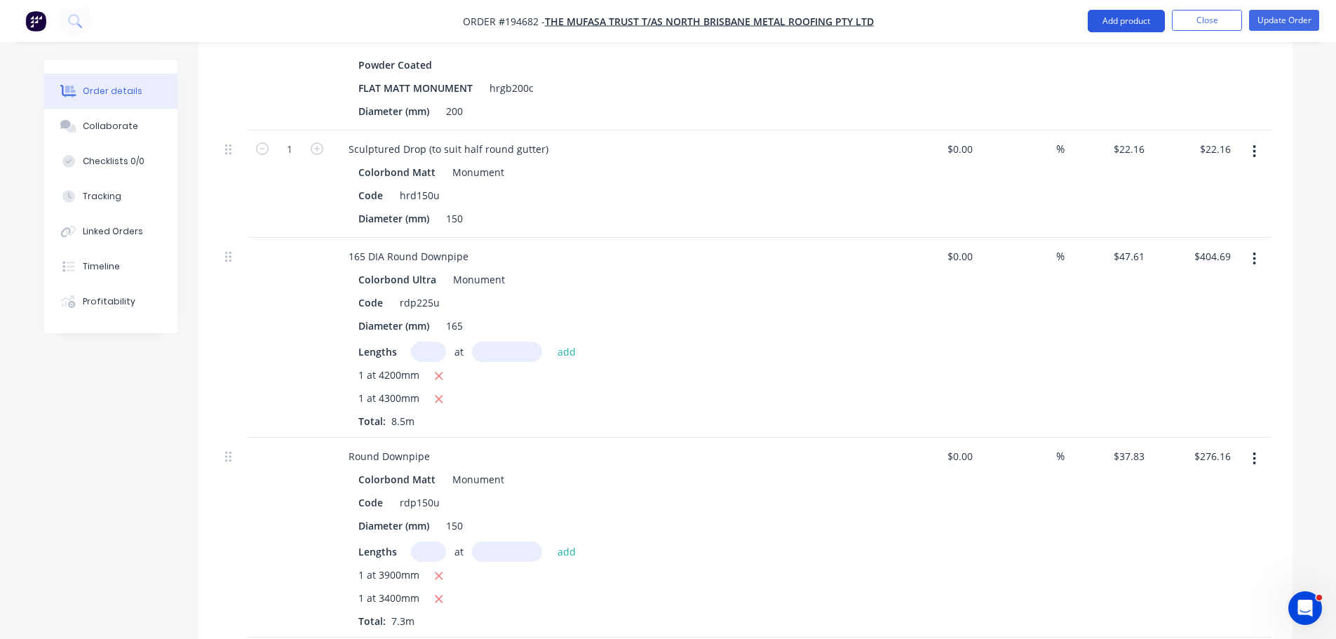
click at [1146, 29] on button "Add product" at bounding box center [1126, 21] width 77 height 22
click at [1108, 74] on button "Basic product" at bounding box center [1098, 85] width 133 height 28
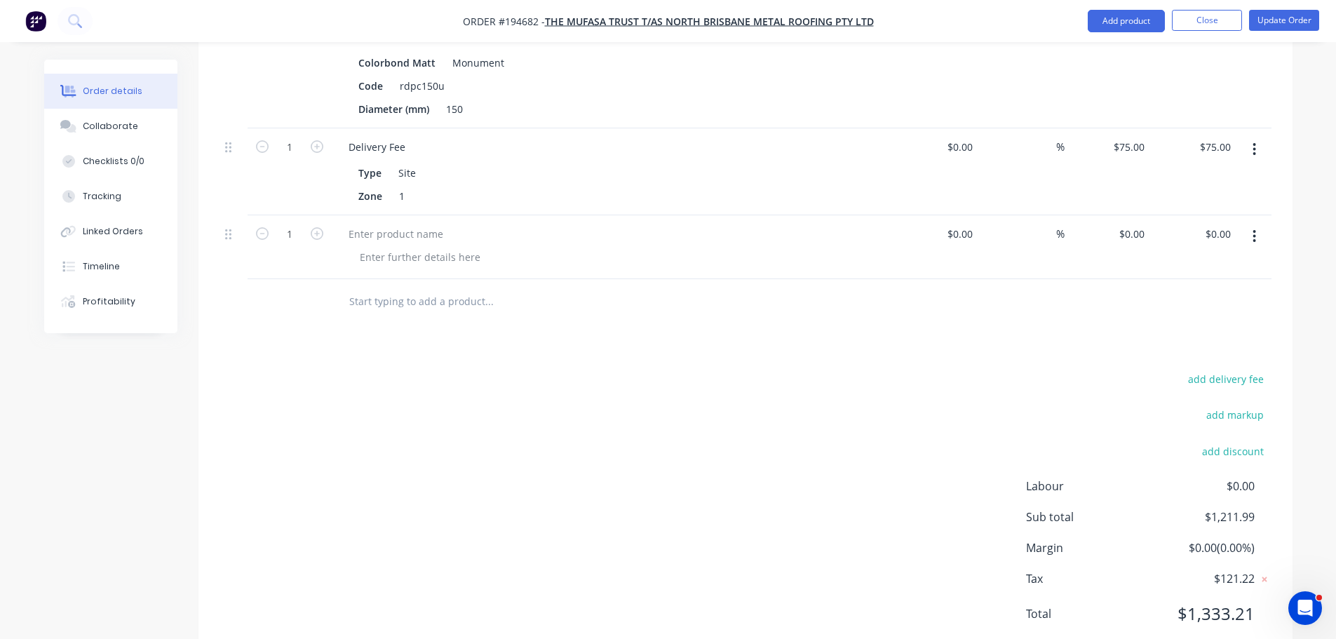
scroll to position [2103, 0]
drag, startPoint x: 1251, startPoint y: 189, endPoint x: 1252, endPoint y: 205, distance: 16.8
click at [1253, 220] on button "button" at bounding box center [1254, 232] width 33 height 25
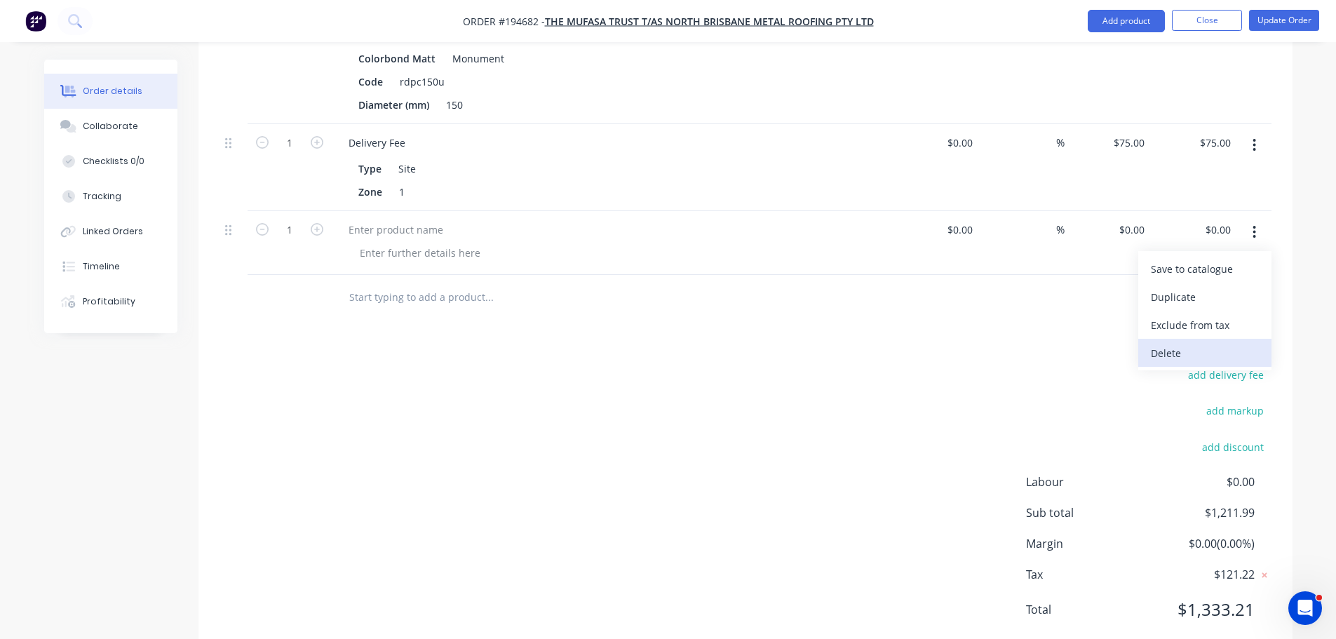
click at [1229, 343] on div "Delete" at bounding box center [1205, 353] width 108 height 20
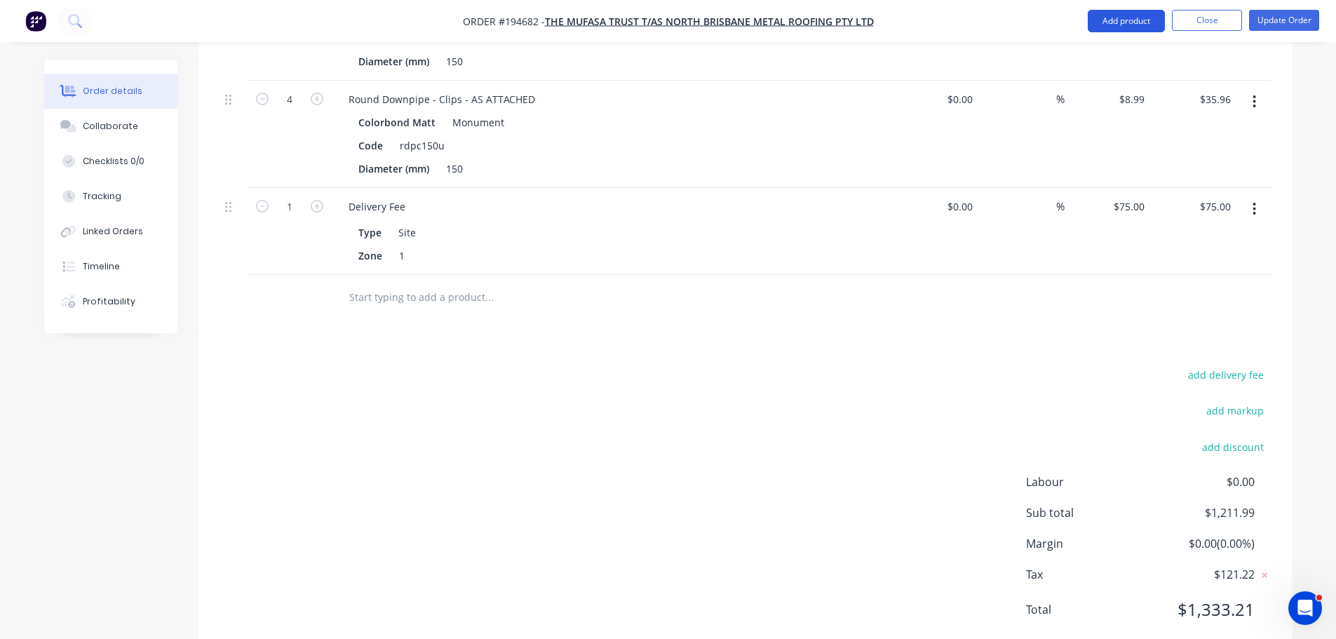
click at [1128, 24] on button "Add product" at bounding box center [1126, 21] width 77 height 22
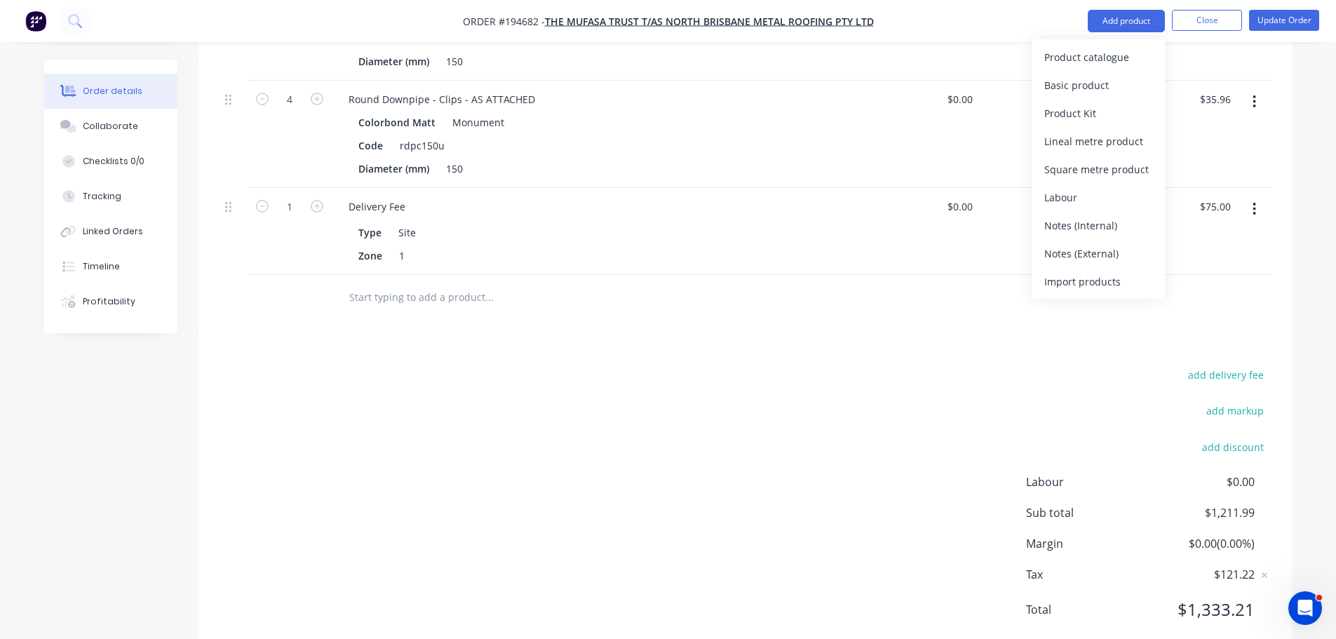
click at [1107, 58] on div "Product catalogue" at bounding box center [1098, 57] width 108 height 20
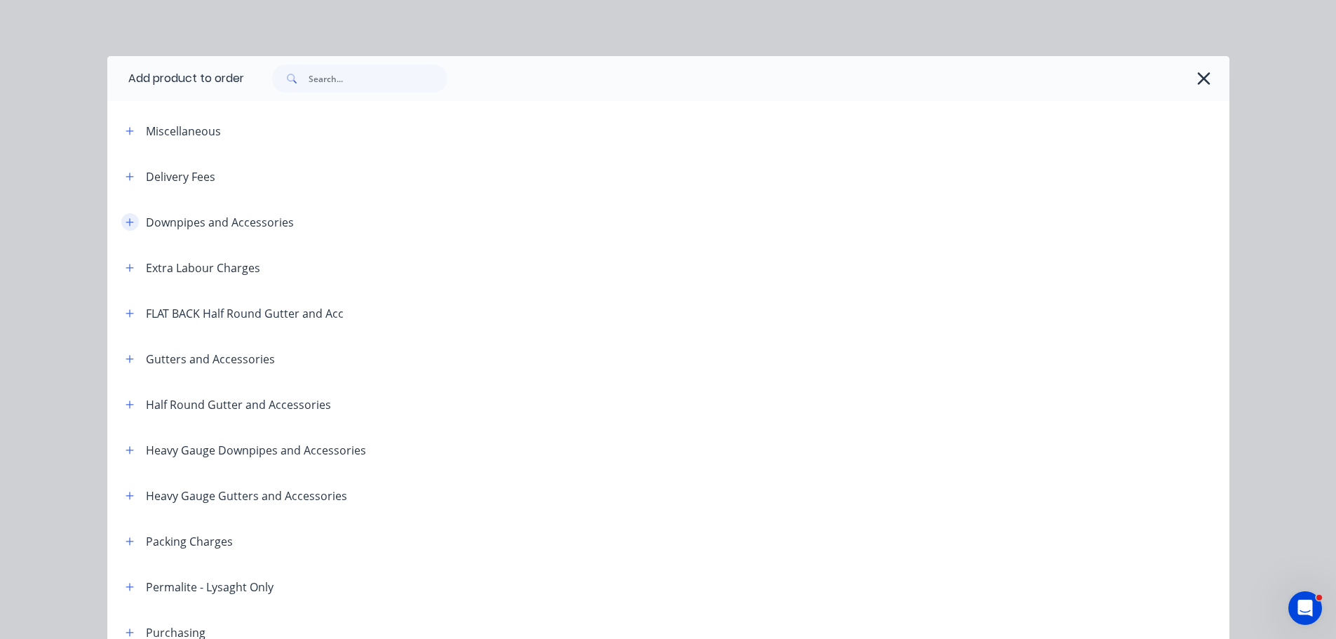
click at [121, 216] on button "button" at bounding box center [130, 222] width 18 height 18
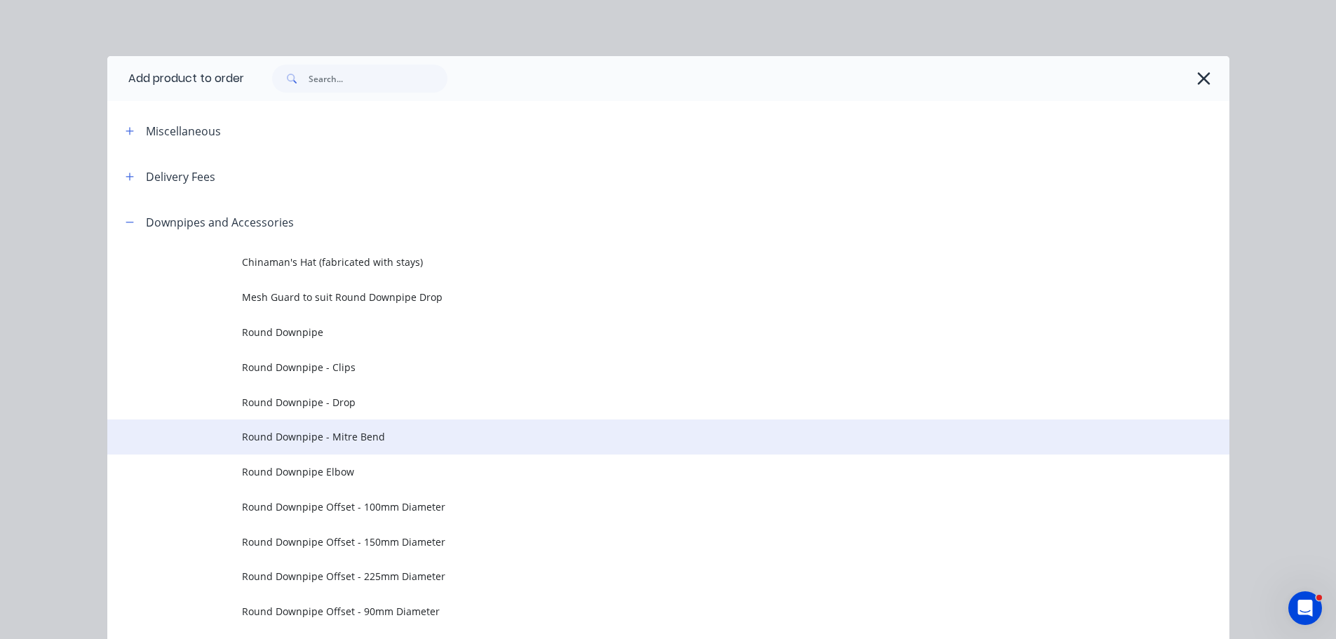
click at [358, 433] on span "Round Downpipe - Mitre Bend" at bounding box center [637, 436] width 790 height 15
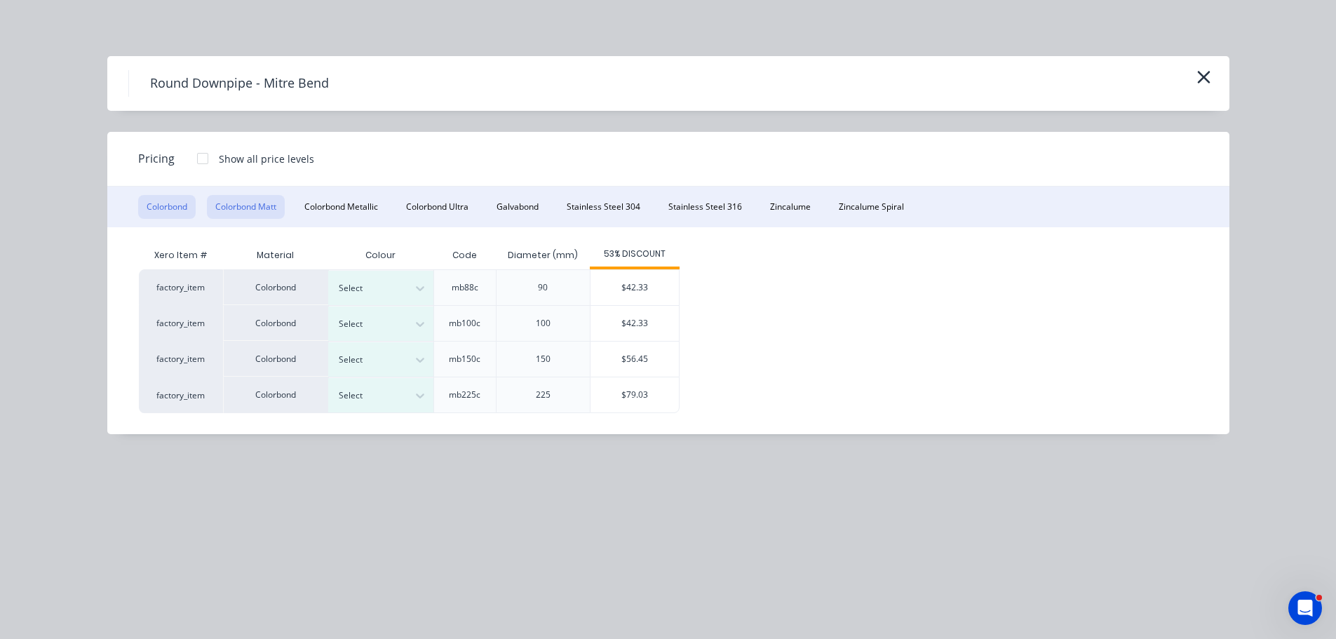
click at [243, 208] on button "Colorbond Matt" at bounding box center [246, 207] width 78 height 24
click at [1204, 72] on icon "button" at bounding box center [1203, 77] width 15 height 20
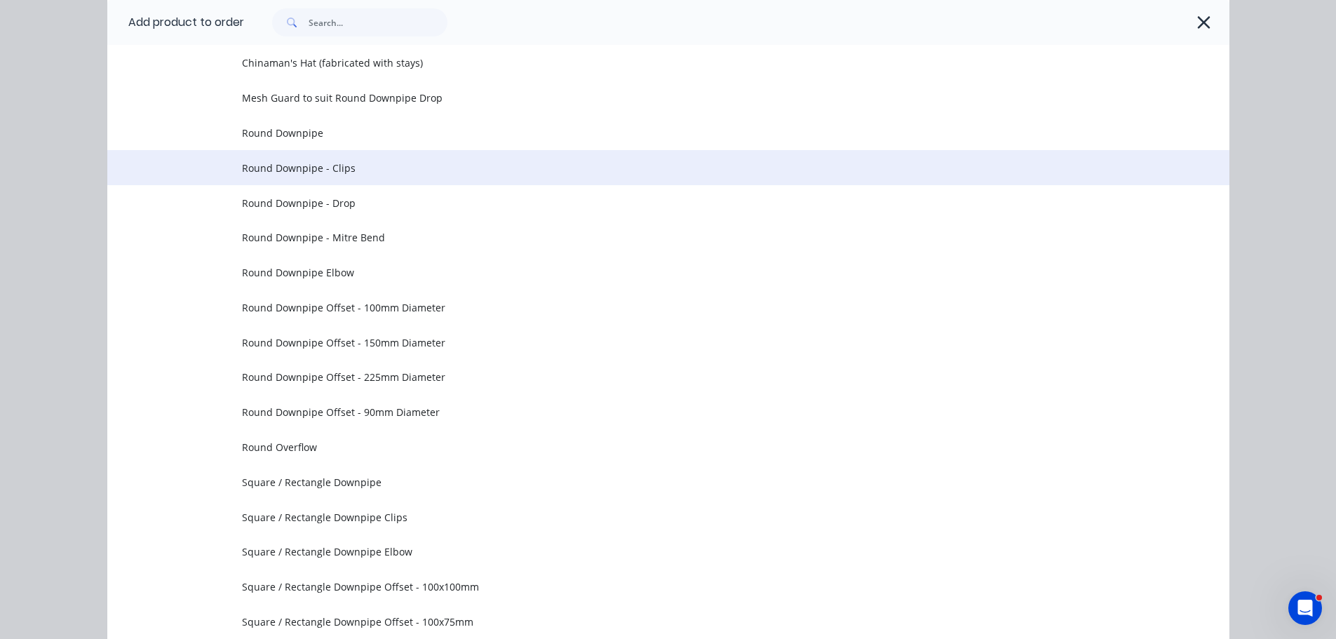
scroll to position [339, 0]
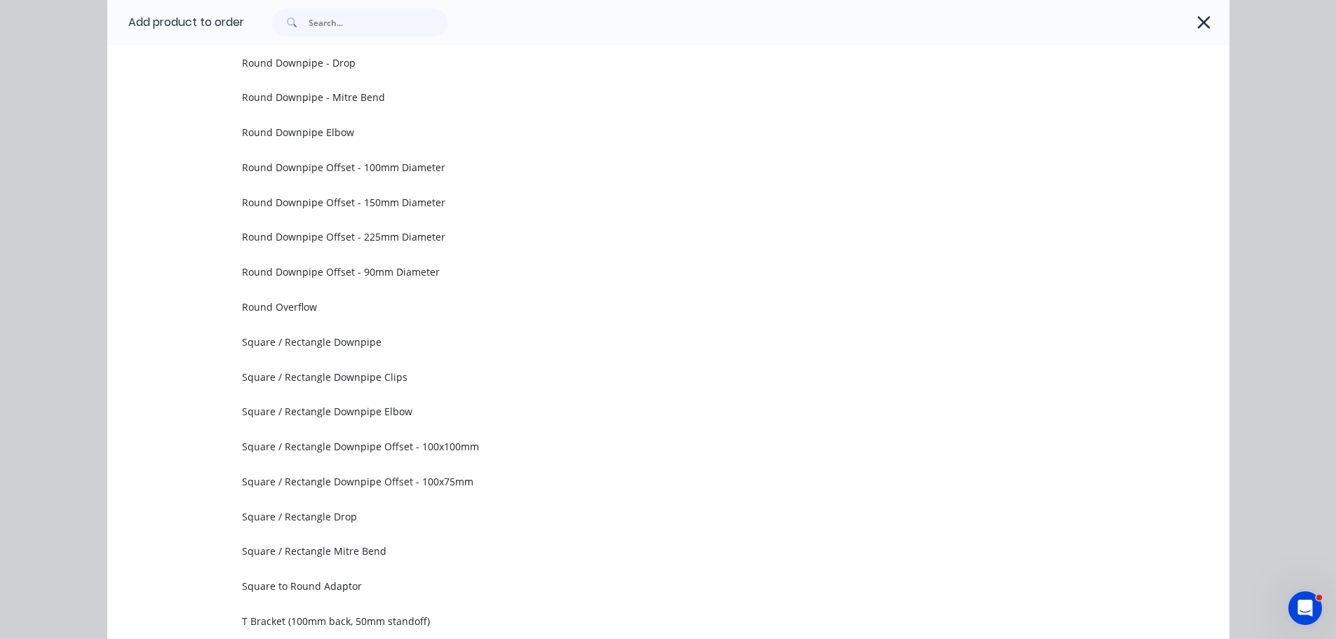
drag, startPoint x: 1203, startPoint y: 25, endPoint x: 1185, endPoint y: 63, distance: 42.0
click at [1203, 25] on icon "button" at bounding box center [1203, 23] width 15 height 20
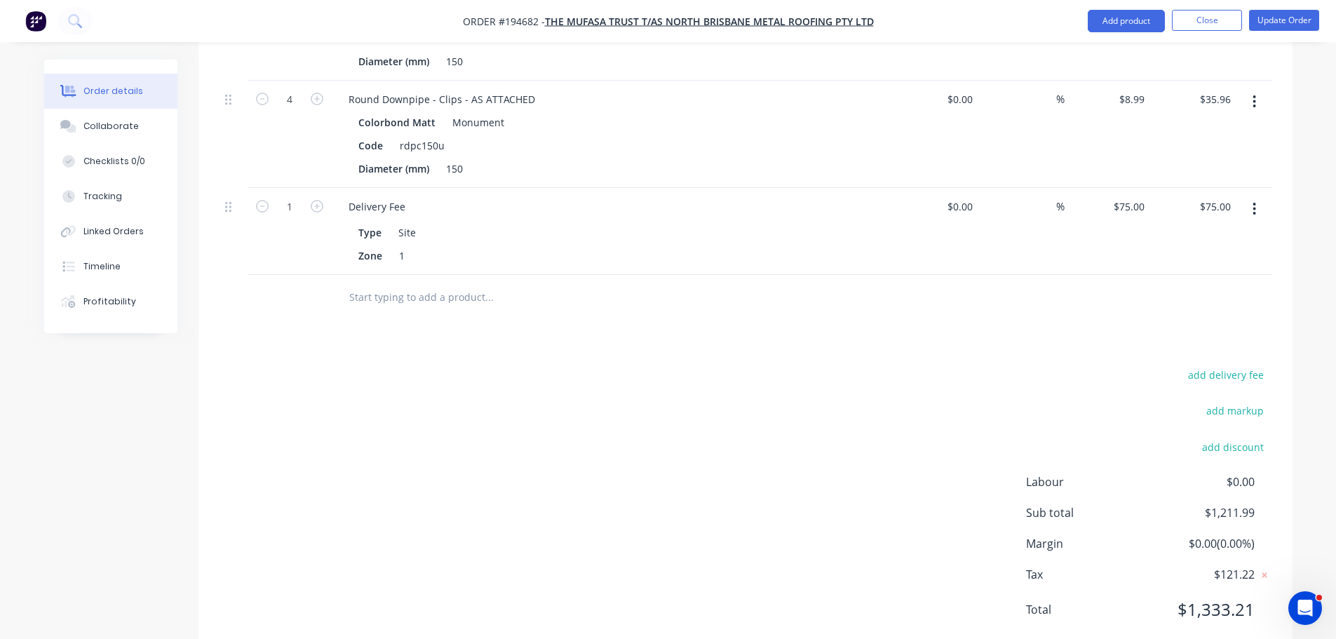
click at [605, 367] on div "add delivery fee add markup add discount Labour $0.00 Sub total $1,211.99 Margi…" at bounding box center [746, 500] width 1052 height 271
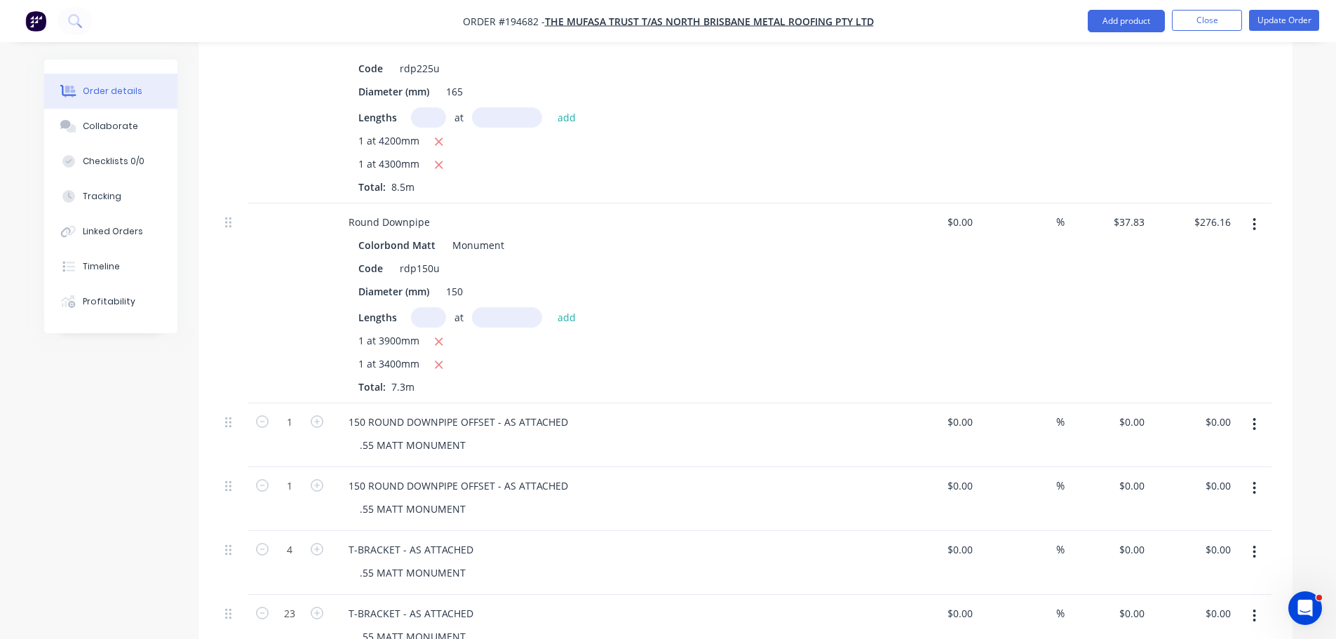
scroll to position [1128, 0]
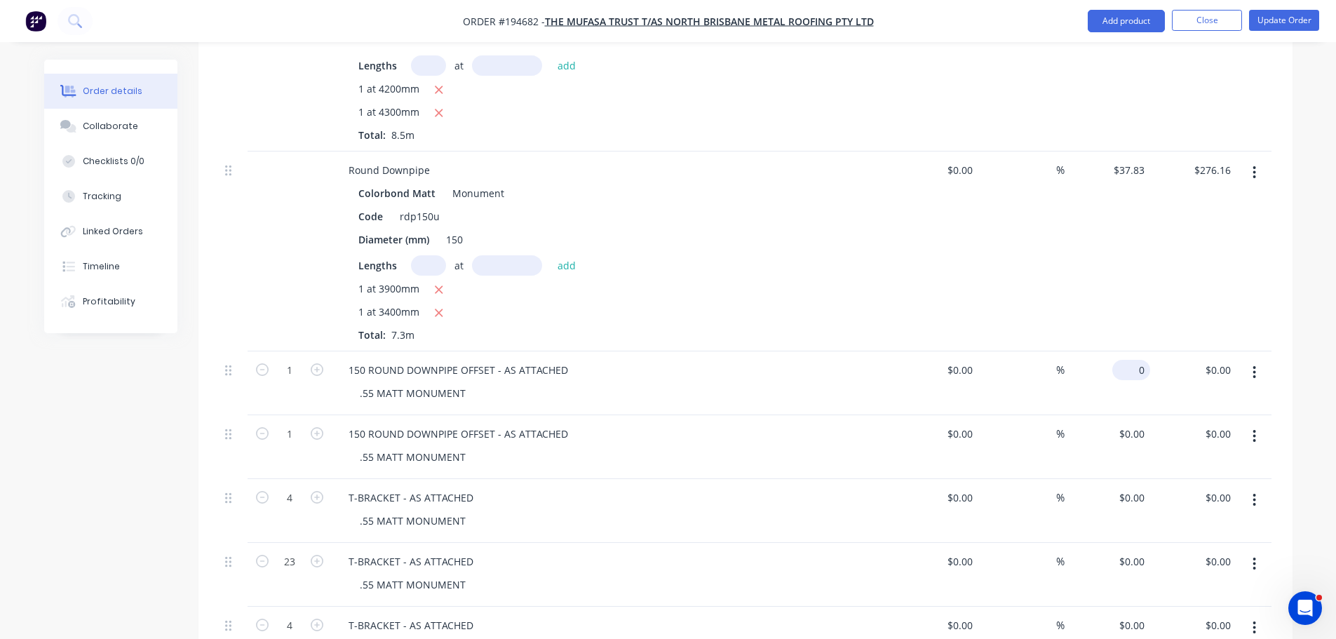
click at [1127, 351] on div "0 $0.00" at bounding box center [1108, 383] width 86 height 64
type input "$332.24"
click at [1314, 308] on div "Order details Collaborate Checklists 0/0 Tracking Linked Orders Timeline Profit…" at bounding box center [668, 231] width 1336 height 2718
click at [1127, 415] on div "0 0" at bounding box center [1108, 447] width 86 height 64
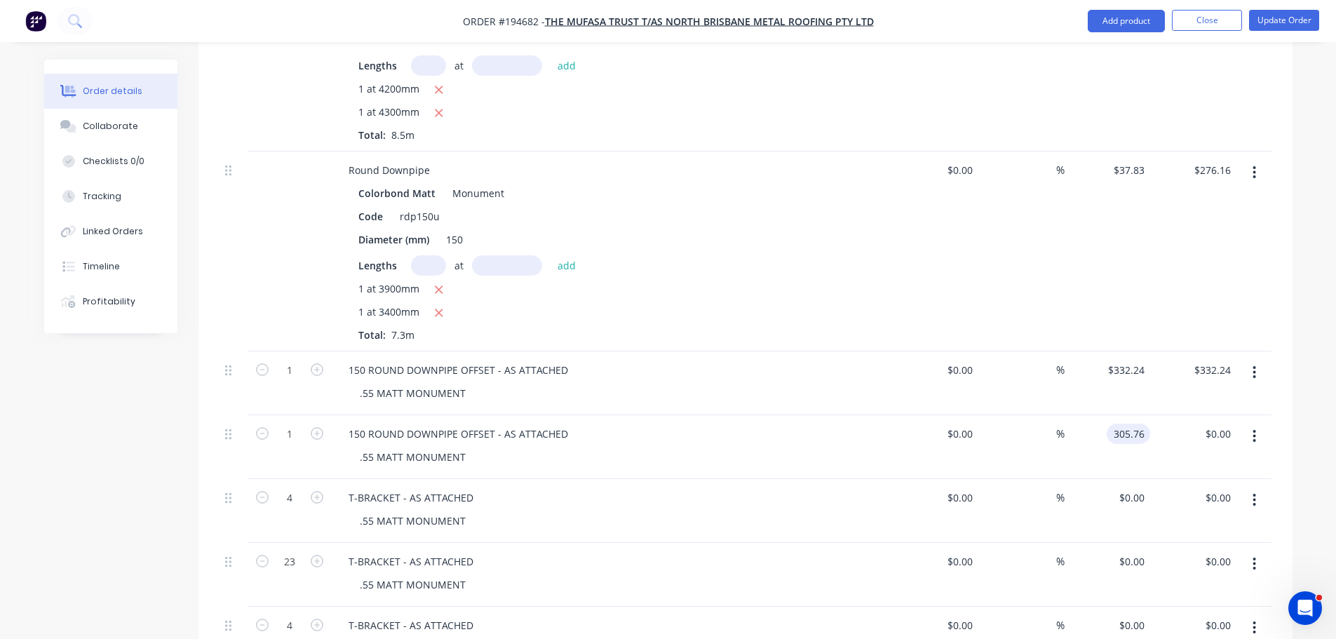
type input "$305.76"
click at [1303, 416] on div "Order details Collaborate Checklists 0/0 Tracking Linked Orders Timeline Profit…" at bounding box center [668, 261] width 1276 height 2658
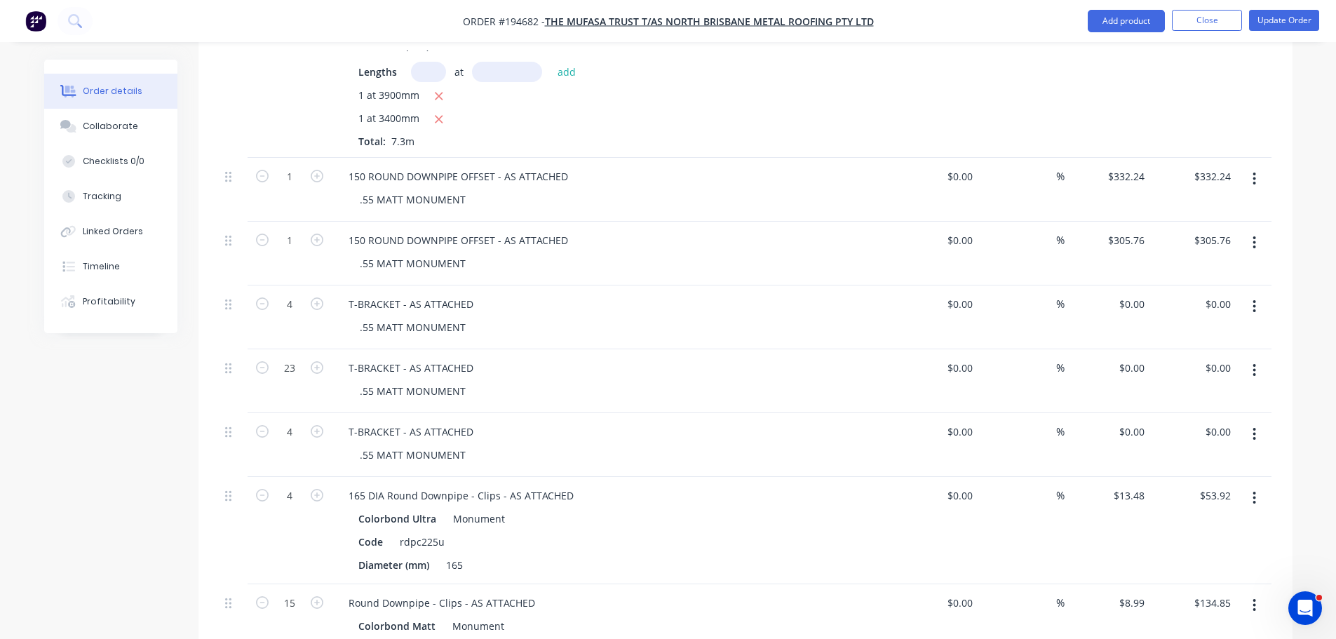
scroll to position [1338, 0]
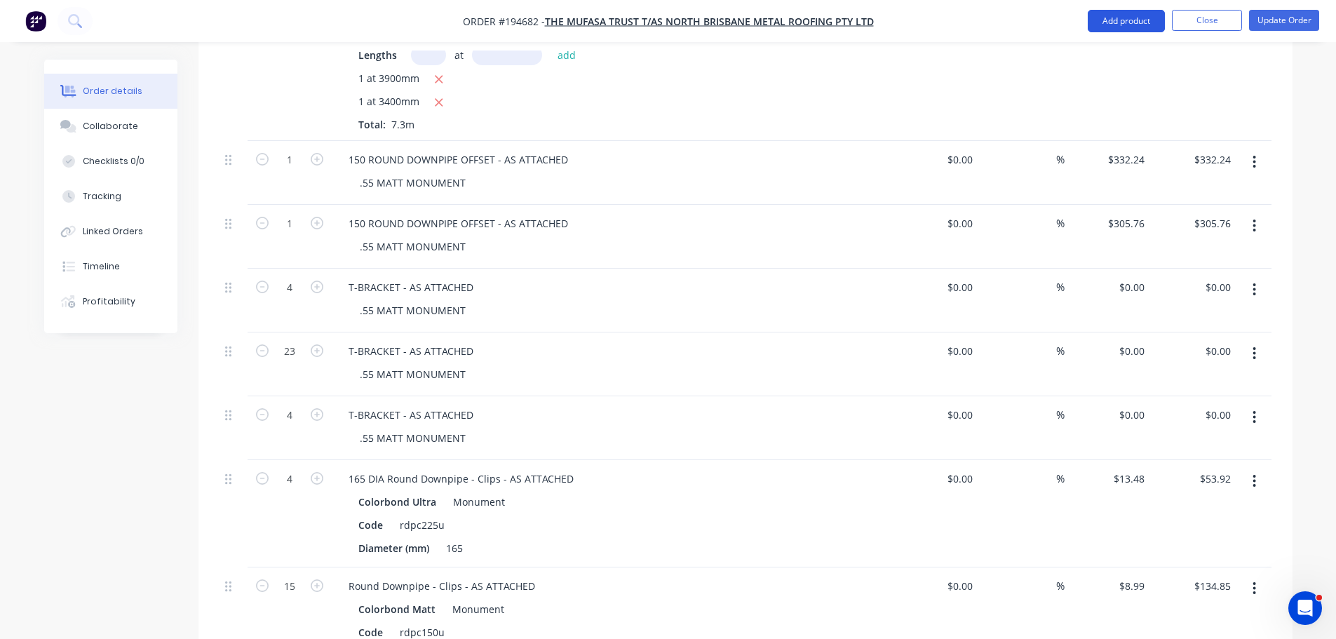
click at [1123, 21] on button "Add product" at bounding box center [1126, 21] width 77 height 22
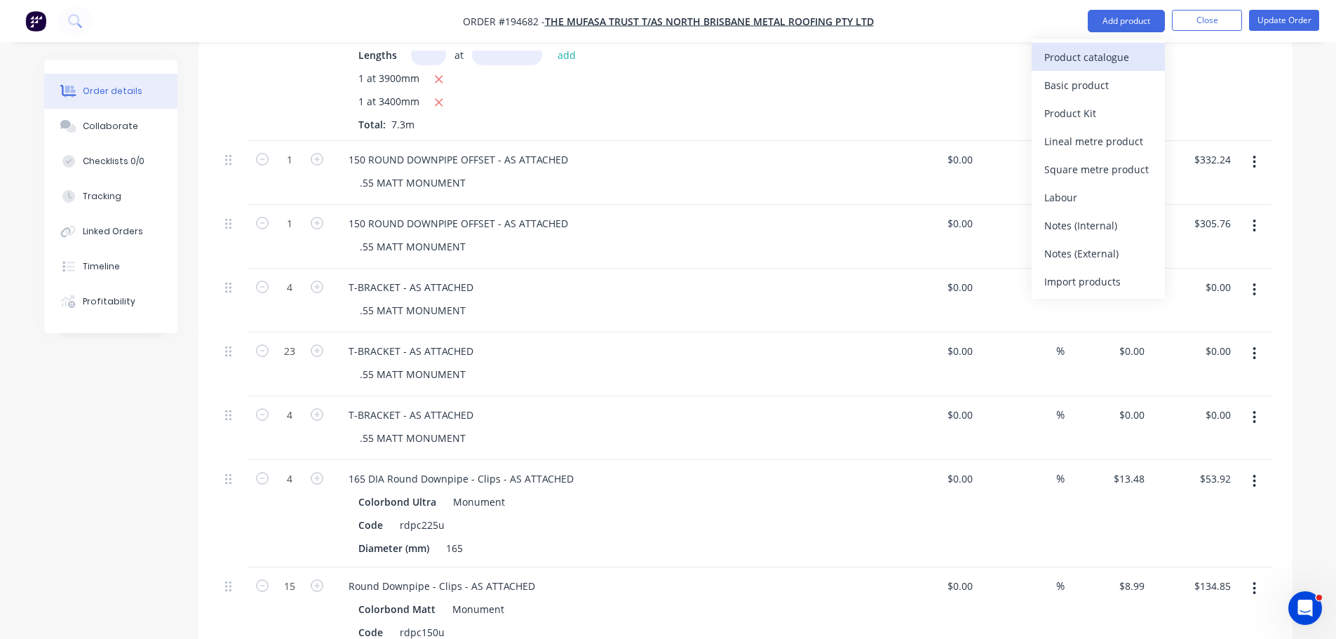
click at [1099, 55] on div "Product catalogue" at bounding box center [1098, 57] width 108 height 20
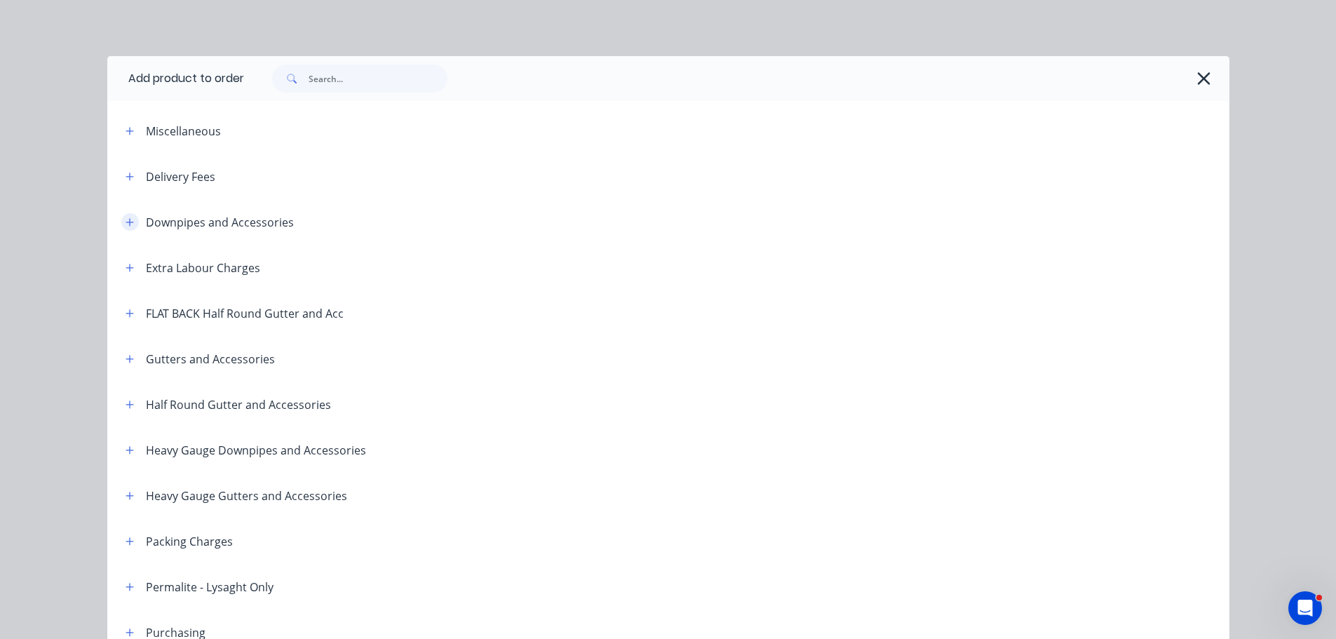
click at [129, 222] on button "button" at bounding box center [130, 222] width 18 height 18
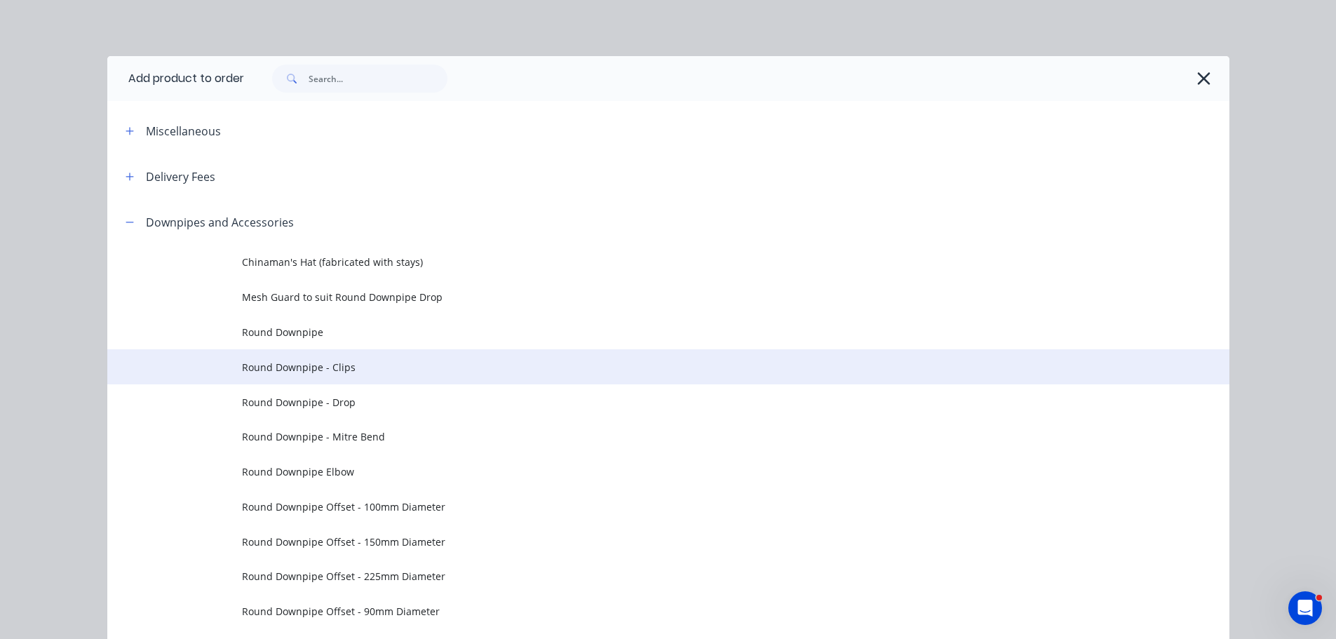
click at [342, 367] on span "Round Downpipe - Clips" at bounding box center [637, 367] width 790 height 15
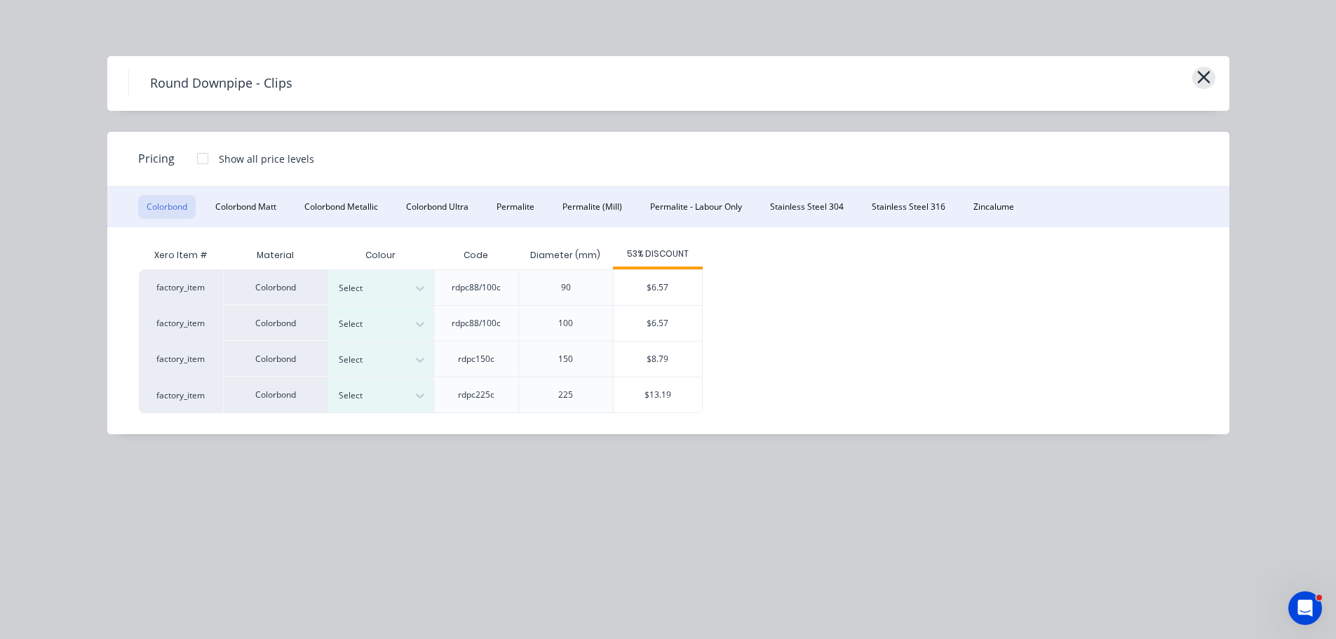
click at [1201, 79] on icon "button" at bounding box center [1203, 77] width 13 height 13
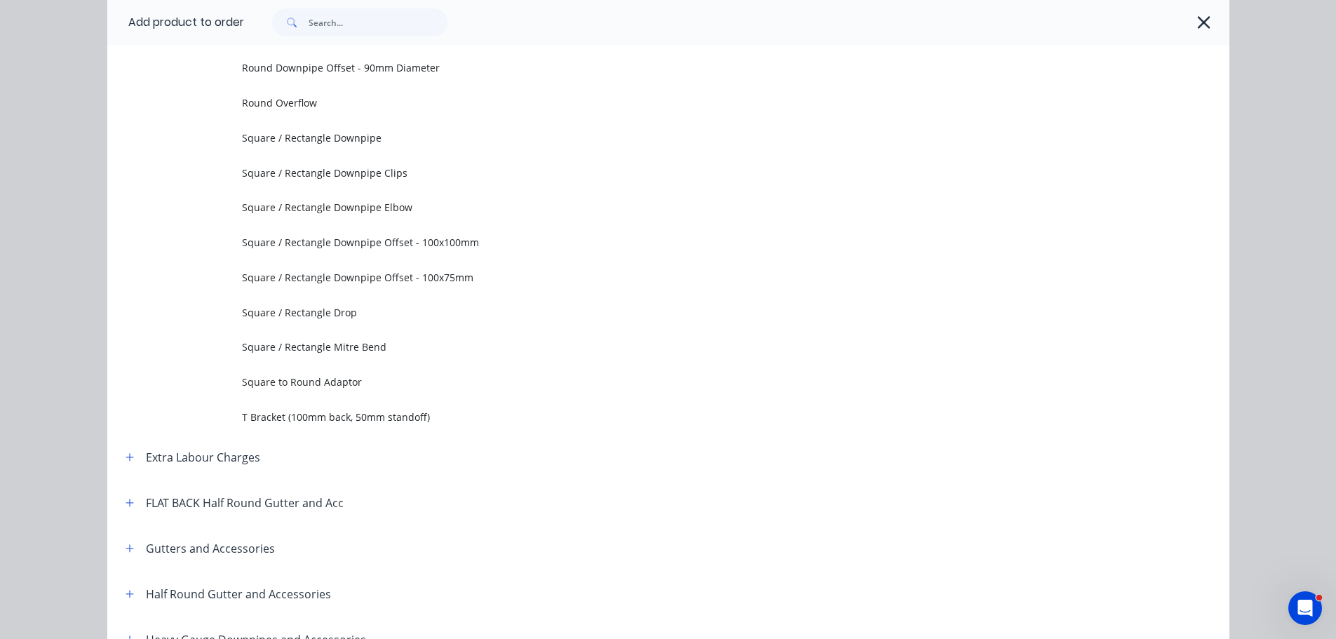
scroll to position [550, 0]
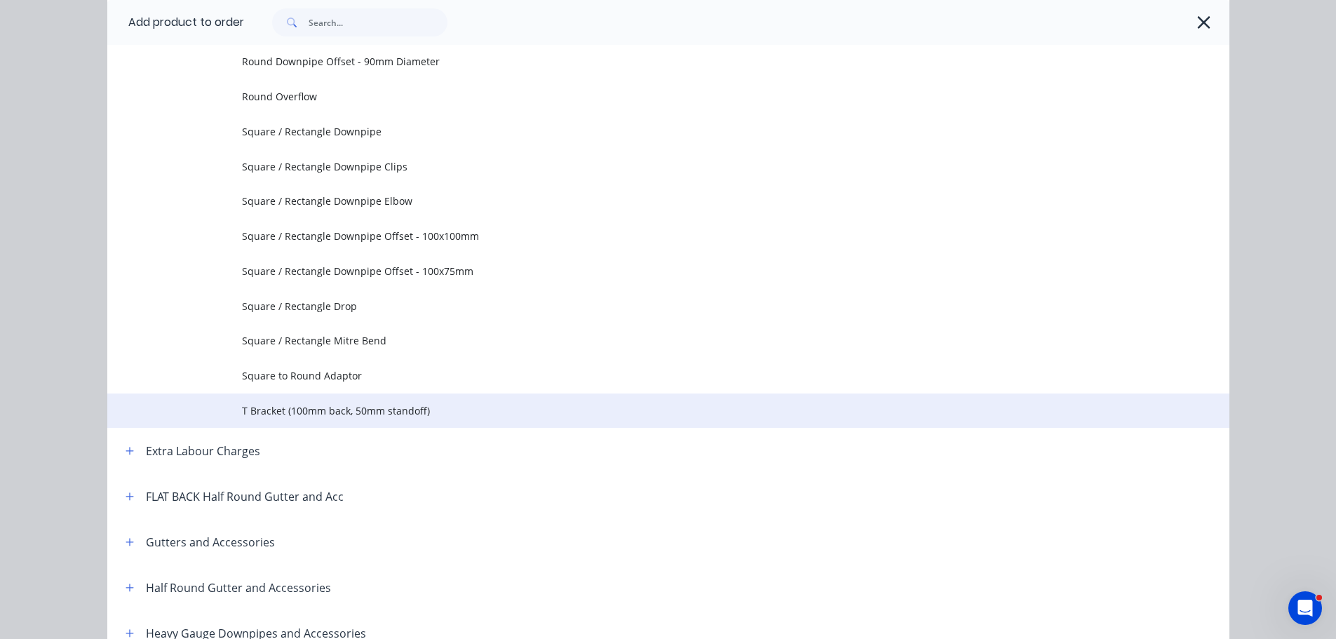
click at [361, 411] on span "T Bracket (100mm back, 50mm standoff)" at bounding box center [637, 410] width 790 height 15
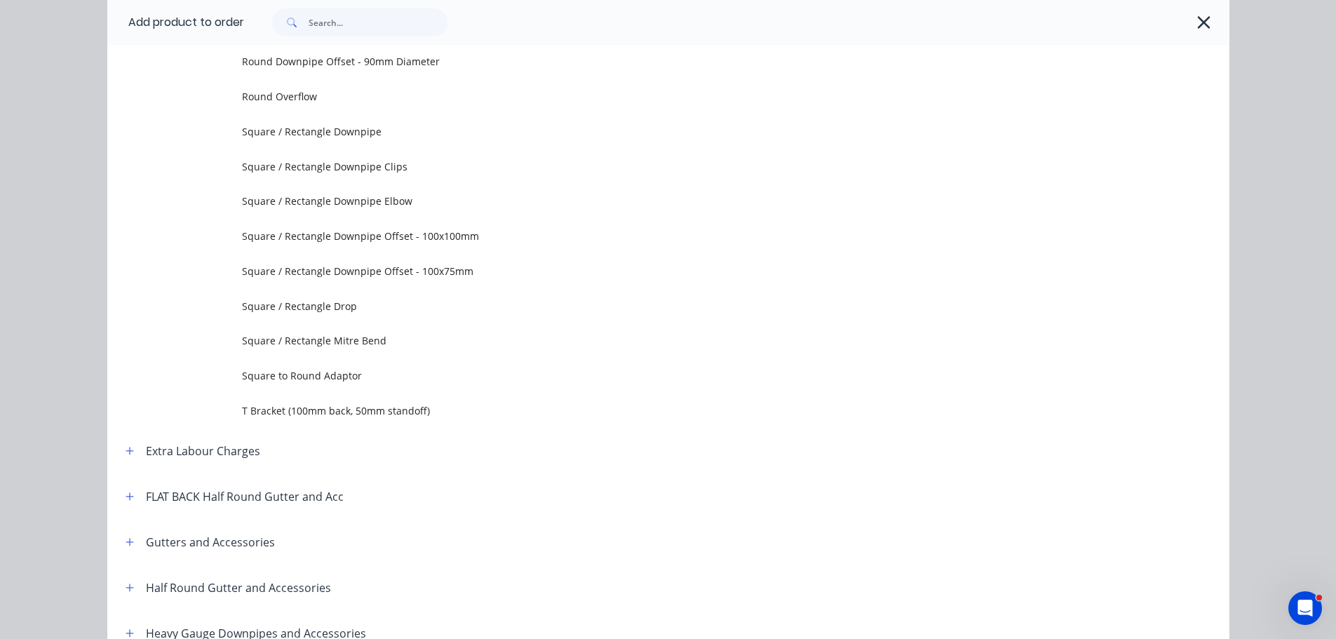
scroll to position [0, 0]
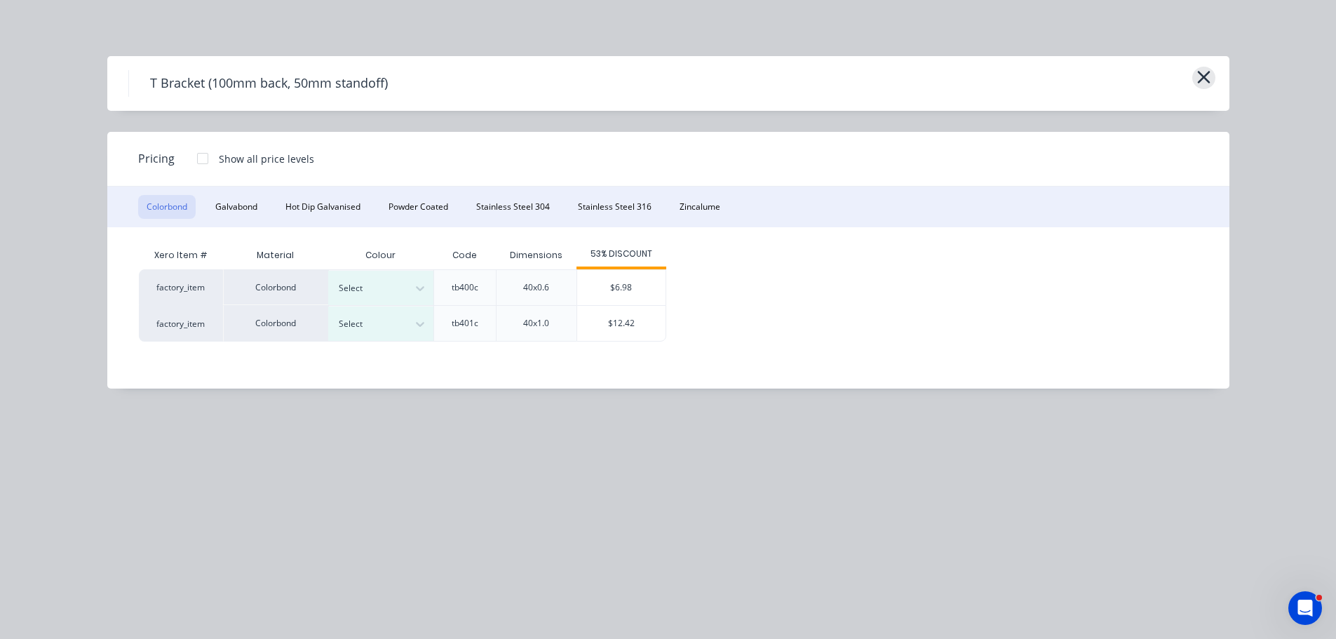
click at [1205, 75] on icon "button" at bounding box center [1203, 77] width 13 height 13
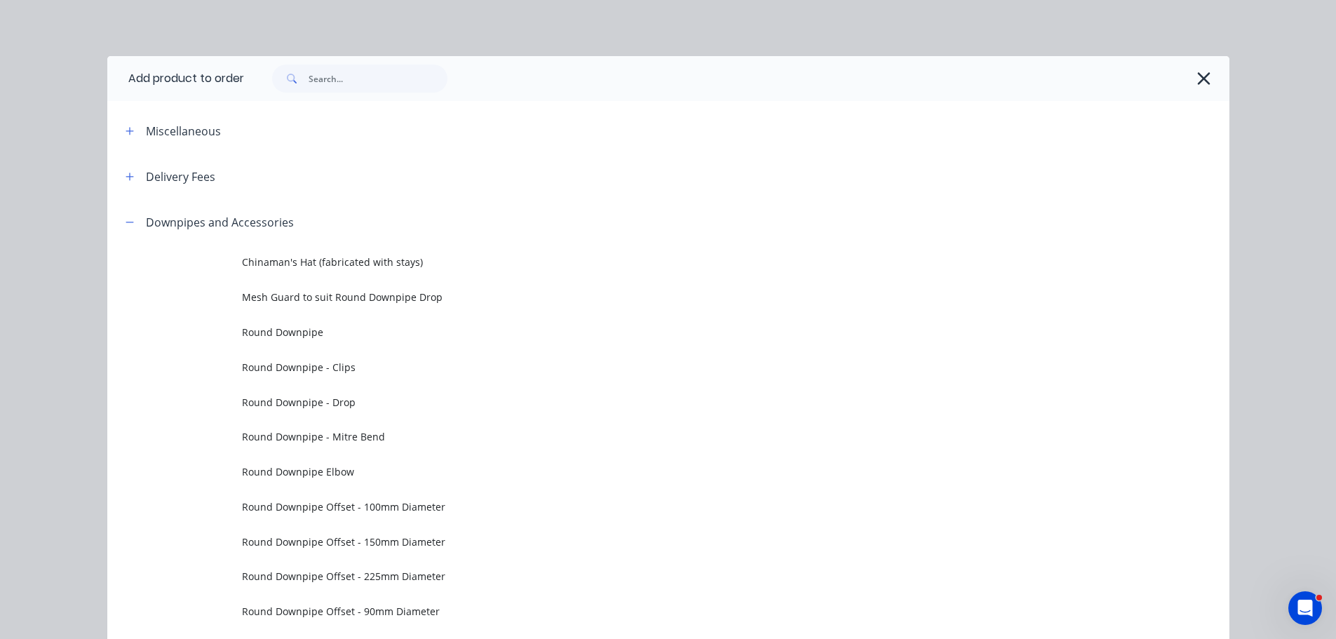
scroll to position [199, 0]
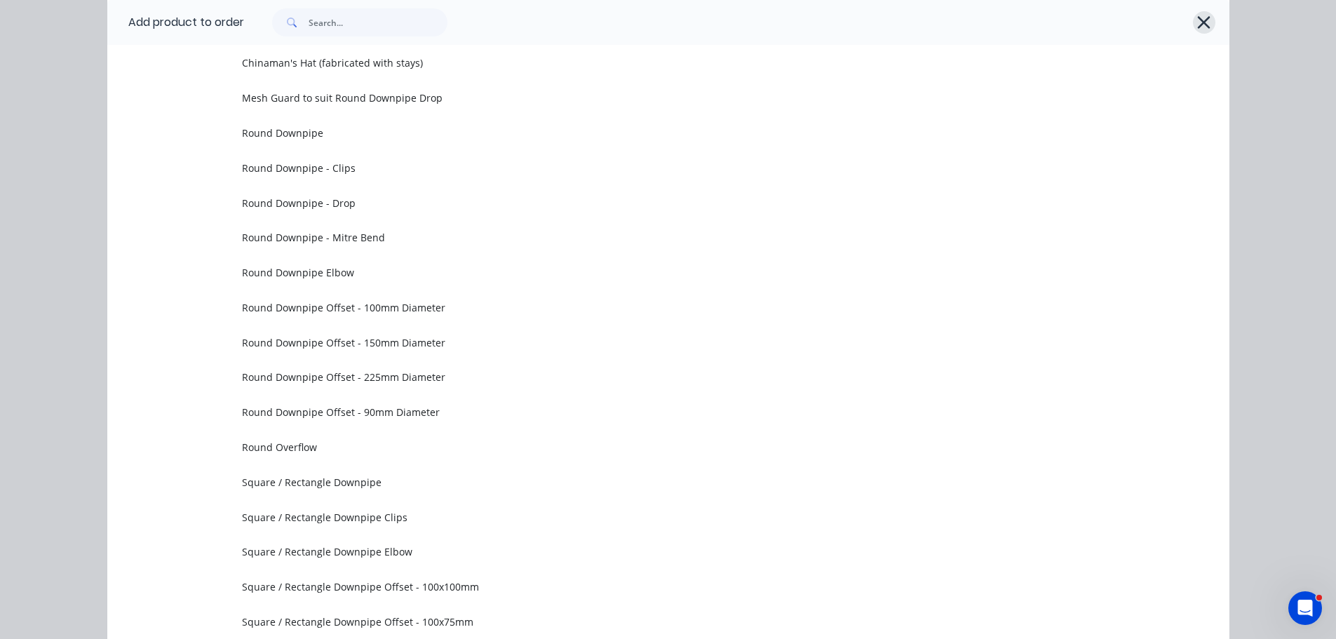
click at [1199, 29] on icon "button" at bounding box center [1203, 23] width 15 height 20
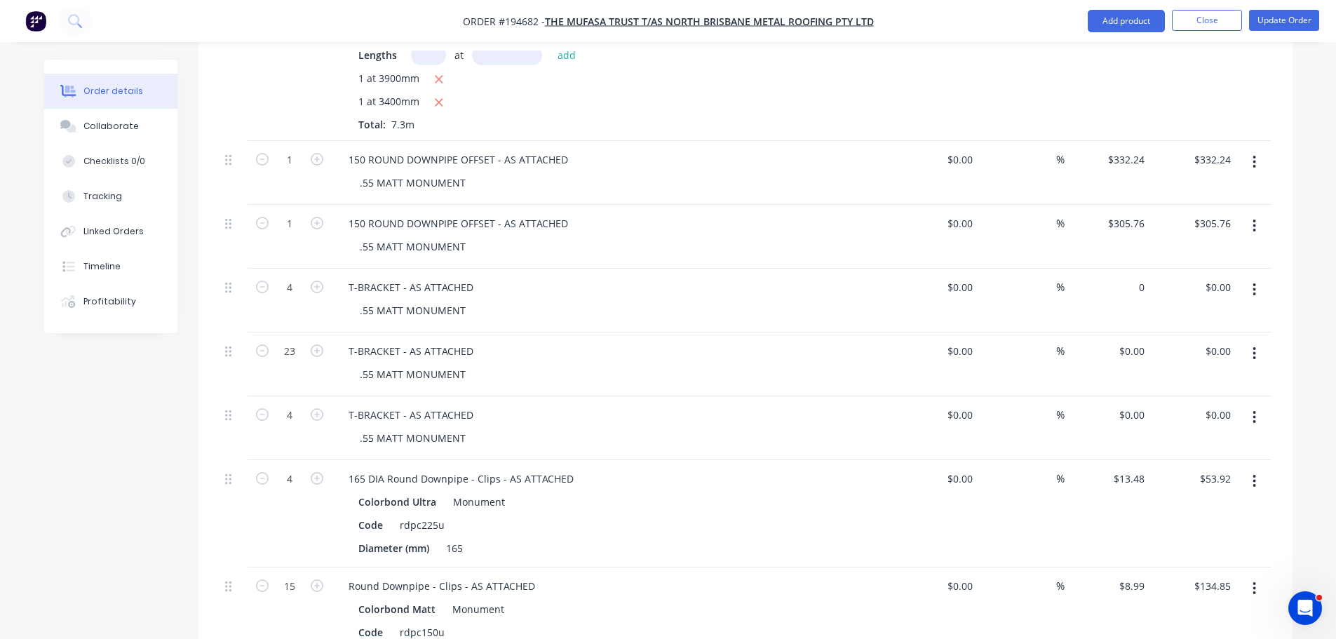
click at [1128, 269] on div "0 $0.00" at bounding box center [1108, 301] width 86 height 64
type input "$7.67"
type input "$30.68"
click at [1135, 341] on input "0" at bounding box center [1134, 351] width 32 height 20
type input "$7.67"
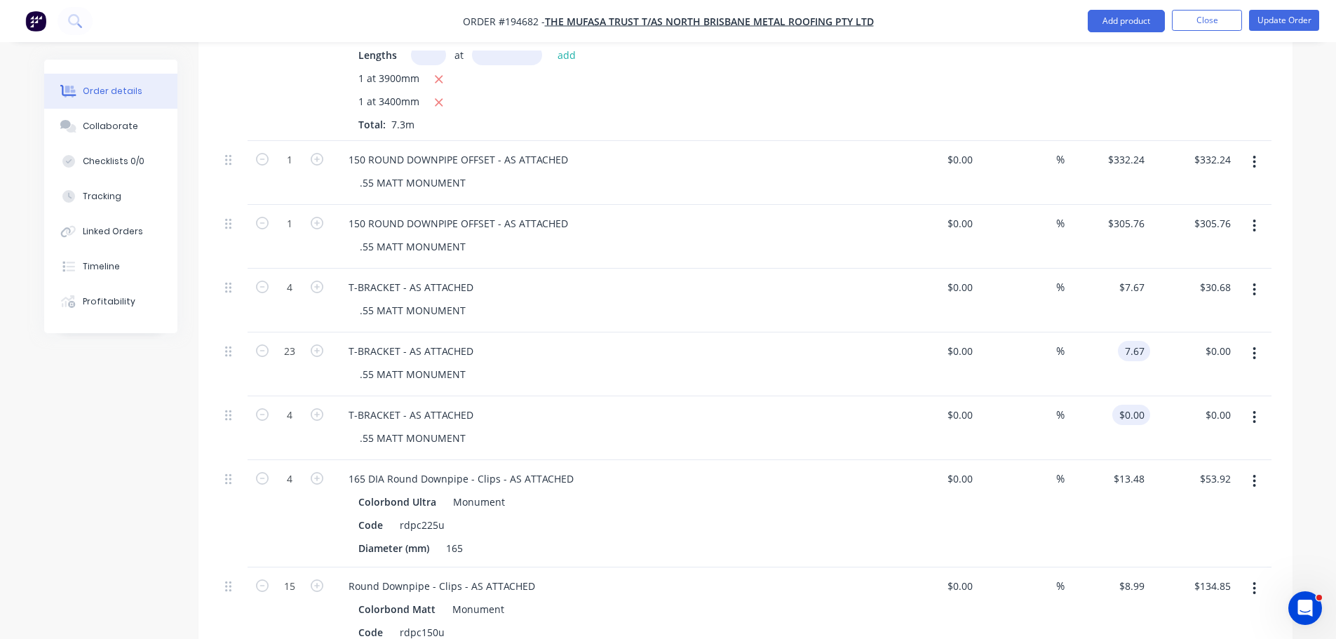
type input "$176.41"
click at [1129, 405] on div "0 $0.00" at bounding box center [1131, 415] width 38 height 20
type input "$7.67"
type input "$30.68"
click at [1304, 383] on div "Order details Collaborate Checklists 0/0 Tracking Linked Orders Timeline Profit…" at bounding box center [668, 51] width 1276 height 2658
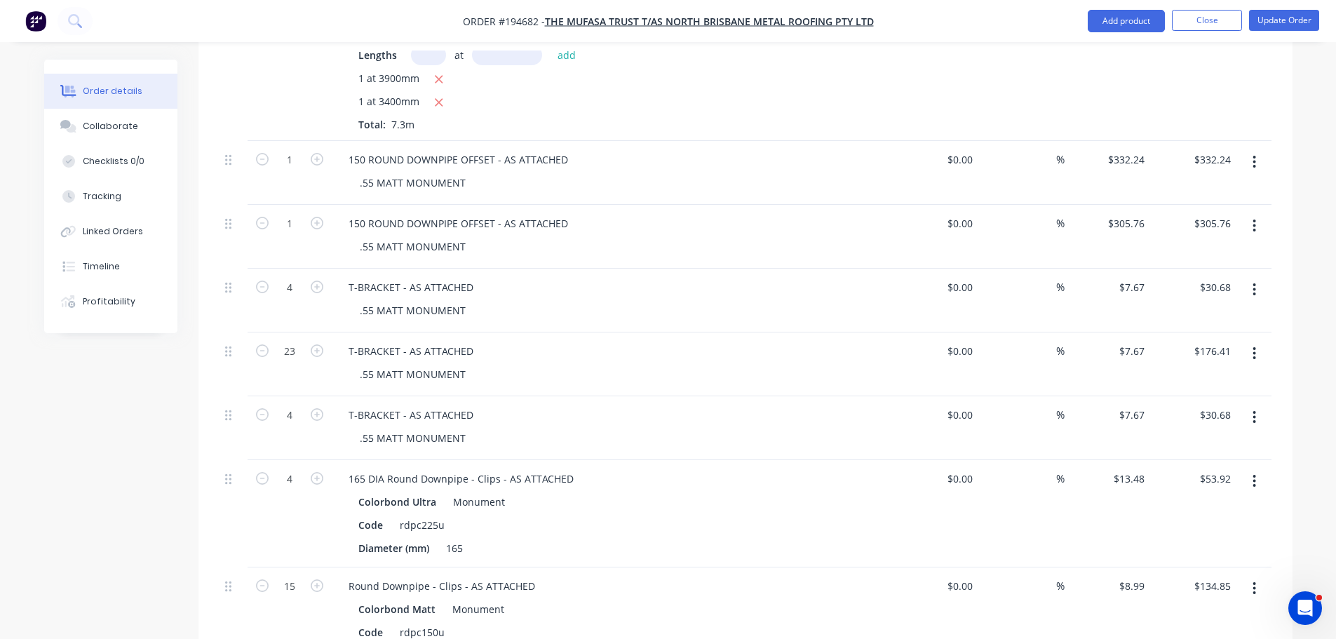
click at [1305, 375] on div "Order details Collaborate Checklists 0/0 Tracking Linked Orders Timeline Profit…" at bounding box center [668, 51] width 1276 height 2658
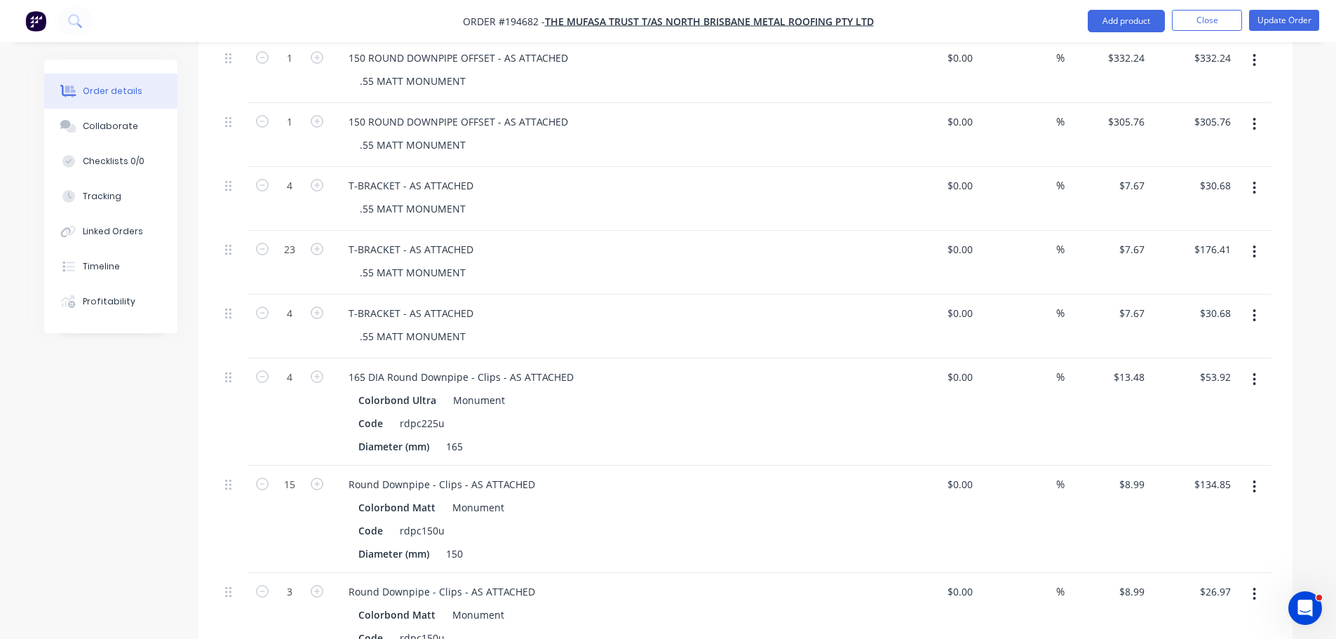
scroll to position [1689, 0]
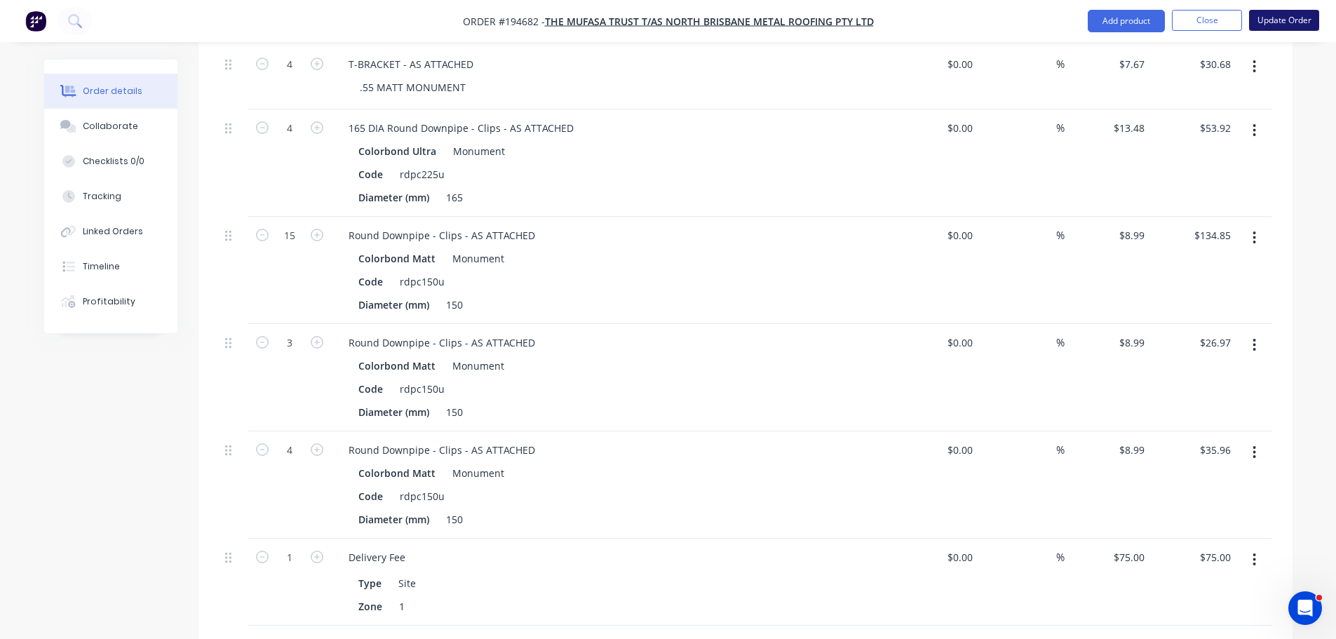
click at [1291, 18] on button "Update Order" at bounding box center [1284, 20] width 70 height 21
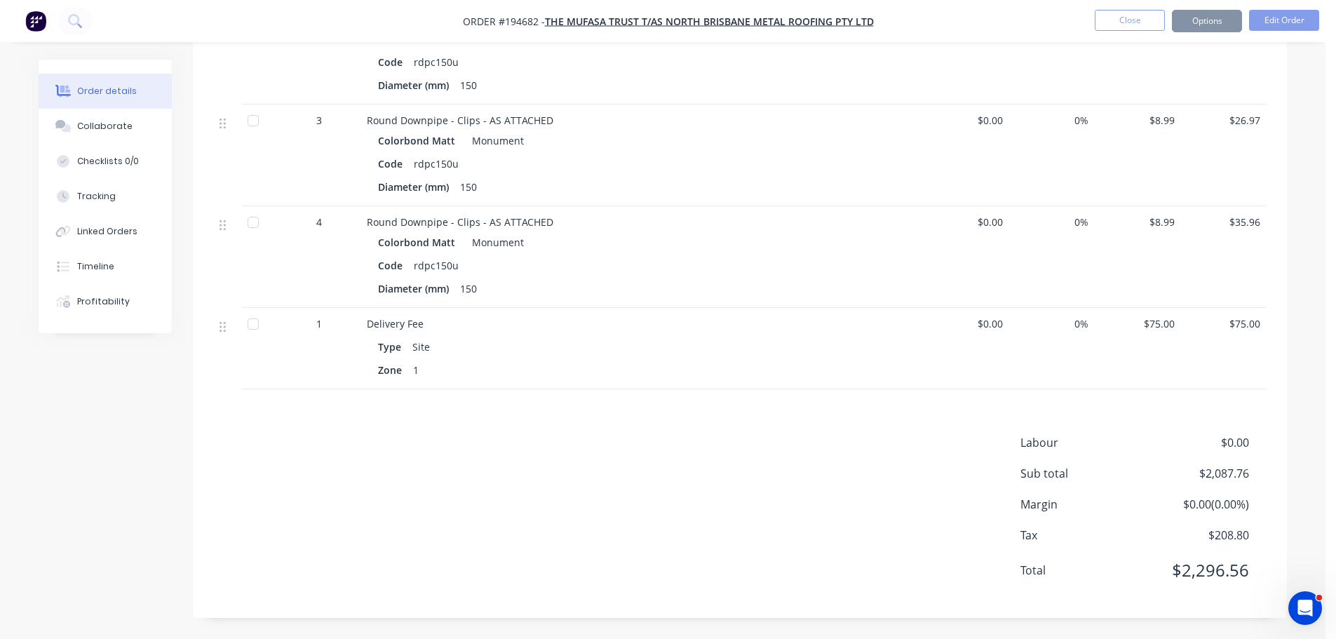
scroll to position [0, 0]
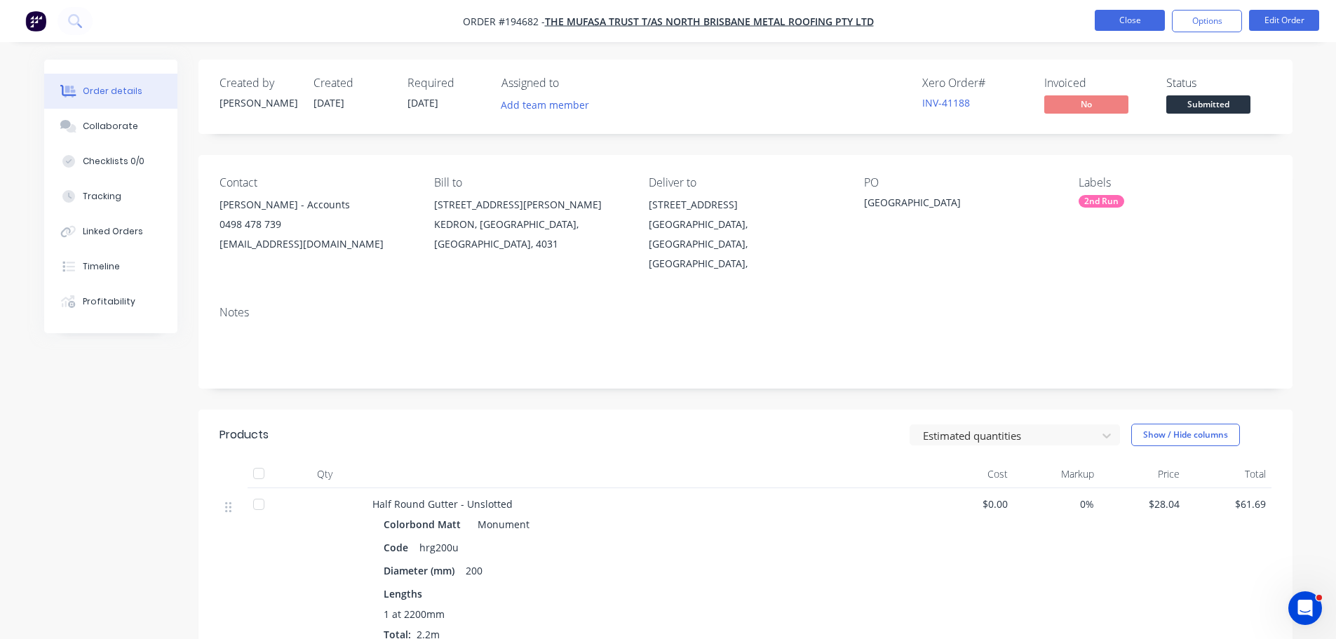
click at [1125, 18] on button "Close" at bounding box center [1130, 20] width 70 height 21
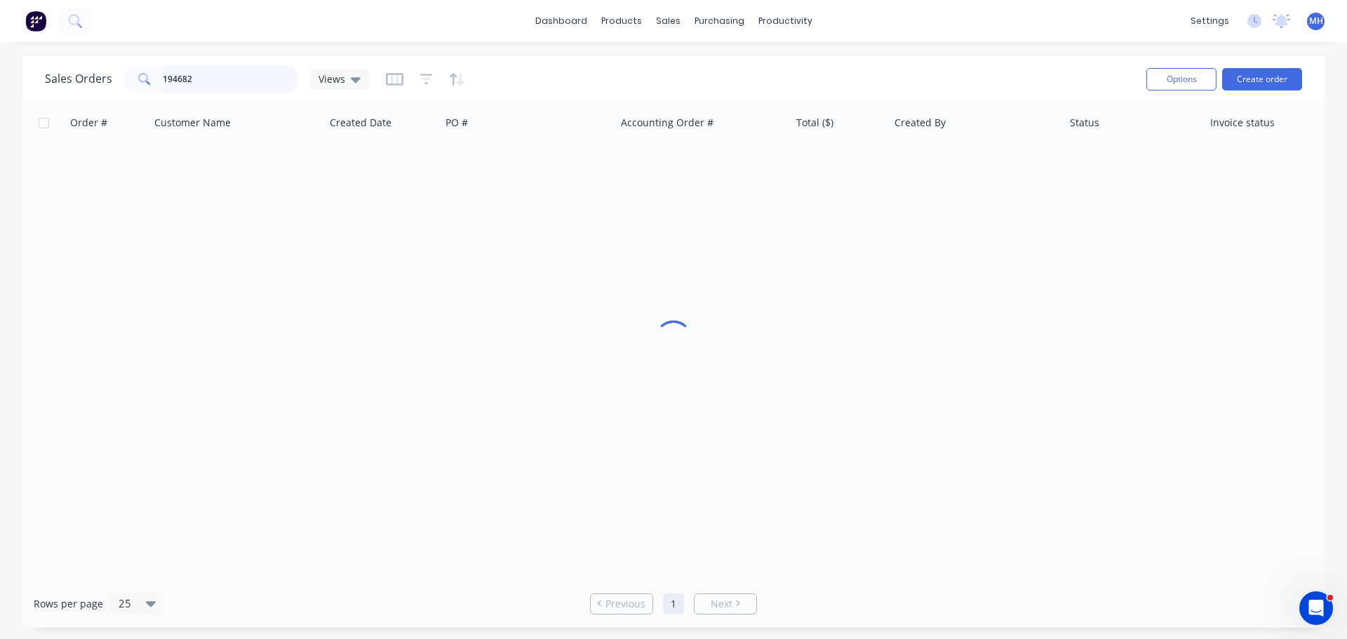
click at [259, 88] on input "194682" at bounding box center [231, 79] width 137 height 28
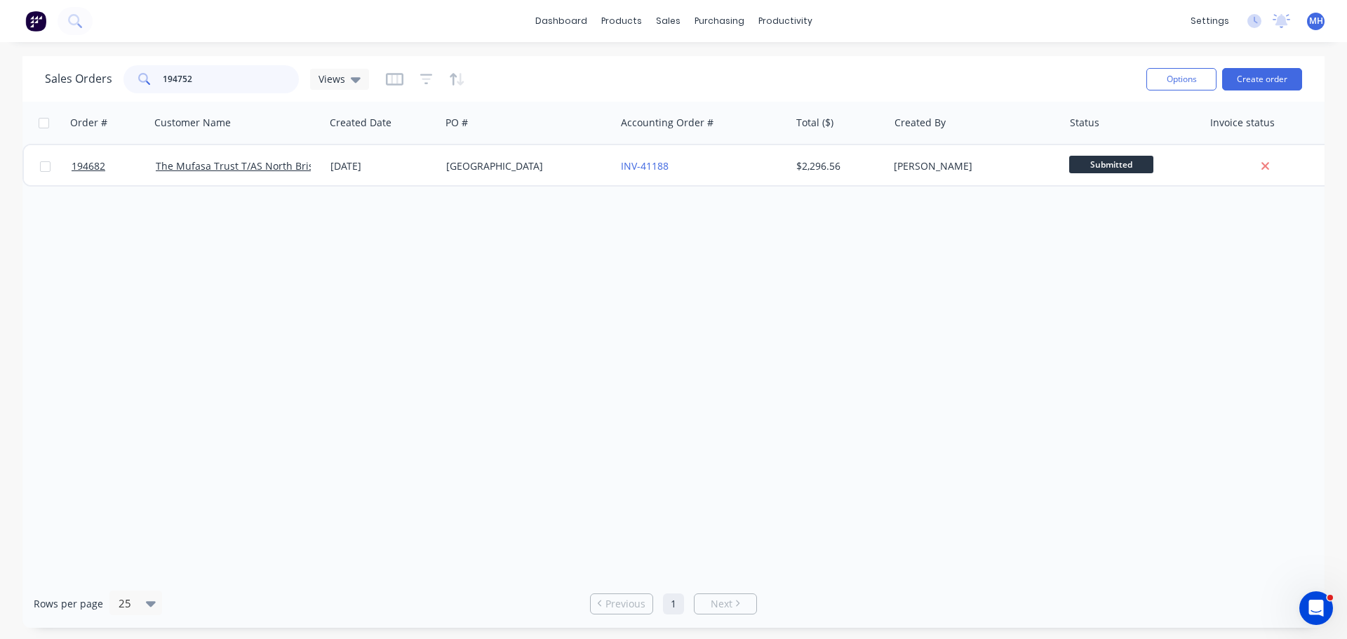
type input "194752"
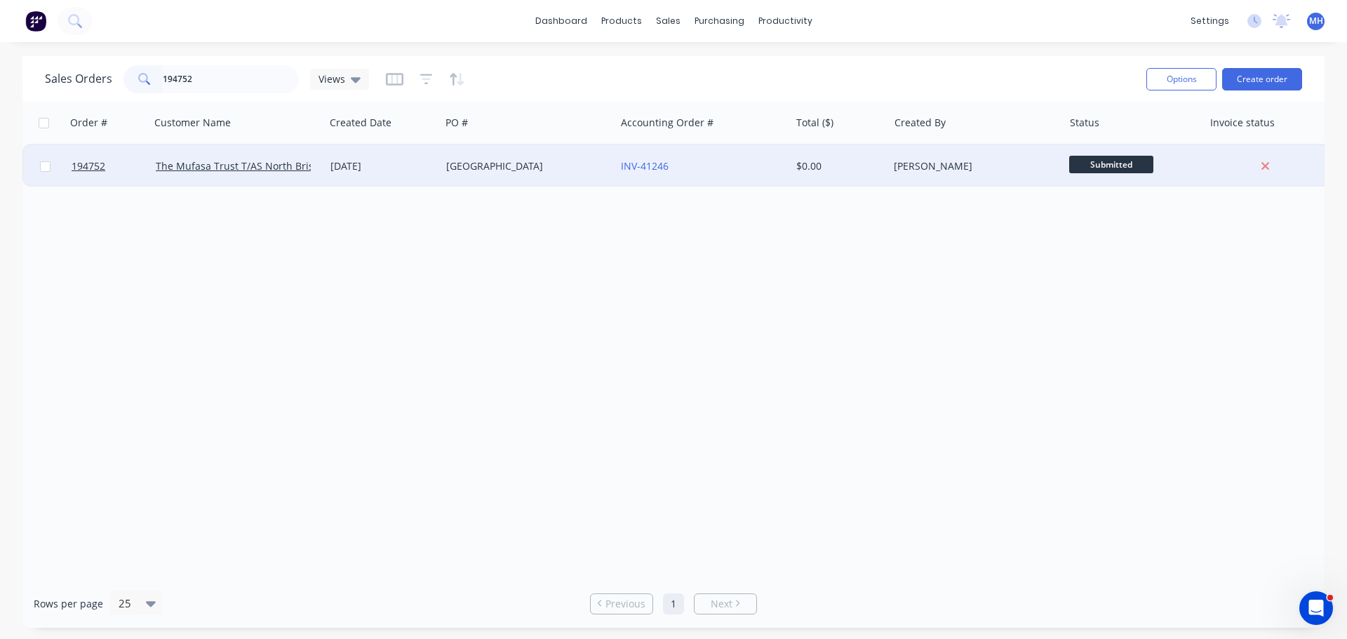
click at [412, 175] on div "03 Oct 2025" at bounding box center [383, 166] width 116 height 42
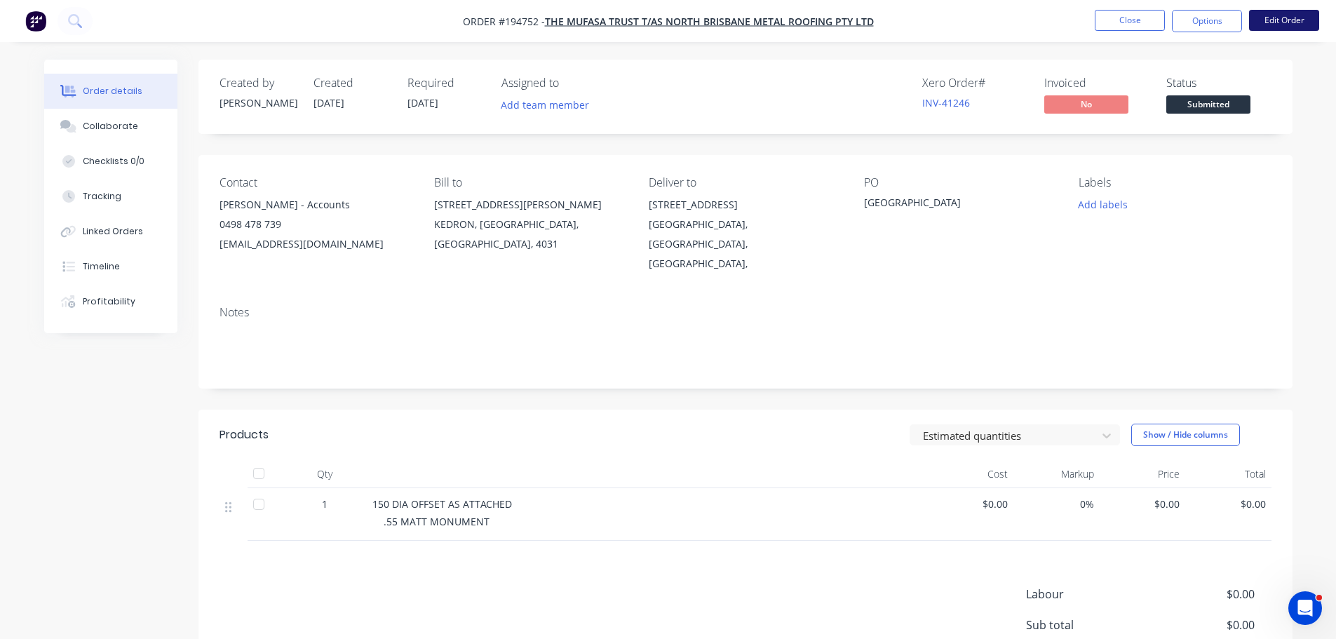
click at [1287, 25] on button "Edit Order" at bounding box center [1284, 20] width 70 height 21
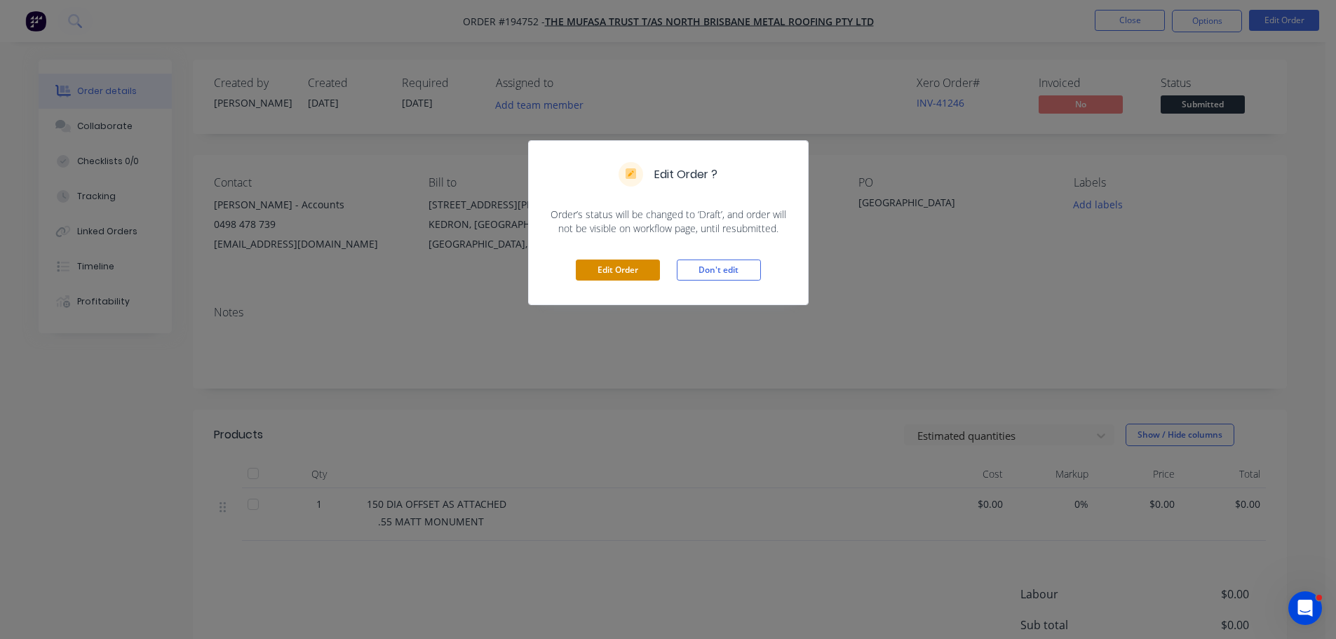
click at [595, 275] on button "Edit Order" at bounding box center [618, 269] width 84 height 21
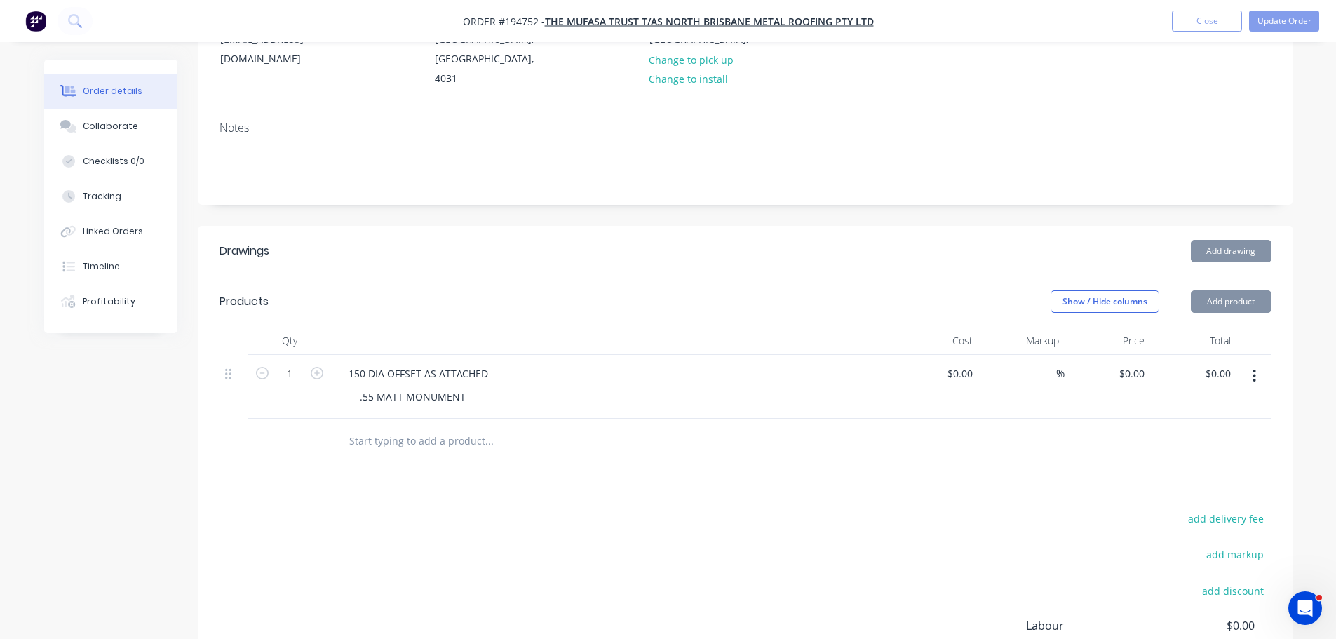
scroll to position [281, 0]
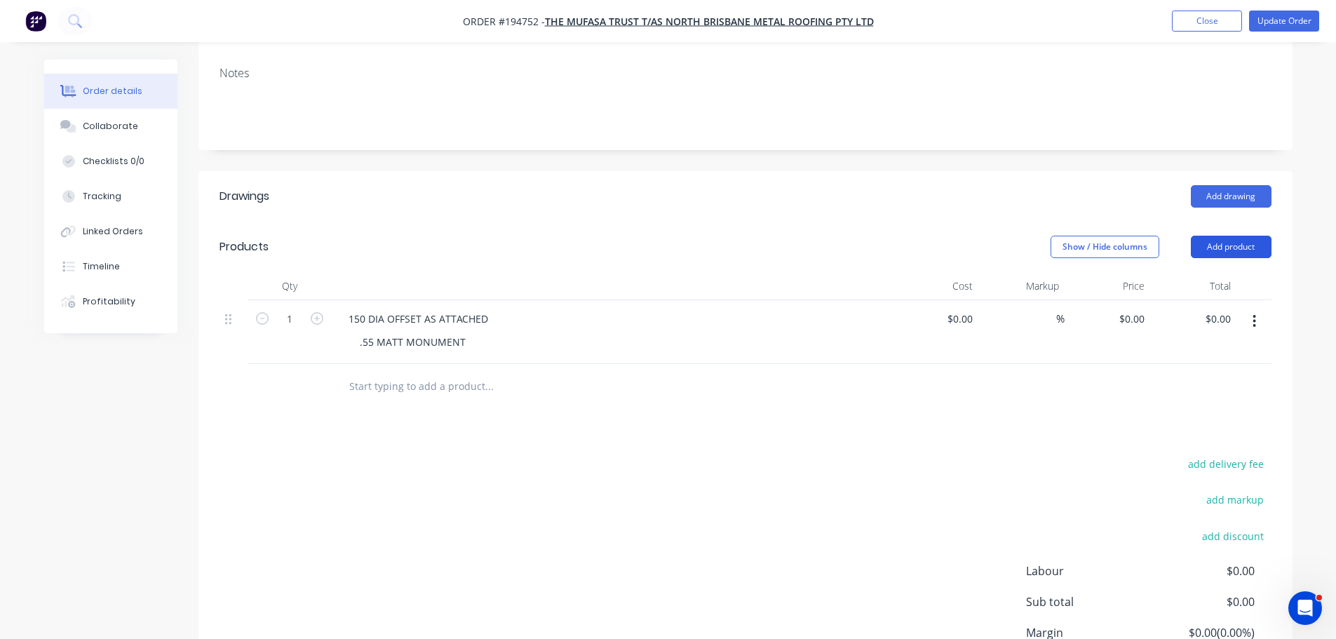
click at [1225, 236] on button "Add product" at bounding box center [1231, 247] width 81 height 22
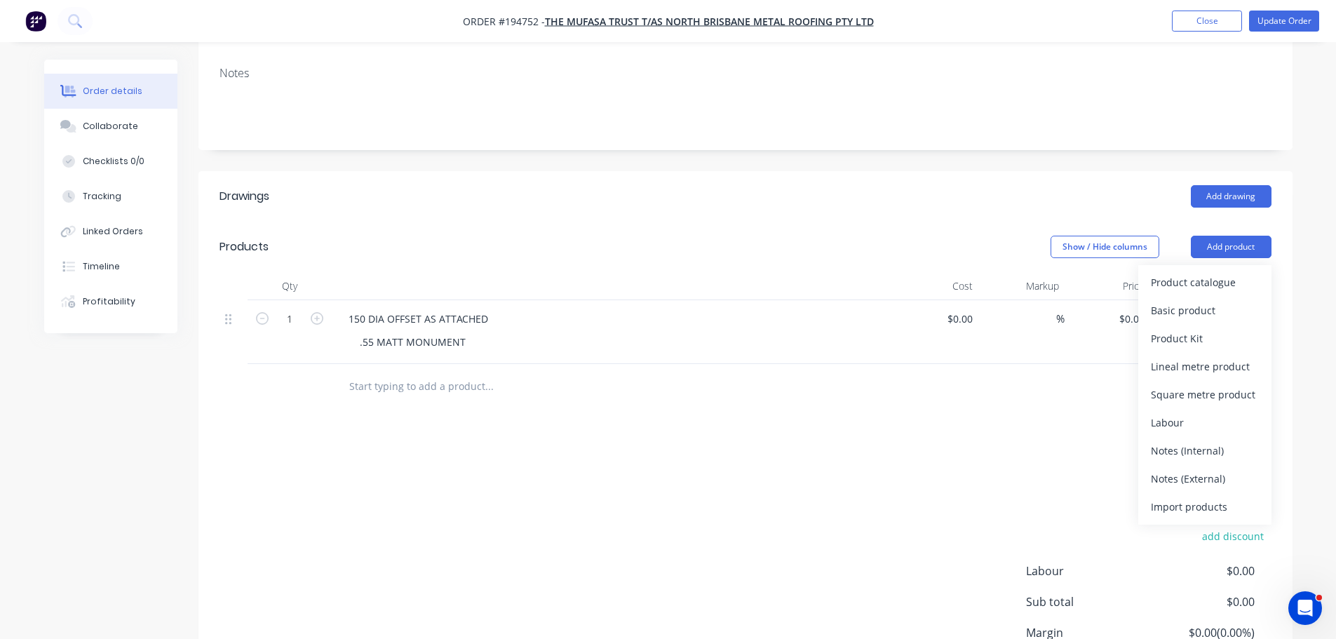
click at [1212, 272] on div "Product catalogue" at bounding box center [1205, 282] width 108 height 20
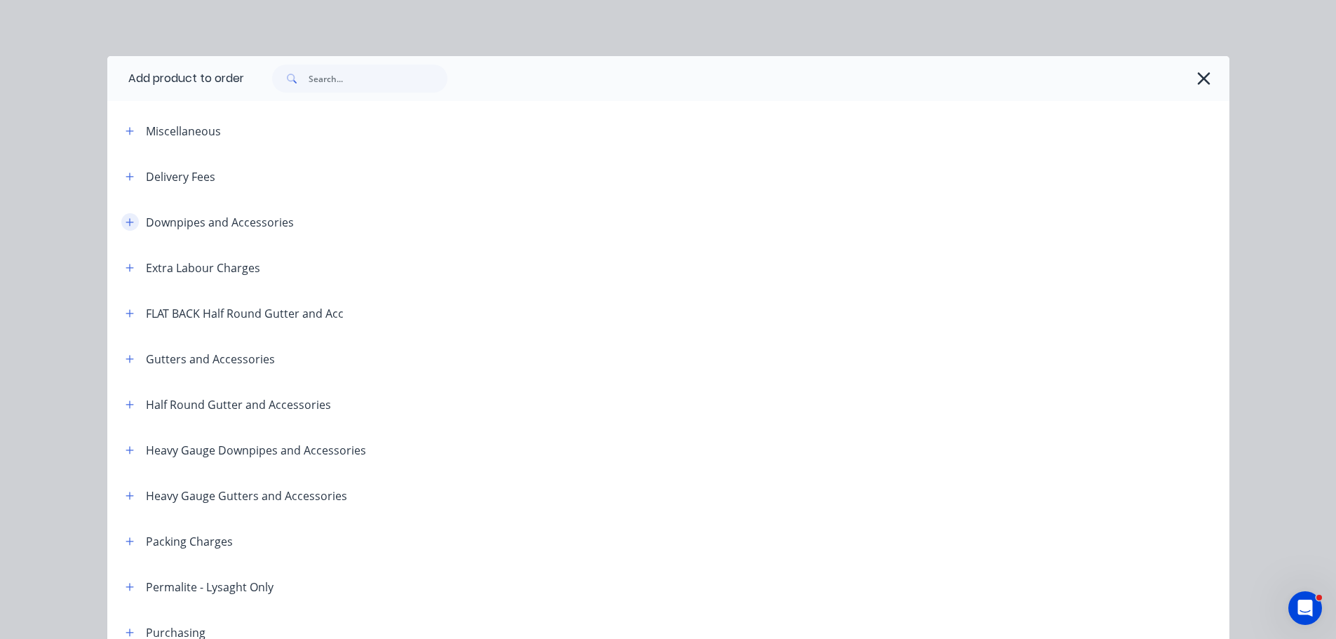
click at [126, 221] on icon "button" at bounding box center [130, 222] width 8 height 8
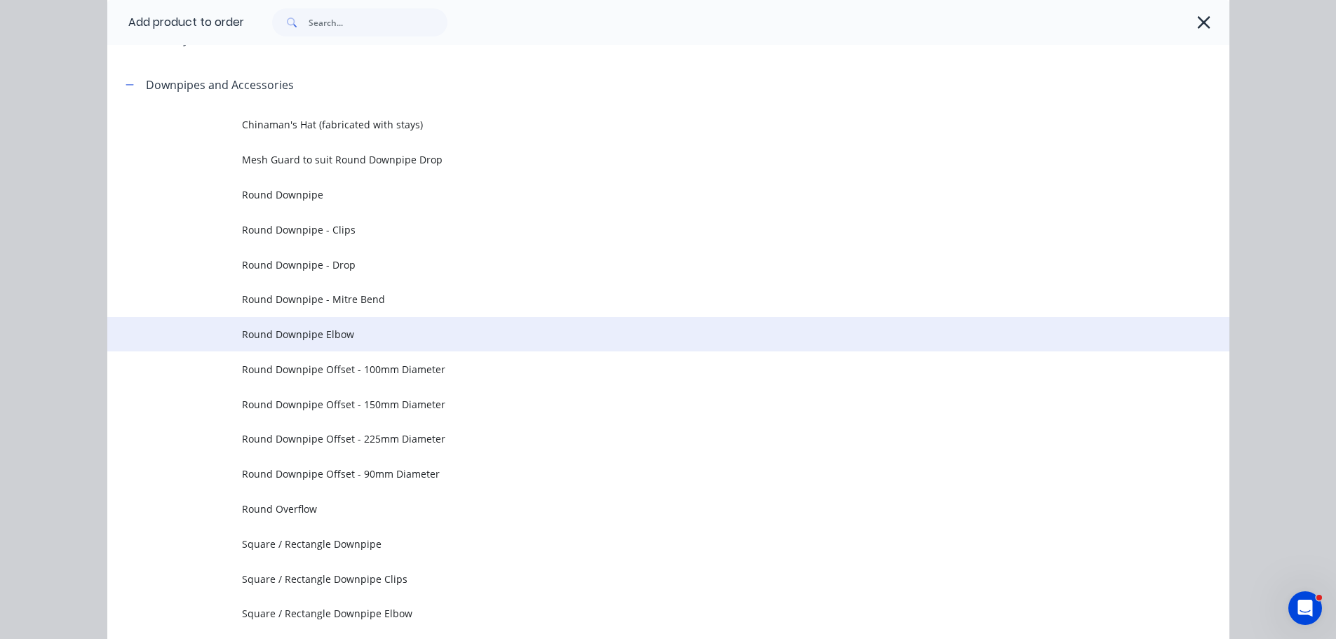
scroll to position [140, 0]
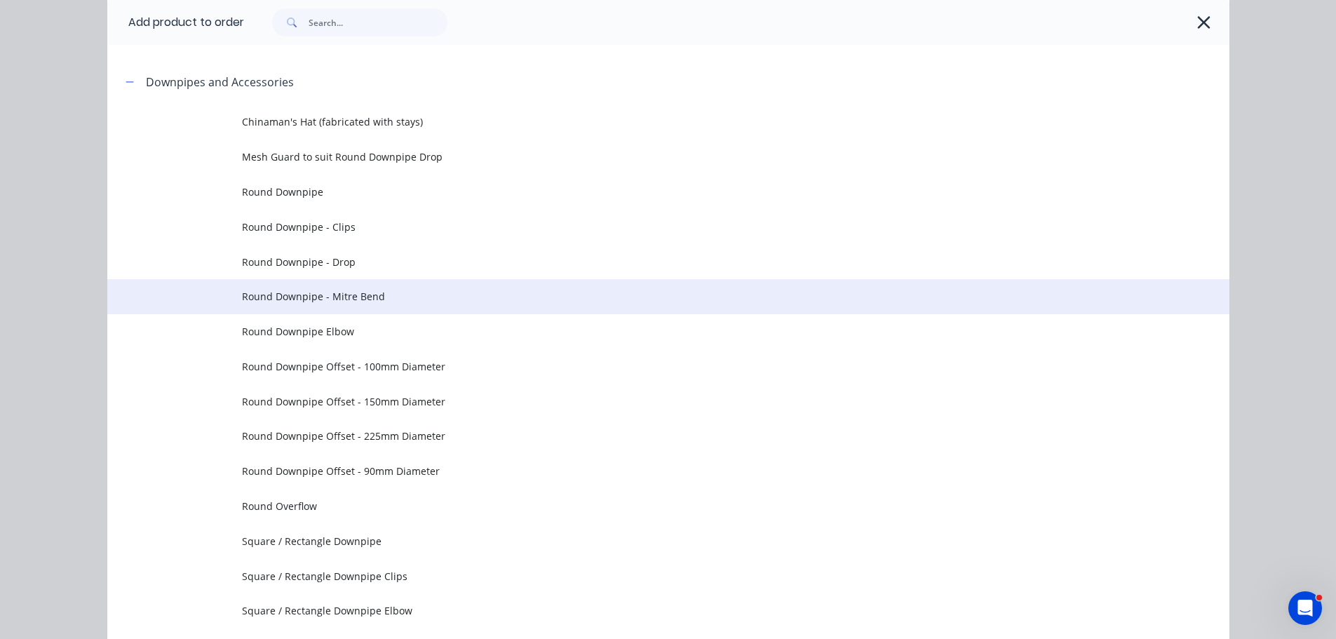
click at [309, 302] on span "Round Downpipe - Mitre Bend" at bounding box center [637, 296] width 790 height 15
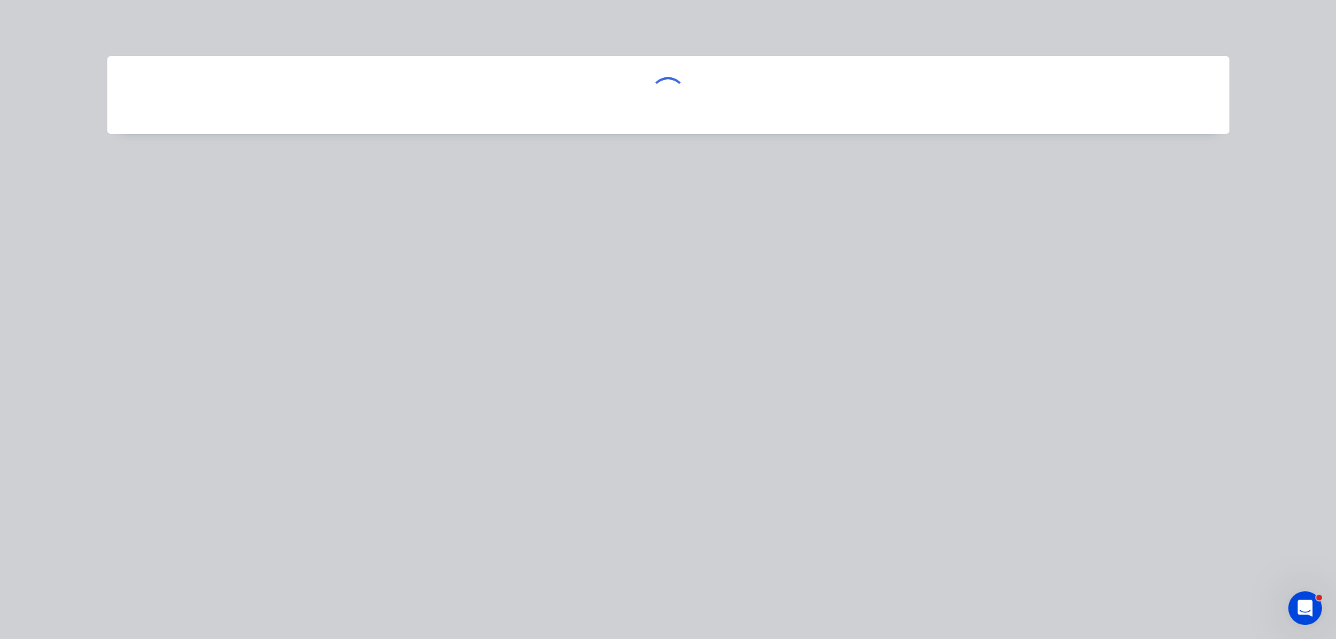
scroll to position [0, 0]
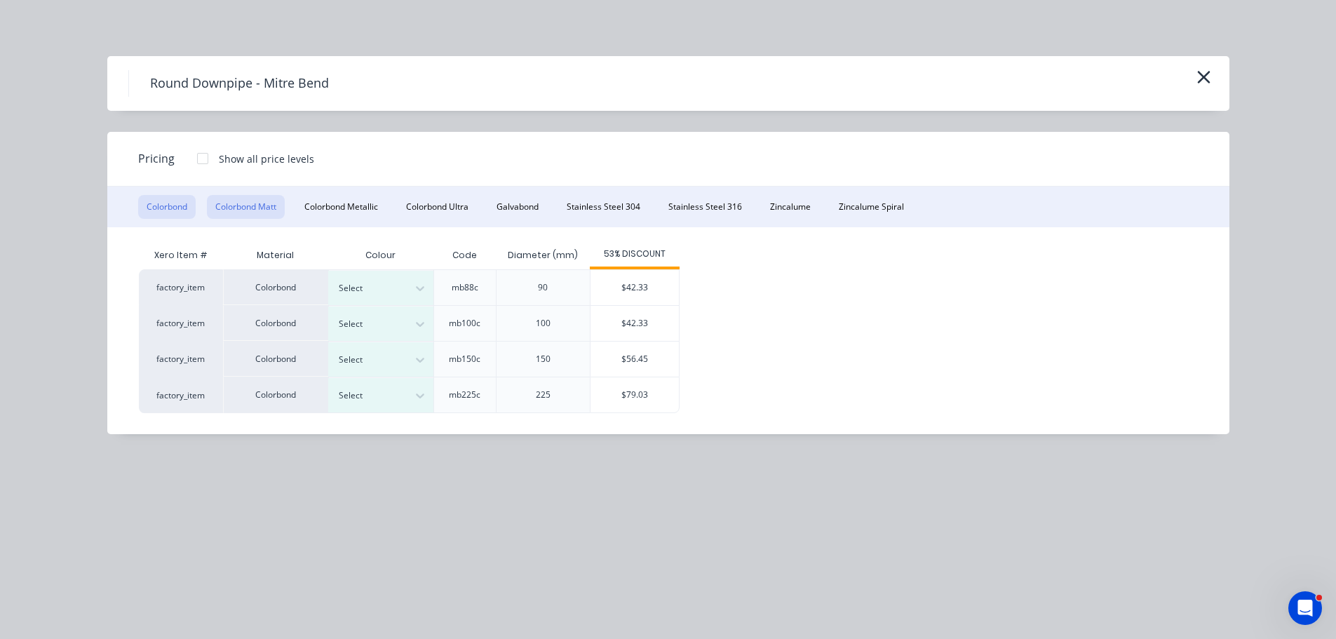
click at [279, 206] on button "Colorbond Matt" at bounding box center [246, 207] width 78 height 24
click at [1203, 76] on icon "button" at bounding box center [1203, 77] width 13 height 13
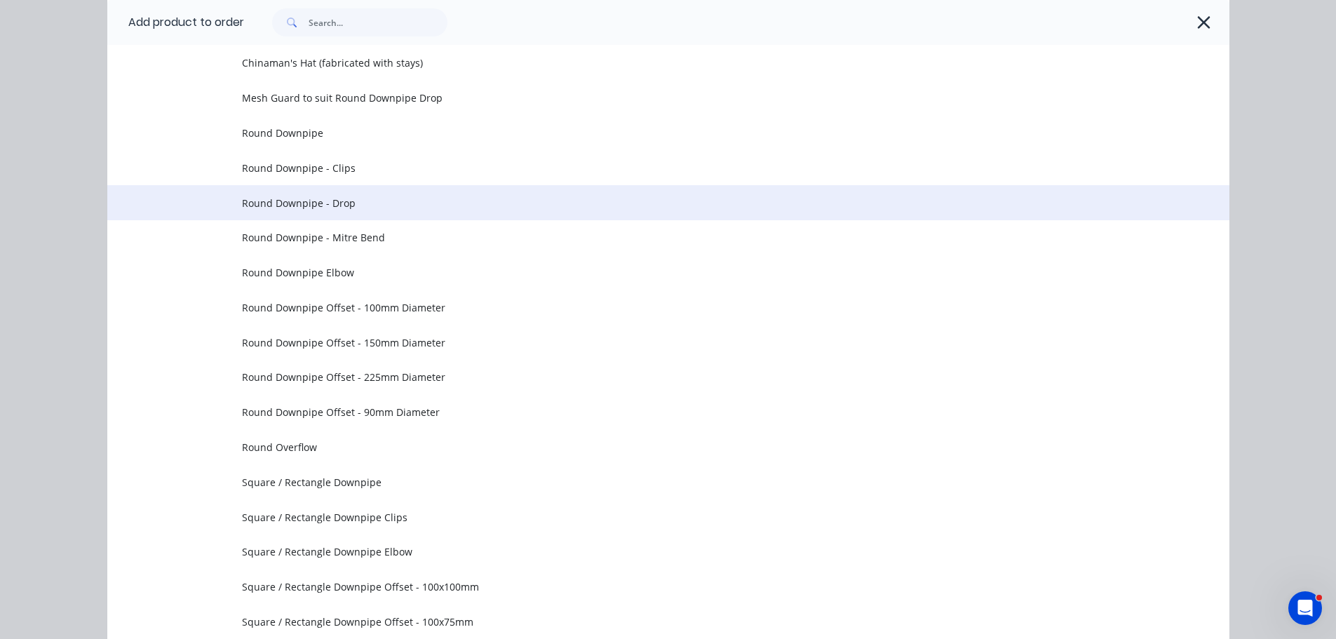
scroll to position [129, 0]
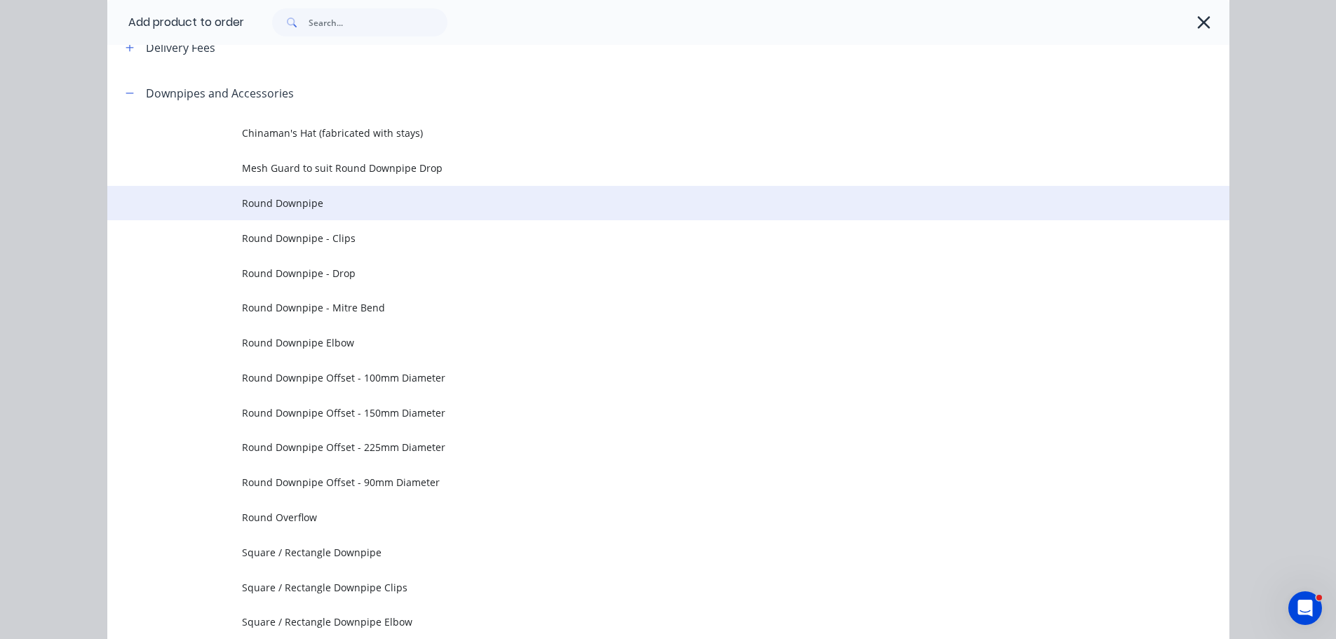
click at [513, 196] on span "Round Downpipe" at bounding box center [637, 203] width 790 height 15
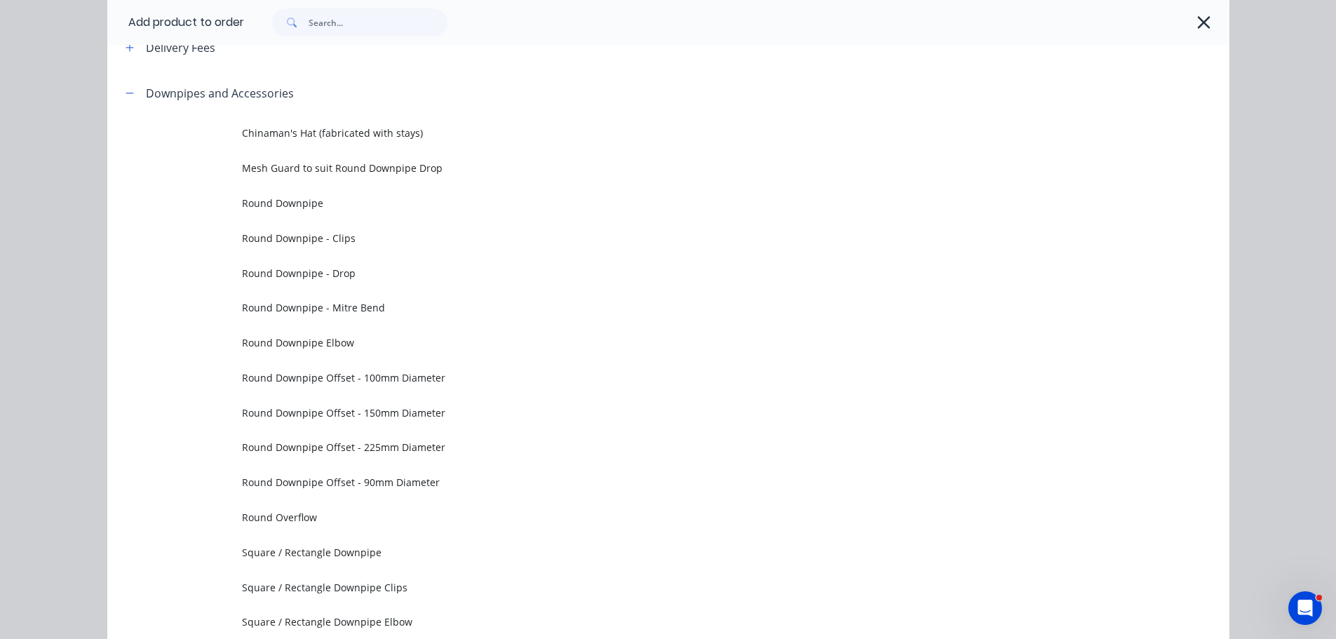
scroll to position [0, 0]
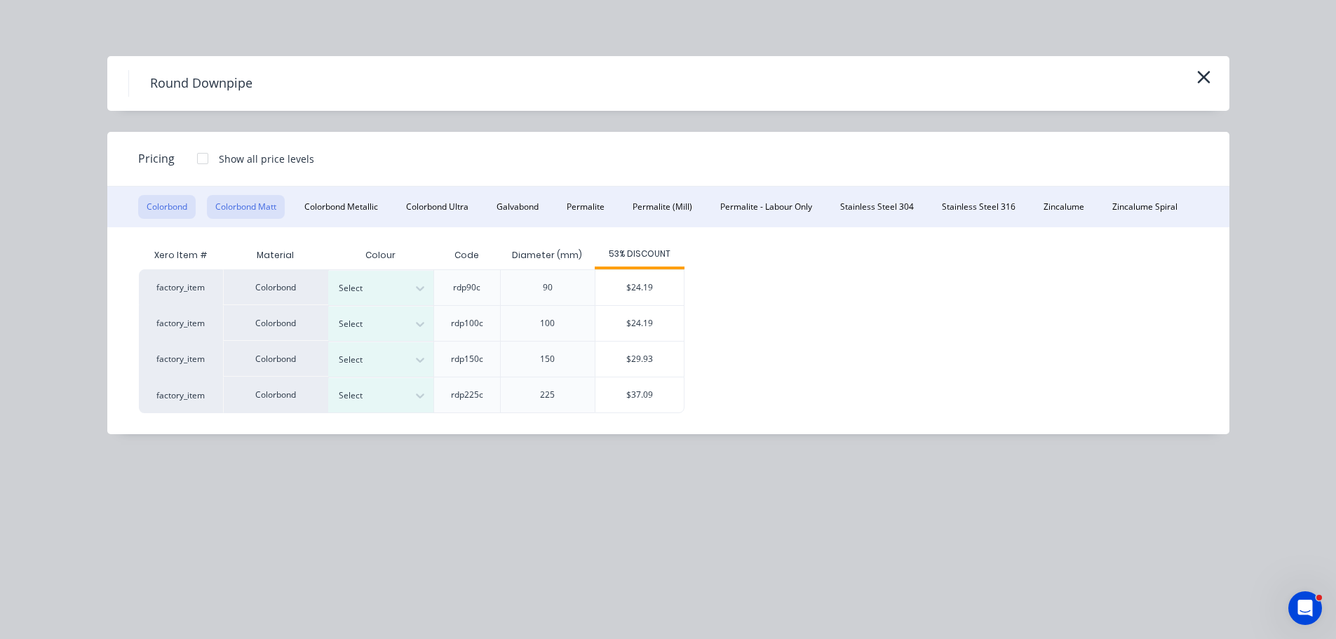
click at [241, 210] on button "Colorbond Matt" at bounding box center [246, 207] width 78 height 24
click at [1201, 75] on icon "button" at bounding box center [1203, 77] width 13 height 13
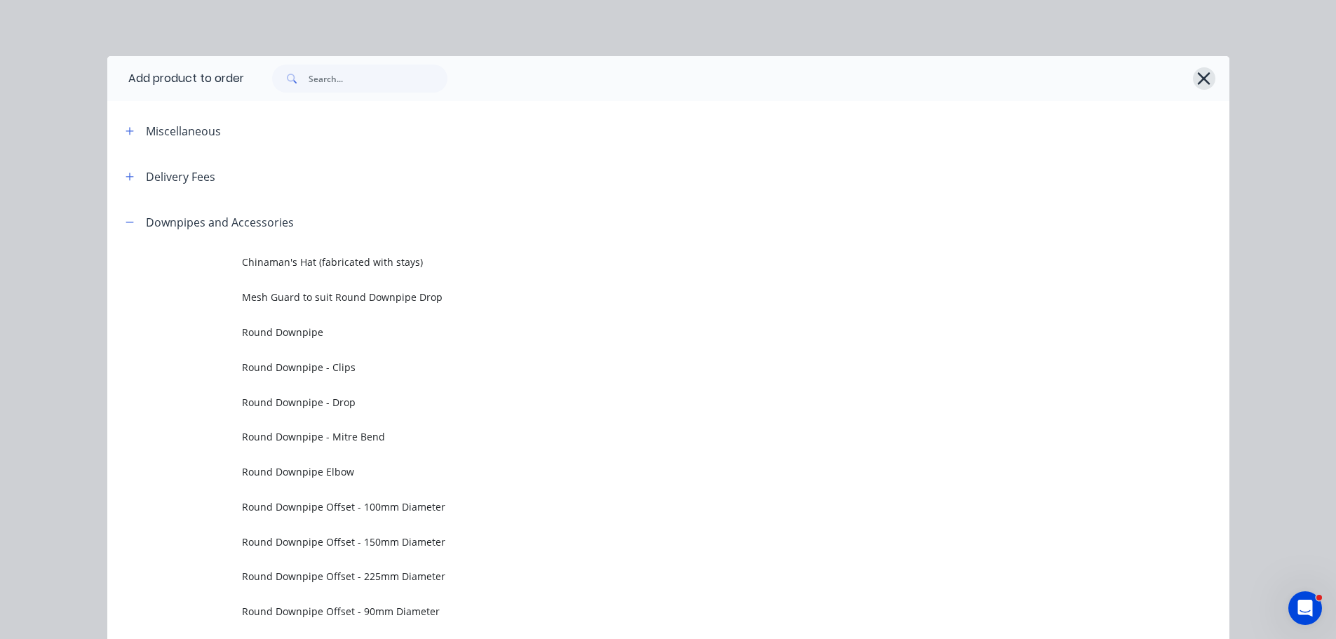
scroll to position [199, 0]
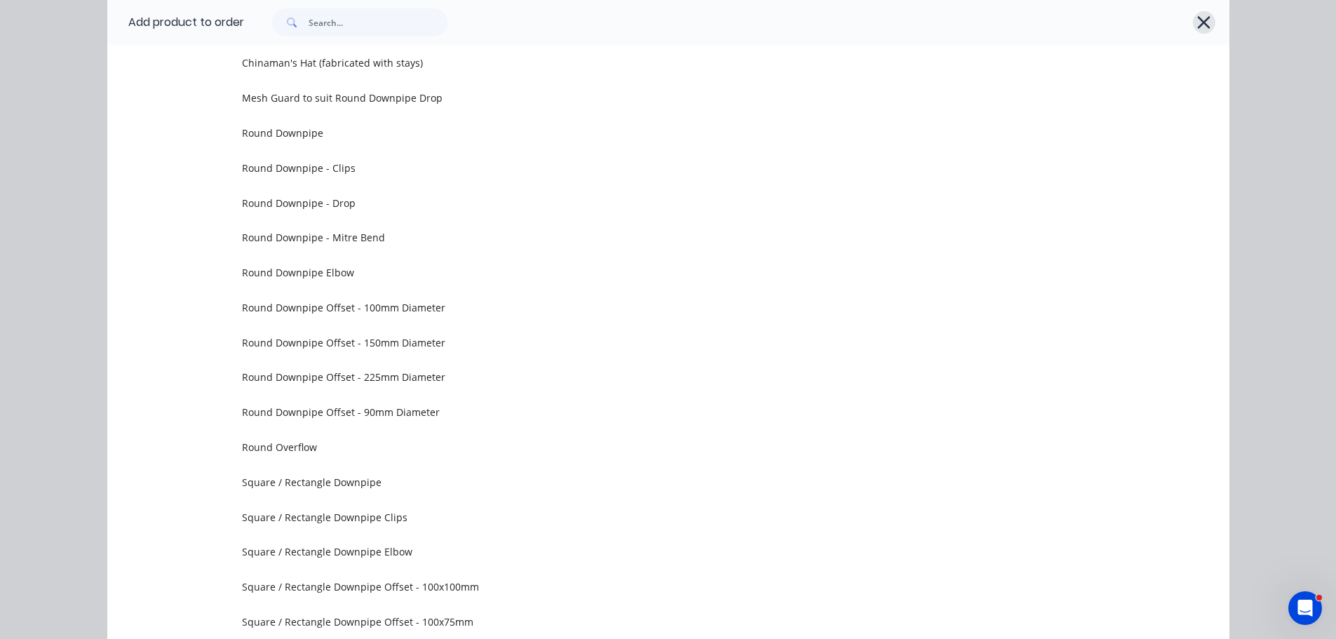
click at [1199, 23] on icon "button" at bounding box center [1204, 22] width 13 height 13
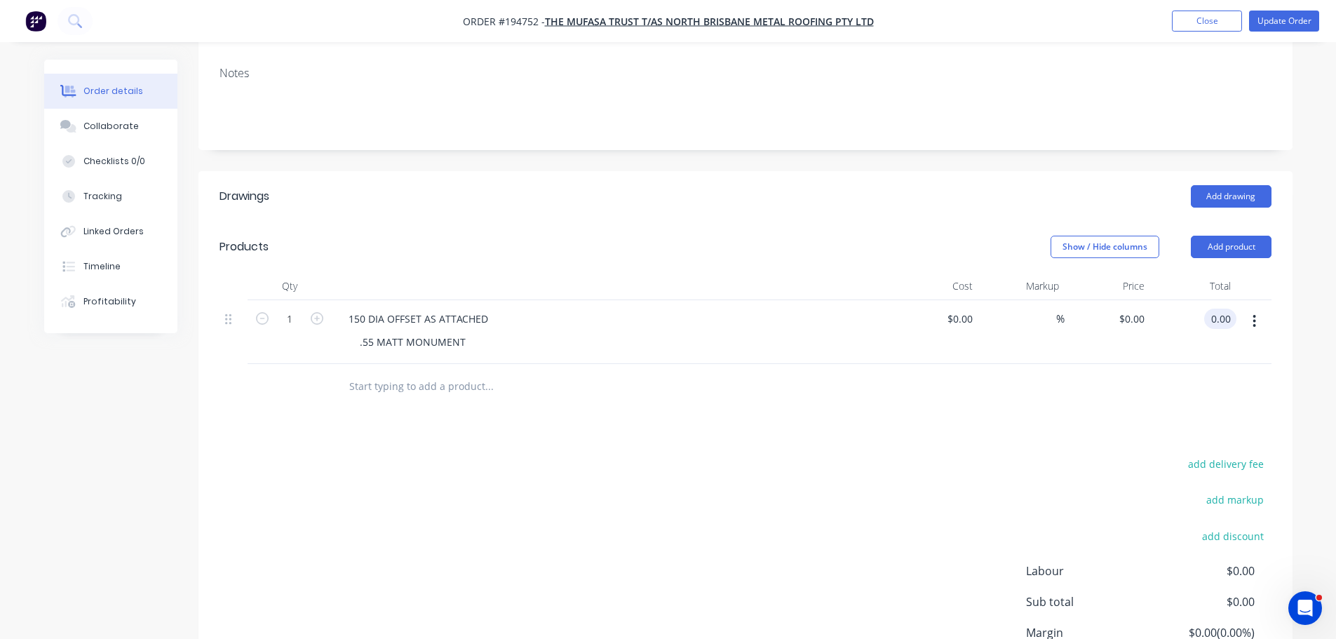
click at [1215, 309] on input "0.00" at bounding box center [1223, 319] width 27 height 20
type input "583.48"
type input "$583.48"
click at [1214, 272] on div "Total" at bounding box center [1193, 286] width 86 height 28
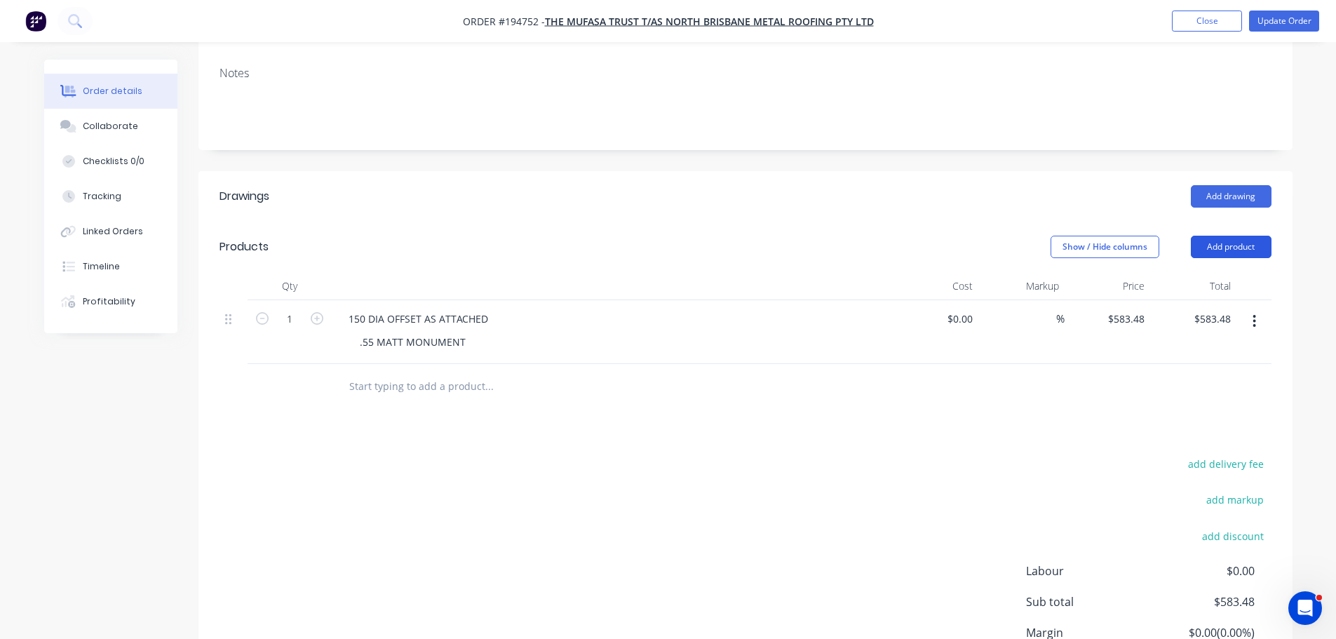
click at [1209, 236] on button "Add product" at bounding box center [1231, 247] width 81 height 22
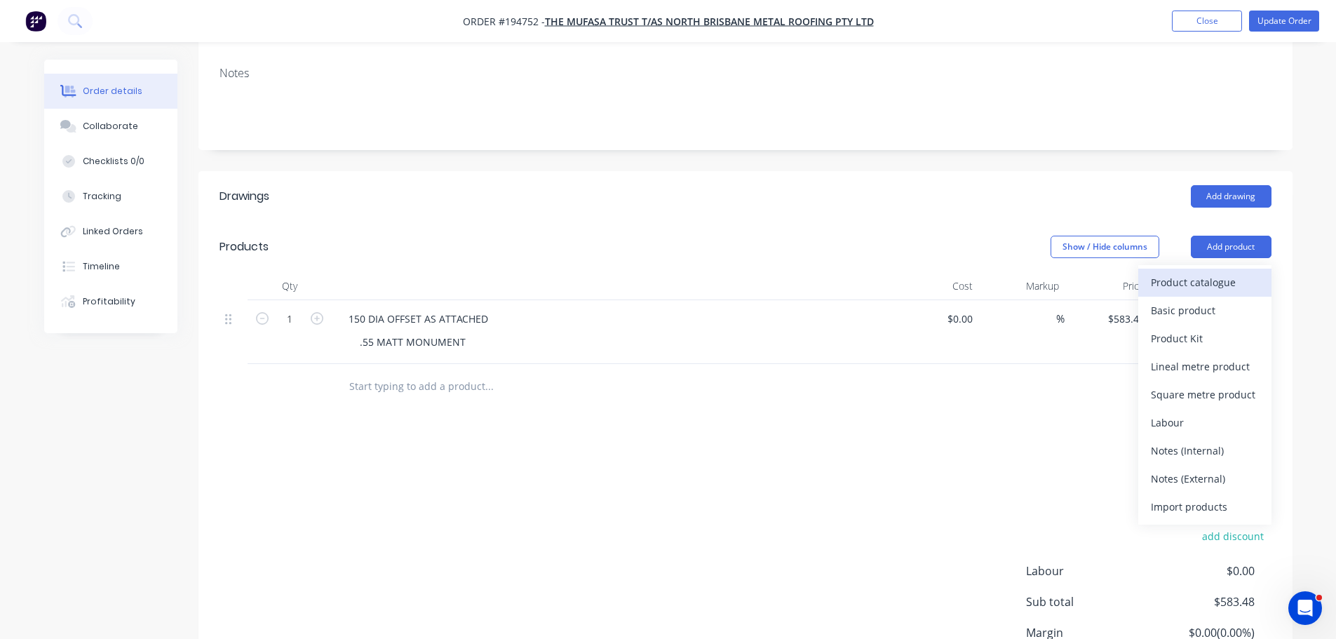
click at [1207, 272] on div "Product catalogue" at bounding box center [1205, 282] width 108 height 20
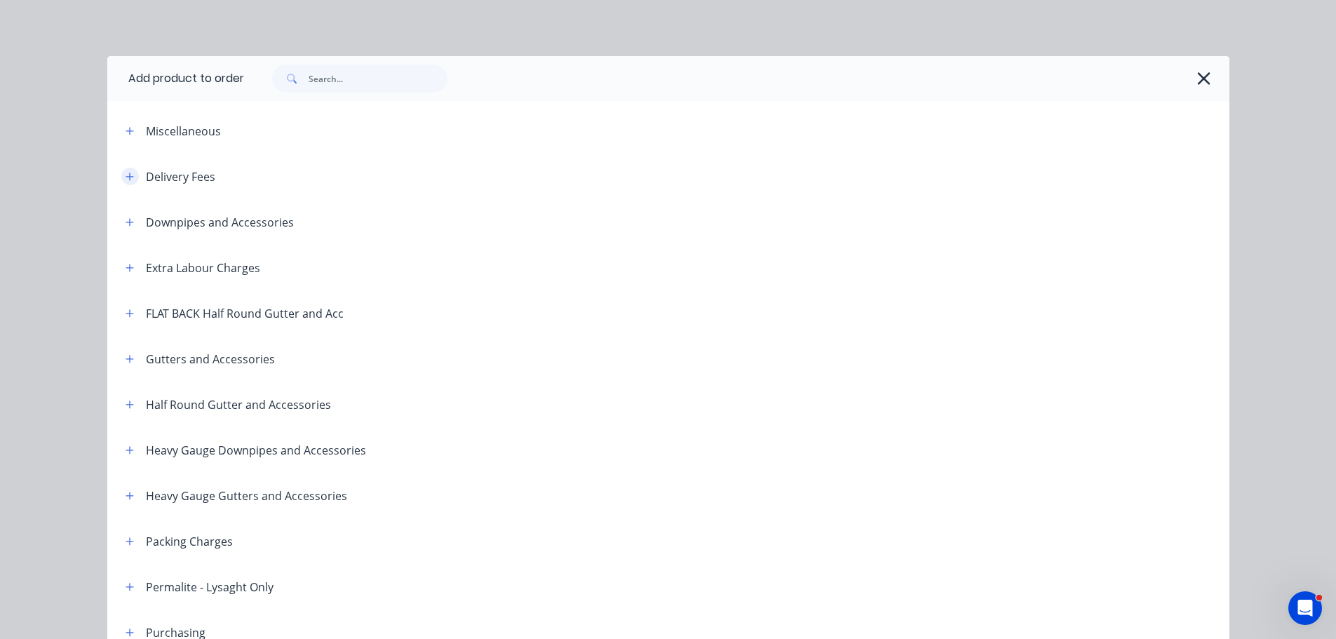
click at [129, 173] on button "button" at bounding box center [130, 177] width 18 height 18
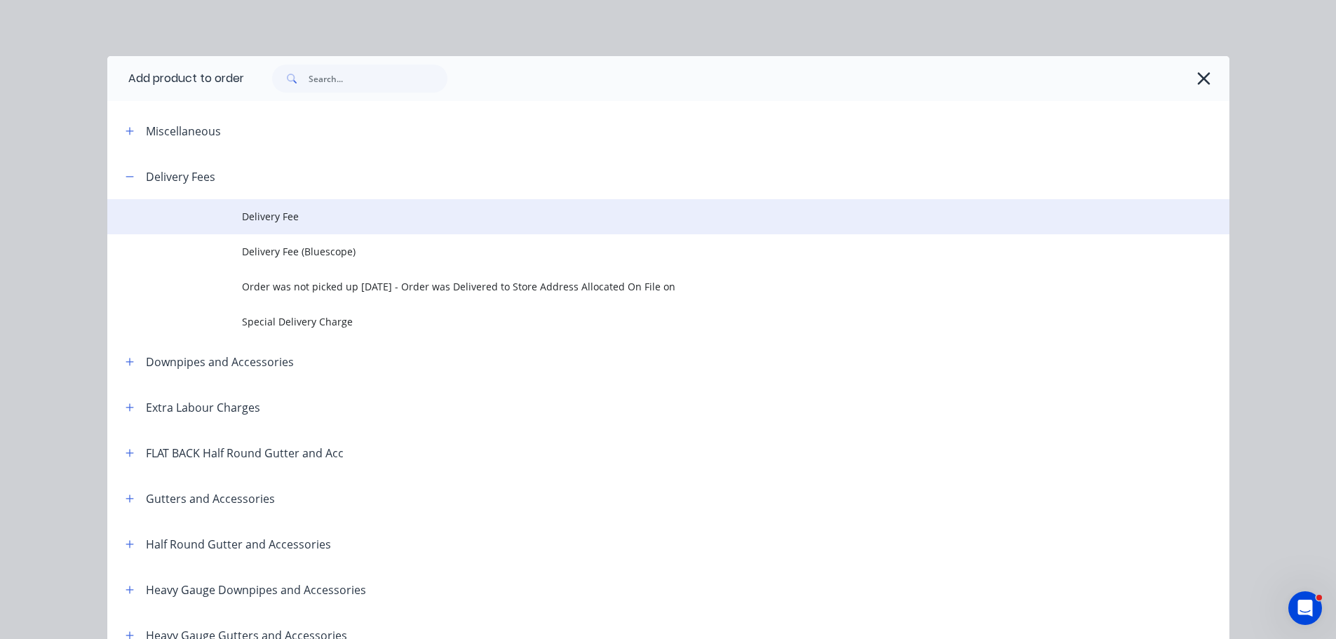
click at [305, 213] on span "Delivery Fee" at bounding box center [637, 216] width 790 height 15
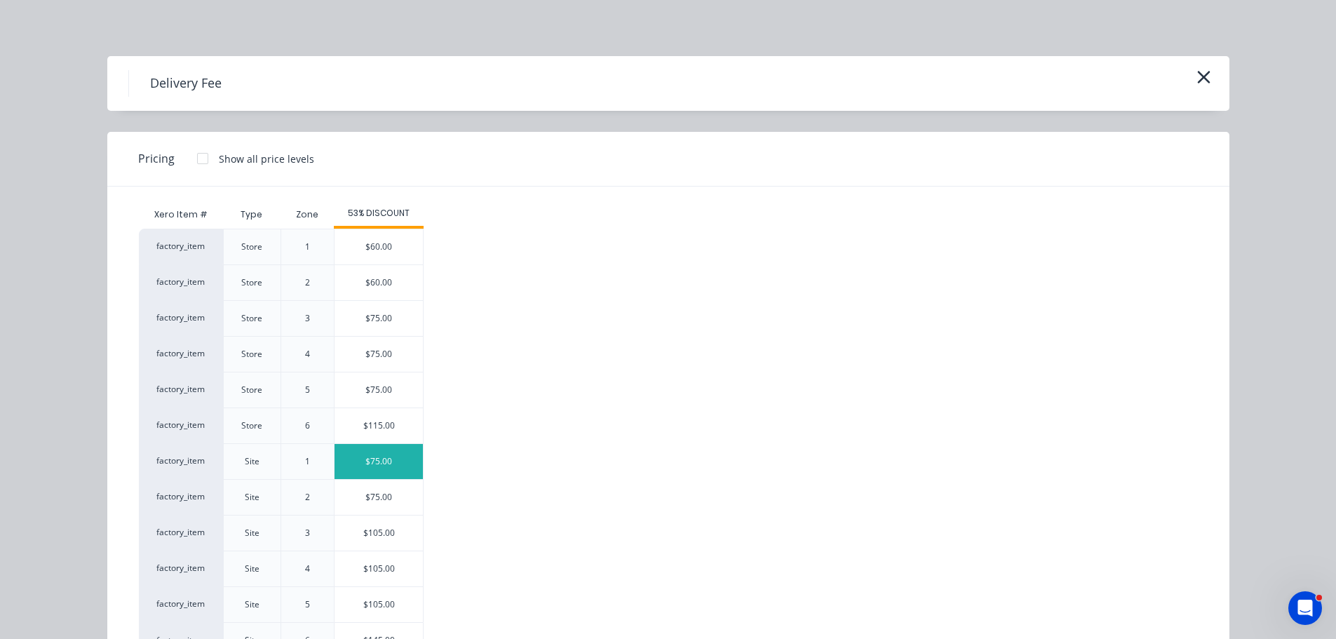
click at [391, 455] on div "$75.00" at bounding box center [379, 461] width 88 height 35
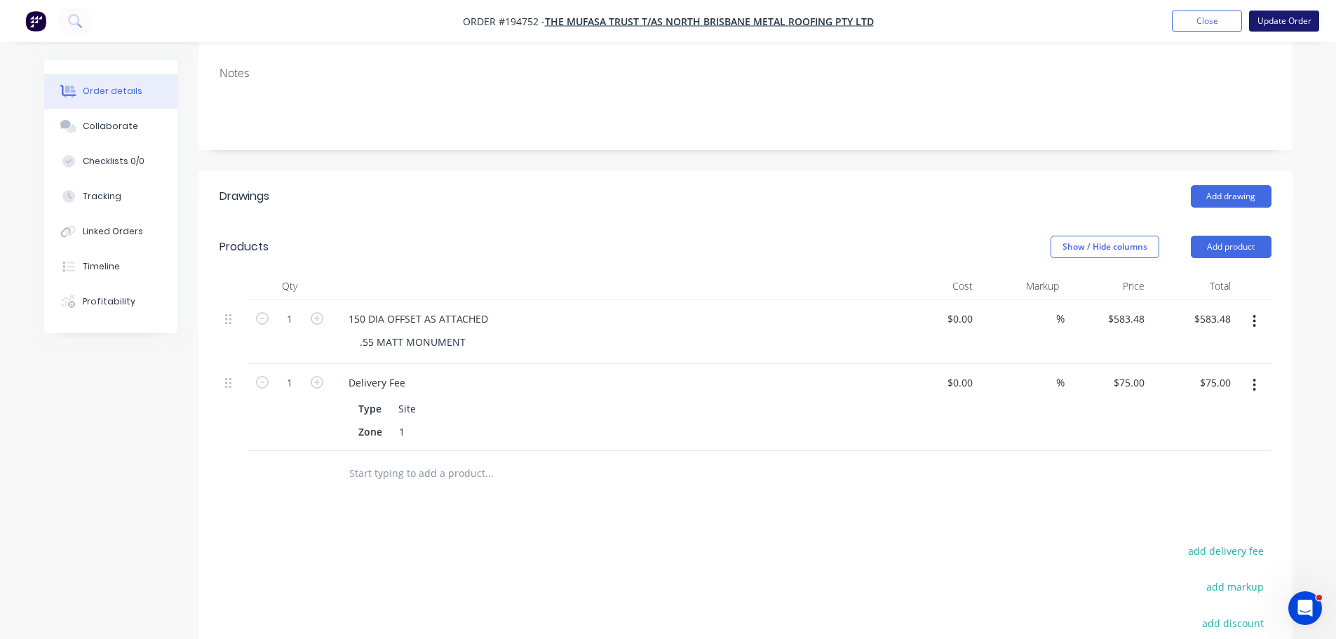
click at [1272, 20] on button "Update Order" at bounding box center [1284, 21] width 70 height 21
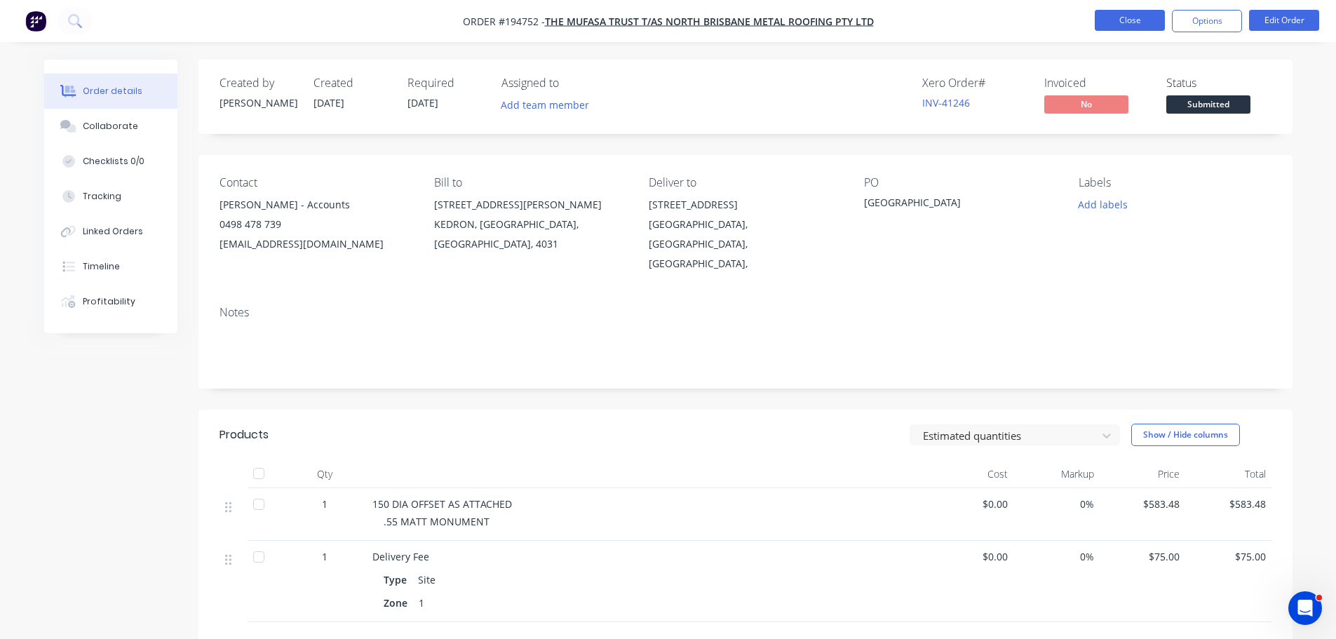
click at [1135, 22] on button "Close" at bounding box center [1130, 20] width 70 height 21
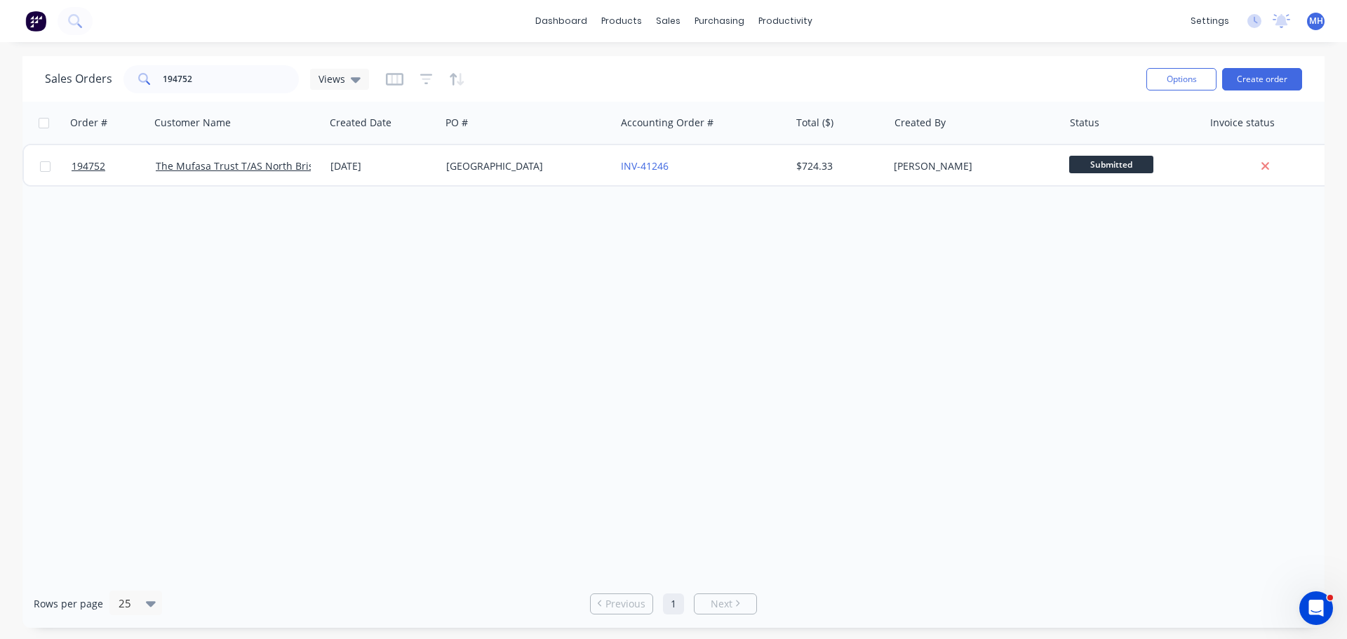
click at [236, 60] on div "Sales Orders 194752 Views Options Create order" at bounding box center [673, 79] width 1302 height 46
click at [239, 70] on input "194752" at bounding box center [231, 79] width 137 height 28
type input "194267"
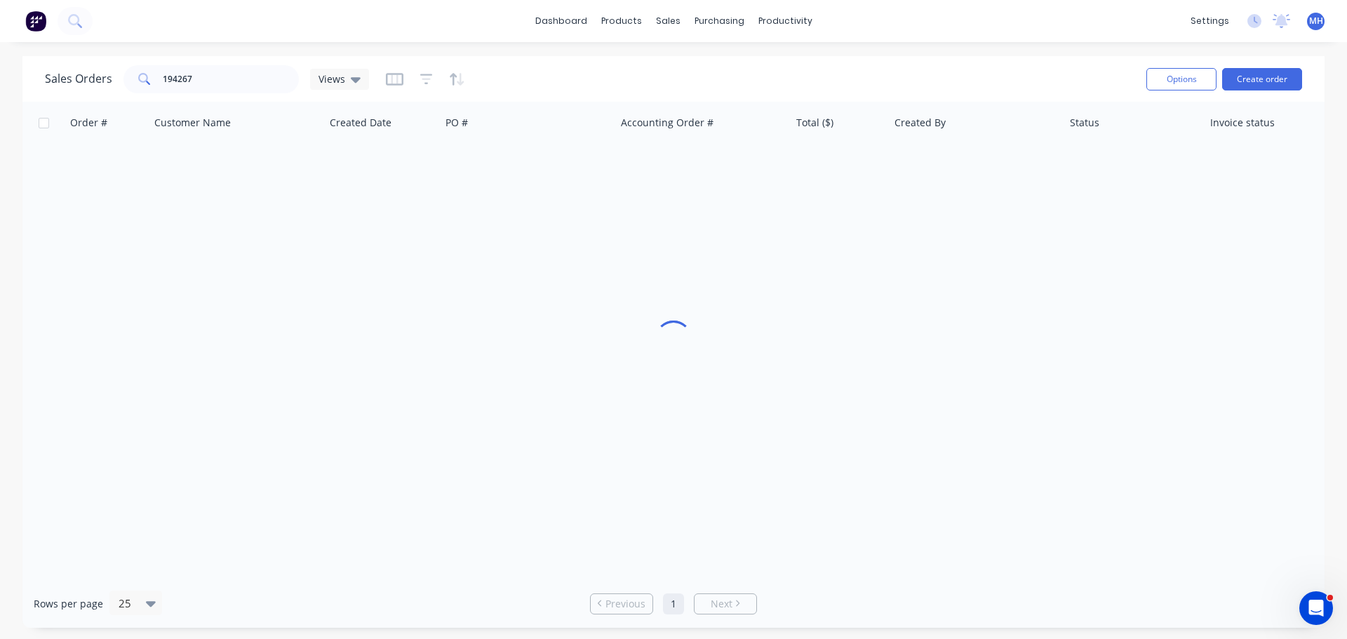
click at [516, 65] on div "Sales Orders 194267 Views" at bounding box center [590, 79] width 1090 height 34
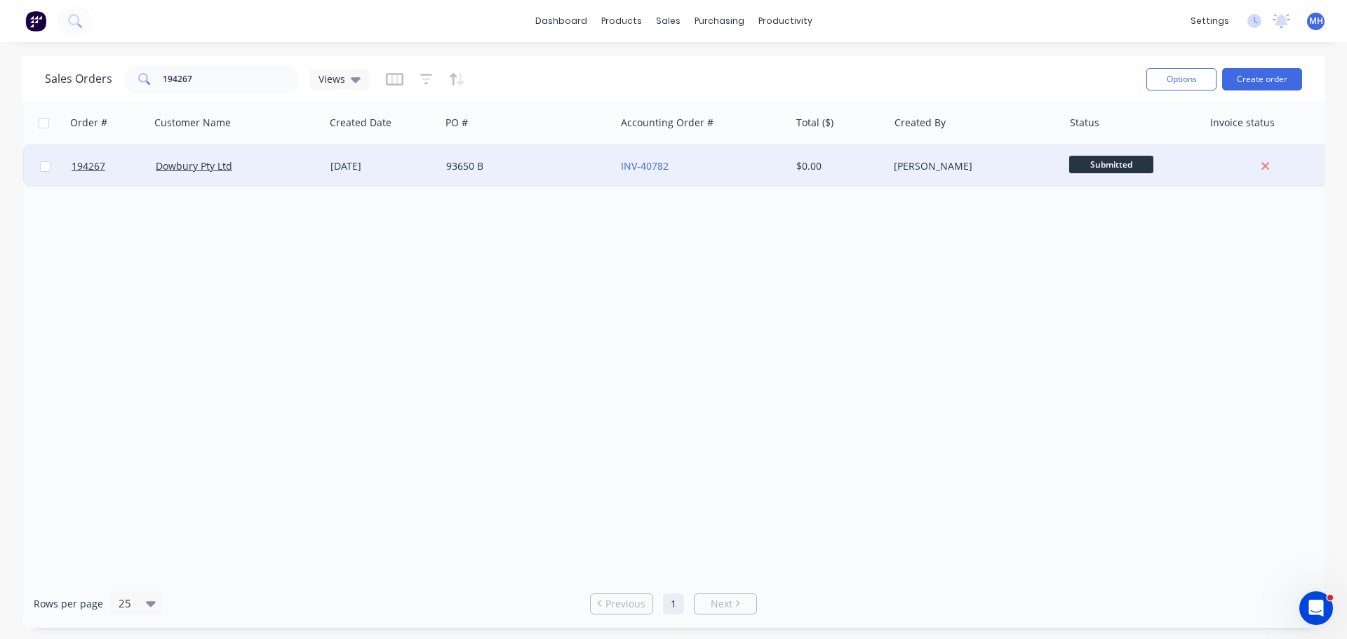
click at [494, 167] on div "93650 B" at bounding box center [524, 166] width 156 height 14
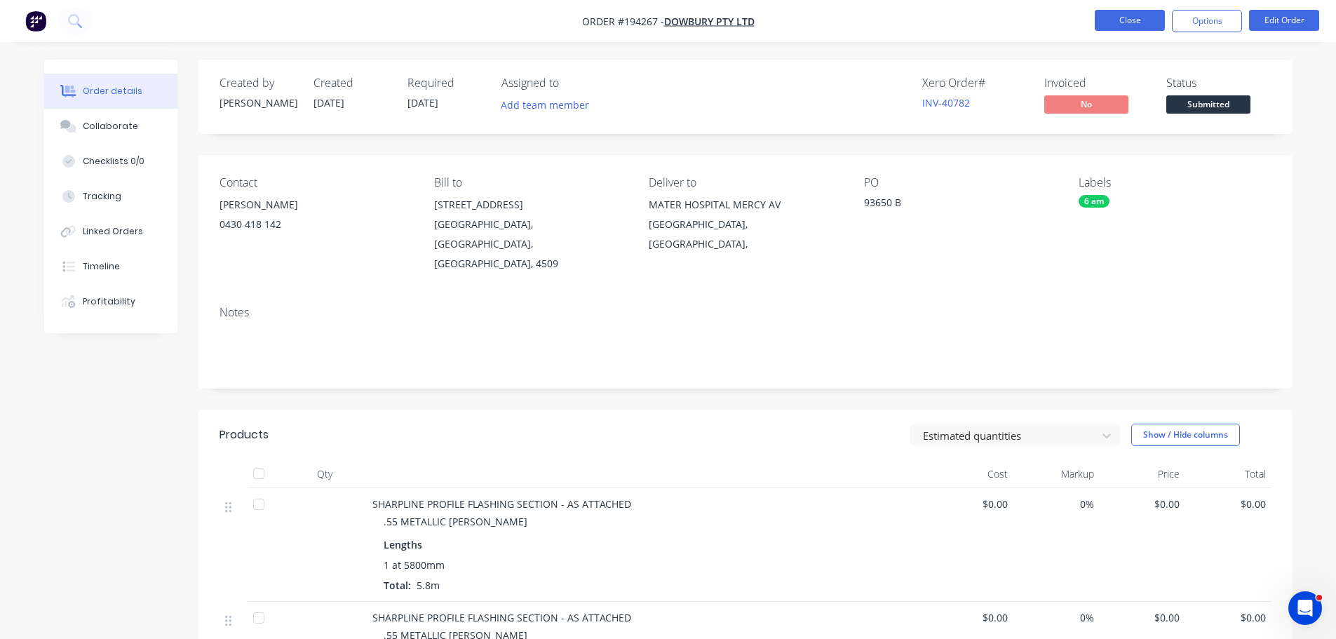
click at [1116, 19] on button "Close" at bounding box center [1130, 20] width 70 height 21
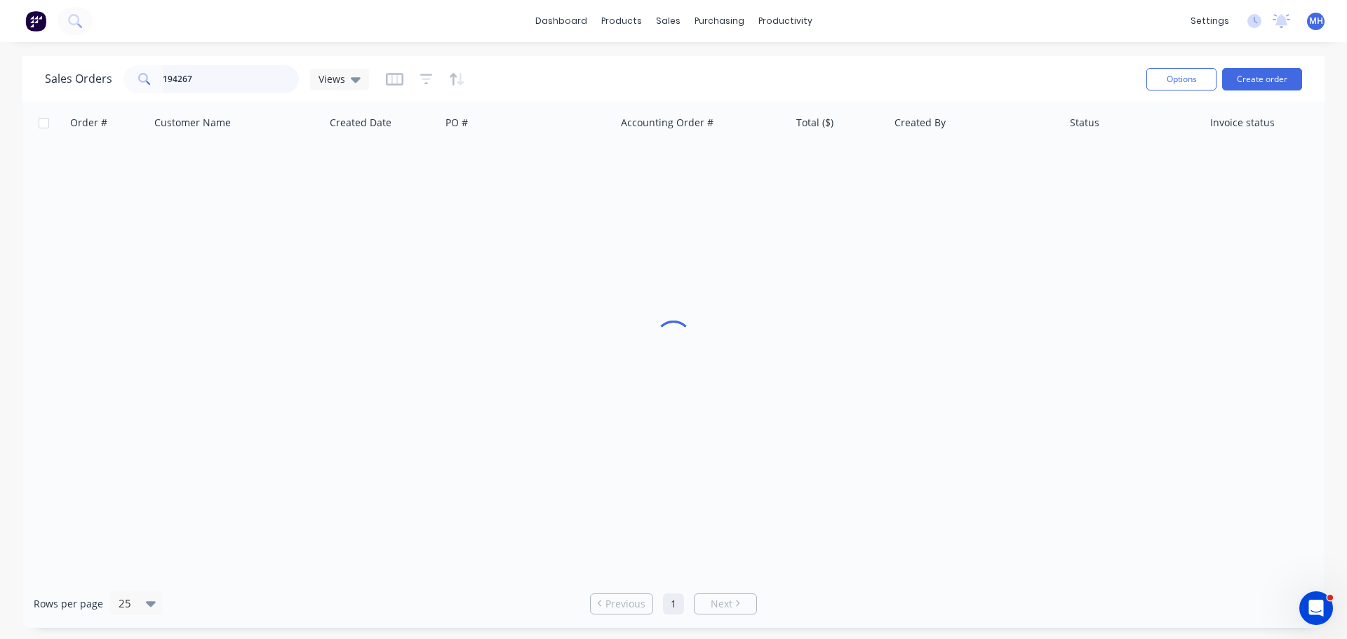
click at [269, 74] on input "194267" at bounding box center [231, 79] width 137 height 28
click at [269, 73] on input "194267" at bounding box center [231, 79] width 137 height 28
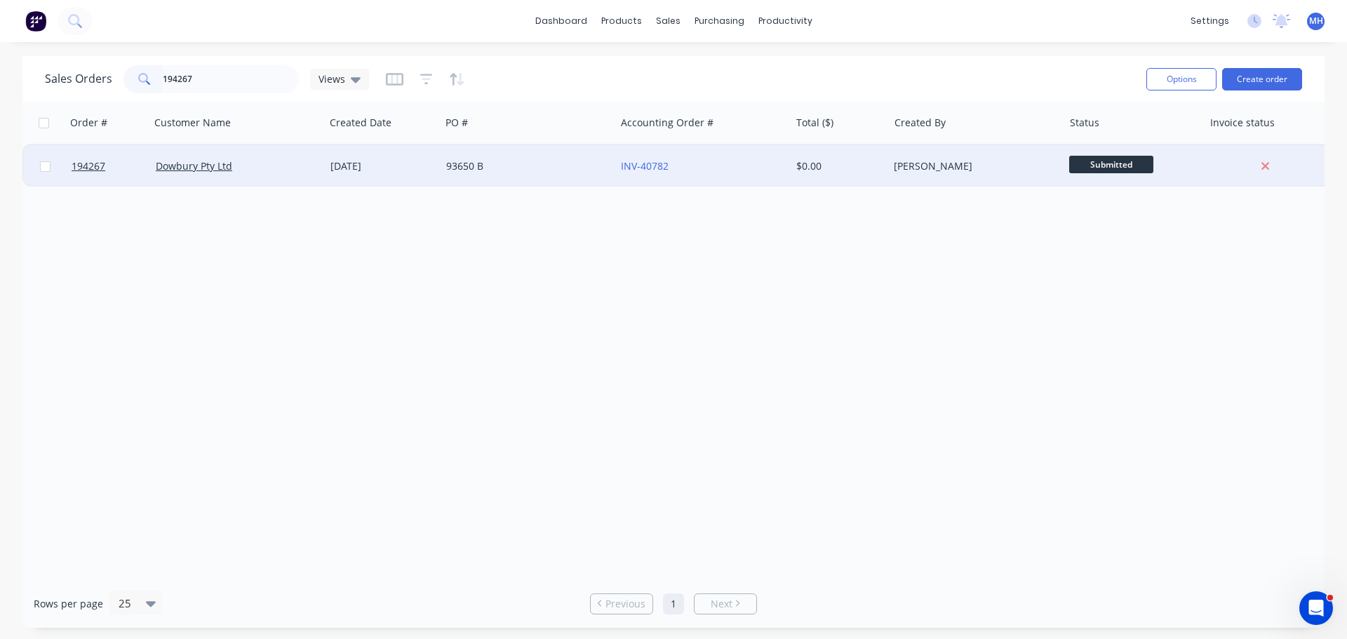
click at [320, 161] on div "Dowbury Pty Ltd" at bounding box center [237, 166] width 175 height 42
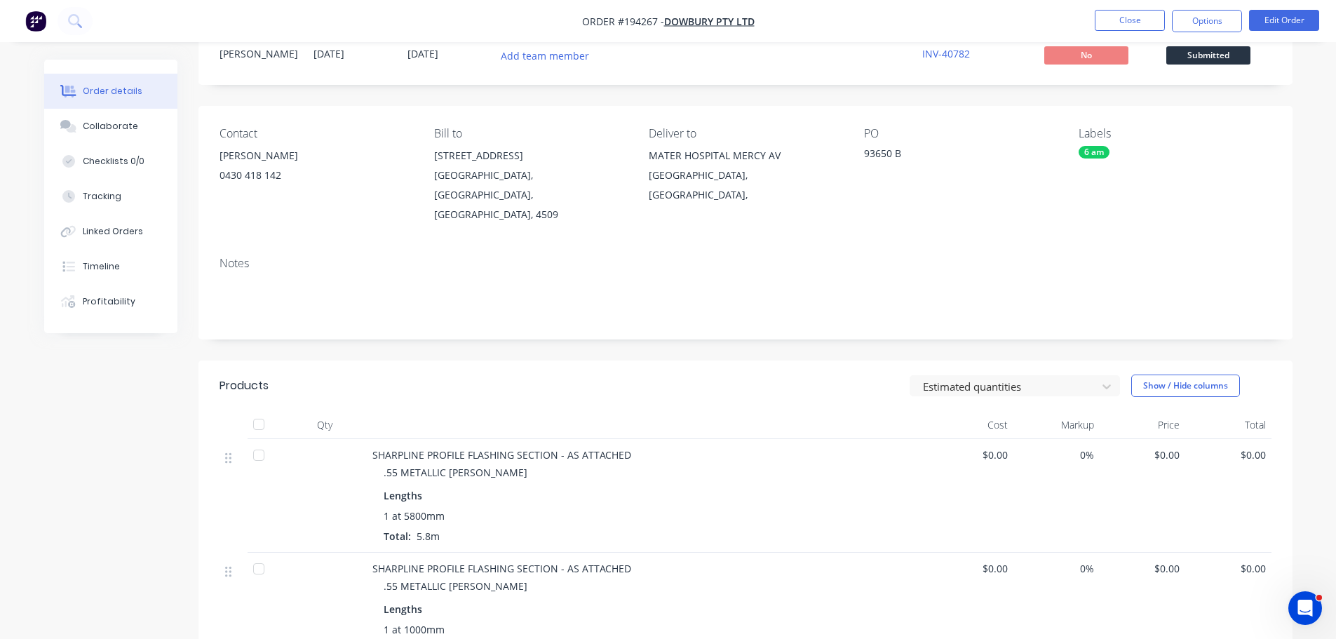
scroll to position [70, 0]
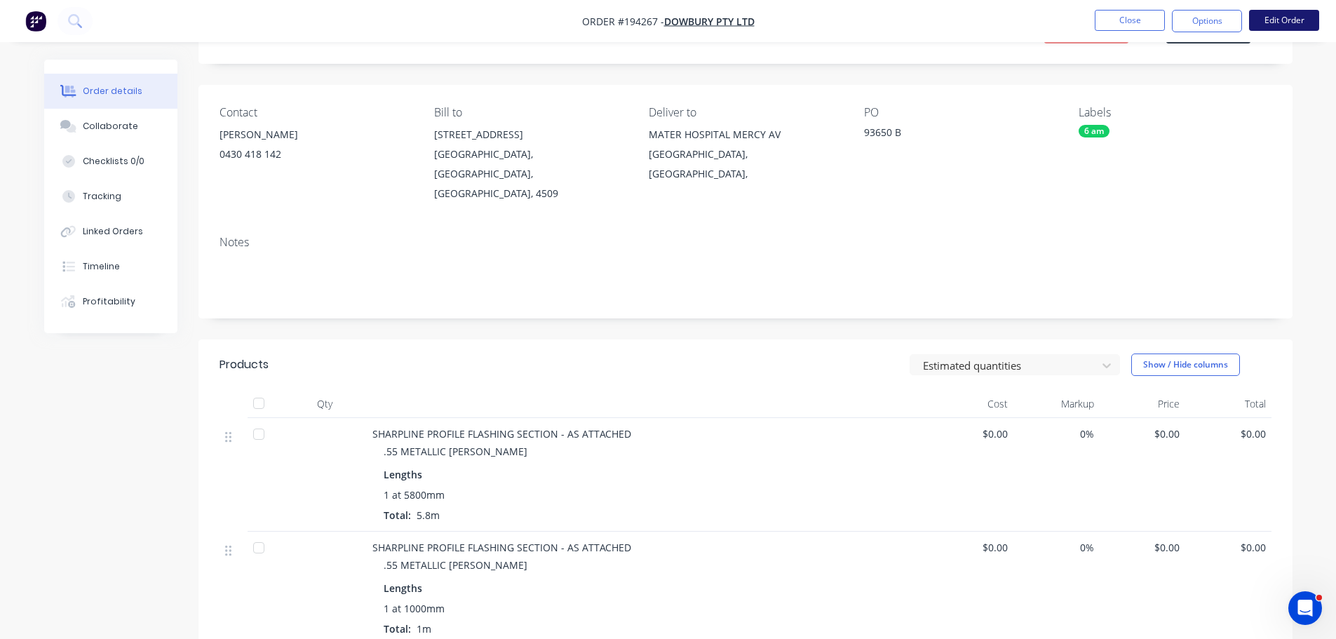
click at [1301, 25] on button "Edit Order" at bounding box center [1284, 20] width 70 height 21
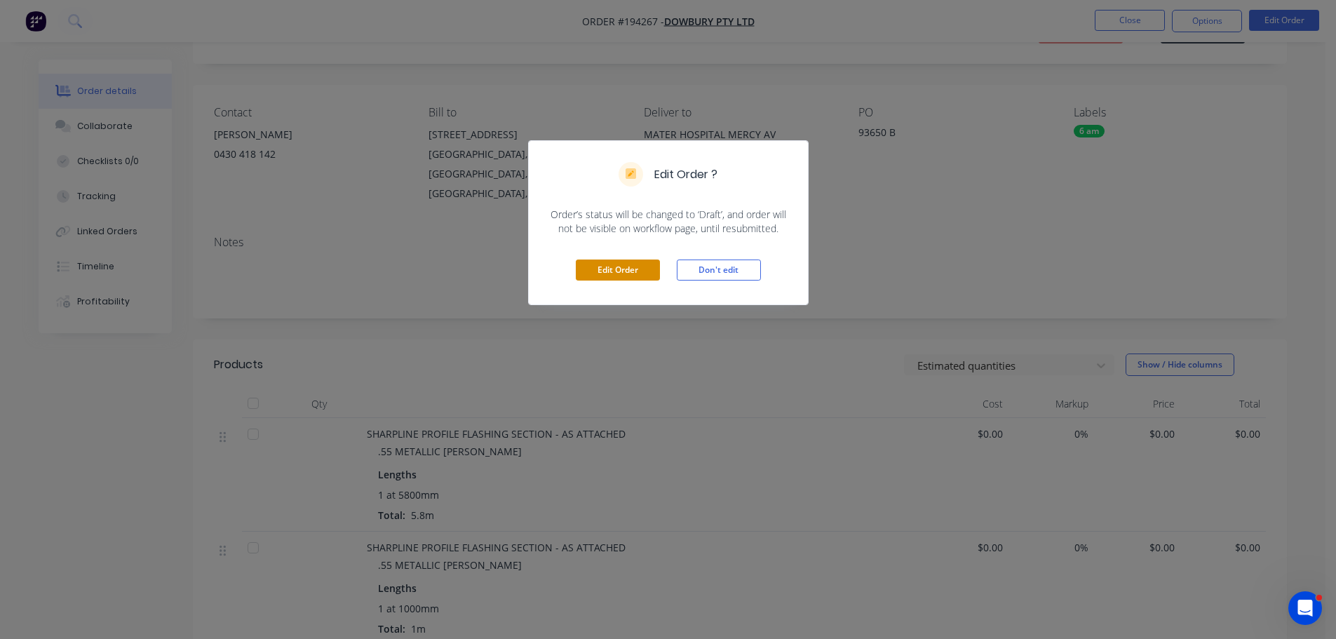
click at [604, 269] on button "Edit Order" at bounding box center [618, 269] width 84 height 21
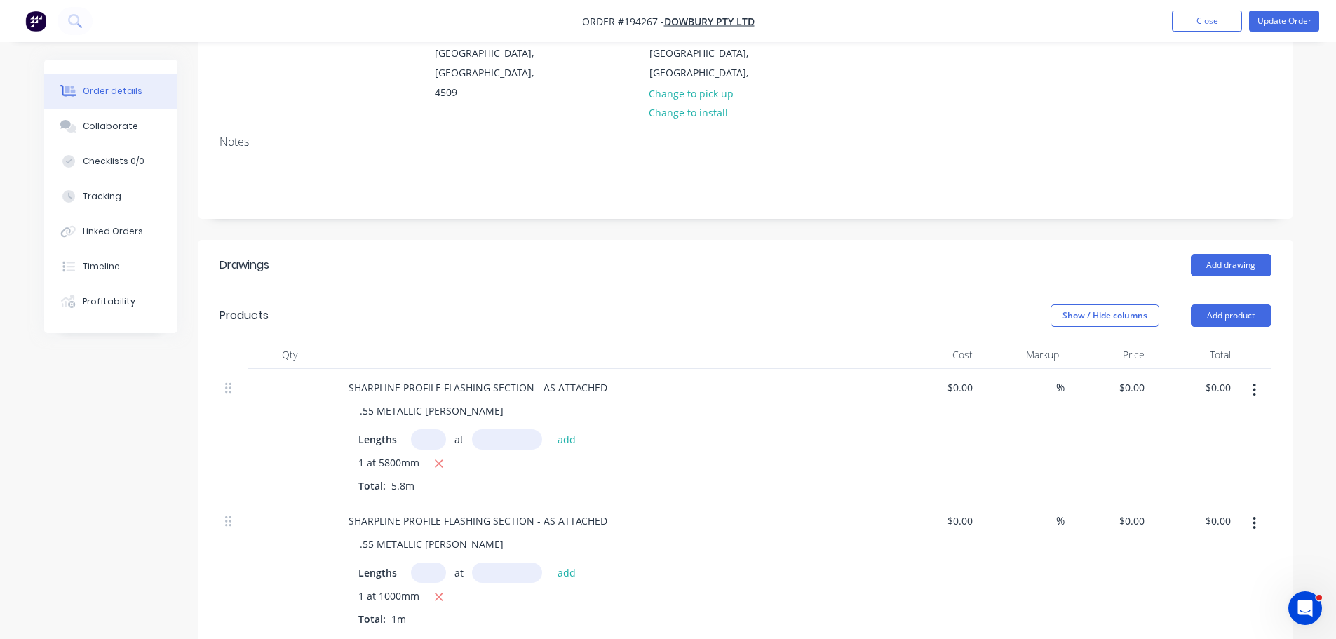
scroll to position [210, 0]
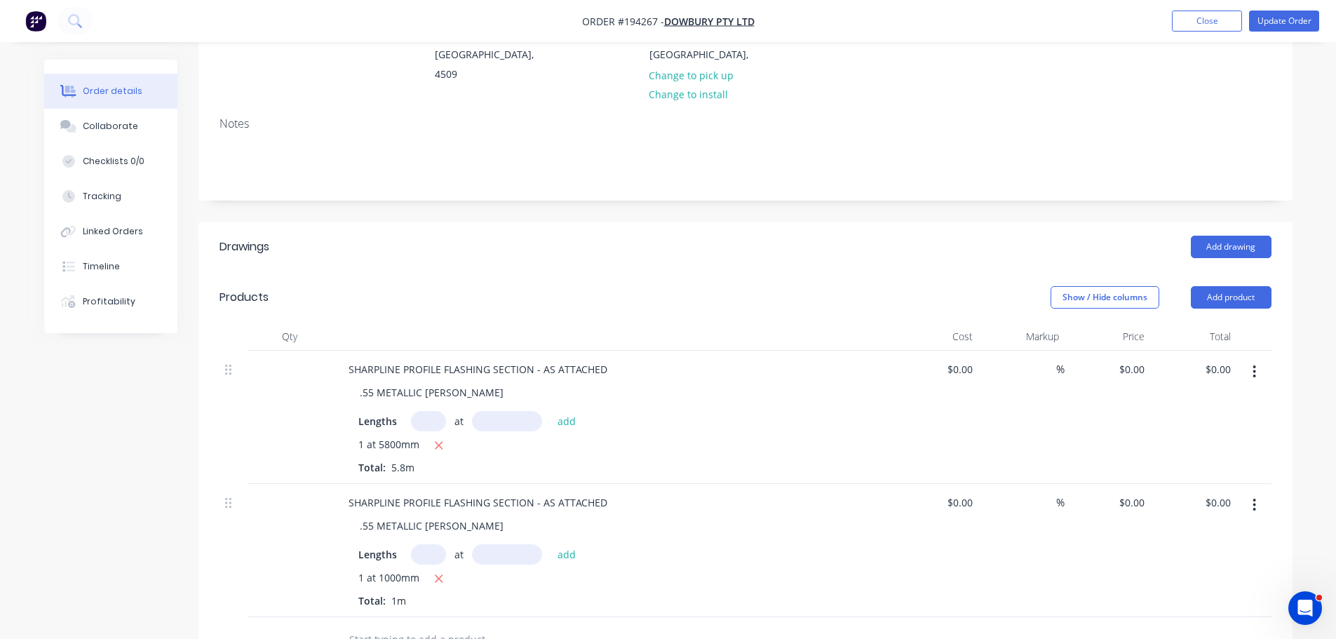
click at [767, 241] on header "Drawings Add drawing" at bounding box center [745, 247] width 1094 height 50
click at [1140, 359] on input "0" at bounding box center [1142, 369] width 16 height 20
type input "$19.30"
type input "$111.94"
click at [867, 286] on div "Show / Hide columns Add product" at bounding box center [857, 297] width 828 height 22
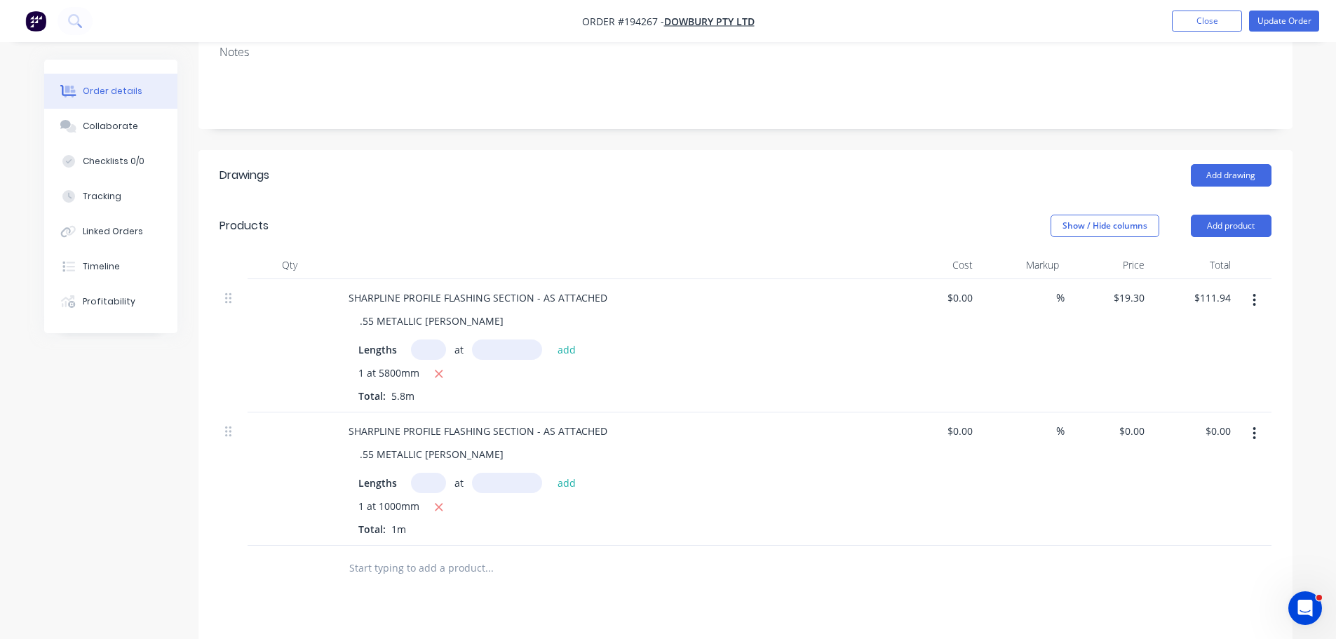
scroll to position [351, 0]
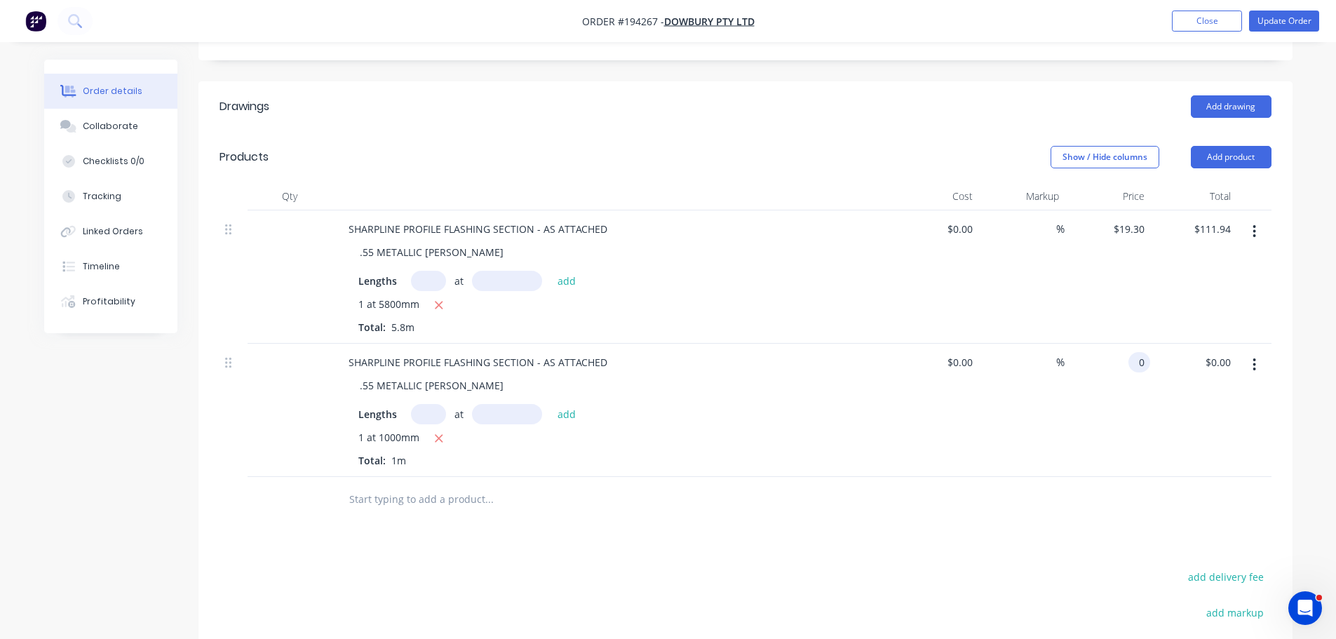
click at [1122, 344] on div "0 0" at bounding box center [1108, 410] width 86 height 133
click at [1142, 352] on input "0" at bounding box center [1134, 362] width 32 height 20
type input "$45.56"
click at [1092, 477] on div at bounding box center [746, 500] width 1052 height 46
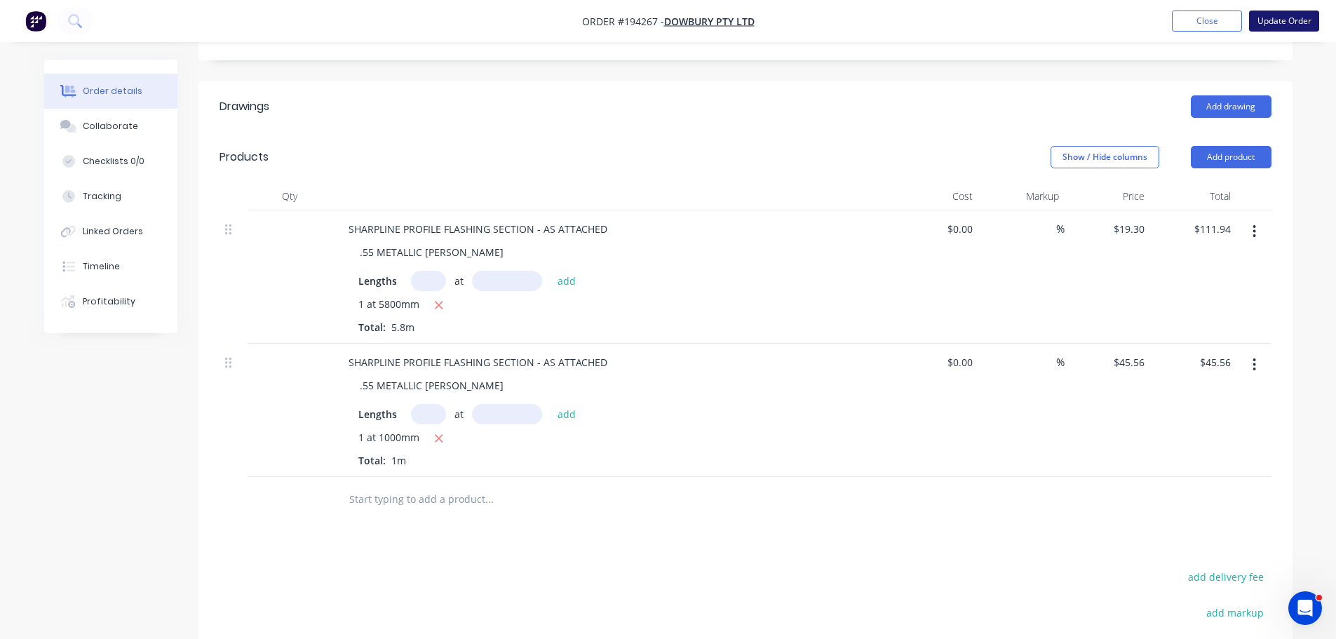
click at [1289, 25] on button "Update Order" at bounding box center [1284, 21] width 70 height 21
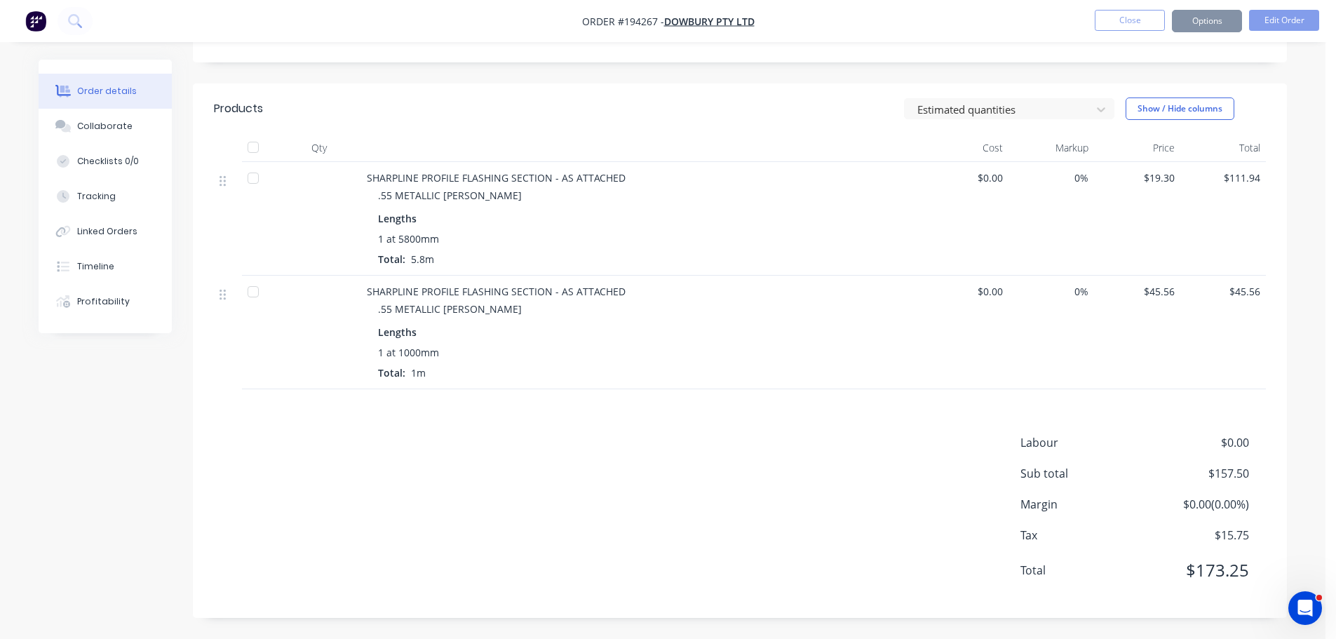
scroll to position [0, 0]
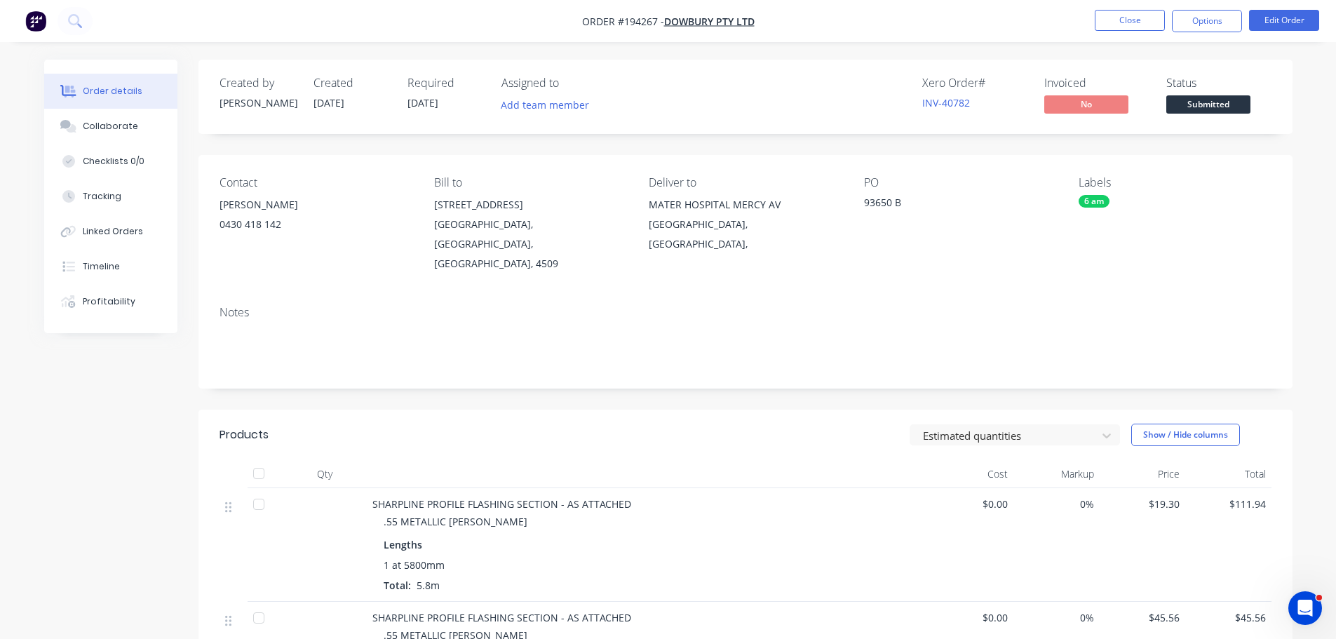
click at [1109, 22] on button "Close" at bounding box center [1130, 20] width 70 height 21
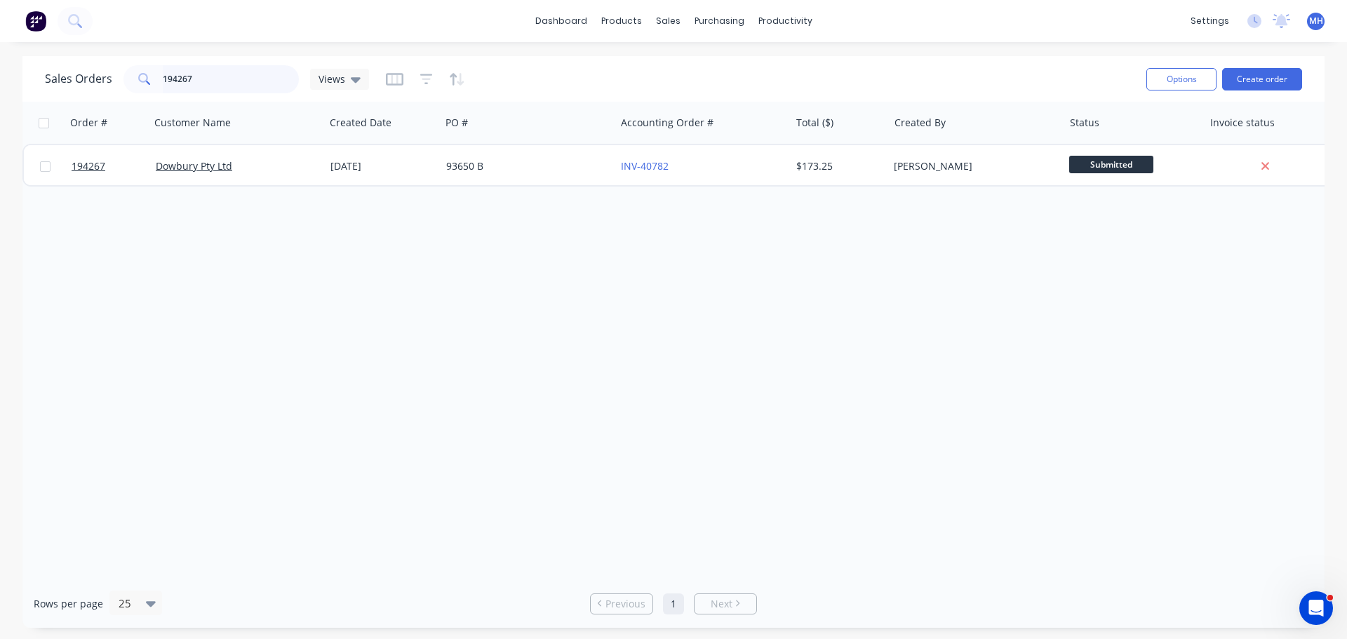
click at [234, 91] on input "194267" at bounding box center [231, 79] width 137 height 28
type input "194166"
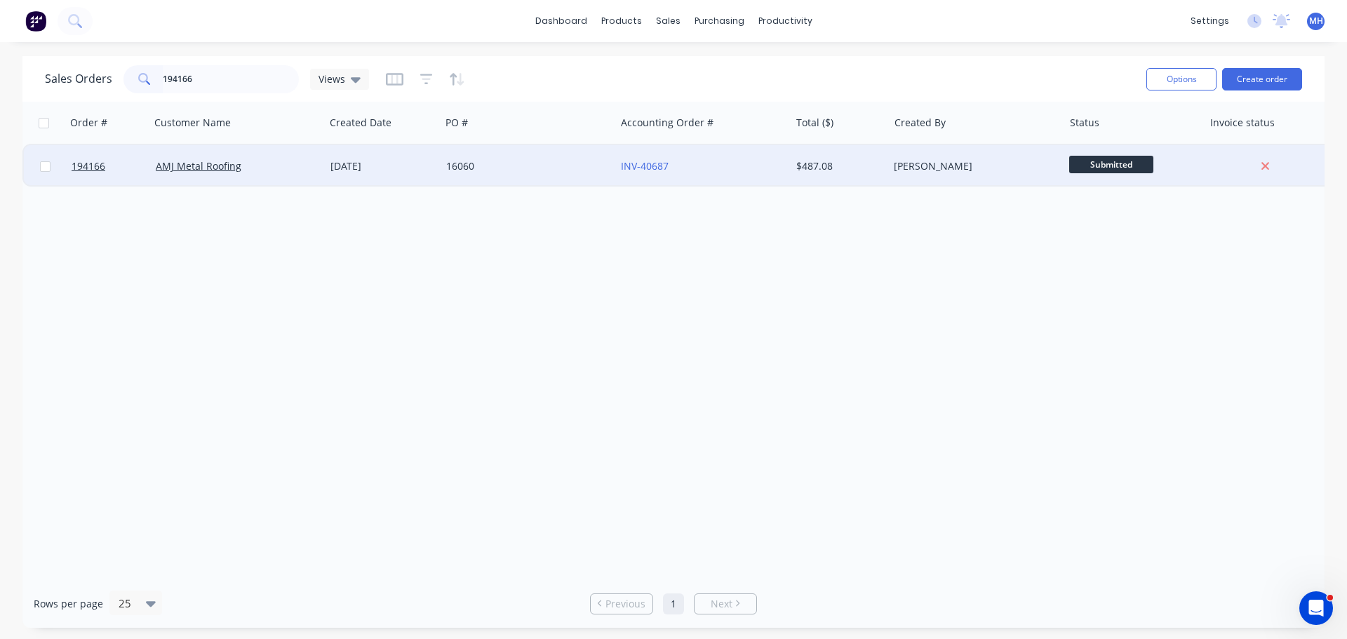
click at [315, 161] on div "AMJ Metal Roofing" at bounding box center [237, 166] width 163 height 14
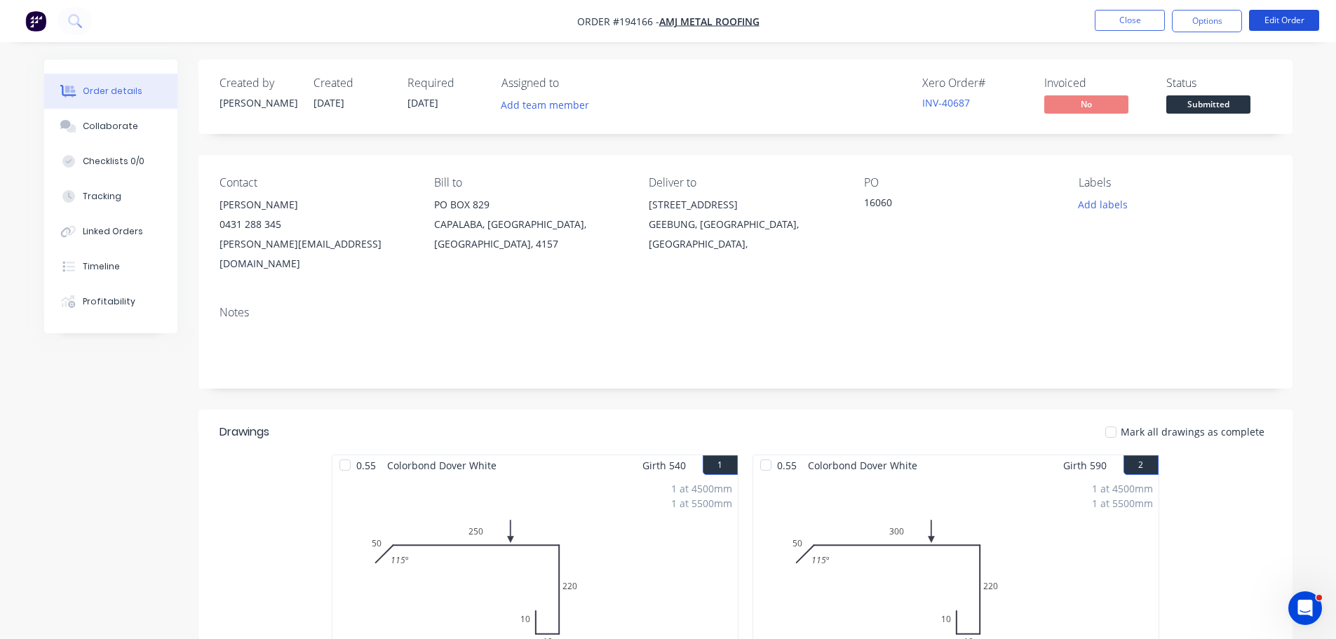
click at [1274, 18] on button "Edit Order" at bounding box center [1284, 20] width 70 height 21
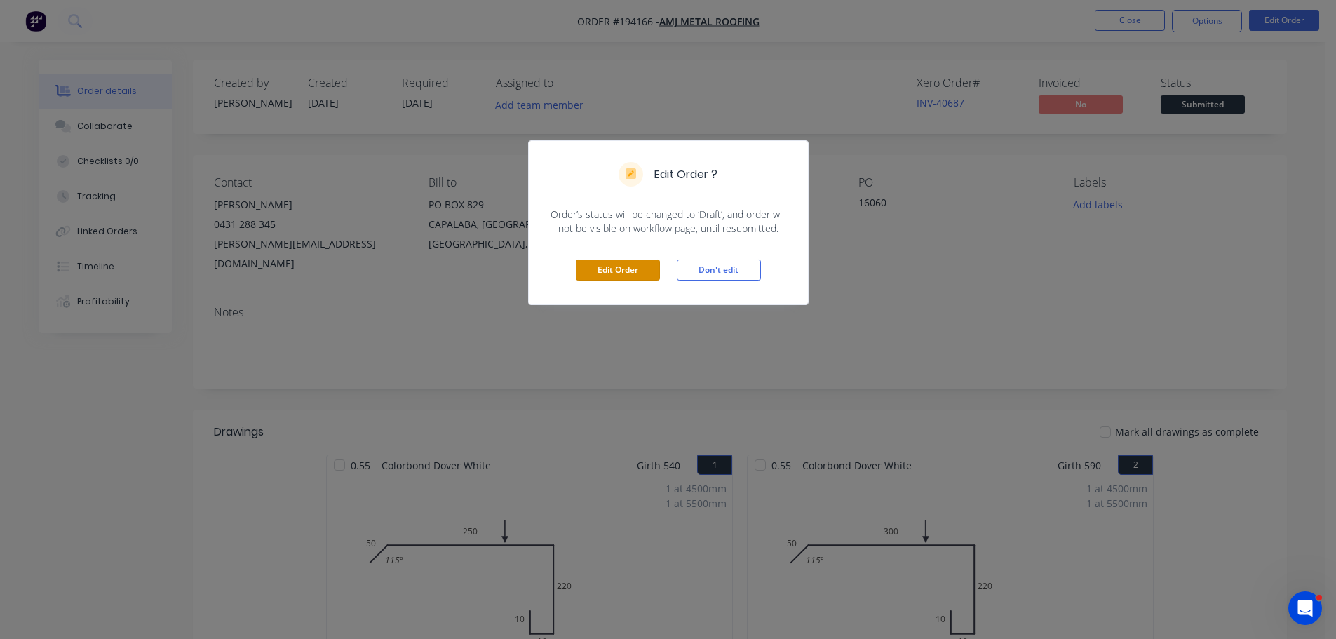
click at [633, 281] on button "Edit Order" at bounding box center [618, 269] width 84 height 21
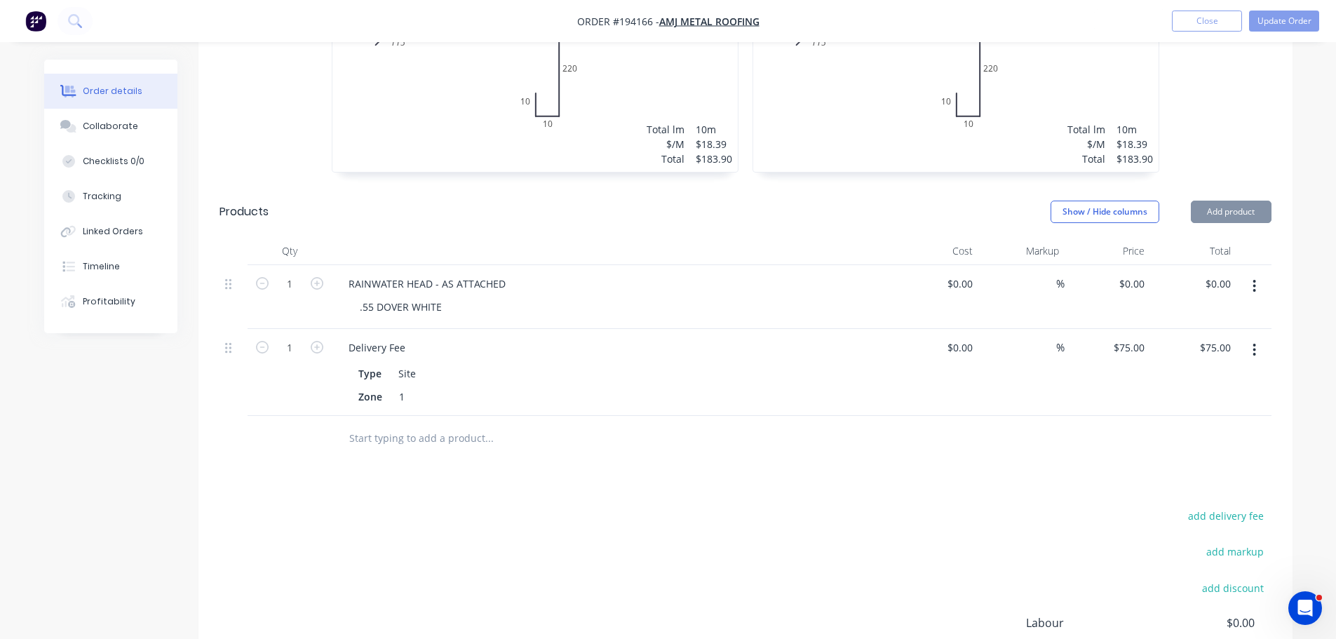
scroll to position [631, 0]
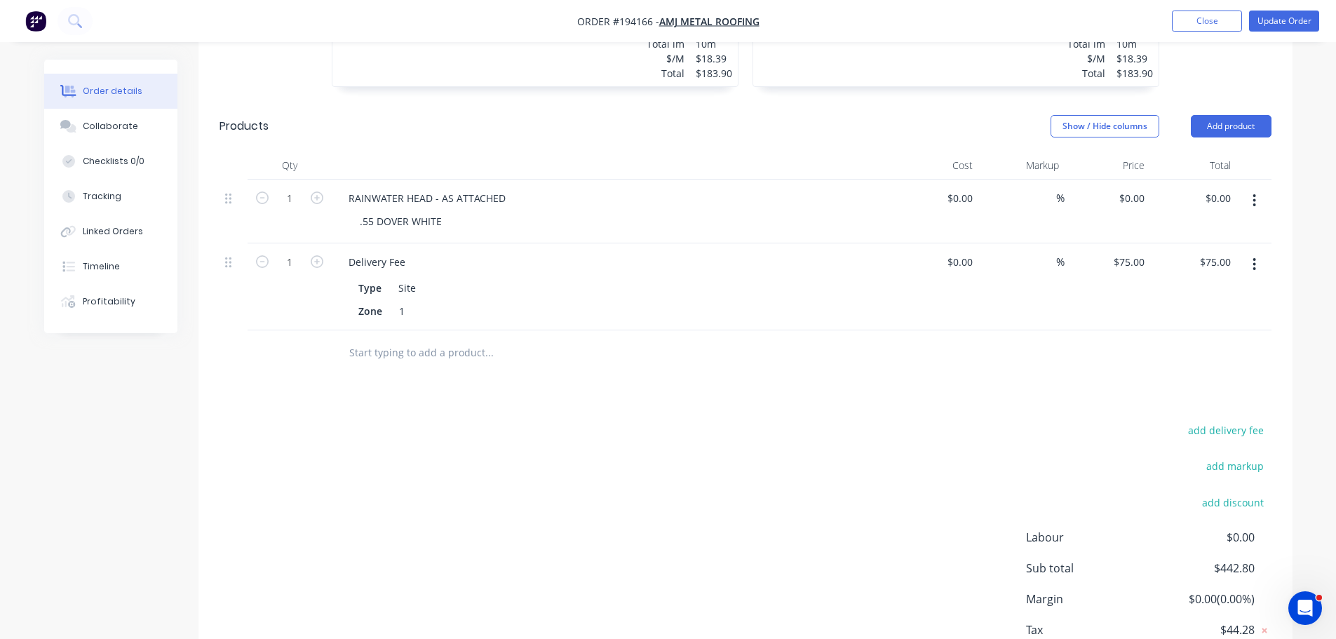
drag, startPoint x: 1227, startPoint y: 86, endPoint x: 1236, endPoint y: 100, distance: 15.8
click at [1231, 115] on button "Add product" at bounding box center [1231, 126] width 81 height 22
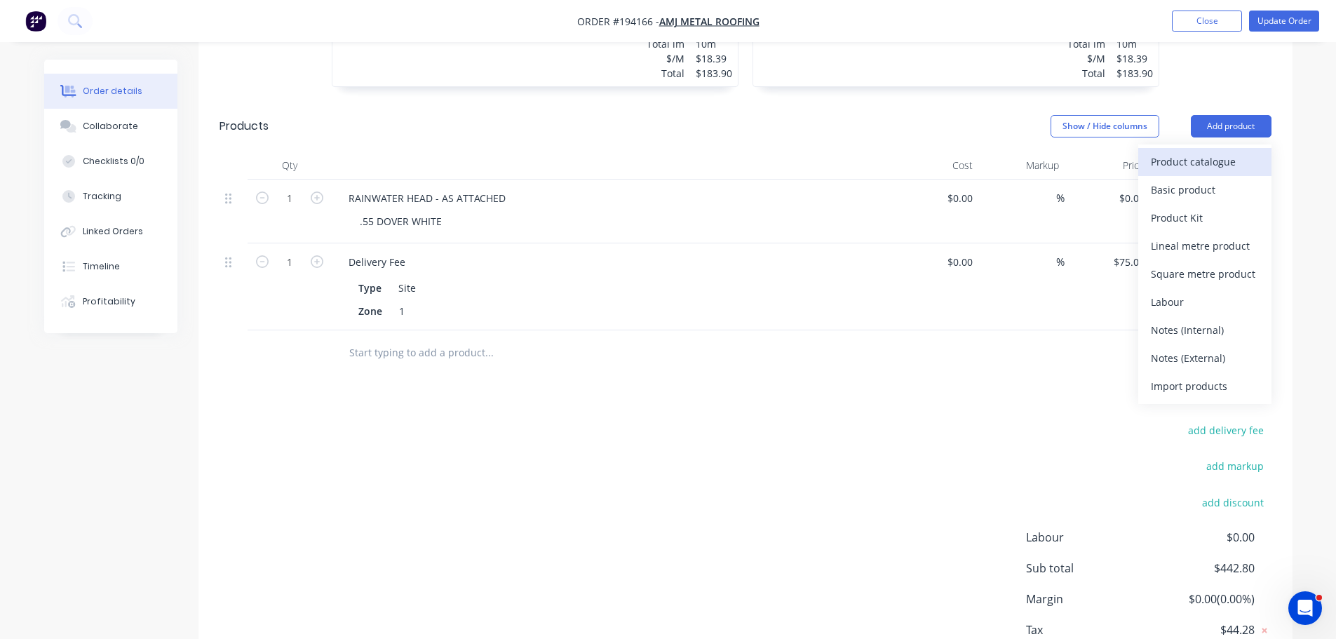
click at [1234, 151] on div "Product catalogue" at bounding box center [1205, 161] width 108 height 20
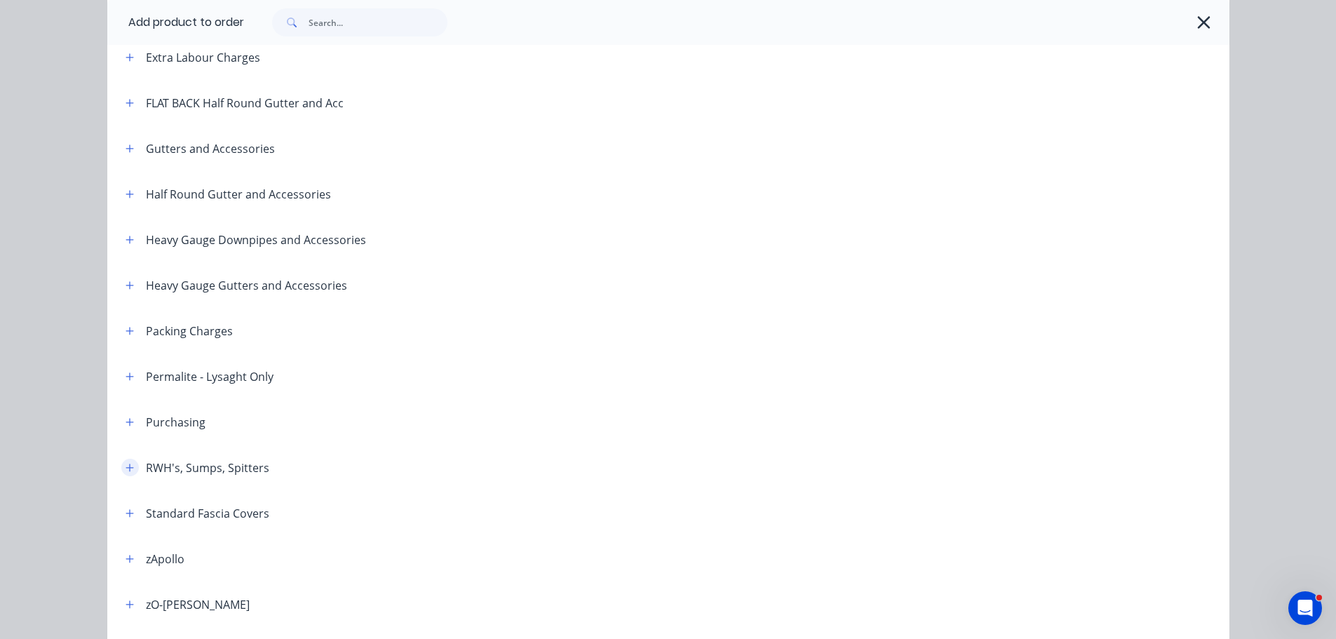
click at [125, 462] on button "button" at bounding box center [130, 468] width 18 height 18
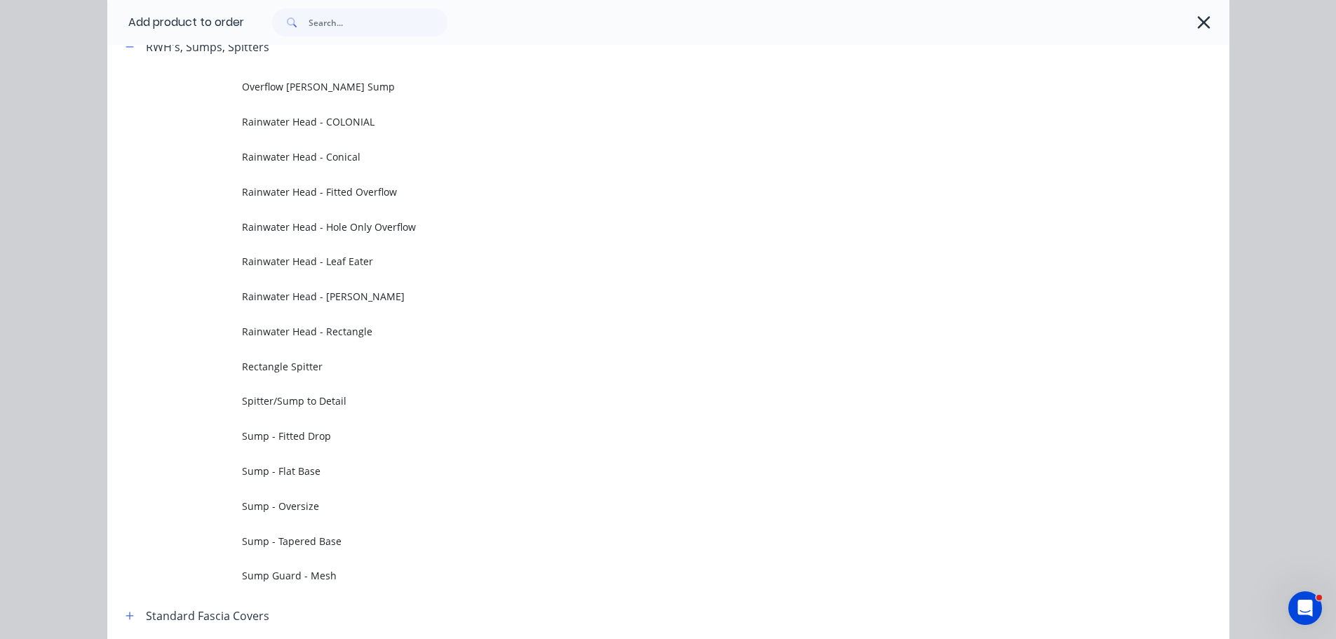
click at [391, 331] on span "Rainwater Head - Rectangle" at bounding box center [637, 331] width 790 height 15
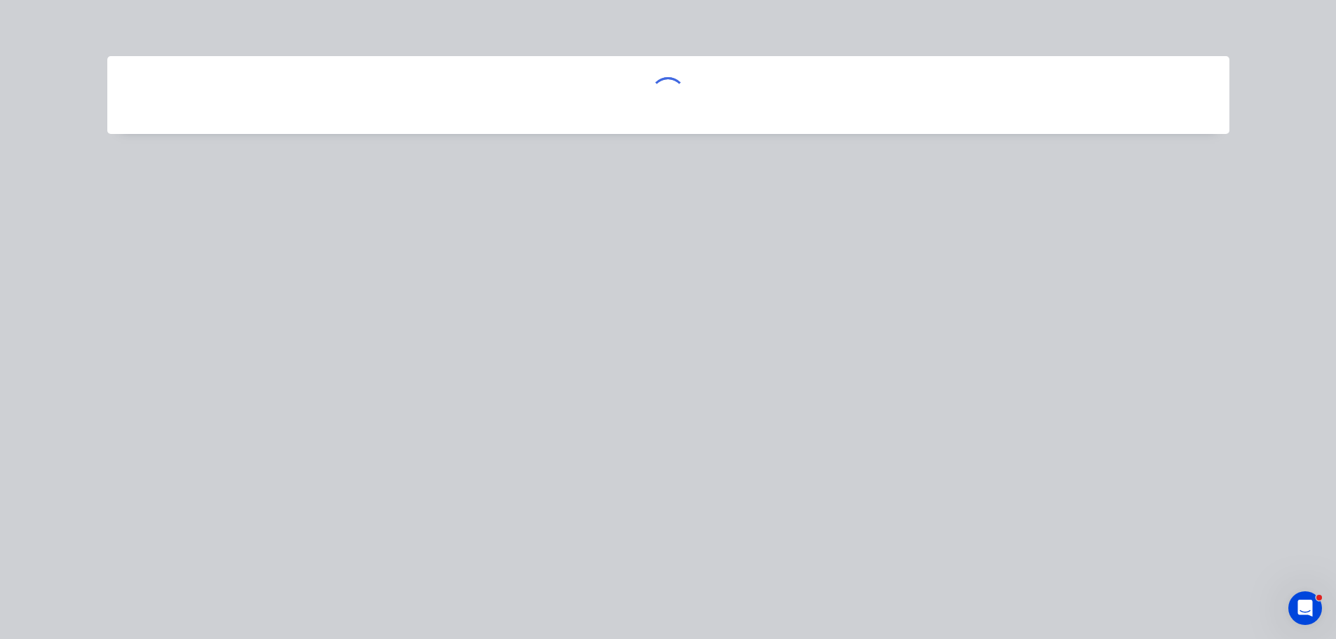
scroll to position [0, 0]
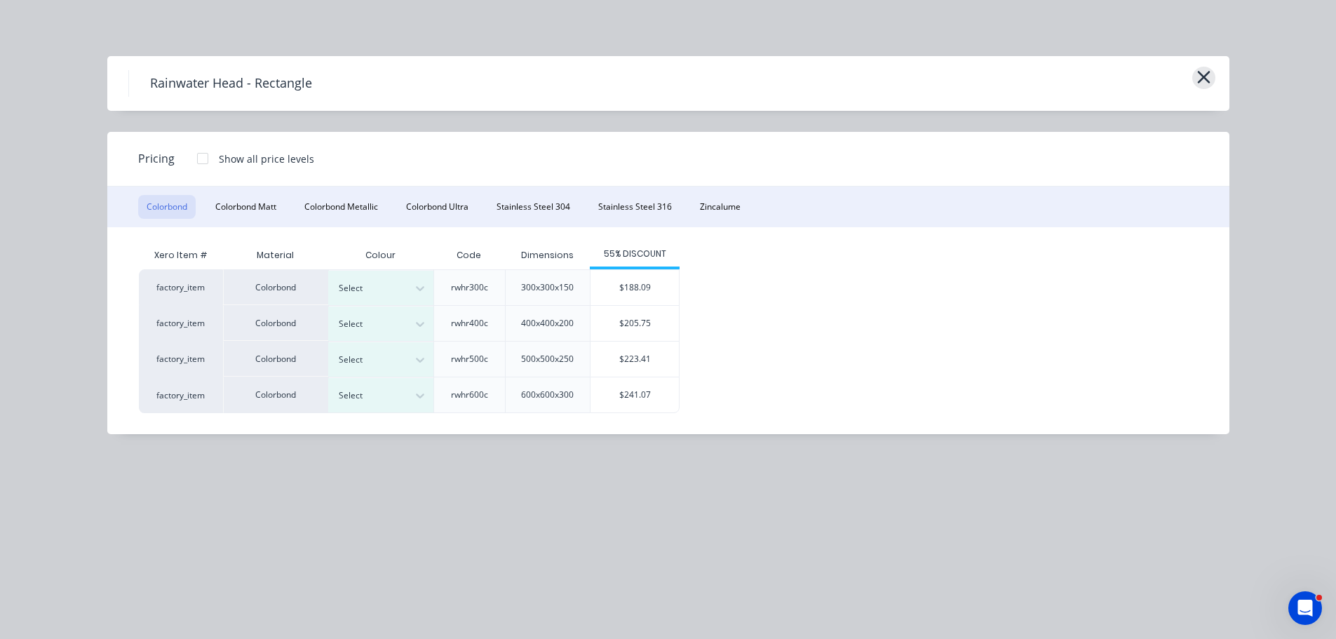
click at [1213, 70] on div "Rainwater Head - Rectangle" at bounding box center [668, 83] width 1122 height 55
click at [1209, 73] on icon "button" at bounding box center [1203, 77] width 13 height 13
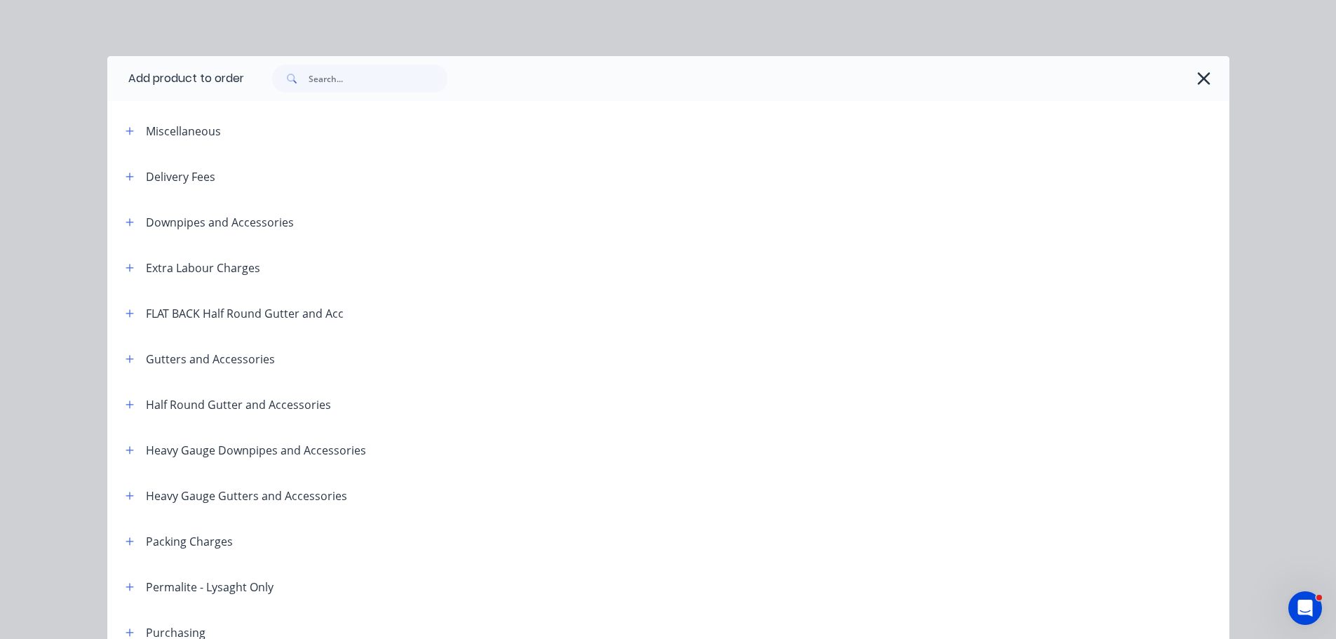
scroll to position [655, 0]
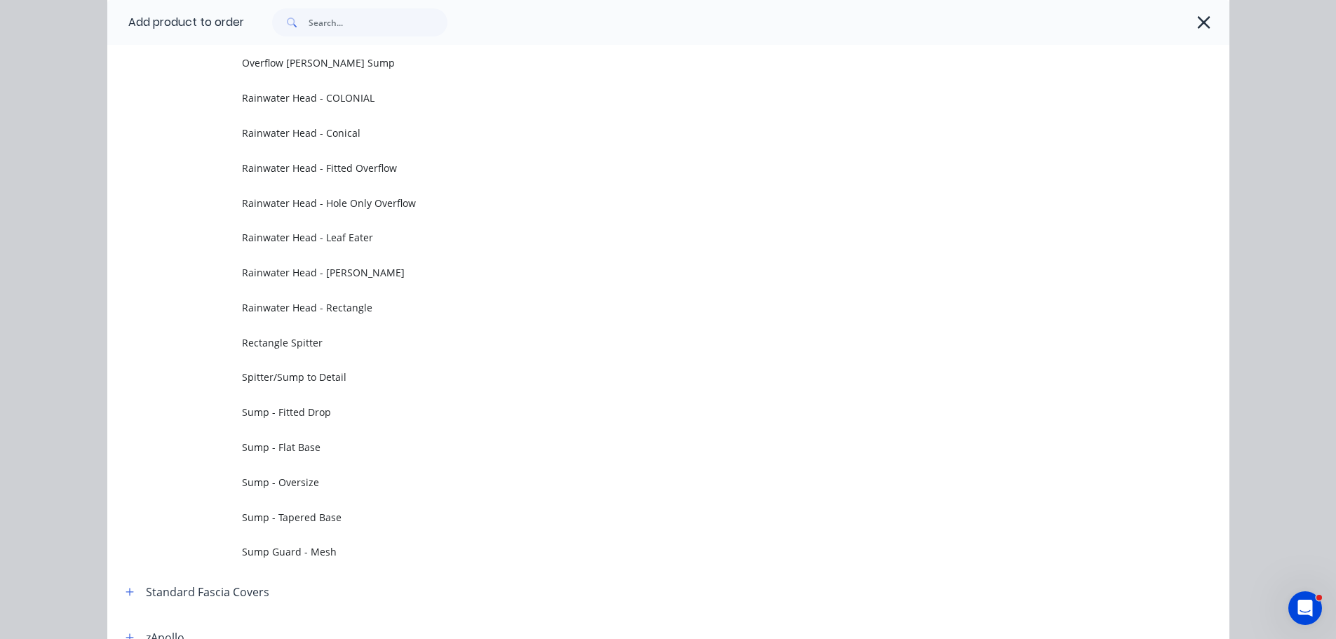
drag, startPoint x: 1207, startPoint y: 27, endPoint x: 1182, endPoint y: 166, distance: 141.1
click at [1206, 27] on button "button" at bounding box center [1204, 22] width 22 height 22
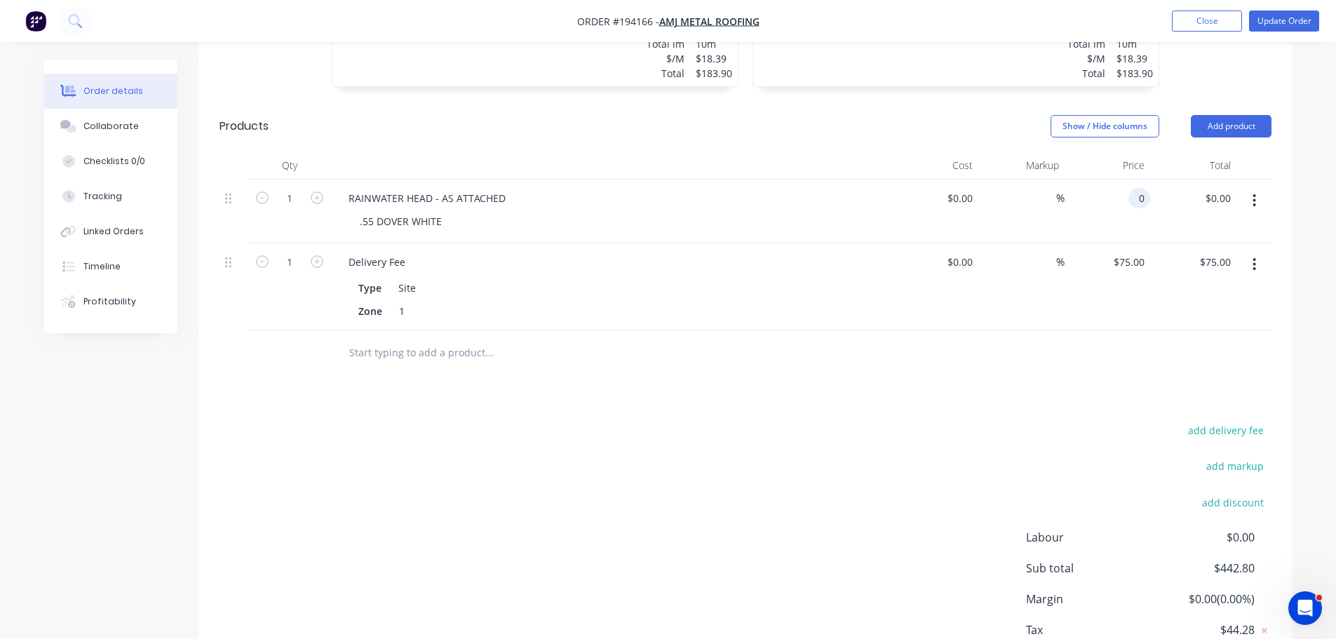
click at [1133, 188] on div "0 0" at bounding box center [1139, 198] width 22 height 20
type input "$205.75"
click at [1096, 421] on div "add delivery fee" at bounding box center [1183, 439] width 175 height 36
click at [1300, 14] on button "Update Order" at bounding box center [1284, 21] width 70 height 21
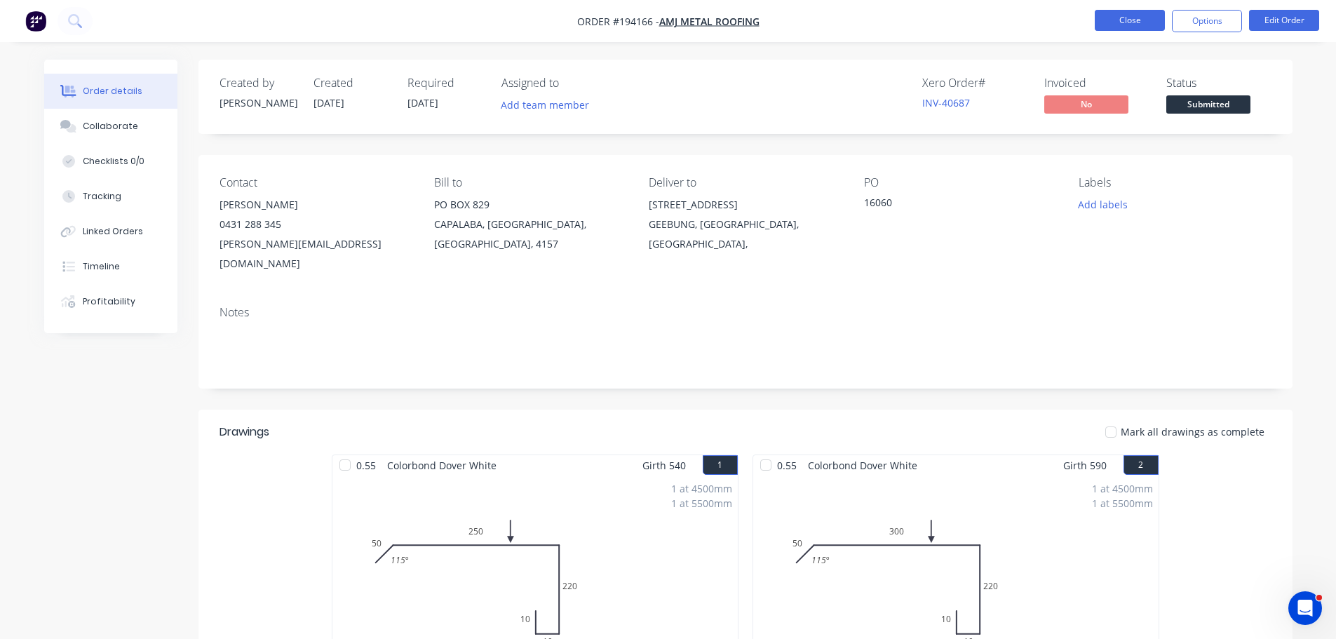
click at [1119, 21] on button "Close" at bounding box center [1130, 20] width 70 height 21
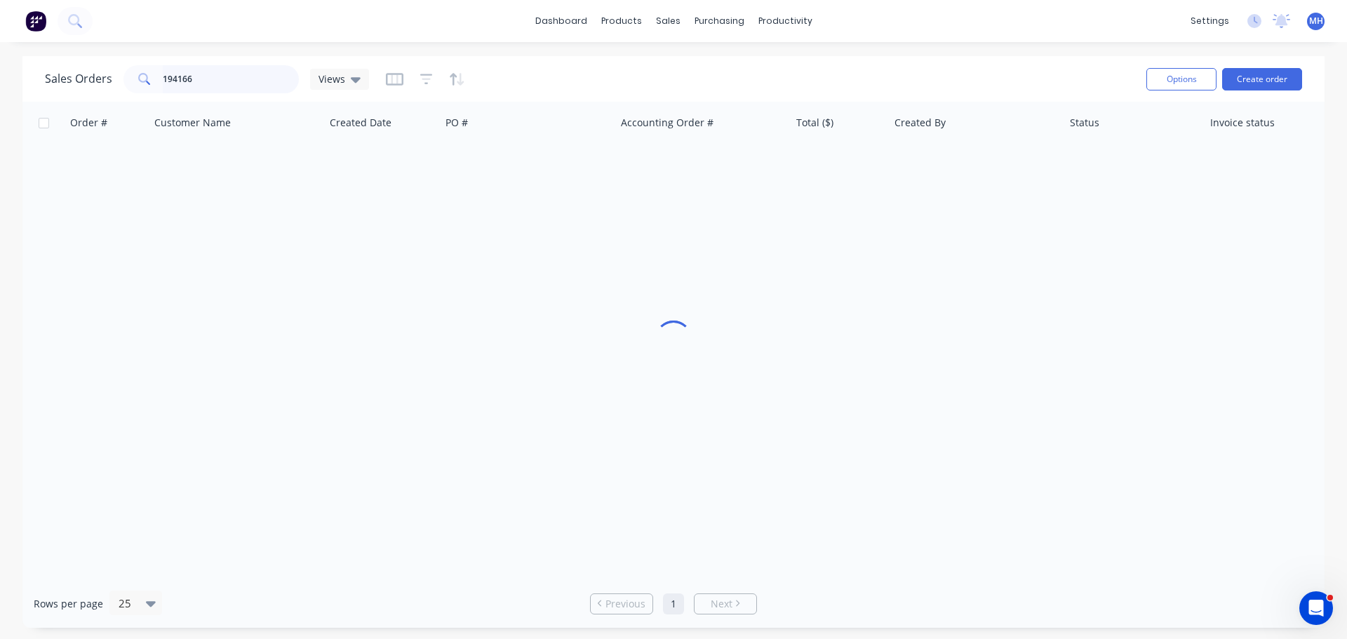
click at [258, 76] on input "194166" at bounding box center [231, 79] width 137 height 28
click at [257, 75] on input "194166" at bounding box center [231, 79] width 137 height 28
type input "194206"
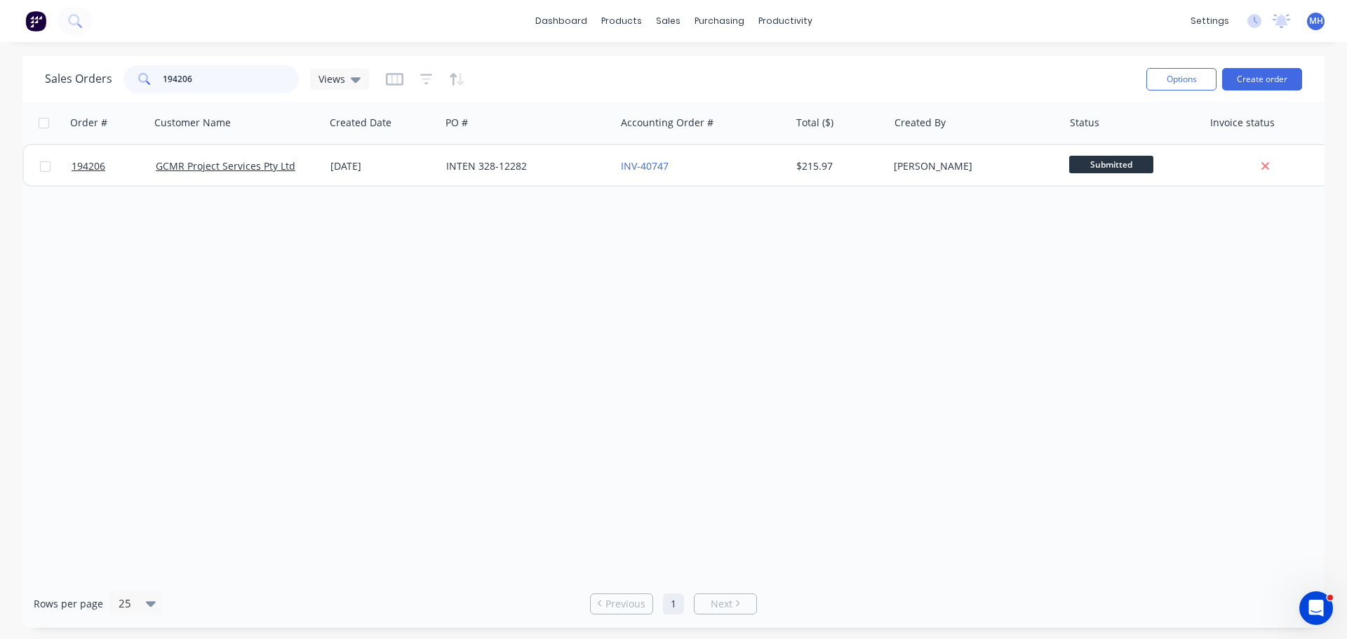
click at [227, 68] on input "194206" at bounding box center [231, 79] width 137 height 28
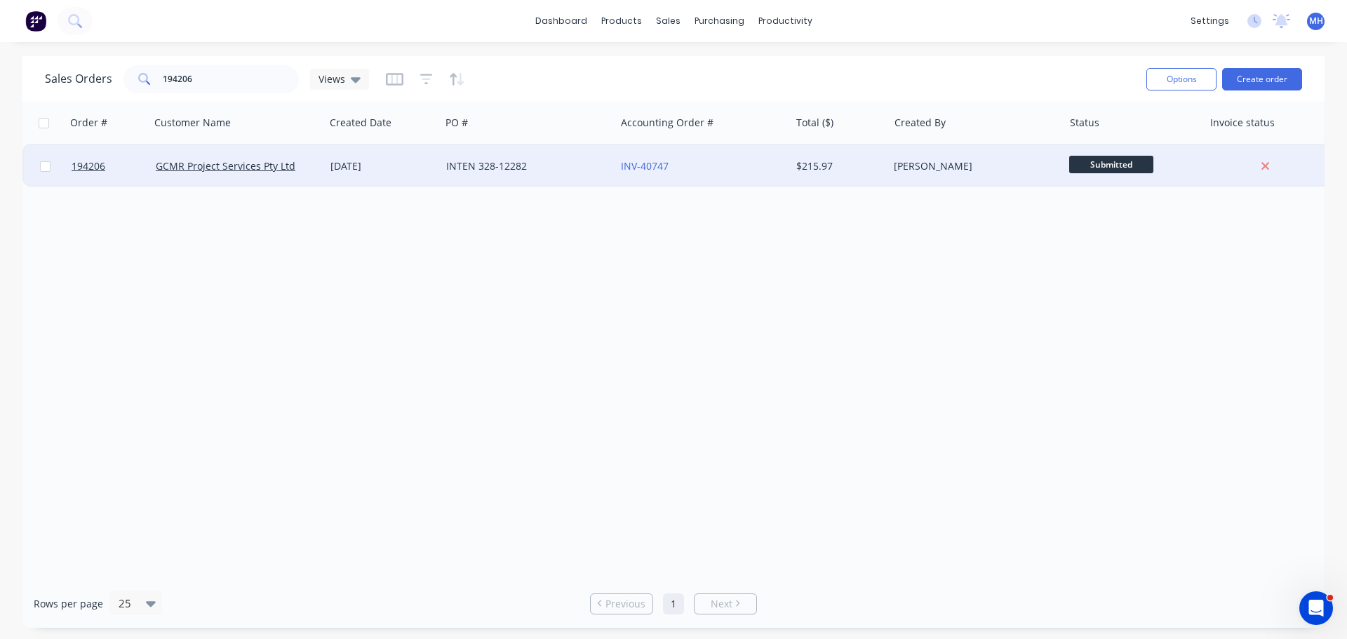
click at [468, 163] on div "INTEN 328-12282" at bounding box center [524, 166] width 156 height 14
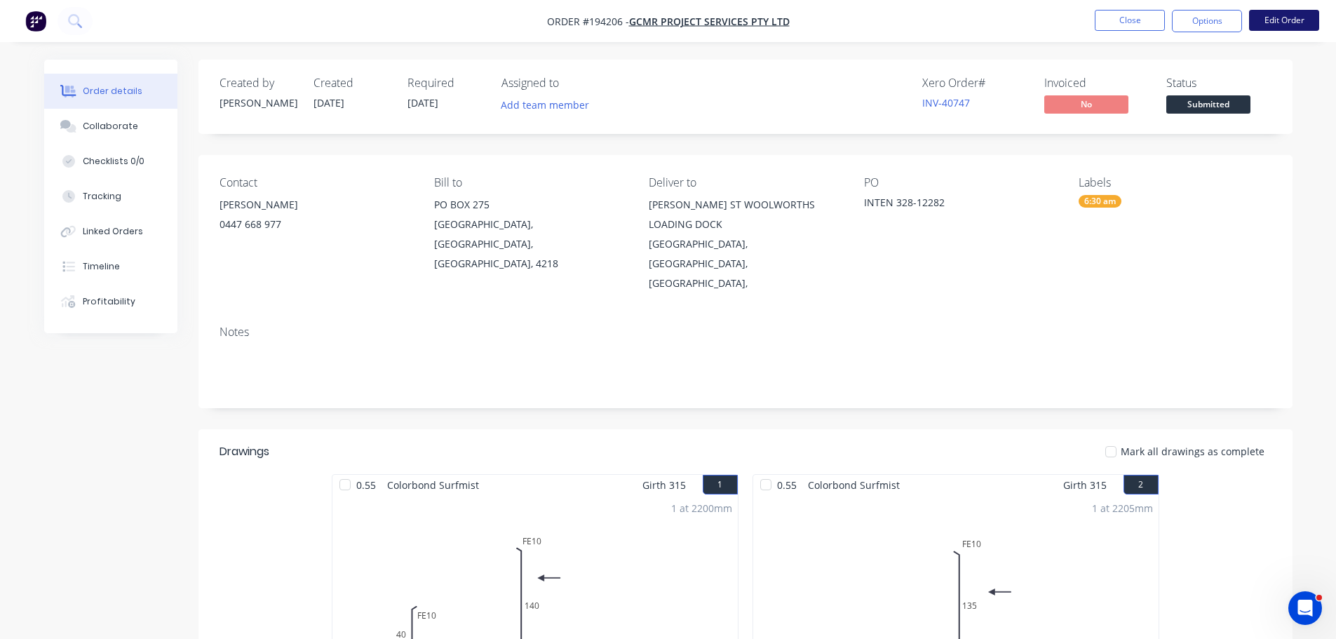
click at [1292, 14] on button "Edit Order" at bounding box center [1284, 20] width 70 height 21
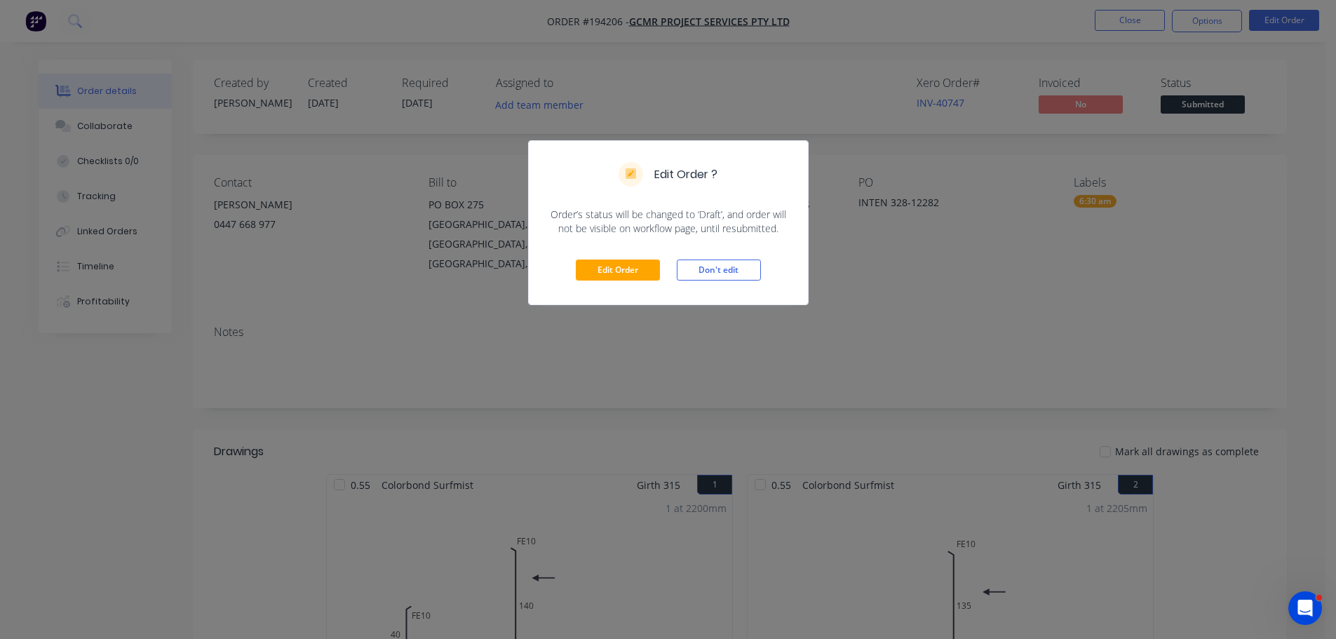
click at [618, 258] on div "Edit Order Don't edit" at bounding box center [668, 270] width 279 height 69
click at [621, 268] on button "Edit Order" at bounding box center [618, 269] width 84 height 21
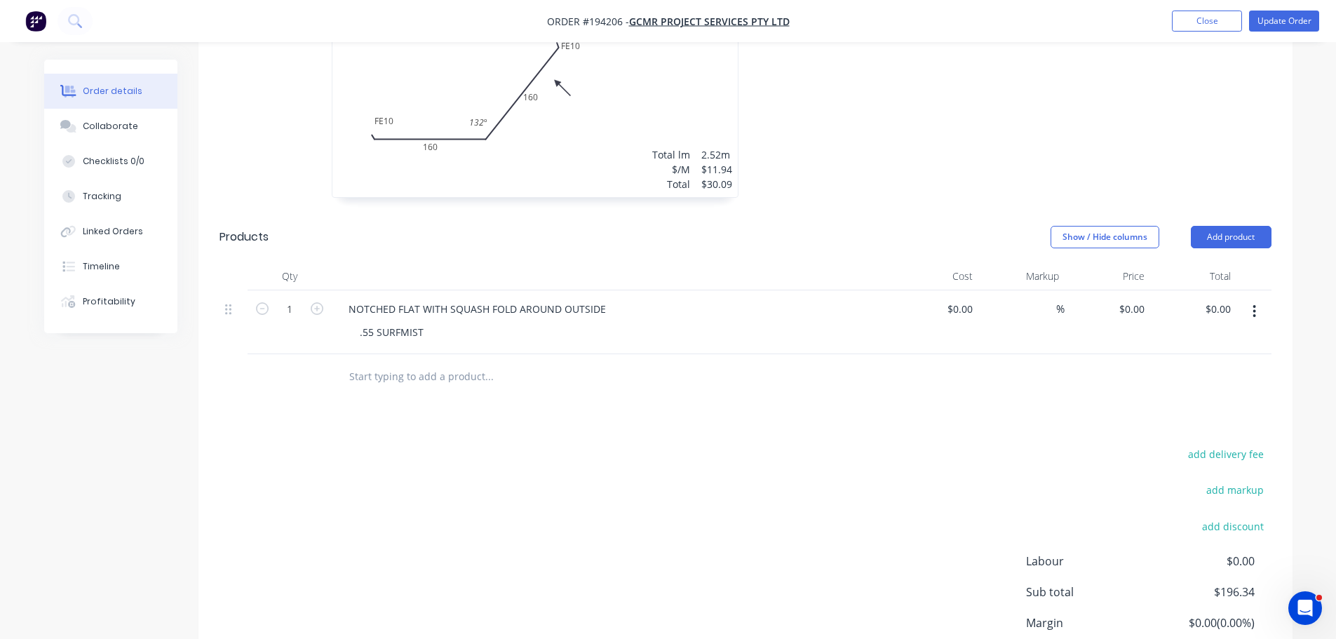
scroll to position [1052, 0]
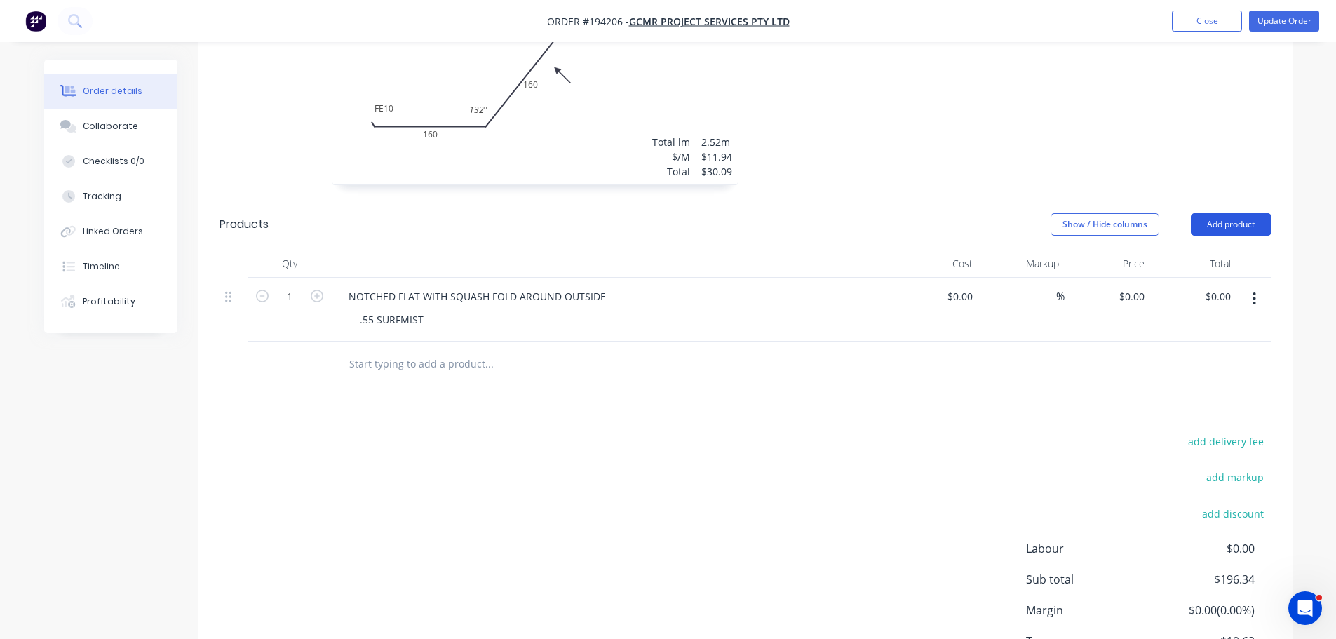
click at [1229, 213] on button "Add product" at bounding box center [1231, 224] width 81 height 22
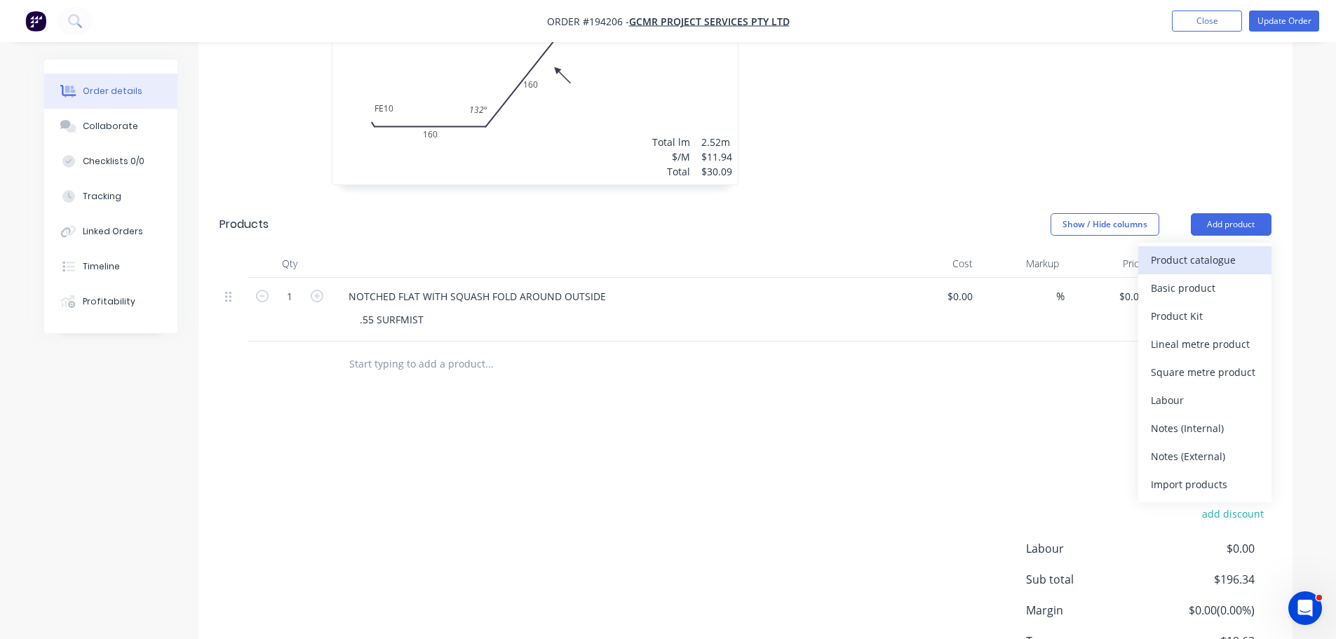
click at [1228, 250] on div "Product catalogue" at bounding box center [1205, 260] width 108 height 20
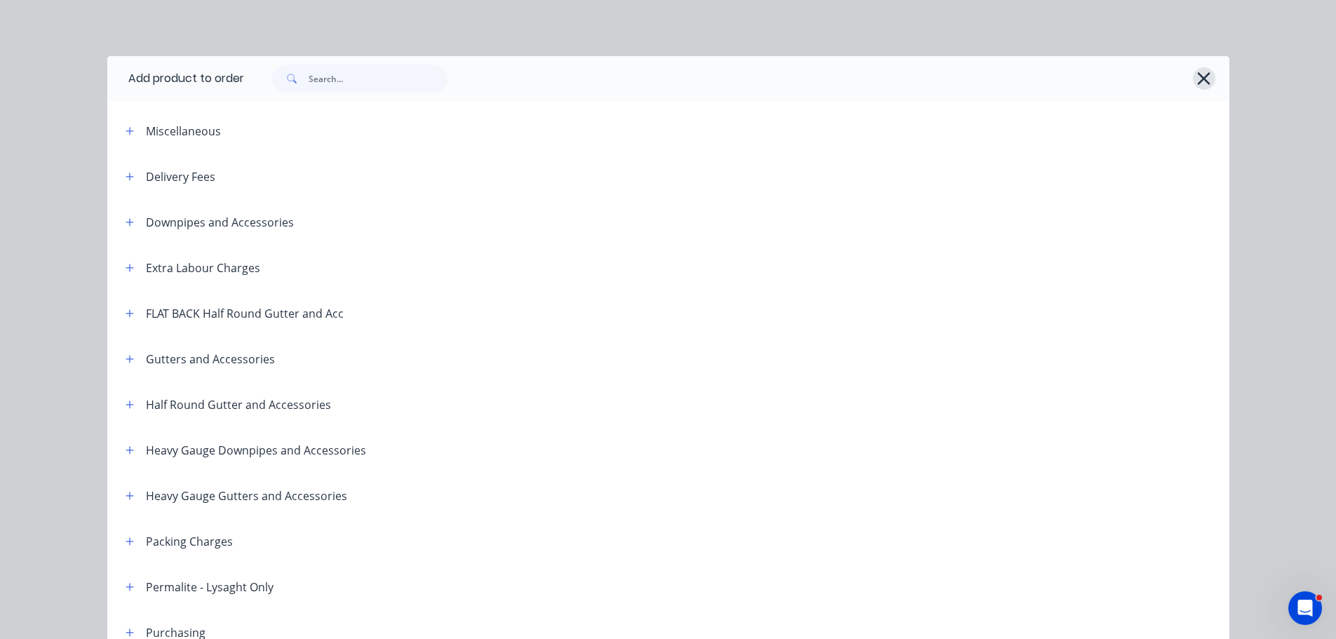
click at [1199, 76] on icon "button" at bounding box center [1203, 79] width 15 height 20
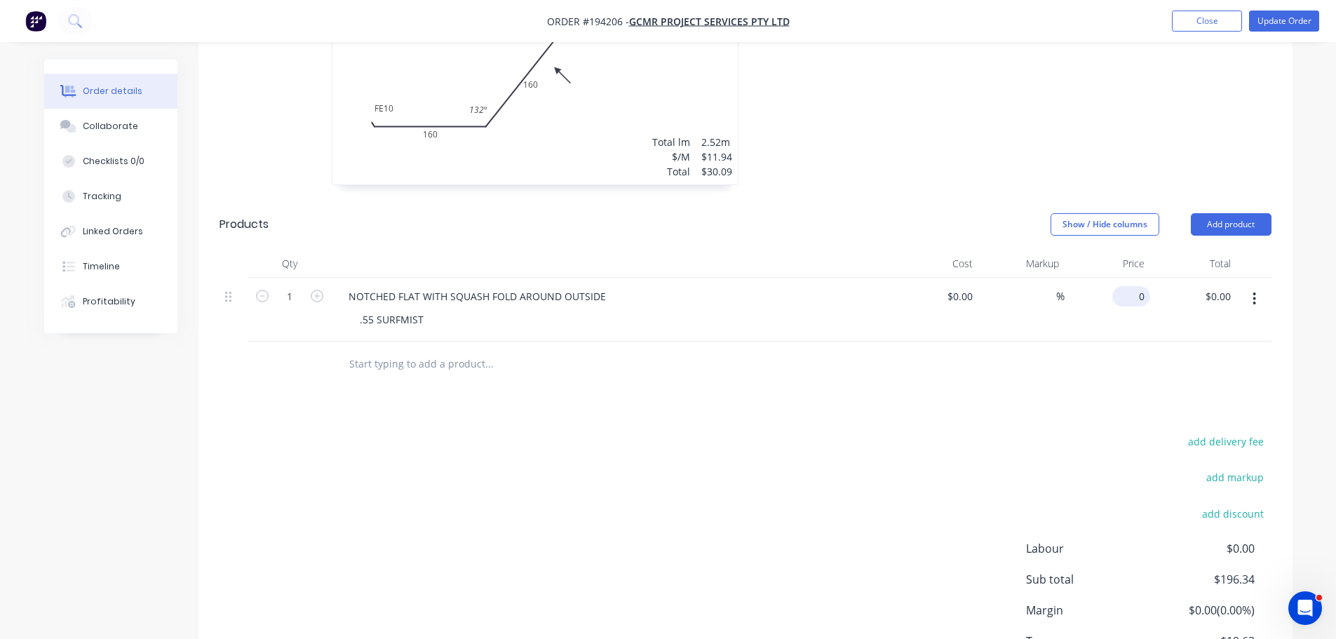
click at [1144, 286] on input "0" at bounding box center [1134, 296] width 32 height 20
type input "$56.53"
click at [1300, 22] on button "Update Order" at bounding box center [1284, 21] width 70 height 21
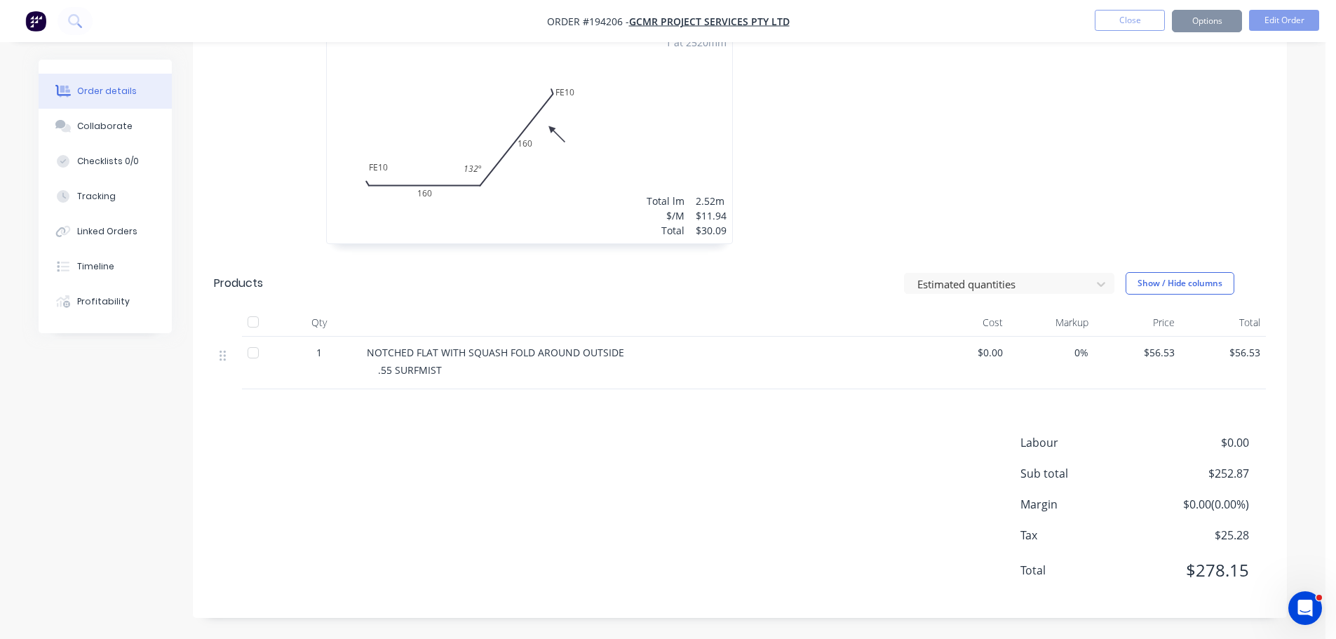
scroll to position [0, 0]
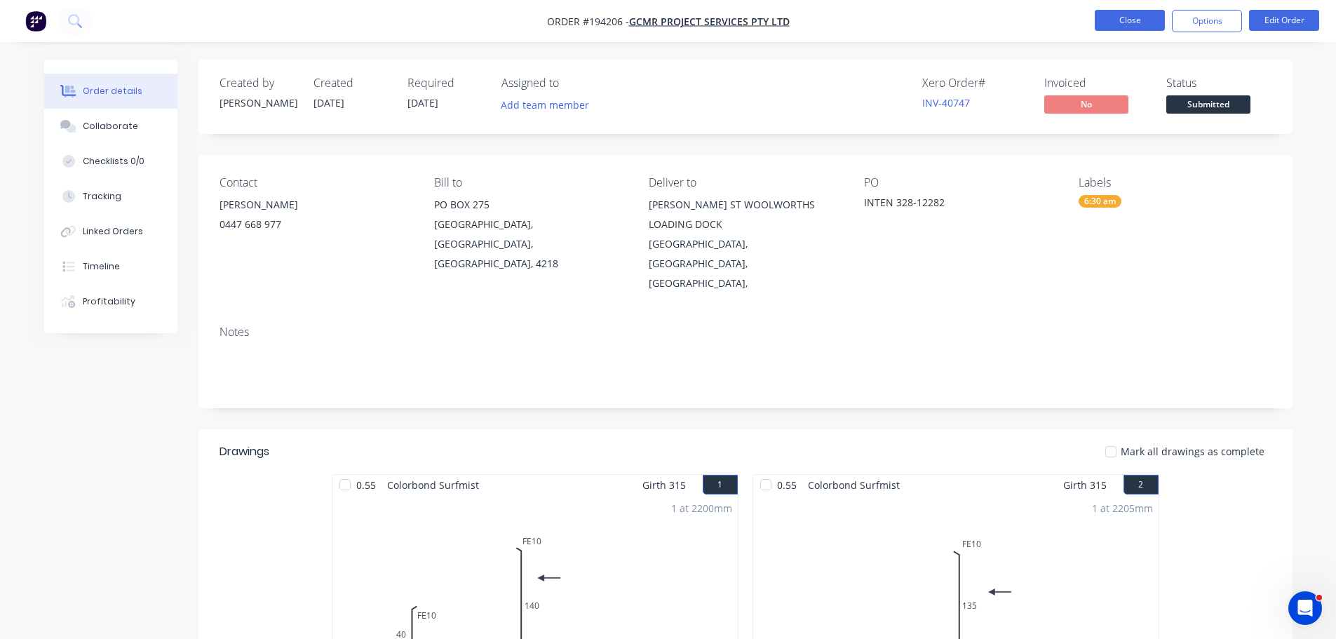
click at [1152, 27] on button "Close" at bounding box center [1130, 20] width 70 height 21
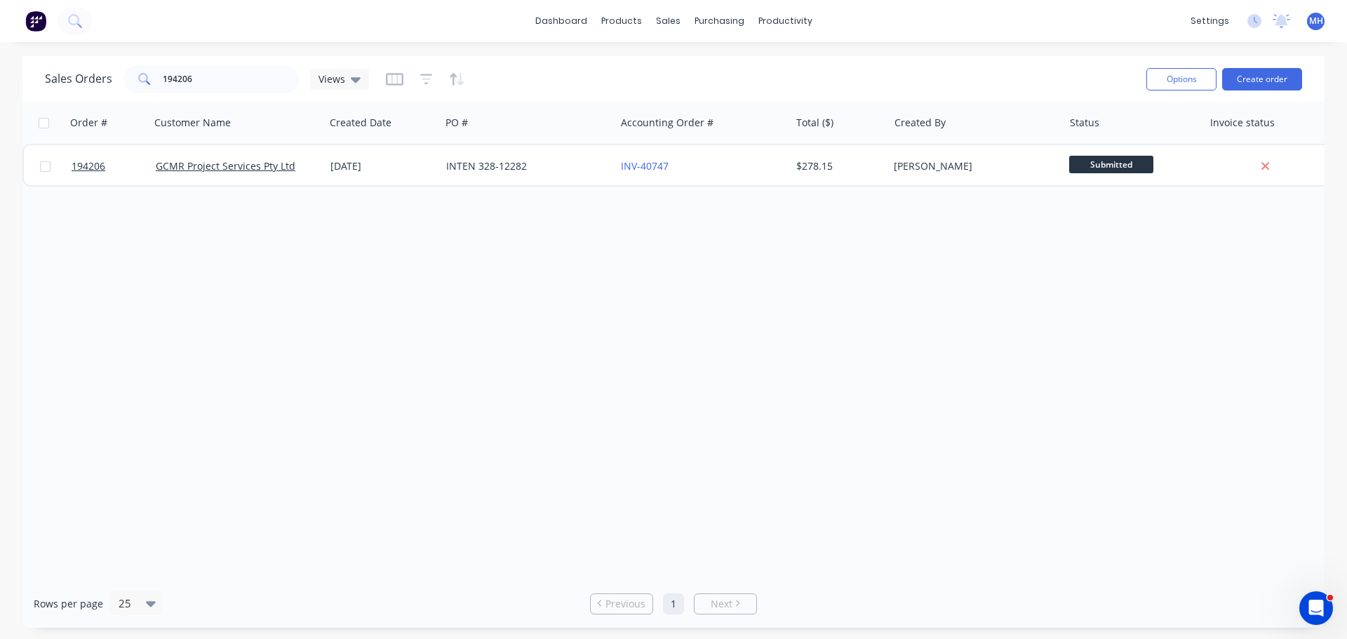
drag, startPoint x: 697, startPoint y: 386, endPoint x: 687, endPoint y: 399, distance: 16.6
click at [697, 386] on div "Order # Customer Name Created Date PO # Accounting Order # Total ($) Created By…" at bounding box center [673, 341] width 1302 height 478
click at [655, 366] on div "Order # Customer Name Created Date PO # Accounting Order # Total ($) Created By…" at bounding box center [673, 341] width 1302 height 478
click at [687, 67] on link "Sales Orders" at bounding box center [742, 67] width 186 height 28
click at [959, 66] on div "Sales Orders 194206 Views" at bounding box center [590, 79] width 1090 height 34
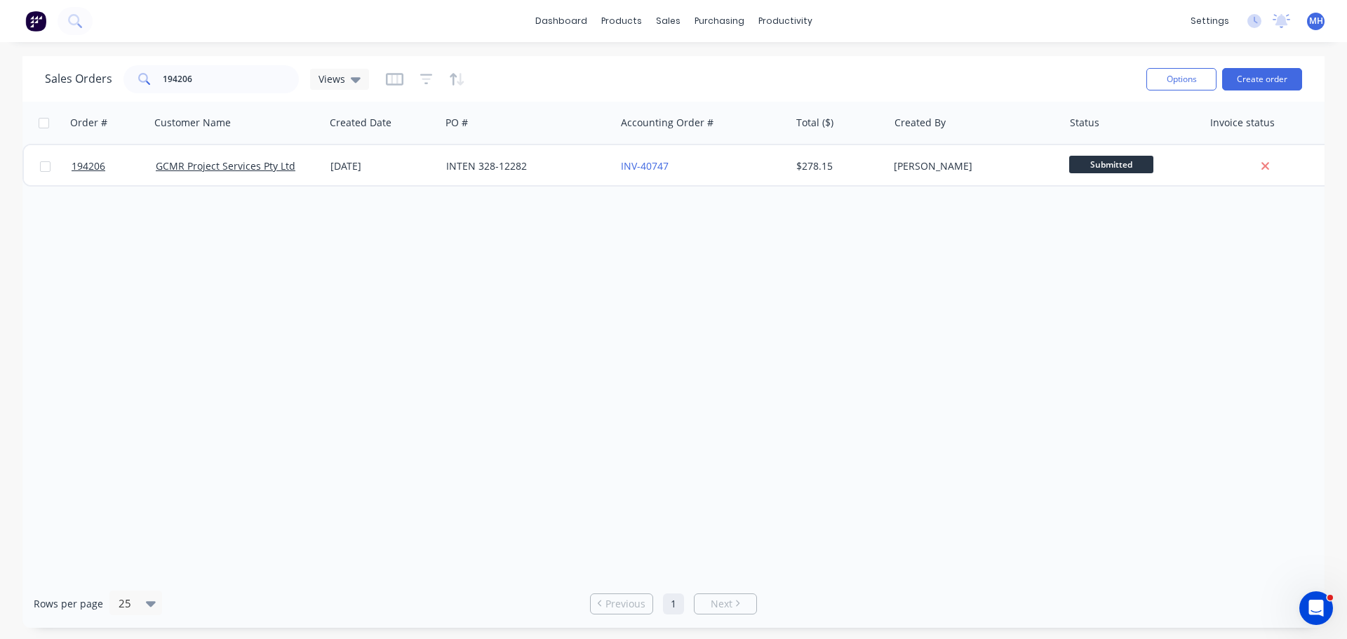
click at [212, 64] on div "Sales Orders 194206 Views" at bounding box center [590, 79] width 1090 height 34
click at [221, 76] on input "194206" at bounding box center [231, 79] width 137 height 28
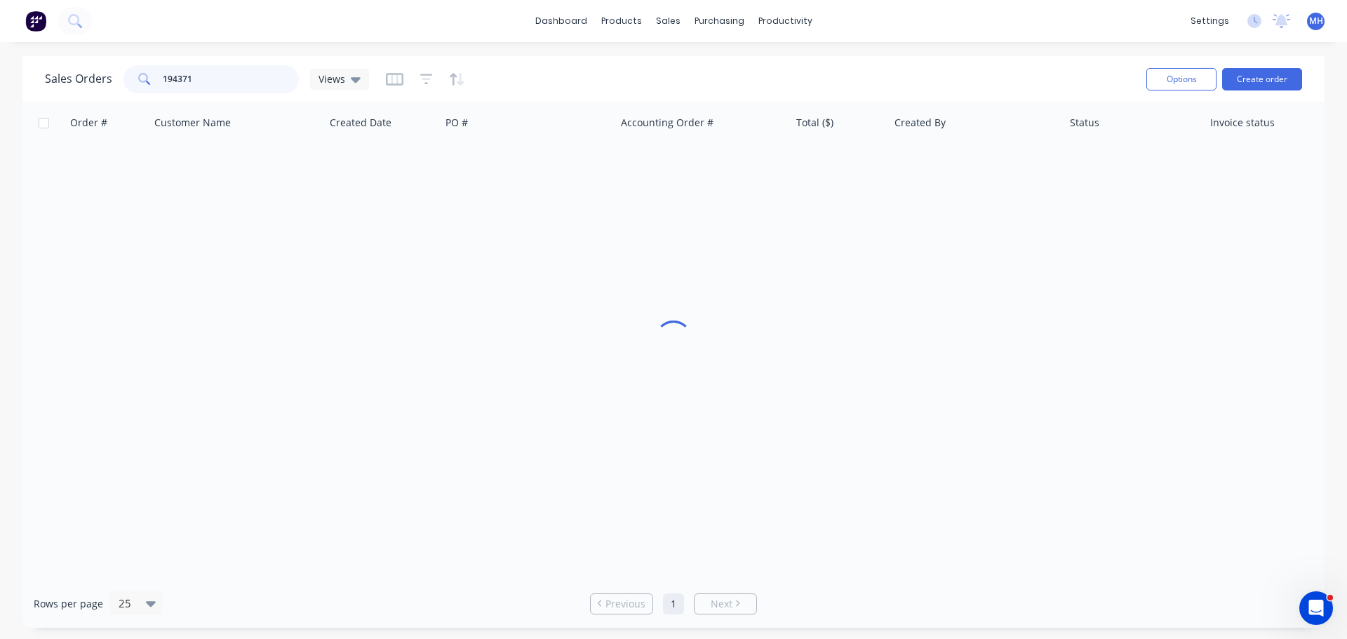
type input "194371"
click at [601, 78] on div "Sales Orders 194371 Views" at bounding box center [590, 79] width 1090 height 34
click at [594, 87] on div "Sales Orders 194371 Views" at bounding box center [590, 79] width 1090 height 34
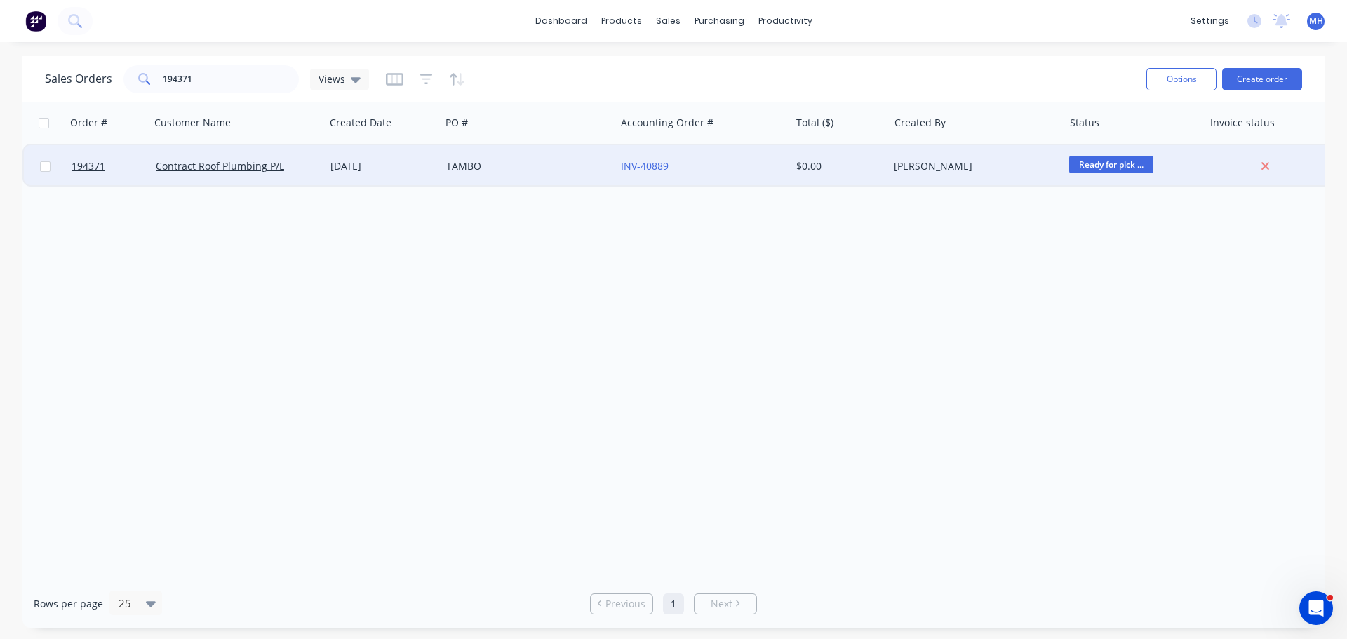
click at [538, 161] on div "TAMBO" at bounding box center [524, 166] width 156 height 14
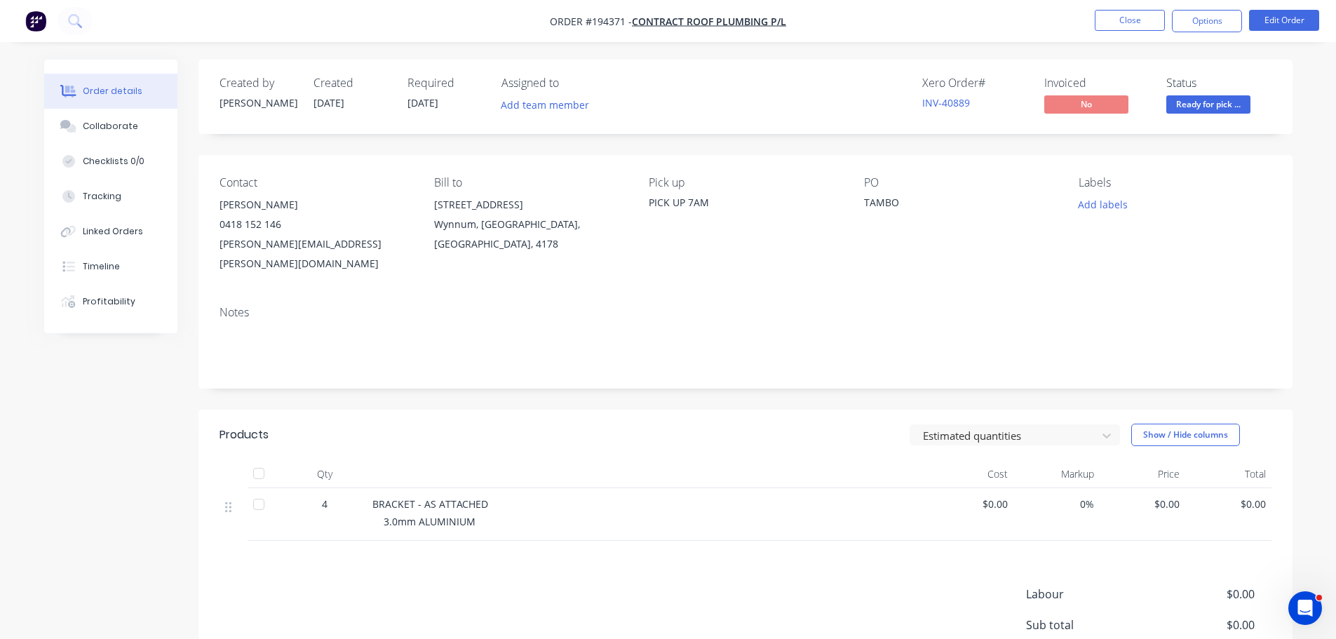
click at [786, 379] on div "Created by Taylor Created 01/10/25 Required 02/10/25 Assigned to Add team membe…" at bounding box center [745, 415] width 1094 height 710
click at [789, 374] on div "Created by Taylor Created 01/10/25 Required 02/10/25 Assigned to Add team membe…" at bounding box center [745, 415] width 1094 height 710
click at [1271, 19] on button "Edit Order" at bounding box center [1284, 20] width 70 height 21
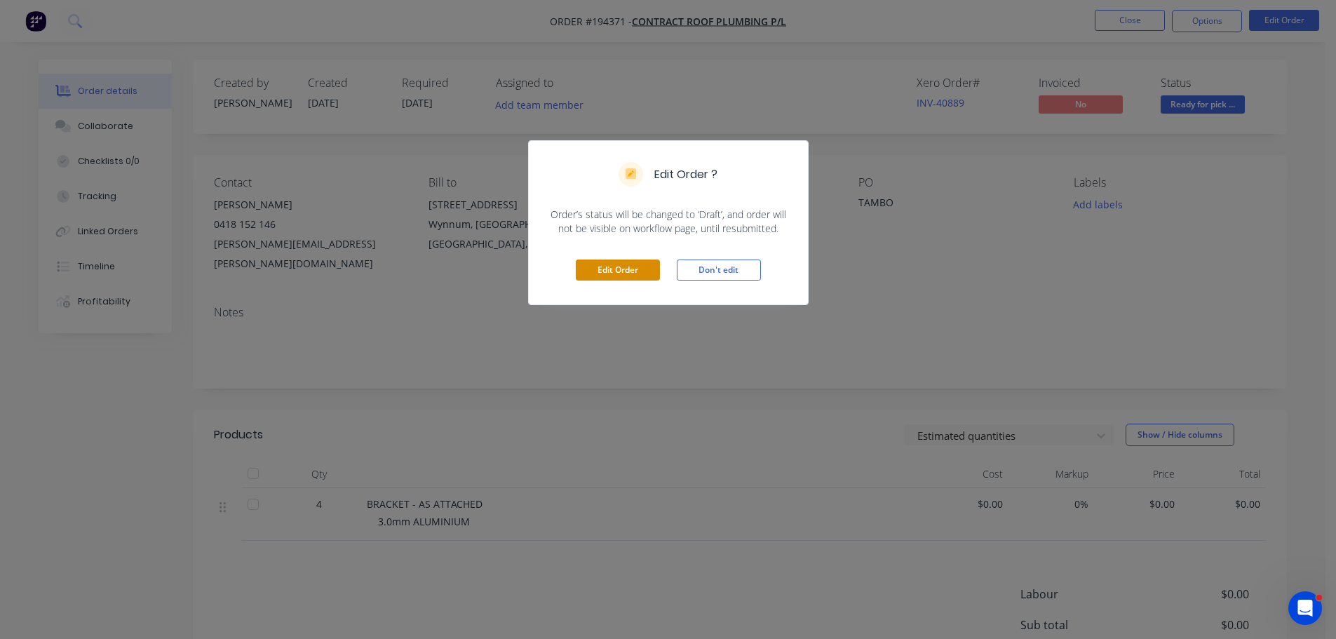
click at [640, 265] on button "Edit Order" at bounding box center [618, 269] width 84 height 21
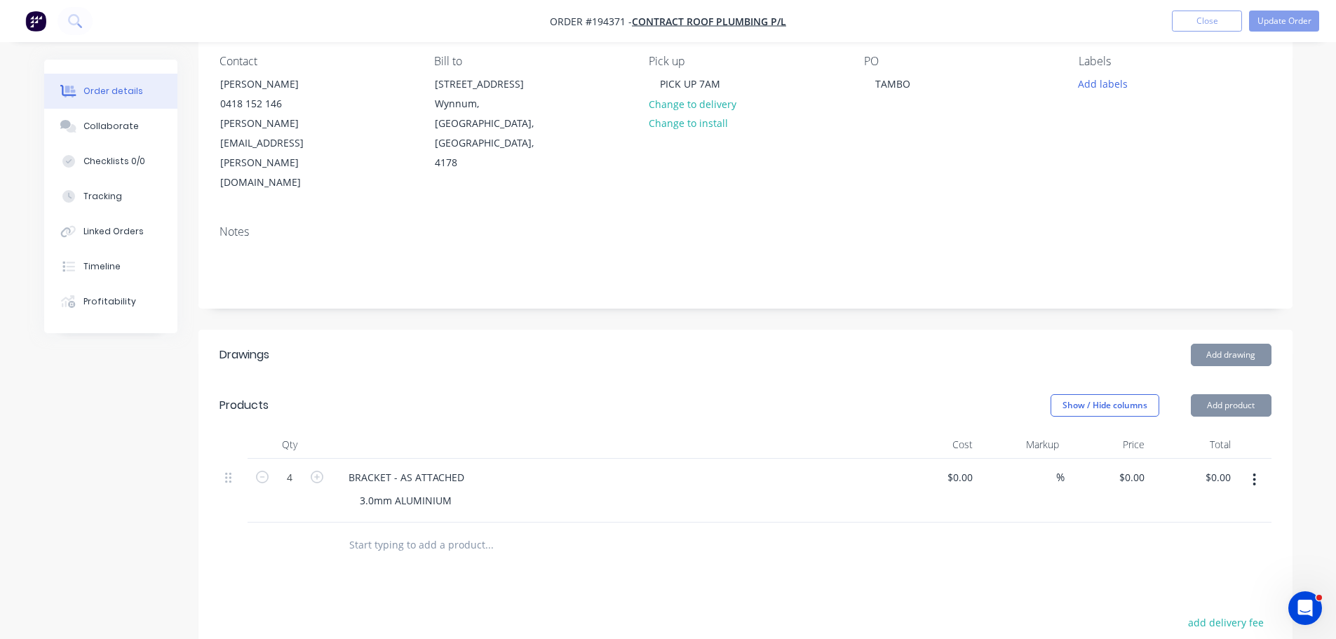
scroll to position [210, 0]
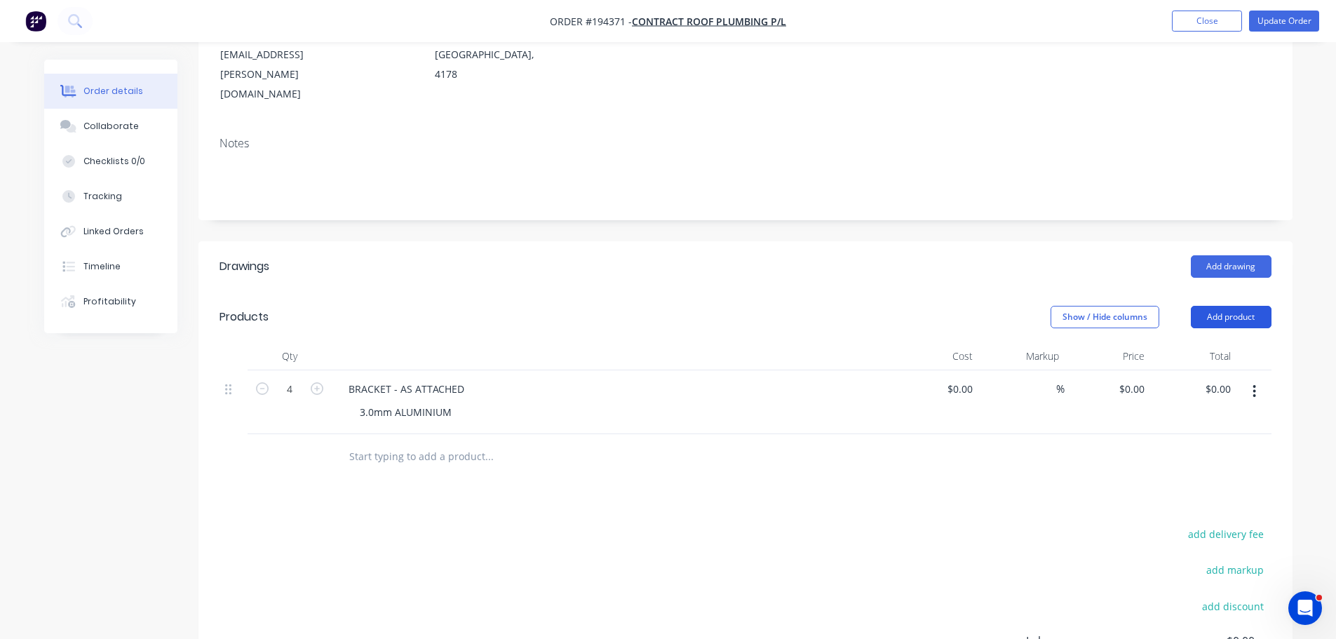
click at [1224, 306] on button "Add product" at bounding box center [1231, 317] width 81 height 22
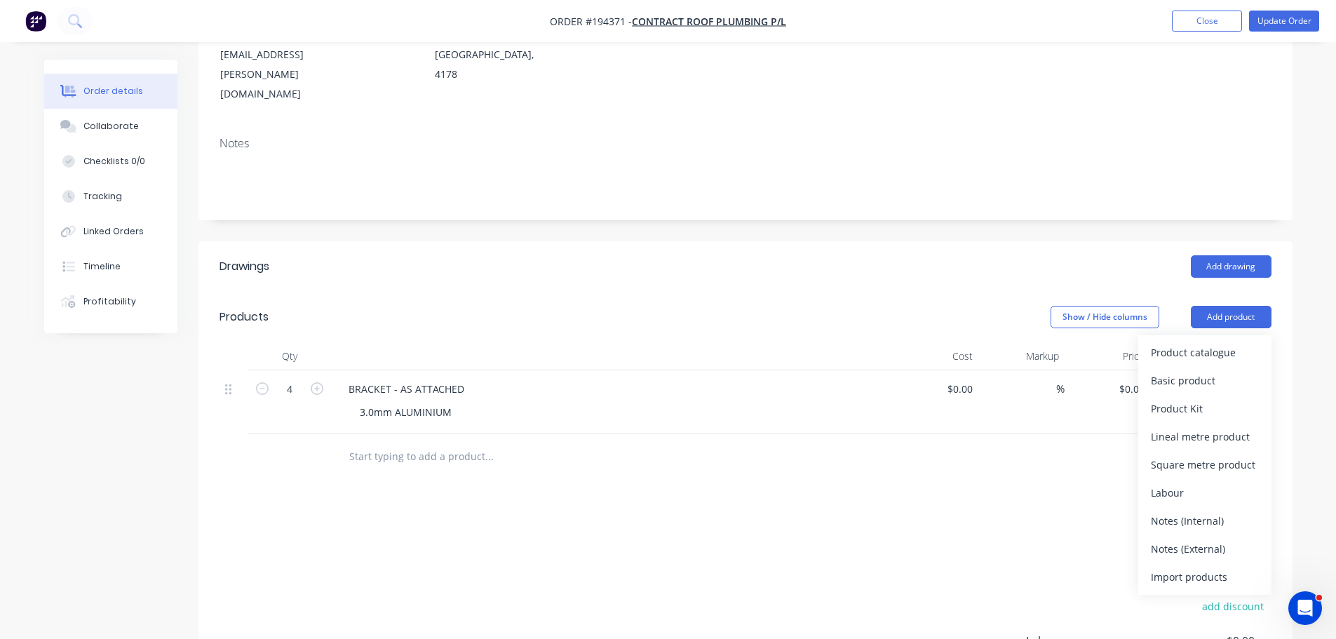
click at [1222, 342] on div "Product catalogue" at bounding box center [1205, 352] width 108 height 20
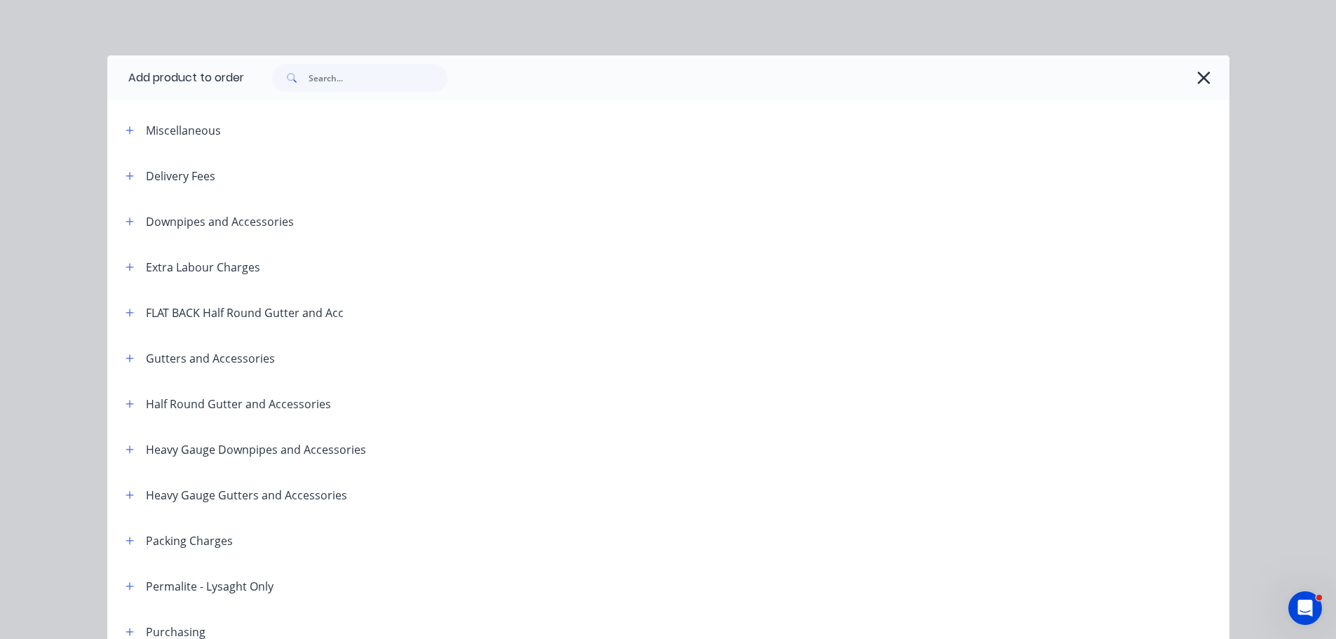
scroll to position [0, 0]
click at [1201, 74] on icon "button" at bounding box center [1203, 79] width 15 height 20
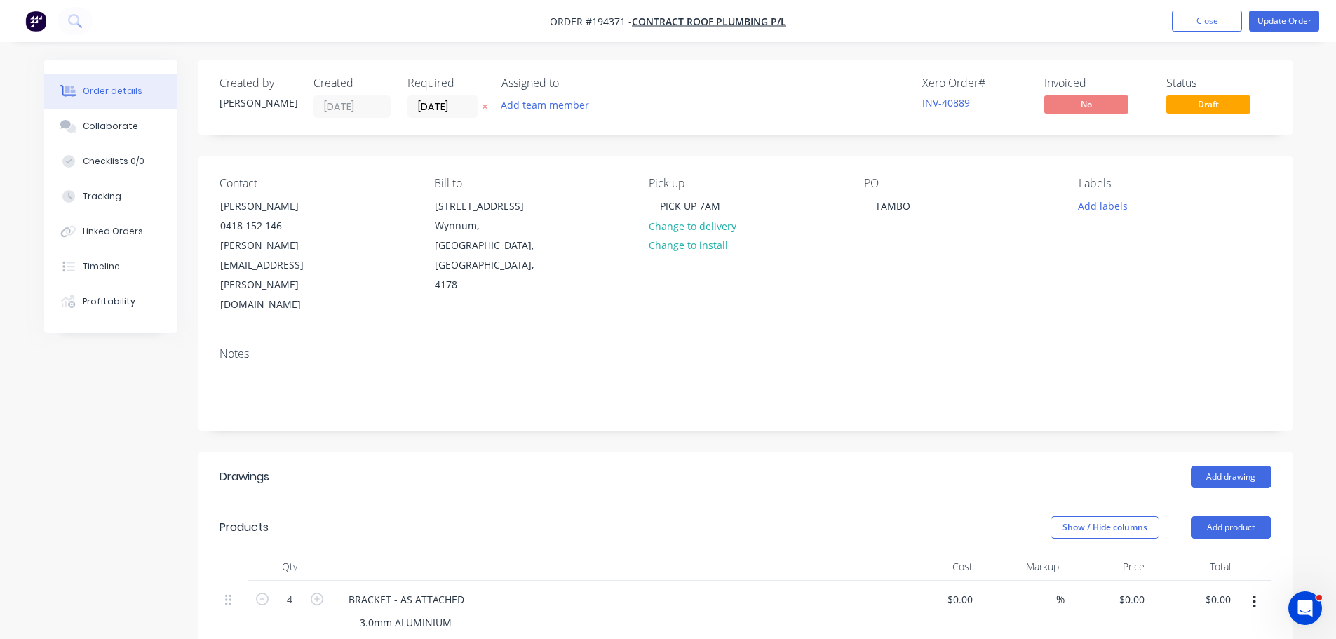
scroll to position [140, 0]
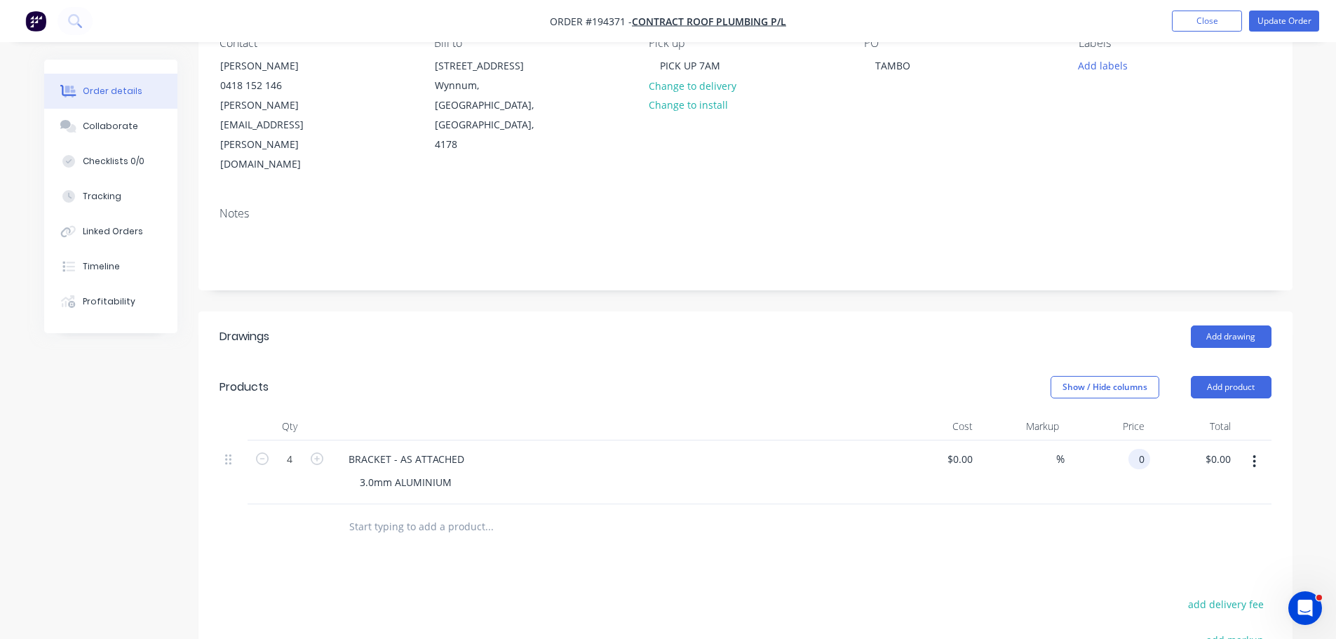
click at [1147, 449] on input "0" at bounding box center [1142, 459] width 16 height 20
type input "$3.50"
type input "$14.00"
click at [1047, 325] on div "Add drawing" at bounding box center [857, 336] width 828 height 22
click at [1283, 15] on button "Update Order" at bounding box center [1284, 21] width 70 height 21
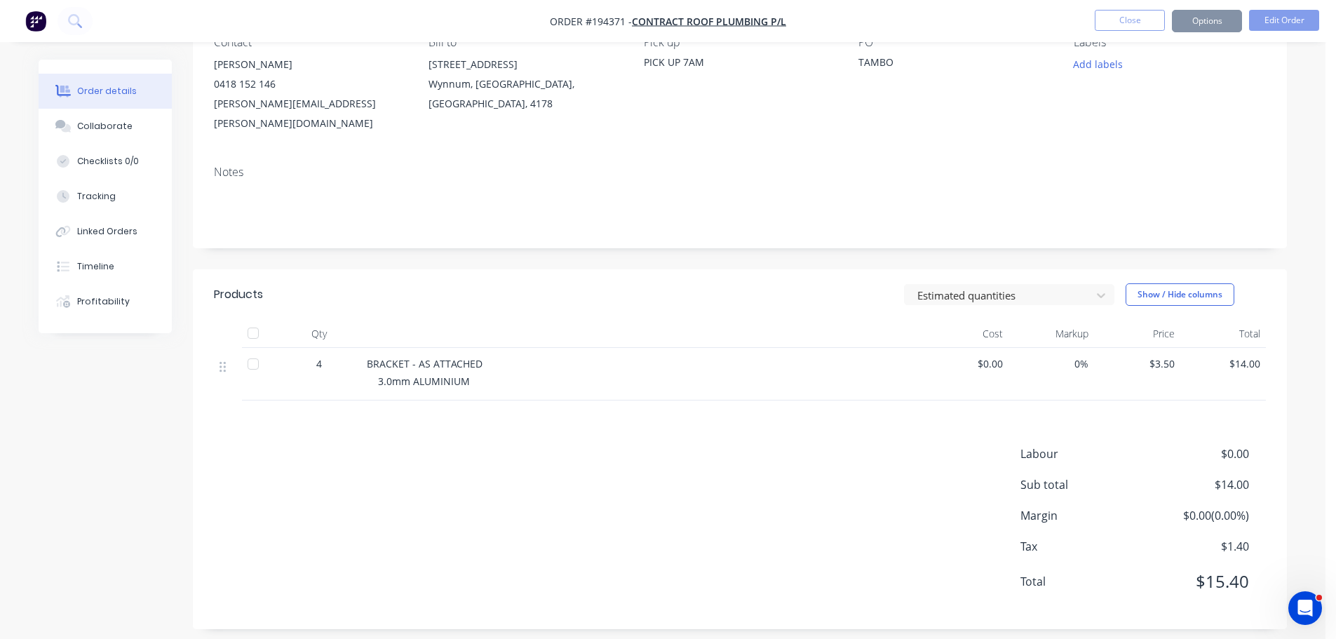
scroll to position [0, 0]
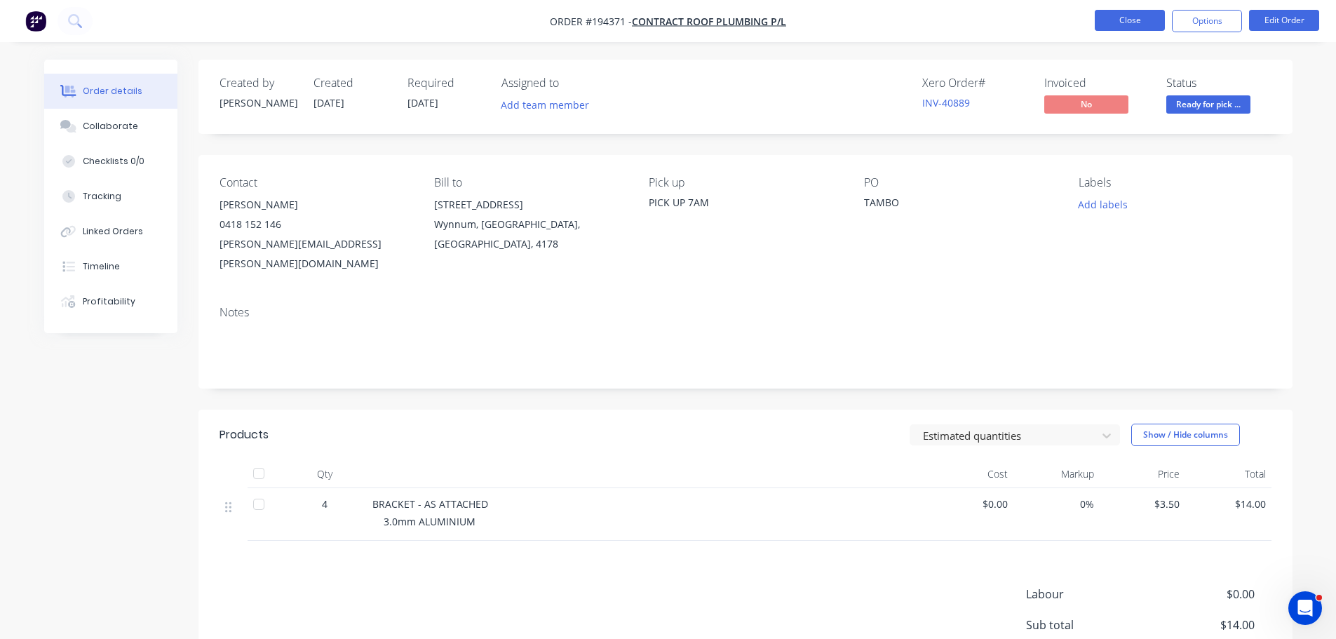
click at [1128, 16] on button "Close" at bounding box center [1130, 20] width 70 height 21
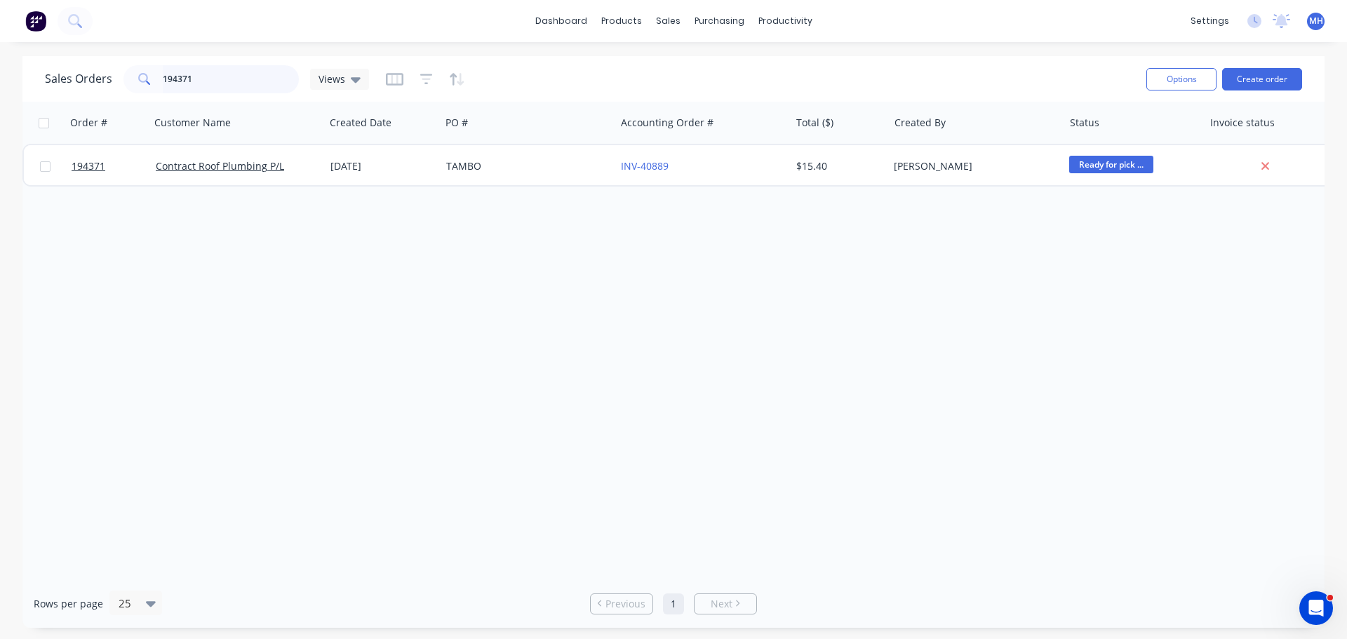
click at [198, 83] on input "194371" at bounding box center [231, 79] width 137 height 28
type input "194440"
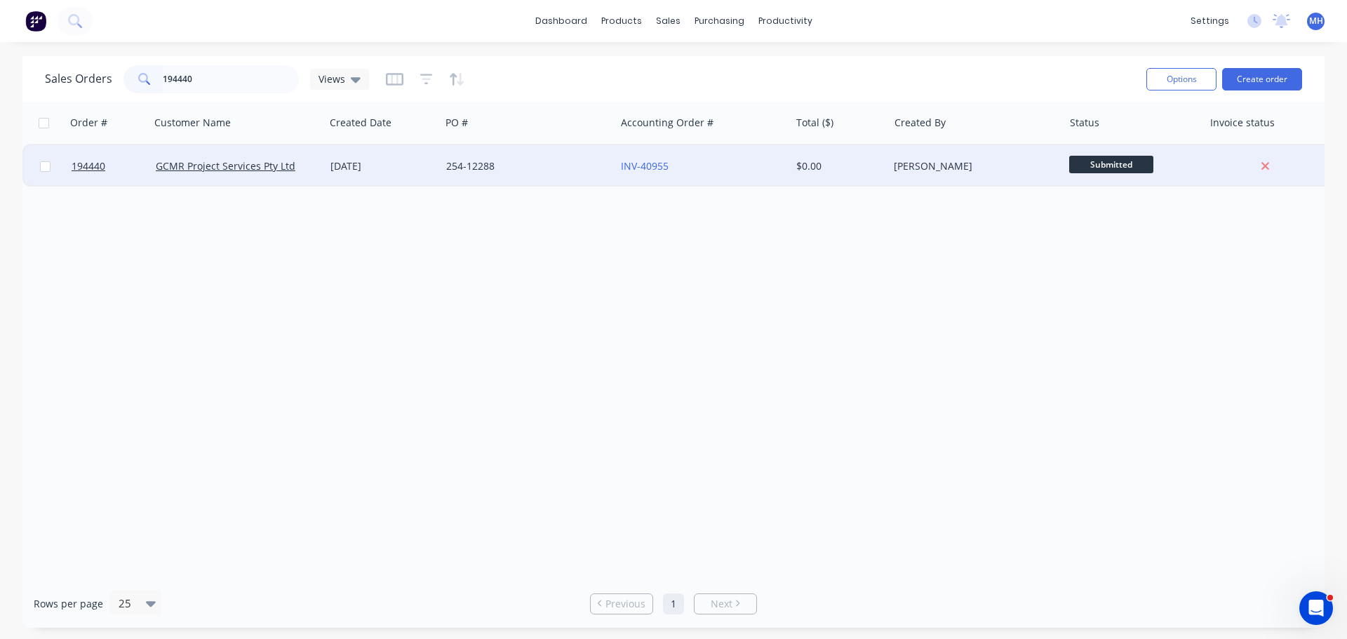
click at [368, 173] on div "[DATE]" at bounding box center [382, 166] width 104 height 14
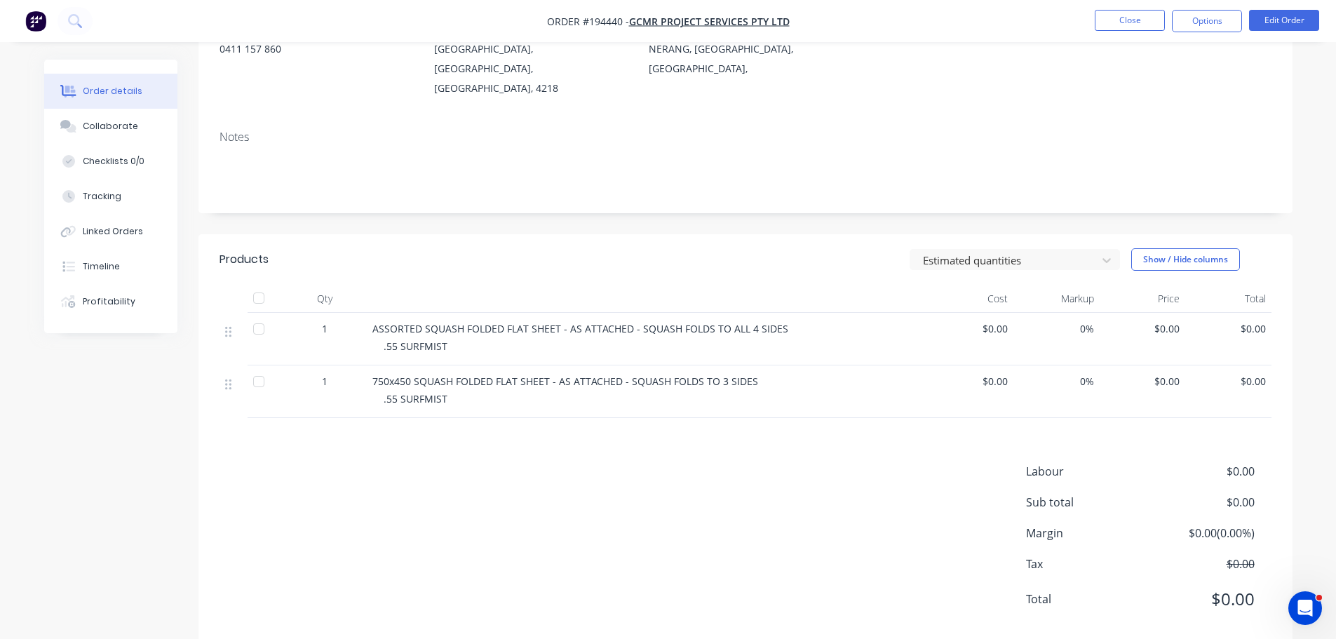
scroll to position [184, 0]
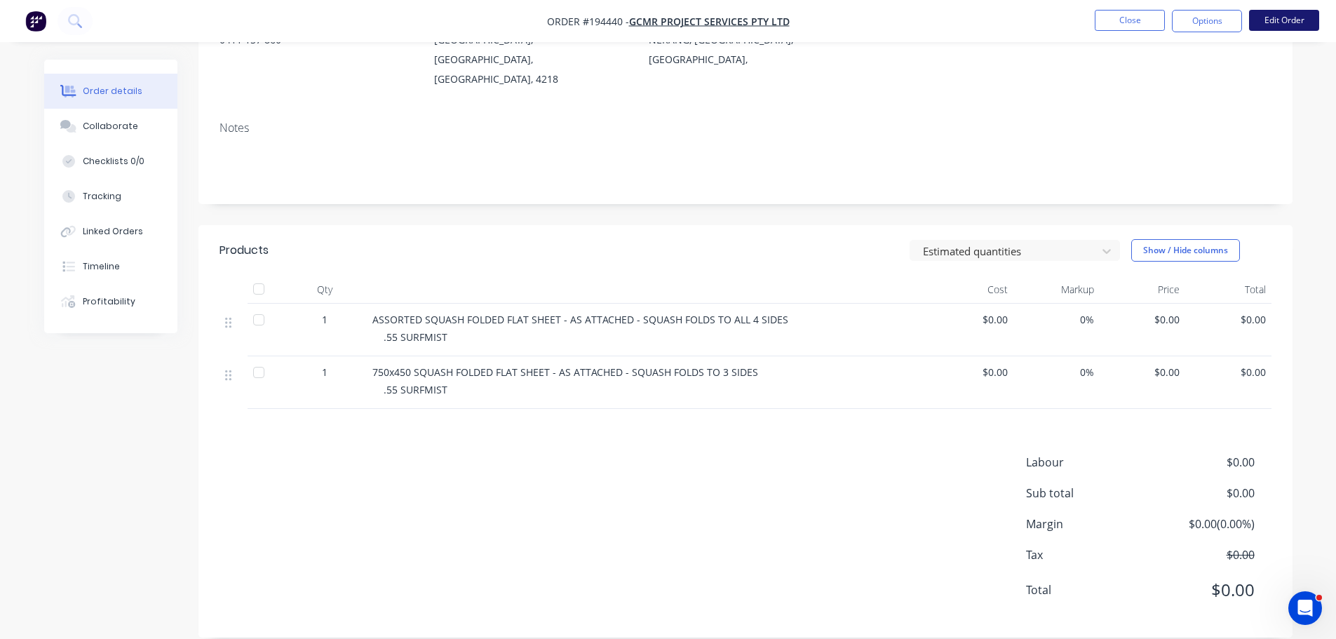
click at [1271, 22] on button "Edit Order" at bounding box center [1284, 20] width 70 height 21
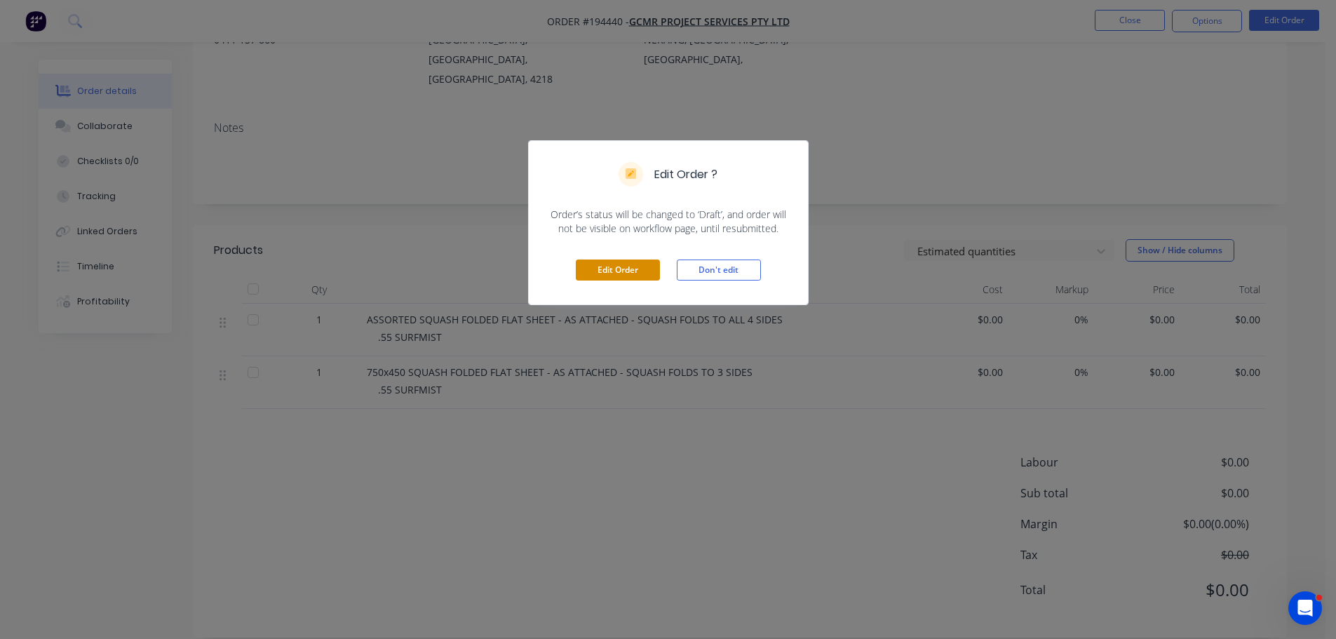
click at [625, 271] on button "Edit Order" at bounding box center [618, 269] width 84 height 21
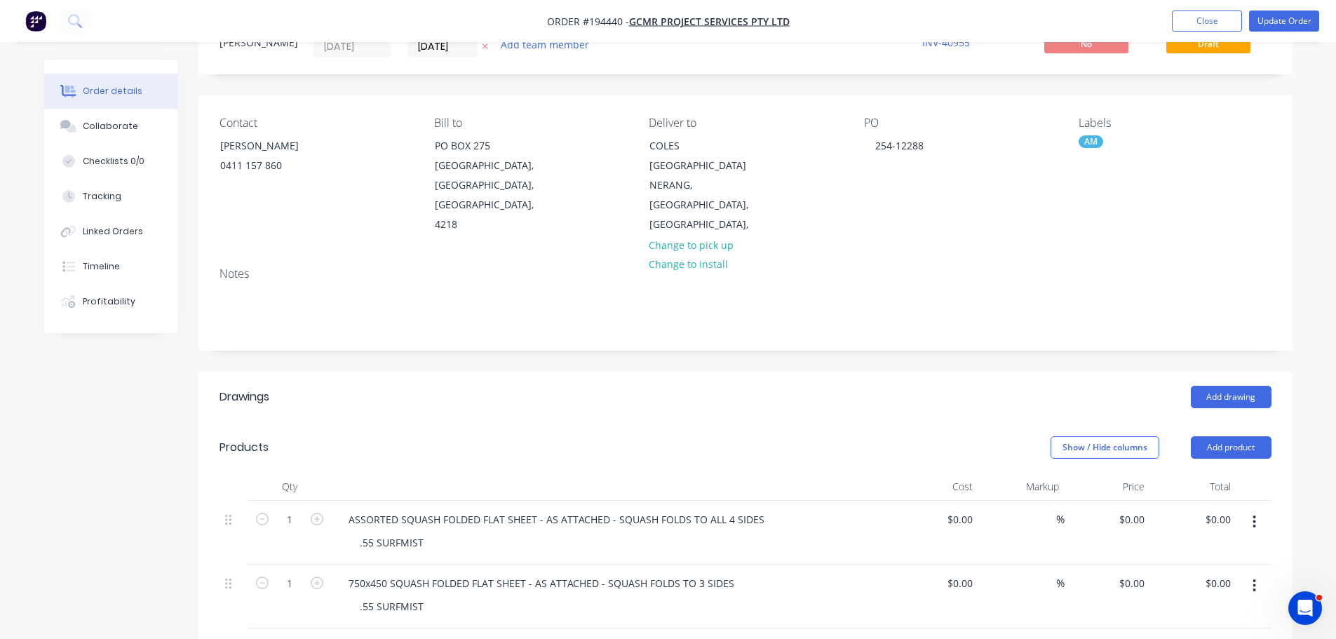
scroll to position [281, 0]
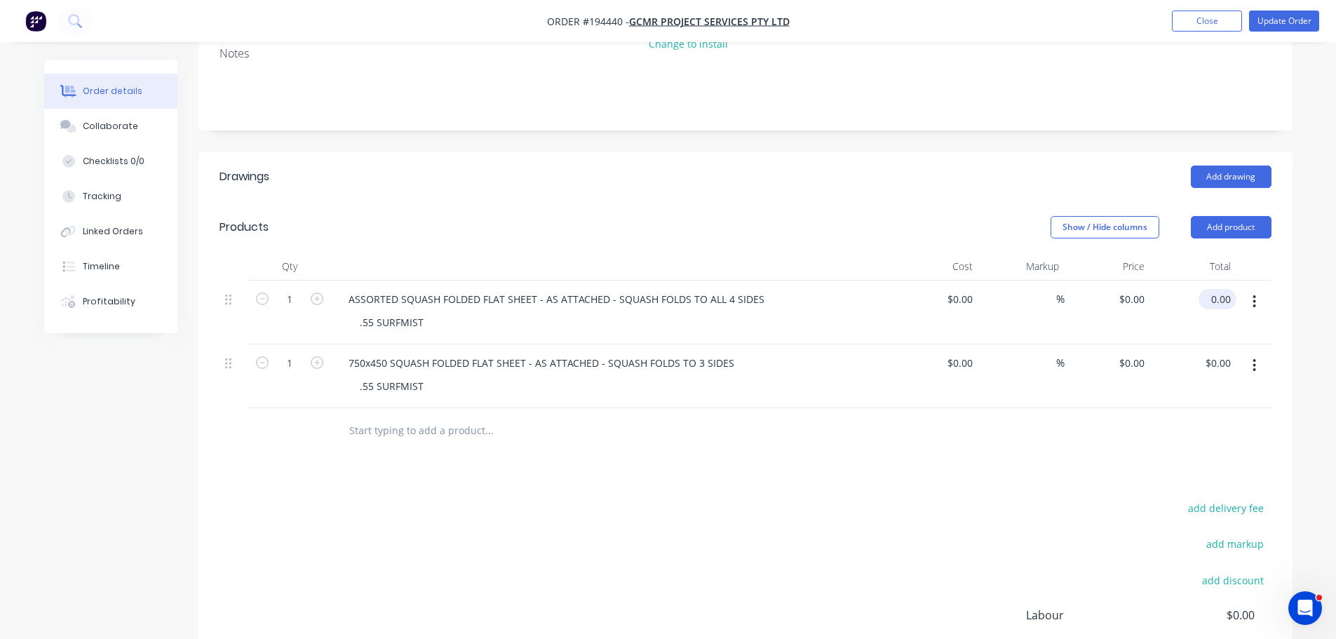
click at [1220, 289] on input "0.00" at bounding box center [1220, 299] width 32 height 20
type input "159.03"
type input "$159.03"
click at [1015, 166] on div "Add drawing" at bounding box center [857, 177] width 828 height 22
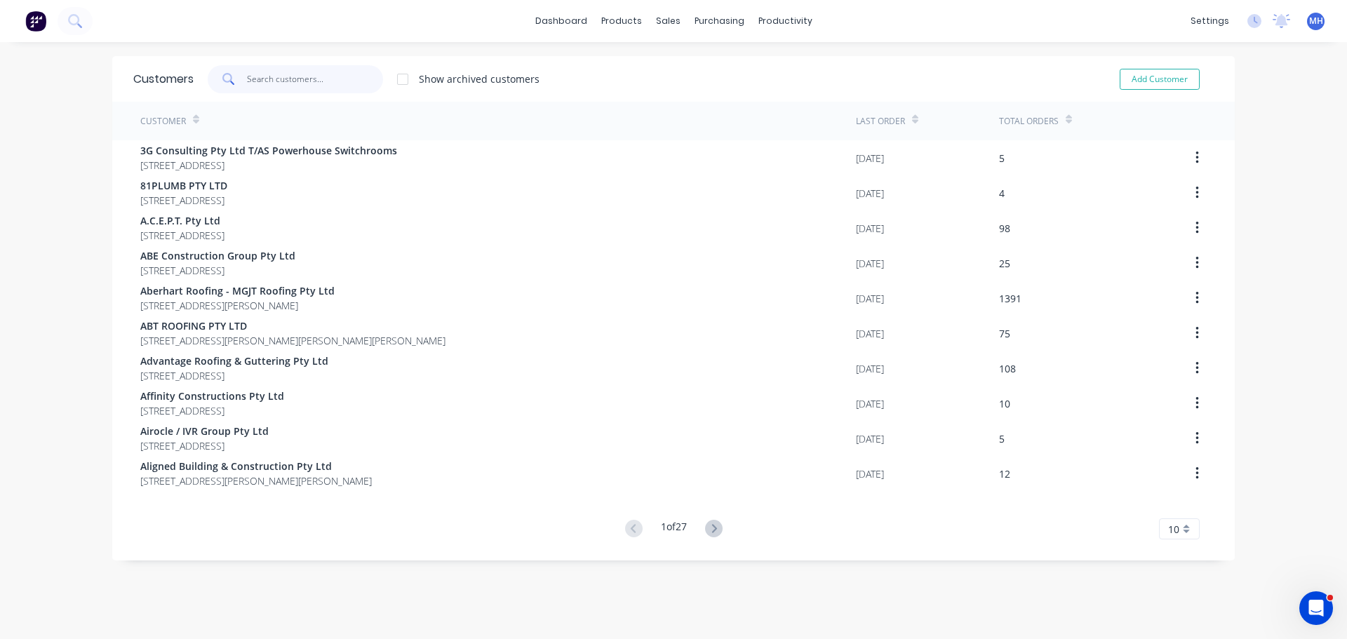
click at [288, 86] on input "text" at bounding box center [315, 79] width 137 height 28
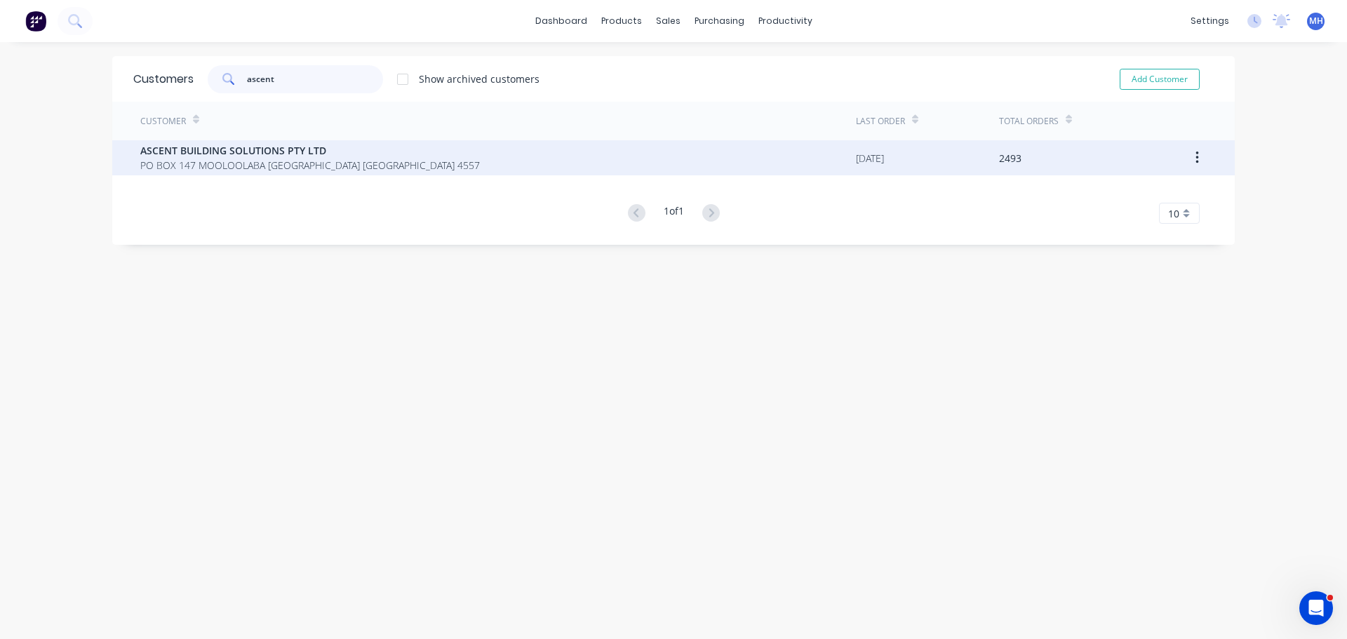
type input "ascent"
click at [354, 147] on span "ASCENT BUILDING SOLUTIONS PTY LTD" at bounding box center [309, 150] width 339 height 15
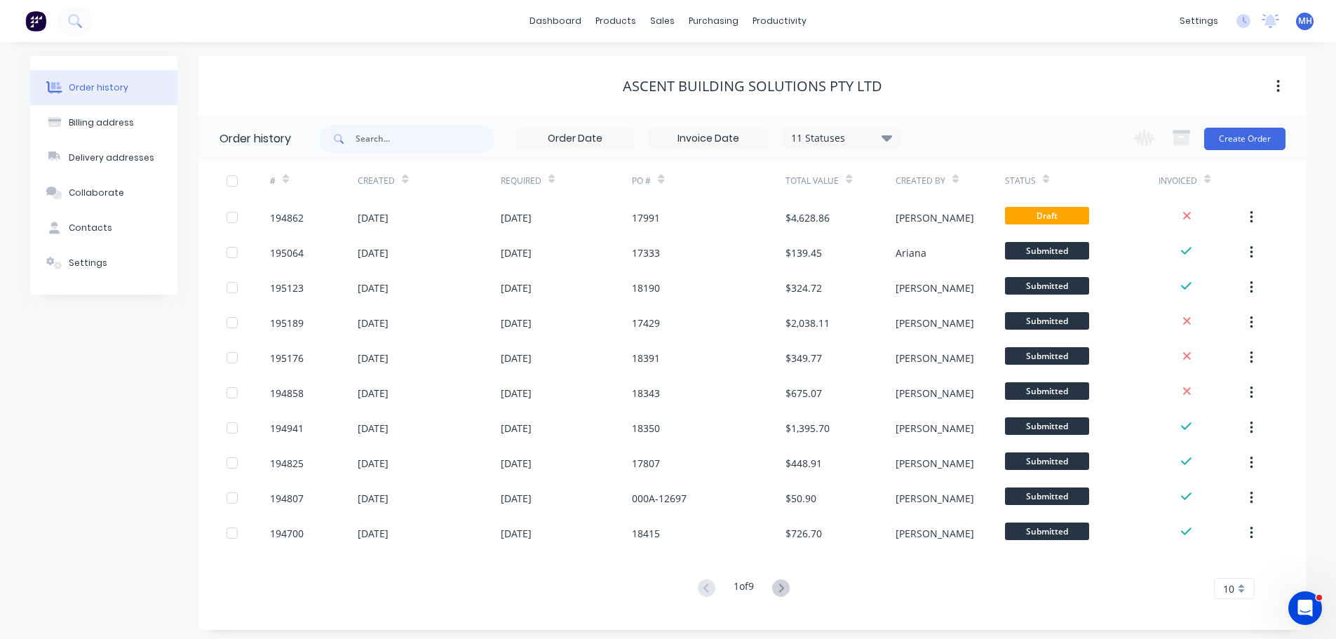
click at [872, 142] on div "11 Statuses" at bounding box center [842, 137] width 118 height 15
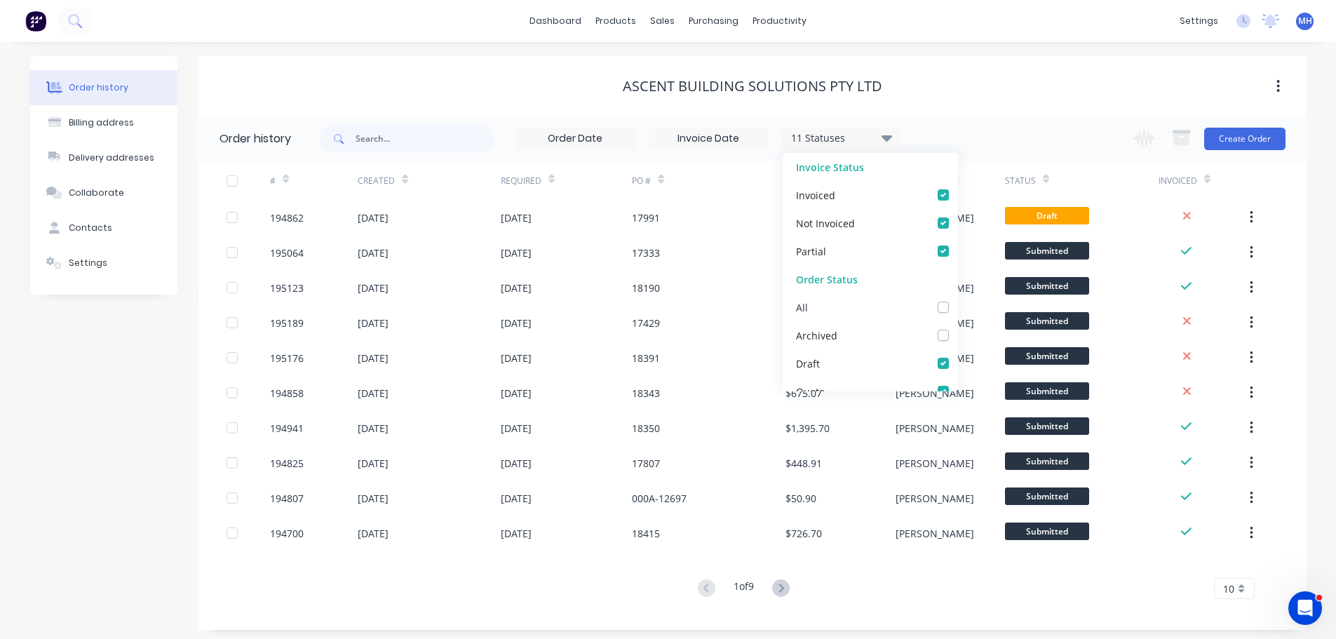
click at [957, 299] on label at bounding box center [957, 299] width 0 height 0
click at [957, 309] on input "checkbox" at bounding box center [962, 305] width 11 height 13
checkbox input "true"
click at [957, 299] on label at bounding box center [957, 299] width 0 height 0
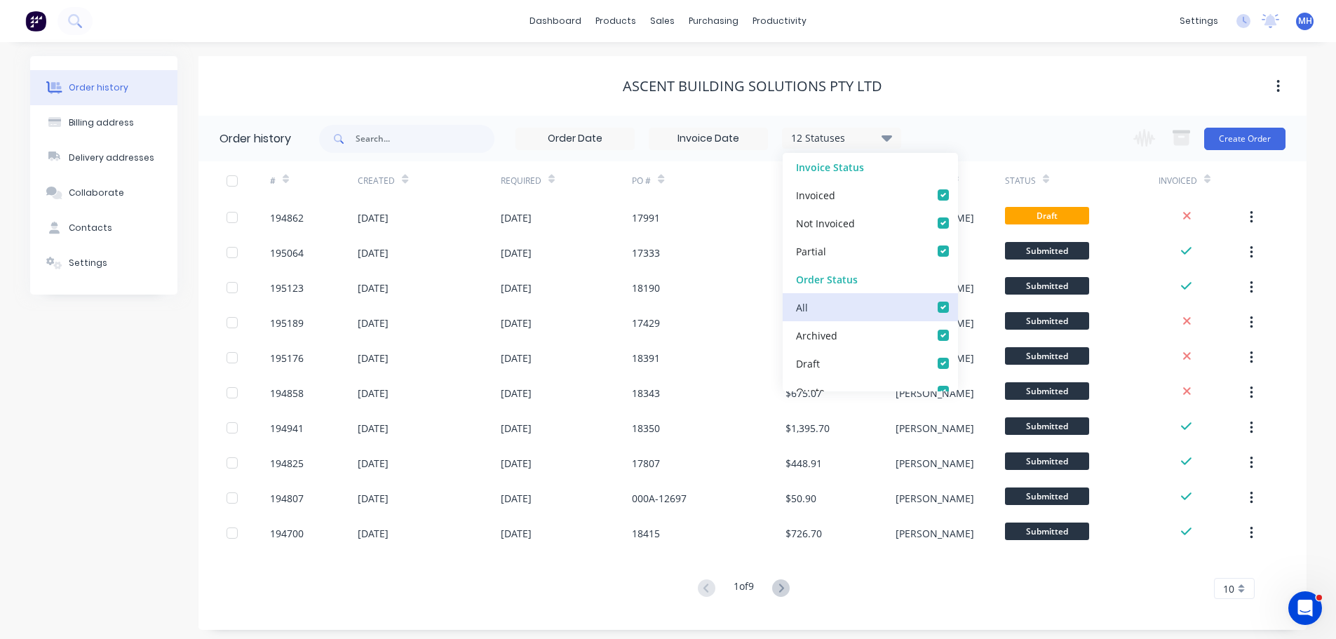
click at [957, 309] on input "checkbox" at bounding box center [962, 305] width 11 height 13
checkbox input "false"
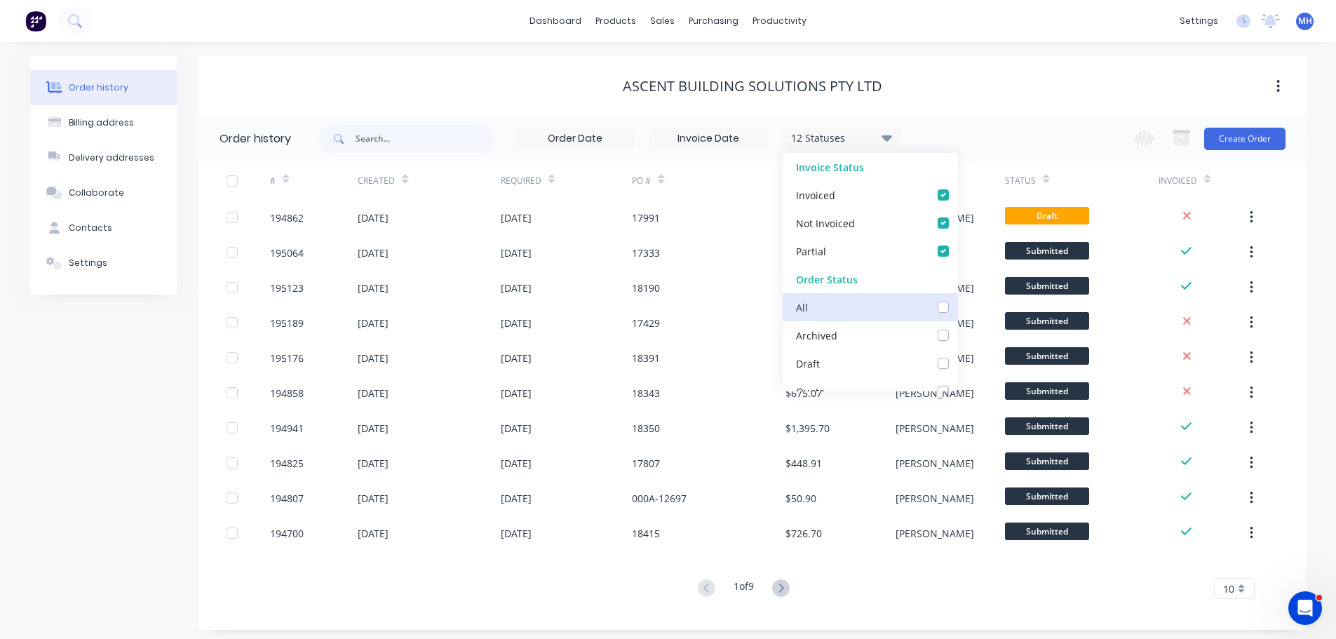
checkbox input "false"
checkbox up_checkbox_f065c758-0d54-45b4-87d1-a876060561b1undefined "false"
checkbox input "false"
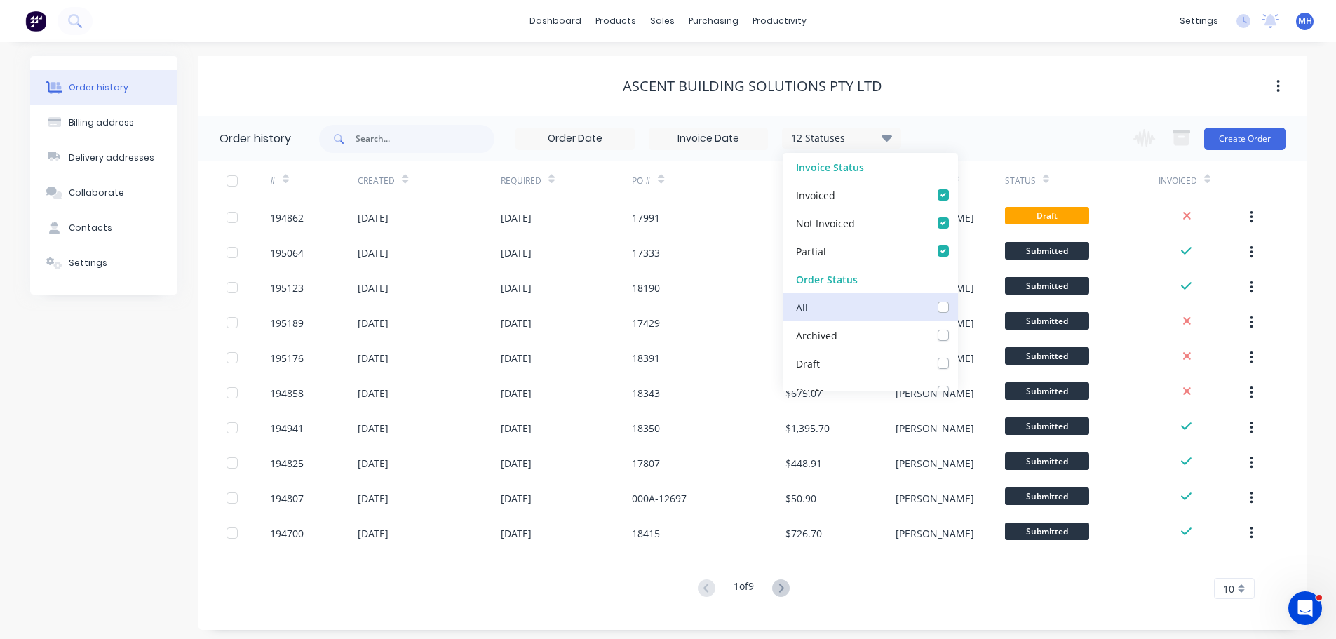
checkbox Up_checkbox_nb2pxnundefined "false"
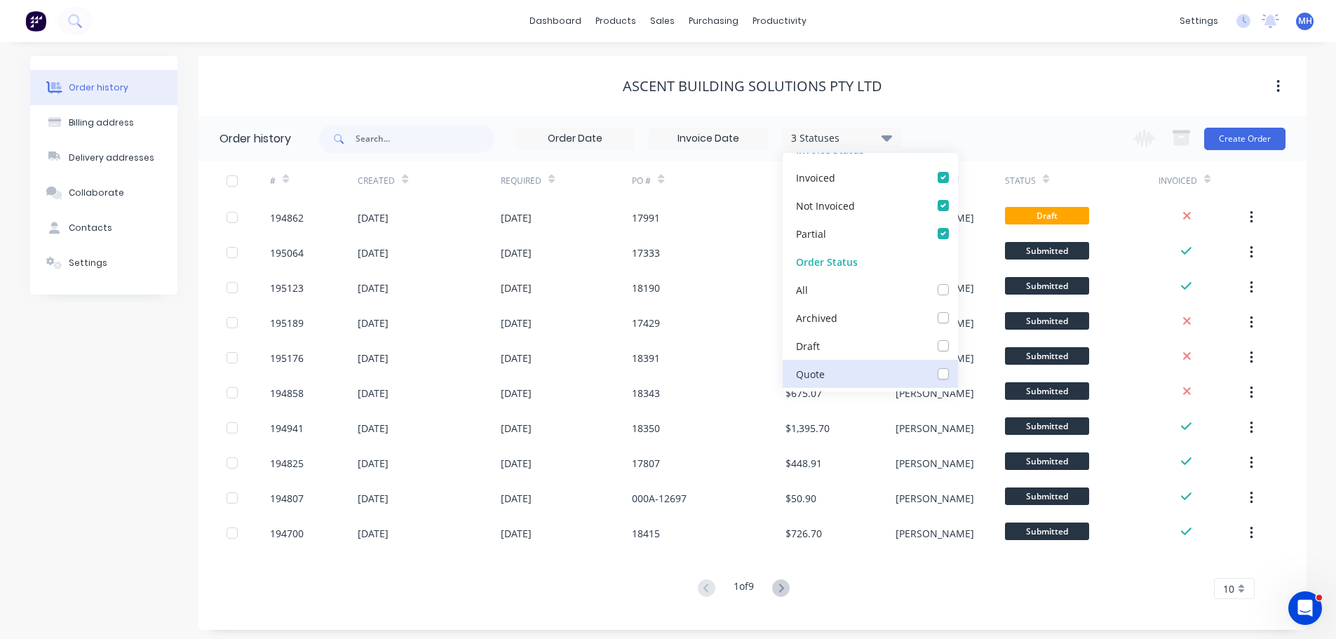
scroll to position [70, 0]
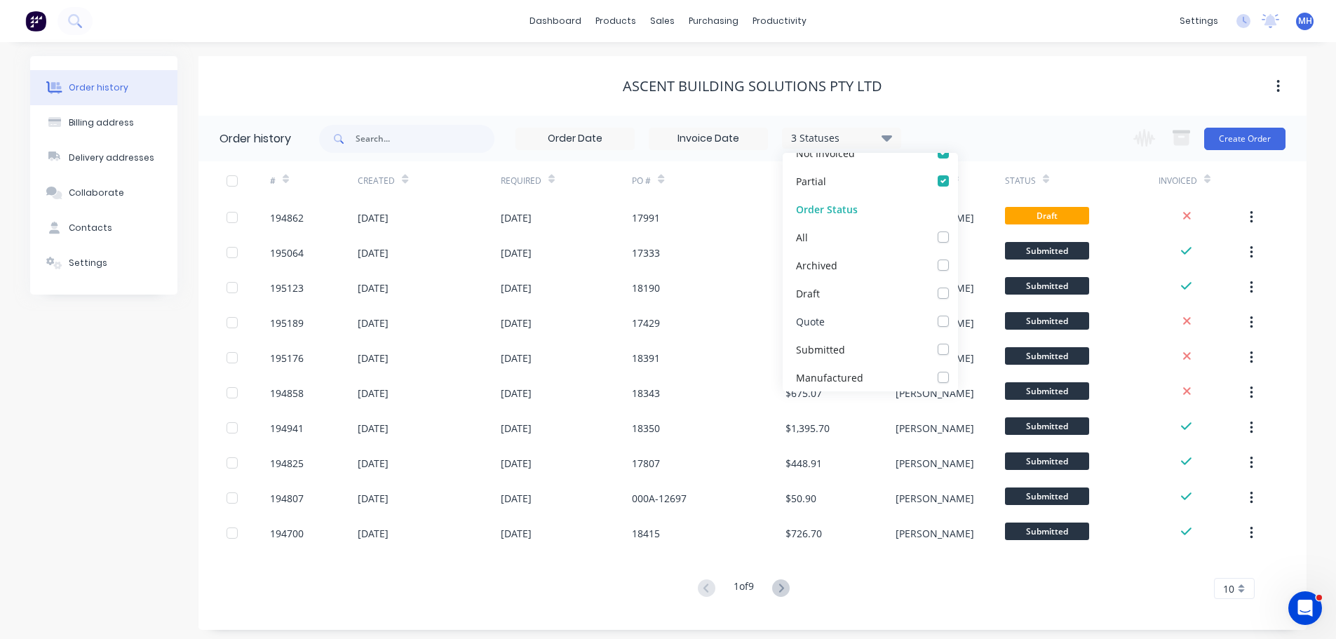
click at [957, 313] on label at bounding box center [957, 313] width 0 height 0
click at [957, 324] on input "checkbox" at bounding box center [962, 319] width 11 height 13
checkbox input "true"
click at [946, 85] on div "ASCENT BUILDING SOLUTIONS PTY LTD" at bounding box center [752, 86] width 1108 height 17
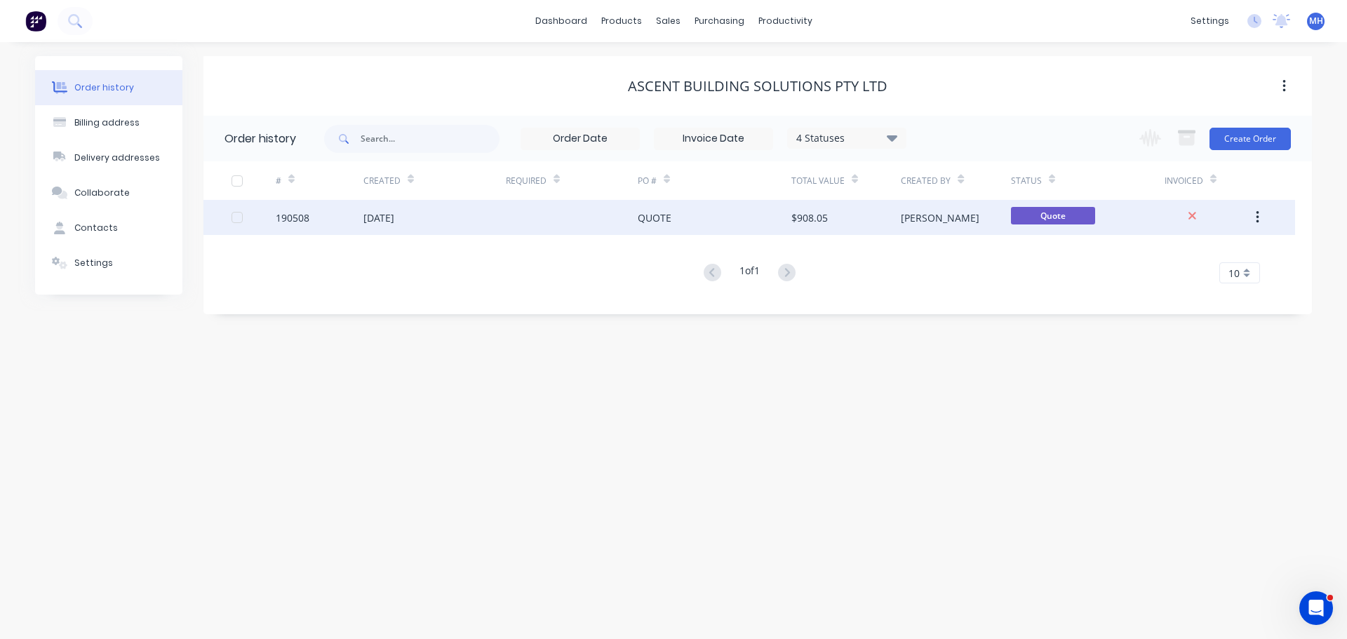
click at [701, 227] on div "QUOTE" at bounding box center [714, 217] width 154 height 35
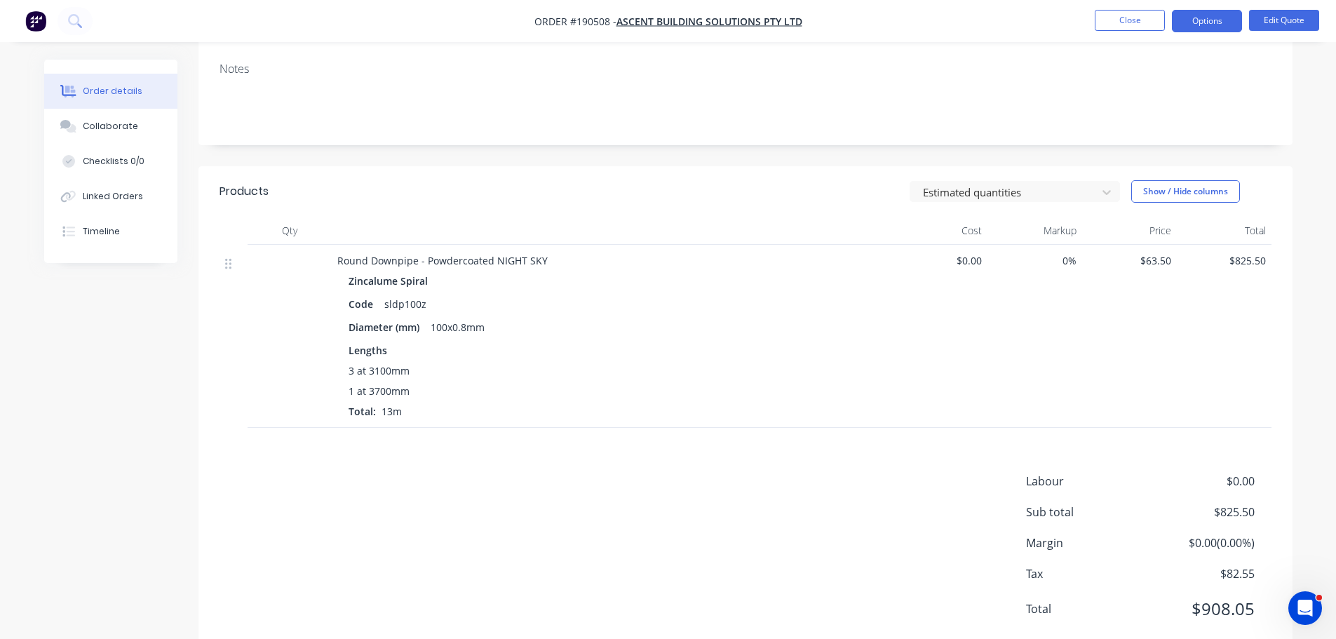
scroll to position [262, 0]
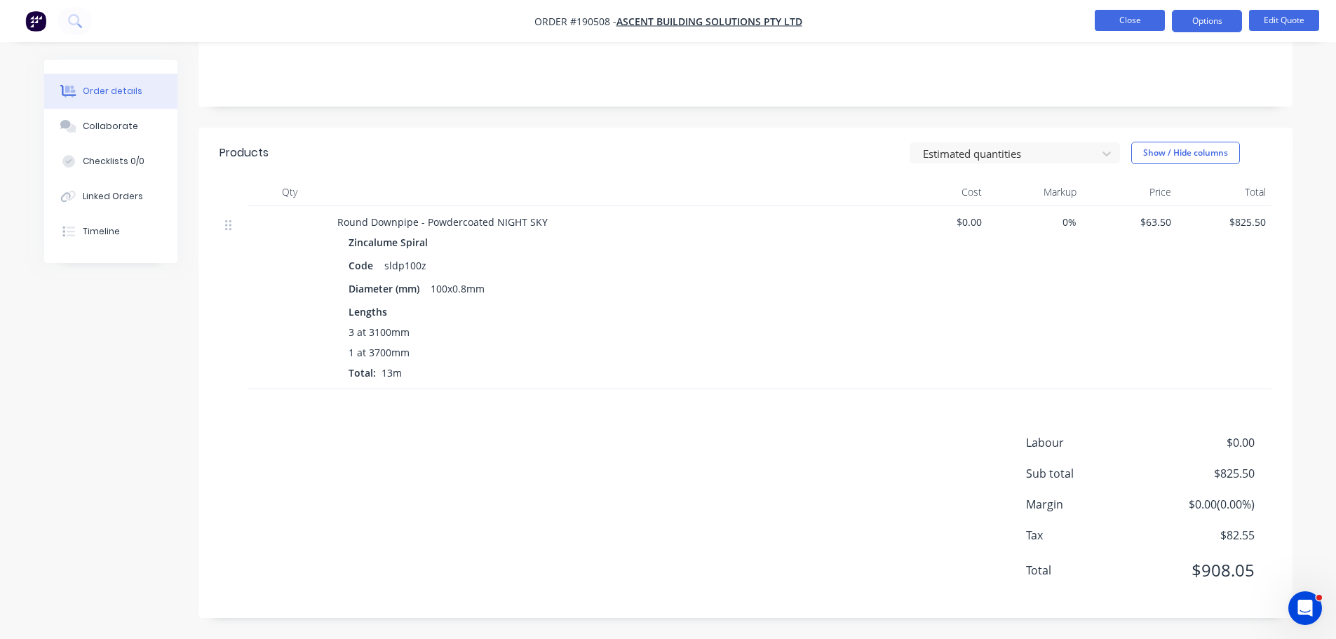
click at [1145, 18] on button "Close" at bounding box center [1130, 20] width 70 height 21
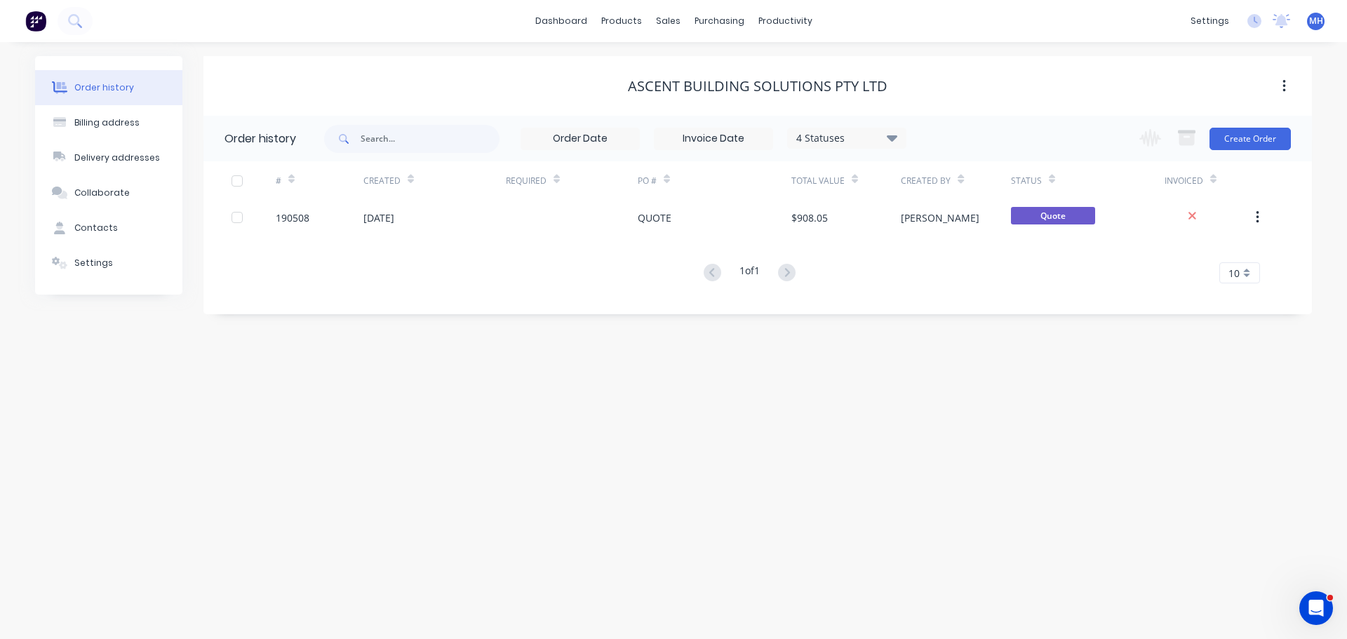
click at [673, 498] on div "Order history Billing address Delivery addresses Collaborate Contacts Settings …" at bounding box center [673, 340] width 1347 height 597
click at [689, 57] on link "Sales Orders" at bounding box center [742, 67] width 186 height 28
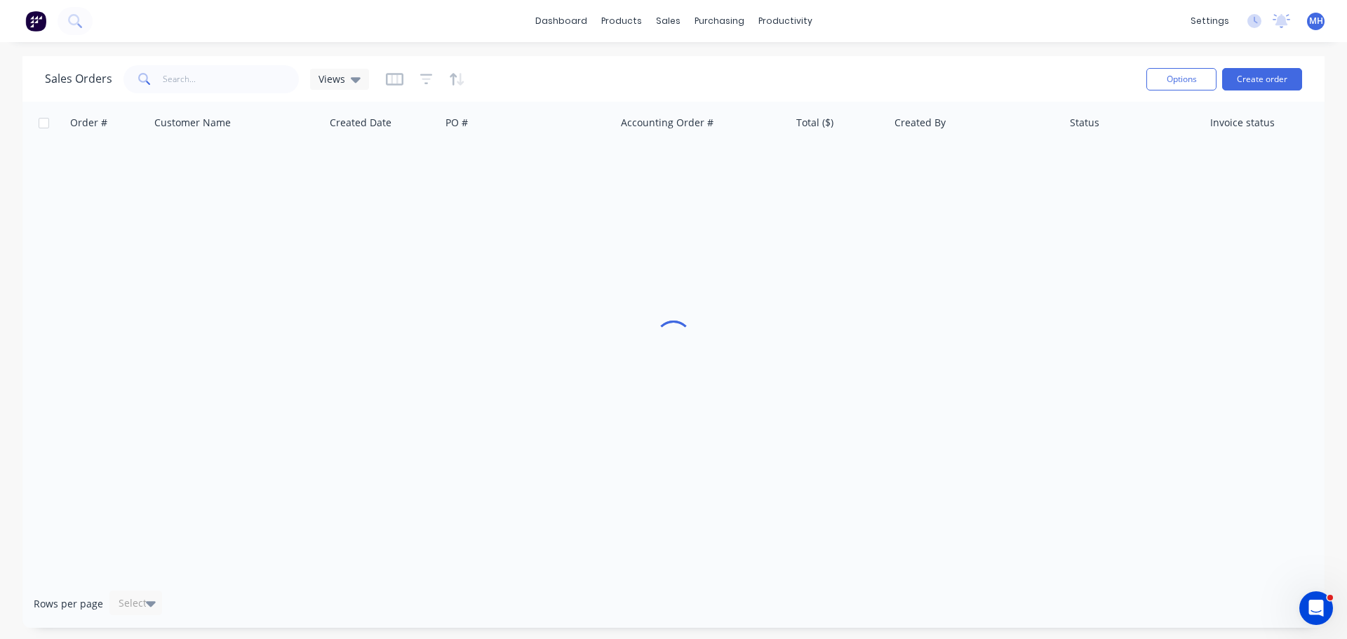
click at [689, 57] on div "Sales Orders Views Options Create order" at bounding box center [673, 79] width 1302 height 46
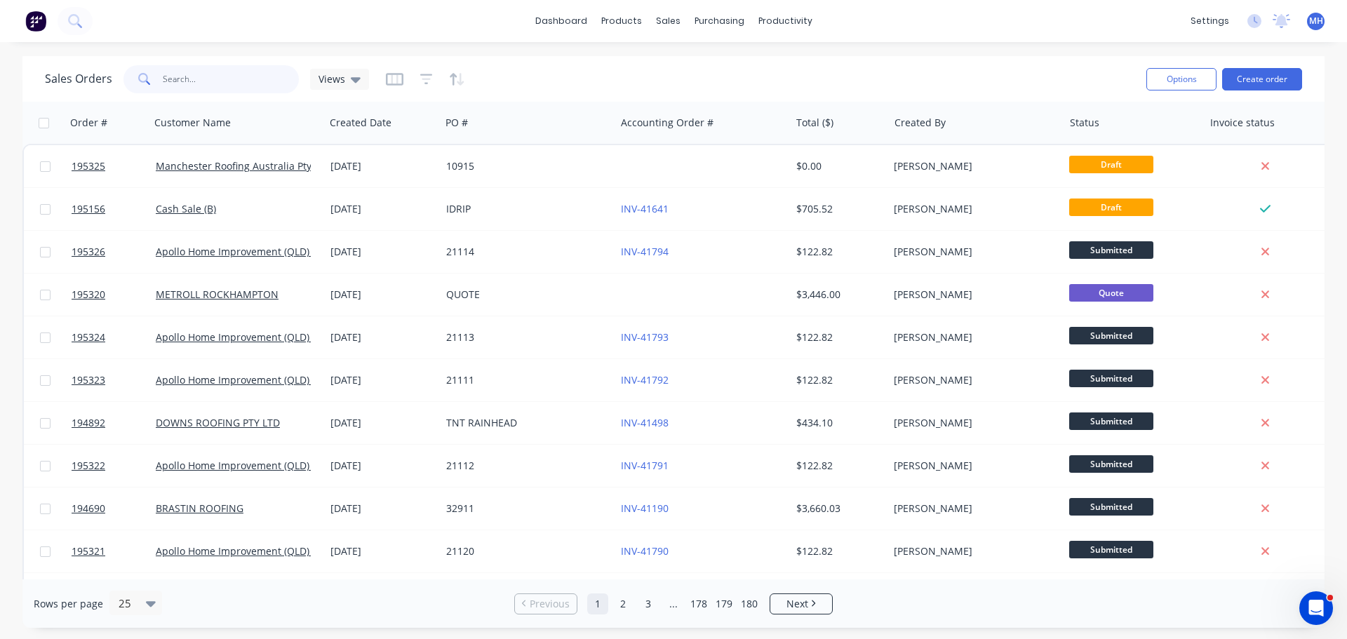
click at [214, 76] on input "text" at bounding box center [231, 79] width 137 height 28
type input "194824"
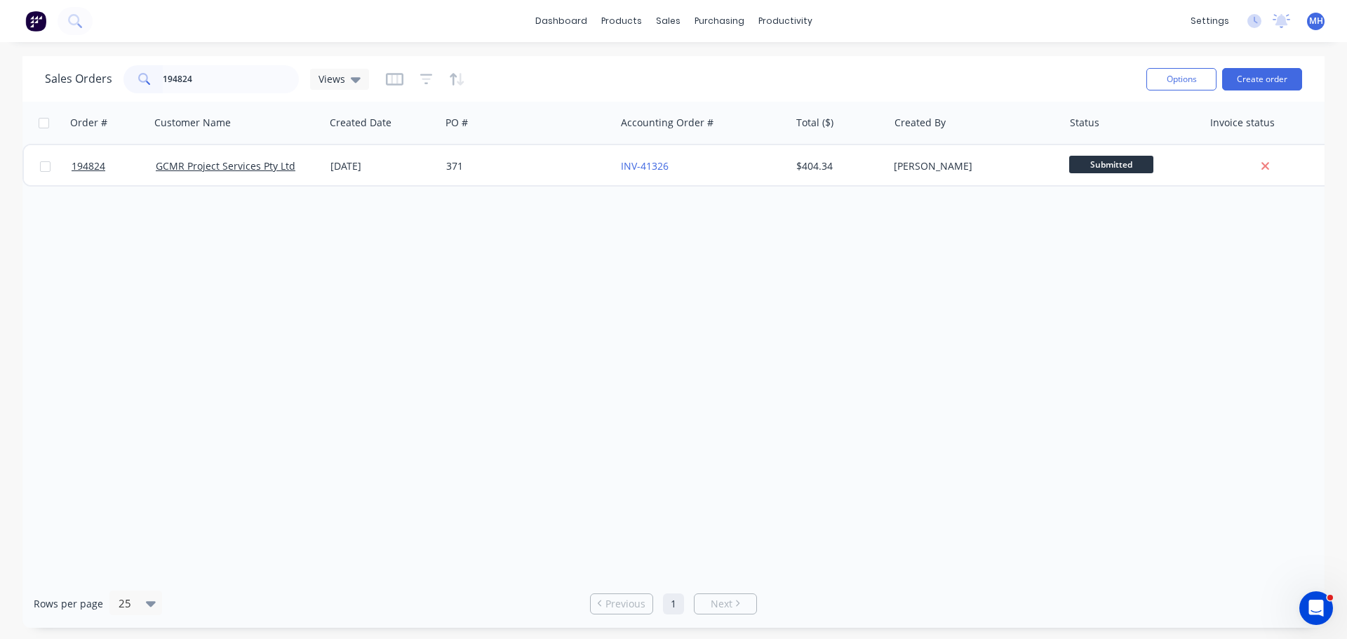
click at [562, 85] on div "Sales Orders 194824 Views" at bounding box center [590, 79] width 1090 height 34
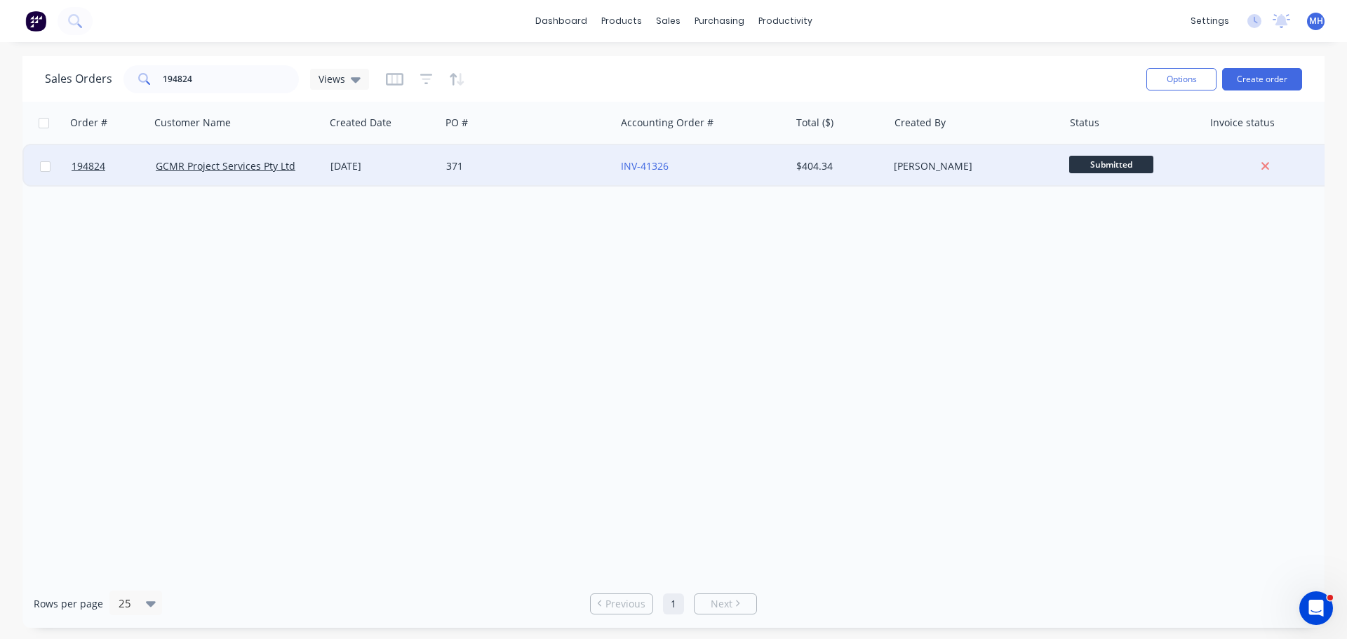
click at [525, 164] on div "371" at bounding box center [524, 166] width 156 height 14
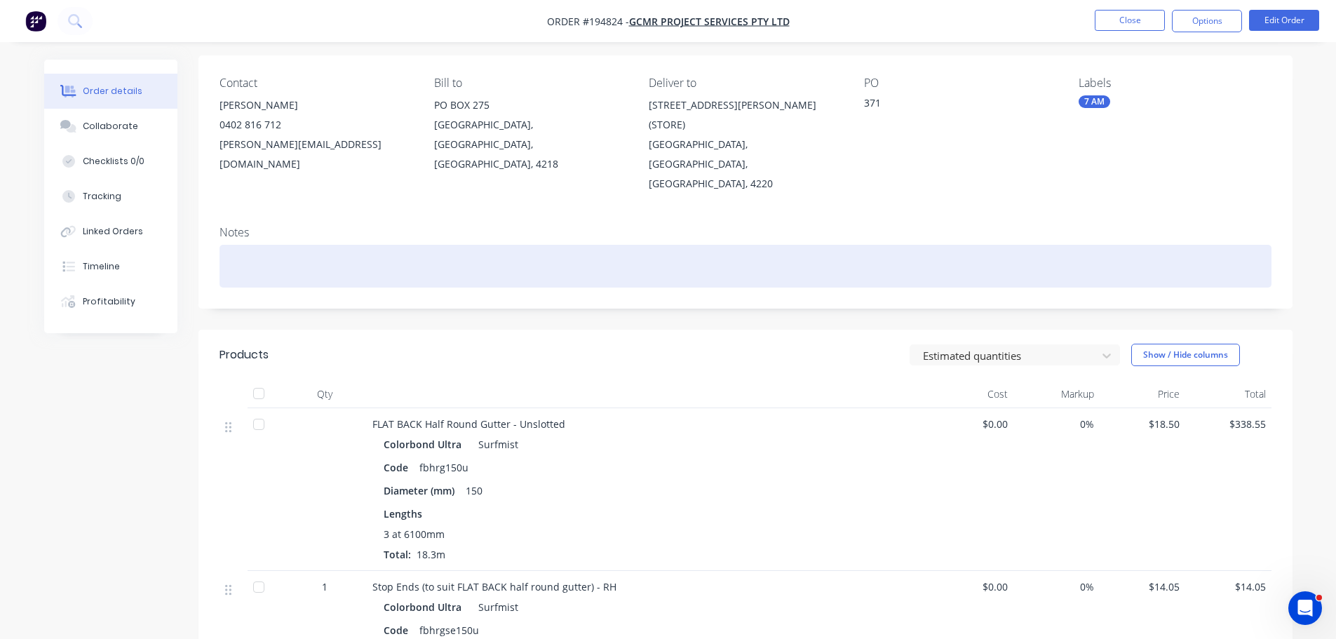
scroll to position [140, 0]
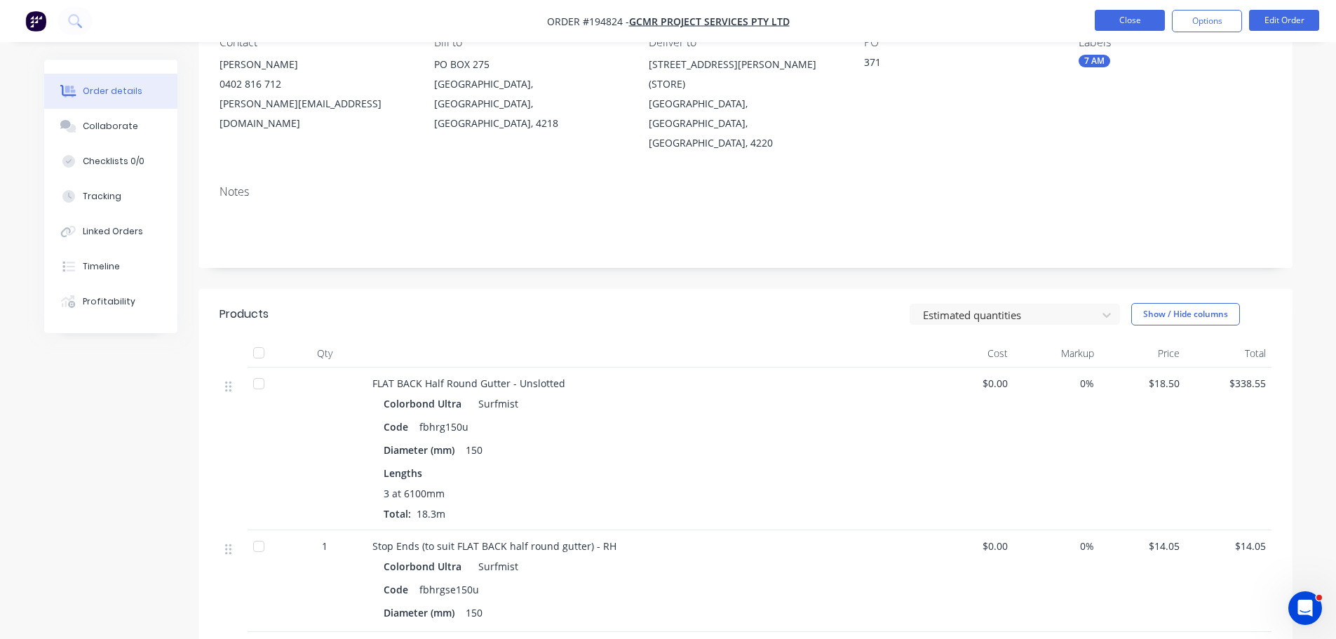
click at [1132, 16] on button "Close" at bounding box center [1130, 20] width 70 height 21
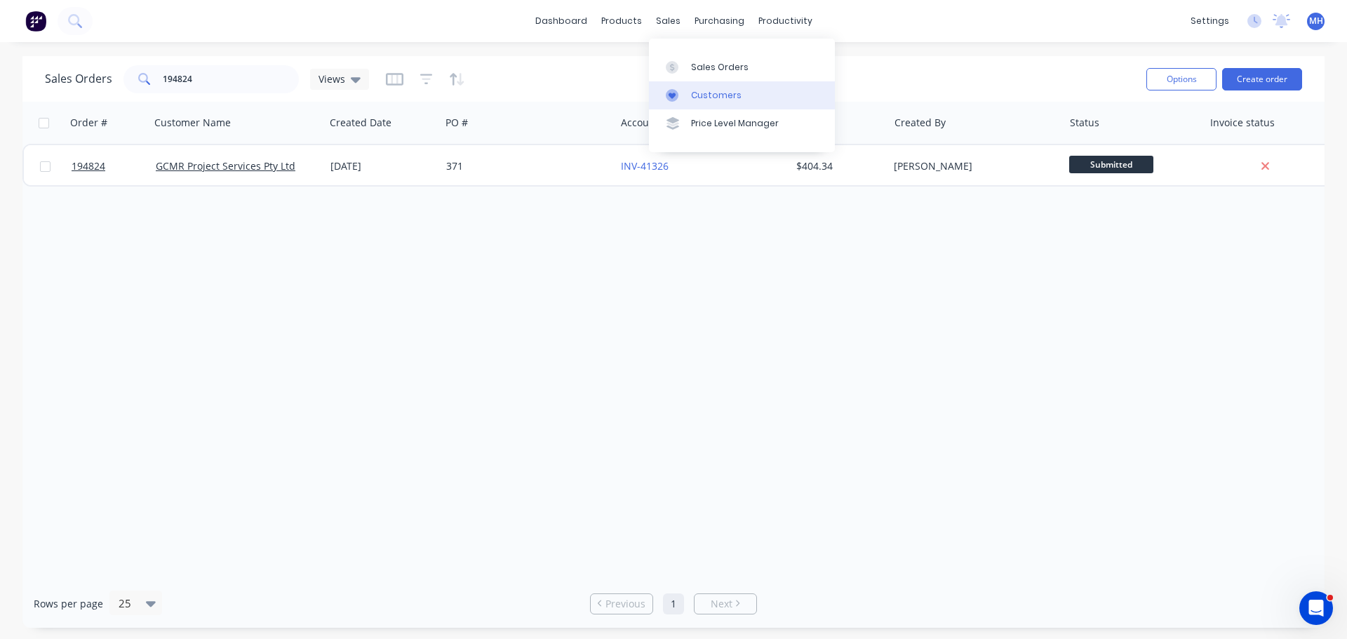
click at [691, 86] on link "Customers" at bounding box center [742, 95] width 186 height 28
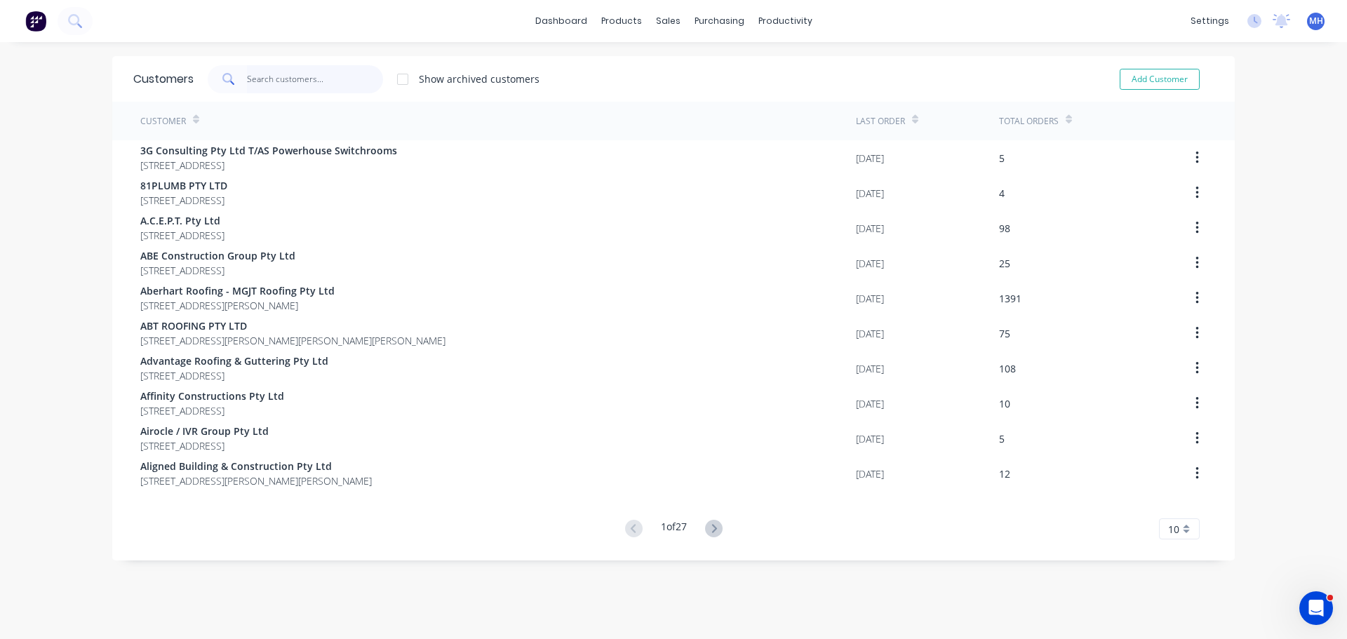
click at [311, 66] on input "text" at bounding box center [315, 79] width 137 height 28
click at [276, 83] on input "text" at bounding box center [315, 79] width 137 height 28
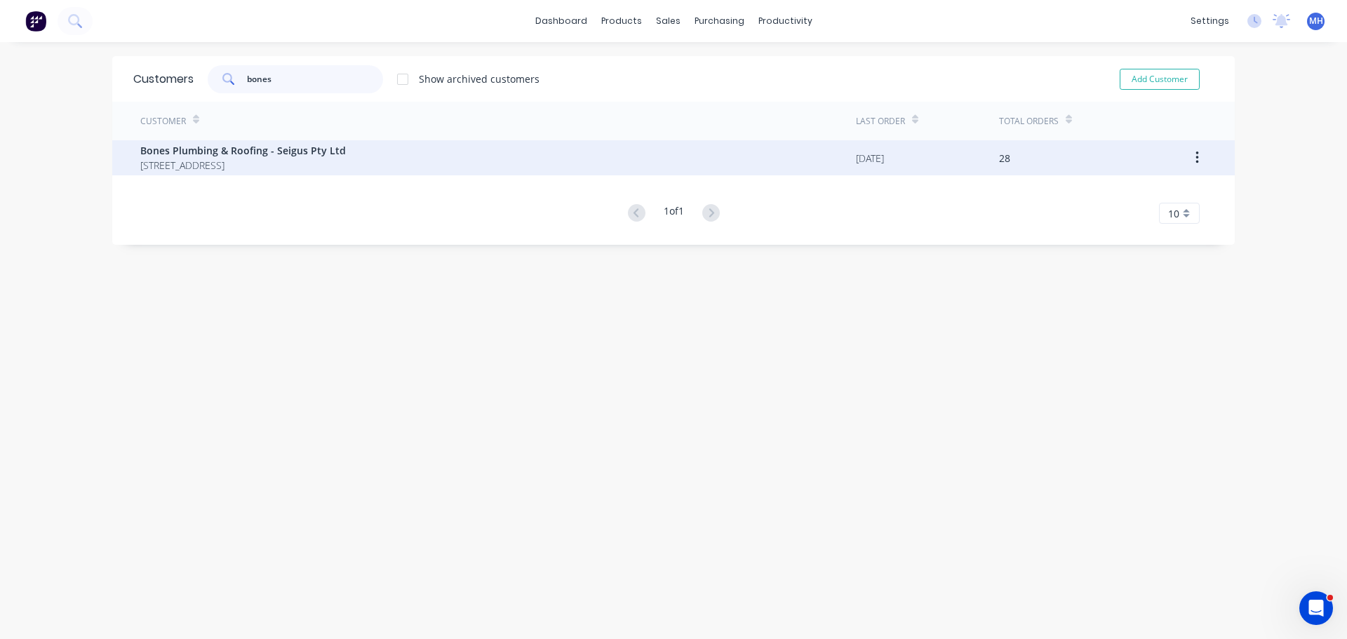
type input "bones"
click at [329, 162] on span "35 Anning Avenue Golden Beach Queensland Australia 4551" at bounding box center [242, 165] width 205 height 15
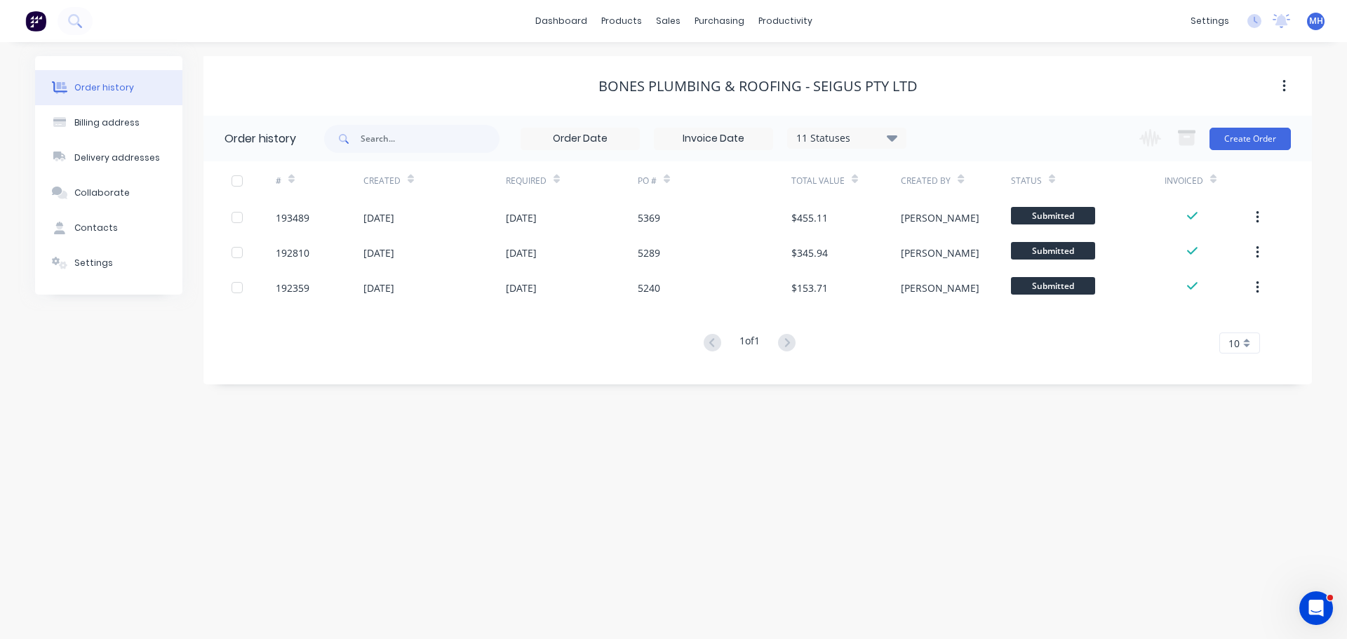
click at [868, 136] on div "11 Statuses" at bounding box center [847, 137] width 118 height 15
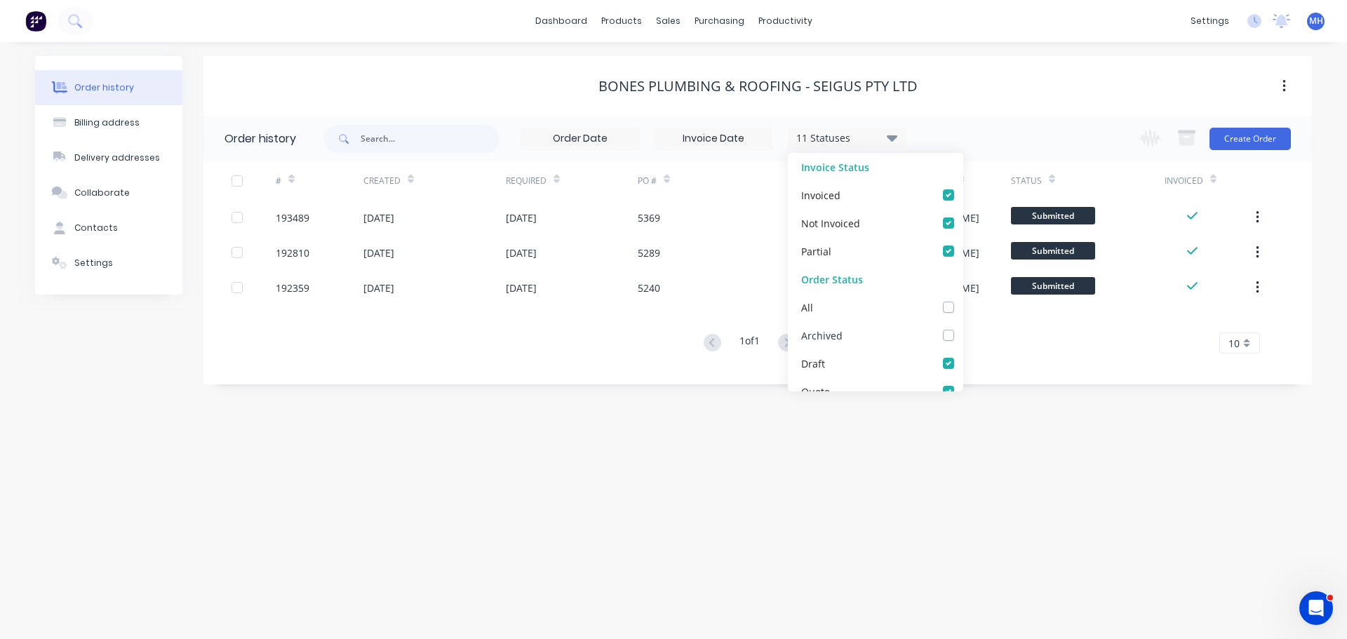
click at [962, 328] on label at bounding box center [962, 328] width 0 height 0
click at [962, 334] on input "checkbox" at bounding box center [967, 334] width 11 height 13
checkbox input "true"
click at [946, 109] on div "Bones Plumbing & Roofing - Seigus Pty Ltd" at bounding box center [757, 86] width 1108 height 60
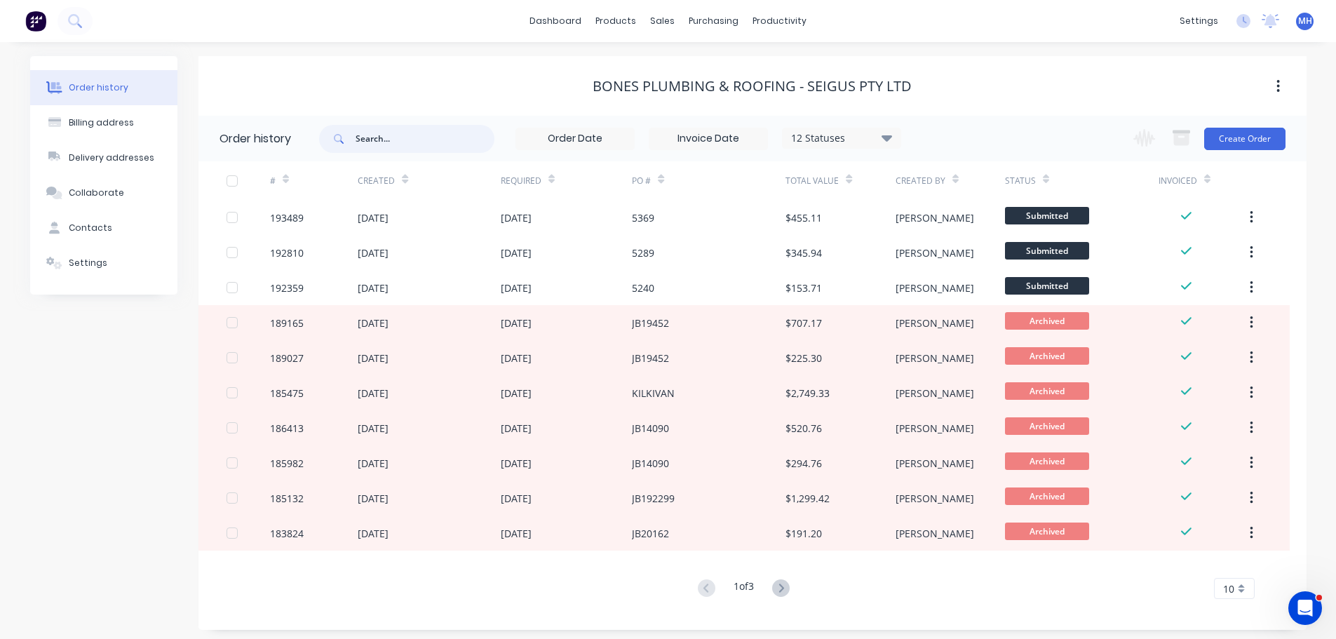
click at [412, 147] on input "text" at bounding box center [425, 139] width 139 height 28
type input "bracket"
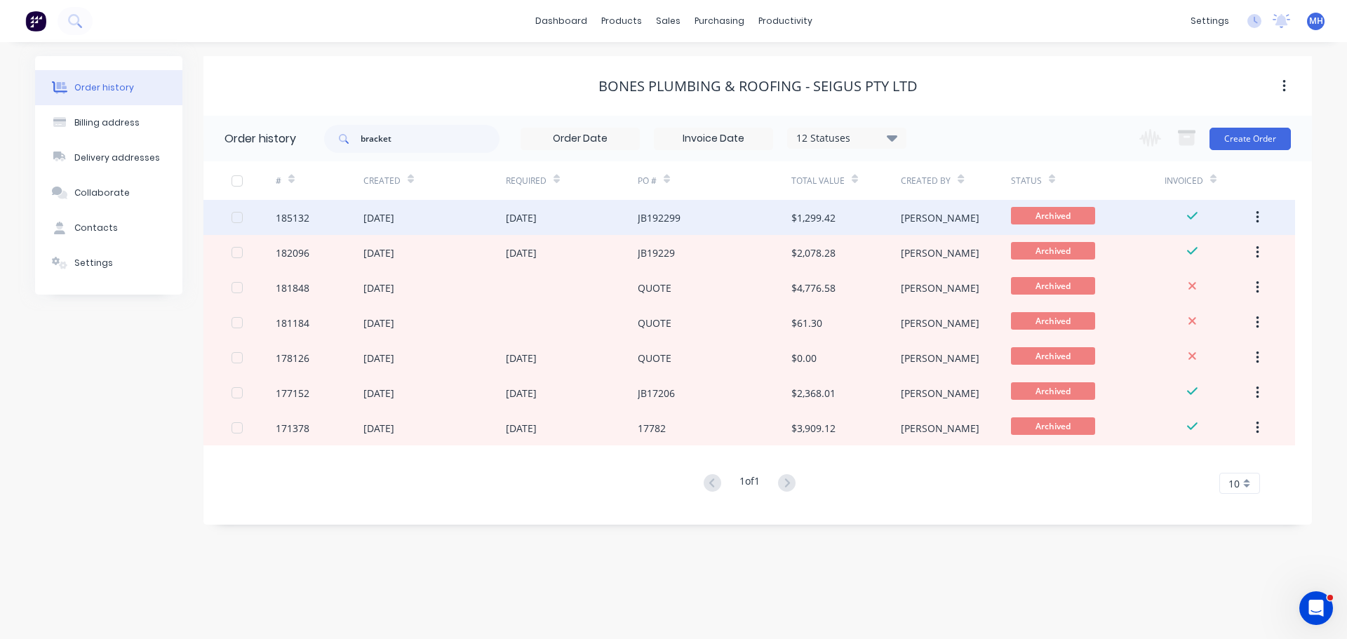
click at [537, 224] on div "27 Jun 2025" at bounding box center [521, 217] width 31 height 15
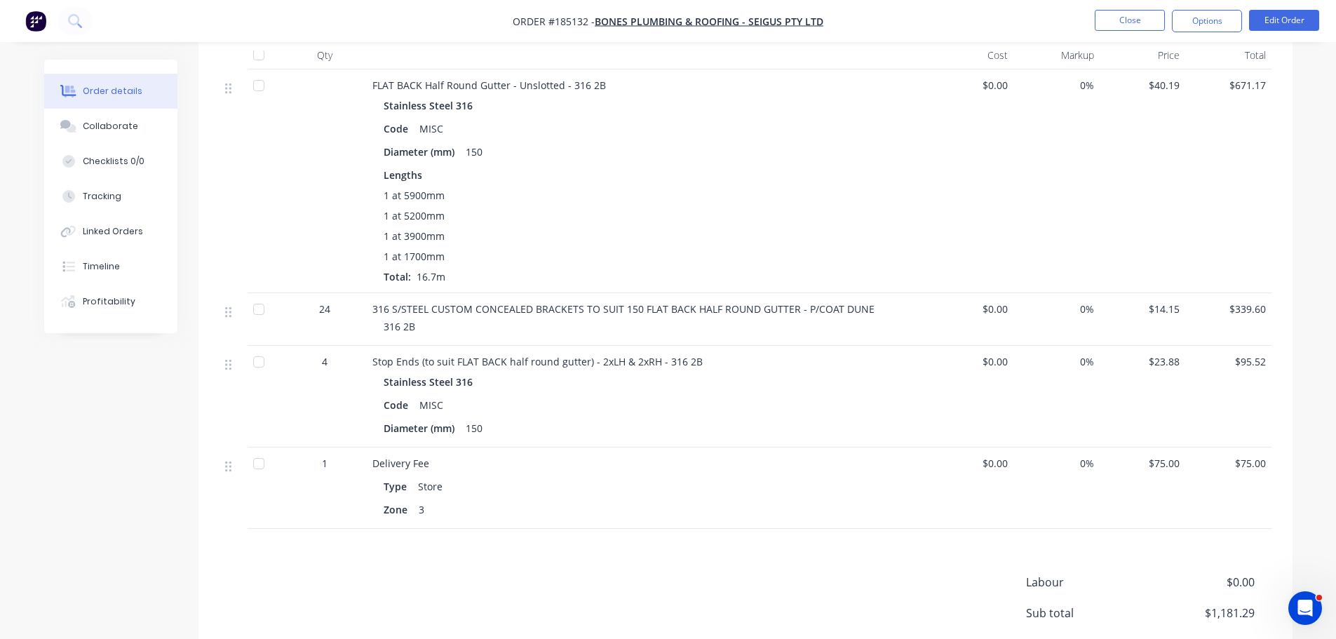
scroll to position [421, 0]
click at [1109, 29] on button "Close" at bounding box center [1130, 20] width 70 height 21
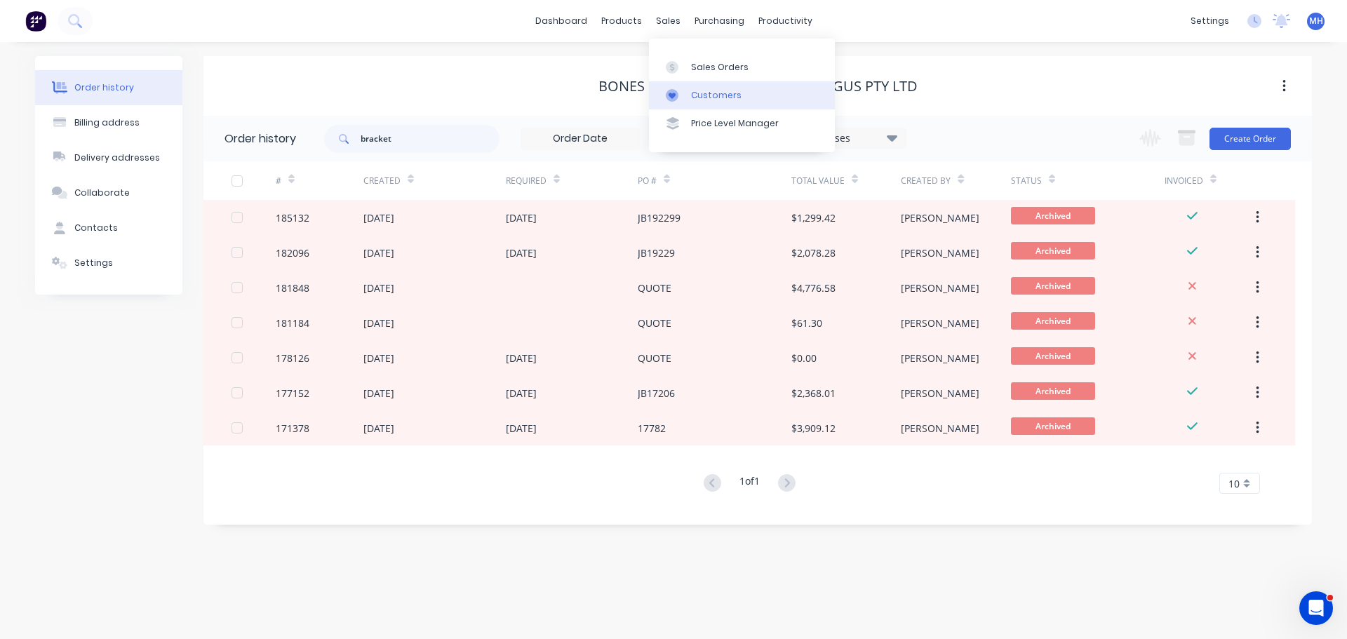
click at [705, 90] on div "Customers" at bounding box center [716, 95] width 50 height 13
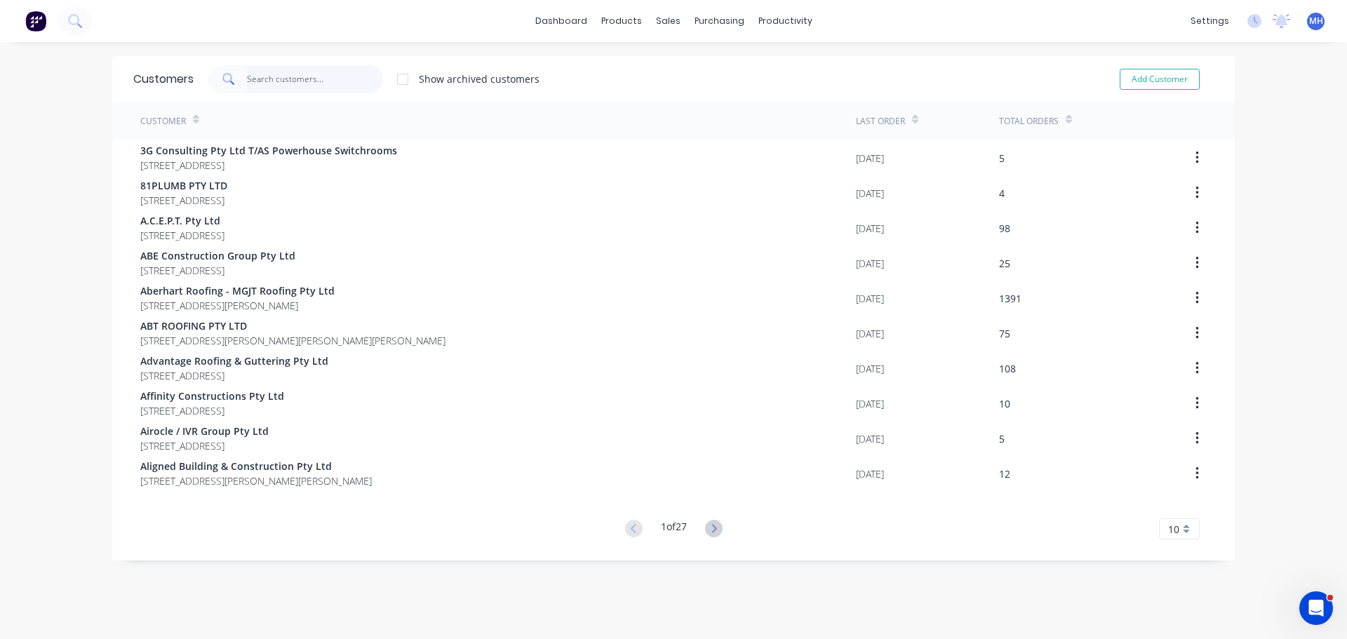
click at [337, 88] on input "text" at bounding box center [315, 79] width 137 height 28
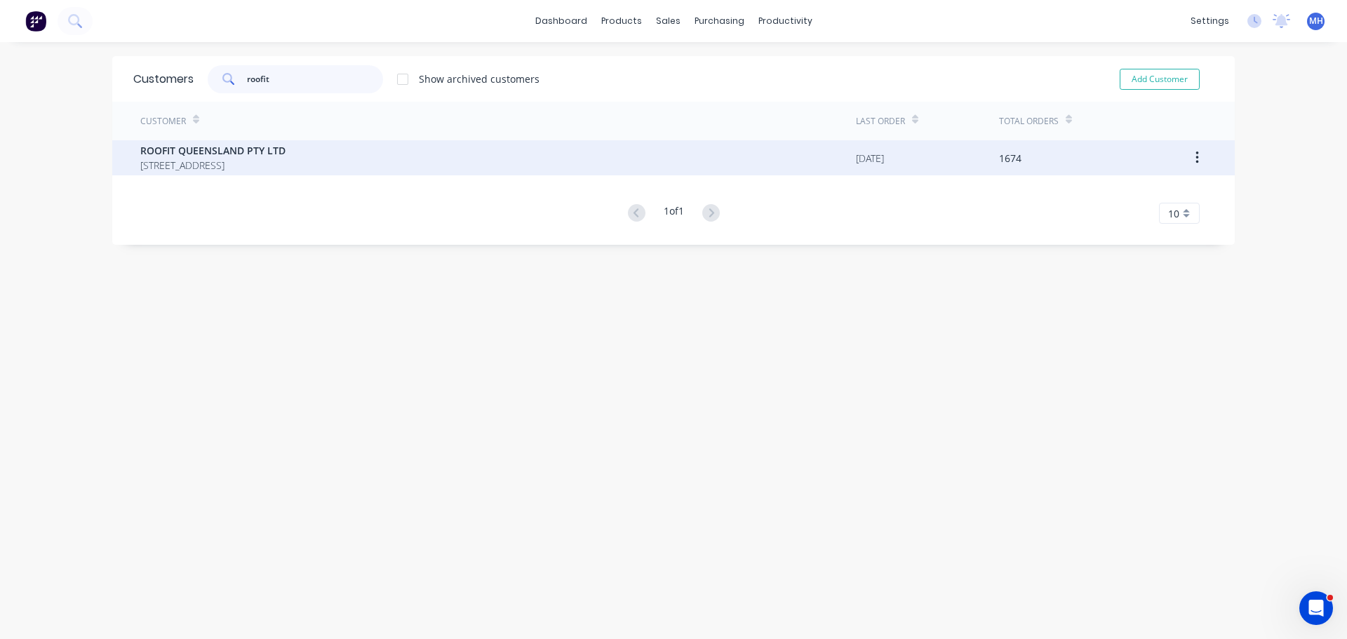
type input "roofit"
click at [285, 154] on span "ROOFIT QUEENSLAND PTY LTD" at bounding box center [212, 150] width 145 height 15
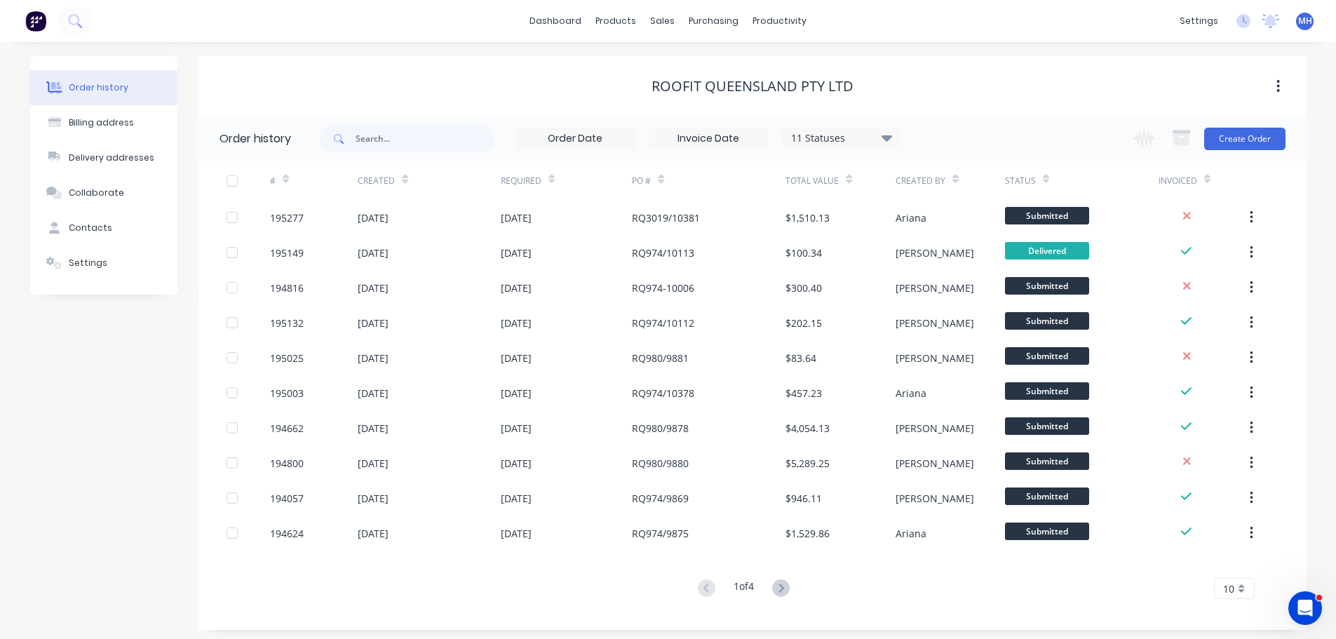
click at [734, 97] on div "ROOFIT QUEENSLAND PTY LTD" at bounding box center [752, 86] width 1108 height 25
click at [724, 78] on div "ROOFIT QUEENSLAND PTY LTD" at bounding box center [753, 86] width 202 height 17
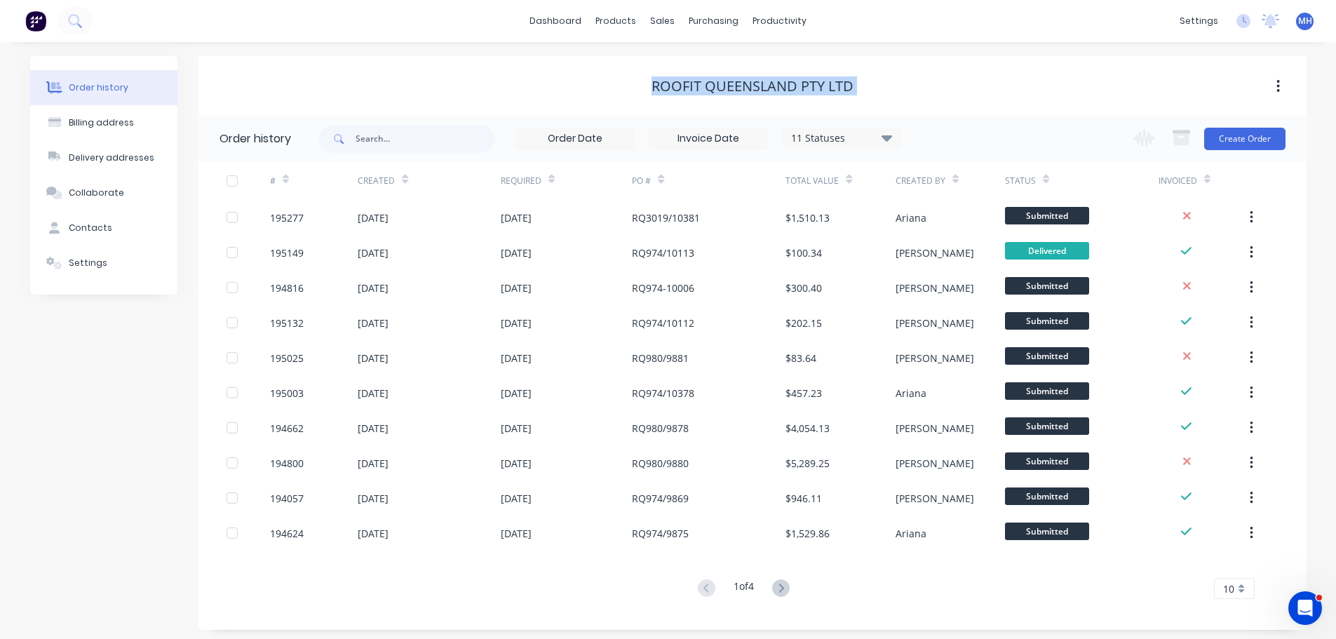
click at [724, 78] on div "ROOFIT QUEENSLAND PTY LTD" at bounding box center [753, 86] width 202 height 17
click at [578, 78] on div "ROOFIT QUEENSLAND PTY LTD" at bounding box center [752, 86] width 1108 height 17
click at [397, 119] on div "11 Statuses Invoice Status Invoiced Not Invoiced Partial Order Status All Archi…" at bounding box center [610, 139] width 582 height 46
click at [398, 133] on input "text" at bounding box center [425, 139] width 139 height 28
type input "slott"
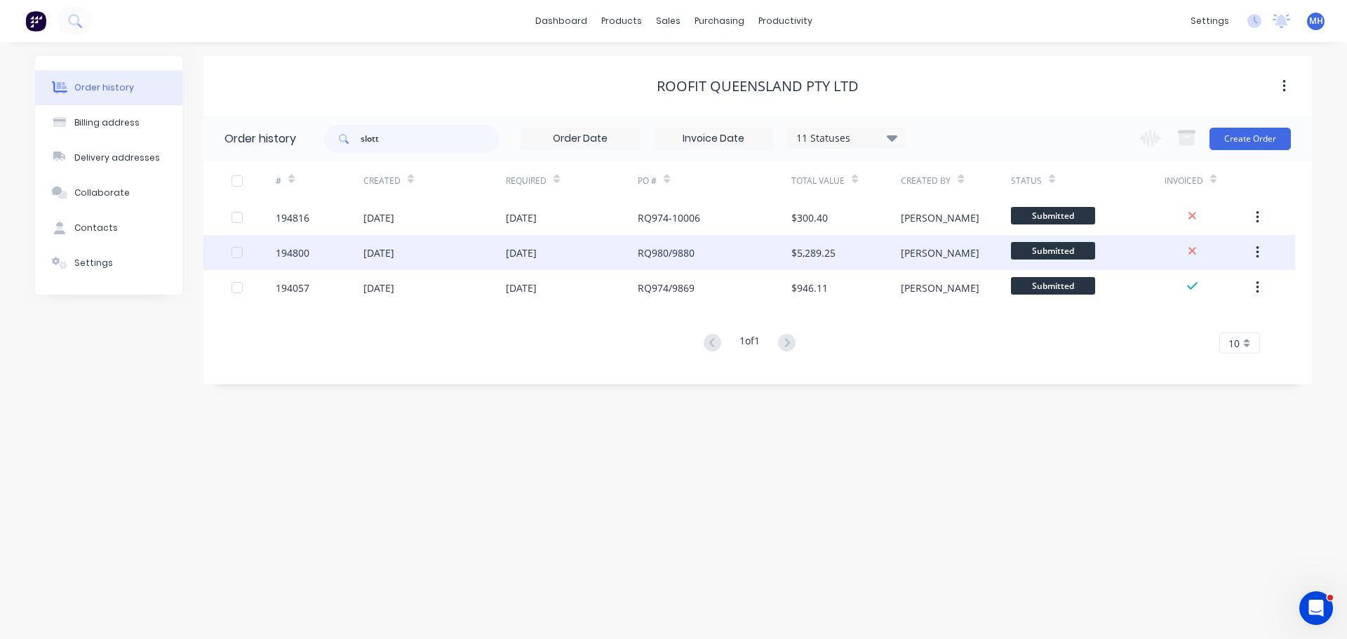
click at [623, 257] on div "10 Oct 2025" at bounding box center [572, 252] width 132 height 35
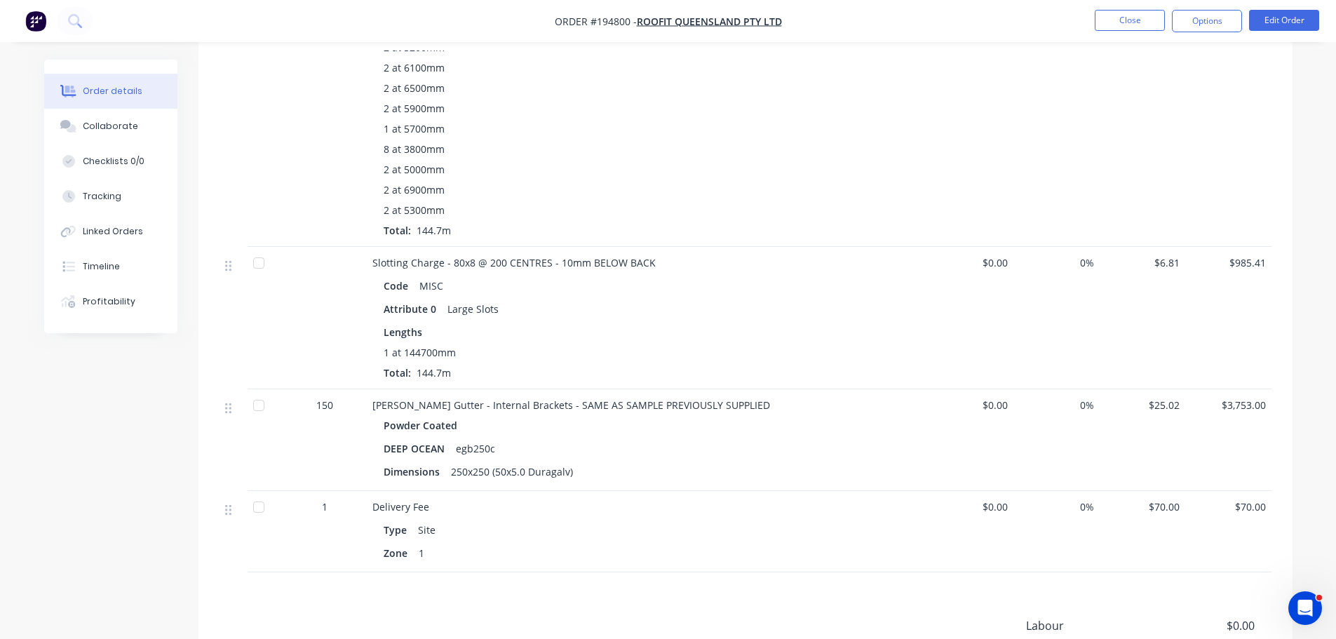
scroll to position [561, 0]
click at [1135, 13] on button "Close" at bounding box center [1130, 20] width 70 height 21
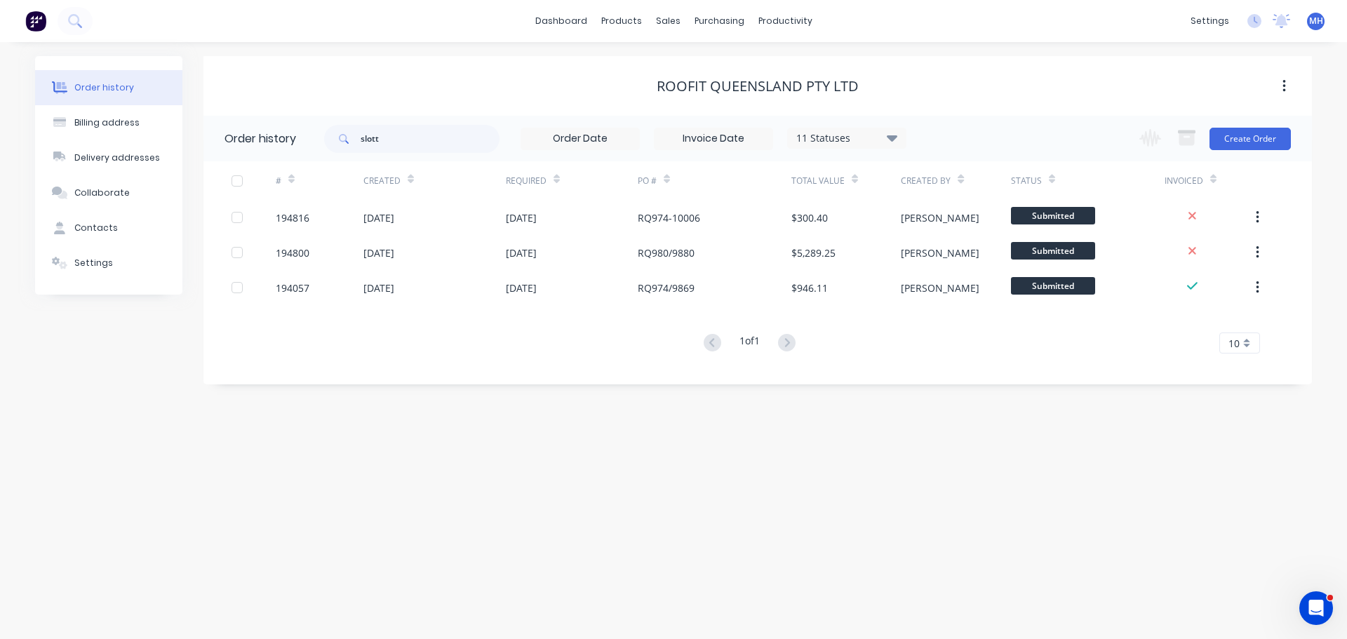
drag, startPoint x: 819, startPoint y: 126, endPoint x: 836, endPoint y: 140, distance: 21.9
click at [820, 126] on div "slott 11 Statuses Invoice Status Invoiced Not Invoiced Partial Order Status All…" at bounding box center [615, 139] width 582 height 46
click at [836, 140] on div "11 Statuses" at bounding box center [847, 137] width 118 height 15
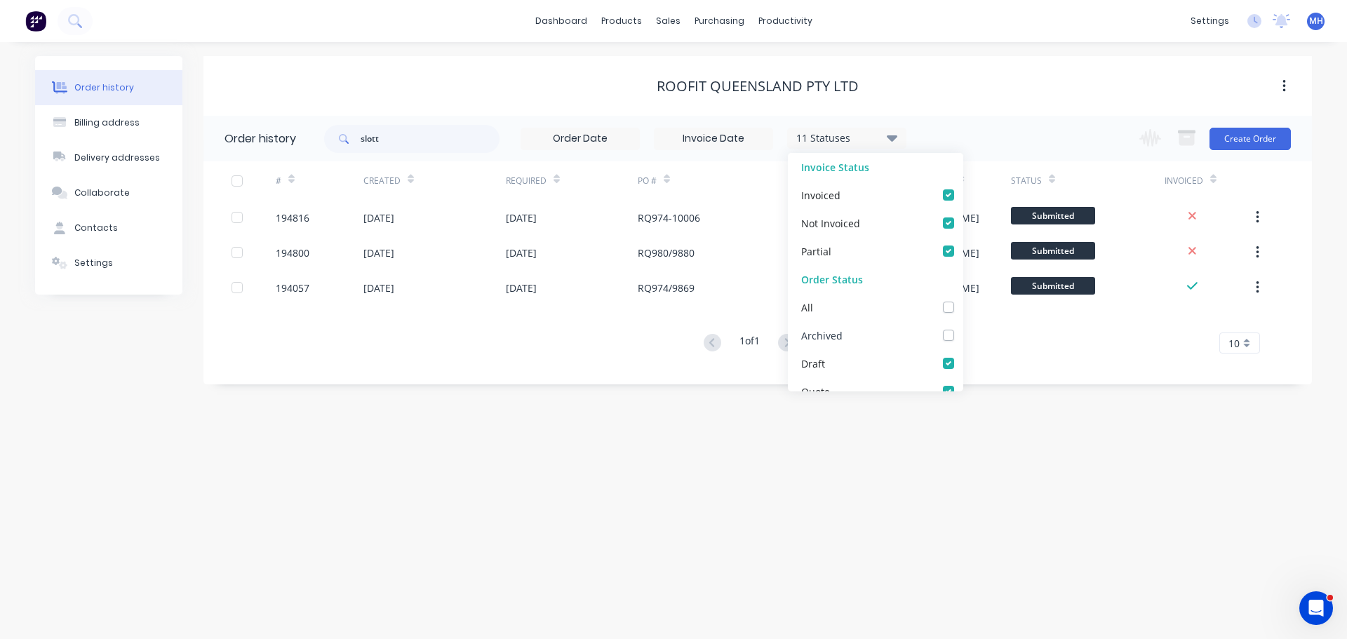
click at [962, 328] on label at bounding box center [962, 328] width 0 height 0
click at [962, 336] on input "checkbox" at bounding box center [967, 334] width 11 height 13
checkbox input "true"
click at [912, 109] on div "ROOFIT QUEENSLAND PTY LTD" at bounding box center [757, 86] width 1108 height 60
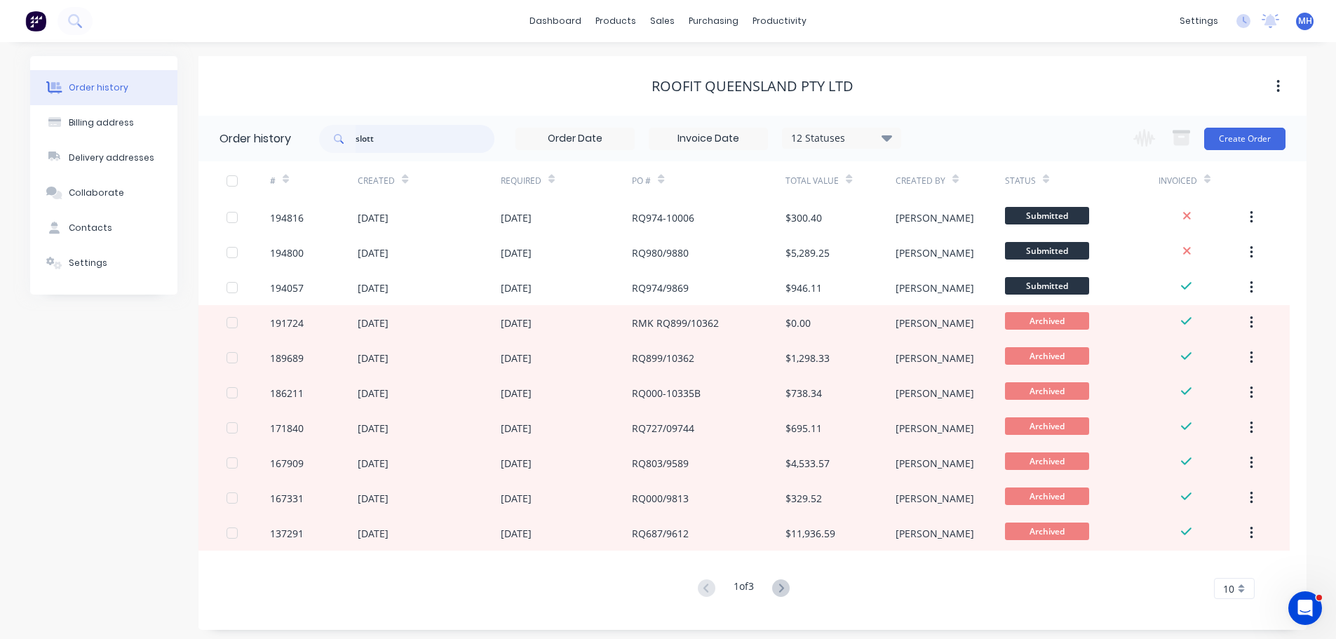
click at [386, 144] on input "slott" at bounding box center [425, 139] width 139 height 28
type input "gutter"
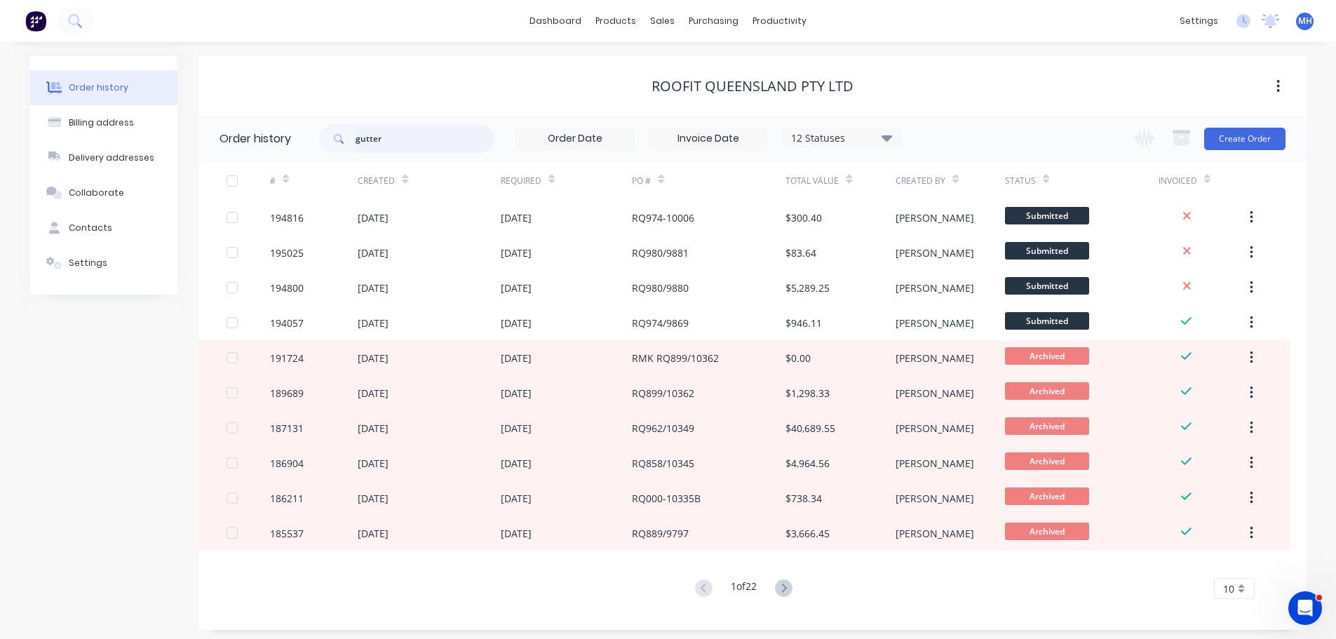
click at [384, 131] on input "gutter" at bounding box center [425, 139] width 139 height 28
type input "custo"
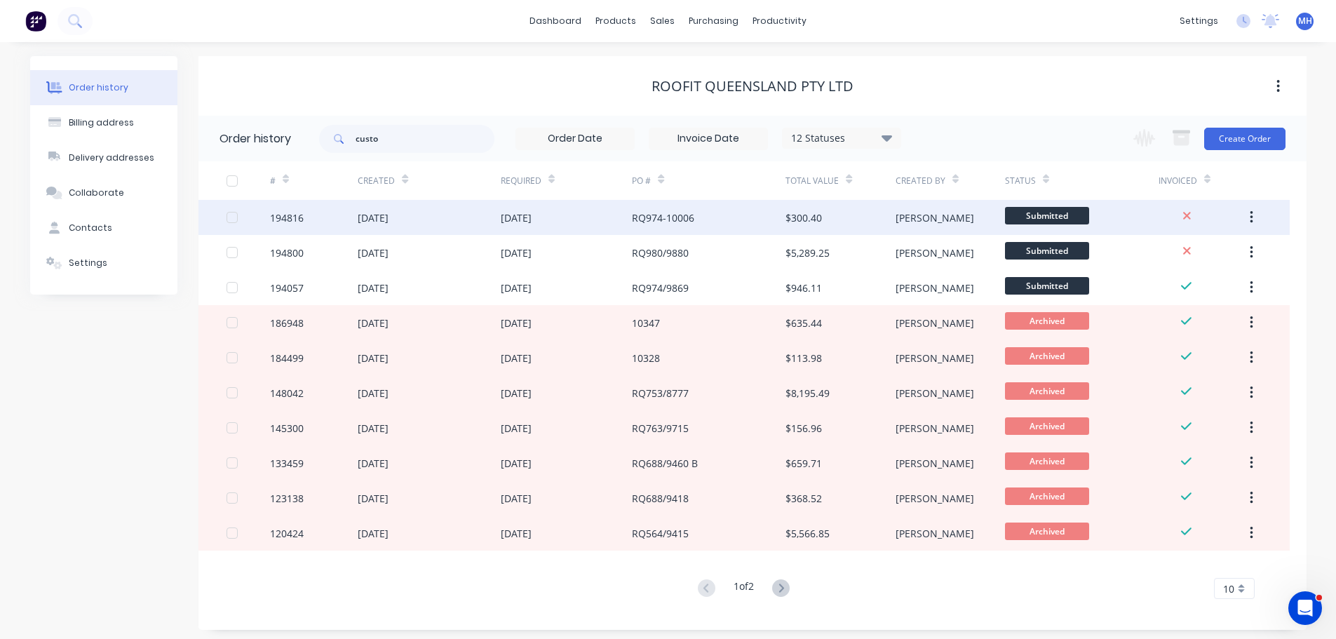
click at [532, 217] on div "[DATE]" at bounding box center [516, 217] width 31 height 15
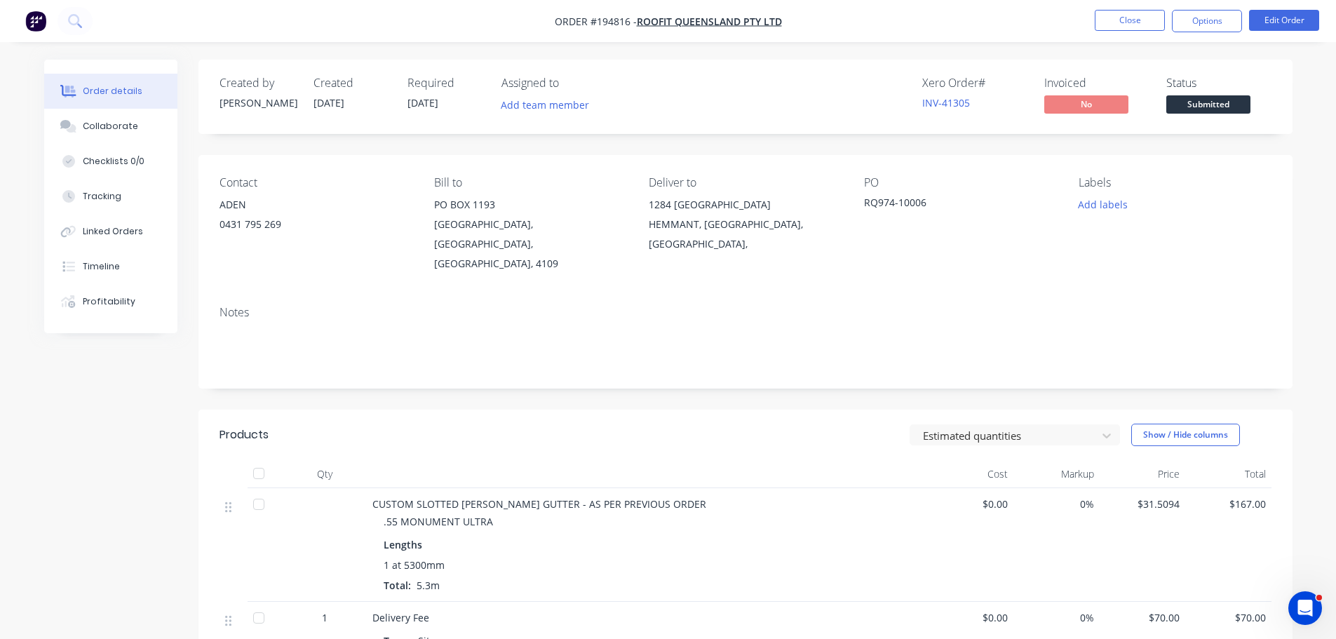
scroll to position [70, 0]
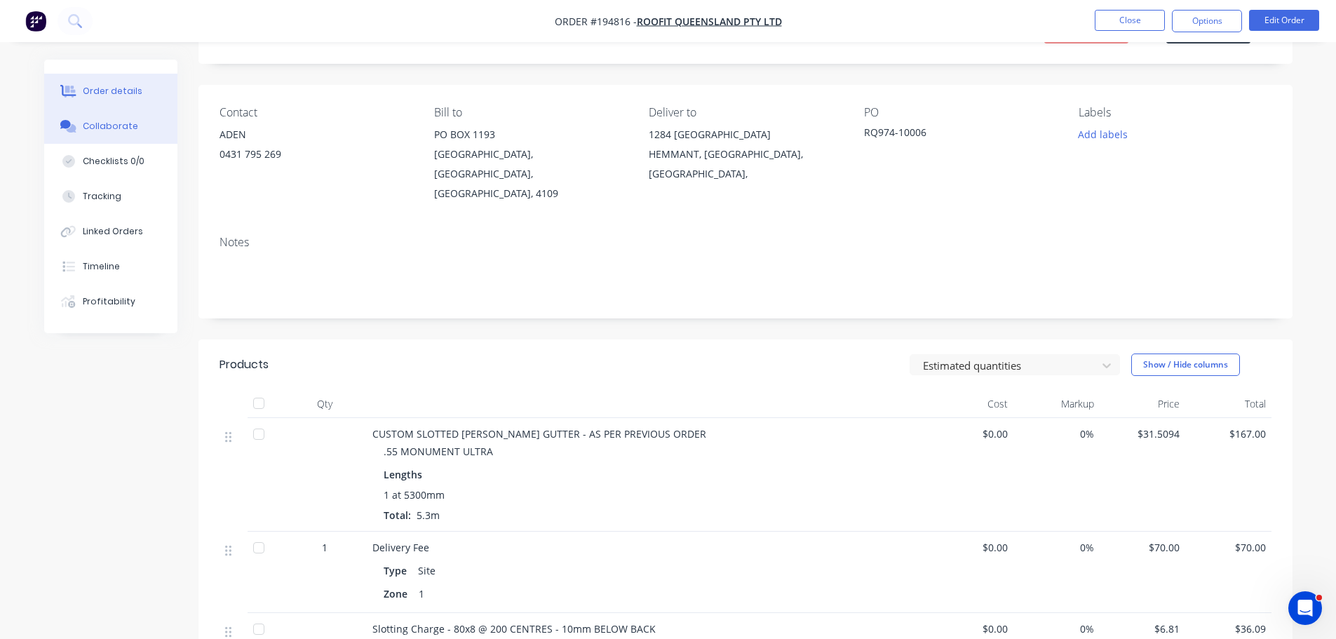
click at [131, 138] on button "Collaborate" at bounding box center [110, 126] width 133 height 35
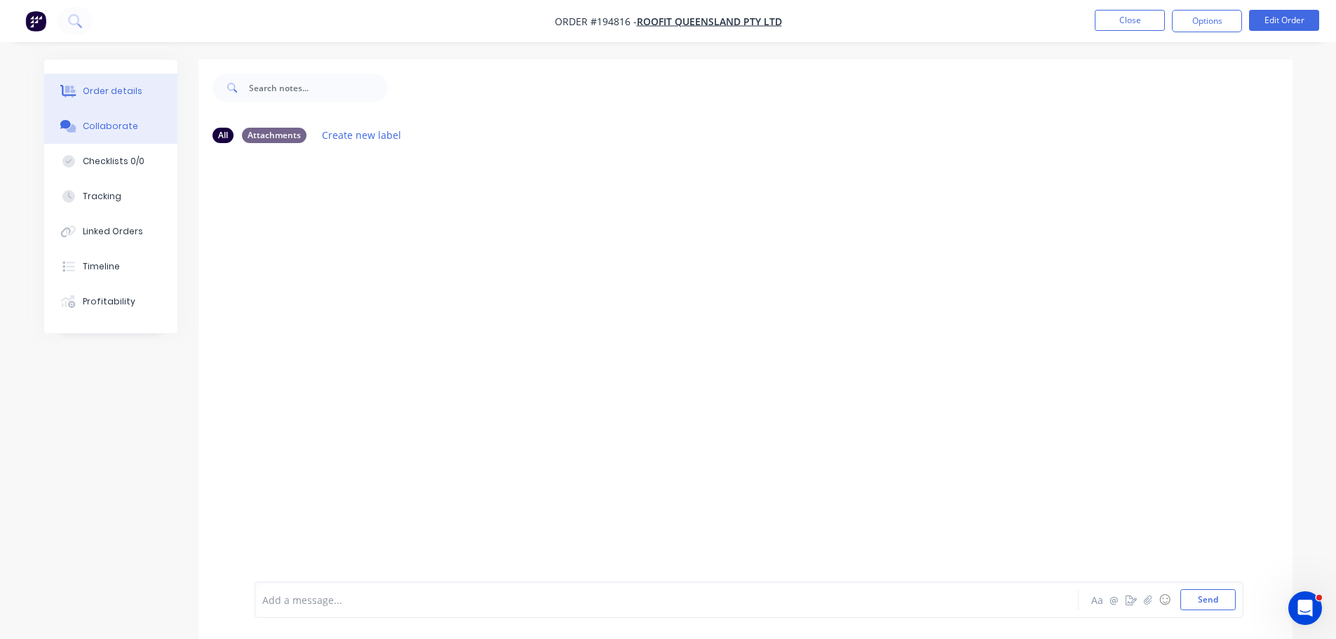
click at [146, 86] on button "Order details" at bounding box center [110, 91] width 133 height 35
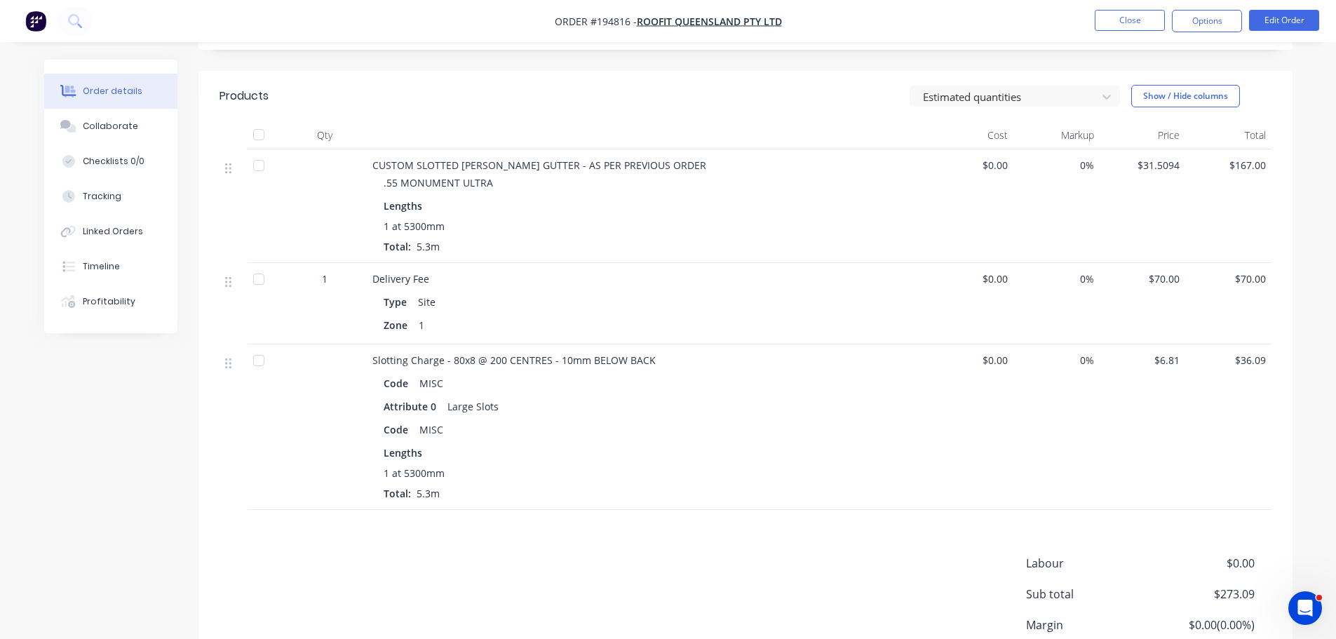
scroll to position [351, 0]
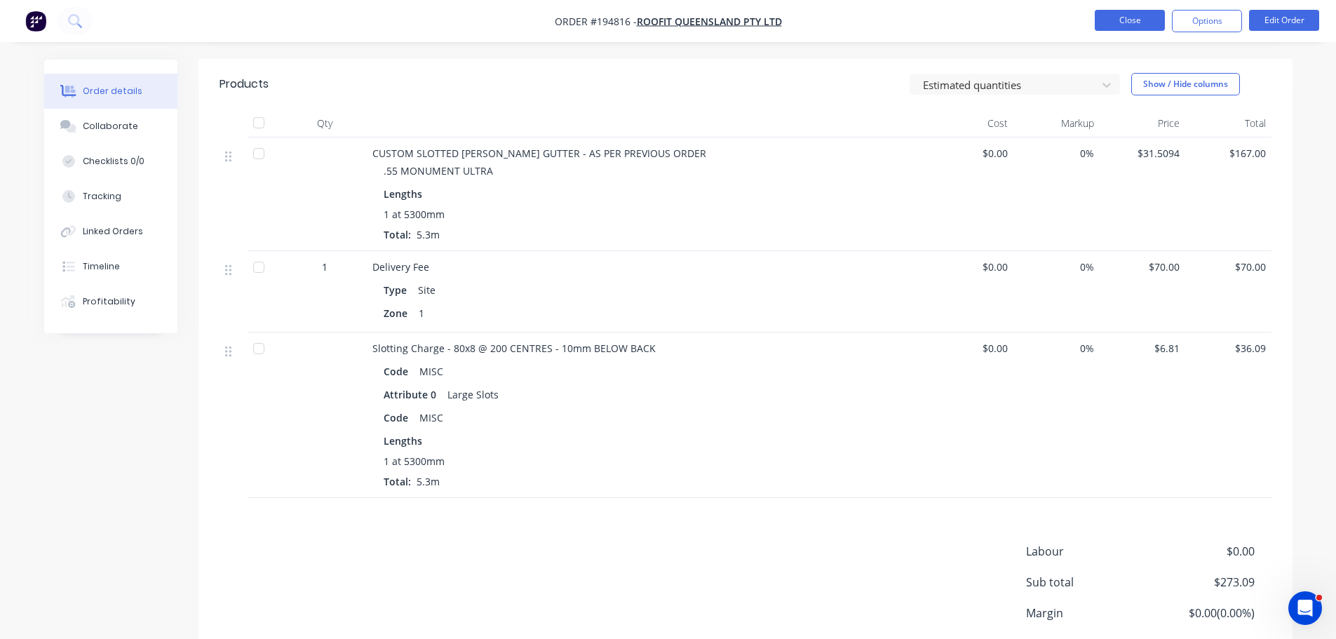
click at [1126, 20] on button "Close" at bounding box center [1130, 20] width 70 height 21
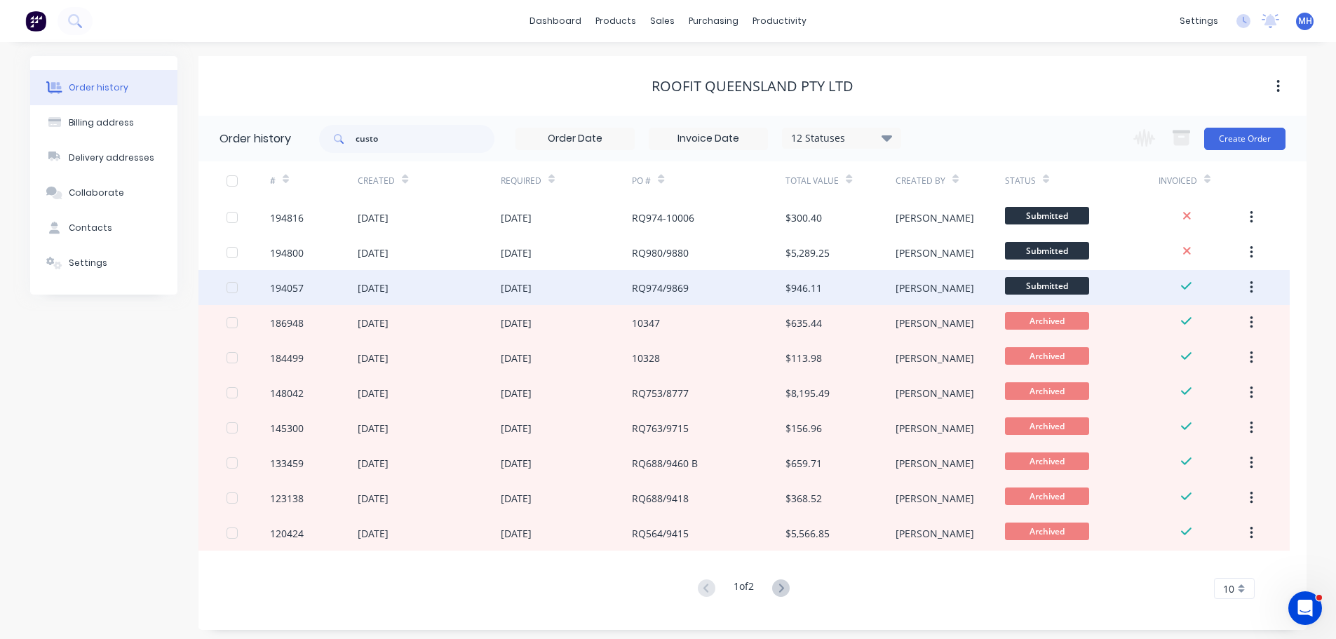
click at [722, 288] on div "RQ974/9869" at bounding box center [709, 287] width 154 height 35
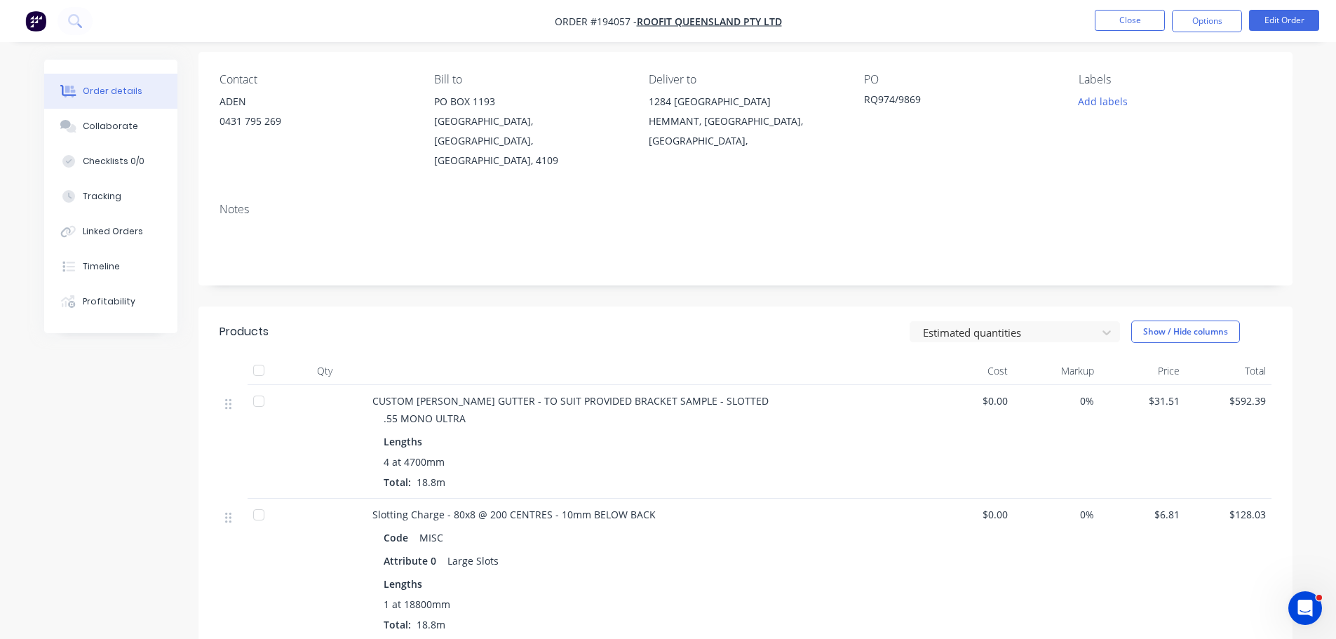
scroll to position [140, 0]
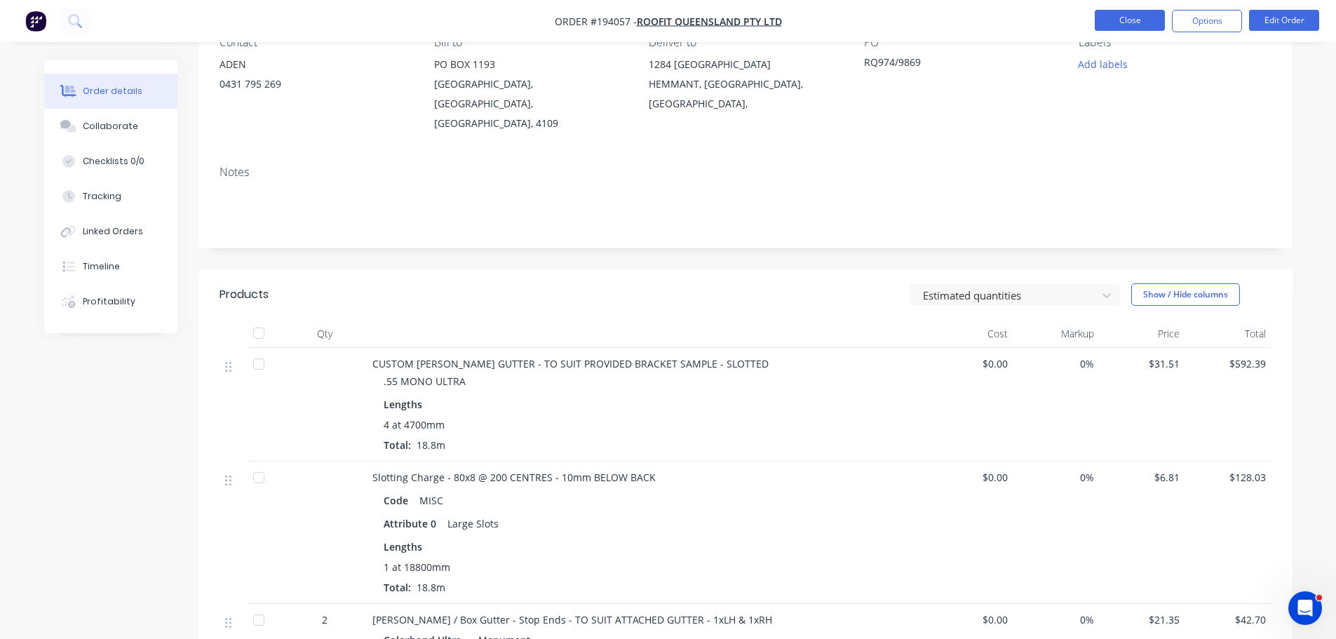
click at [1116, 25] on button "Close" at bounding box center [1130, 20] width 70 height 21
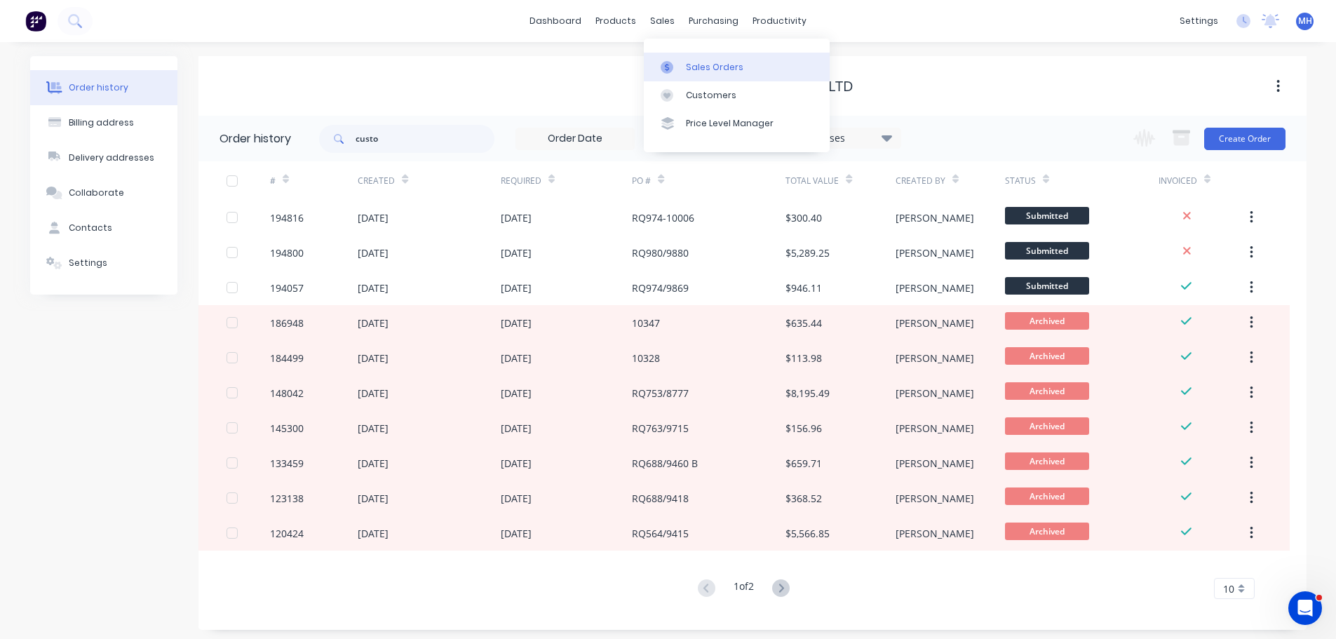
click at [691, 59] on link "Sales Orders" at bounding box center [737, 67] width 186 height 28
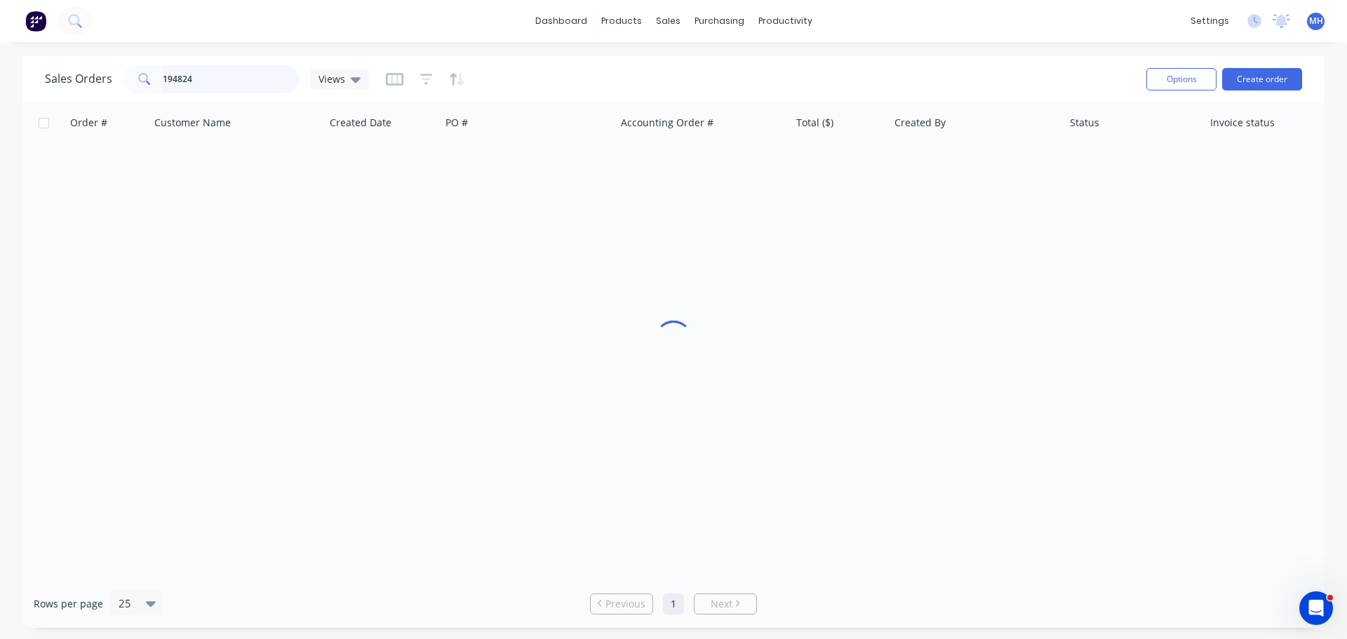
click at [241, 81] on input "194824" at bounding box center [231, 79] width 137 height 28
type input "havendeen"
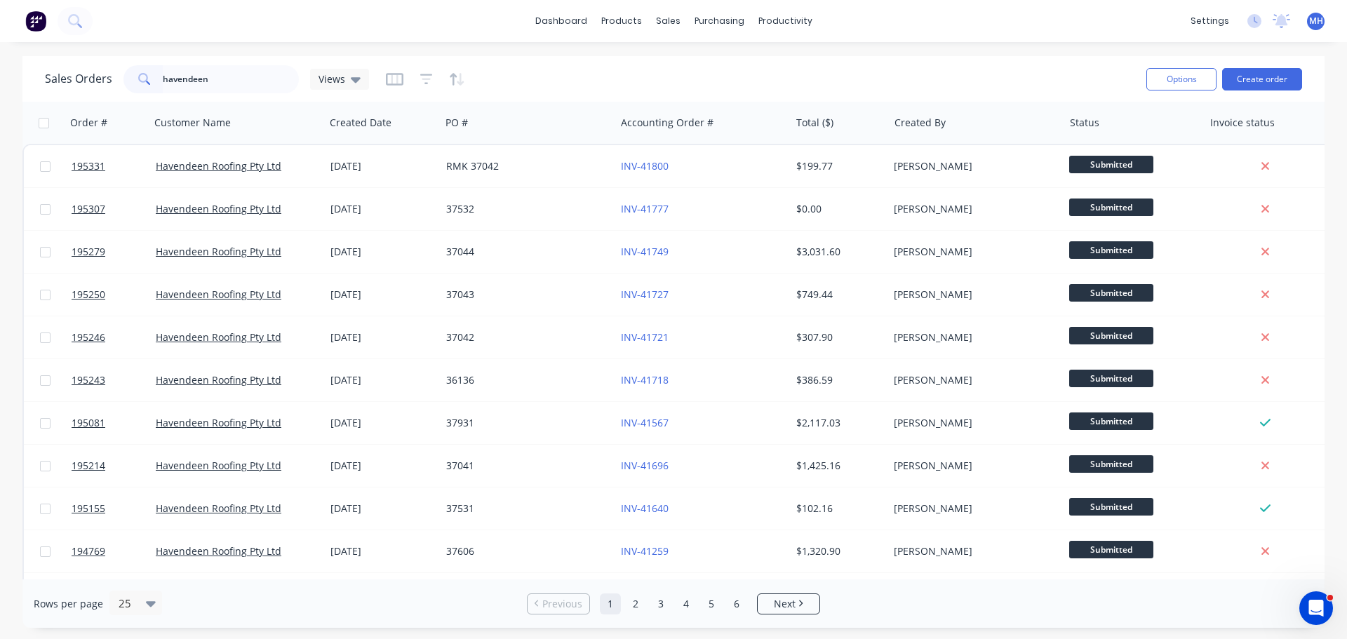
click at [678, 67] on div "Sales Orders havendeen Views" at bounding box center [590, 79] width 1090 height 34
click at [574, 72] on div "Sales Orders havendeen Views" at bounding box center [590, 79] width 1090 height 34
click at [585, 71] on div "Sales Orders havendeen Views" at bounding box center [590, 79] width 1090 height 34
click at [715, 100] on div "Customers" at bounding box center [716, 95] width 50 height 13
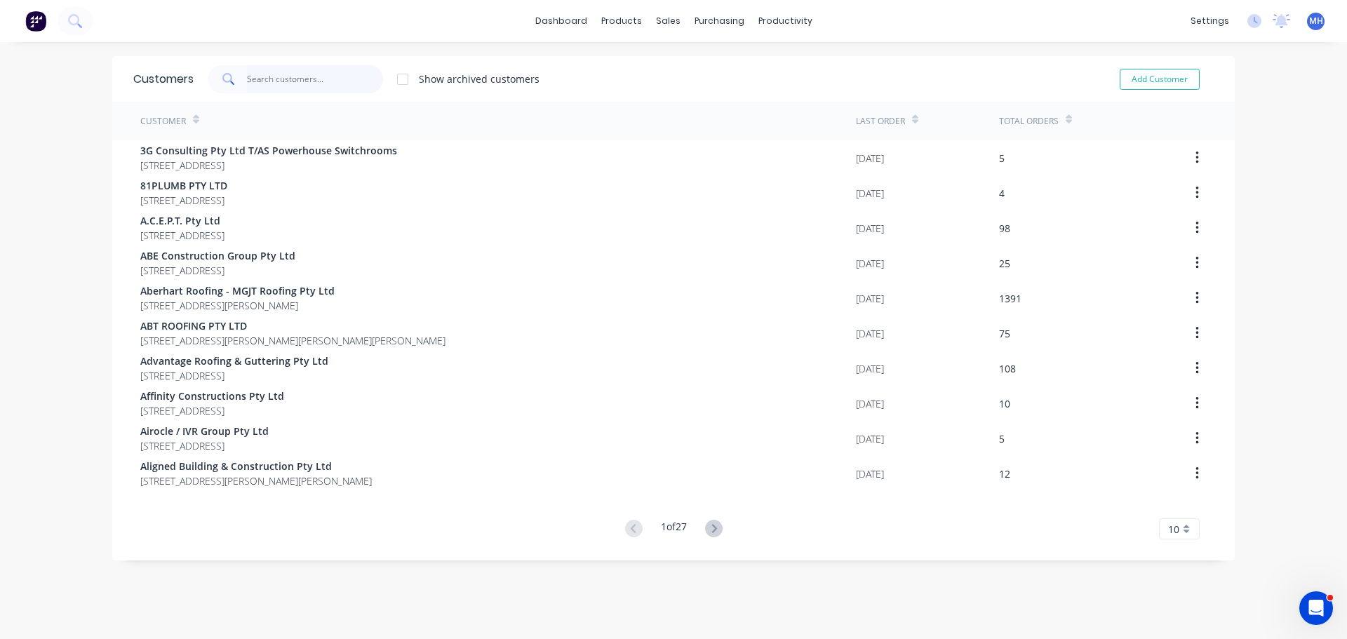
click at [288, 72] on input "text" at bounding box center [315, 79] width 137 height 28
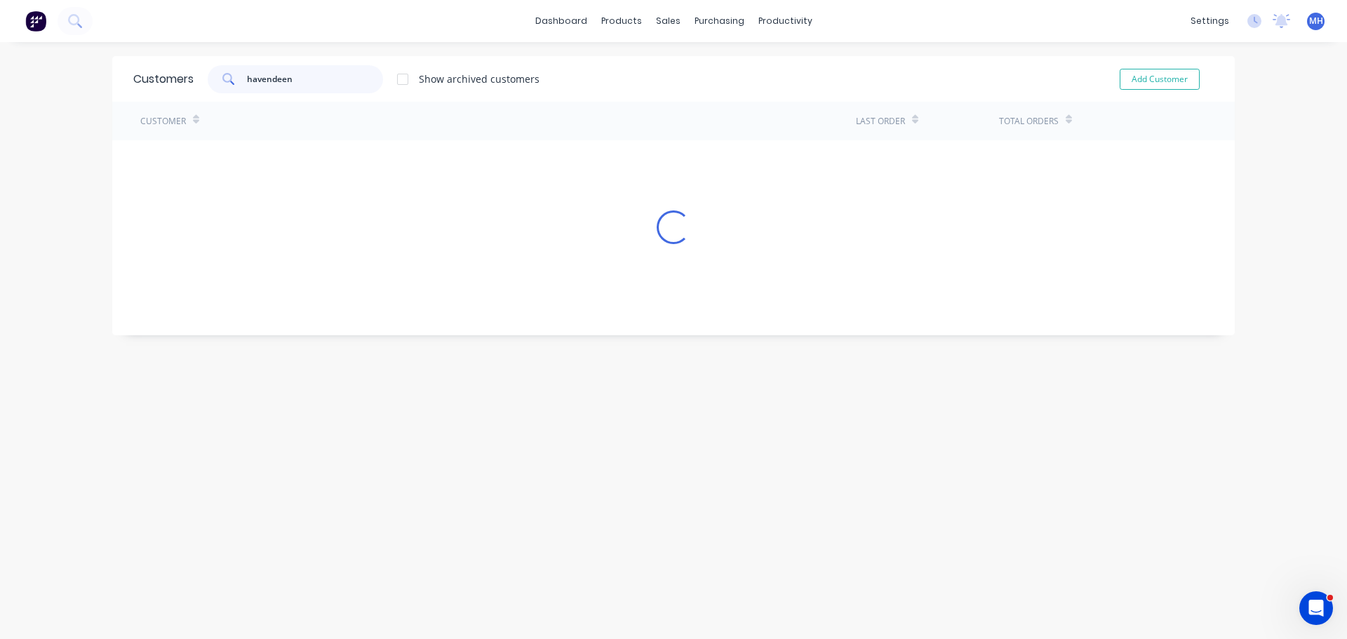
type input "havendeen"
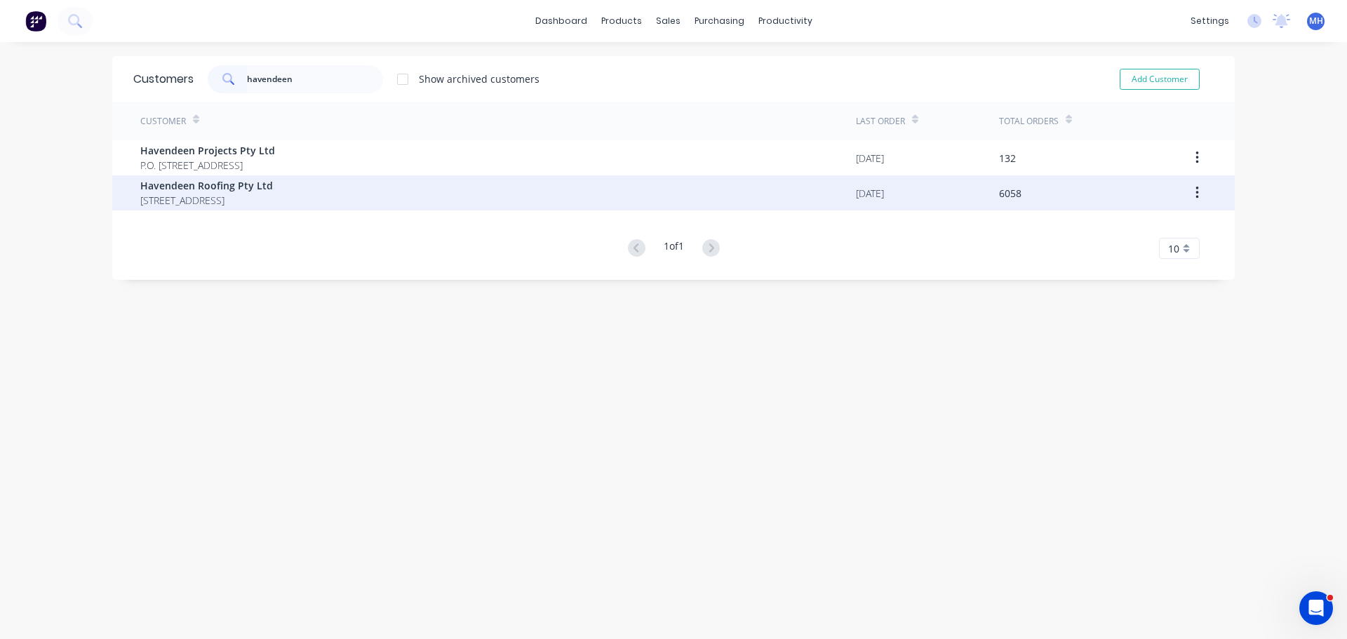
click at [262, 192] on span "Havendeen Roofing Pty Ltd" at bounding box center [206, 185] width 133 height 15
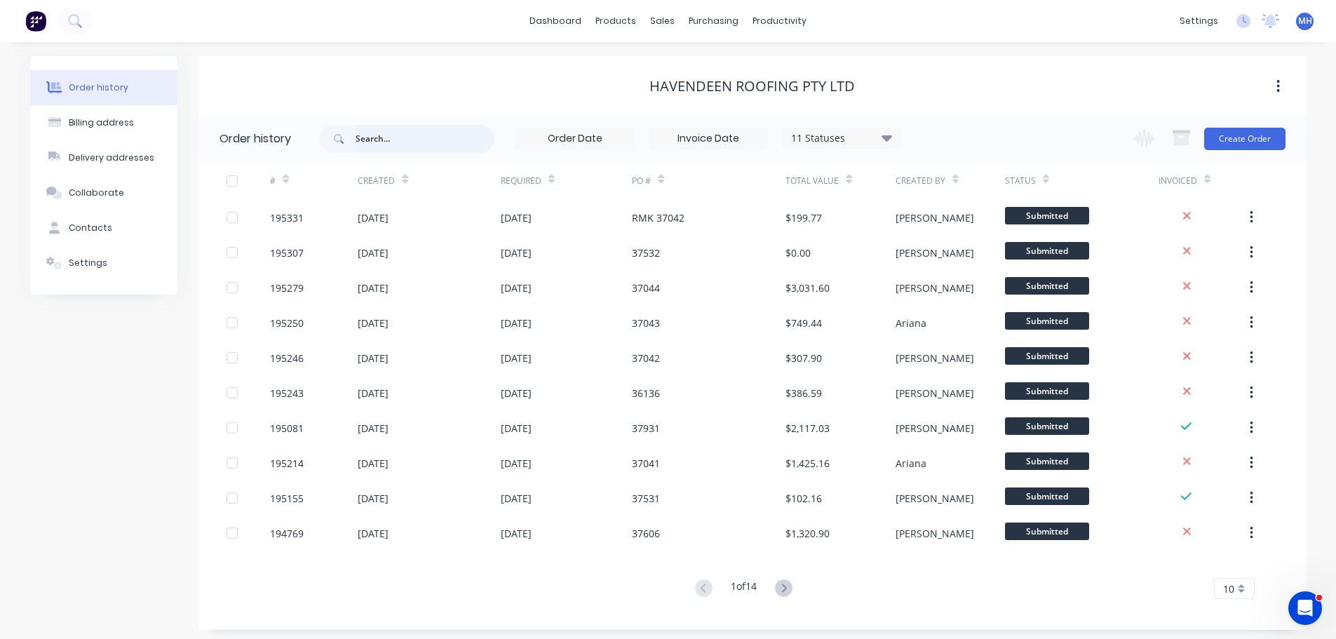
click at [405, 144] on input "text" at bounding box center [425, 139] width 139 height 28
type input "powder"
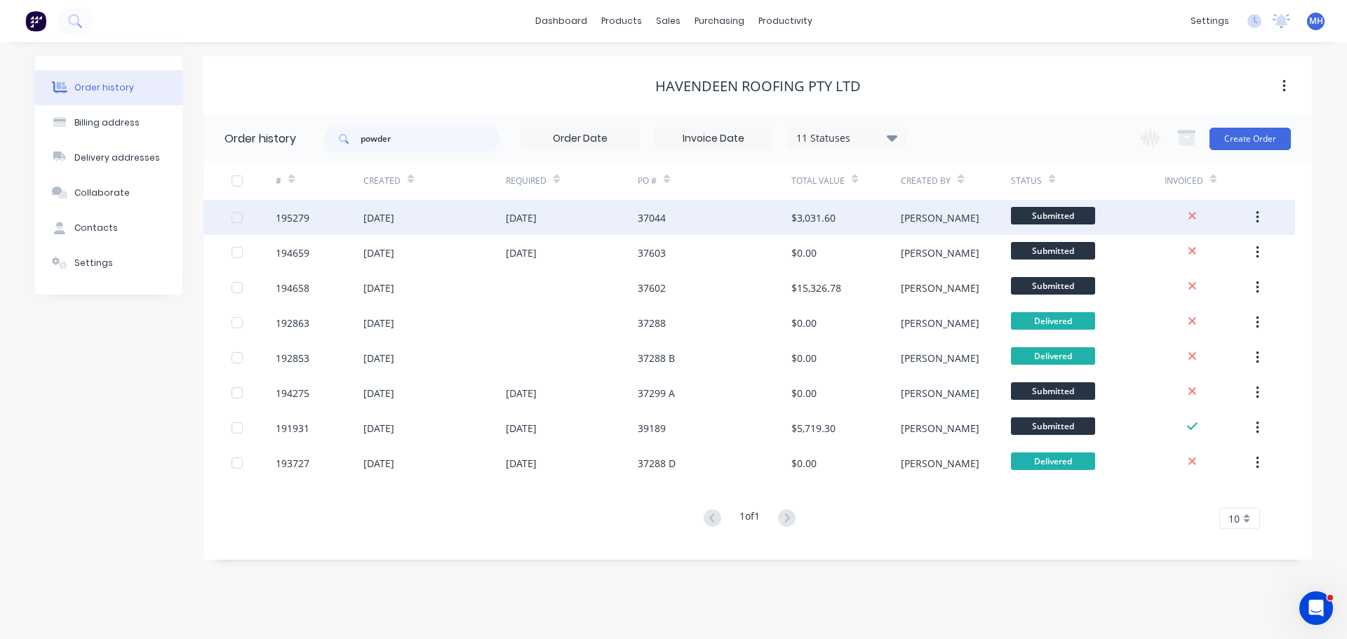
click at [537, 223] on div "24 Oct 2025" at bounding box center [521, 217] width 31 height 15
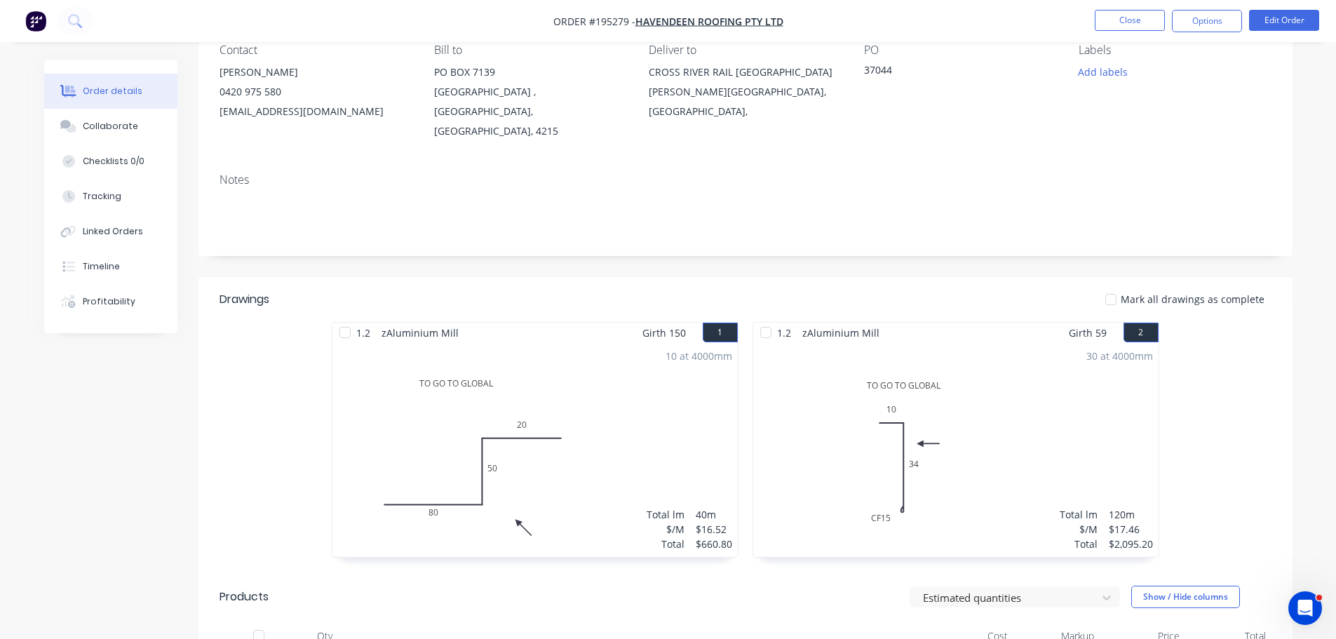
scroll to position [351, 0]
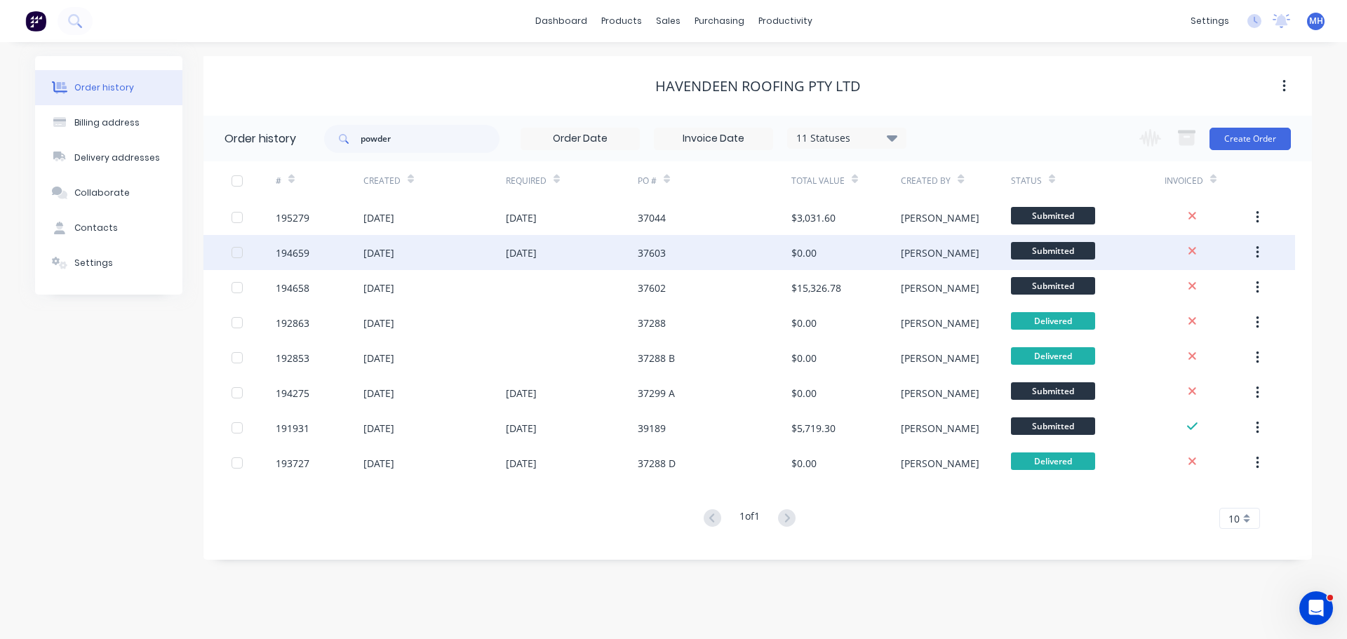
click at [562, 252] on div "20 Oct 2025" at bounding box center [572, 252] width 132 height 35
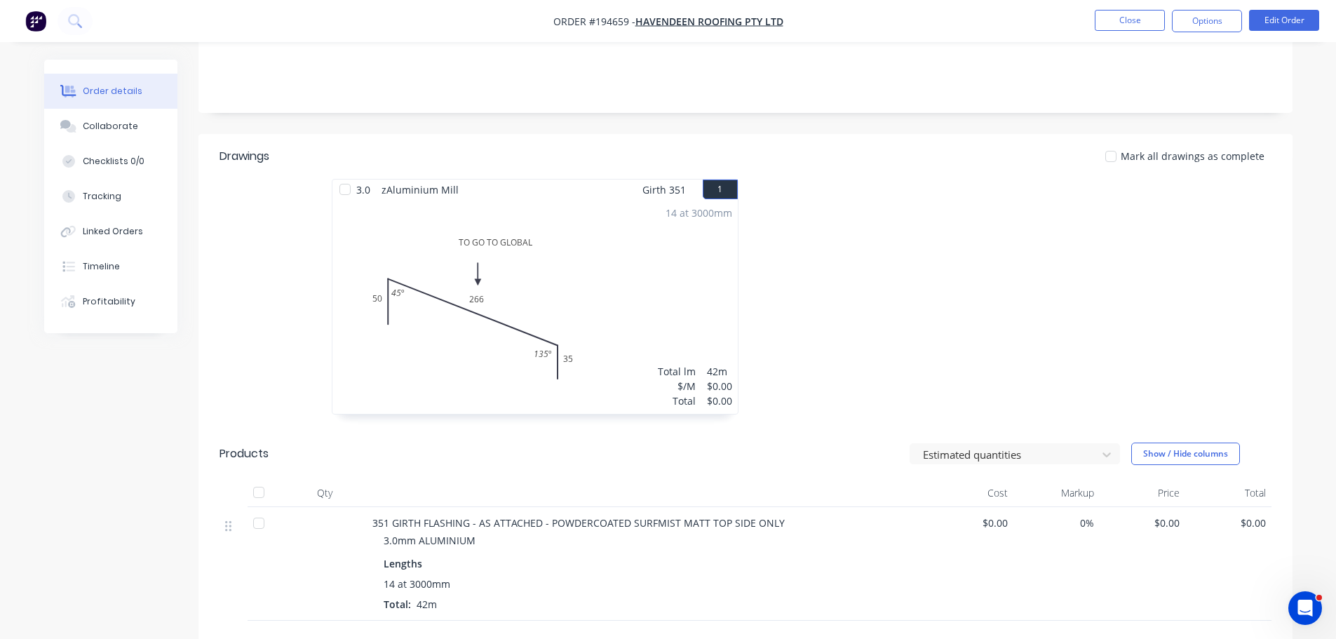
scroll to position [351, 0]
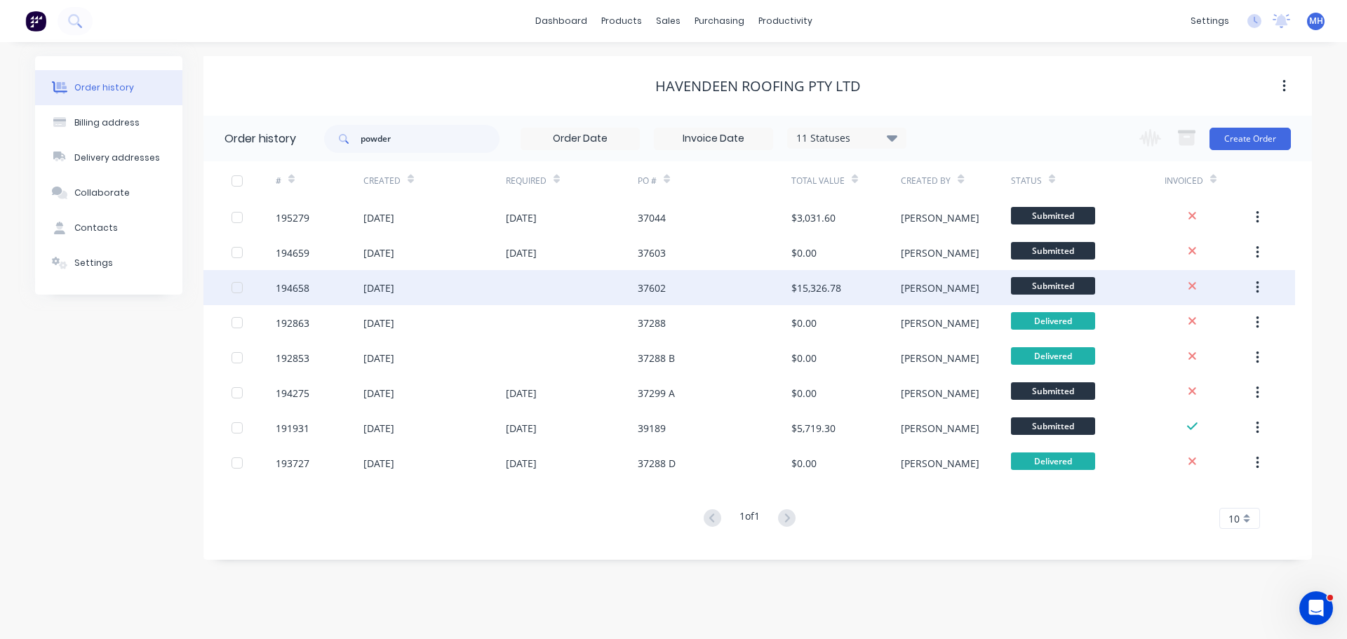
click at [572, 285] on div at bounding box center [572, 287] width 132 height 35
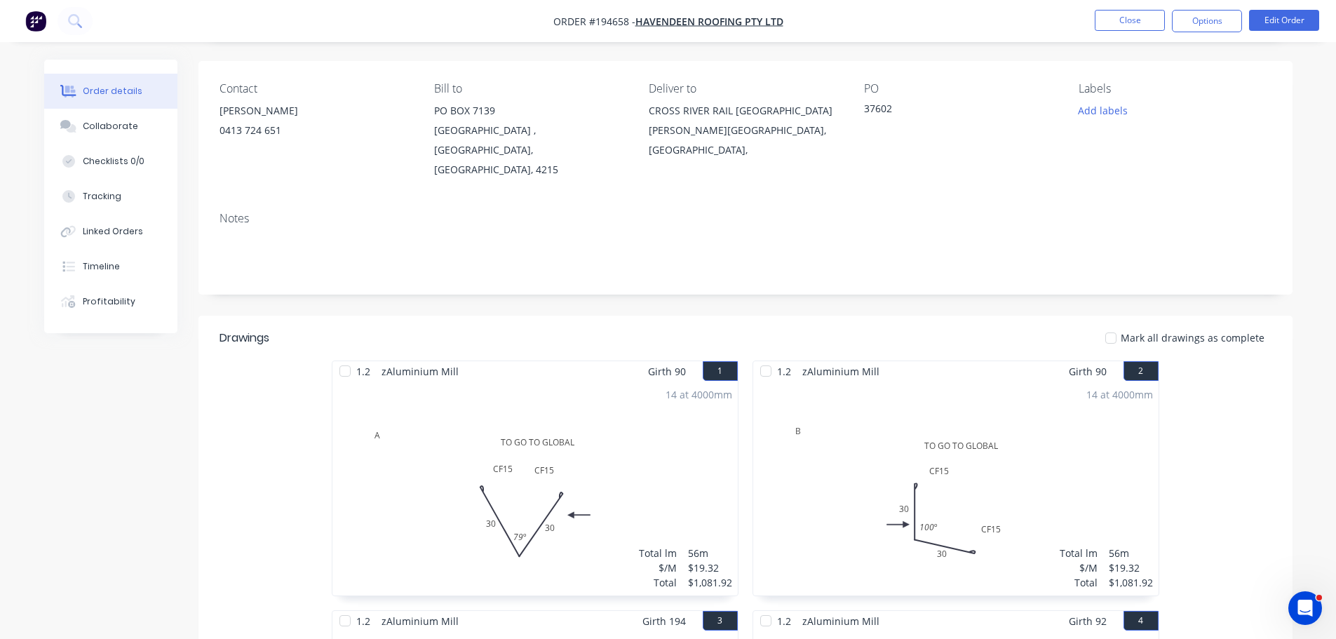
scroll to position [351, 0]
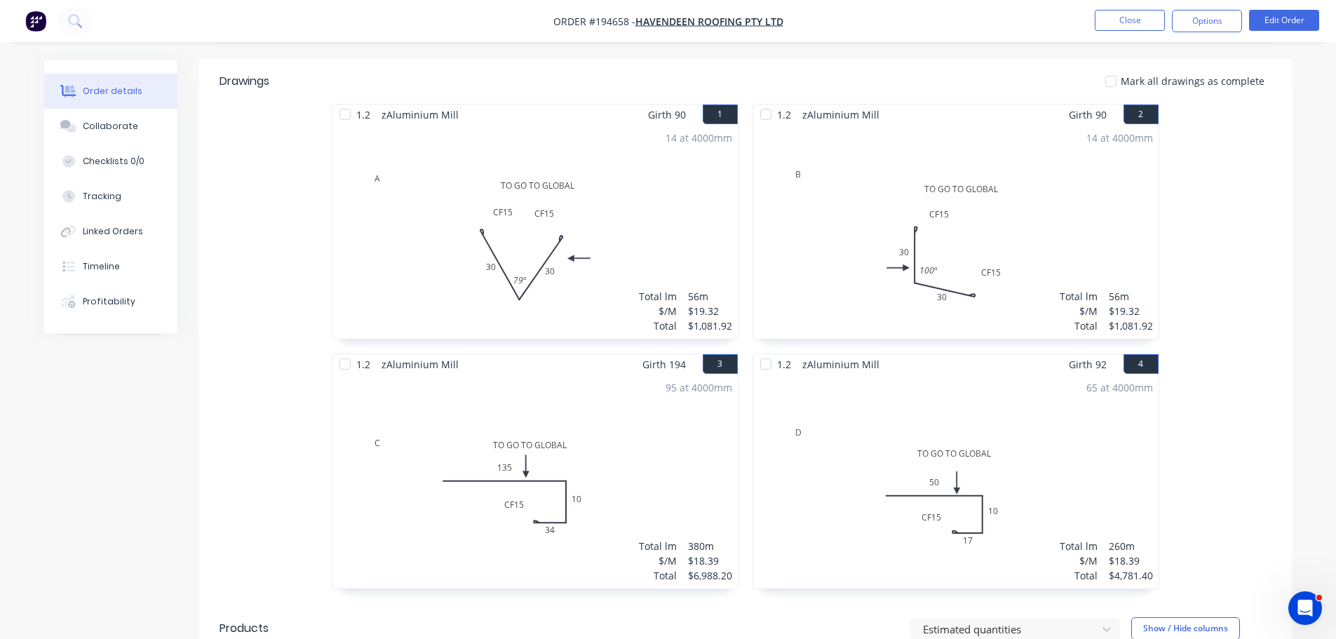
click at [1245, 335] on div "1.2 zAluminium Mill Girth 90 1 A TO GO TO GLOBAL CF 15 30 CF 15 30 79 º A TO GO…" at bounding box center [745, 353] width 1094 height 499
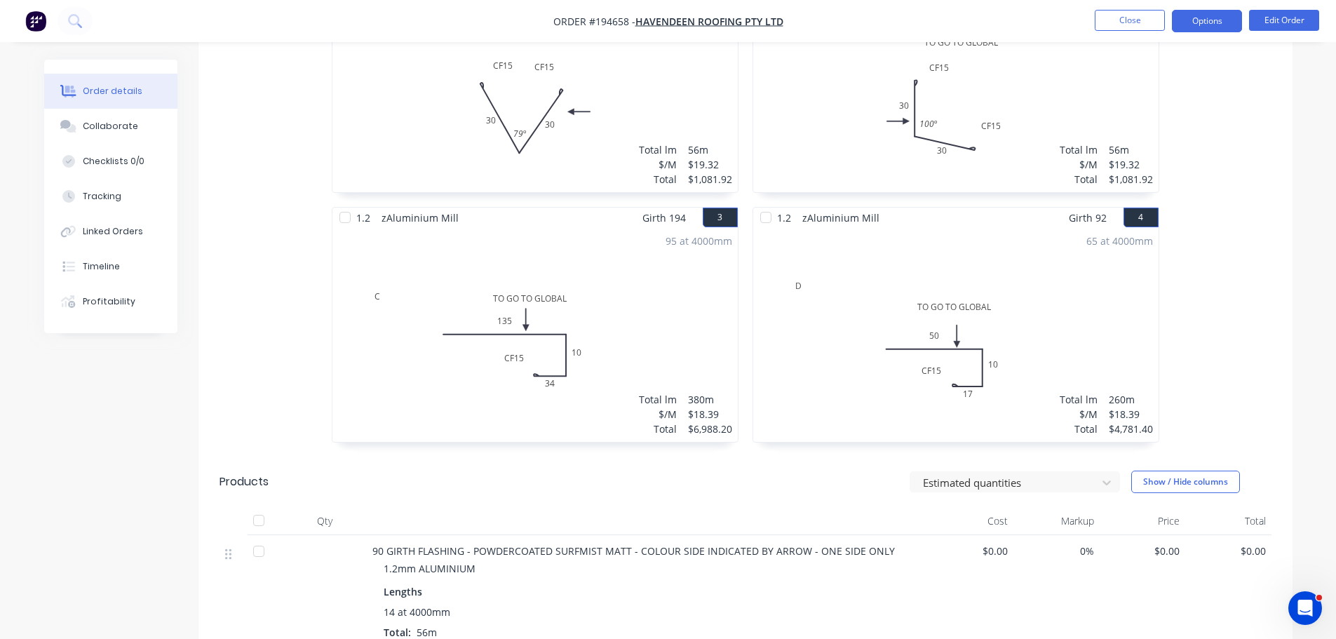
scroll to position [281, 0]
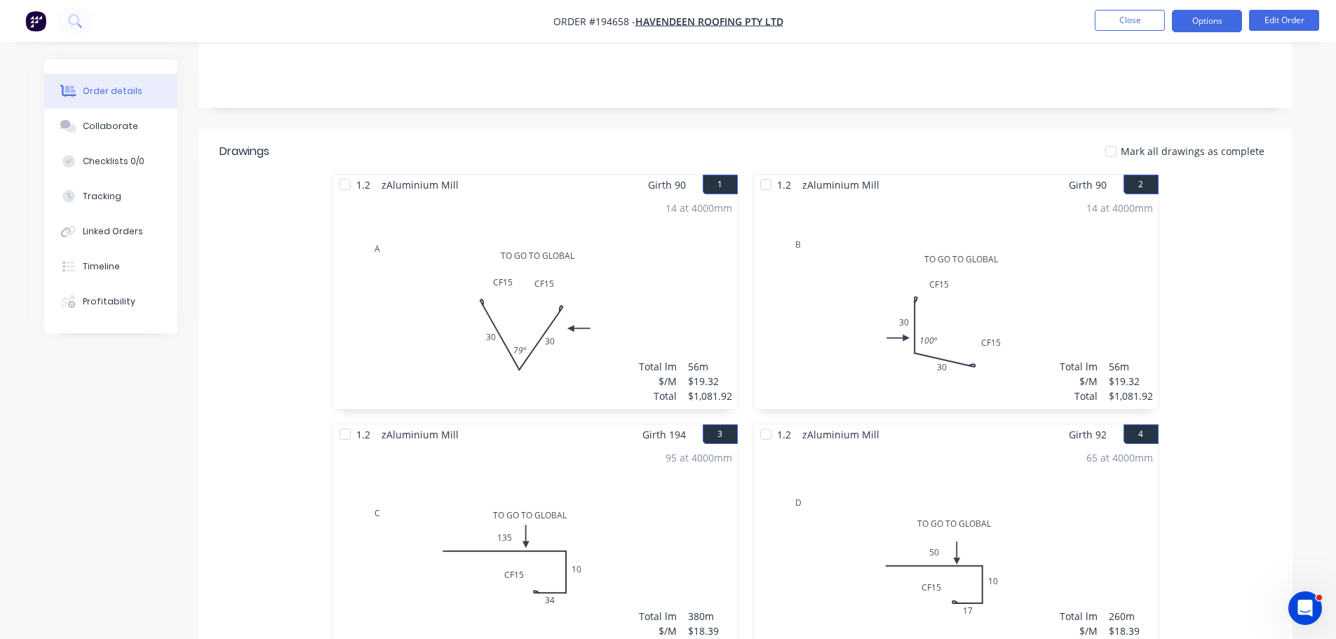
click at [1211, 20] on button "Options" at bounding box center [1207, 21] width 70 height 22
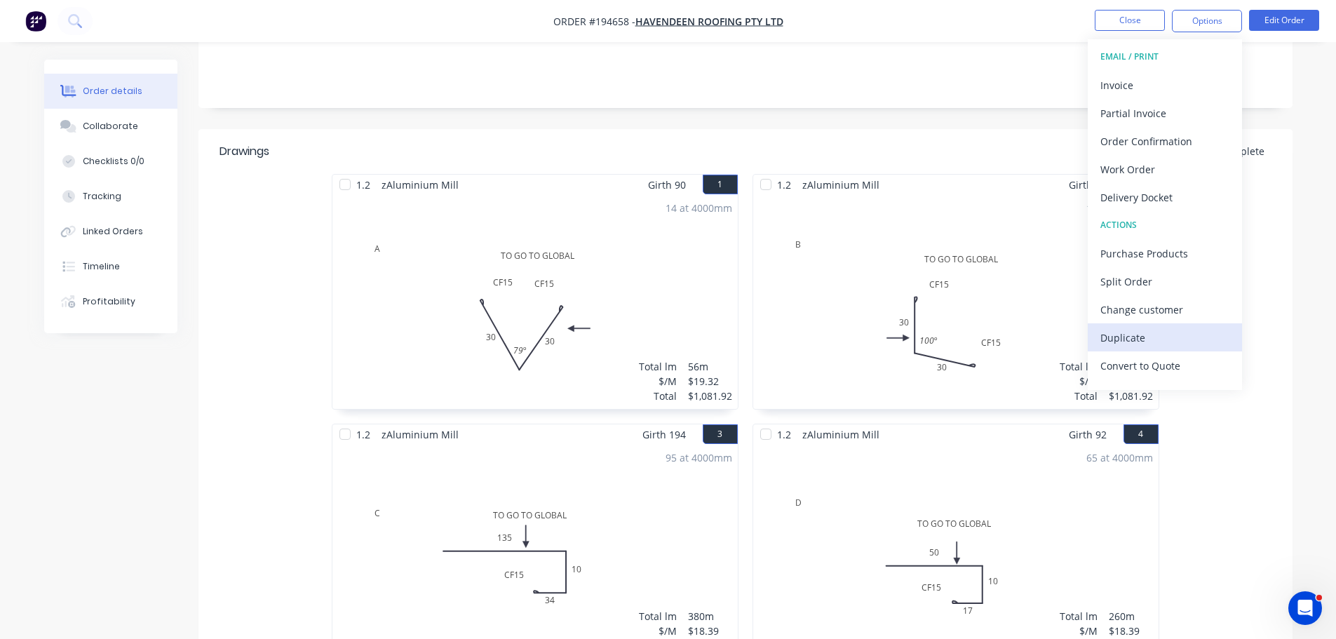
click at [1146, 332] on div "Duplicate" at bounding box center [1164, 338] width 129 height 20
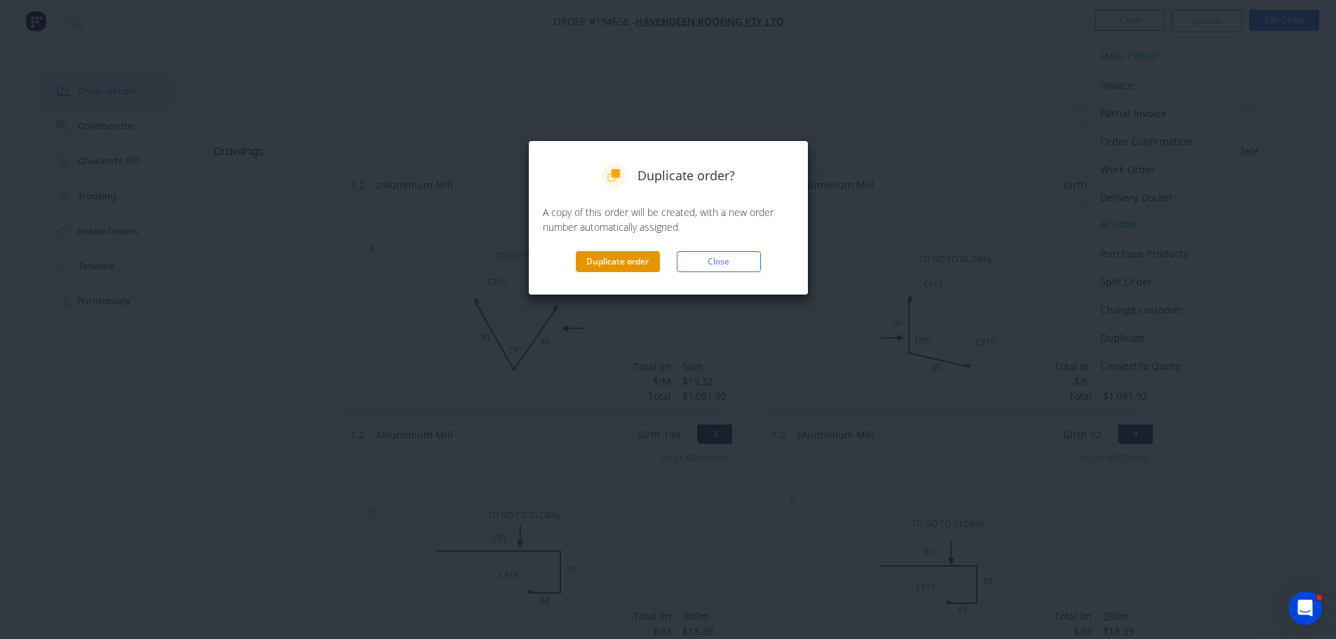
click at [630, 262] on button "Duplicate order" at bounding box center [618, 261] width 84 height 21
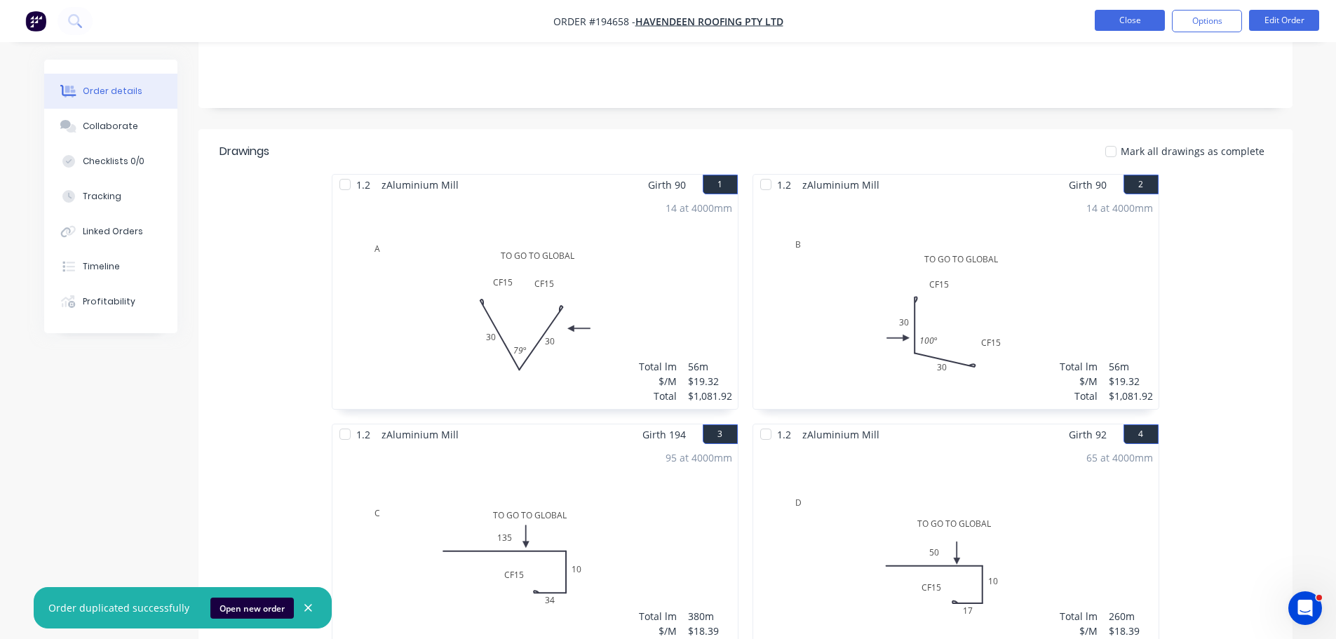
click at [1116, 17] on button "Close" at bounding box center [1130, 20] width 70 height 21
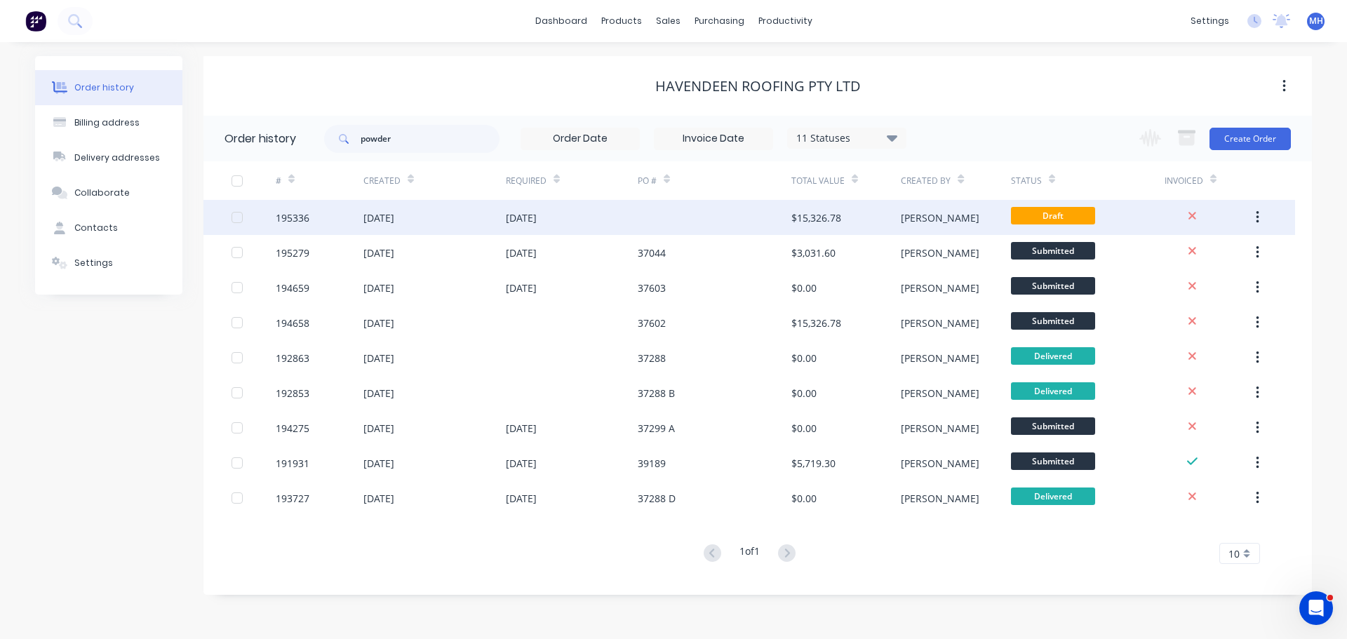
click at [676, 212] on div at bounding box center [714, 217] width 154 height 35
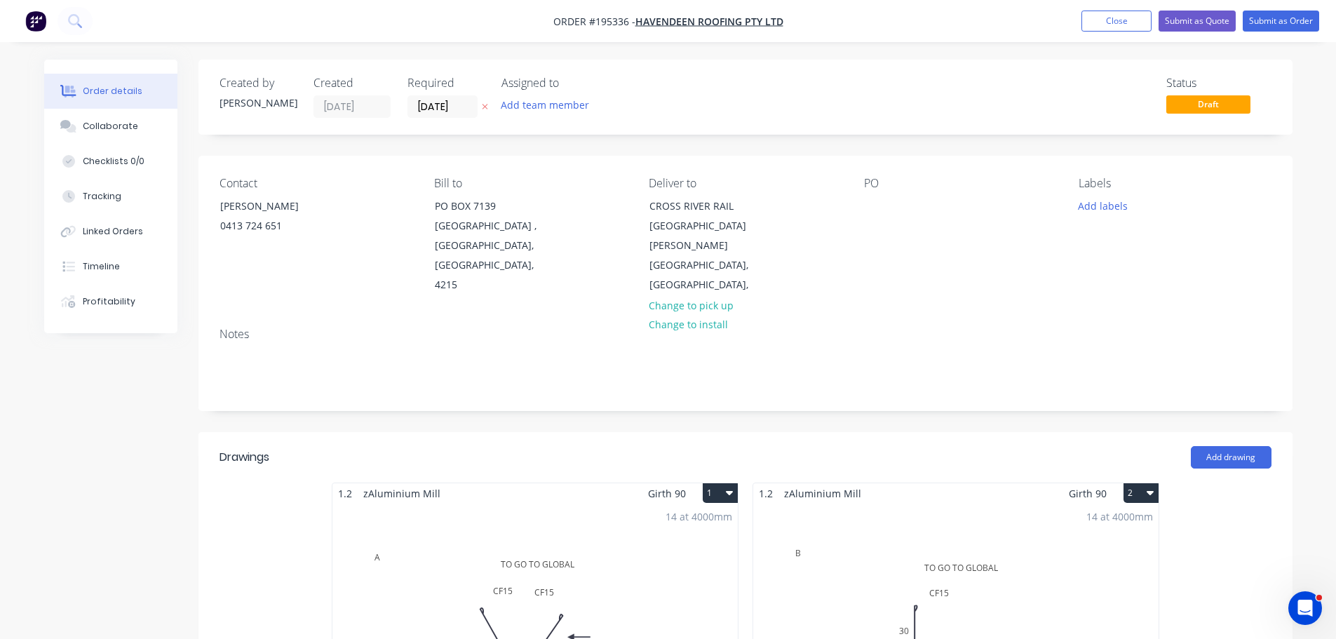
scroll to position [281, 0]
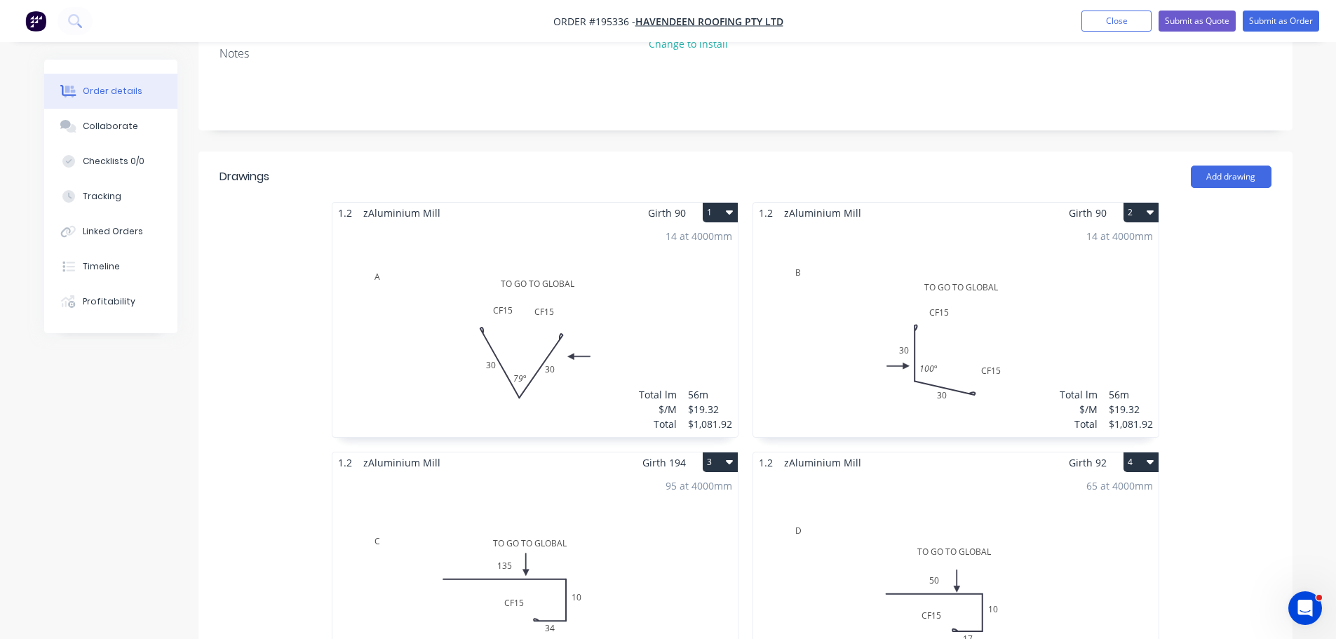
click at [722, 203] on button "1" at bounding box center [720, 213] width 35 height 20
click at [701, 292] on div "Delete" at bounding box center [671, 302] width 108 height 20
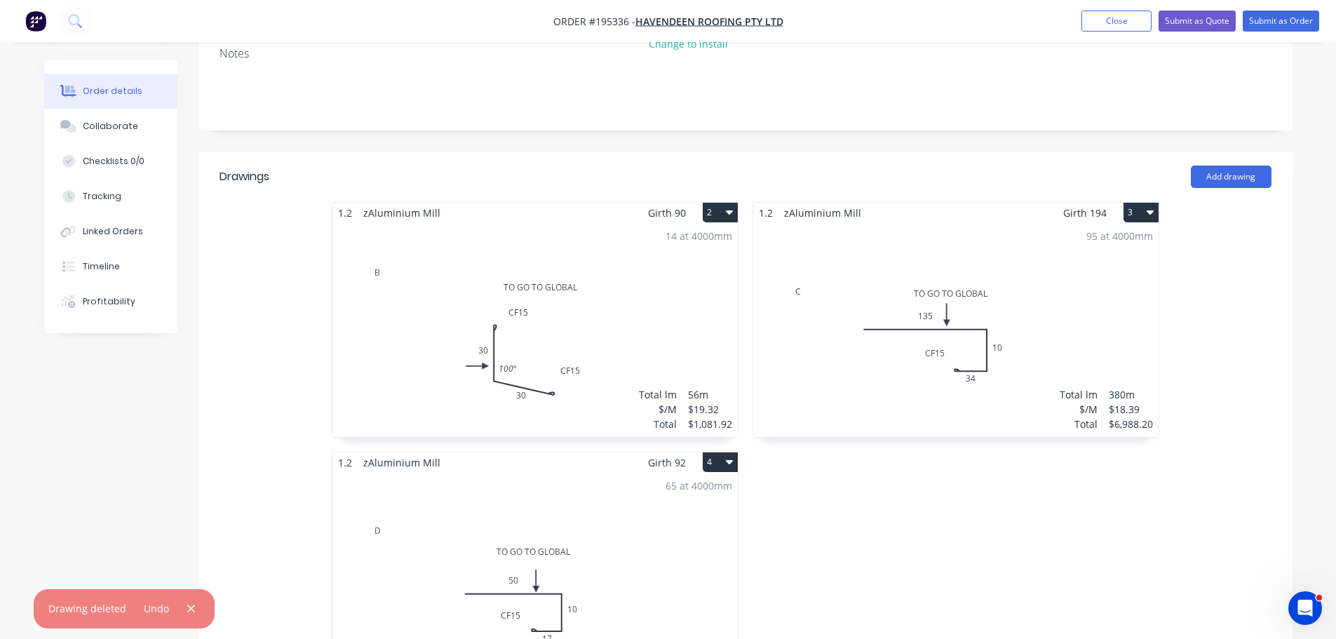
click at [725, 203] on button "2" at bounding box center [720, 213] width 35 height 20
click at [698, 292] on div "Delete" at bounding box center [671, 302] width 108 height 20
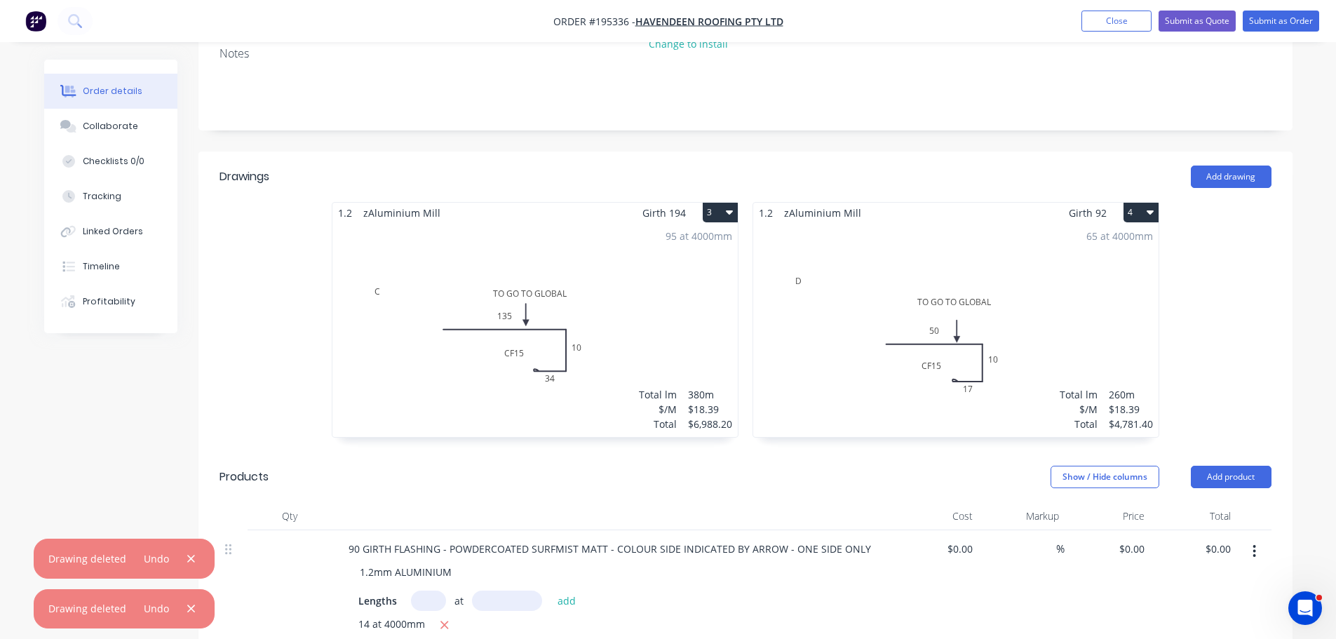
click at [1137, 203] on button "4" at bounding box center [1141, 213] width 35 height 20
click at [1095, 292] on div "Delete" at bounding box center [1092, 302] width 108 height 20
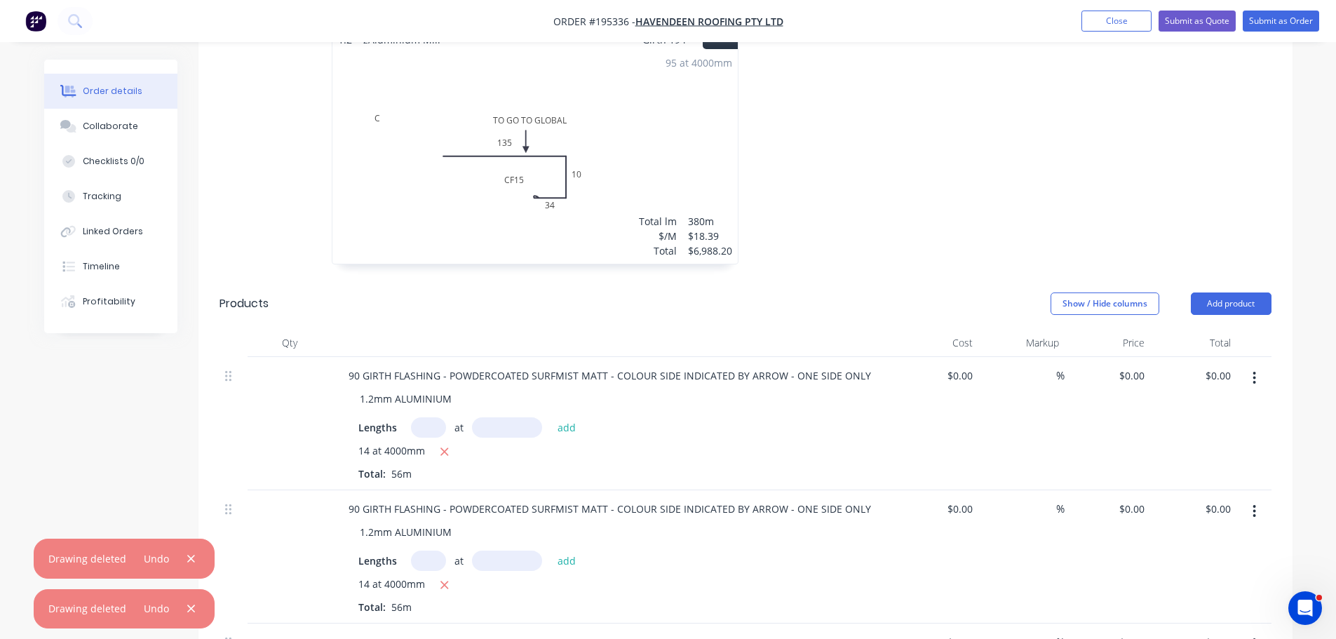
scroll to position [631, 0]
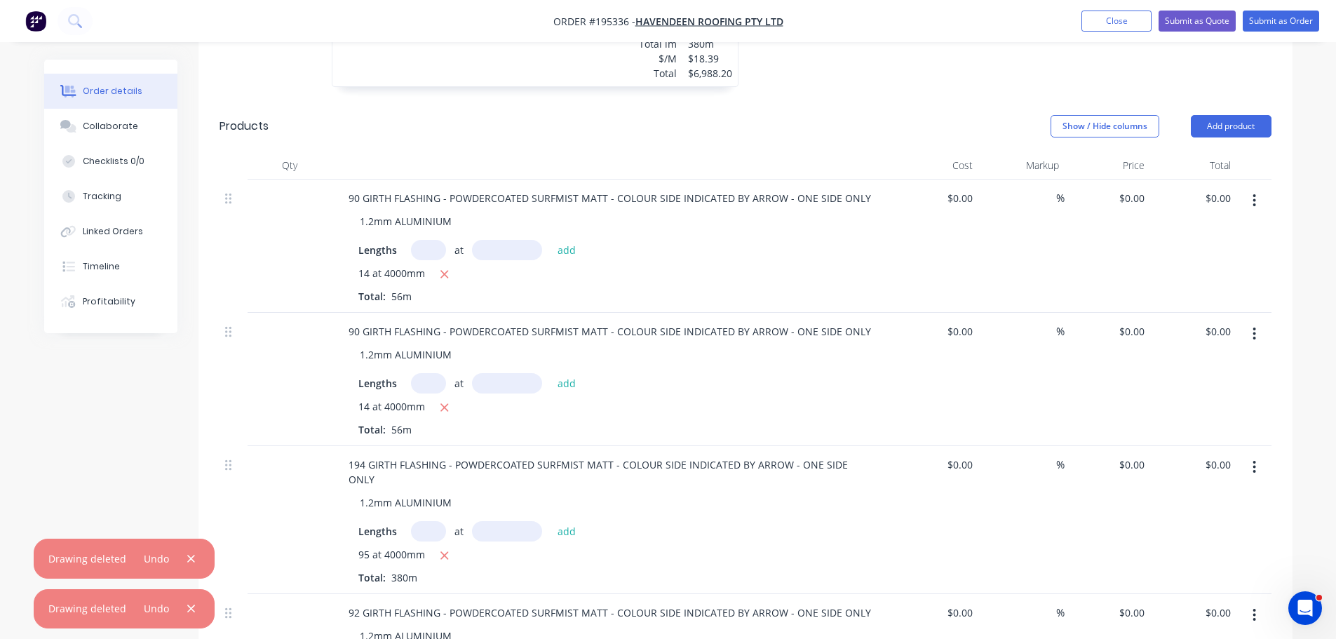
click at [1257, 188] on button "button" at bounding box center [1254, 200] width 33 height 25
click at [1203, 311] on div "Delete" at bounding box center [1205, 321] width 108 height 20
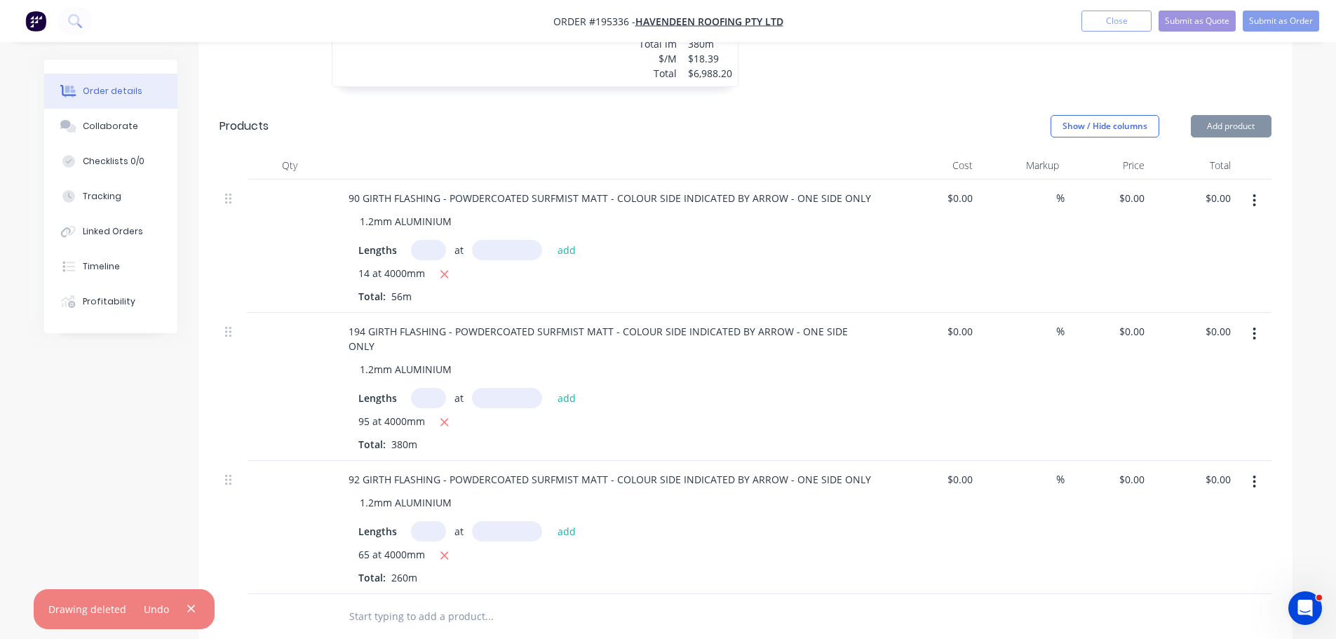
click at [1253, 193] on icon "button" at bounding box center [1255, 200] width 4 height 15
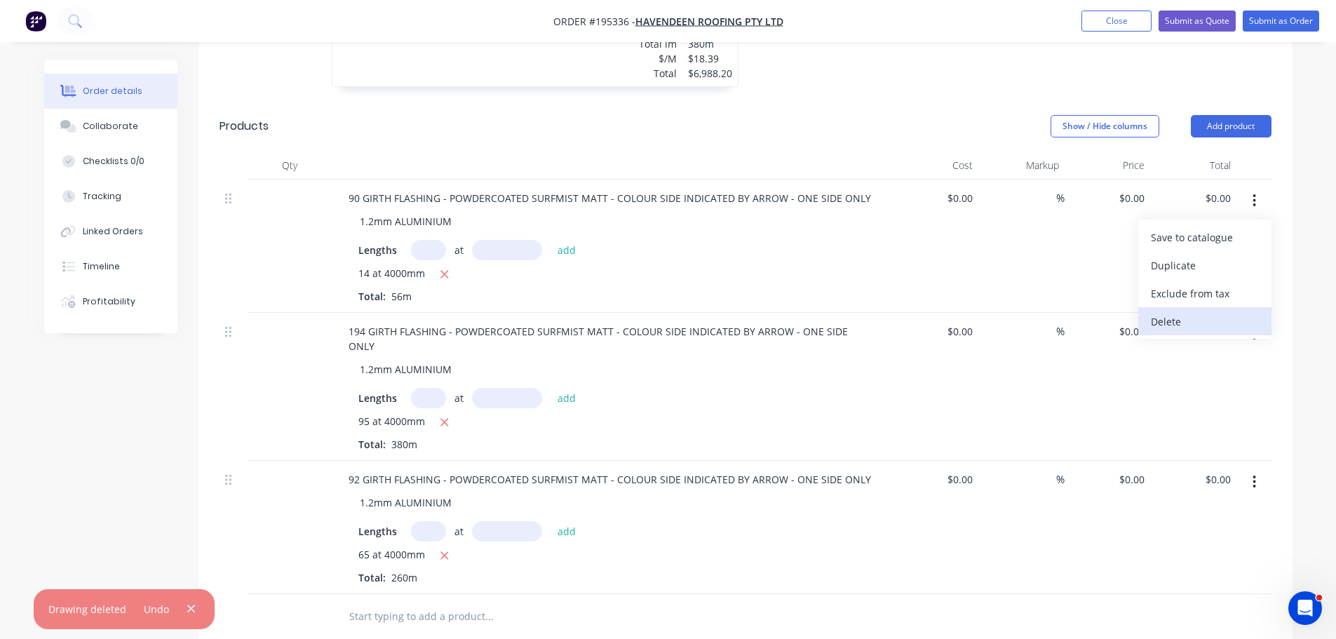
click at [1192, 311] on div "Delete" at bounding box center [1205, 321] width 108 height 20
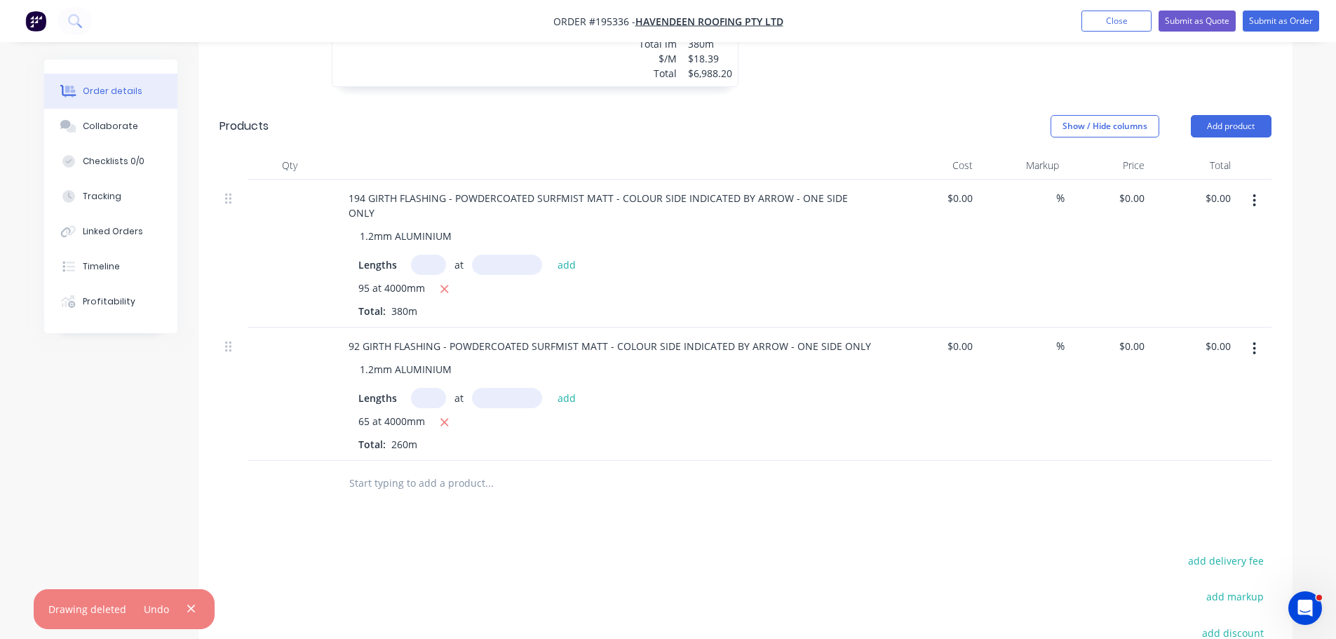
drag, startPoint x: 1257, startPoint y: 171, endPoint x: 1250, endPoint y: 187, distance: 16.9
click at [1257, 188] on button "button" at bounding box center [1254, 200] width 33 height 25
click at [1196, 311] on div "Delete" at bounding box center [1205, 321] width 108 height 20
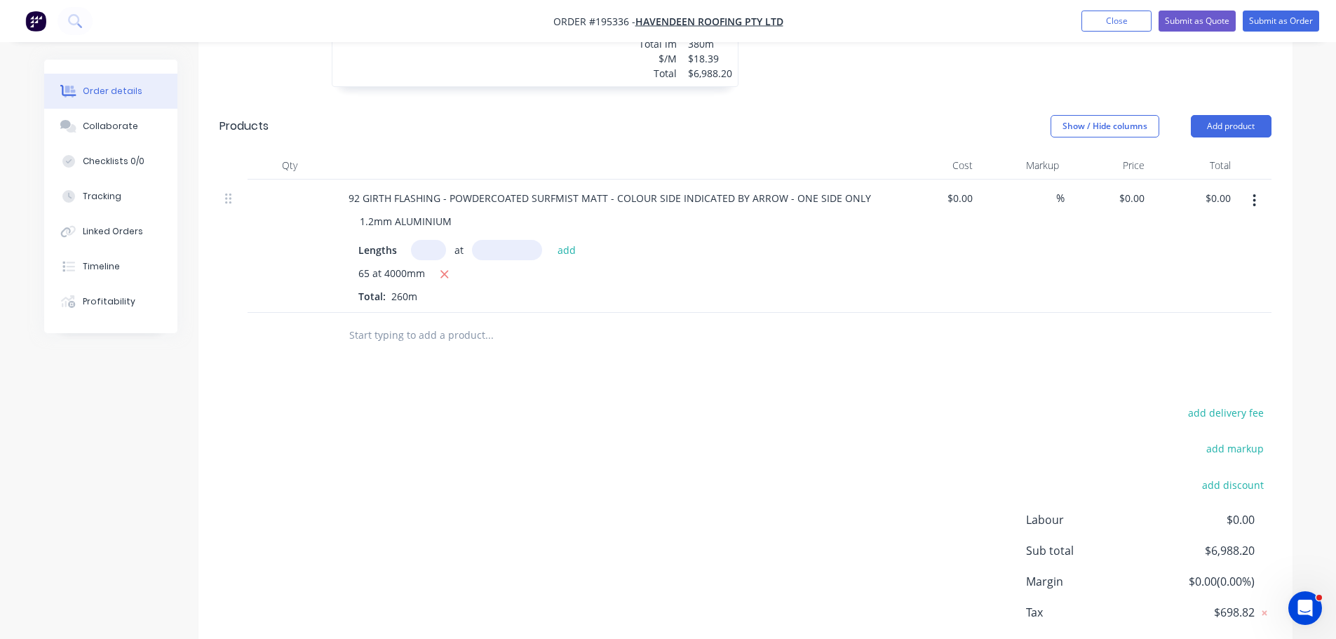
click at [1253, 194] on icon "button" at bounding box center [1254, 200] width 3 height 13
click at [1199, 311] on div "Delete" at bounding box center [1205, 321] width 108 height 20
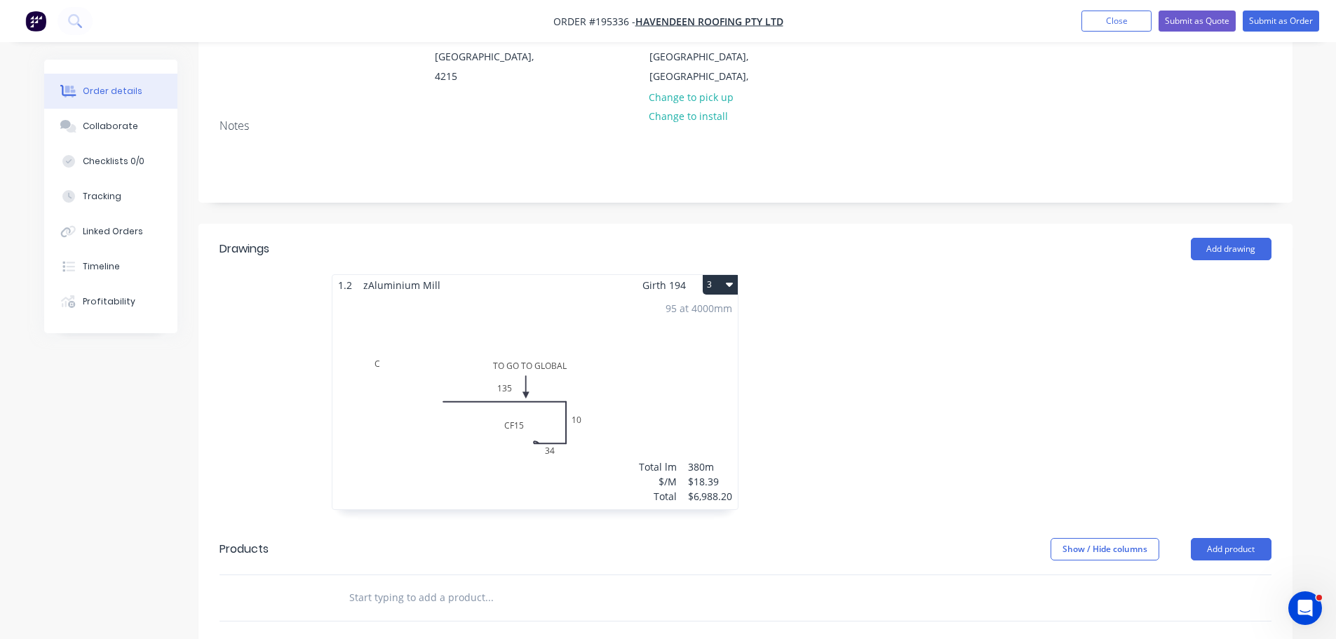
scroll to position [178, 0]
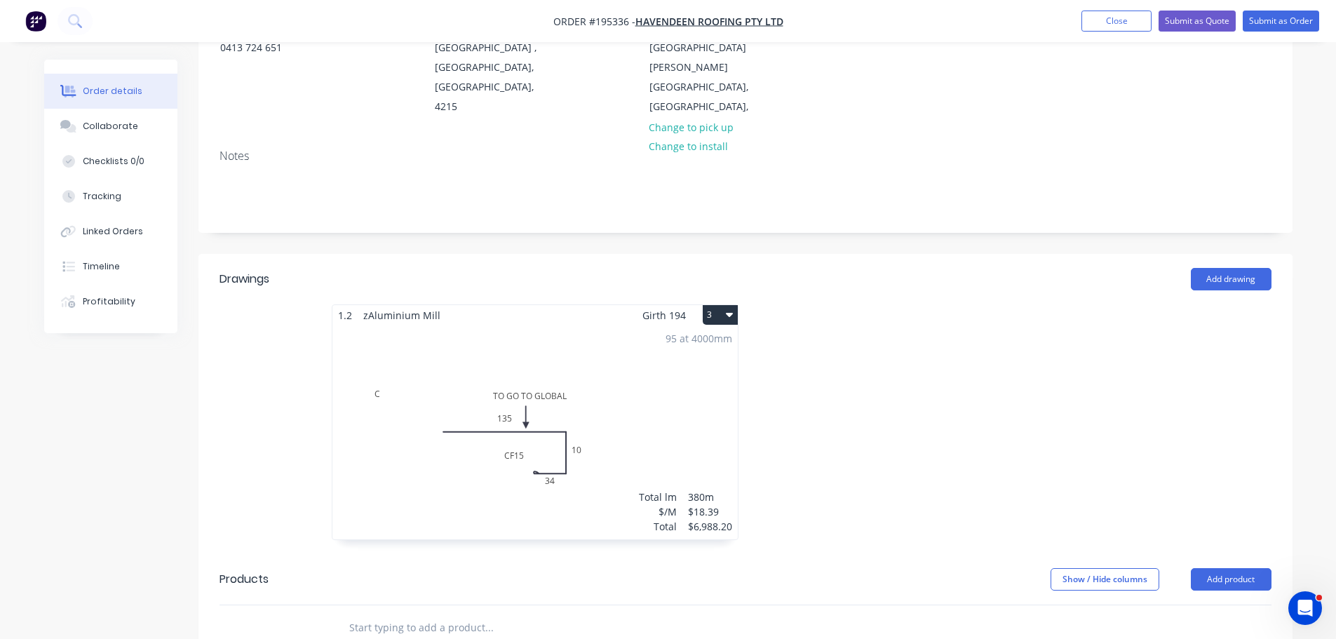
click at [633, 375] on div "95 at 4000mm Total lm $/M Total 380m $18.39 $6,988.20" at bounding box center [534, 432] width 405 height 214
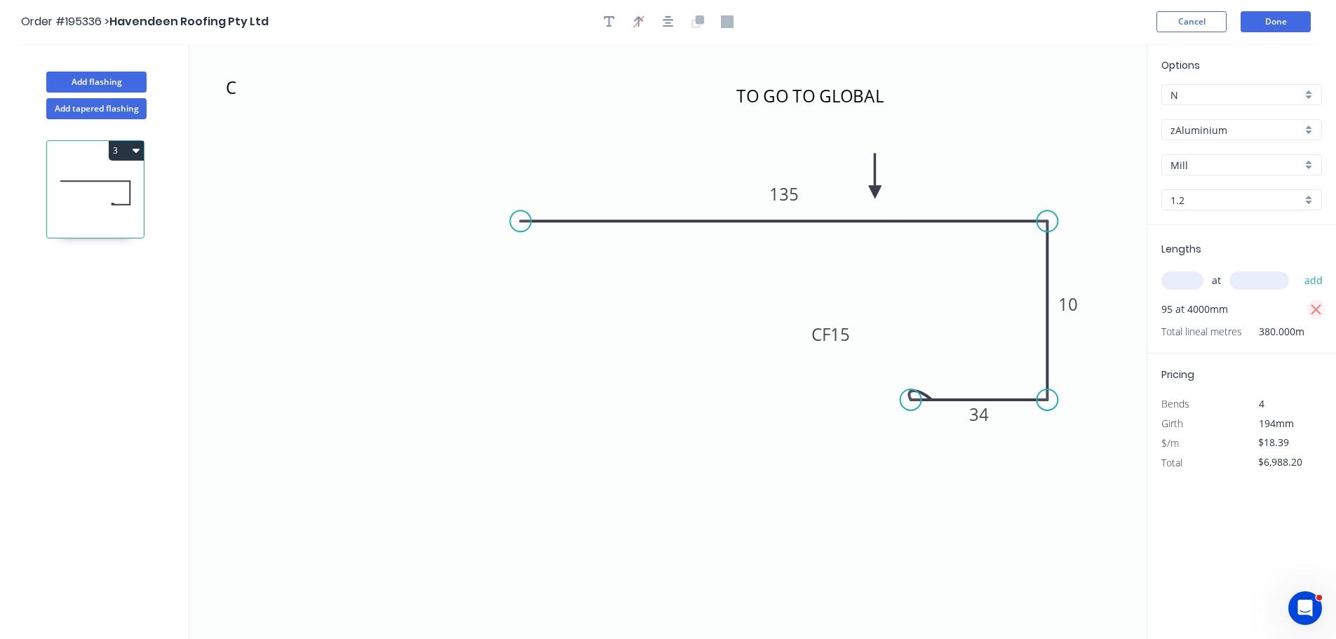
click at [1314, 302] on icon "button" at bounding box center [1316, 310] width 13 height 17
type input "$0.00"
click at [1187, 274] on input "text" at bounding box center [1182, 280] width 42 height 18
type input "4"
type input "4000"
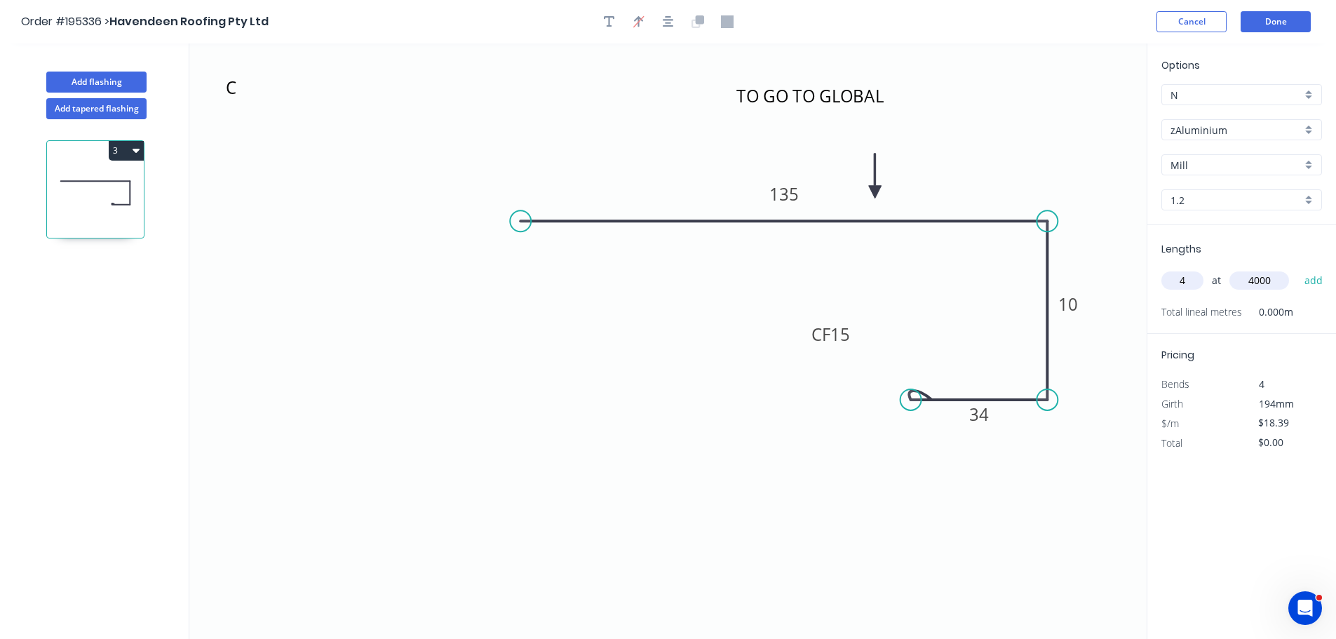
click at [1297, 269] on button "add" at bounding box center [1313, 281] width 33 height 24
type input "$294.24"
click at [1263, 21] on button "Done" at bounding box center [1276, 21] width 70 height 21
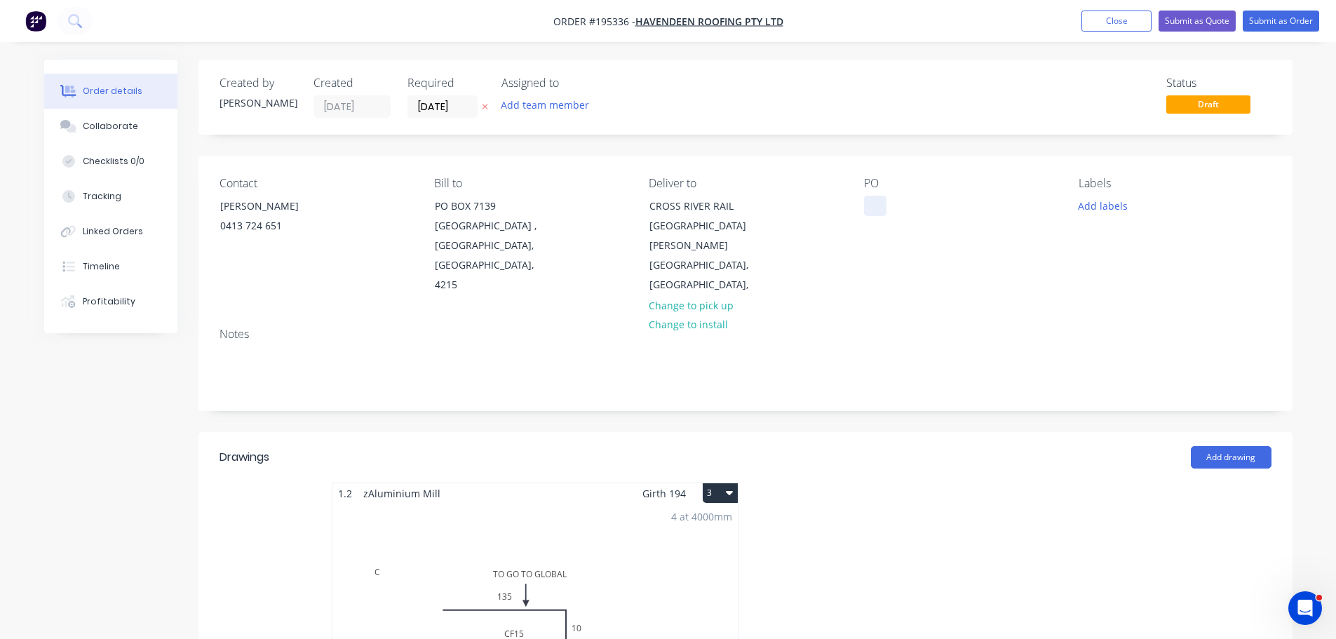
click at [877, 208] on div at bounding box center [875, 206] width 22 height 20
click at [903, 208] on div "RMK" at bounding box center [886, 206] width 44 height 20
click at [901, 150] on div "Created by Michael Created 13/10/25 Required 13/10/25 Assigned to Add team memb…" at bounding box center [745, 613] width 1094 height 1107
click at [455, 107] on input "[DATE]" at bounding box center [442, 106] width 69 height 21
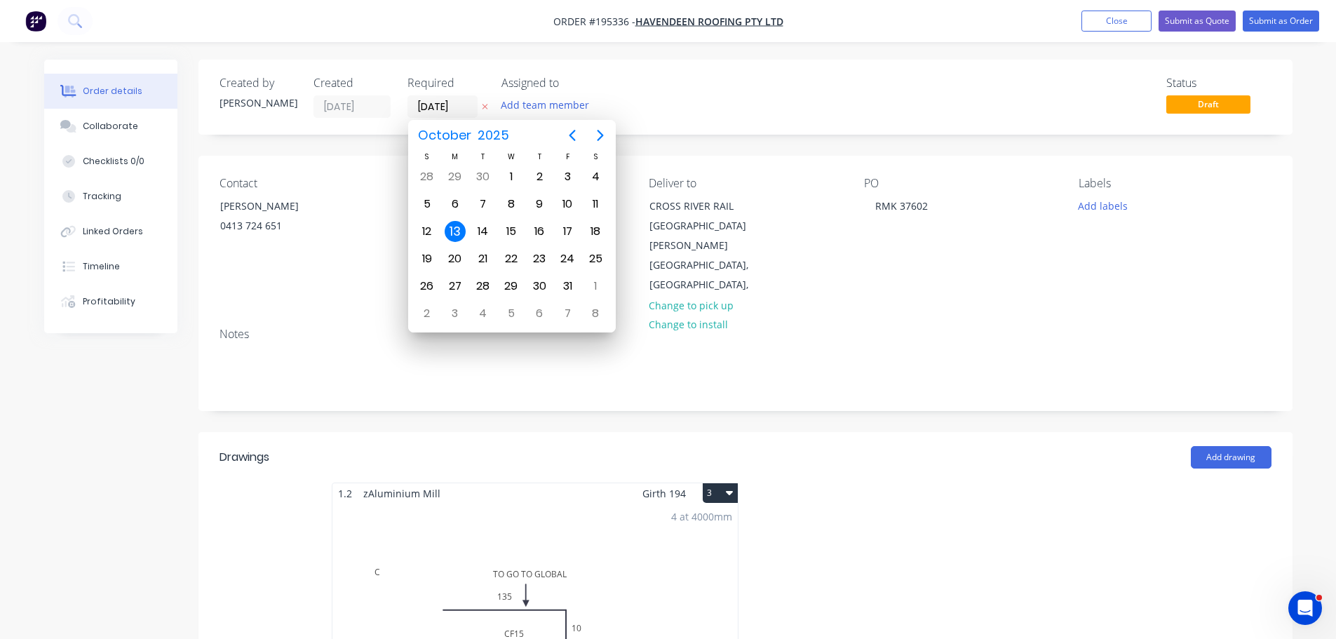
click at [487, 105] on icon "button" at bounding box center [485, 106] width 6 height 8
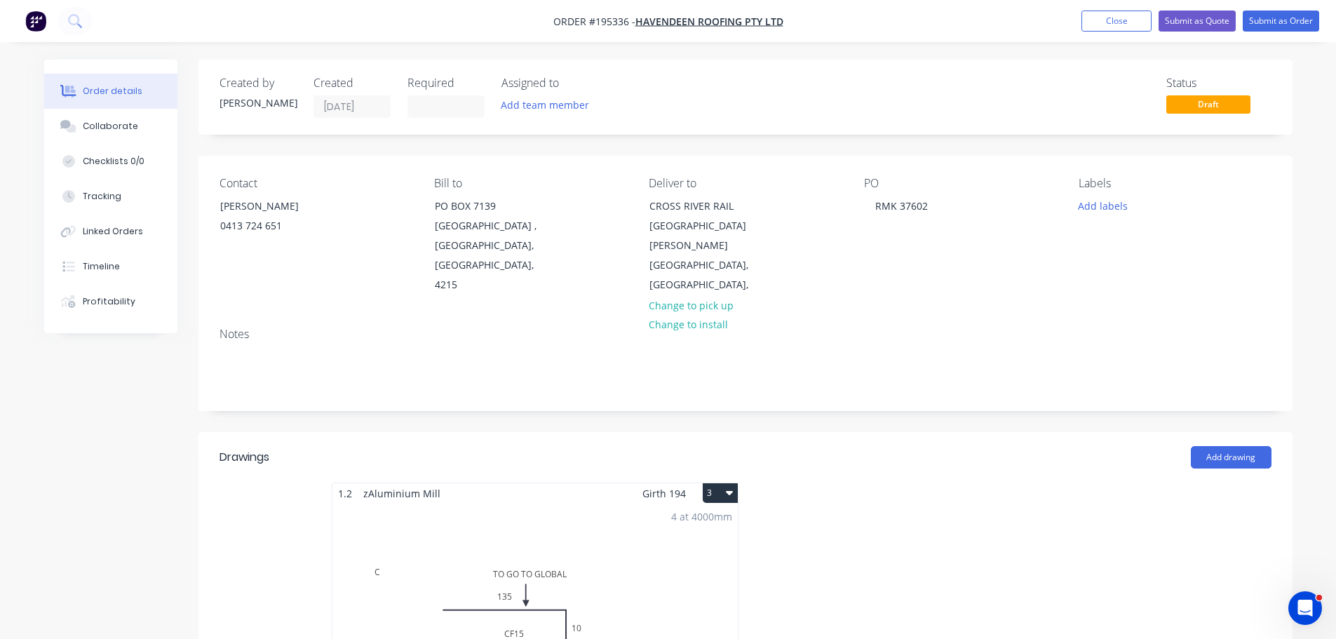
click at [489, 57] on div "Order details Collaborate Checklists 0/0 Tracking Linked Orders Timeline Profit…" at bounding box center [668, 593] width 1336 height 1187
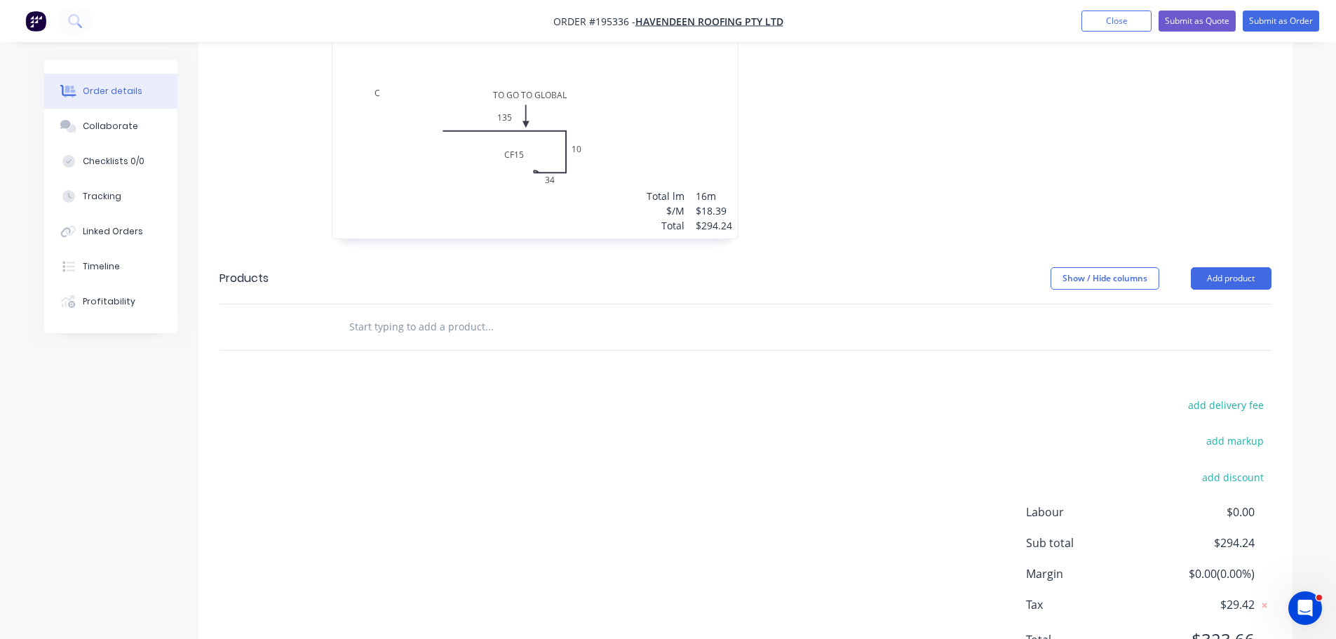
scroll to position [491, 0]
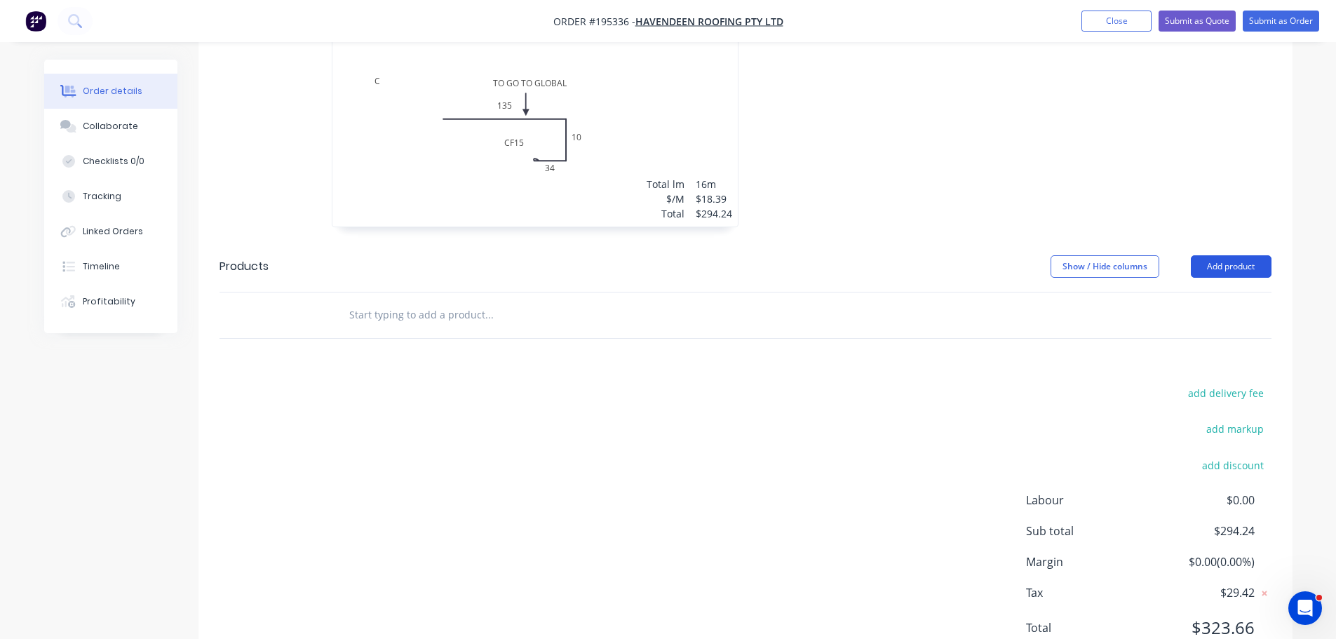
click at [1258, 255] on button "Add product" at bounding box center [1231, 266] width 81 height 22
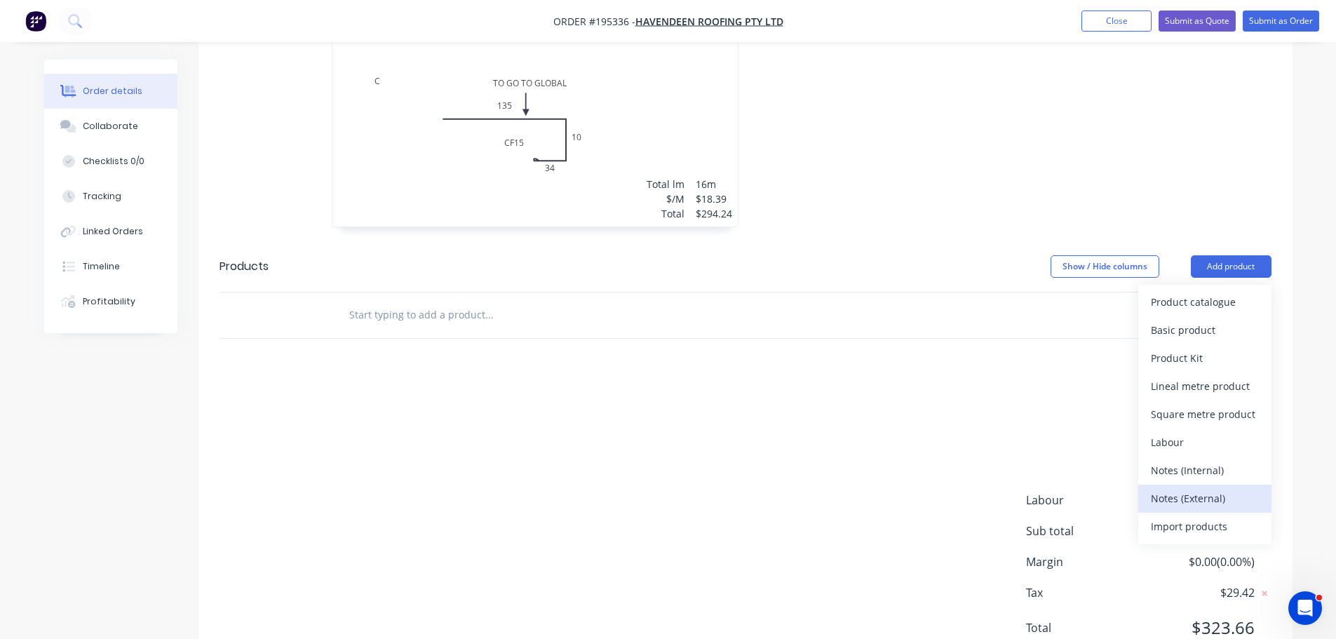
click at [1202, 488] on div "Notes (External)" at bounding box center [1205, 498] width 108 height 20
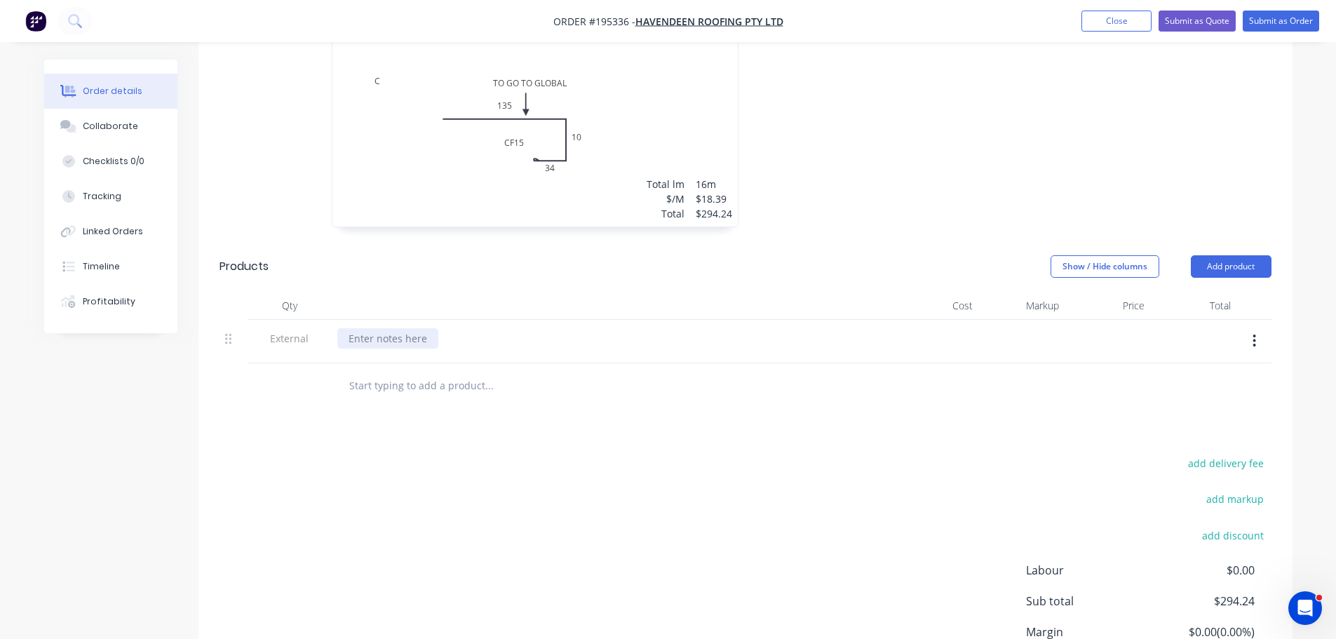
drag, startPoint x: 377, startPoint y: 310, endPoint x: 450, endPoint y: 312, distance: 73.0
click at [383, 328] on div at bounding box center [387, 338] width 101 height 20
click at [573, 454] on div "add delivery fee add markup add discount Labour $0.00 Sub total $294.24 Margin …" at bounding box center [746, 589] width 1052 height 271
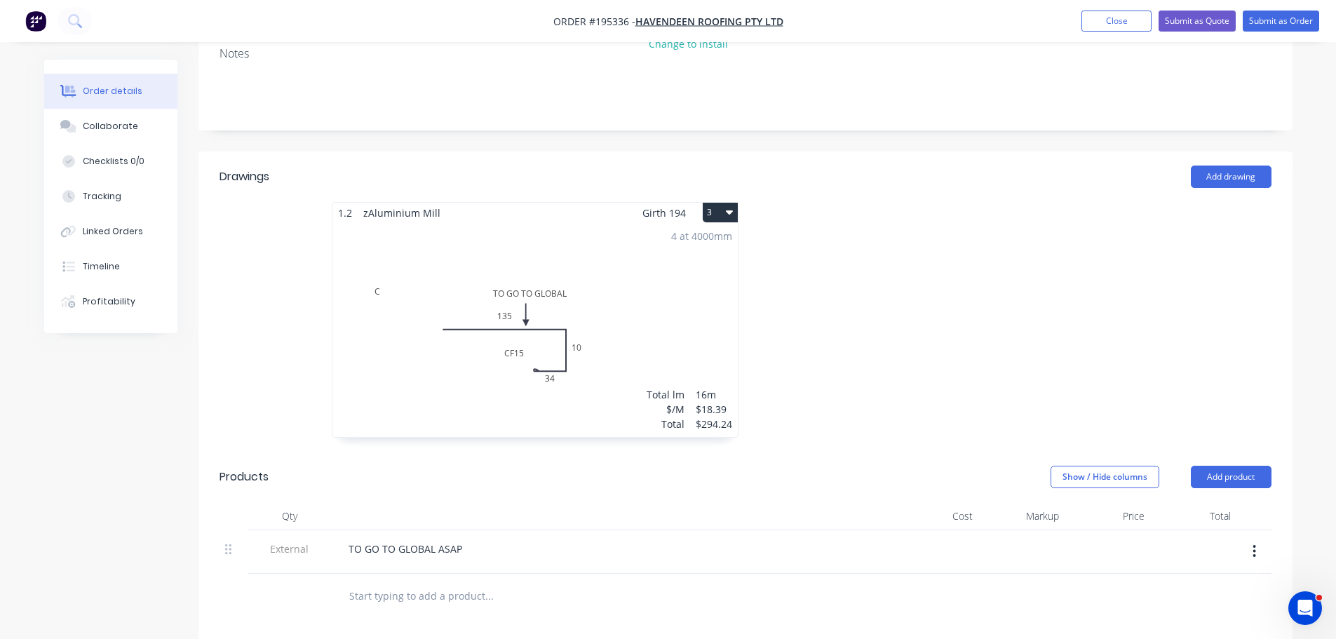
click at [884, 320] on div at bounding box center [955, 327] width 421 height 250
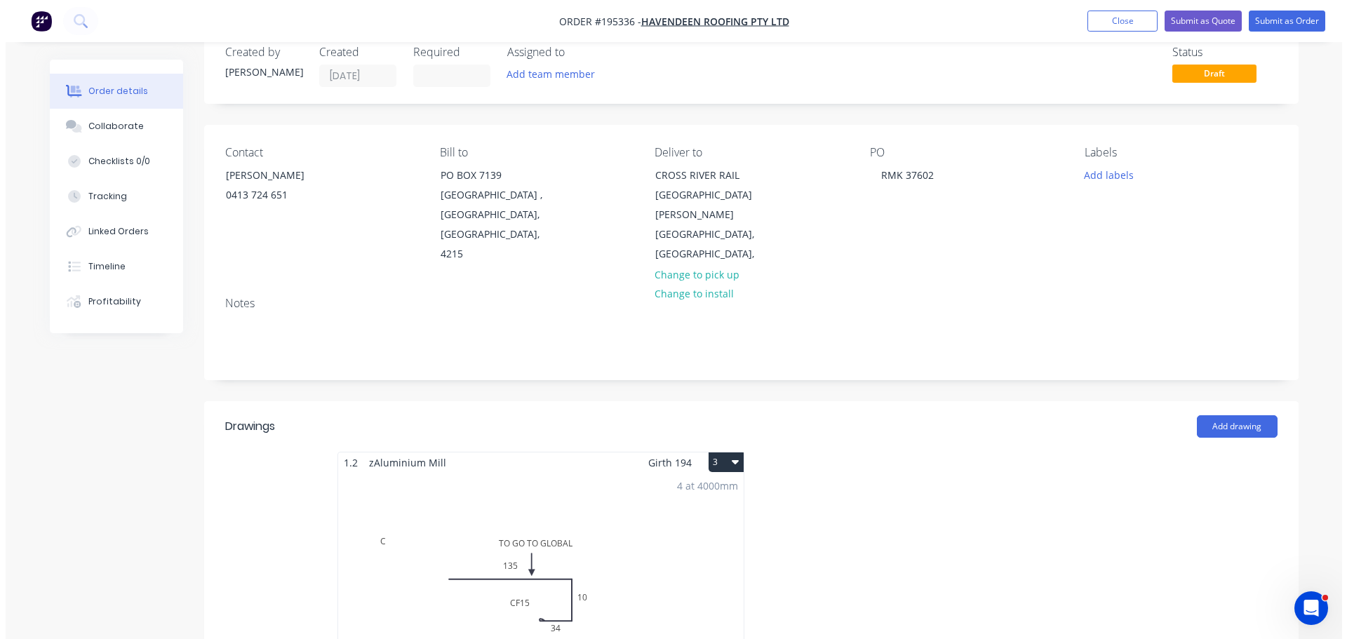
scroll to position [0, 0]
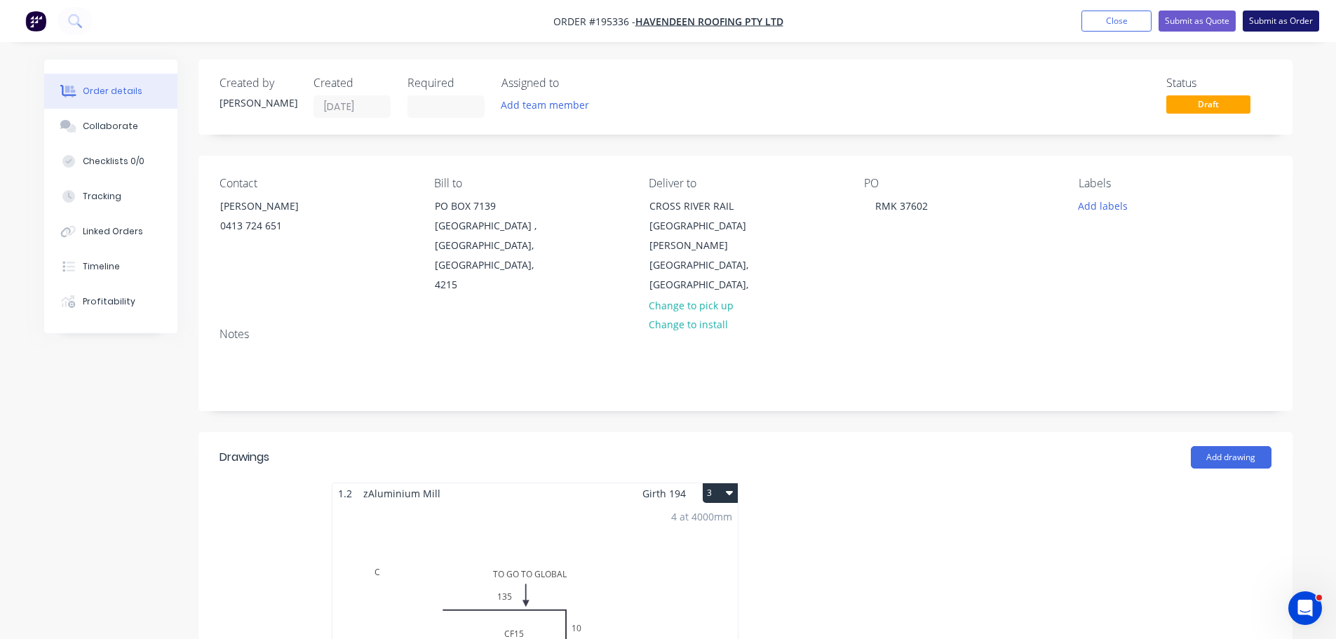
click at [1287, 25] on button "Submit as Order" at bounding box center [1281, 21] width 76 height 21
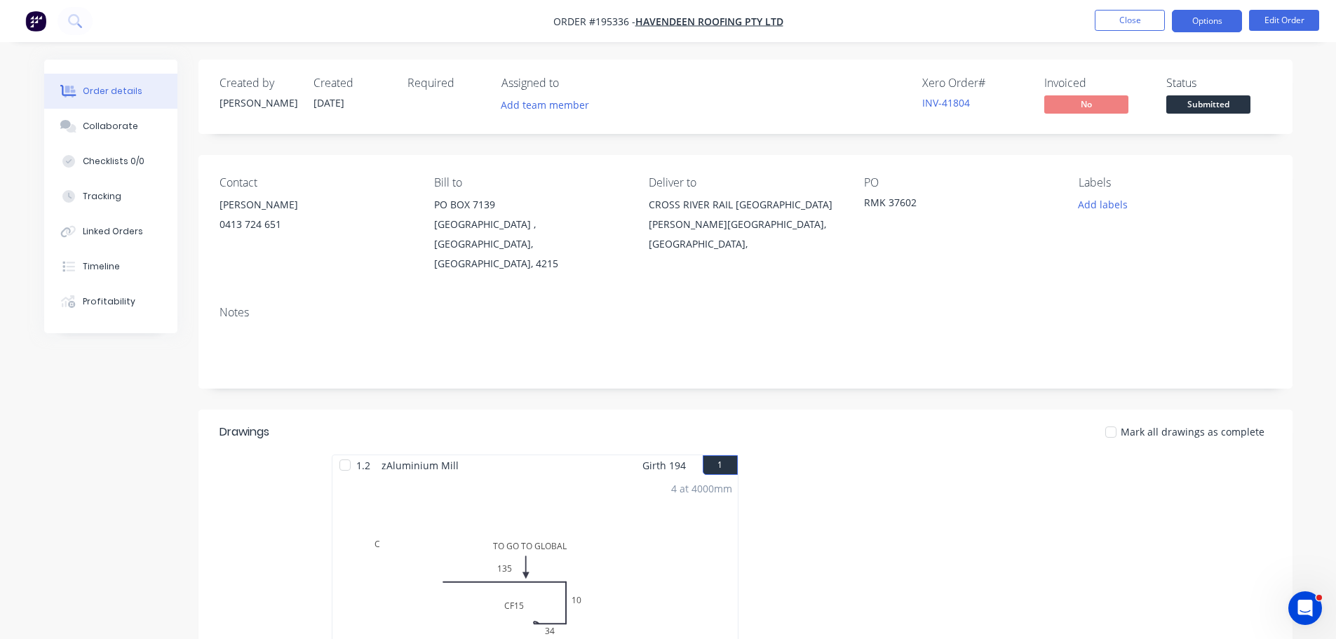
click at [1219, 14] on button "Options" at bounding box center [1207, 21] width 70 height 22
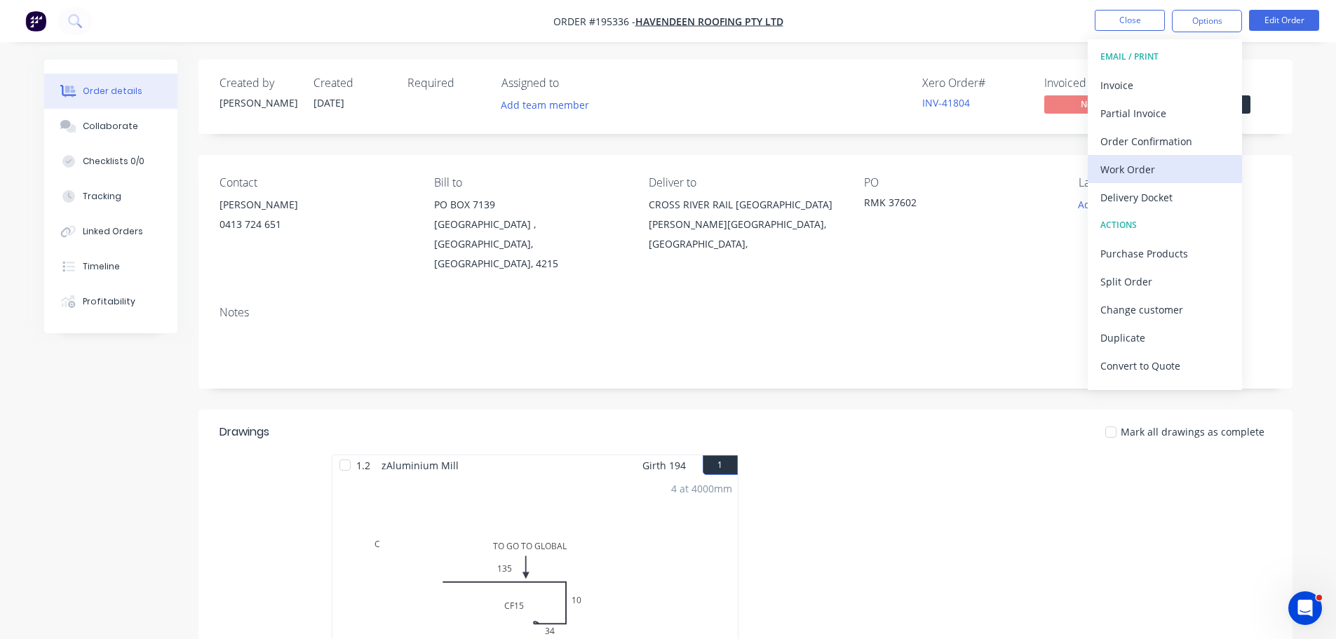
click at [1147, 175] on div "Work Order" at bounding box center [1164, 169] width 129 height 20
click at [1148, 156] on button "Custom" at bounding box center [1165, 169] width 154 height 28
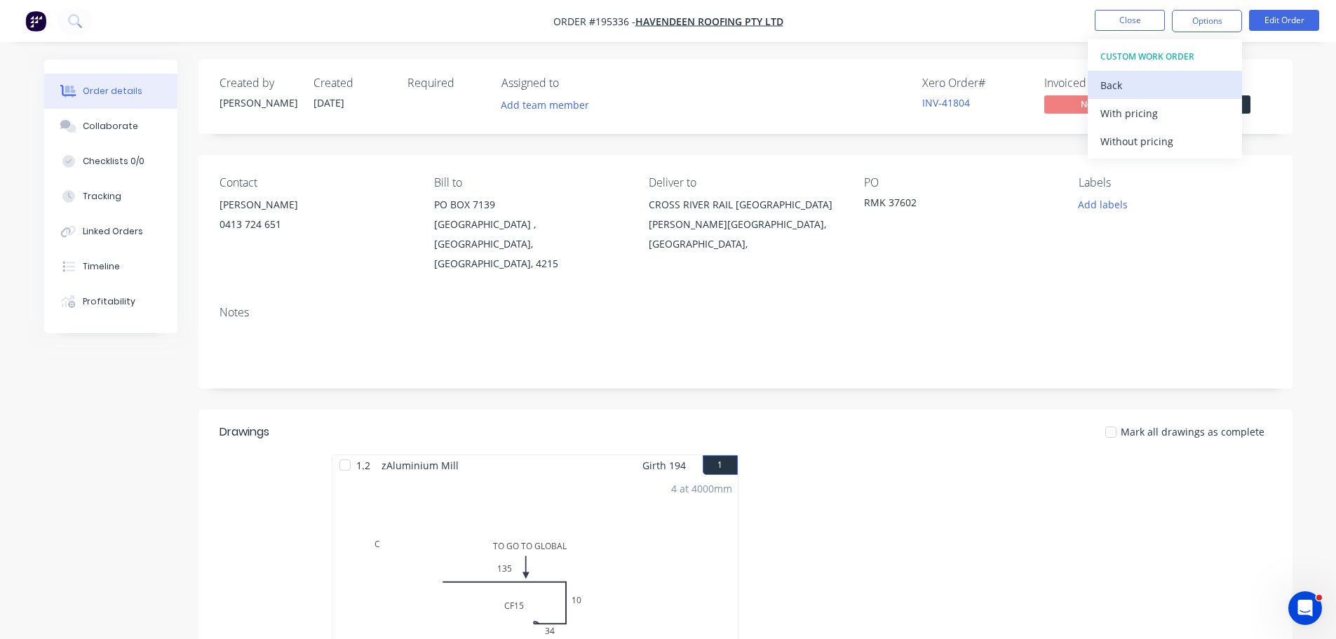
click at [1154, 80] on div "Back" at bounding box center [1164, 85] width 129 height 20
click at [1150, 137] on div "Without pricing" at bounding box center [1164, 141] width 129 height 20
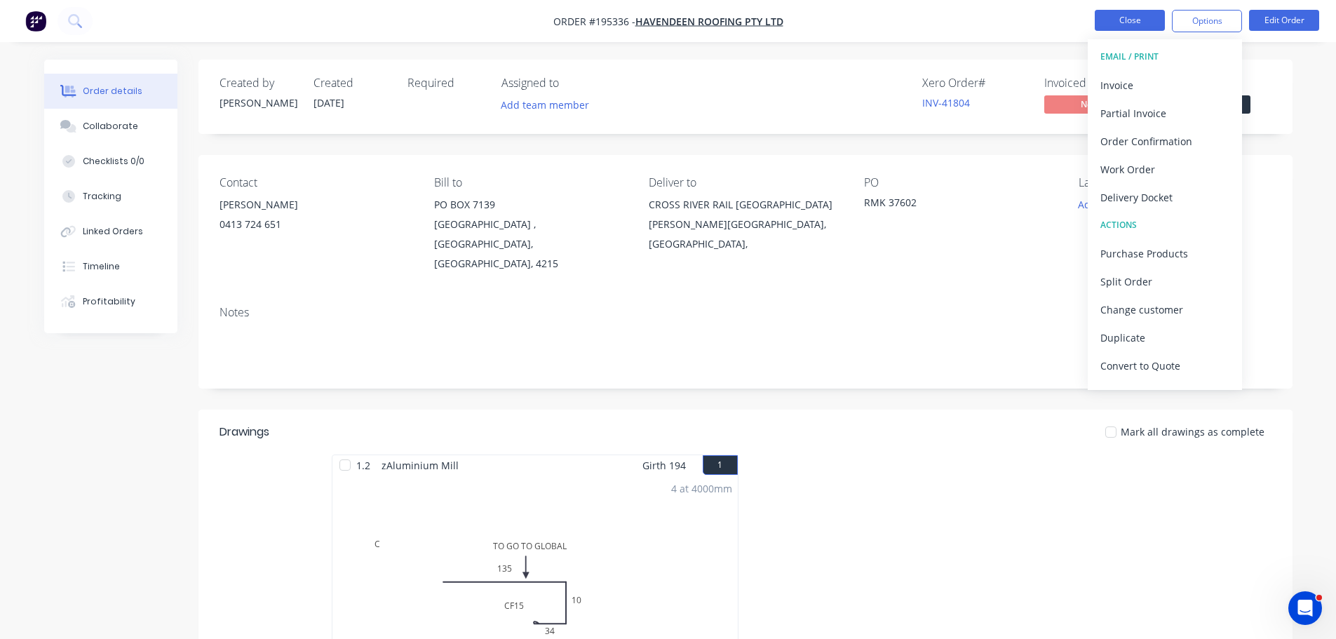
click at [1131, 26] on button "Close" at bounding box center [1130, 20] width 70 height 21
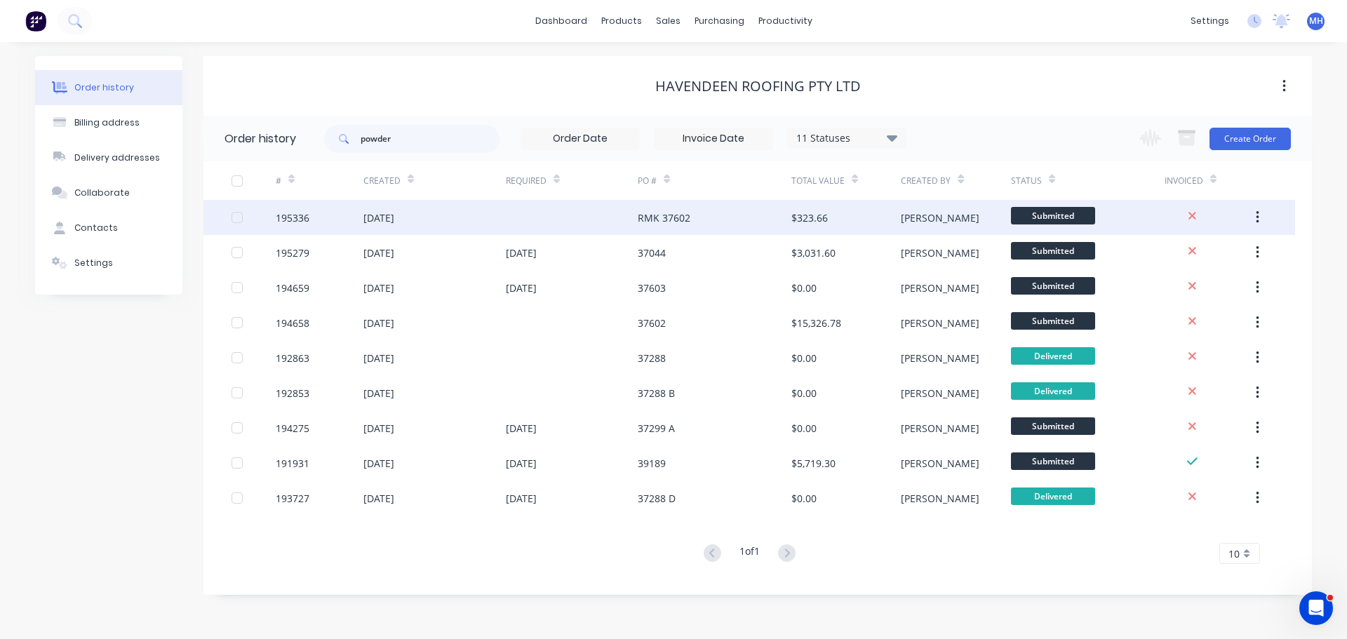
click at [727, 229] on div "RMK 37602" at bounding box center [714, 217] width 154 height 35
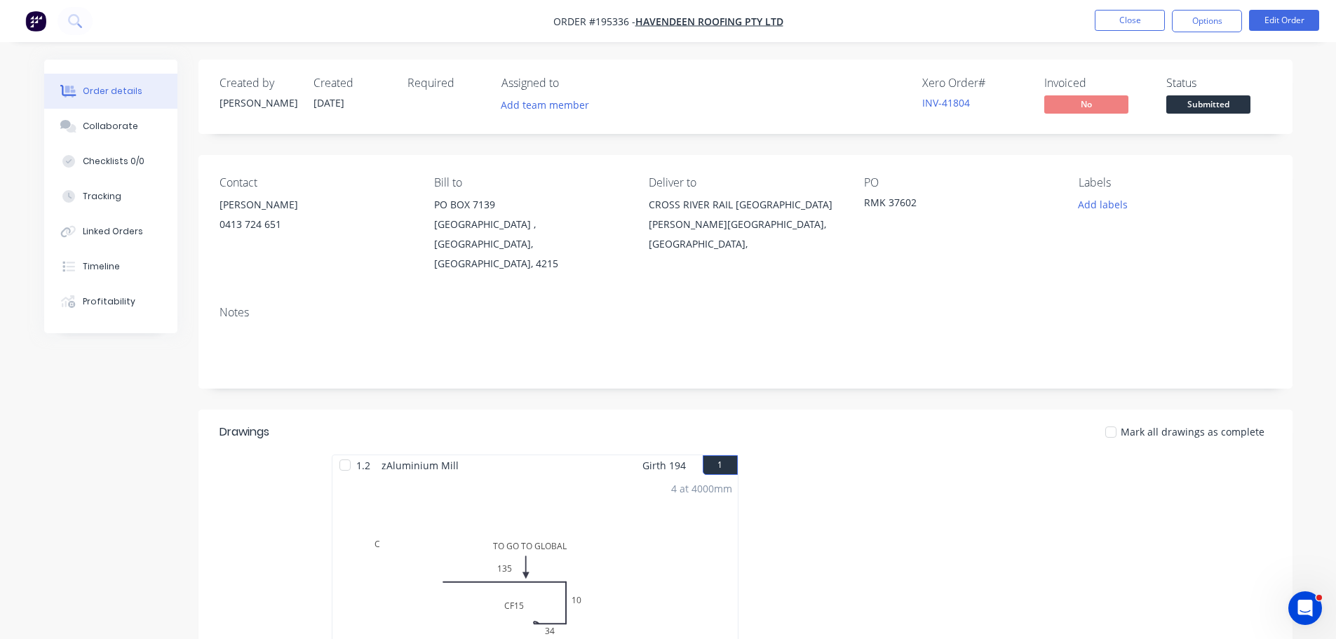
click at [810, 431] on header "Drawings Mark all drawings as complete" at bounding box center [745, 432] width 1094 height 45
click at [1120, 13] on button "Close" at bounding box center [1130, 20] width 70 height 21
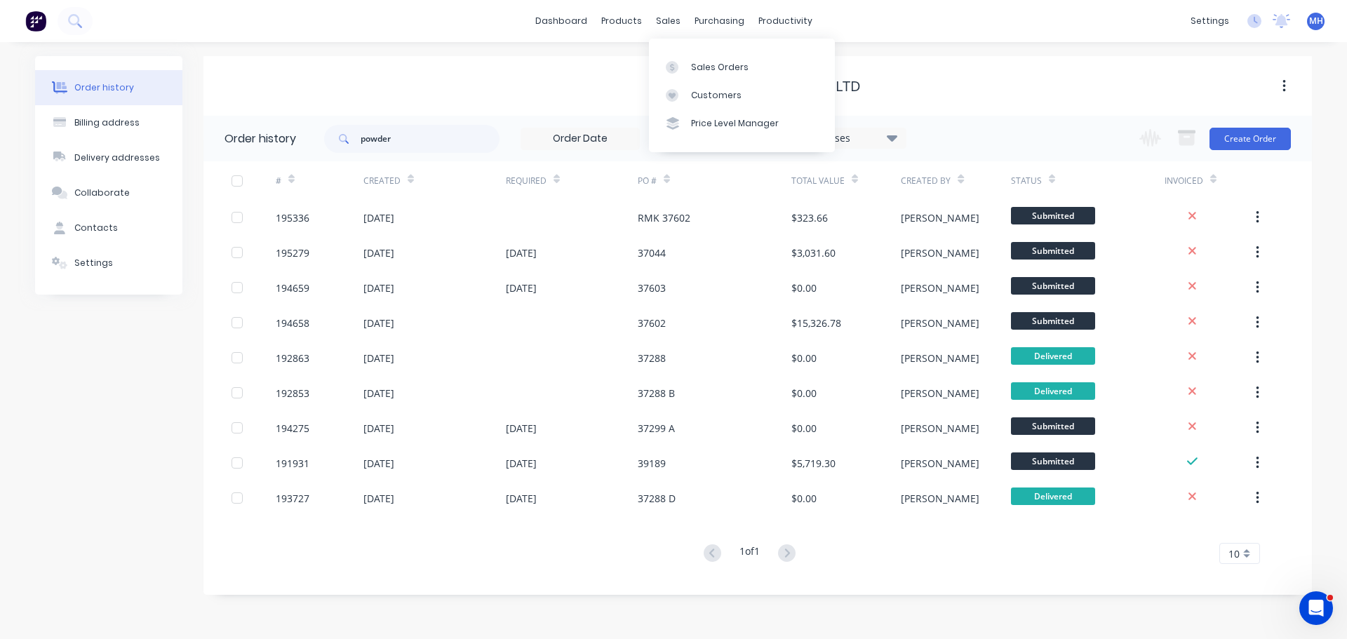
click at [673, 50] on div "Sales Orders Customers Price Level Manager" at bounding box center [742, 95] width 186 height 113
click at [677, 58] on link "Sales Orders" at bounding box center [742, 67] width 186 height 28
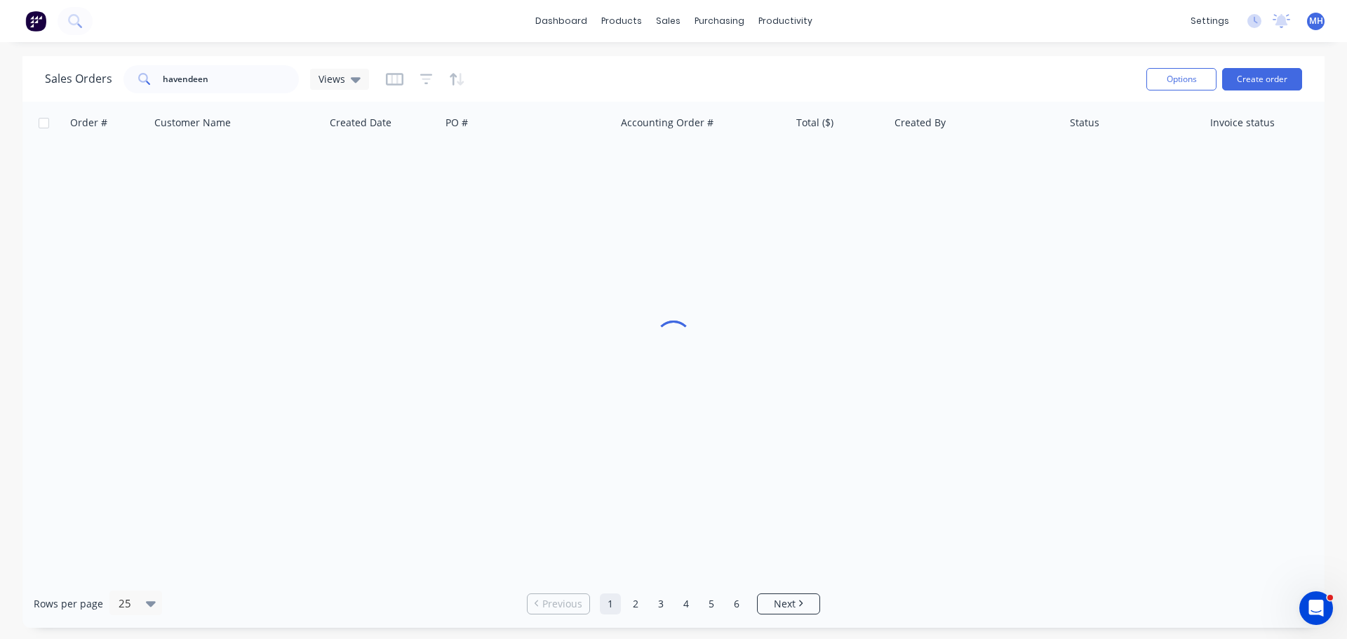
click at [983, 81] on div "Sales Orders havendeen Views" at bounding box center [590, 79] width 1090 height 34
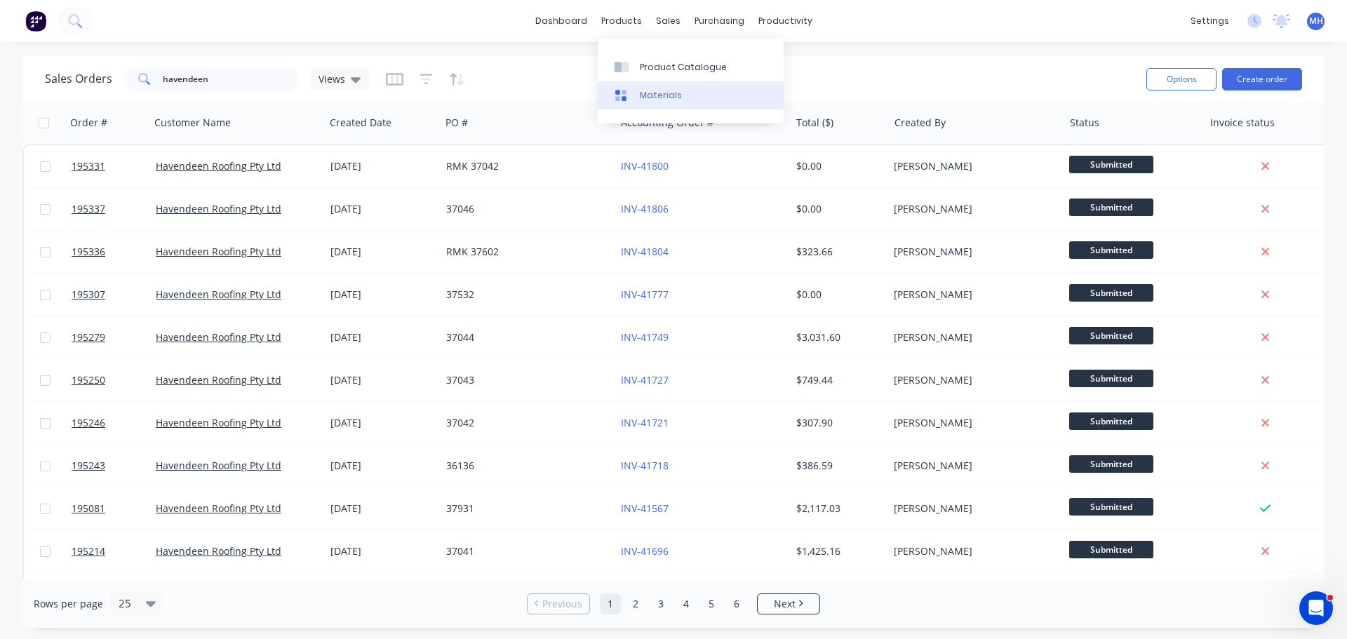
drag, startPoint x: 649, startPoint y: 66, endPoint x: 645, endPoint y: 81, distance: 15.1
click at [649, 66] on div "Product Catalogue" at bounding box center [683, 67] width 87 height 13
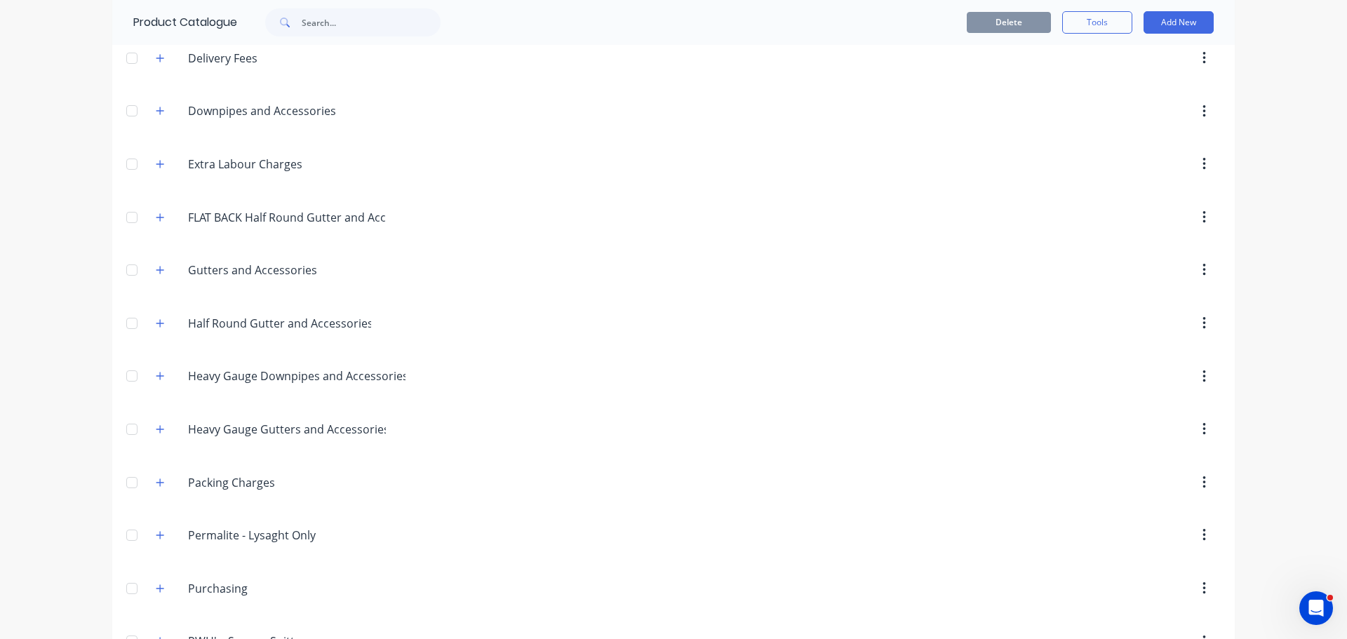
scroll to position [137, 0]
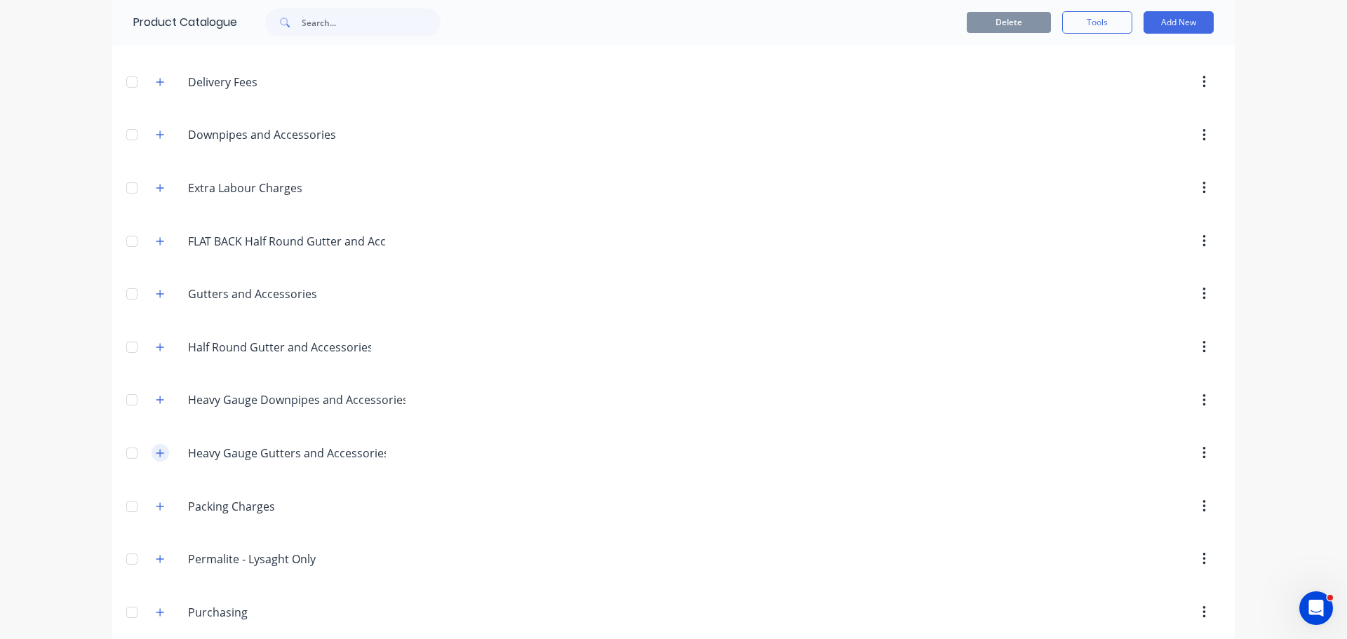
click at [158, 461] on button "button" at bounding box center [160, 453] width 18 height 18
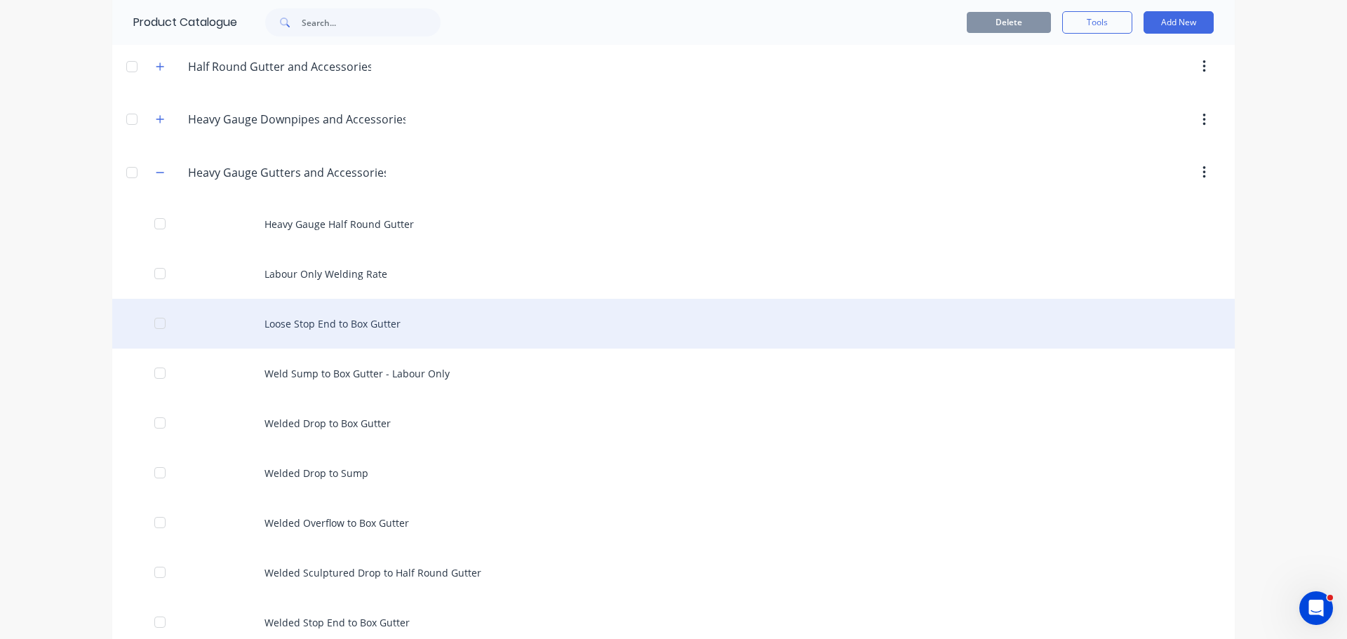
click at [357, 339] on div "Loose Stop End to Box Gutter" at bounding box center [673, 324] width 1122 height 50
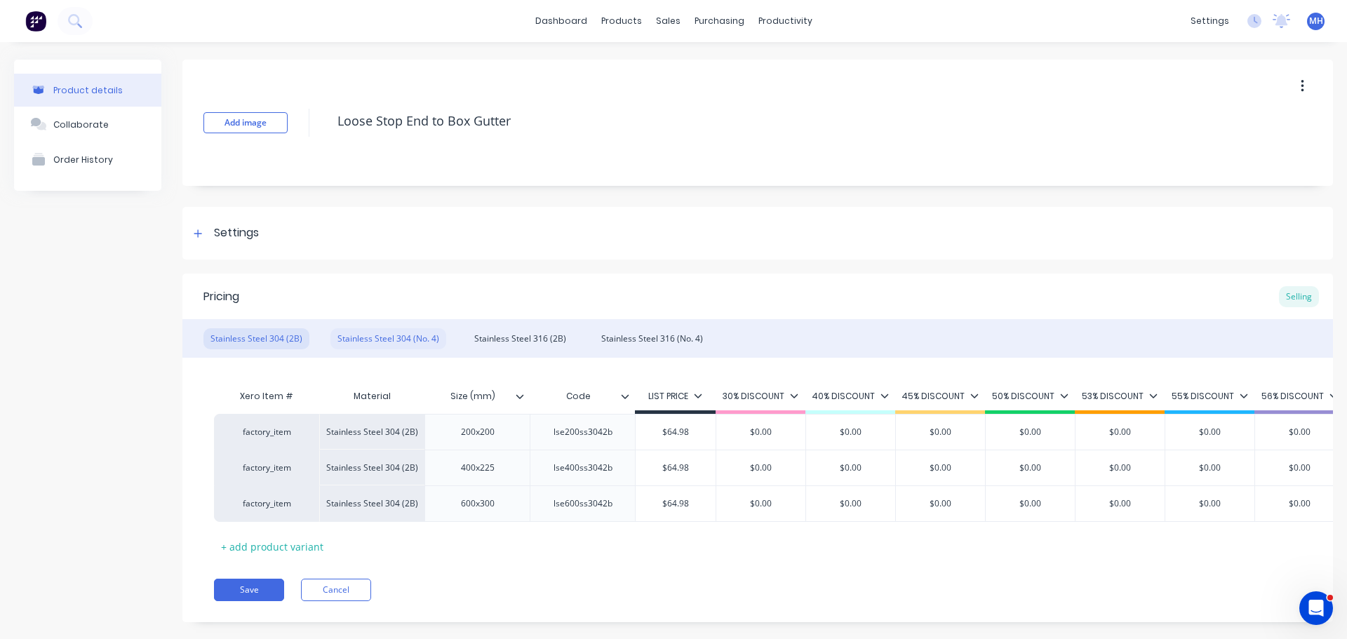
click at [396, 331] on div "Stainless Steel 304 (No. 4)" at bounding box center [388, 338] width 116 height 21
click at [500, 339] on div "Stainless Steel 316 (2B)" at bounding box center [520, 338] width 106 height 21
click at [628, 340] on div "Stainless Steel 316 (No. 4)" at bounding box center [652, 338] width 116 height 21
click at [517, 340] on div "Stainless Steel 316 (2B)" at bounding box center [520, 338] width 106 height 21
click at [640, 340] on div "Stainless Steel 316 (No. 4)" at bounding box center [652, 338] width 116 height 21
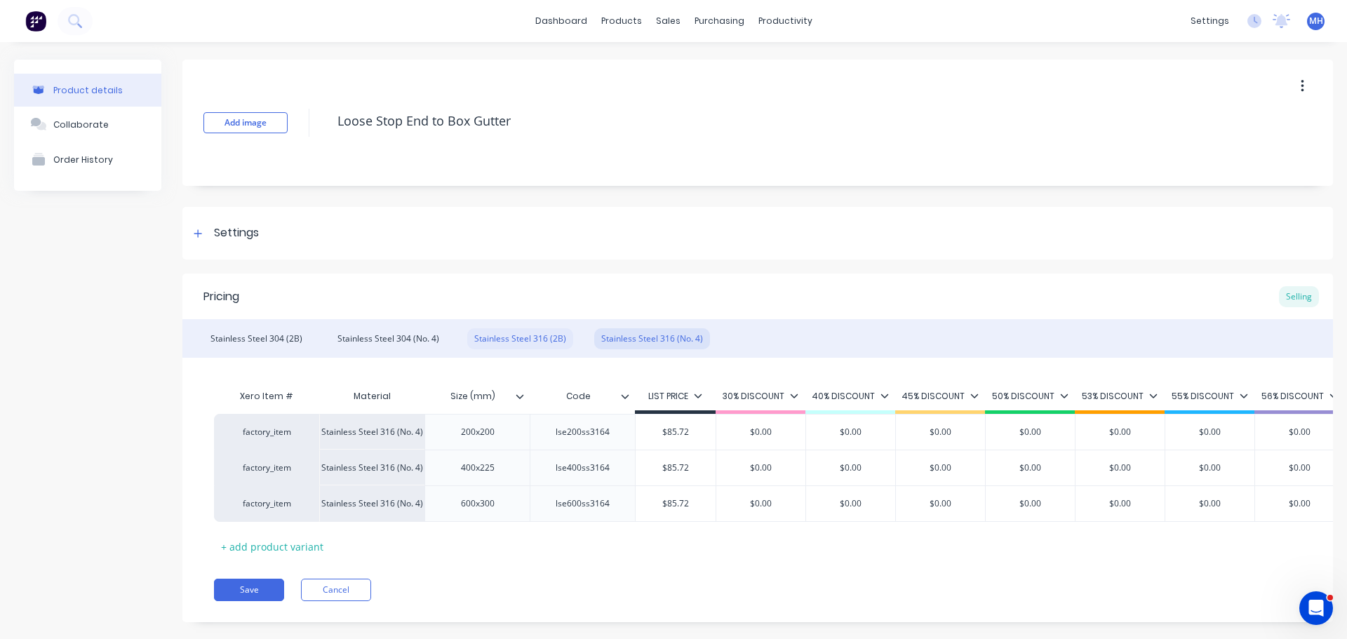
click at [538, 339] on div "Stainless Steel 316 (2B)" at bounding box center [520, 338] width 106 height 21
click at [426, 339] on div "Stainless Steel 304 (No. 4)" at bounding box center [388, 338] width 116 height 21
click at [290, 335] on div "Stainless Steel 304 (2B)" at bounding box center [256, 338] width 106 height 21
click at [365, 341] on div "Stainless Steel 304 (No. 4)" at bounding box center [388, 338] width 116 height 21
click at [501, 349] on div "Stainless Steel 316 (2B)" at bounding box center [520, 338] width 106 height 21
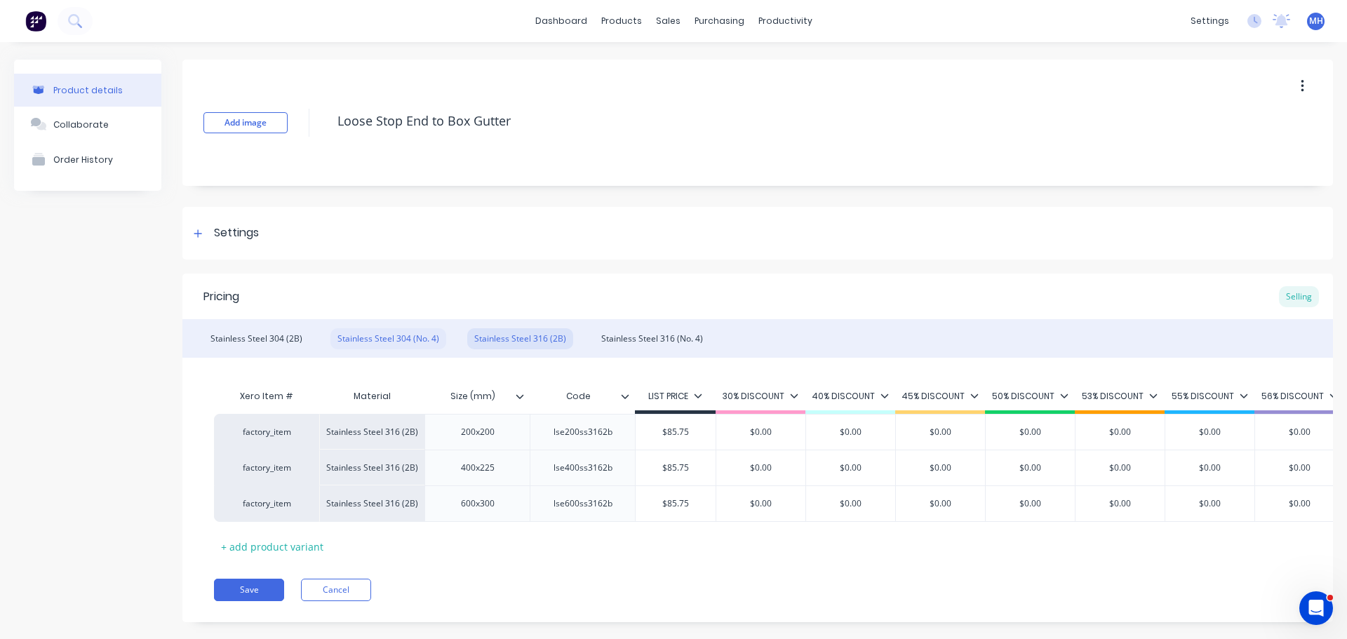
click at [383, 340] on div "Stainless Steel 304 (No. 4)" at bounding box center [388, 338] width 116 height 21
click at [243, 332] on div "Stainless Steel 304 (2B)" at bounding box center [256, 338] width 106 height 21
click at [368, 335] on div "Stainless Steel 304 (No. 4)" at bounding box center [388, 338] width 116 height 21
click at [270, 339] on div "Stainless Steel 304 (2B)" at bounding box center [256, 338] width 106 height 21
click at [327, 601] on button "Cancel" at bounding box center [336, 590] width 70 height 22
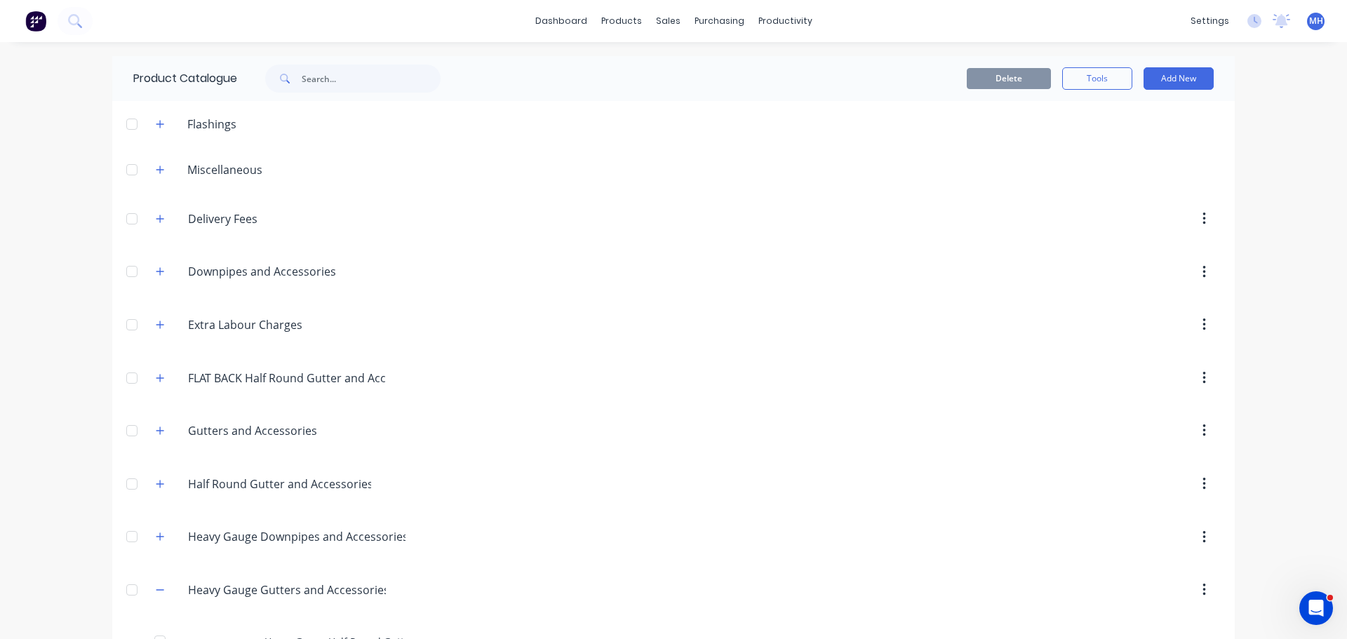
click at [1020, 97] on div "Delete Tools Add New" at bounding box center [854, 78] width 759 height 45
click at [674, 56] on link "Sales Orders" at bounding box center [737, 67] width 186 height 28
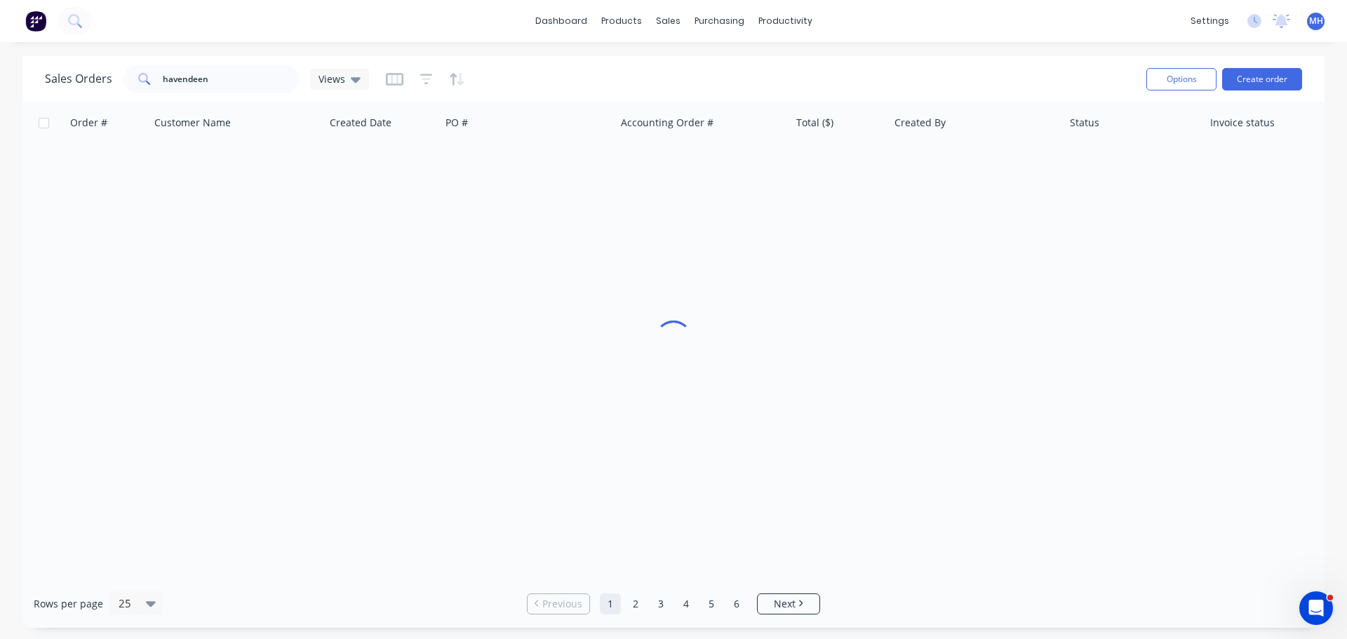
click at [814, 66] on div "Sales Orders havendeen Views" at bounding box center [590, 79] width 1090 height 34
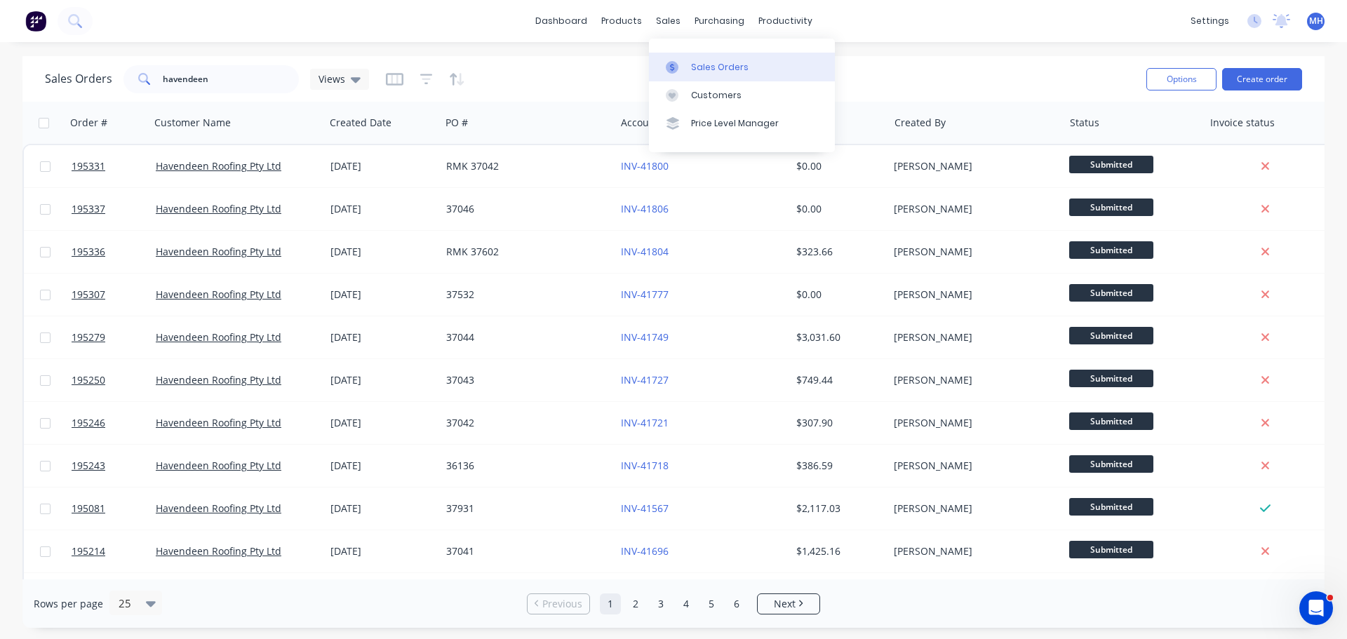
click at [668, 53] on link "Sales Orders" at bounding box center [742, 67] width 186 height 28
click at [669, 57] on link "Sales Orders" at bounding box center [742, 67] width 186 height 28
click at [998, 62] on div "Sales Orders havendeen Views" at bounding box center [590, 79] width 1090 height 34
click at [851, 65] on div "Sales Orders havendeen Views" at bounding box center [590, 79] width 1090 height 34
drag, startPoint x: 870, startPoint y: 103, endPoint x: 868, endPoint y: 121, distance: 18.4
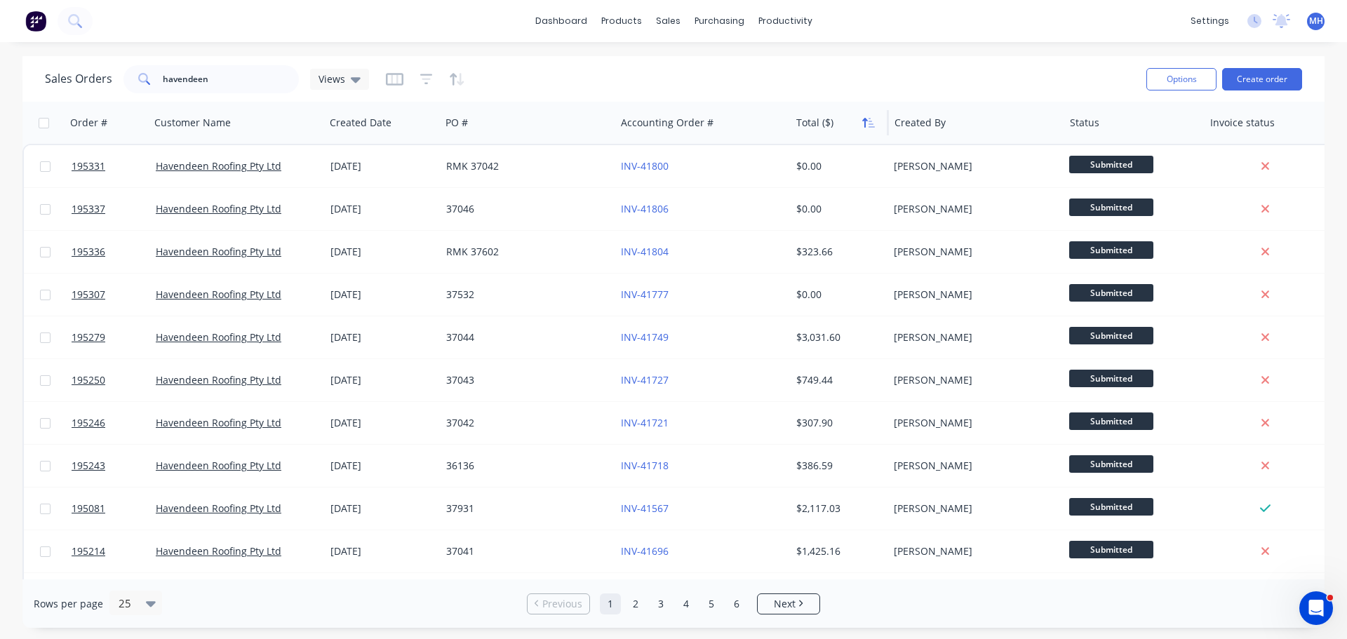
click at [869, 119] on div "Total ($)" at bounding box center [839, 123] width 98 height 42
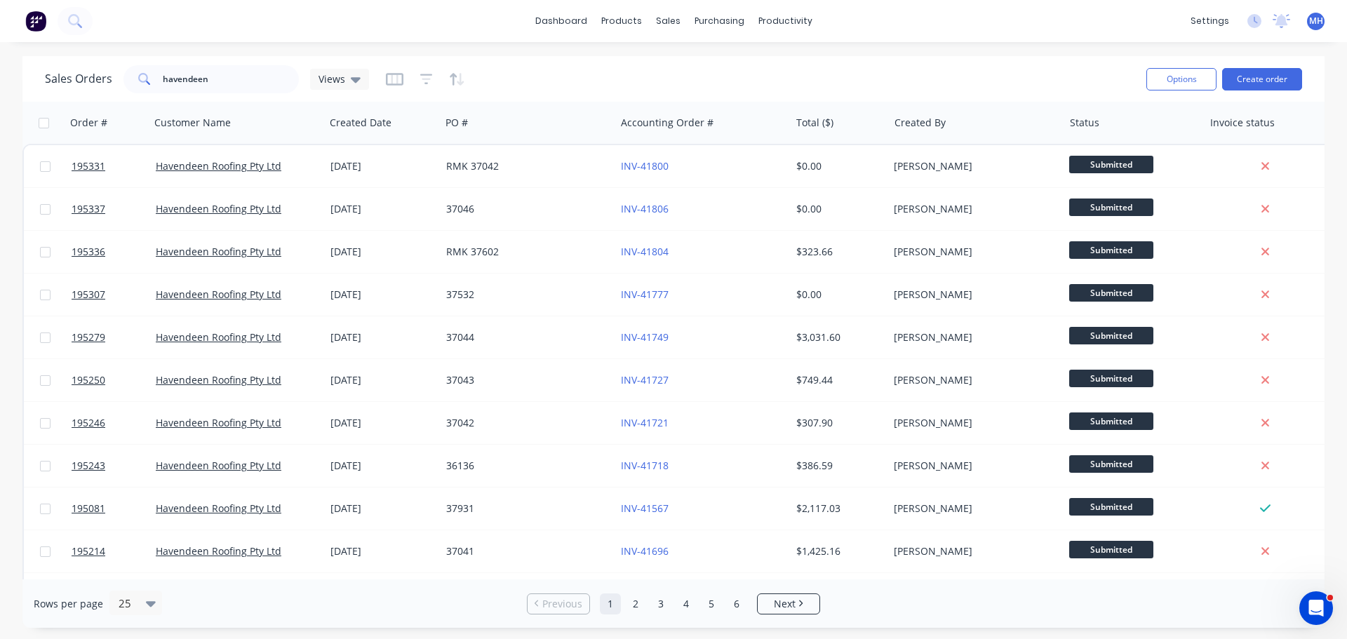
click at [823, 87] on div "Sales Orders havendeen Views" at bounding box center [590, 79] width 1090 height 34
click at [540, 85] on div "Sales Orders havendeen Views" at bounding box center [590, 79] width 1090 height 34
click at [576, 66] on div "Sales Orders havendeen Views" at bounding box center [590, 79] width 1090 height 34
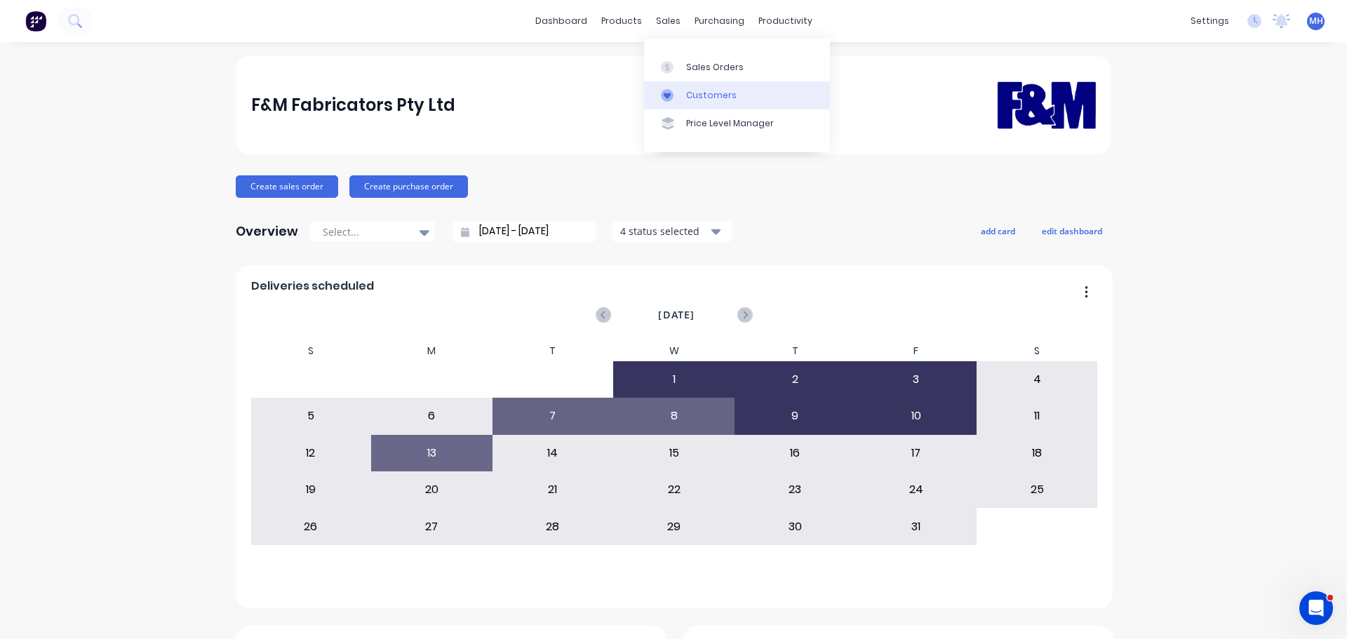
click at [693, 91] on div "Customers" at bounding box center [711, 95] width 50 height 13
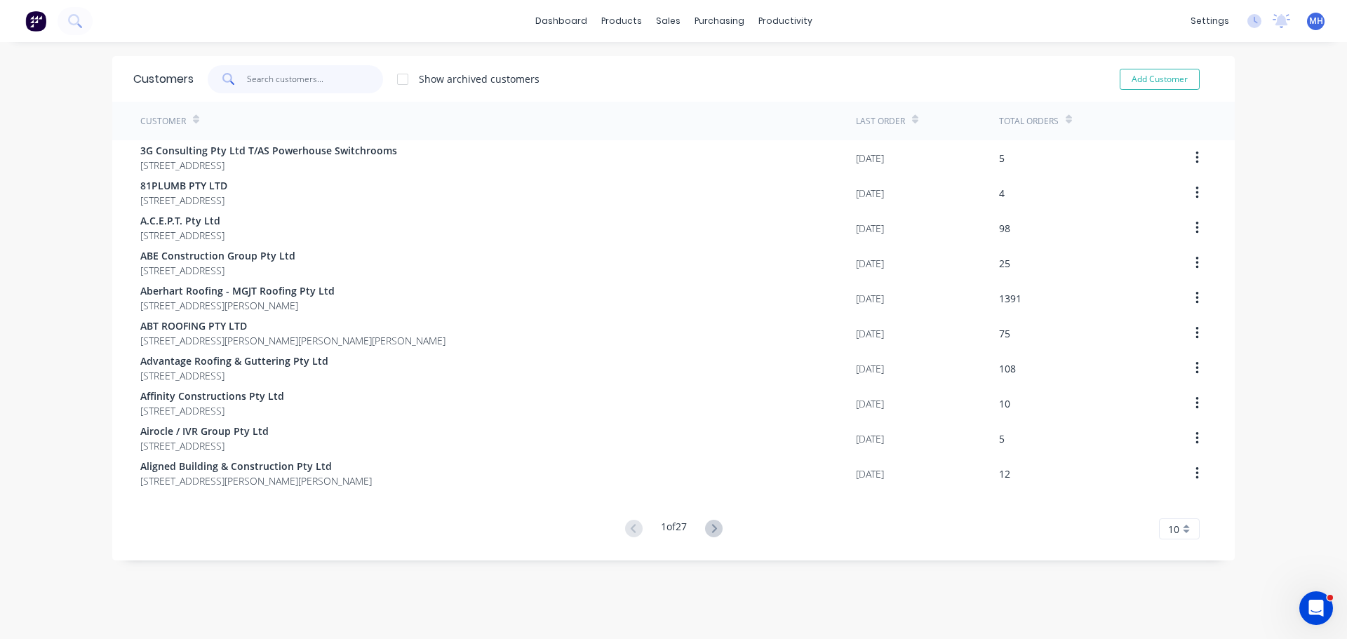
click at [338, 75] on input "text" at bounding box center [315, 79] width 137 height 28
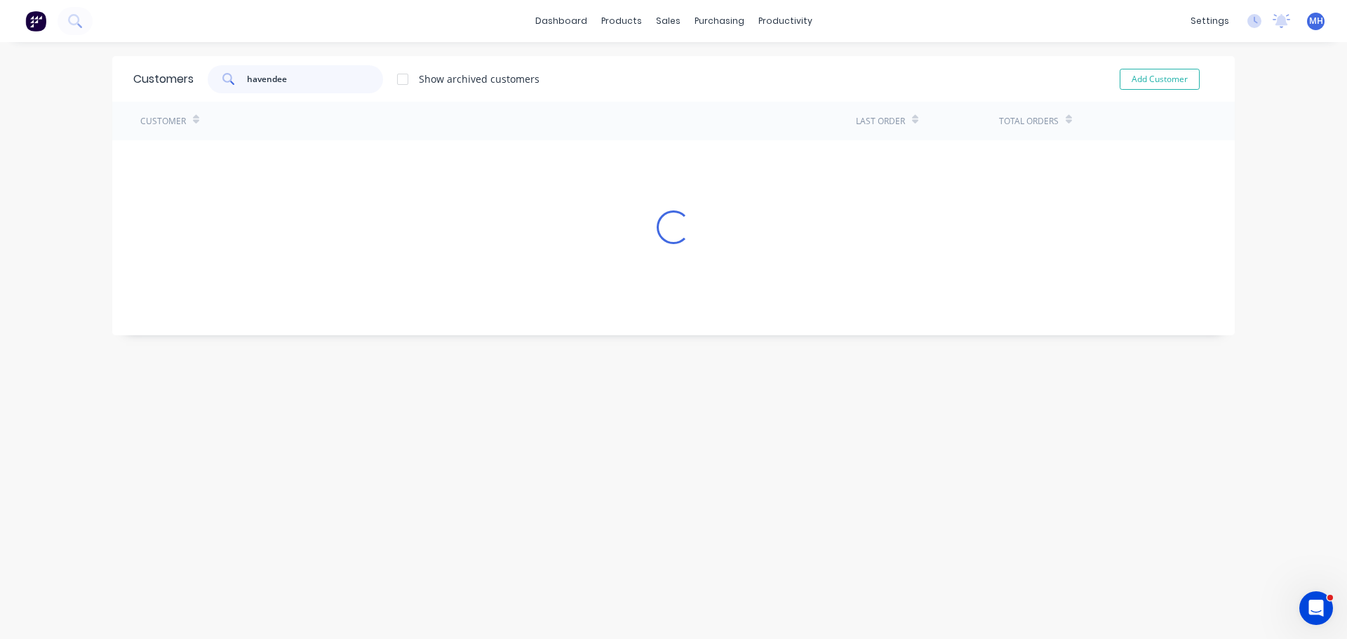
type input "havendee"
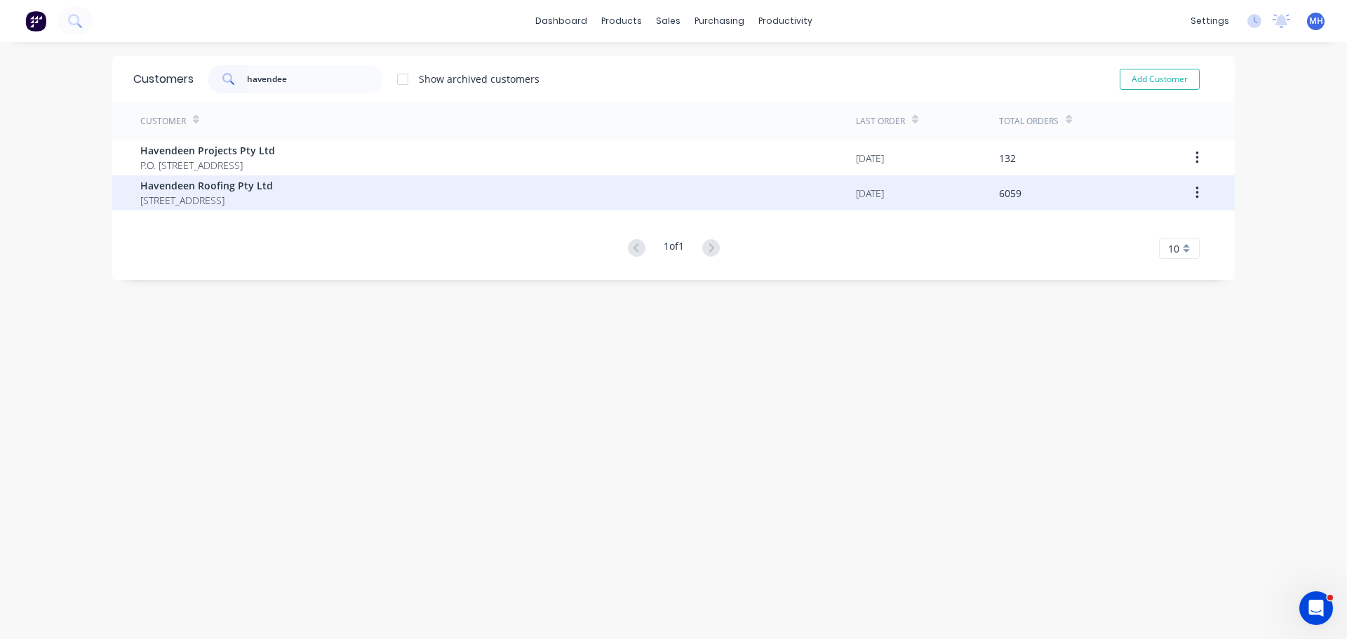
click at [389, 187] on div "Havendeen Roofing Pty Ltd [STREET_ADDRESS]" at bounding box center [497, 192] width 715 height 35
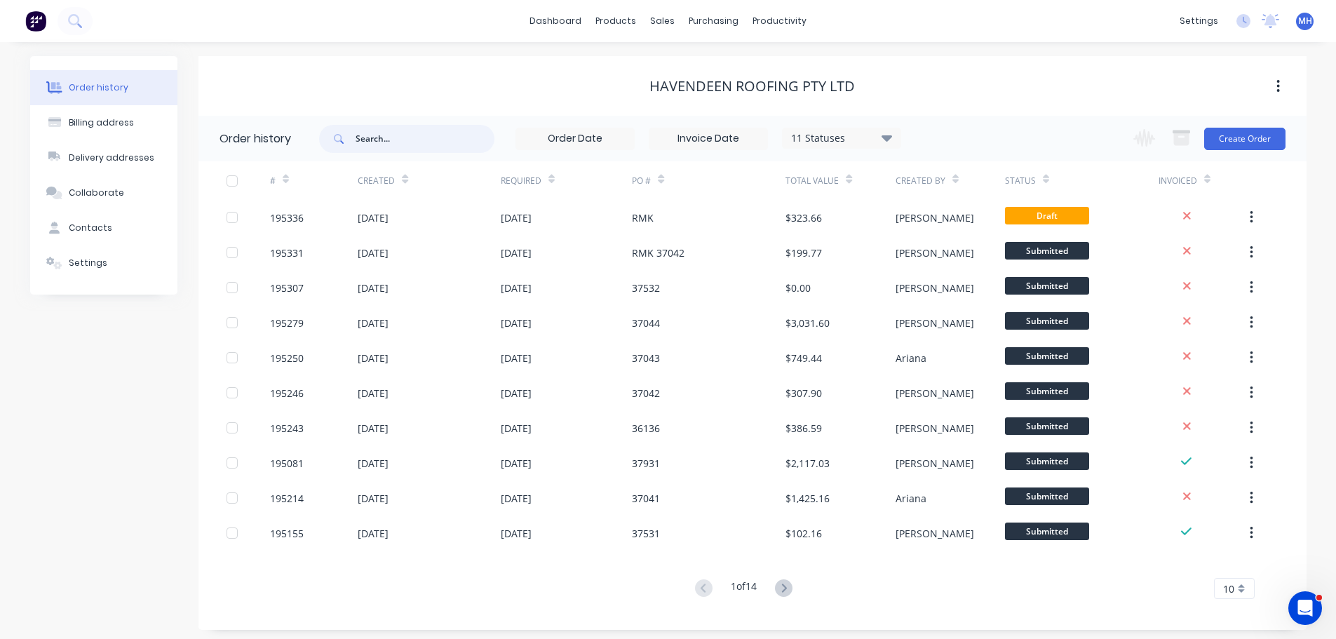
click at [433, 142] on input "text" at bounding box center [425, 139] width 139 height 28
type input "powder"
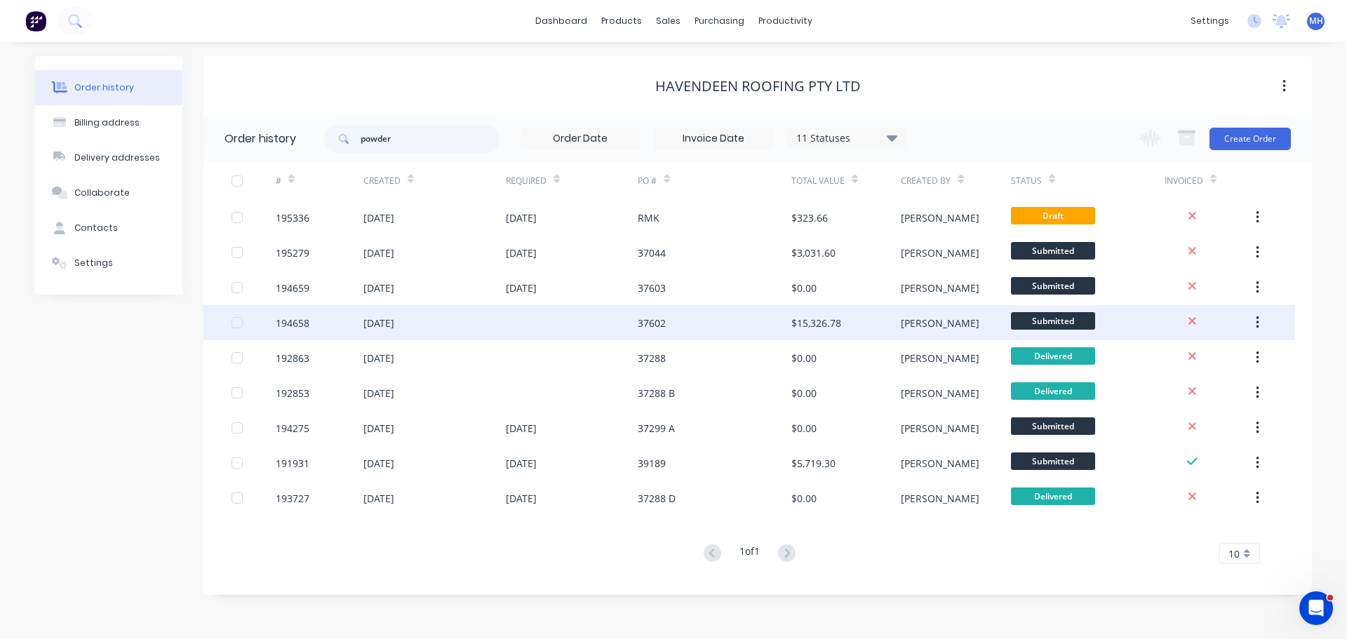
click at [572, 322] on div at bounding box center [572, 322] width 132 height 35
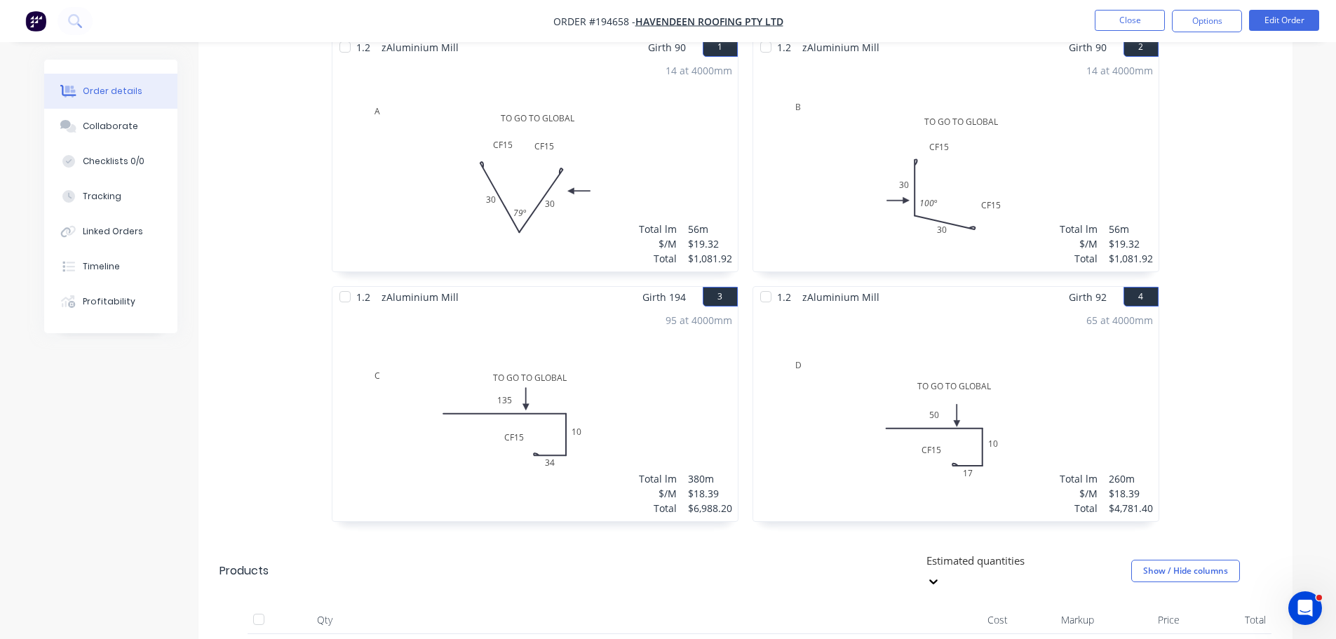
scroll to position [421, 0]
click at [1131, 20] on button "Close" at bounding box center [1130, 20] width 70 height 21
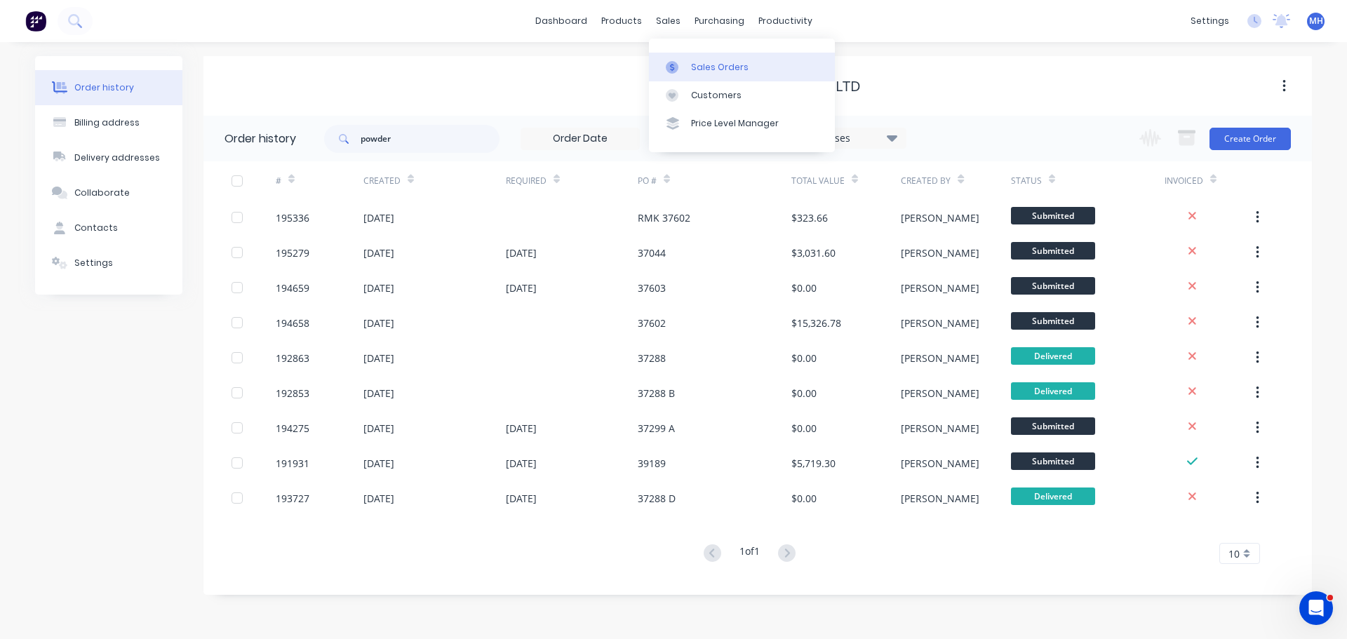
click at [709, 80] on link "Sales Orders" at bounding box center [742, 67] width 186 height 28
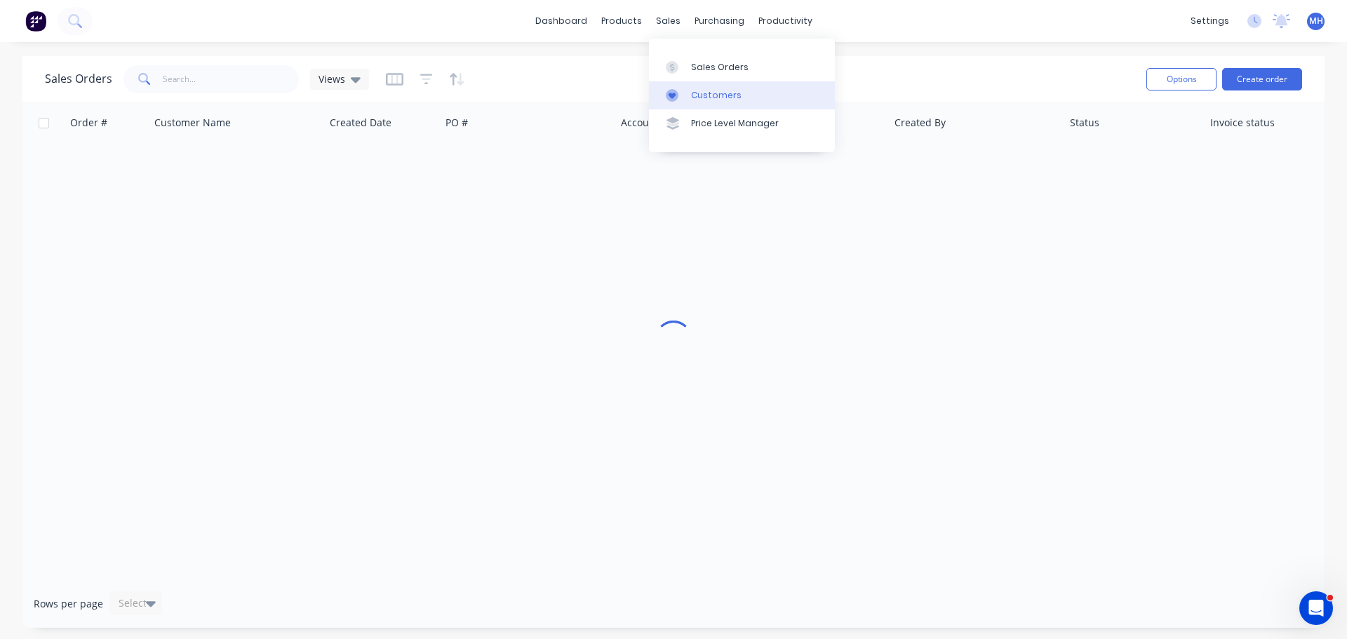
click at [689, 88] on link "Customers" at bounding box center [742, 95] width 186 height 28
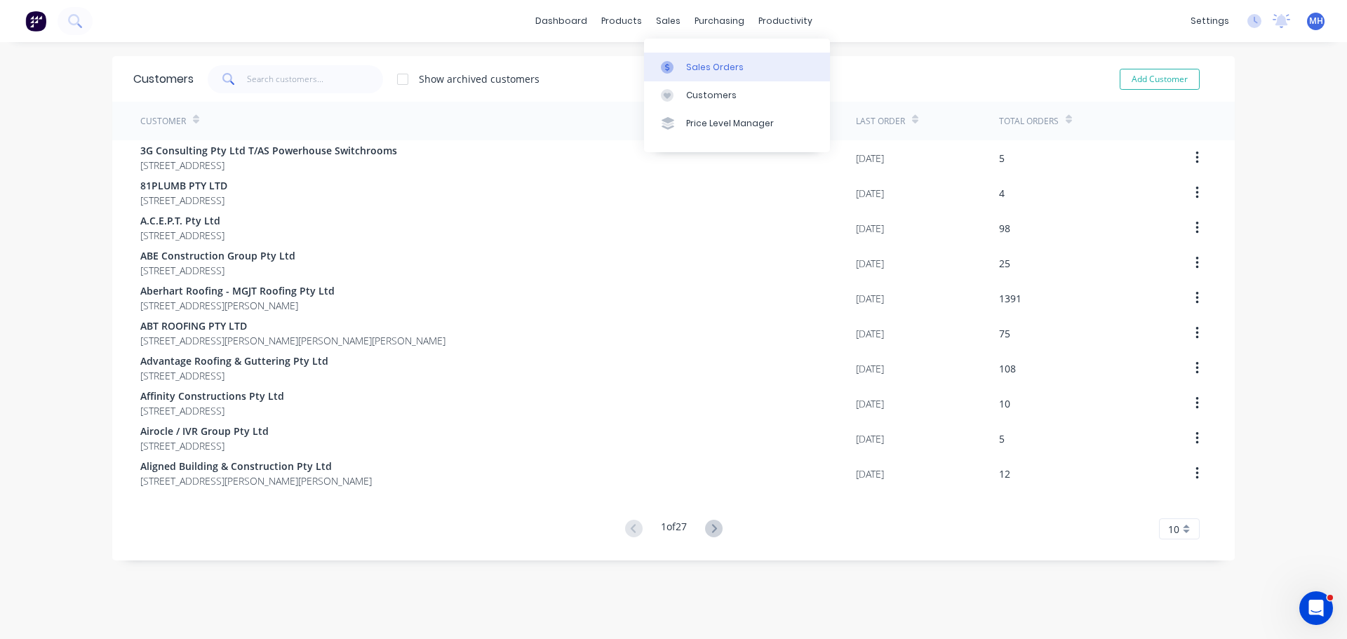
click at [690, 58] on link "Sales Orders" at bounding box center [737, 67] width 186 height 28
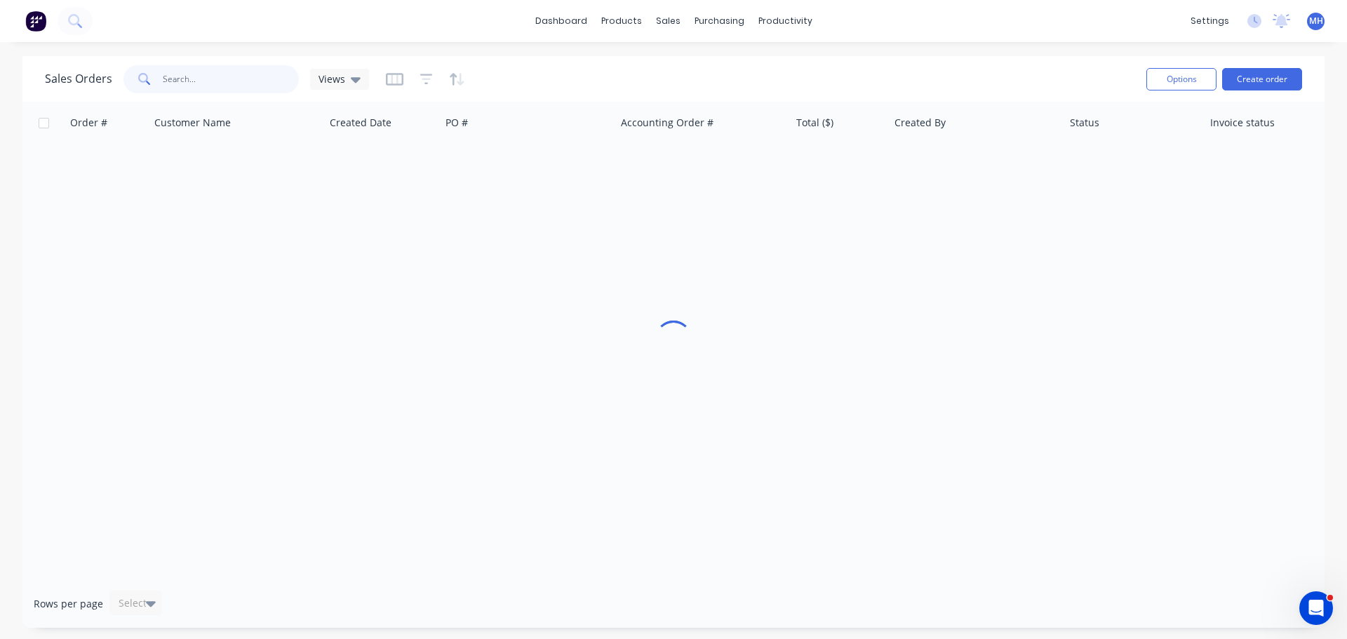
click at [278, 79] on input "text" at bounding box center [231, 79] width 137 height 28
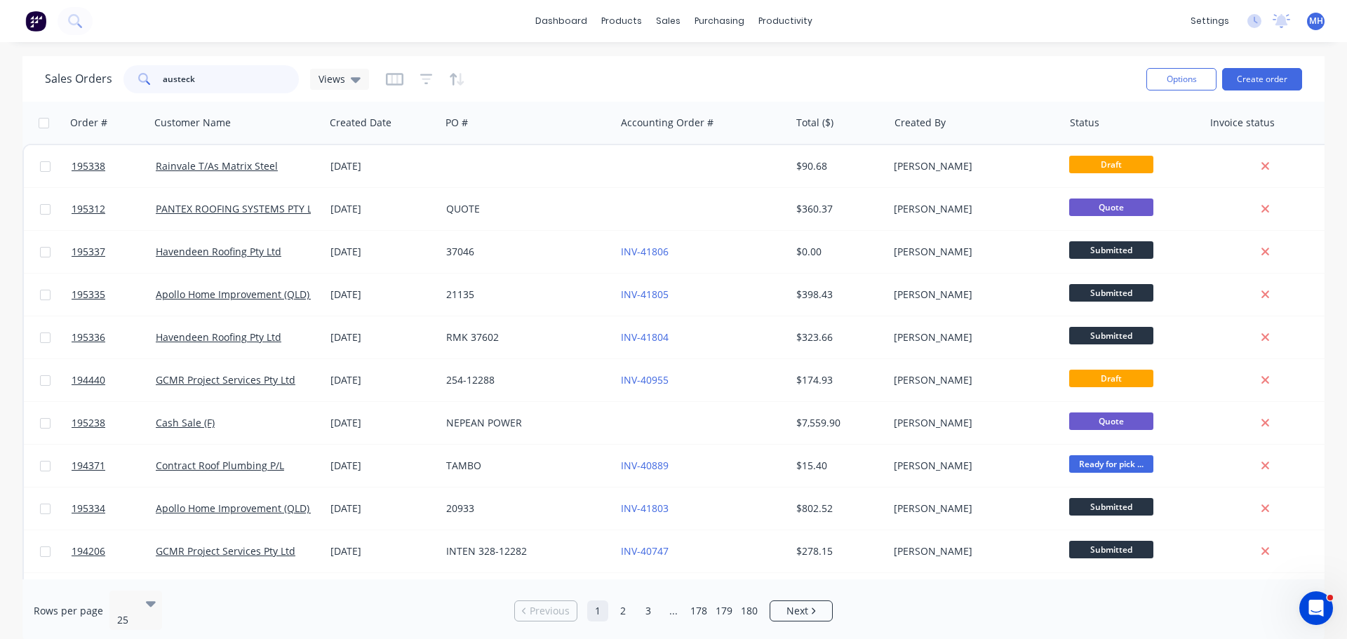
type input "austeck"
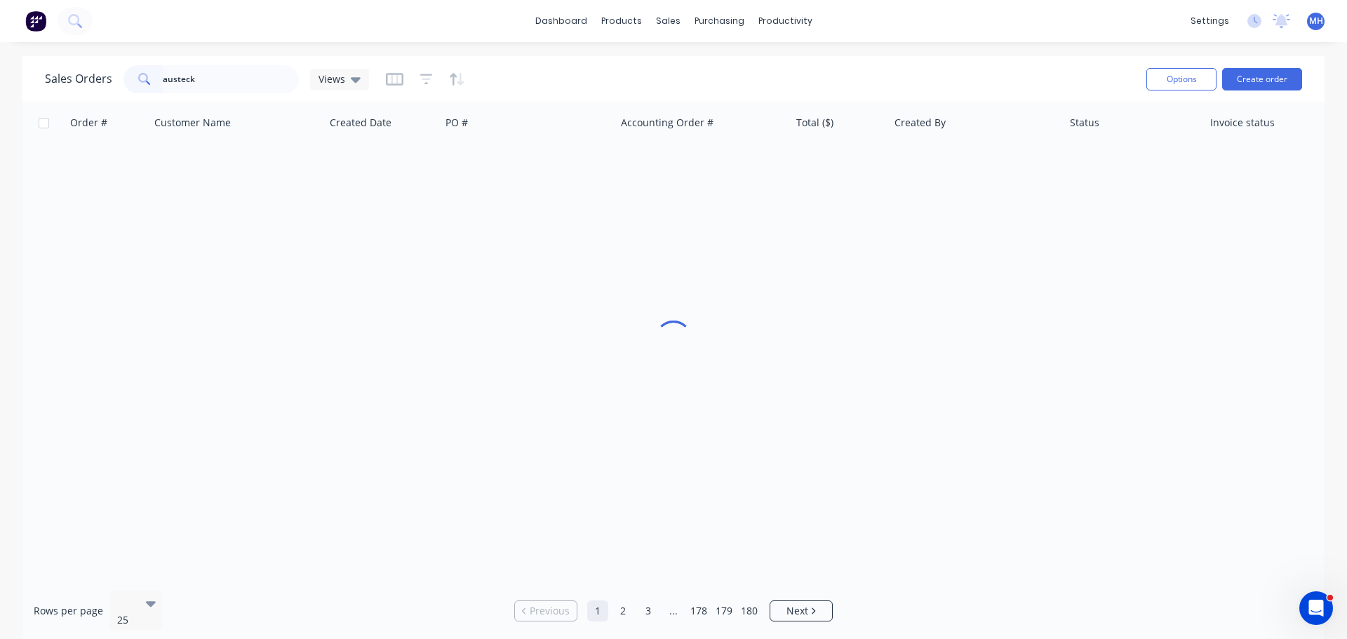
click at [533, 75] on div "Sales Orders austeck Views" at bounding box center [590, 79] width 1090 height 34
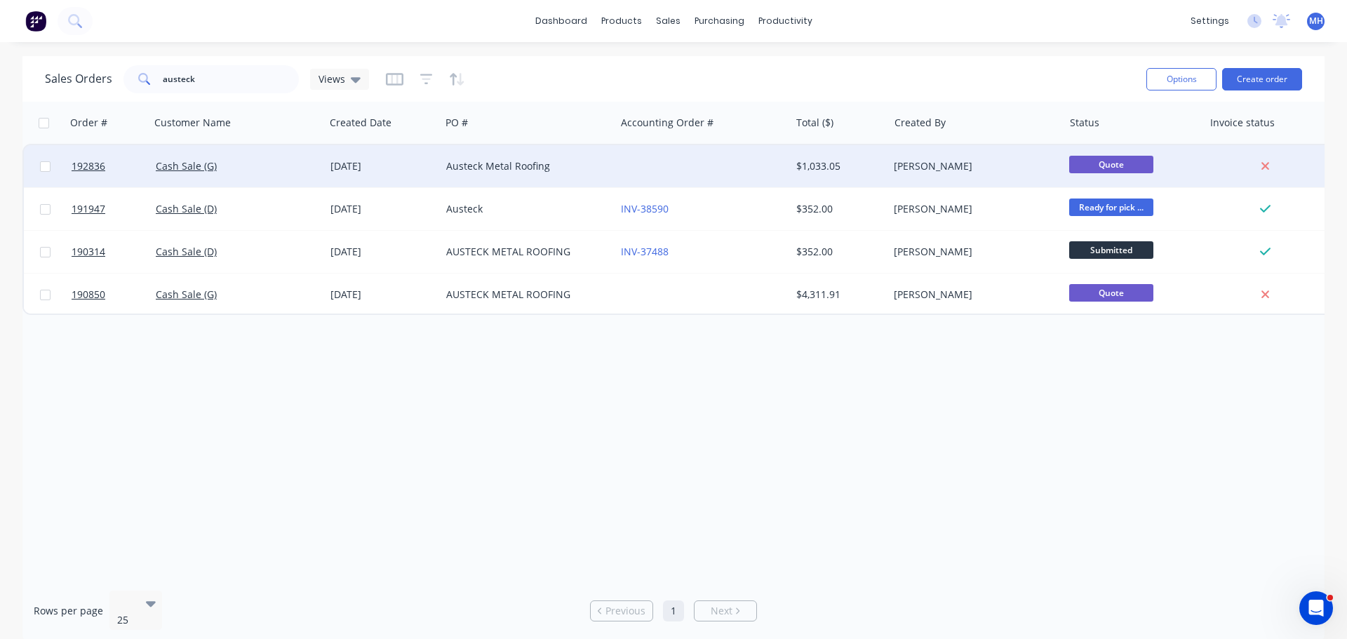
click at [579, 166] on div "Austeck Metal Roofing" at bounding box center [524, 166] width 156 height 14
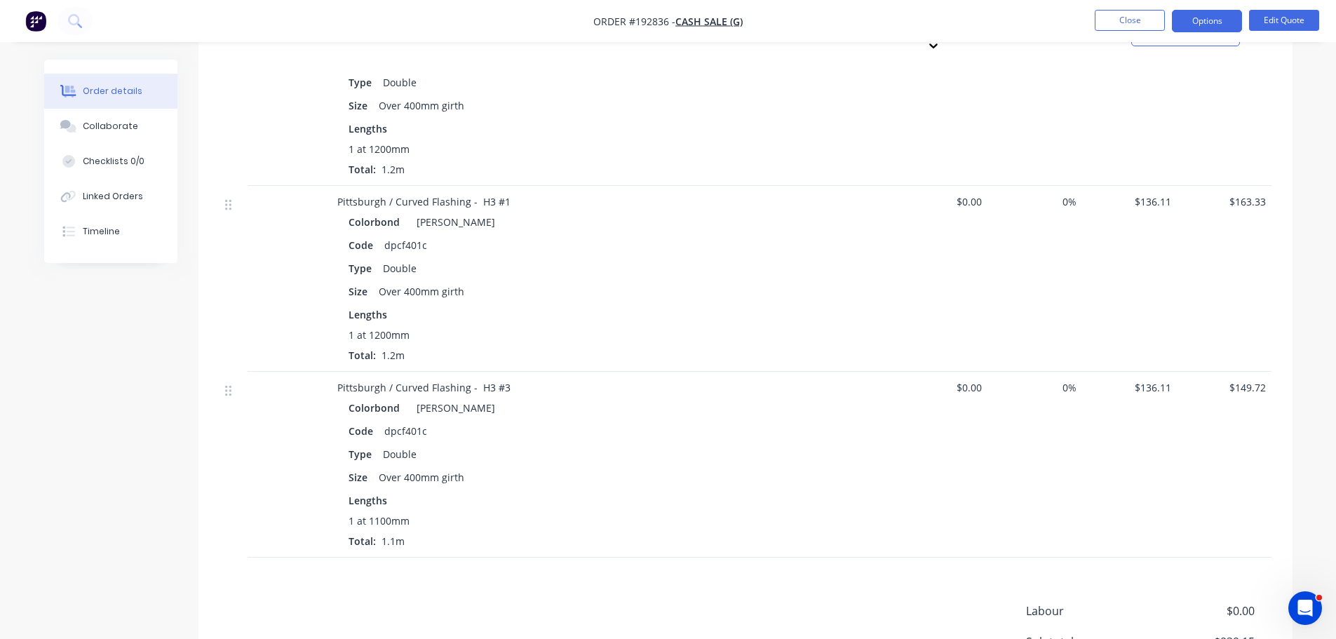
scroll to position [1180, 0]
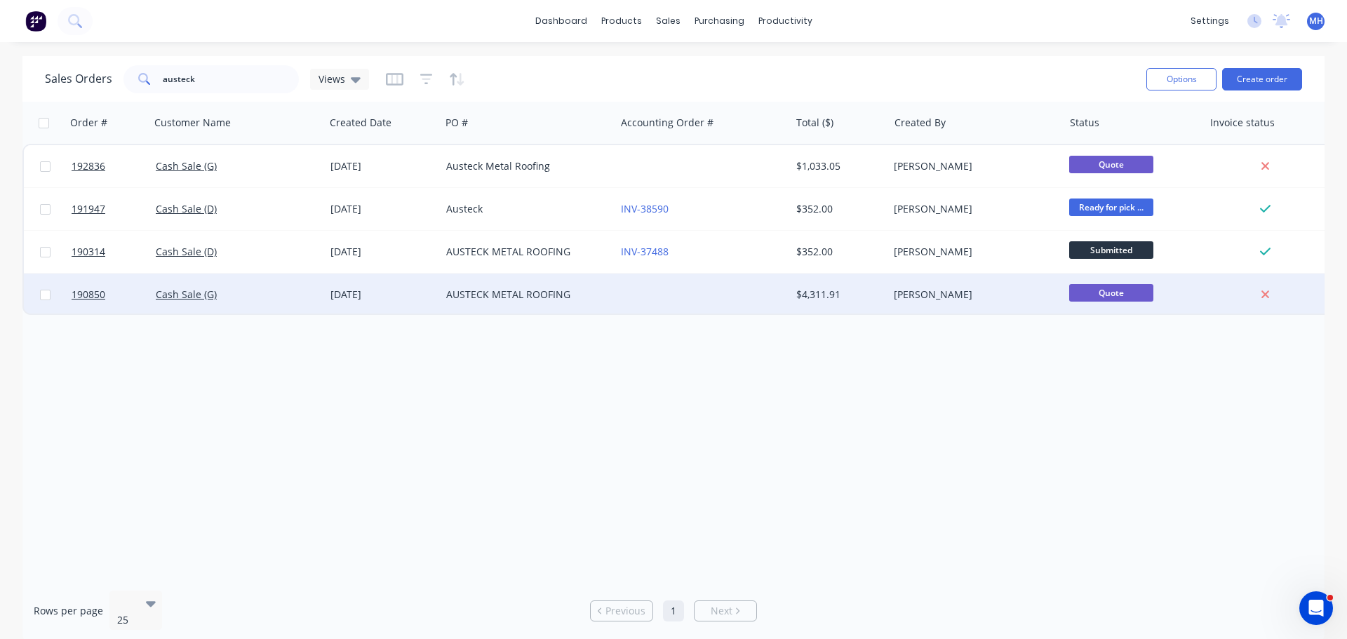
click at [639, 299] on div at bounding box center [702, 295] width 175 height 42
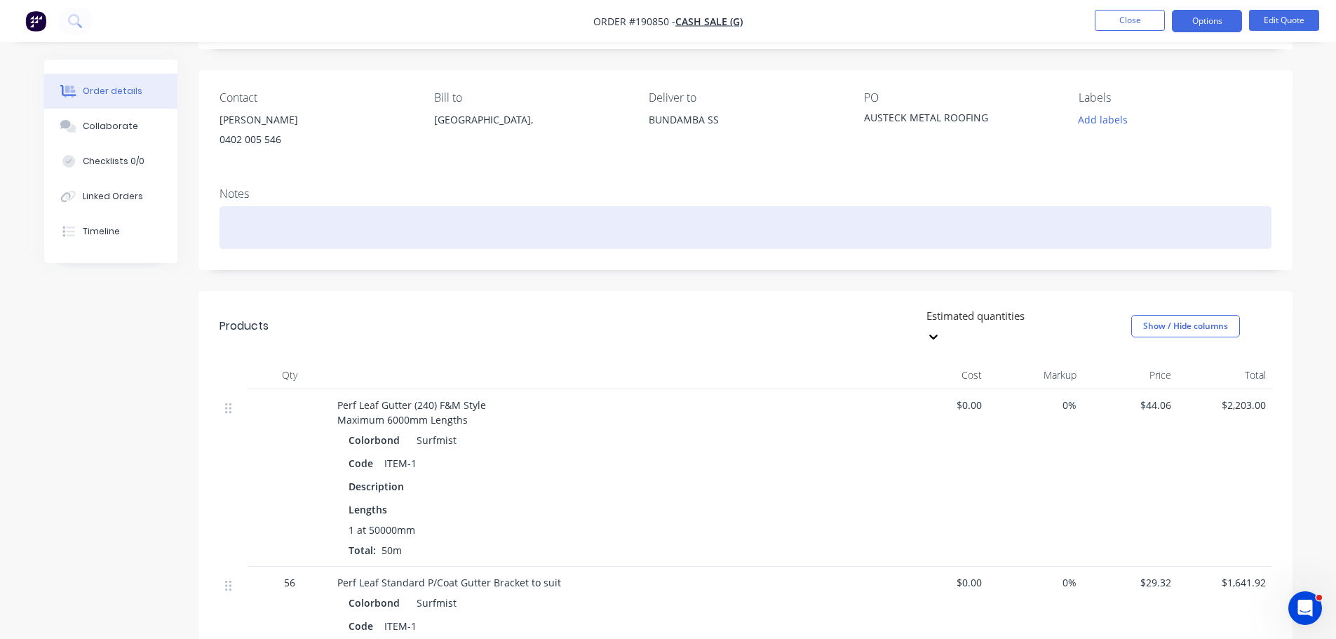
scroll to position [281, 0]
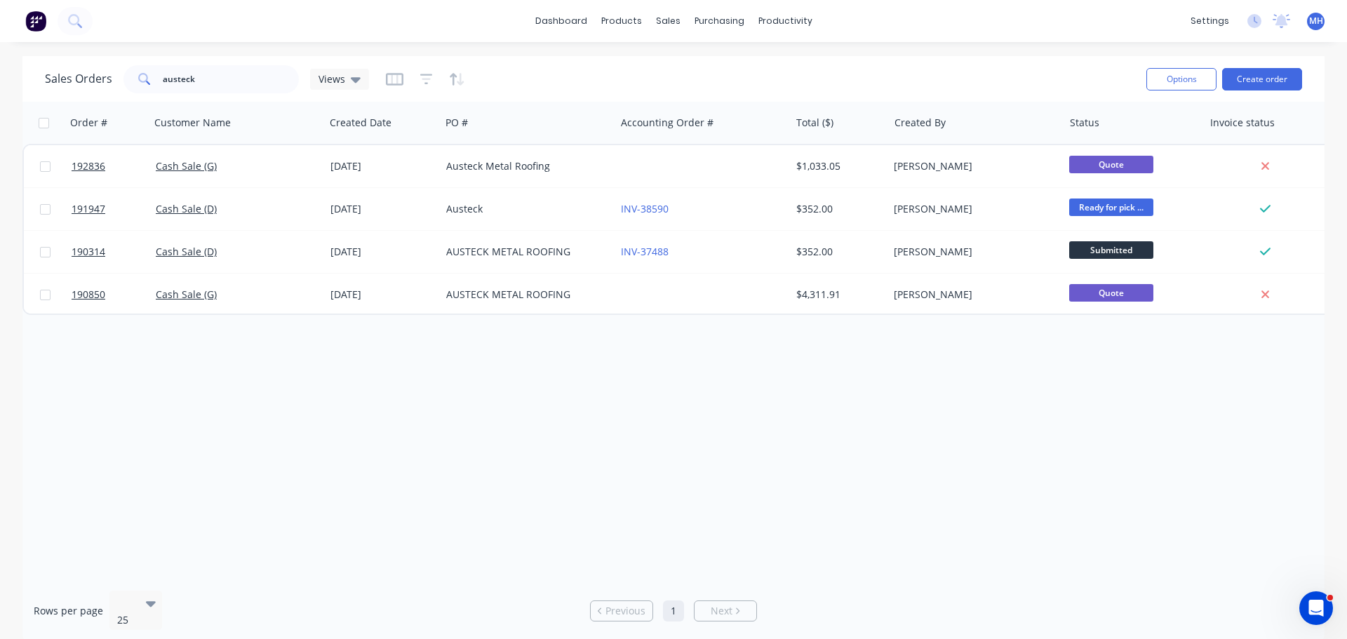
click at [646, 400] on div "Order # Customer Name Created Date PO # Accounting Order # Total ($) Created By…" at bounding box center [673, 341] width 1302 height 478
drag, startPoint x: 419, startPoint y: 75, endPoint x: 440, endPoint y: 90, distance: 25.7
click at [420, 75] on icon "button" at bounding box center [426, 79] width 13 height 11
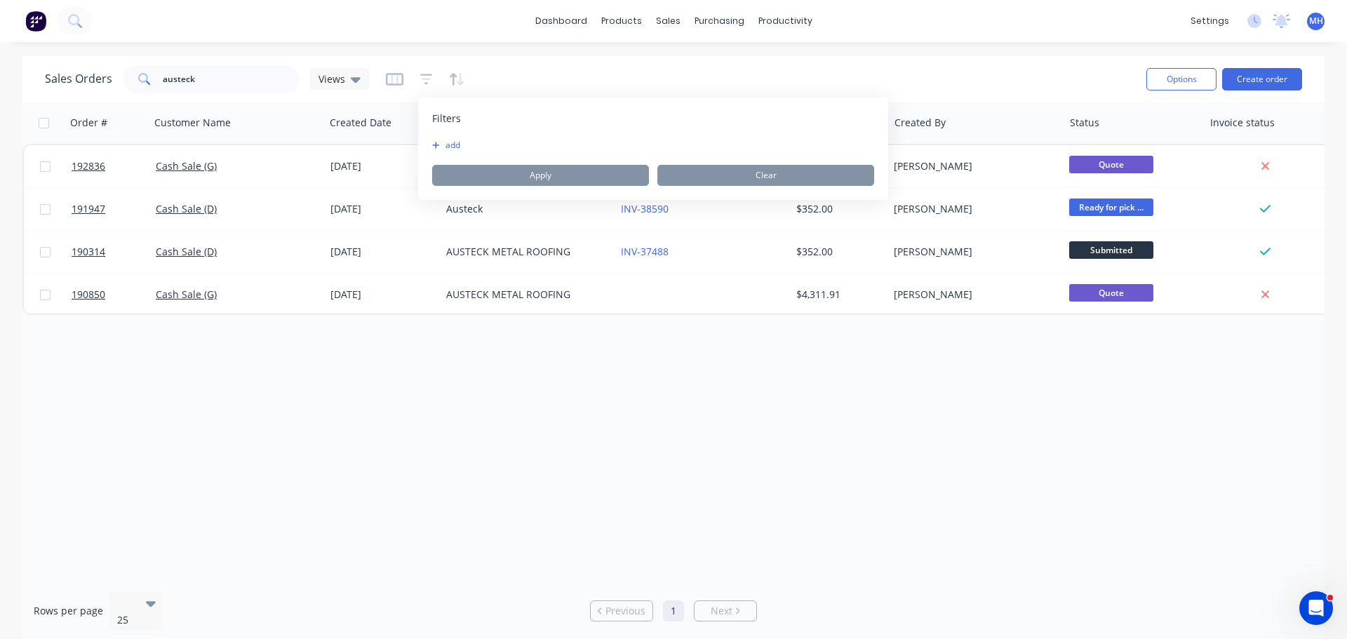
click at [441, 134] on div "Filters add Apply Clear" at bounding box center [653, 148] width 470 height 102
click at [446, 141] on button "add" at bounding box center [449, 145] width 35 height 11
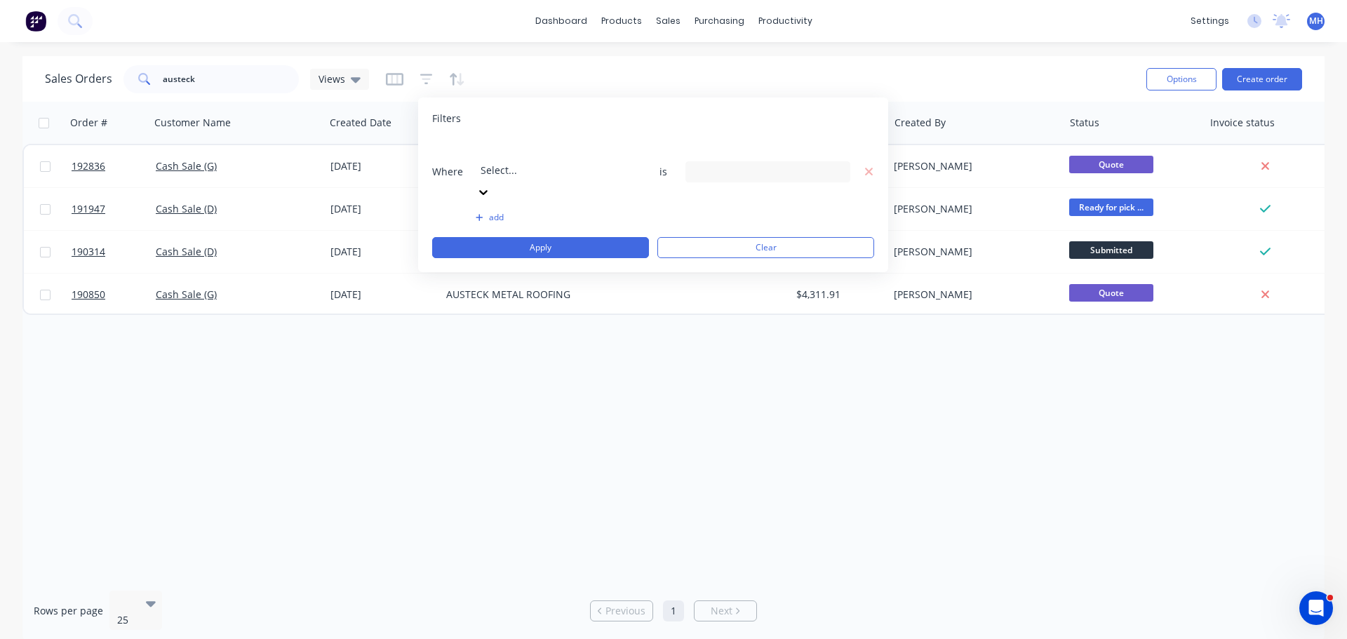
click at [715, 161] on div at bounding box center [767, 171] width 165 height 21
click at [515, 157] on div at bounding box center [581, 151] width 202 height 18
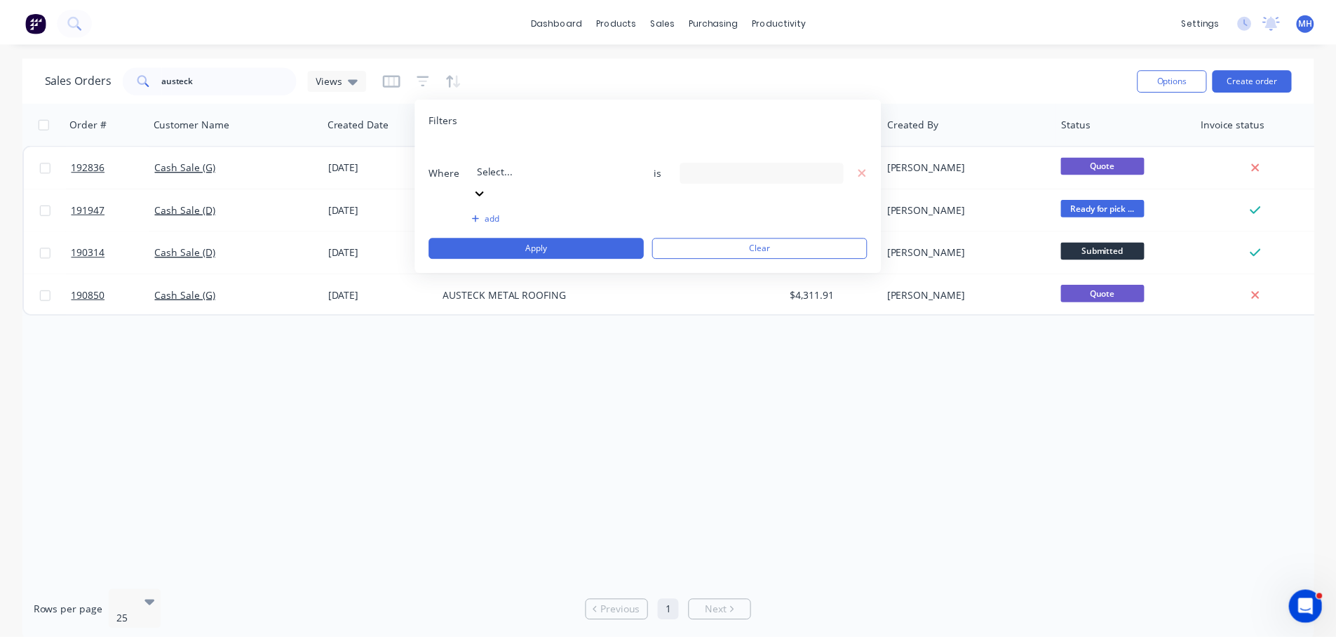
scroll to position [340, 0]
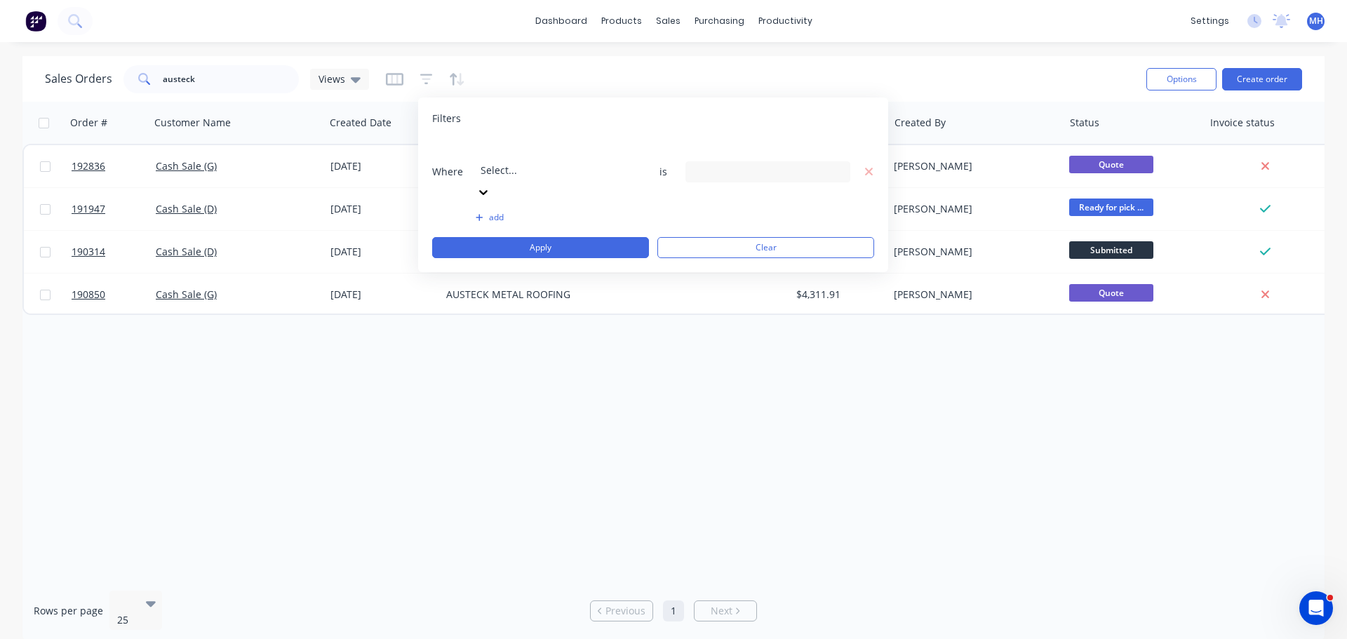
click at [736, 140] on div "Where Status is 8 Status selected" at bounding box center [653, 172] width 442 height 64
click at [737, 164] on div "8 Status selected" at bounding box center [756, 171] width 127 height 15
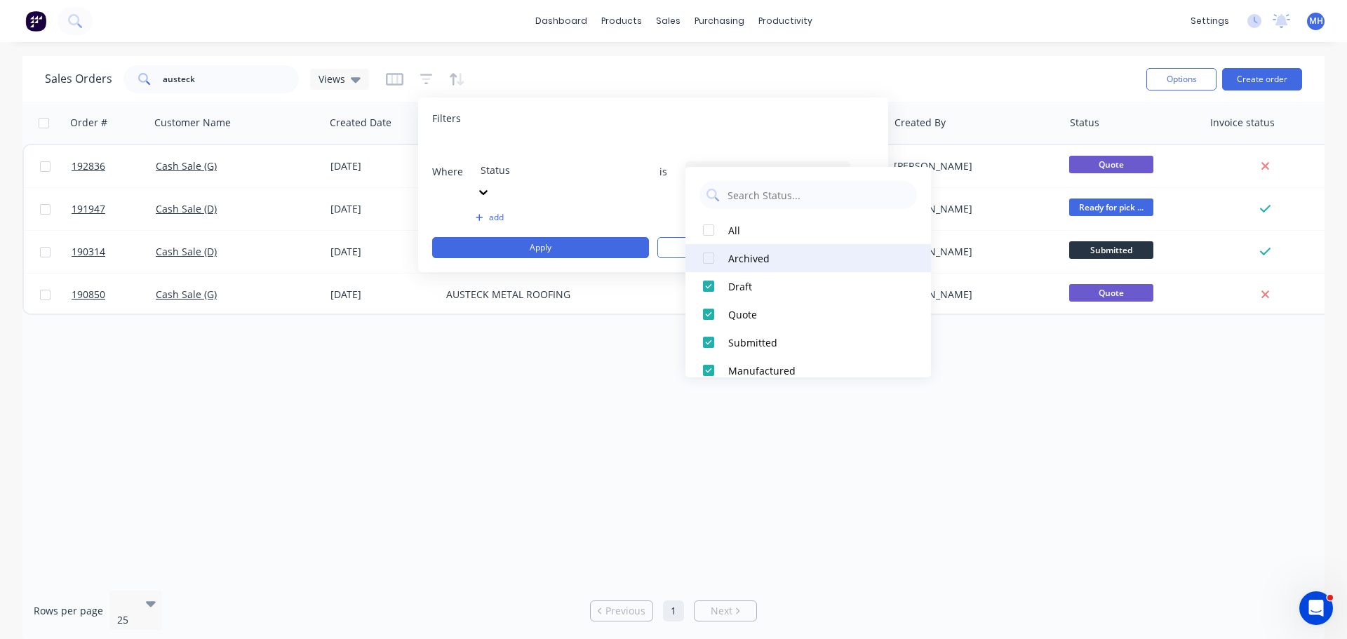
click at [755, 259] on div "Archived" at bounding box center [812, 258] width 168 height 15
click at [690, 107] on div "Filters Where Status is 9 Status selected add Apply Clear" at bounding box center [653, 184] width 470 height 175
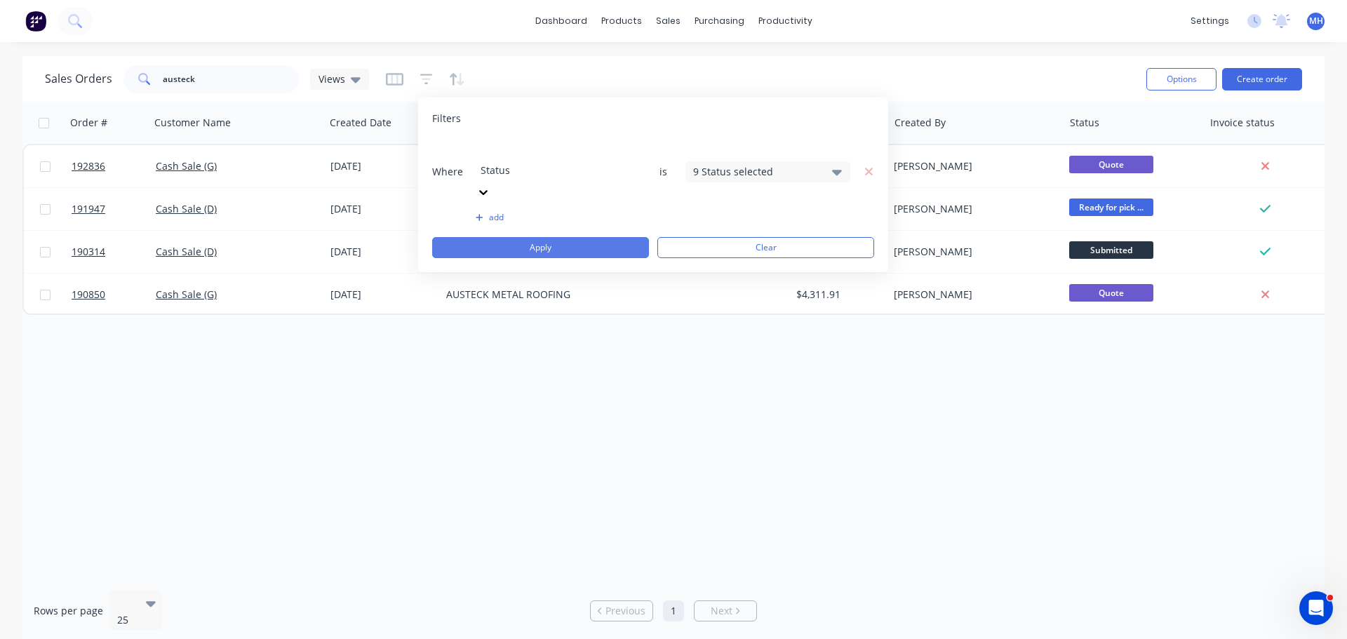
click at [610, 237] on button "Apply" at bounding box center [540, 247] width 217 height 21
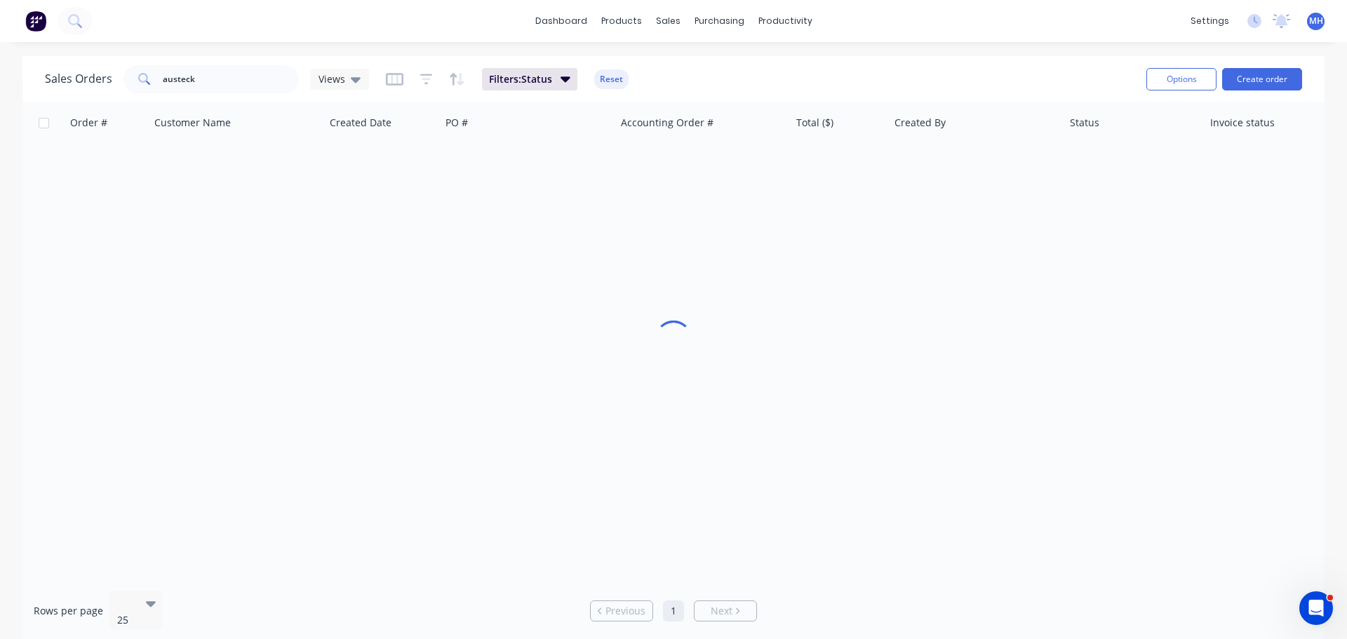
click at [683, 59] on div "Sales Orders austeck Views Filters: Status Reset Options Create order" at bounding box center [673, 79] width 1302 height 46
click at [685, 78] on div "Sales Orders austeck Views Filters: Status Reset" at bounding box center [590, 79] width 1090 height 34
click at [687, 65] on div "Sales Orders austeck Views Filters: Status Reset" at bounding box center [590, 79] width 1090 height 34
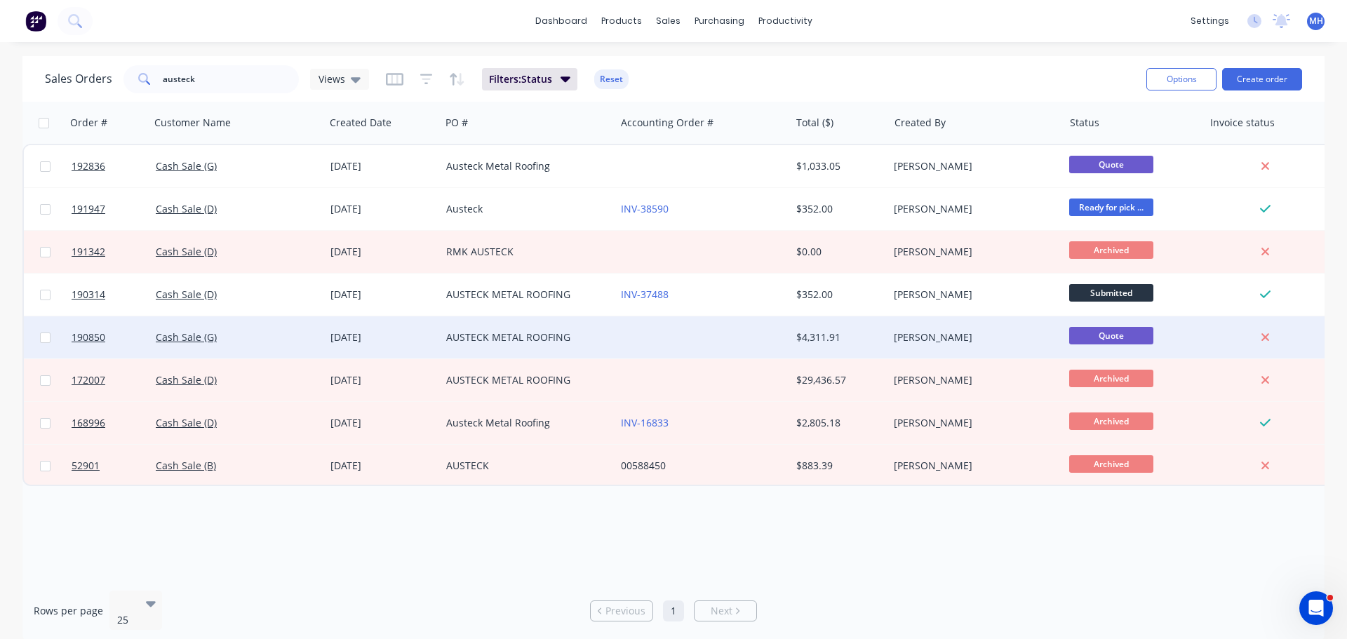
click at [572, 346] on div "AUSTECK METAL ROOFING" at bounding box center [527, 337] width 175 height 42
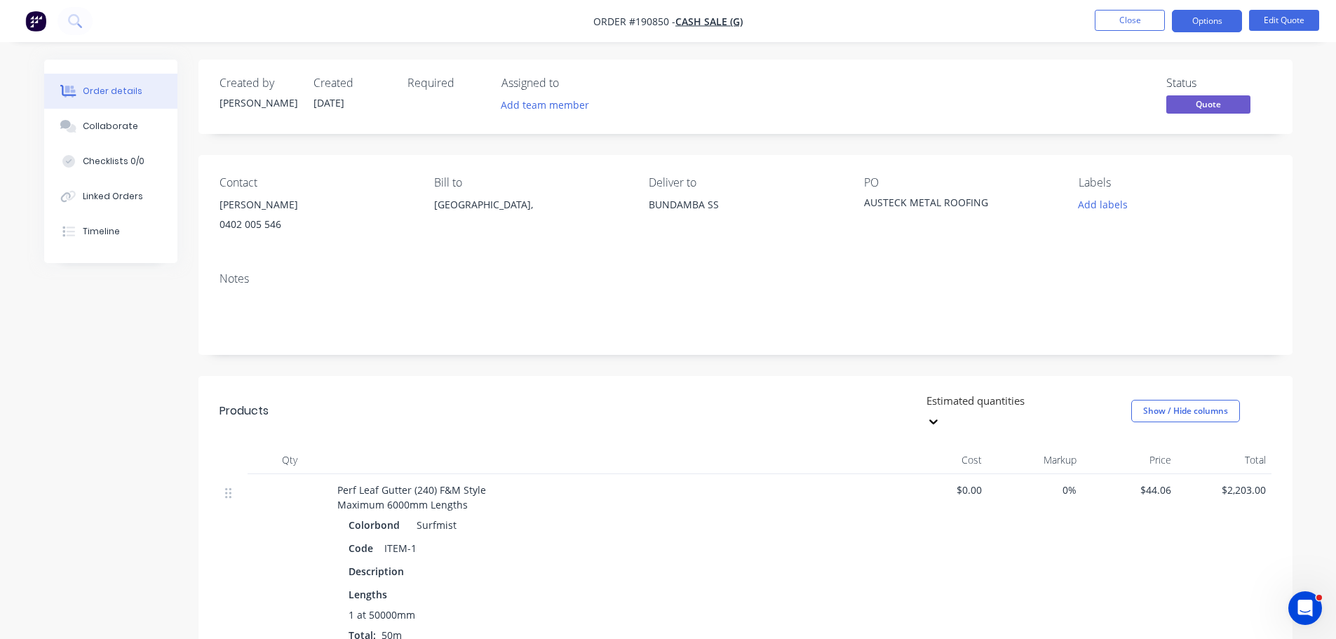
click at [718, 360] on div "Created by Michael Created 26/08/25 Required Assigned to Add team member Status…" at bounding box center [745, 562] width 1094 height 1004
click at [713, 376] on header "Products Estimated quantities Show / Hide columns" at bounding box center [745, 411] width 1094 height 70
click at [724, 362] on div "Created by Michael Created 26/08/25 Required Assigned to Add team member Status…" at bounding box center [745, 562] width 1094 height 1004
click at [1111, 15] on button "Close" at bounding box center [1130, 20] width 70 height 21
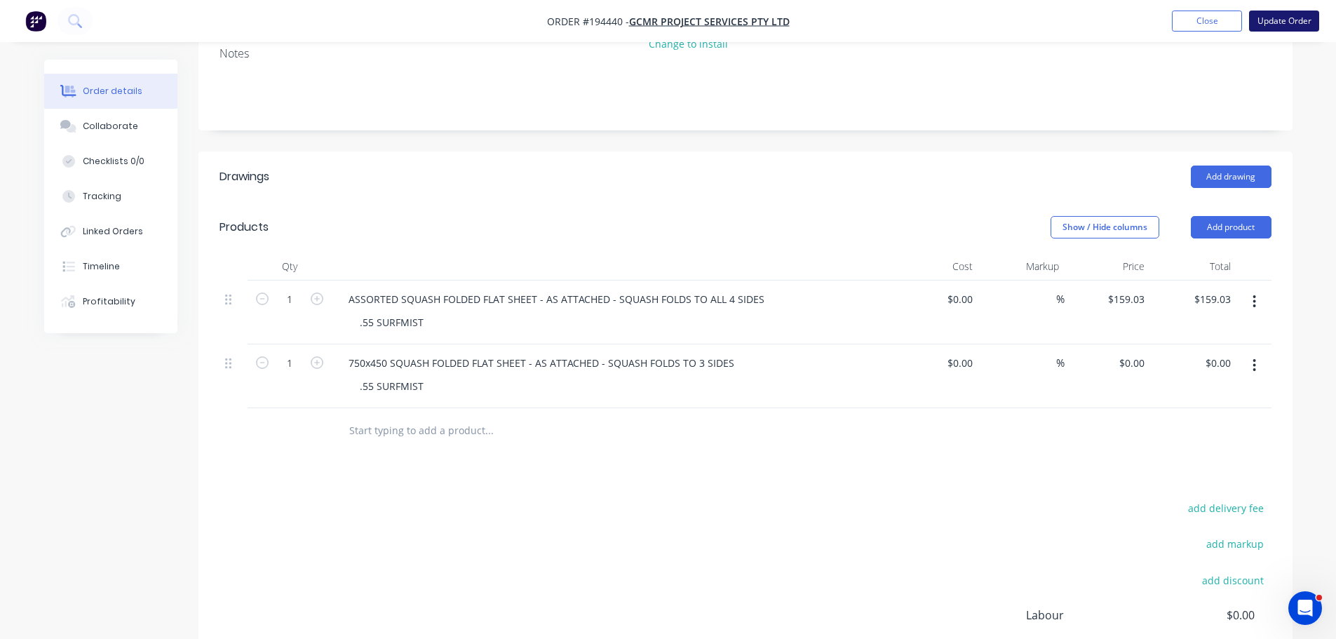
click at [1283, 15] on button "Update Order" at bounding box center [1284, 21] width 70 height 21
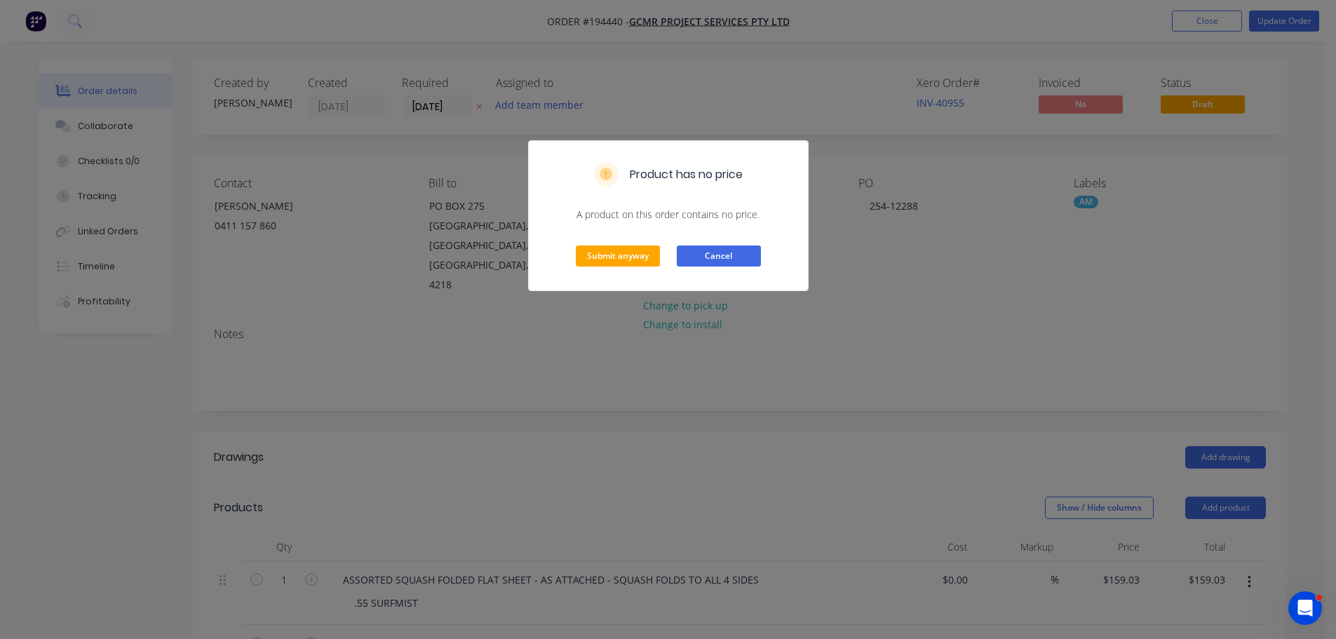
click at [701, 255] on button "Cancel" at bounding box center [719, 255] width 84 height 21
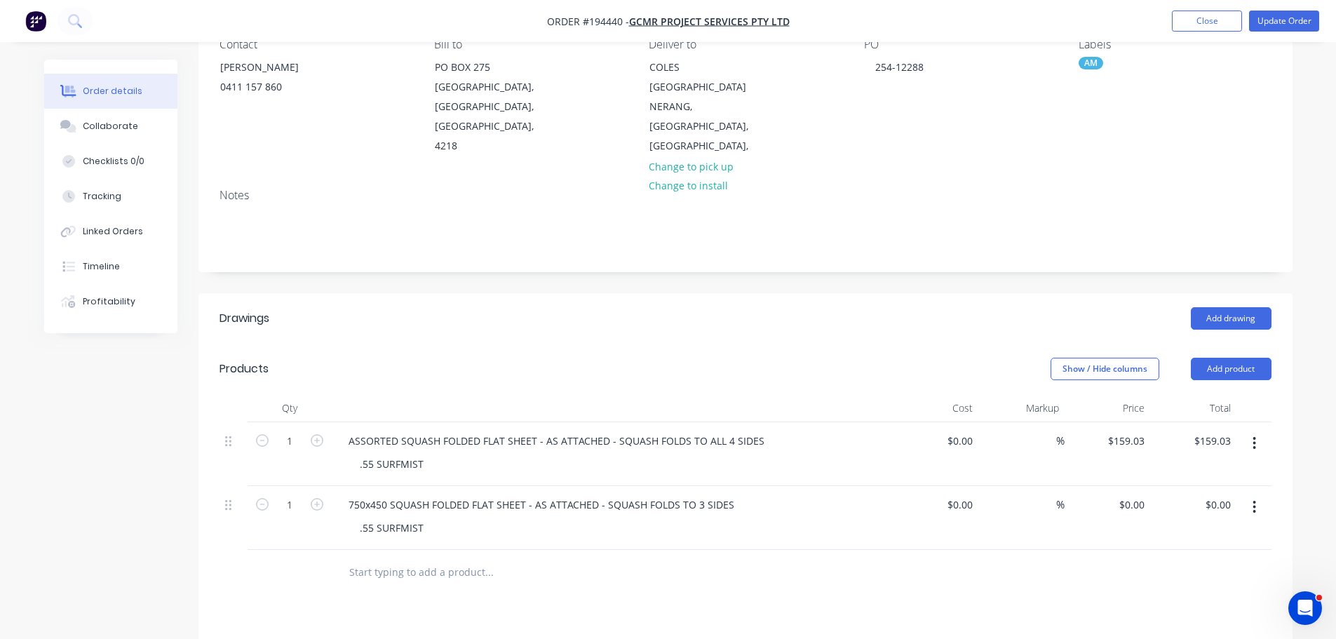
scroll to position [140, 0]
click at [1227, 493] on input "0.00" at bounding box center [1220, 503] width 32 height 20
type input "20.27"
type input "$20.27"
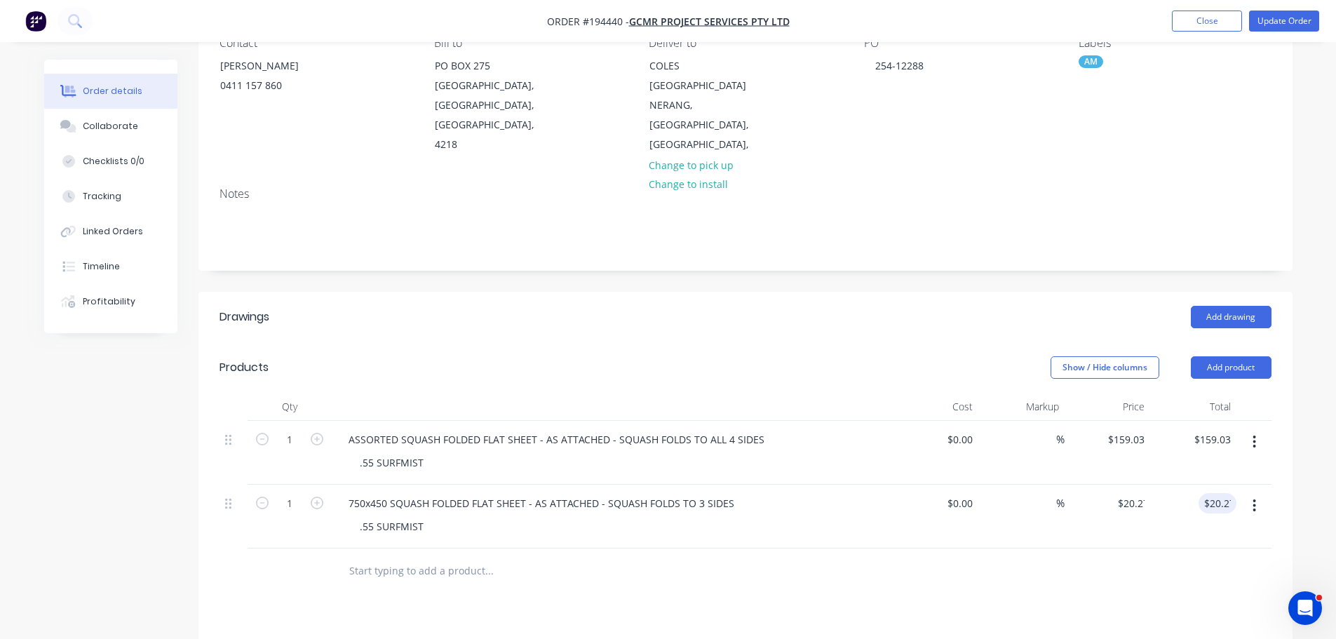
click at [1027, 306] on div "Add drawing" at bounding box center [857, 317] width 828 height 22
click at [1283, 18] on button "Update Order" at bounding box center [1284, 21] width 70 height 21
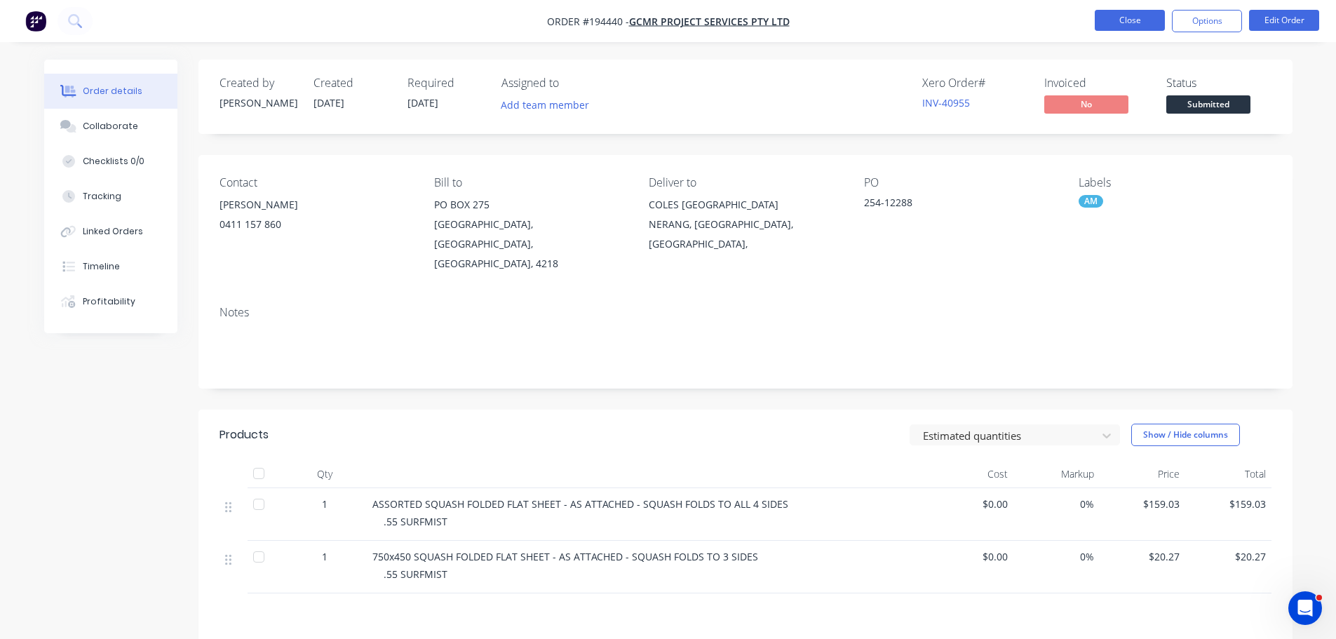
click at [1131, 13] on button "Close" at bounding box center [1130, 20] width 70 height 21
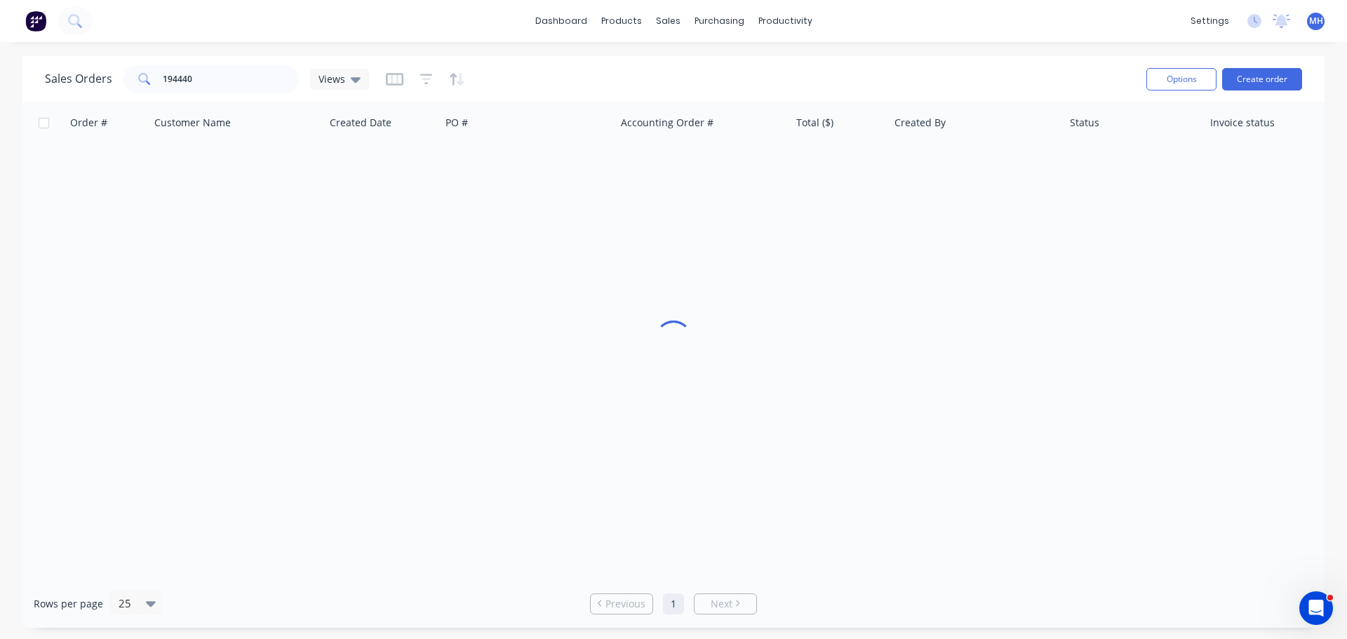
click at [590, 80] on div "Sales Orders 194440 Views" at bounding box center [590, 79] width 1090 height 34
click at [609, 231] on div "Order # Customer Name Created Date PO # Accounting Order # Total ($) Created By…" at bounding box center [673, 341] width 1302 height 478
